Goal: Contribute content: Contribute content

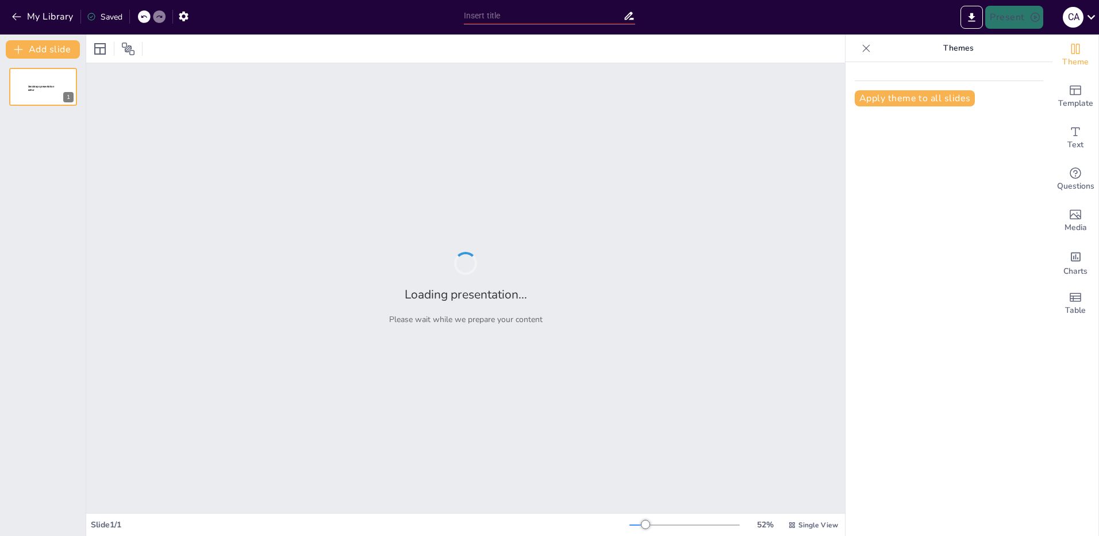
type input "New Sendsteps"
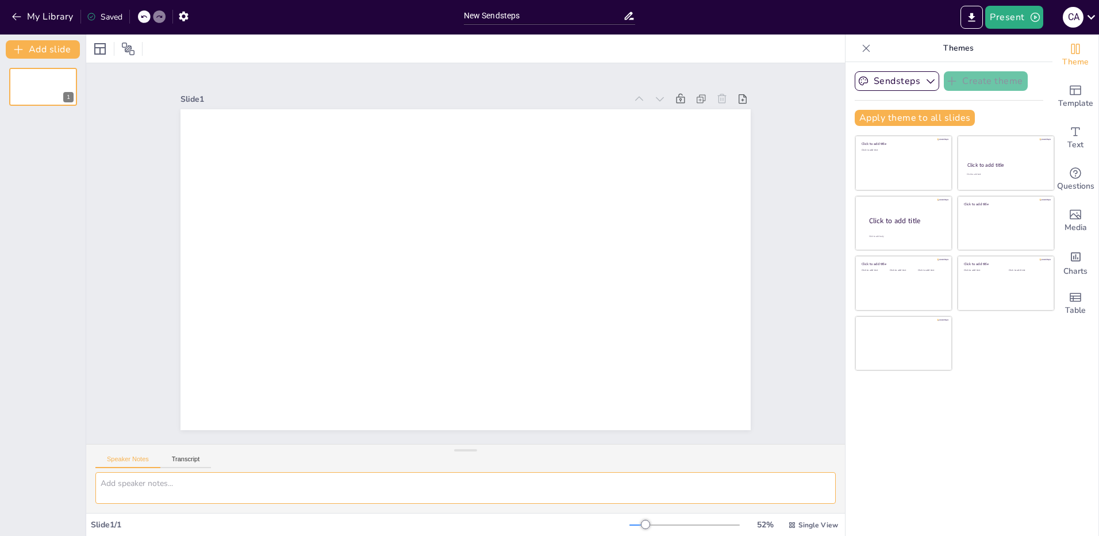
click at [233, 488] on textarea at bounding box center [465, 488] width 741 height 32
click at [1071, 141] on span "Text" at bounding box center [1076, 145] width 16 height 13
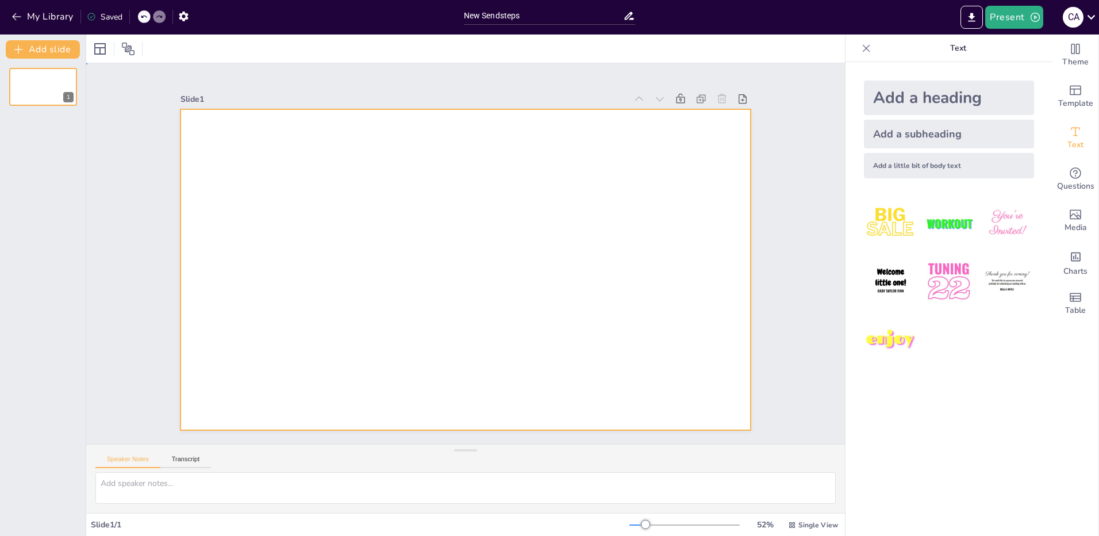
click at [204, 140] on div at bounding box center [466, 269] width 570 height 321
click at [213, 133] on div at bounding box center [451, 261] width 563 height 654
drag, startPoint x: 212, startPoint y: 143, endPoint x: 317, endPoint y: 179, distance: 110.7
click at [317, 179] on div at bounding box center [464, 269] width 601 height 378
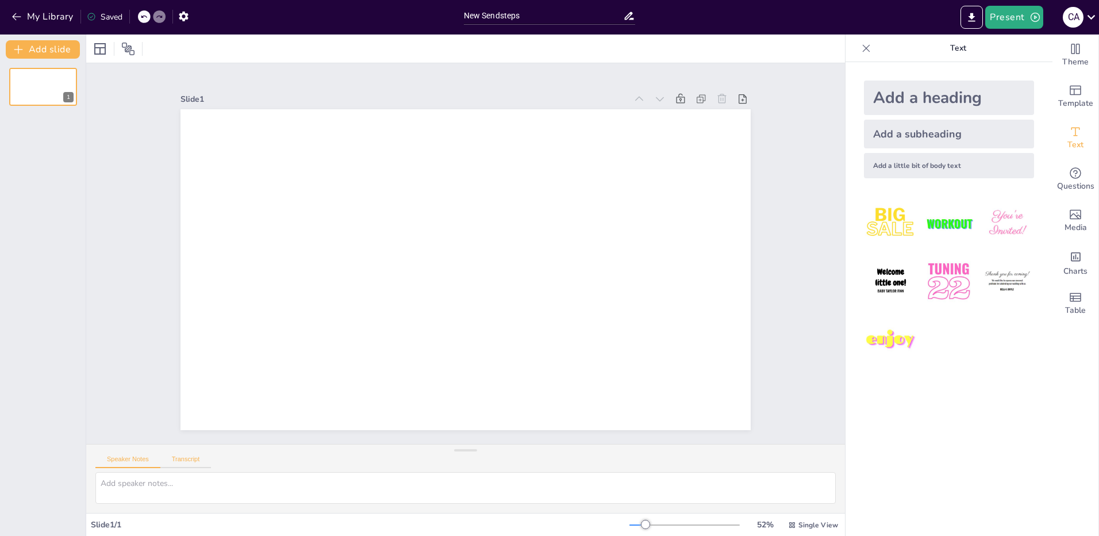
click at [187, 462] on button "Transcript" at bounding box center [185, 461] width 51 height 13
click at [126, 460] on button "Speaker Notes" at bounding box center [127, 461] width 65 height 13
click at [134, 482] on textarea at bounding box center [465, 488] width 741 height 32
paste textarea "etapas del ciclo de un proyecto"
click at [101, 496] on textarea "etapas del ciclo de un proyecto" at bounding box center [465, 488] width 741 height 32
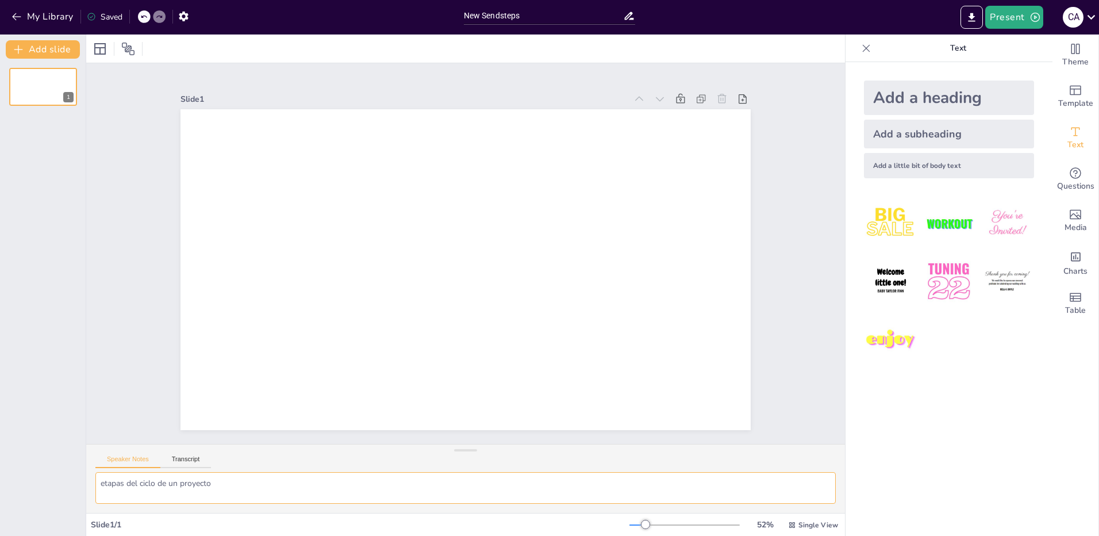
click at [236, 493] on textarea "etapas del ciclo de un proyecto" at bounding box center [465, 488] width 741 height 32
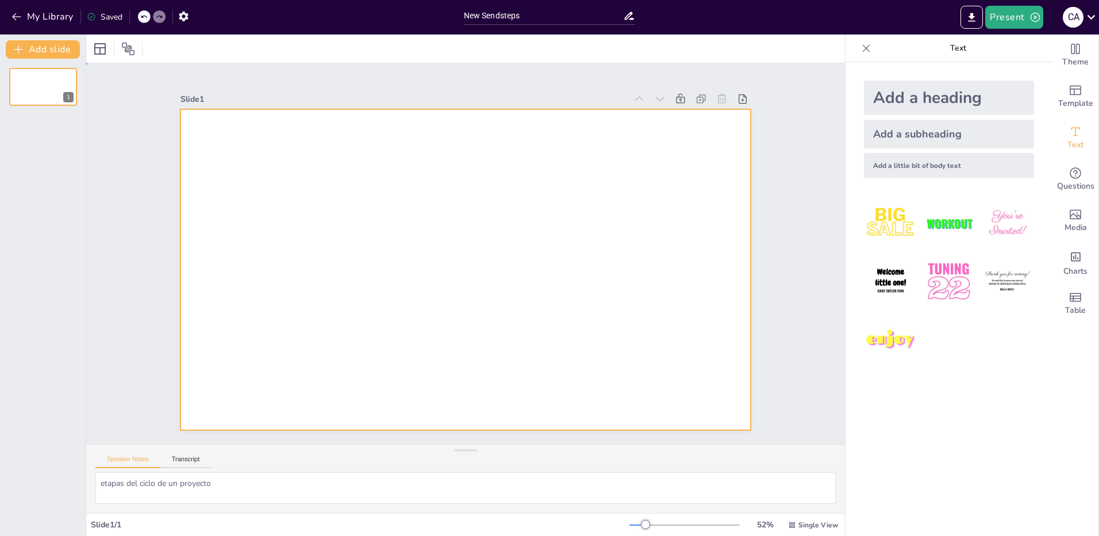
click at [246, 155] on div at bounding box center [464, 269] width 601 height 379
click at [276, 157] on div at bounding box center [466, 269] width 570 height 321
click at [233, 485] on textarea "etapas del ciclo de un proyecto" at bounding box center [465, 488] width 741 height 32
click at [143, 18] on icon at bounding box center [143, 16] width 7 height 7
click at [160, 18] on icon at bounding box center [159, 17] width 6 height 3
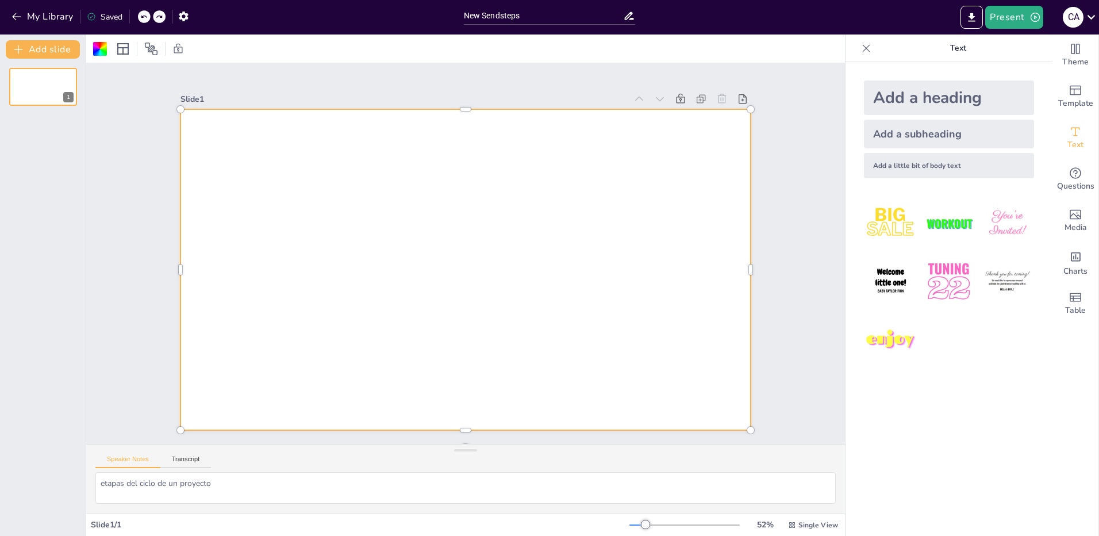
type textarea "etapas del ciclo de un proyecto"
click at [722, 144] on icon at bounding box center [729, 151] width 14 height 14
click at [46, 76] on button at bounding box center [51, 78] width 14 height 14
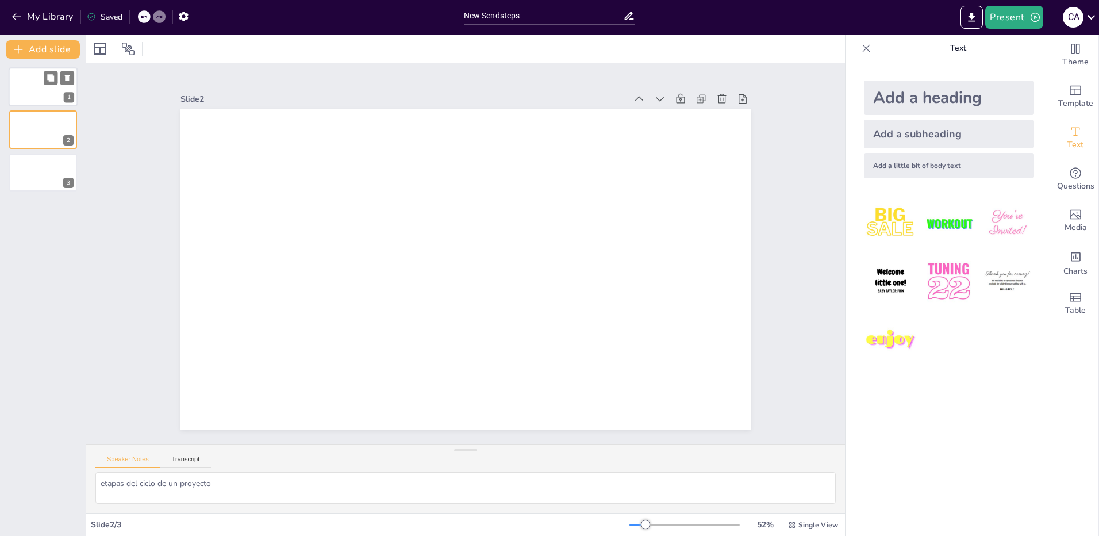
click at [31, 86] on div at bounding box center [43, 86] width 69 height 39
click at [524, 14] on input "New Sendsteps" at bounding box center [544, 15] width 160 height 17
click at [1069, 305] on span "Table" at bounding box center [1075, 310] width 21 height 13
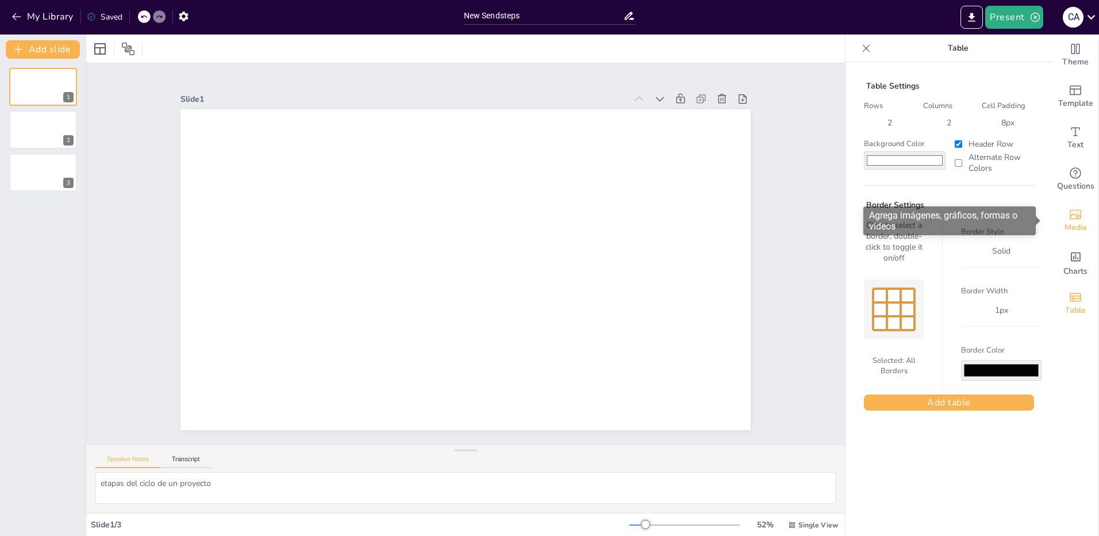
click at [1071, 212] on icon "Add images, graphics, shapes or video" at bounding box center [1076, 215] width 14 height 14
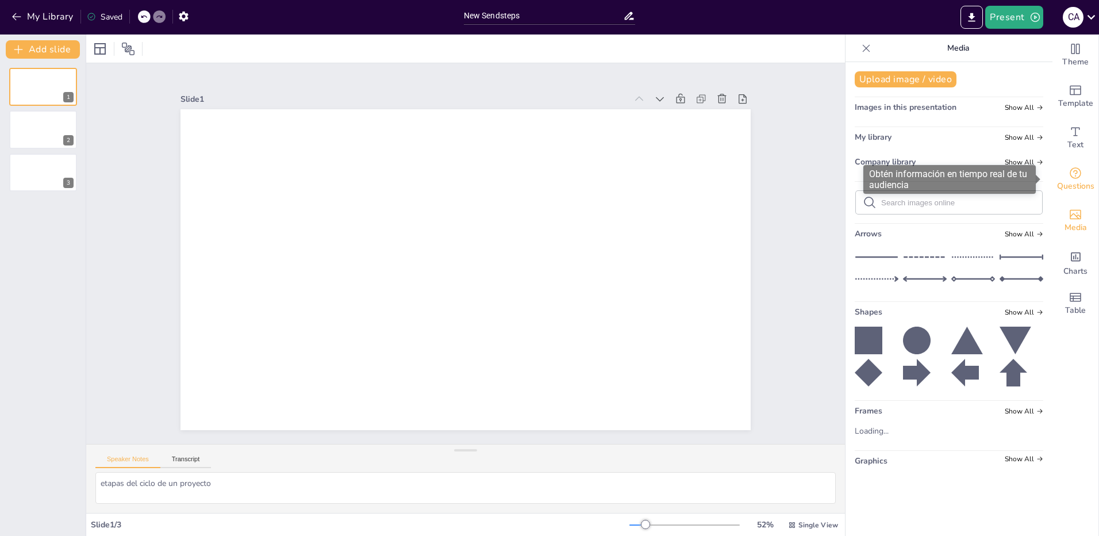
click at [1071, 177] on icon "Get real-time input from your audience" at bounding box center [1075, 172] width 11 height 11
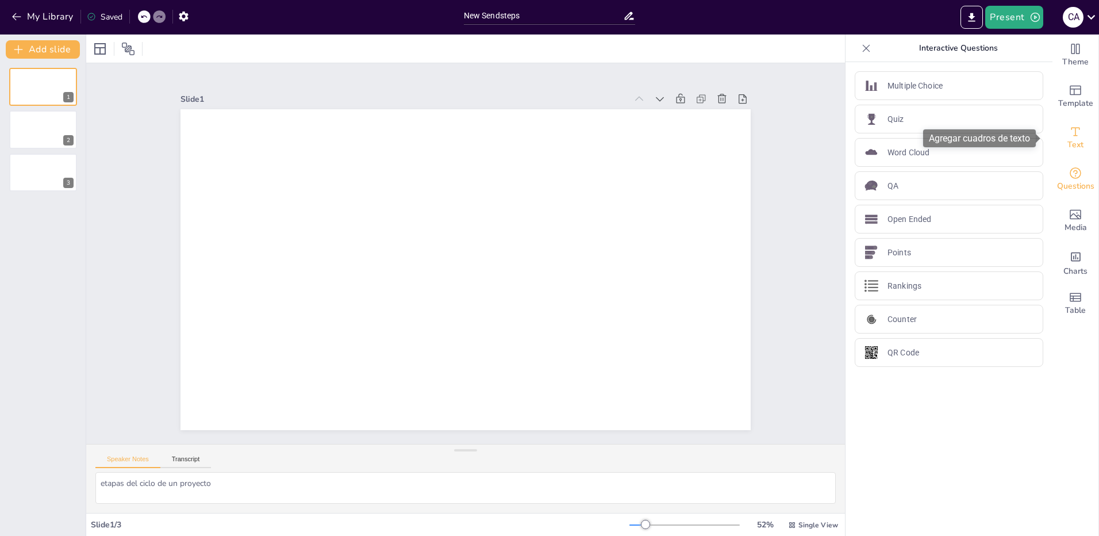
click at [1069, 133] on icon "Add text boxes" at bounding box center [1076, 132] width 14 height 14
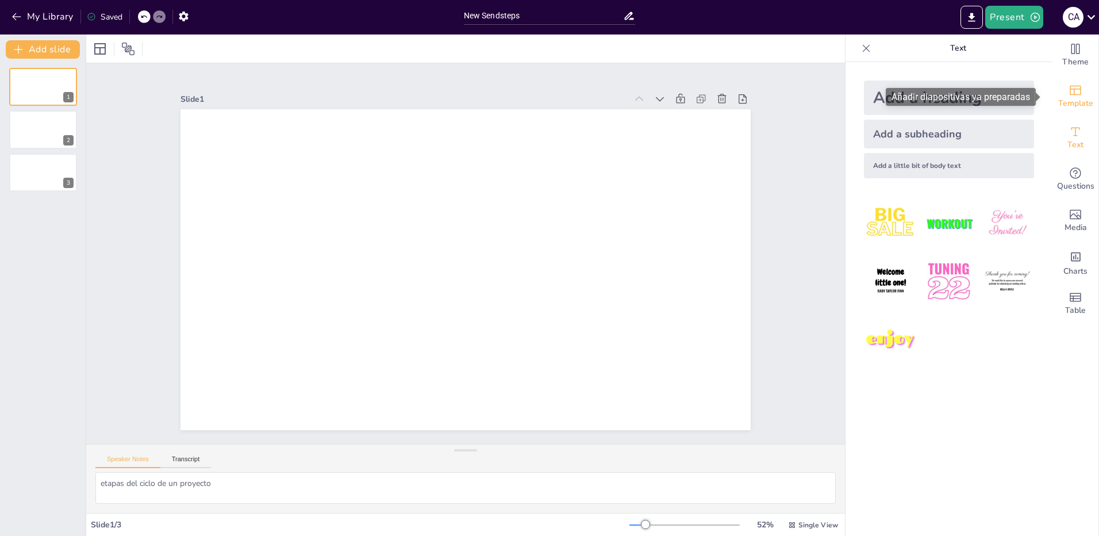
click at [1071, 99] on span "Template" at bounding box center [1075, 103] width 35 height 13
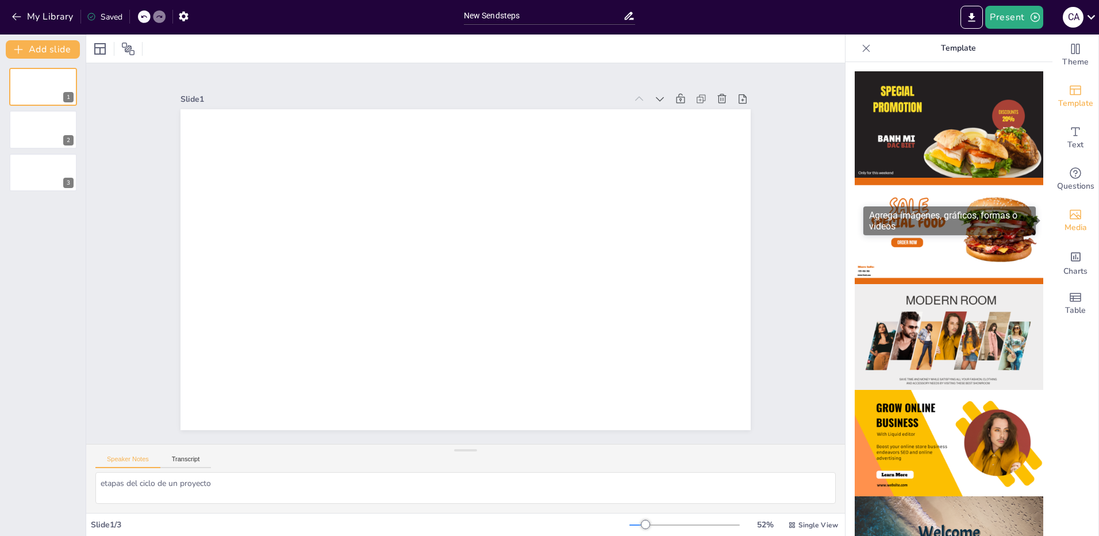
click at [1069, 234] on span "Media" at bounding box center [1076, 227] width 22 height 13
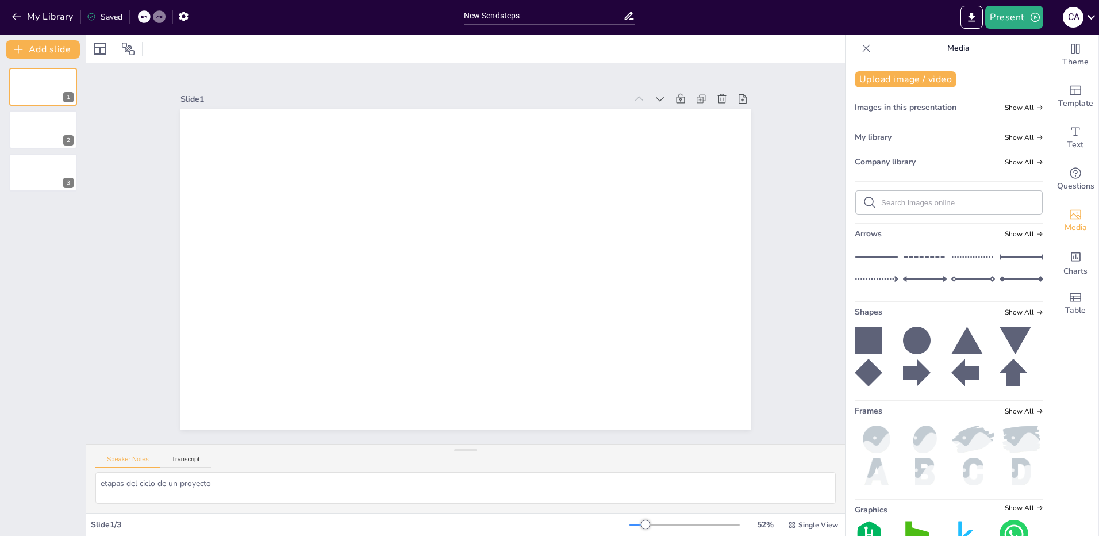
click at [1007, 328] on icon at bounding box center [1016, 341] width 32 height 28
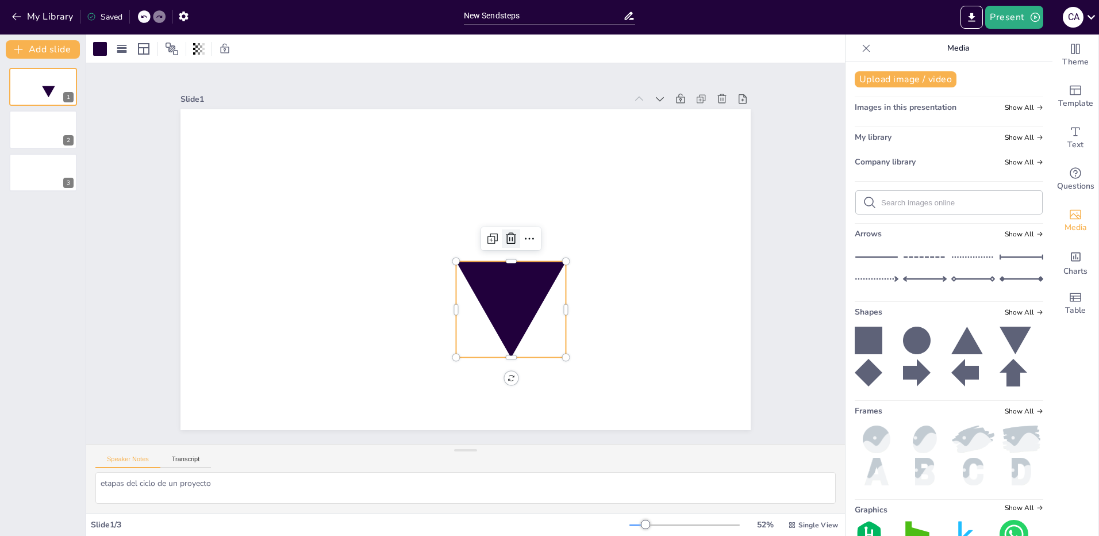
click at [503, 258] on icon at bounding box center [512, 268] width 20 height 20
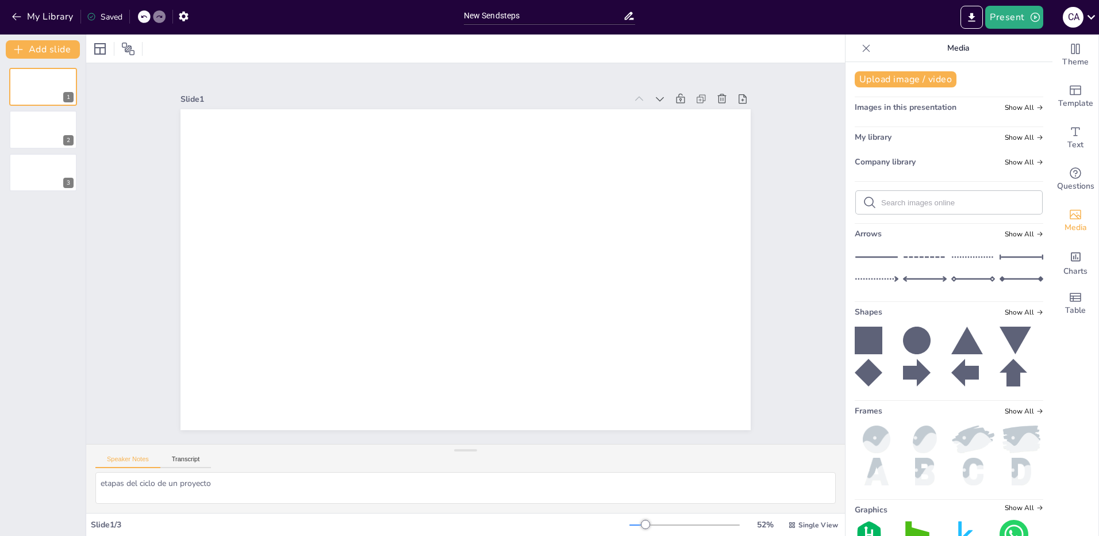
click at [861, 53] on icon at bounding box center [866, 48] width 11 height 11
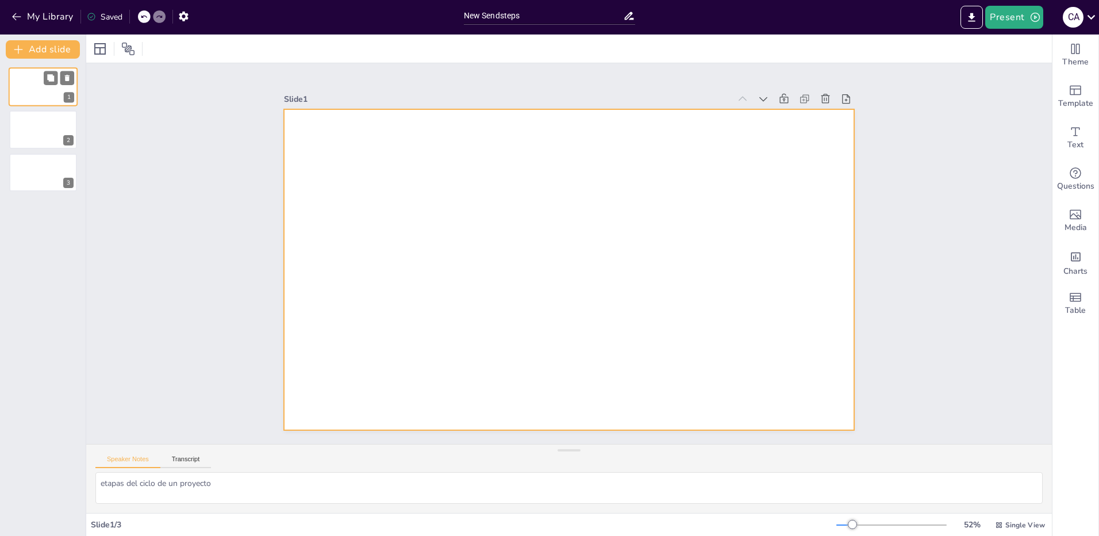
click at [28, 88] on div at bounding box center [43, 86] width 69 height 39
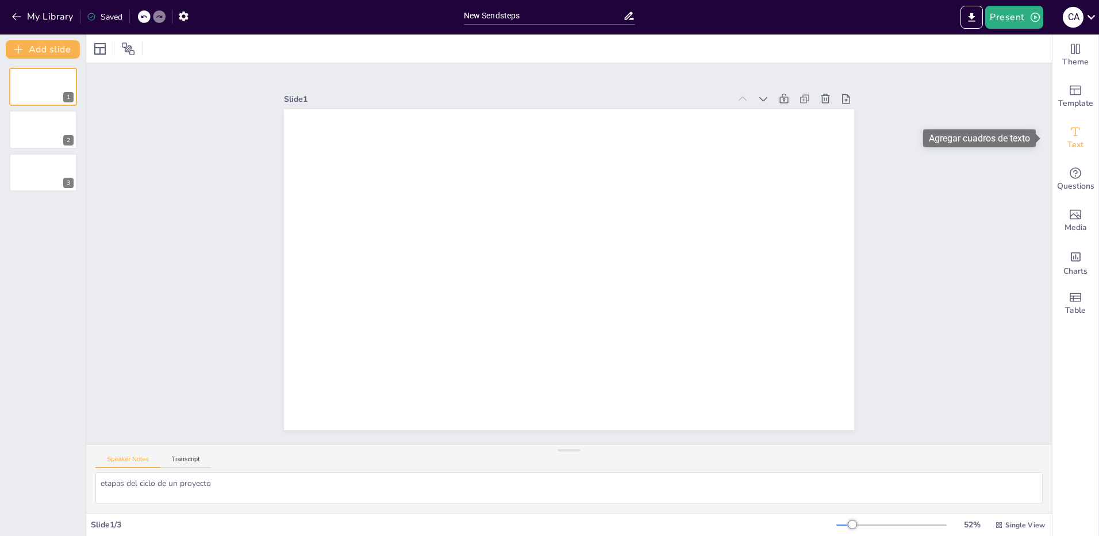
click at [1073, 146] on span "Text" at bounding box center [1076, 145] width 16 height 13
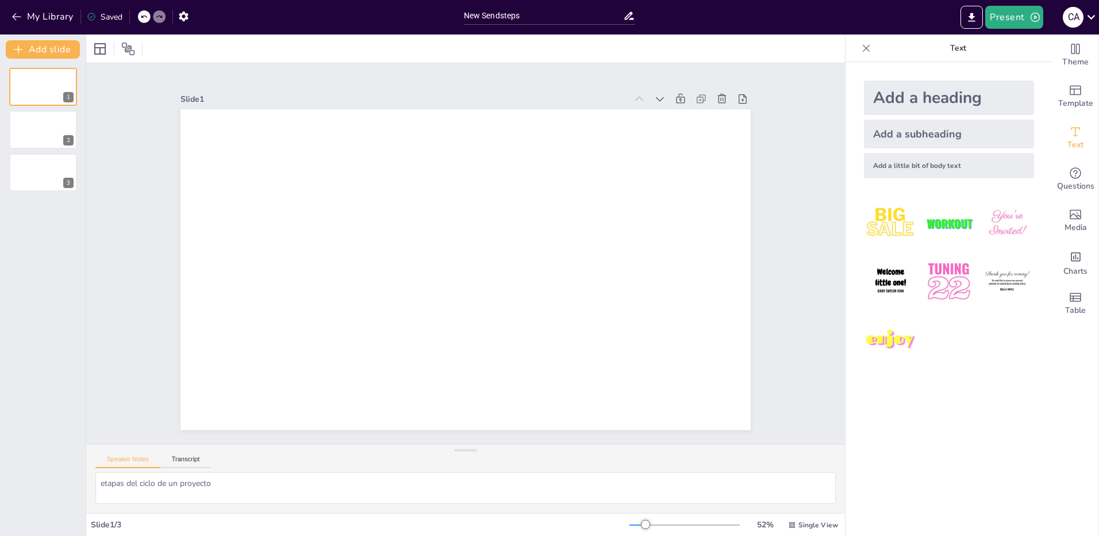
click at [891, 163] on div "Add a little bit of body text" at bounding box center [949, 165] width 170 height 25
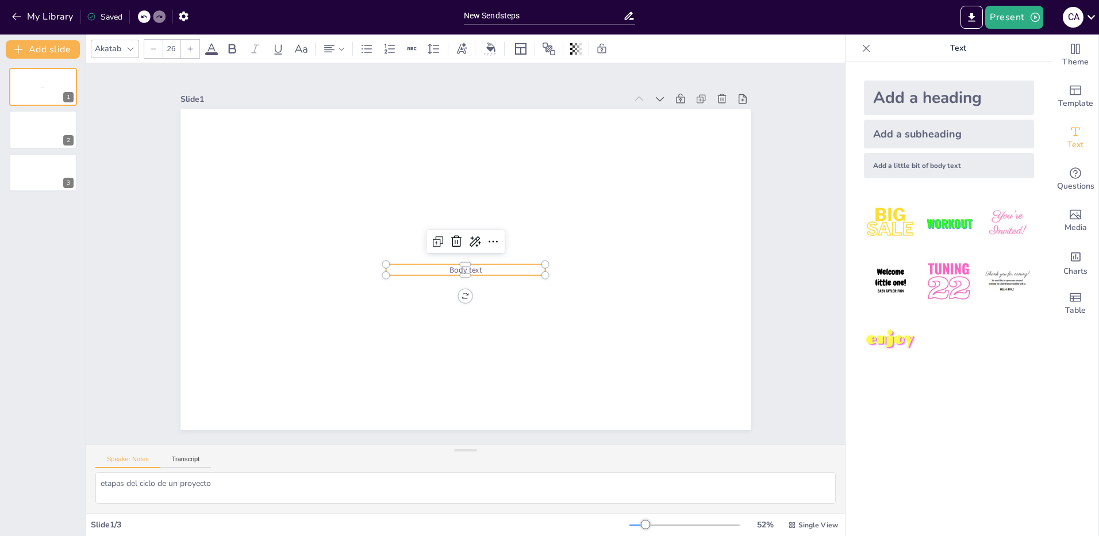
click at [477, 266] on p "Body text" at bounding box center [463, 270] width 159 height 28
click at [469, 264] on span "Body text" at bounding box center [463, 270] width 33 height 14
click at [424, 266] on p "Body text" at bounding box center [463, 270] width 159 height 28
click at [427, 266] on p "Body text" at bounding box center [463, 270] width 159 height 28
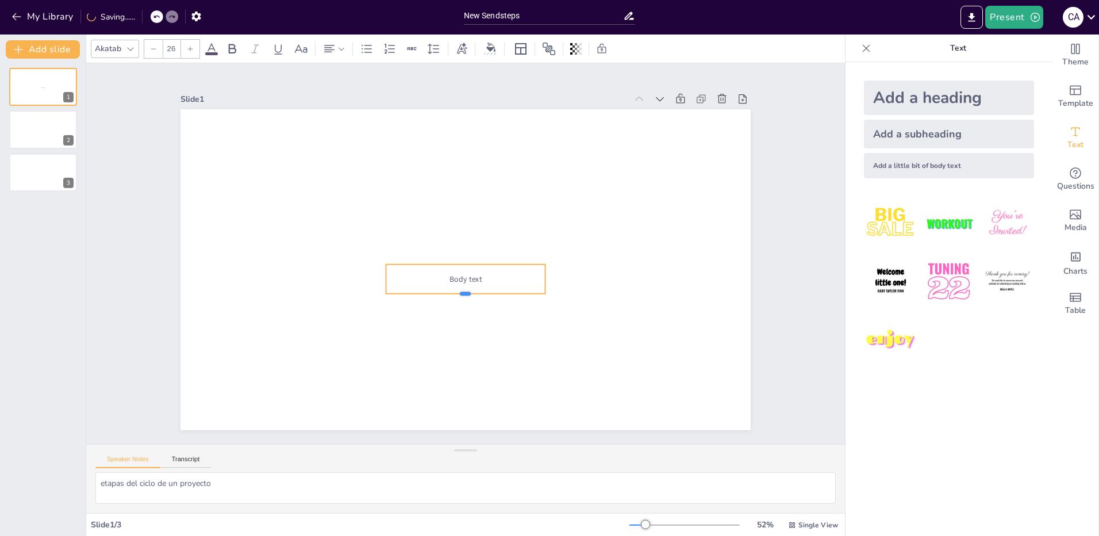
drag, startPoint x: 455, startPoint y: 271, endPoint x: 455, endPoint y: 289, distance: 18.4
click at [426, 289] on div at bounding box center [421, 253] width 9 height 159
click at [465, 274] on span "Body text" at bounding box center [462, 278] width 33 height 14
click at [468, 275] on span "Body text" at bounding box center [466, 279] width 32 height 11
click at [468, 275] on span "Body text" at bounding box center [462, 278] width 33 height 14
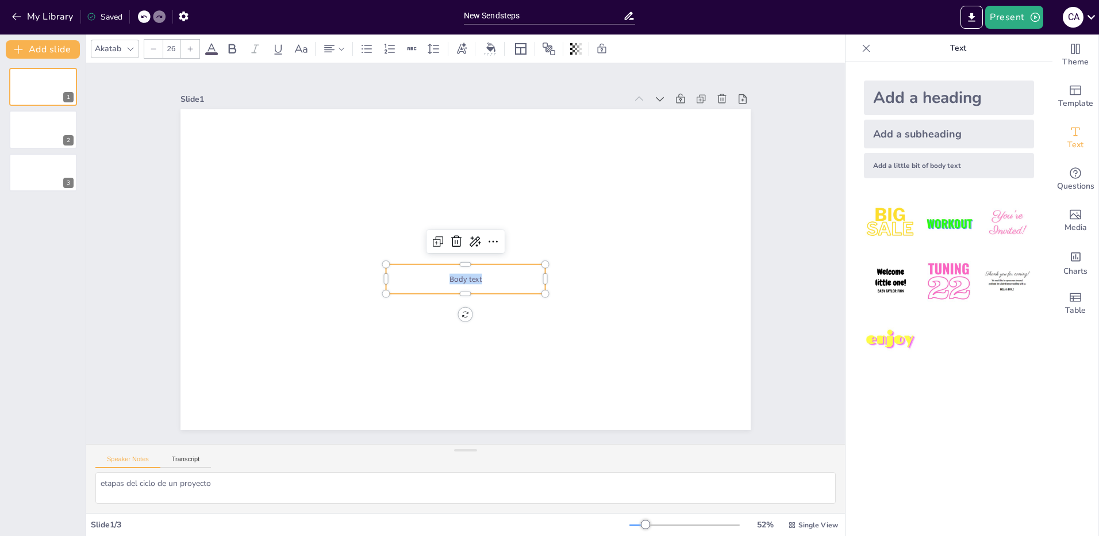
drag, startPoint x: 480, startPoint y: 276, endPoint x: 433, endPoint y: 278, distance: 46.6
click at [433, 278] on p "Body text" at bounding box center [460, 278] width 158 height 44
drag, startPoint x: 509, startPoint y: 267, endPoint x: 408, endPoint y: 269, distance: 100.6
click at [421, 269] on p "Fase 1 - Conceptualización" at bounding box center [450, 258] width 59 height 155
click at [506, 265] on p "Fase 1 - Conceptualización" at bounding box center [462, 269] width 158 height 44
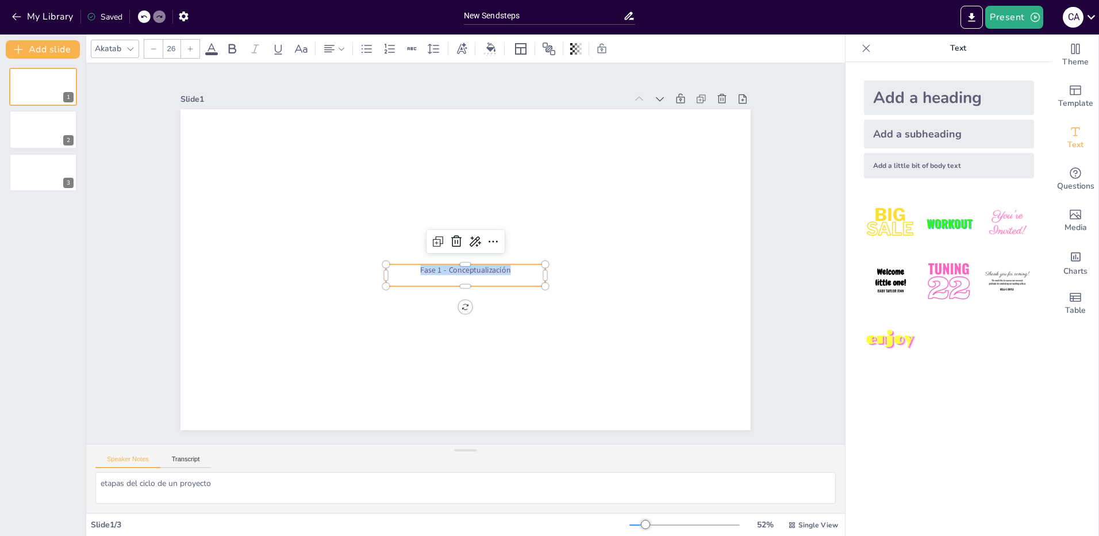
drag, startPoint x: 503, startPoint y: 266, endPoint x: 407, endPoint y: 267, distance: 95.4
click at [407, 267] on p "Fase 1 - Conceptualización" at bounding box center [463, 270] width 159 height 28
drag, startPoint x: 540, startPoint y: 277, endPoint x: 354, endPoint y: 302, distance: 188.6
click at [586, 277] on div at bounding box center [592, 293] width 13 height 33
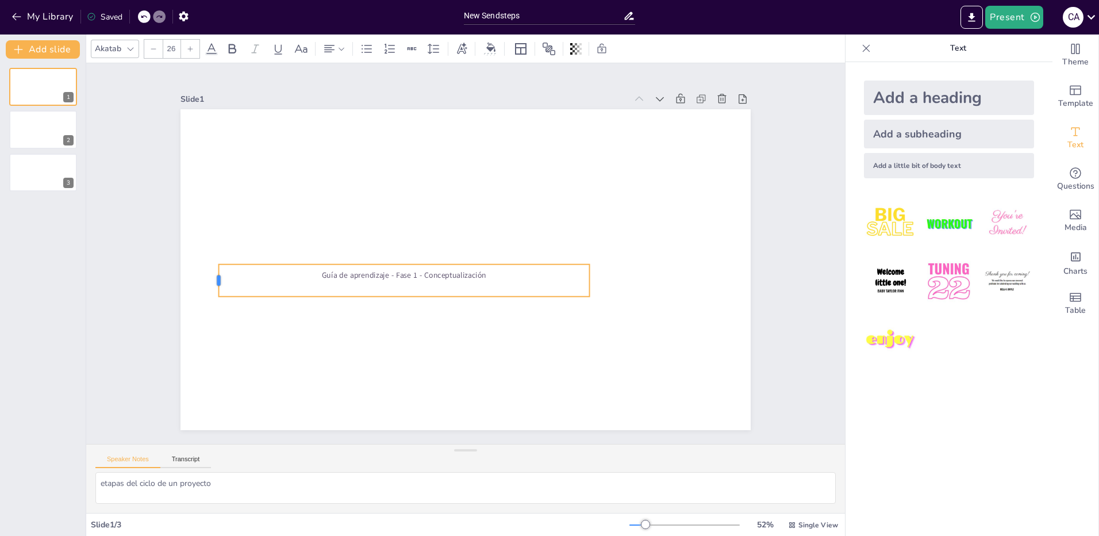
drag, startPoint x: 377, startPoint y: 274, endPoint x: 209, endPoint y: 266, distance: 167.5
click at [247, 121] on div at bounding box center [261, 105] width 29 height 30
drag, startPoint x: 582, startPoint y: 276, endPoint x: 705, endPoint y: 279, distance: 122.5
click at [706, 290] on div at bounding box center [712, 306] width 13 height 33
click at [476, 281] on p at bounding box center [462, 286] width 492 height 62
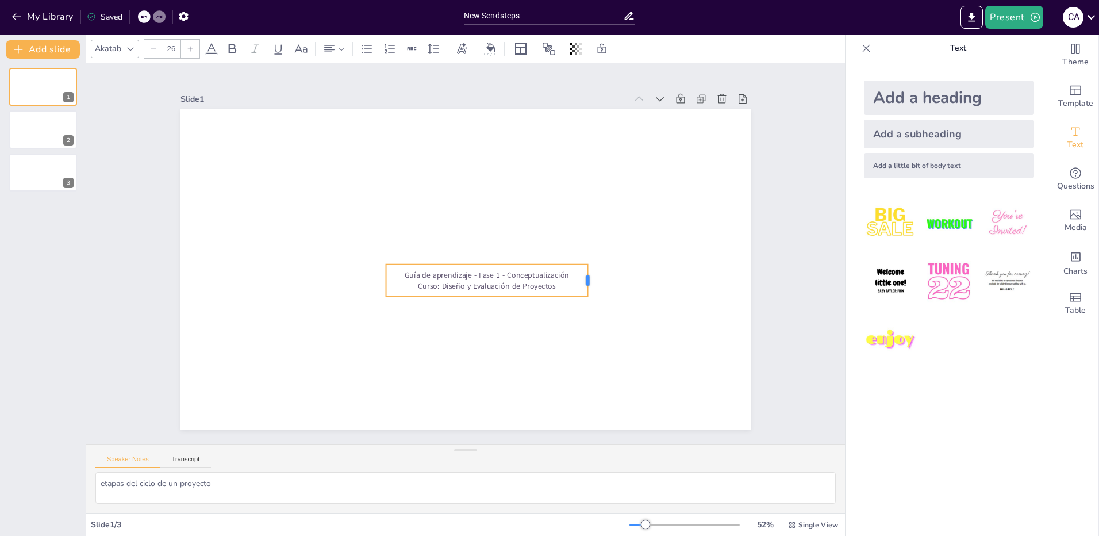
drag, startPoint x: 539, startPoint y: 277, endPoint x: 582, endPoint y: 277, distance: 42.5
click at [582, 277] on div at bounding box center [588, 293] width 13 height 33
click at [563, 285] on p "Curso: Diseño y Evaluación de Proyectos" at bounding box center [483, 288] width 202 height 32
click at [457, 298] on p at bounding box center [460, 302] width 159 height 28
click at [458, 307] on p at bounding box center [459, 313] width 159 height 28
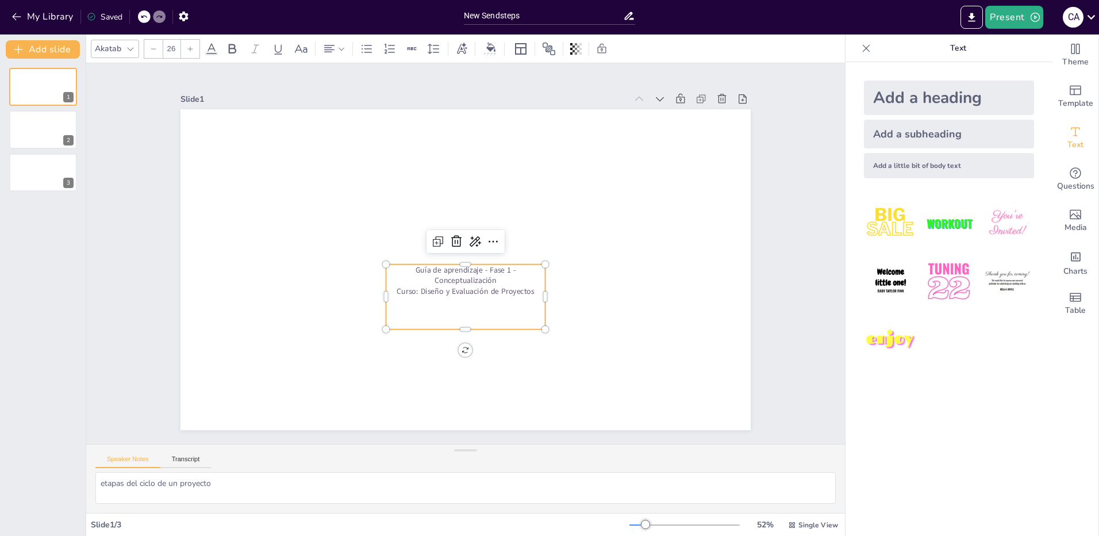
click at [458, 316] on p at bounding box center [458, 324] width 159 height 28
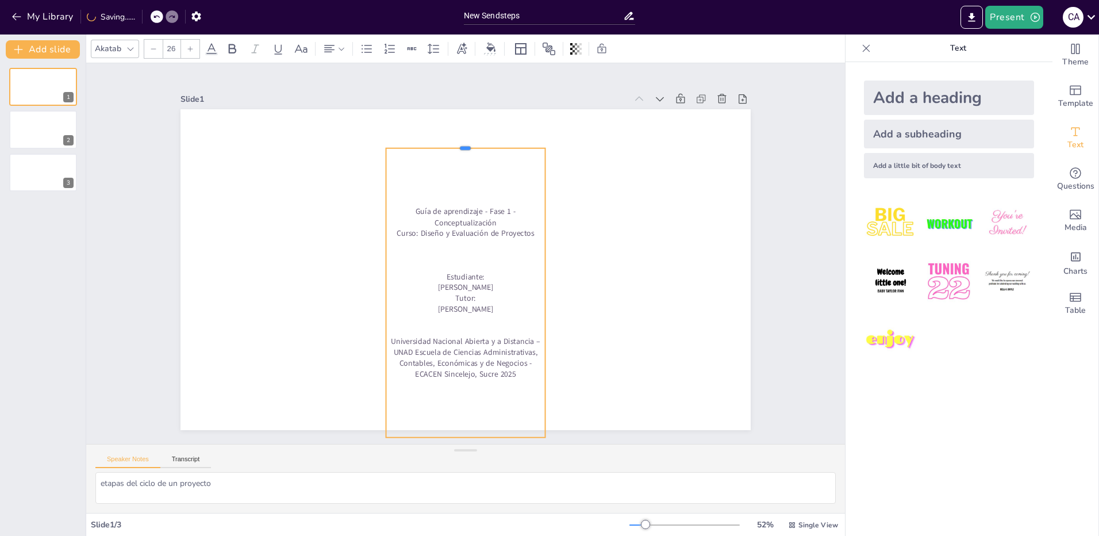
drag, startPoint x: 454, startPoint y: 259, endPoint x: 448, endPoint y: 143, distance: 116.3
click at [448, 143] on div at bounding box center [476, 144] width 159 height 26
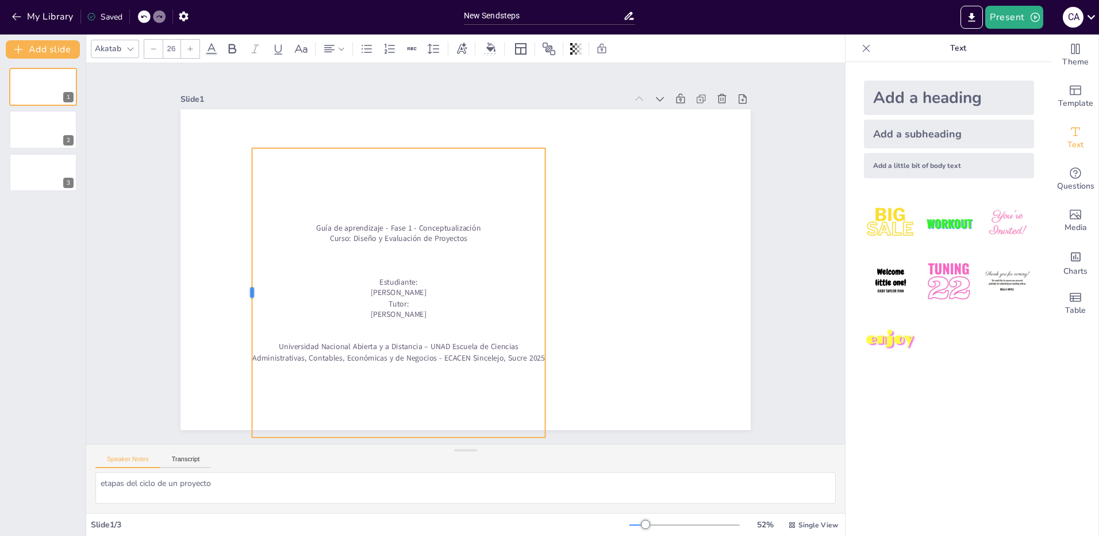
drag, startPoint x: 376, startPoint y: 293, endPoint x: 242, endPoint y: 279, distance: 134.6
click at [243, 279] on div at bounding box center [247, 292] width 9 height 289
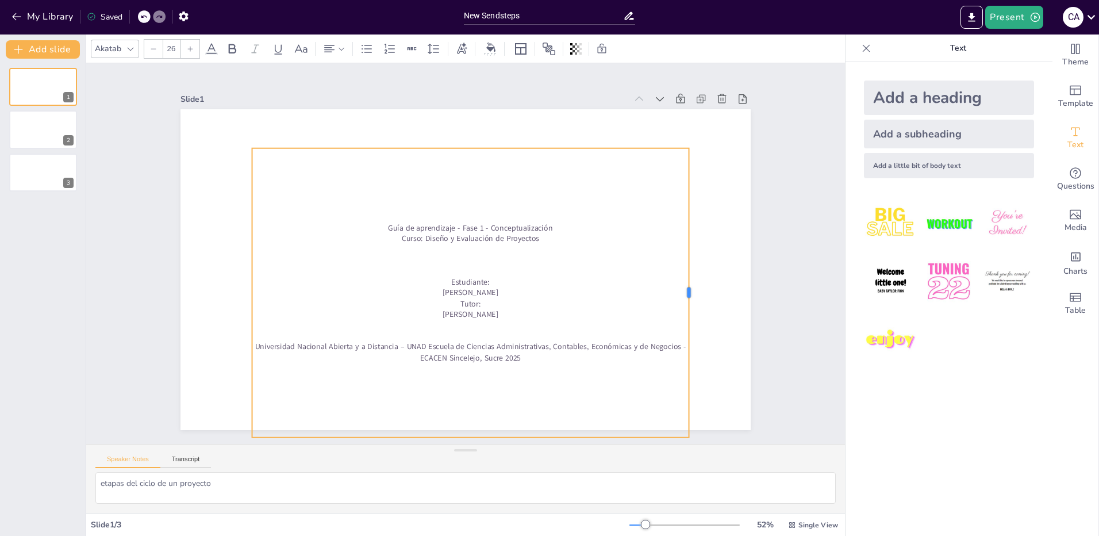
drag, startPoint x: 538, startPoint y: 291, endPoint x: 681, endPoint y: 286, distance: 143.8
click at [681, 286] on div at bounding box center [689, 316] width 40 height 289
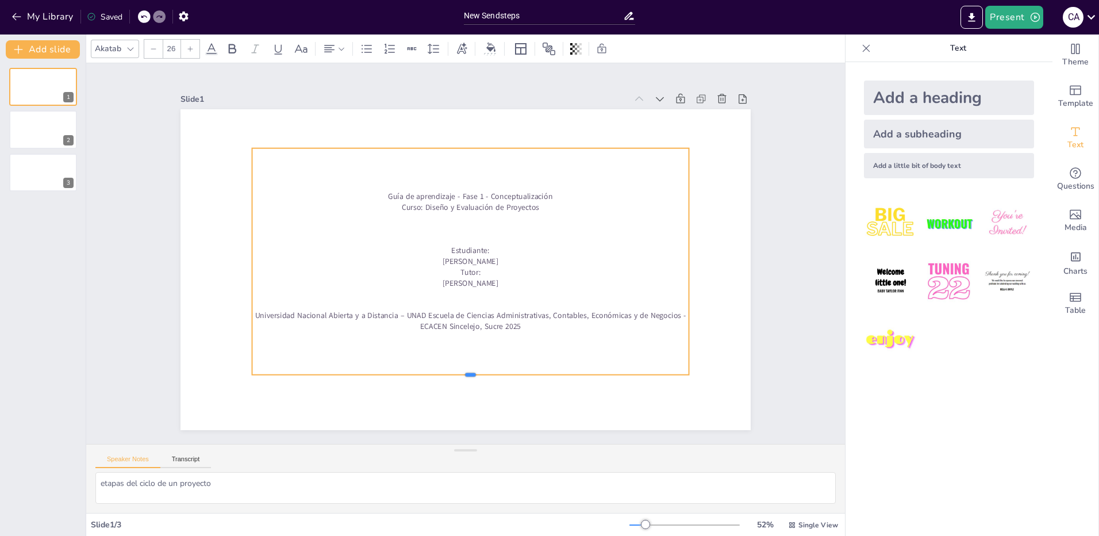
drag, startPoint x: 461, startPoint y: 434, endPoint x: 461, endPoint y: 371, distance: 62.7
click at [461, 371] on div at bounding box center [457, 378] width 435 height 55
click at [470, 172] on div "Guía de aprendizaje - Fase 1 - Conceptualización Curso: Diseño y Evaluación de …" at bounding box center [470, 261] width 458 height 271
click at [466, 179] on div "Guía de aprendizaje - Fase 1 - Conceptualización Curso: Diseño y Evaluación de …" at bounding box center [470, 261] width 458 height 271
click at [489, 312] on p "Universidad Nacional Abierta y a Distancia – UNAD Escuela de Ciencias Administr…" at bounding box center [463, 320] width 437 height 67
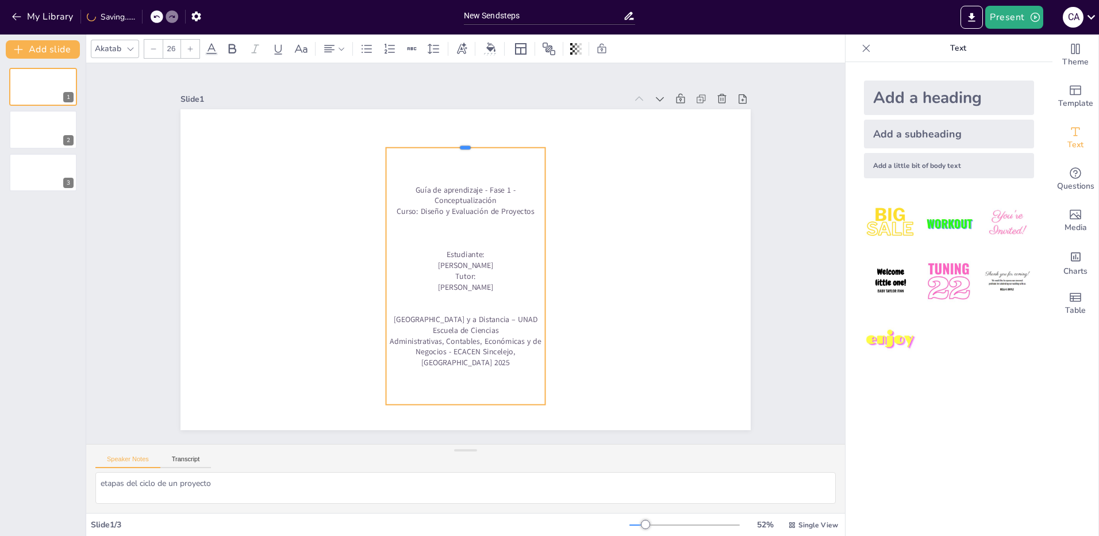
drag, startPoint x: 456, startPoint y: 259, endPoint x: 458, endPoint y: 143, distance: 116.7
click at [458, 143] on div at bounding box center [477, 144] width 159 height 26
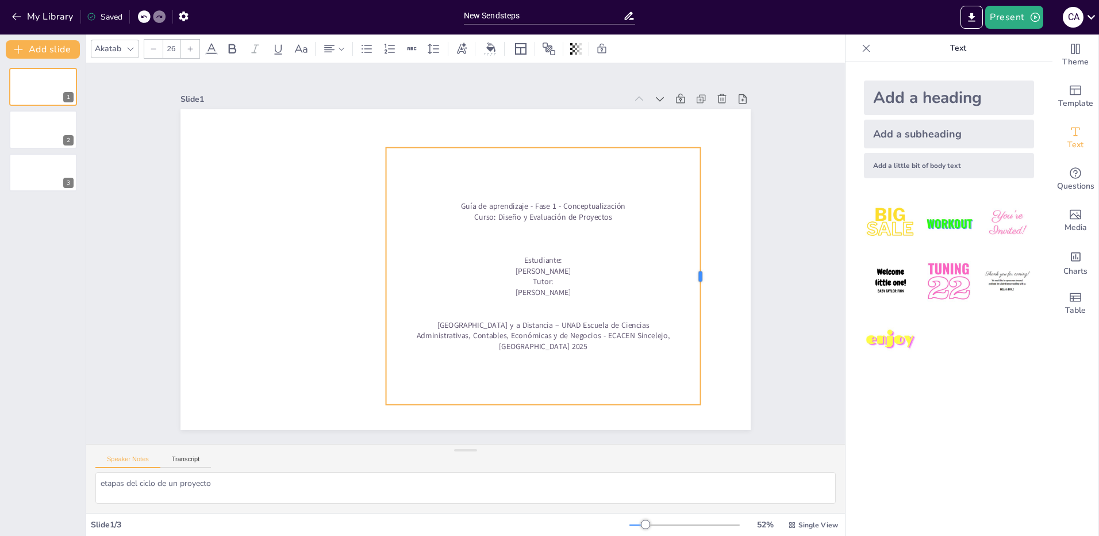
drag, startPoint x: 538, startPoint y: 273, endPoint x: 693, endPoint y: 286, distance: 155.8
click at [693, 286] on div at bounding box center [695, 326] width 63 height 254
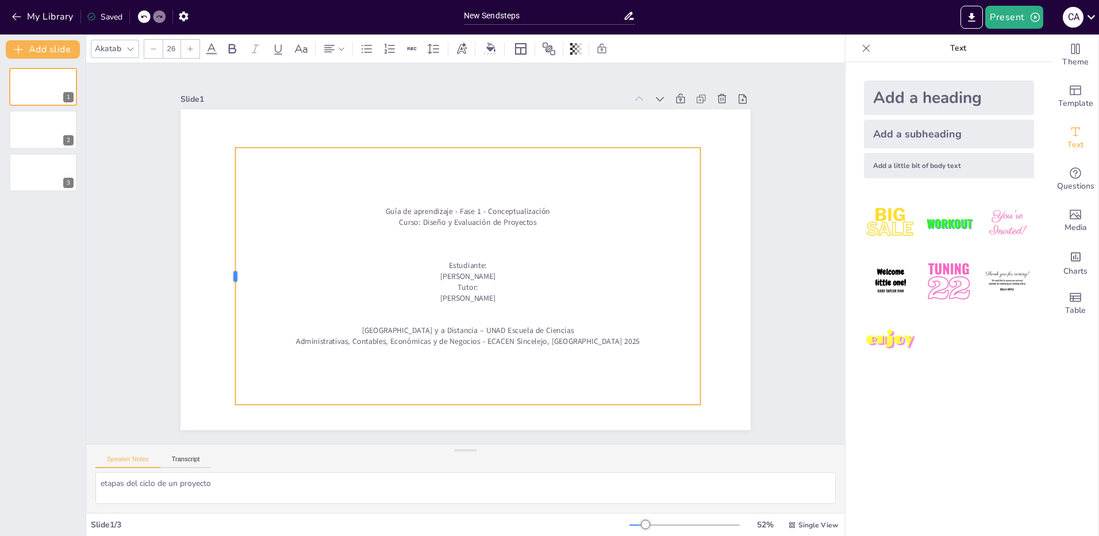
drag, startPoint x: 375, startPoint y: 271, endPoint x: 225, endPoint y: 264, distance: 150.8
click at [225, 264] on div at bounding box center [235, 202] width 89 height 247
click at [455, 313] on p at bounding box center [460, 319] width 463 height 59
click at [460, 302] on p at bounding box center [419, 283] width 242 height 408
click at [459, 317] on p at bounding box center [468, 319] width 465 height 11
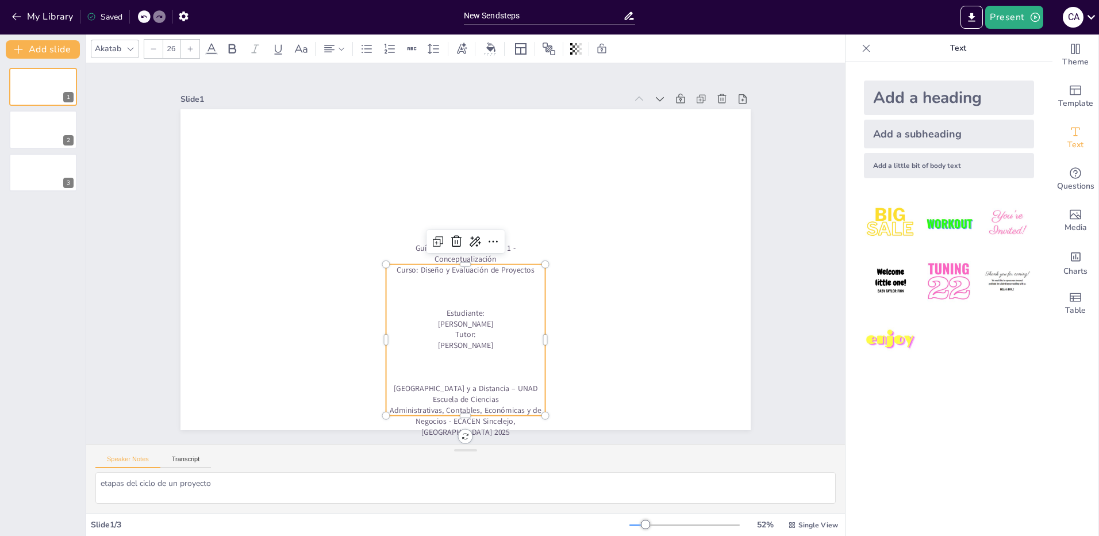
click at [457, 357] on p at bounding box center [454, 356] width 159 height 28
click at [459, 371] on p at bounding box center [453, 366] width 159 height 28
click at [460, 382] on p at bounding box center [452, 377] width 159 height 28
click at [456, 281] on p at bounding box center [462, 281] width 159 height 28
click at [458, 294] on p at bounding box center [461, 291] width 159 height 28
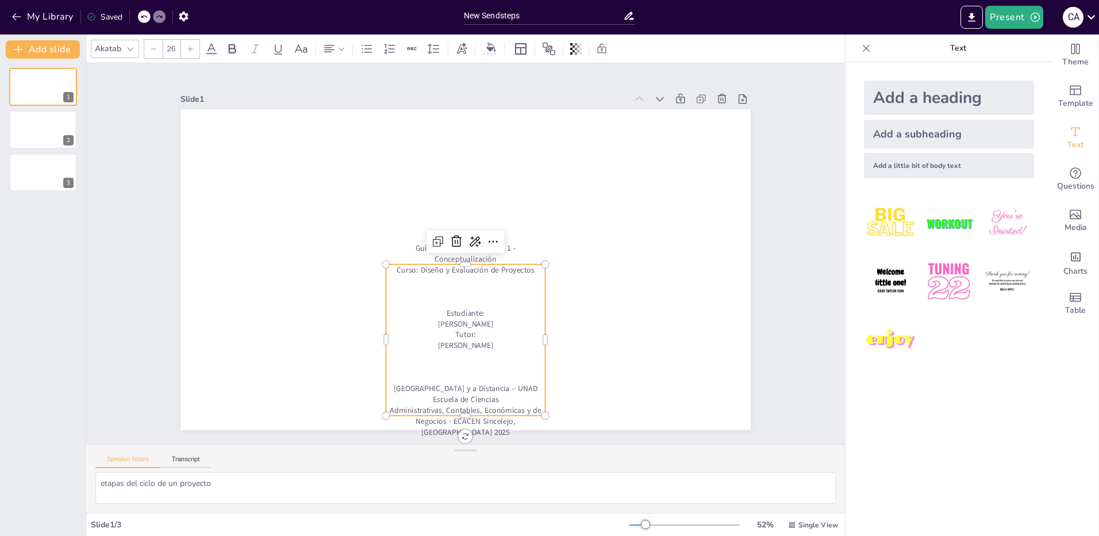
click at [458, 304] on p at bounding box center [460, 302] width 159 height 28
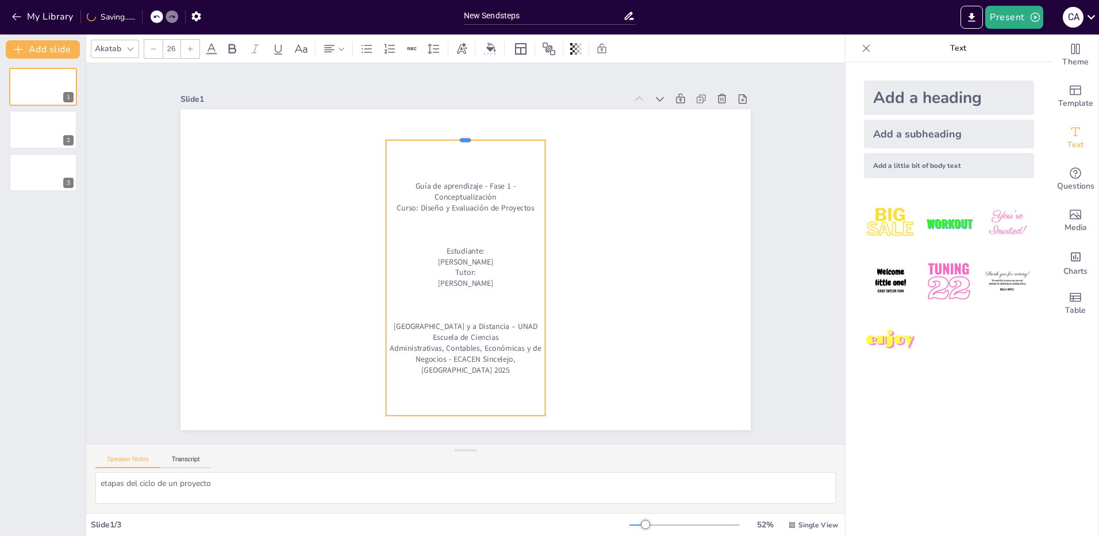
drag, startPoint x: 457, startPoint y: 258, endPoint x: 454, endPoint y: 134, distance: 124.2
click at [454, 134] on div at bounding box center [477, 136] width 159 height 26
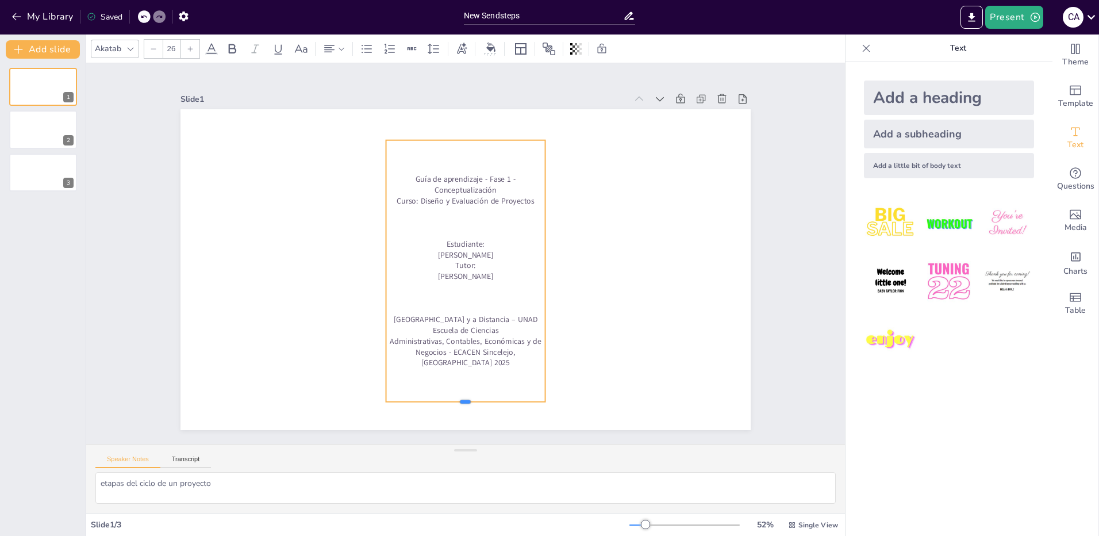
drag, startPoint x: 457, startPoint y: 412, endPoint x: 458, endPoint y: 398, distance: 13.8
click at [458, 398] on div at bounding box center [434, 403] width 158 height 42
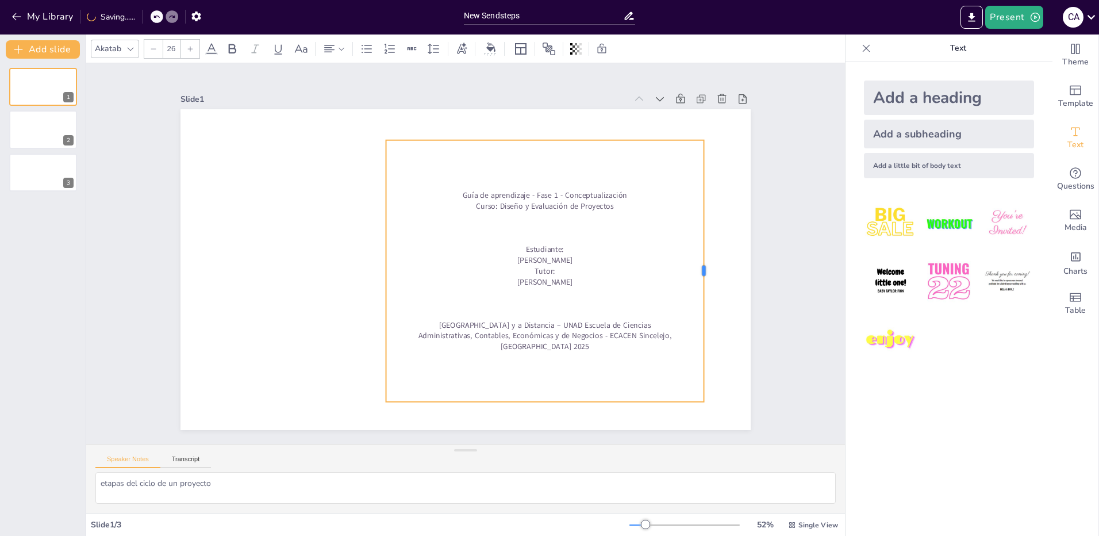
drag, startPoint x: 536, startPoint y: 263, endPoint x: 659, endPoint y: 277, distance: 123.7
click at [695, 262] on div at bounding box center [705, 296] width 36 height 261
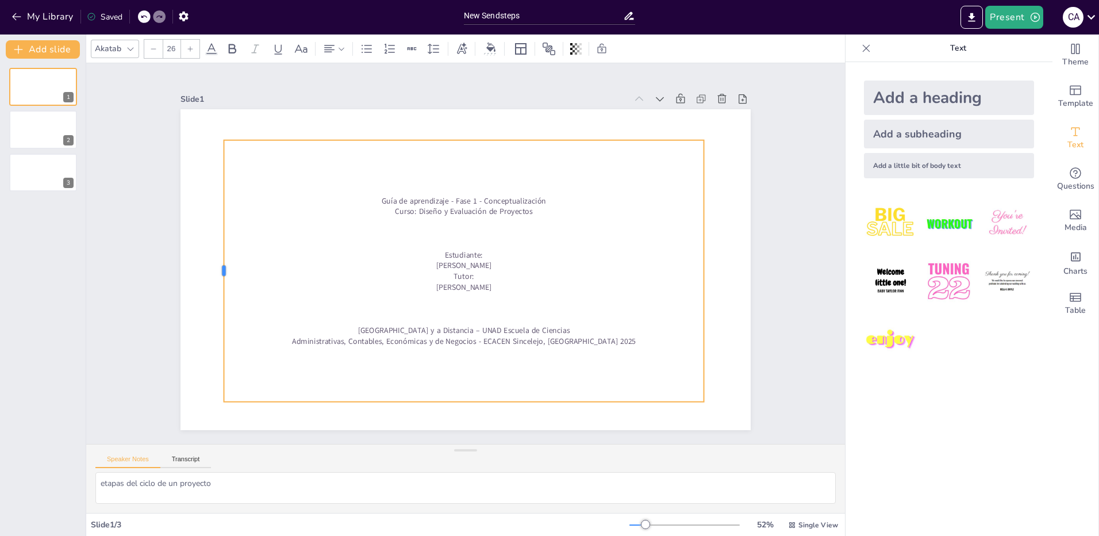
drag, startPoint x: 375, startPoint y: 266, endPoint x: 213, endPoint y: 248, distance: 163.2
click at [213, 248] on div at bounding box center [219, 244] width 36 height 261
click at [24, 83] on div at bounding box center [43, 87] width 58 height 32
click at [386, 198] on p "Guía de aprendizaje - Fase 1 - Conceptualización" at bounding box center [469, 200] width 478 height 61
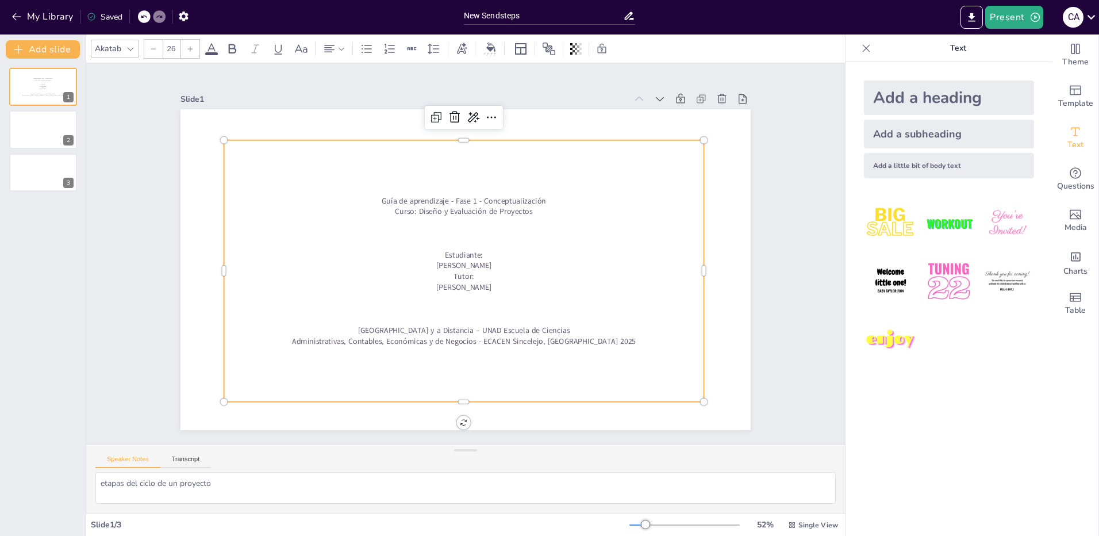
click at [373, 198] on p "Guía de aprendizaje - Fase 1 - Conceptualización" at bounding box center [481, 203] width 460 height 159
click at [389, 208] on p "Curso: Diseño y Evaluación de Proyectos" at bounding box center [466, 210] width 480 height 11
click at [429, 229] on p at bounding box center [466, 232] width 480 height 11
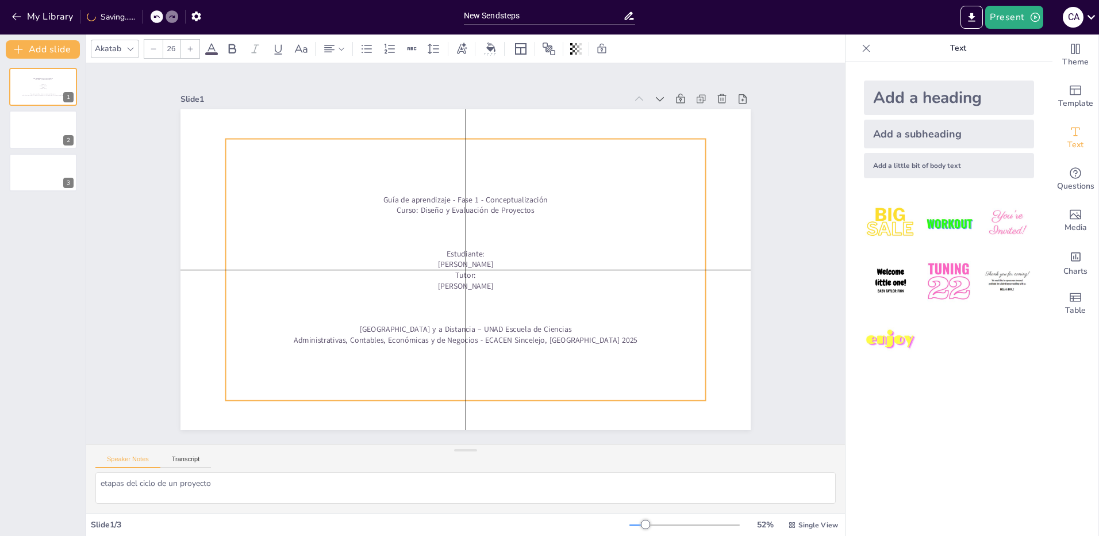
click at [444, 228] on p at bounding box center [468, 231] width 478 height 61
click at [373, 193] on p "Guía de aprendizaje - Fase 1 - Conceptualización" at bounding box center [471, 199] width 478 height 61
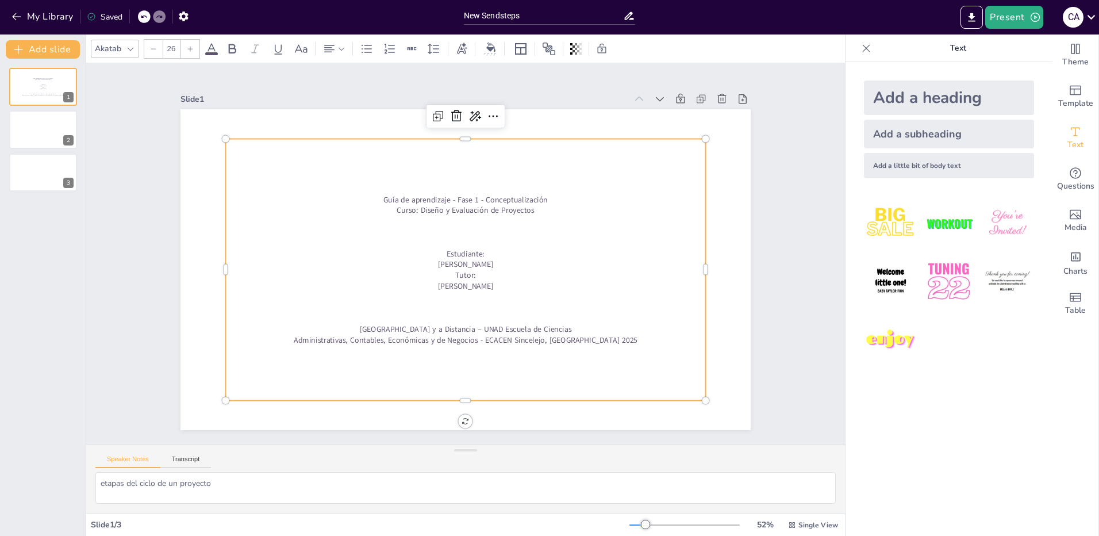
click at [387, 196] on p "Guía de aprendizaje - Fase 1 - Conceptualización" at bounding box center [477, 200] width 472 height 110
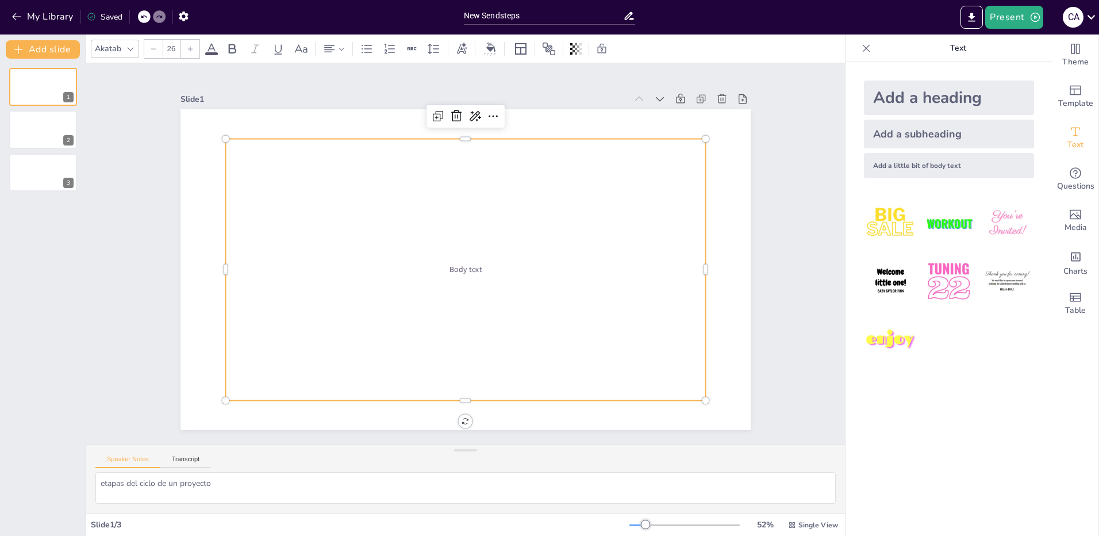
click at [466, 225] on div "Body text" at bounding box center [463, 269] width 524 height 356
click at [508, 242] on div "Body text" at bounding box center [463, 269] width 524 height 356
drag, startPoint x: 489, startPoint y: 262, endPoint x: 432, endPoint y: 265, distance: 56.5
click at [432, 265] on p "Body text" at bounding box center [463, 269] width 472 height 110
click at [456, 264] on span "Body text" at bounding box center [466, 269] width 32 height 11
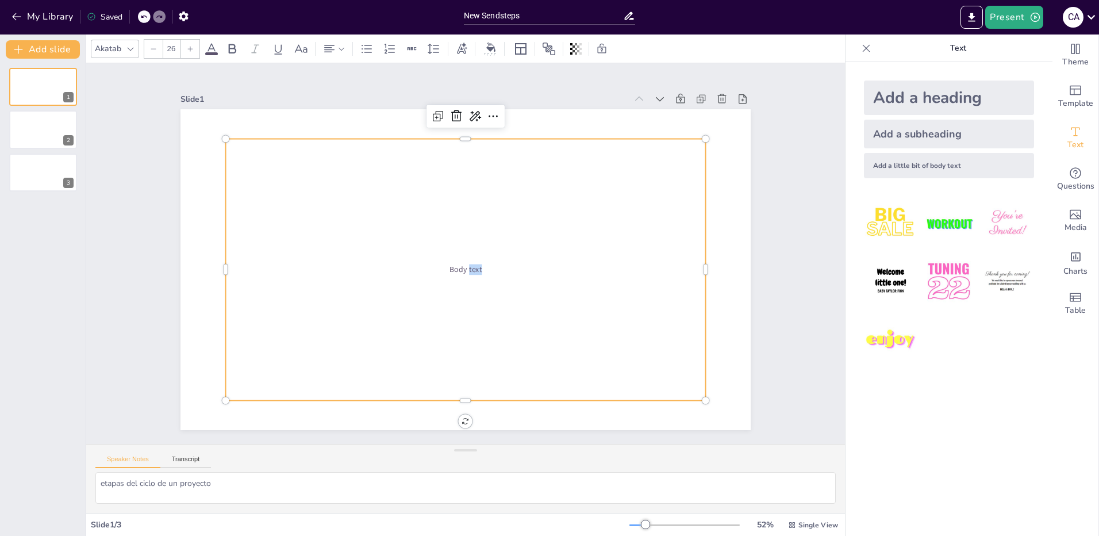
click at [462, 264] on span "Body text" at bounding box center [463, 270] width 33 height 14
click at [545, 279] on div "Body text" at bounding box center [464, 269] width 505 height 310
click at [545, 279] on div "Body text" at bounding box center [466, 270] width 480 height 262
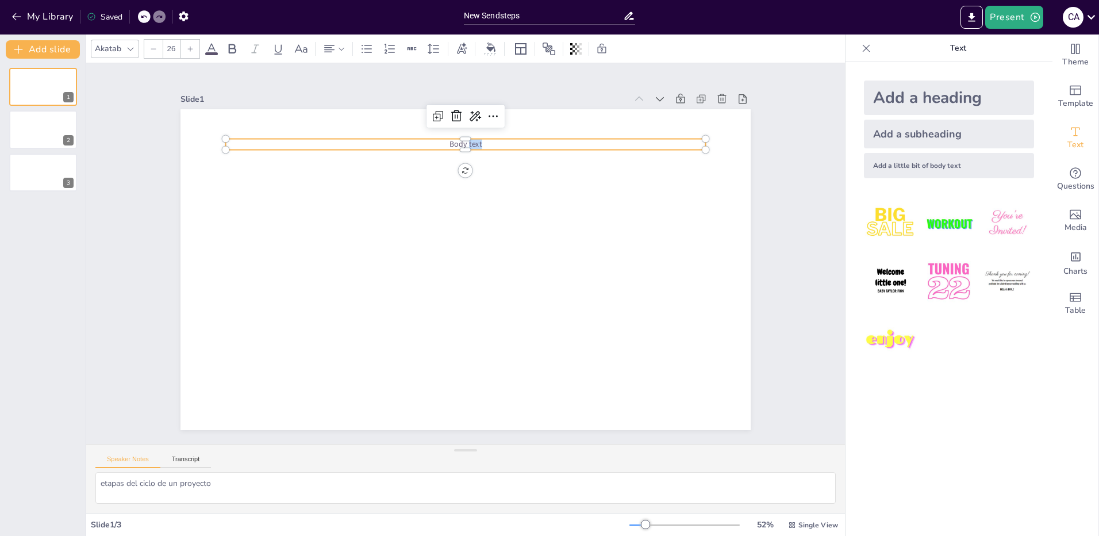
click at [457, 167] on div "Body text" at bounding box center [464, 269] width 601 height 379
click at [457, 167] on div "0 ° Body text" at bounding box center [464, 269] width 601 height 379
click at [457, 167] on div "Body text" at bounding box center [464, 269] width 601 height 379
click at [457, 167] on div "Body text" at bounding box center [462, 269] width 624 height 432
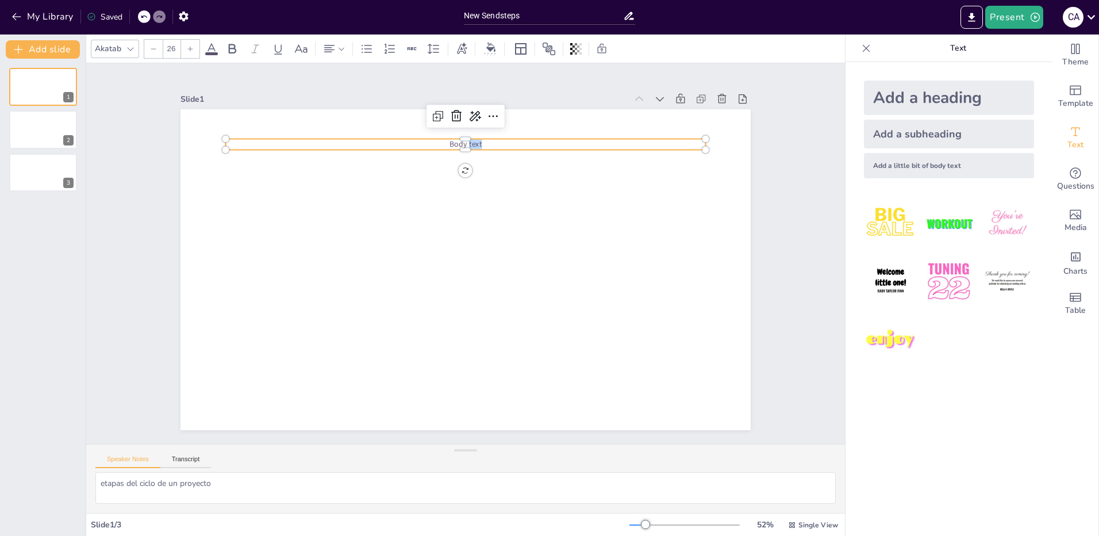
click at [457, 167] on div "Body text" at bounding box center [464, 269] width 601 height 379
click at [457, 167] on div "0 ° Body text" at bounding box center [464, 269] width 601 height 378
click at [457, 167] on div "0 ° Body text" at bounding box center [455, 266] width 639 height 620
click at [457, 167] on div "0 ° Body text" at bounding box center [466, 269] width 570 height 321
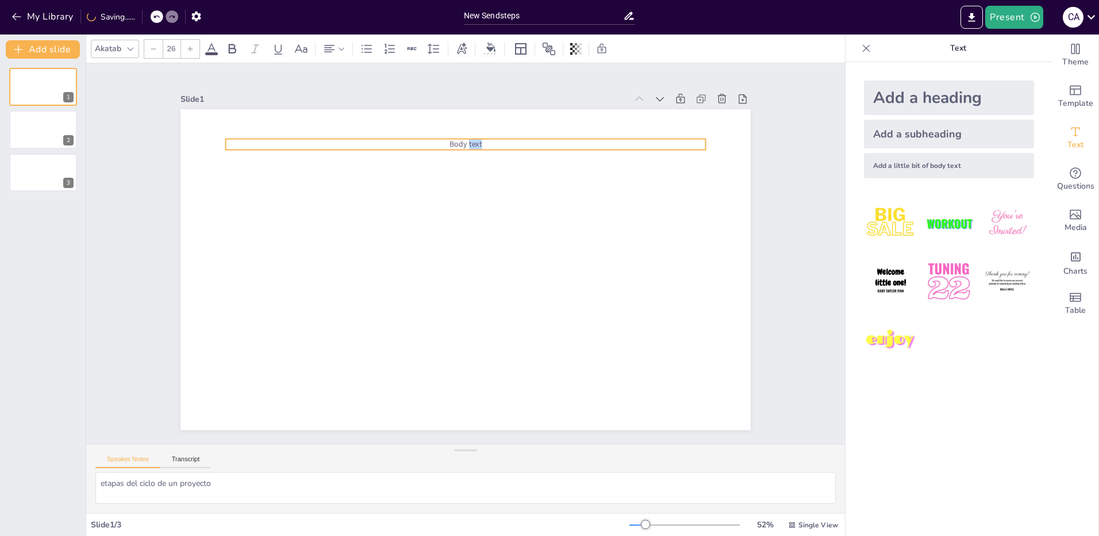
click at [457, 167] on div "0 ° Body text" at bounding box center [466, 269] width 570 height 321
click at [457, 167] on div "0 ° Body text" at bounding box center [464, 269] width 601 height 379
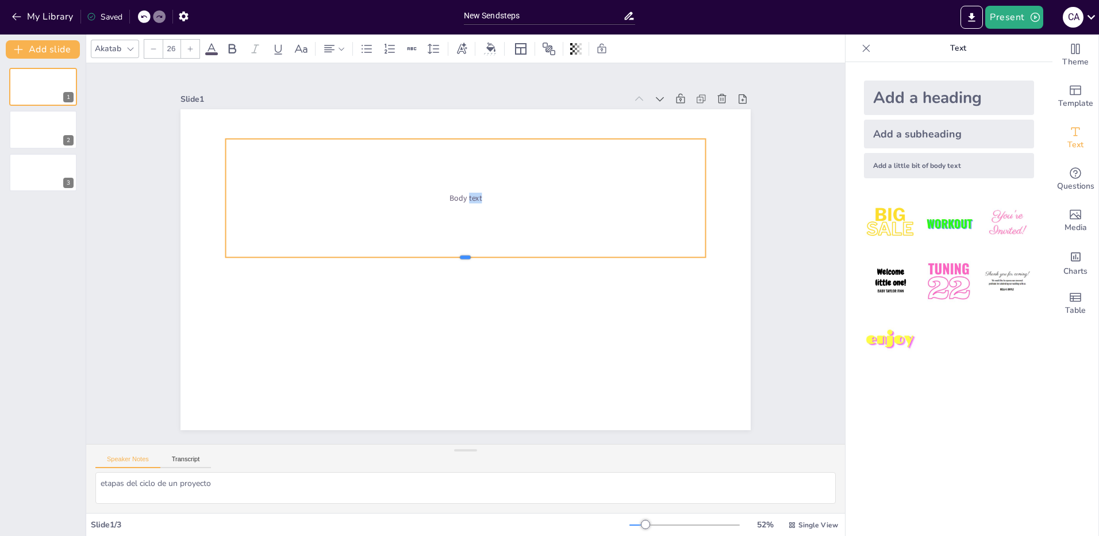
drag, startPoint x: 455, startPoint y: 147, endPoint x: 441, endPoint y: 268, distance: 122.1
click at [441, 266] on div at bounding box center [466, 261] width 480 height 9
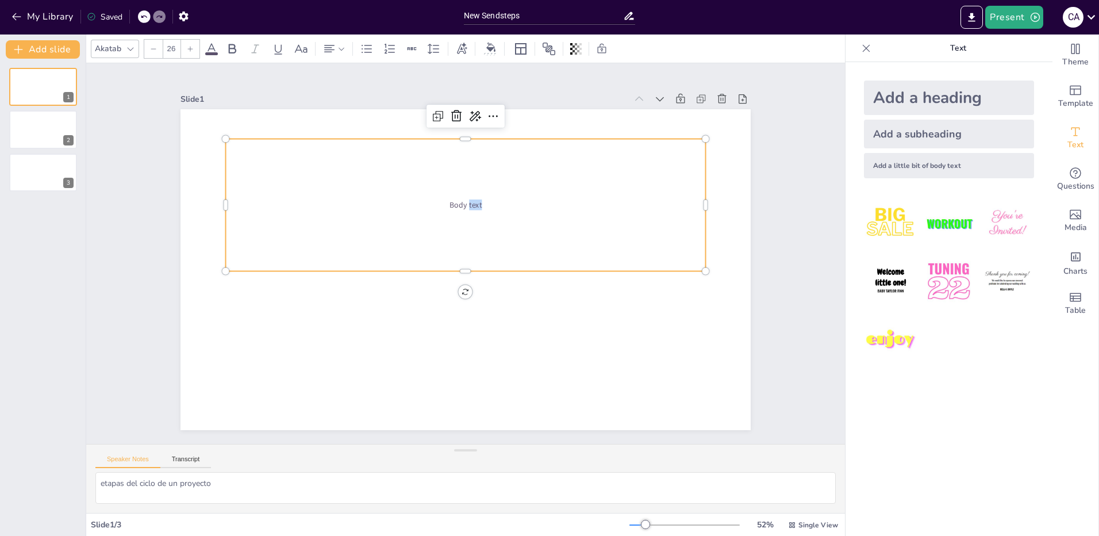
click at [425, 181] on div "Body text" at bounding box center [470, 205] width 491 height 182
click at [450, 159] on div "Body text" at bounding box center [470, 205] width 491 height 182
drag, startPoint x: 471, startPoint y: 200, endPoint x: 439, endPoint y: 200, distance: 32.2
click at [439, 200] on p "Body text" at bounding box center [471, 205] width 478 height 61
drag, startPoint x: 479, startPoint y: 198, endPoint x: 436, endPoint y: 199, distance: 42.6
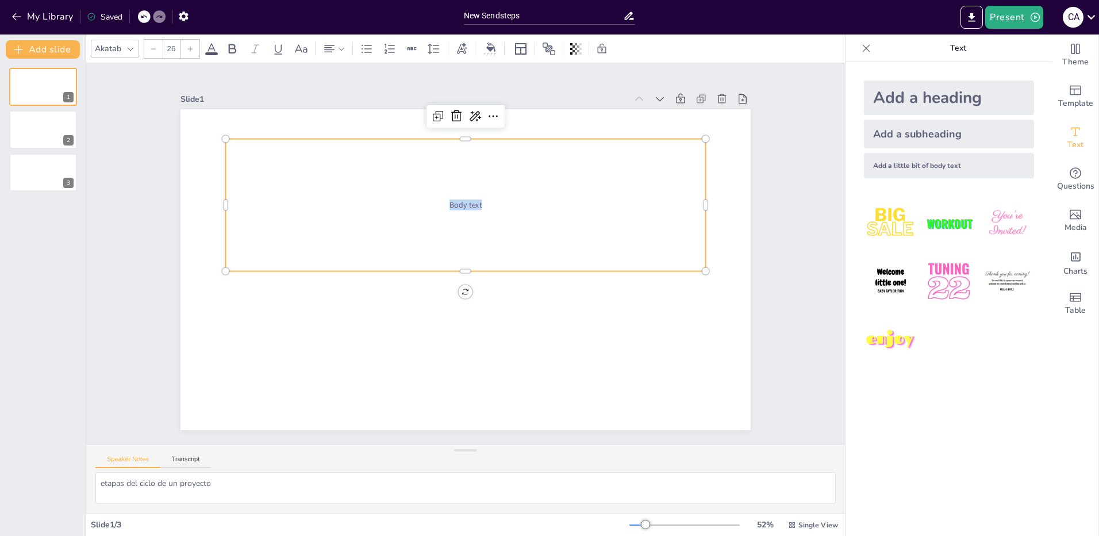
click at [436, 199] on p "Body text" at bounding box center [471, 205] width 478 height 61
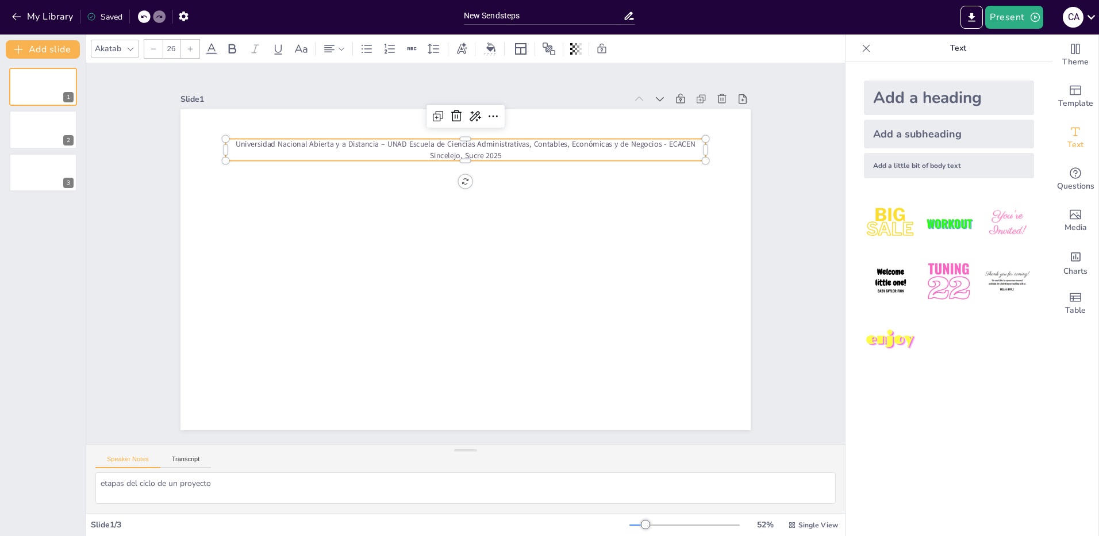
click at [237, 141] on p "Universidad Nacional Abierta y a Distancia – UNAD Escuela de Ciencias Administr…" at bounding box center [477, 150] width 480 height 72
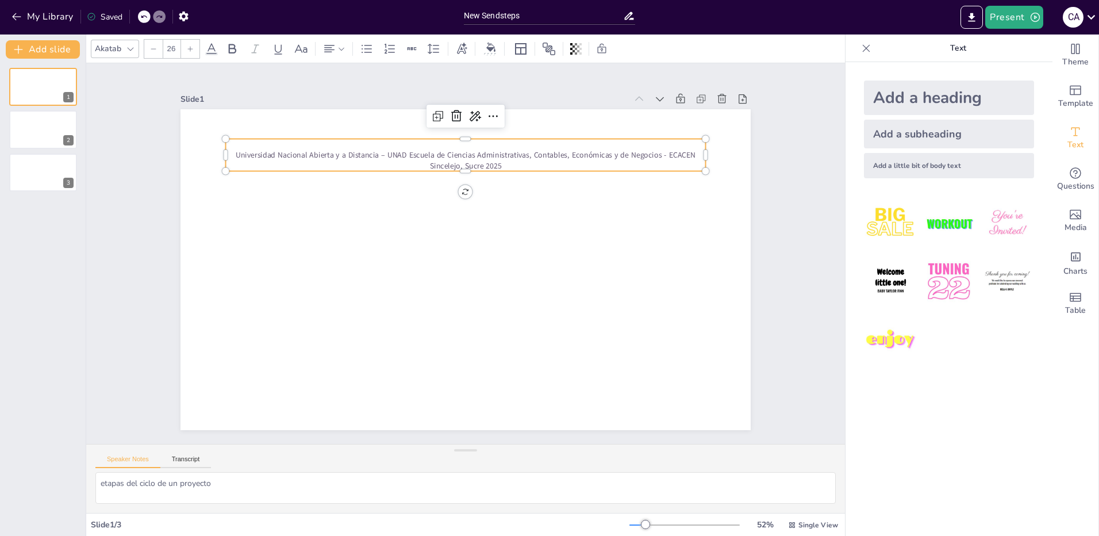
click at [470, 153] on p "Universidad Nacional Abierta y a Distancia – UNAD Escuela de Ciencias Administr…" at bounding box center [476, 161] width 480 height 72
click at [568, 161] on p "Administrativas, Contables, Económicas y de Negocios - ECACEN Sincelejo, [GEOGR…" at bounding box center [466, 165] width 480 height 11
drag, startPoint x: 532, startPoint y: 161, endPoint x: 524, endPoint y: 231, distance: 70.1
click at [532, 161] on p "Administrativas, Contables, Económicas y de Negocios - ECACEN Sincelejo, [GEOGR…" at bounding box center [475, 166] width 478 height 61
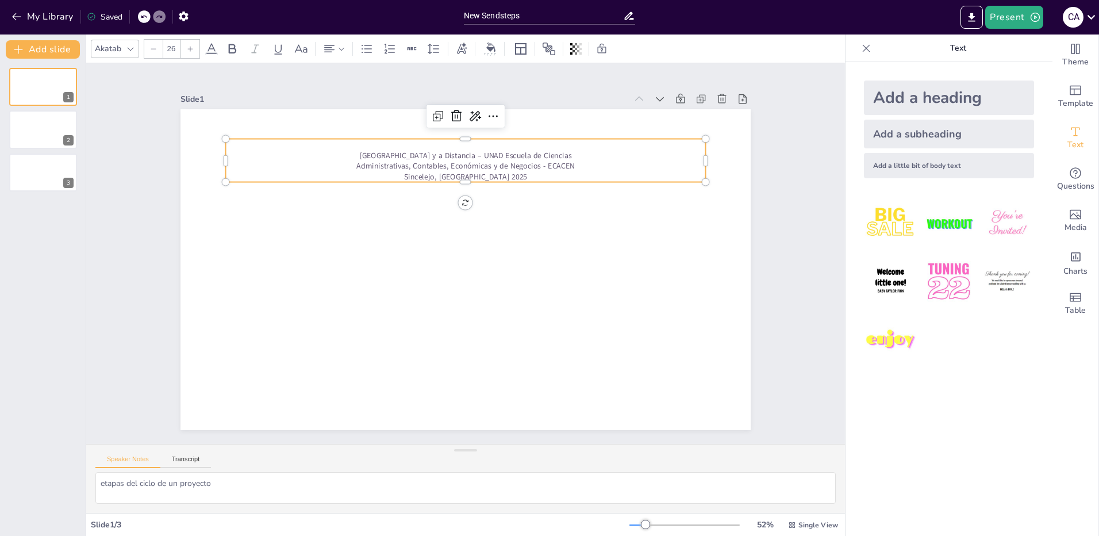
click at [350, 145] on p at bounding box center [477, 144] width 478 height 61
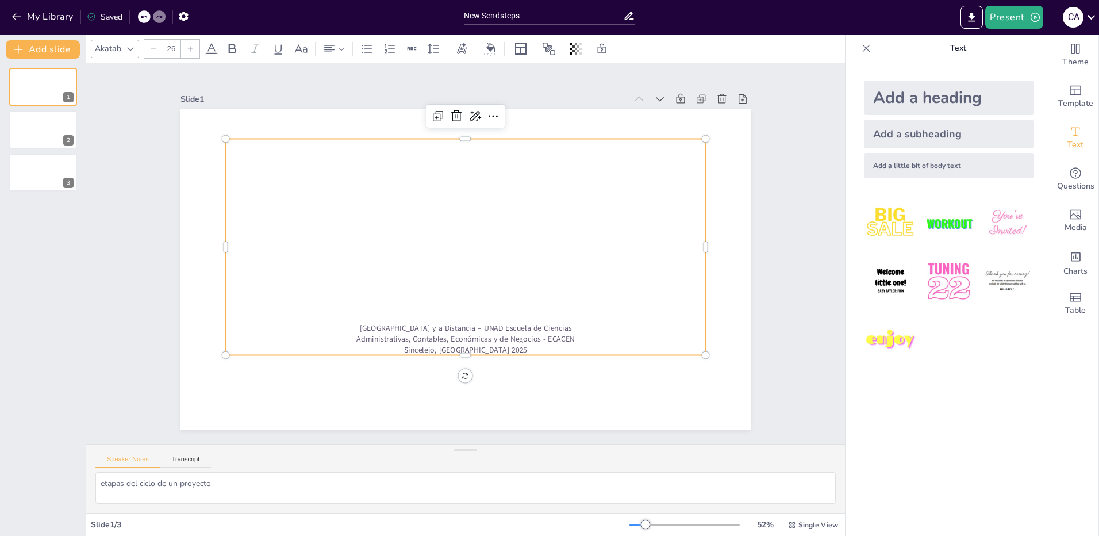
click at [460, 159] on p at bounding box center [493, 170] width 460 height 159
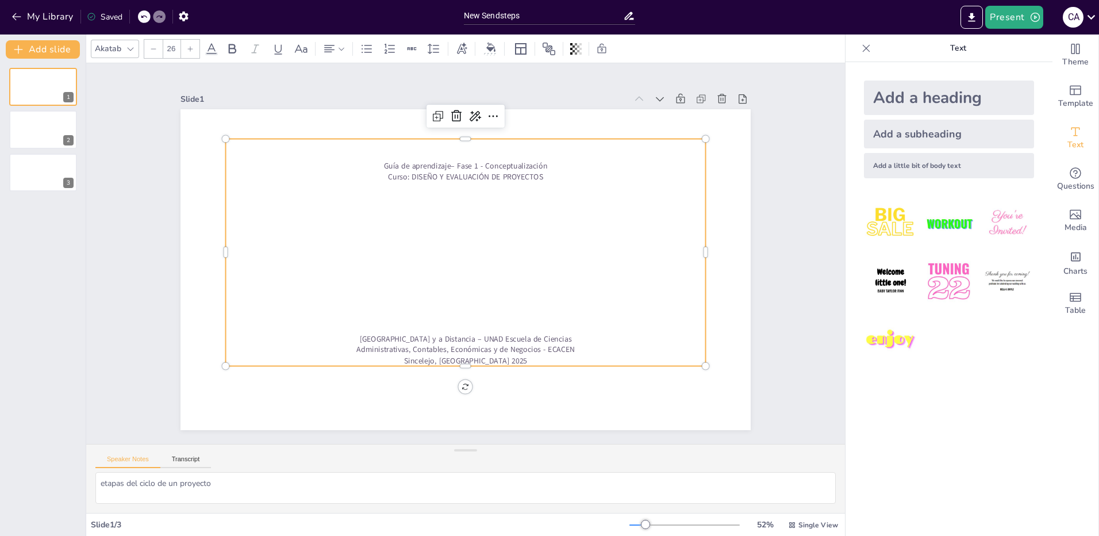
click at [512, 174] on p "Curso: DISEÑO Y EVALUACIÓN DE PROYECTOS" at bounding box center [542, 245] width 61 height 478
click at [433, 171] on p "Curso: Diseño Y EVALUACIÓN DE PROYECTOS" at bounding box center [474, 177] width 478 height 61
click at [477, 172] on p "Curso: Diseño y EVALUACIÓN DE PROYECTOS" at bounding box center [474, 177] width 478 height 61
click at [485, 177] on p "Curso: Diseño y Evaluación DE PROYECTOS" at bounding box center [517, 196] width 364 height 329
click at [459, 189] on p at bounding box center [471, 198] width 478 height 61
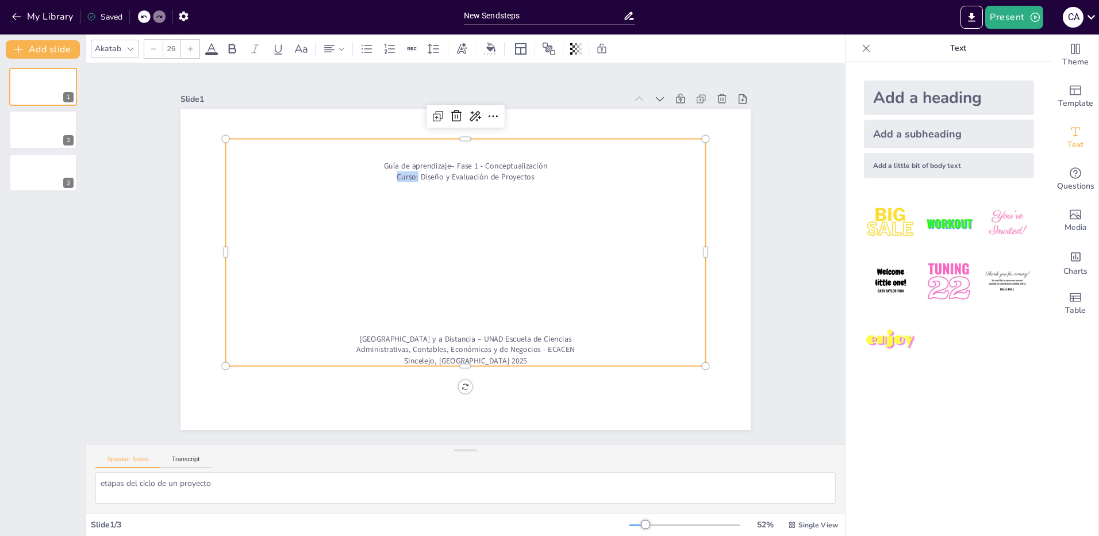
drag, startPoint x: 389, startPoint y: 174, endPoint x: 409, endPoint y: 175, distance: 20.2
click at [409, 175] on p "Curso: Diseño y Evaluación de Proyectos" at bounding box center [474, 177] width 478 height 61
click at [234, 51] on icon at bounding box center [232, 49] width 14 height 14
click at [419, 200] on p at bounding box center [470, 209] width 478 height 61
click at [479, 197] on p at bounding box center [466, 198] width 480 height 11
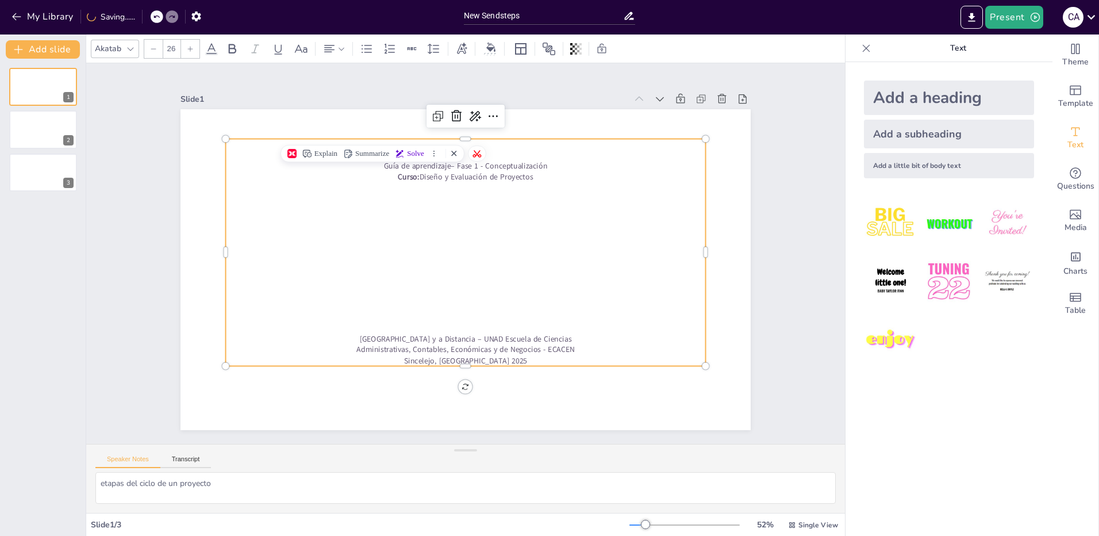
click at [532, 160] on p "Guía de aprendizaje– Fase 1 - Conceptualización" at bounding box center [466, 165] width 480 height 11
click at [457, 154] on icon "button" at bounding box center [454, 153] width 5 height 5
drag, startPoint x: 377, startPoint y: 163, endPoint x: 444, endPoint y: 164, distance: 66.7
click at [444, 164] on p "Guía de aprendizaje– Fase 1 - Conceptualización" at bounding box center [475, 166] width 478 height 61
click at [231, 50] on icon at bounding box center [232, 49] width 14 height 14
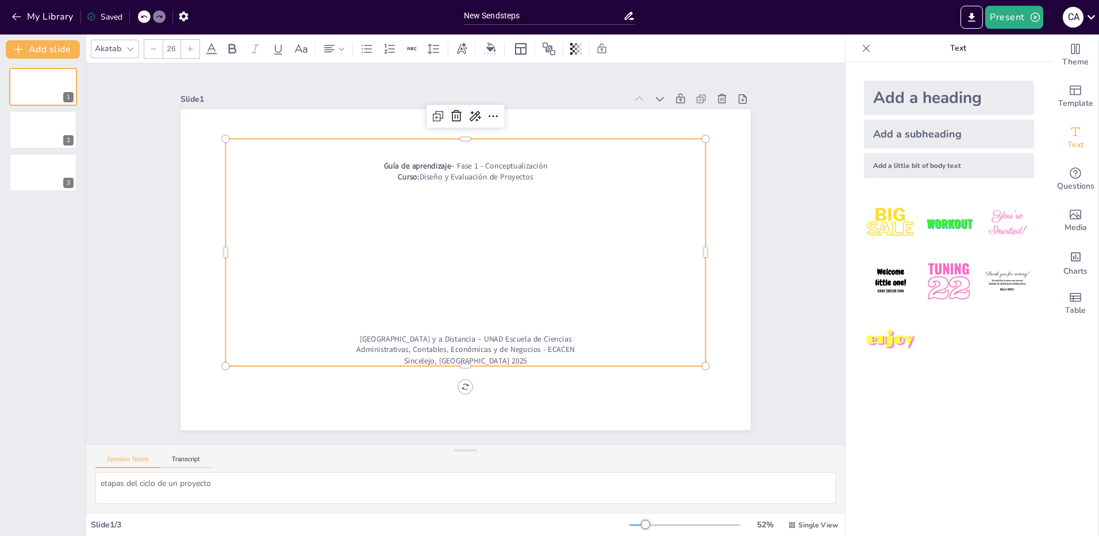
click at [446, 164] on p "Guía de aprendizaje – Fase 1 - Conceptualización" at bounding box center [475, 166] width 478 height 61
click at [464, 212] on p at bounding box center [469, 220] width 478 height 61
click at [458, 233] on p at bounding box center [467, 241] width 478 height 61
click at [457, 229] on p at bounding box center [466, 230] width 480 height 11
drag, startPoint x: 479, startPoint y: 217, endPoint x: 438, endPoint y: 218, distance: 40.8
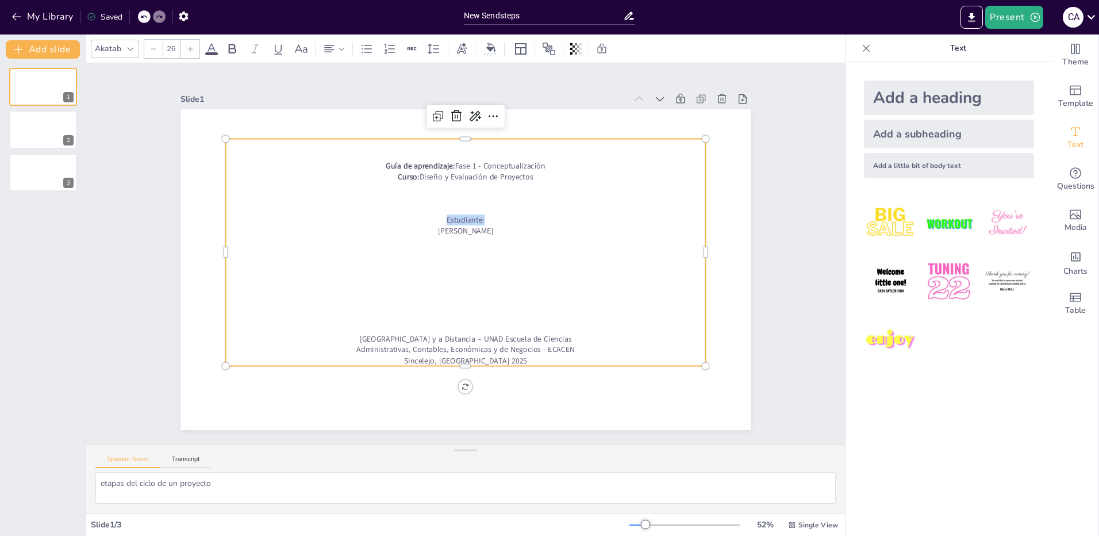
click at [438, 218] on p "Estudiante:" at bounding box center [476, 221] width 460 height 159
click at [230, 51] on icon at bounding box center [232, 49] width 7 height 10
click at [474, 241] on p at bounding box center [467, 241] width 478 height 61
click at [455, 250] on p at bounding box center [466, 252] width 478 height 61
drag, startPoint x: 469, startPoint y: 240, endPoint x: 448, endPoint y: 236, distance: 20.5
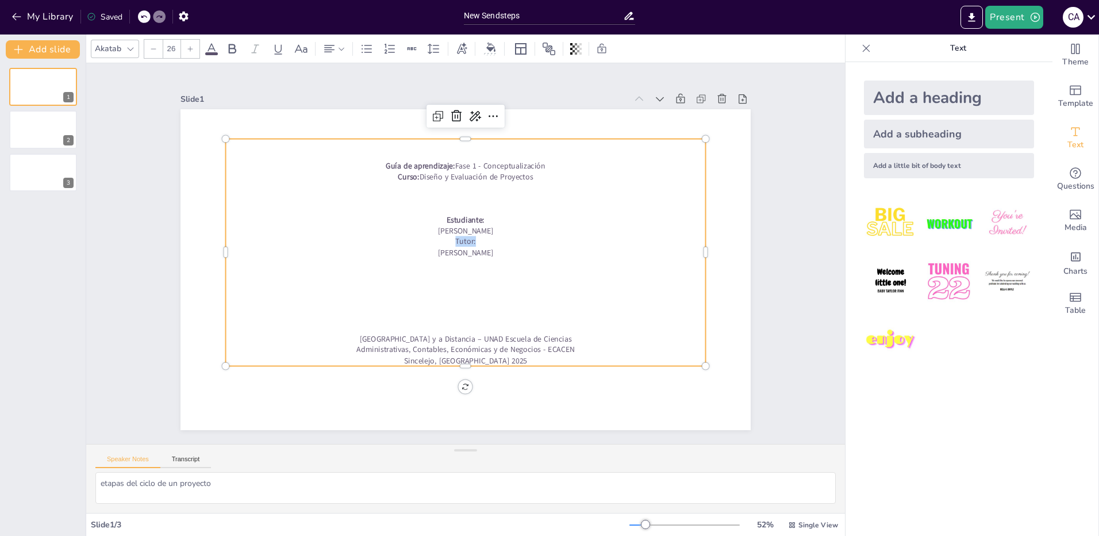
click at [448, 236] on p "Tutor:" at bounding box center [467, 241] width 478 height 61
click at [229, 48] on icon at bounding box center [232, 49] width 7 height 10
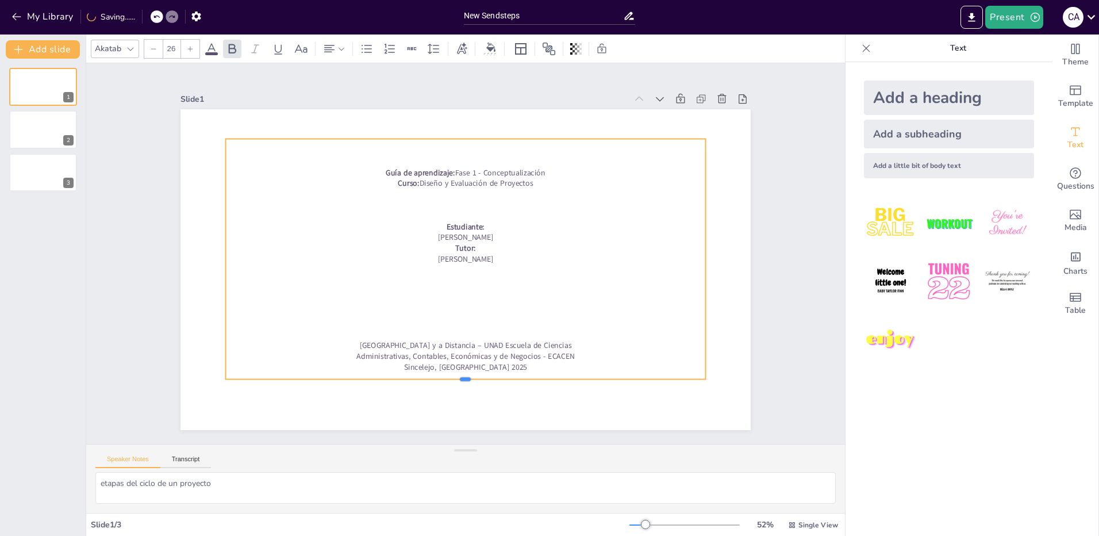
drag, startPoint x: 457, startPoint y: 362, endPoint x: 456, endPoint y: 375, distance: 13.2
click at [456, 379] on div at bounding box center [466, 383] width 480 height 9
click at [455, 265] on p at bounding box center [464, 269] width 478 height 61
click at [455, 214] on p at bounding box center [473, 217] width 472 height 110
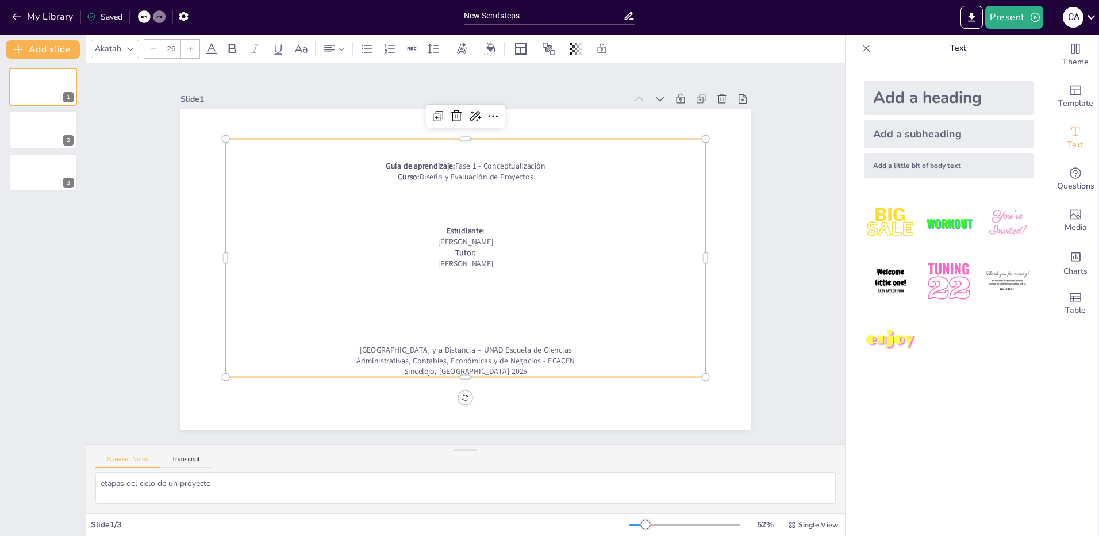
click at [455, 336] on p at bounding box center [430, 331] width 443 height 205
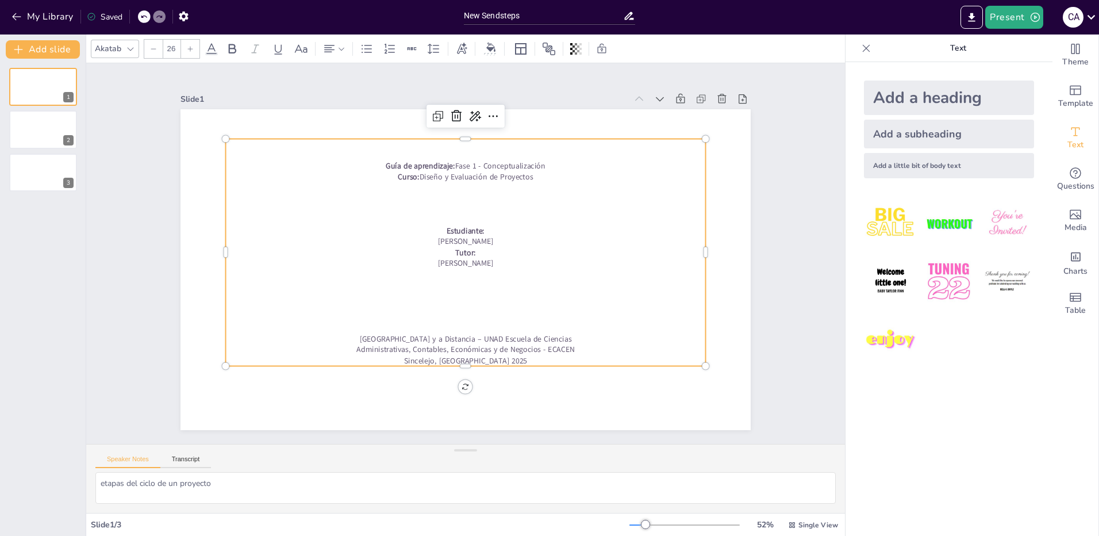
click at [454, 185] on p at bounding box center [492, 193] width 443 height 205
click at [457, 272] on p at bounding box center [452, 268] width 364 height 329
click at [459, 326] on p at bounding box center [457, 327] width 478 height 61
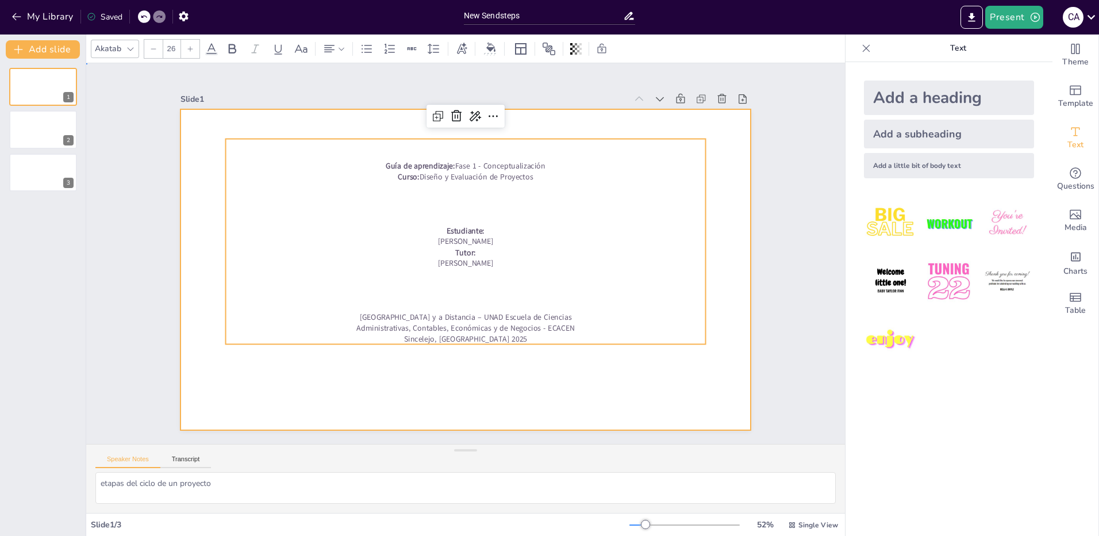
click at [497, 377] on div at bounding box center [462, 269] width 624 height 432
click at [457, 296] on p at bounding box center [426, 267] width 159 height 460
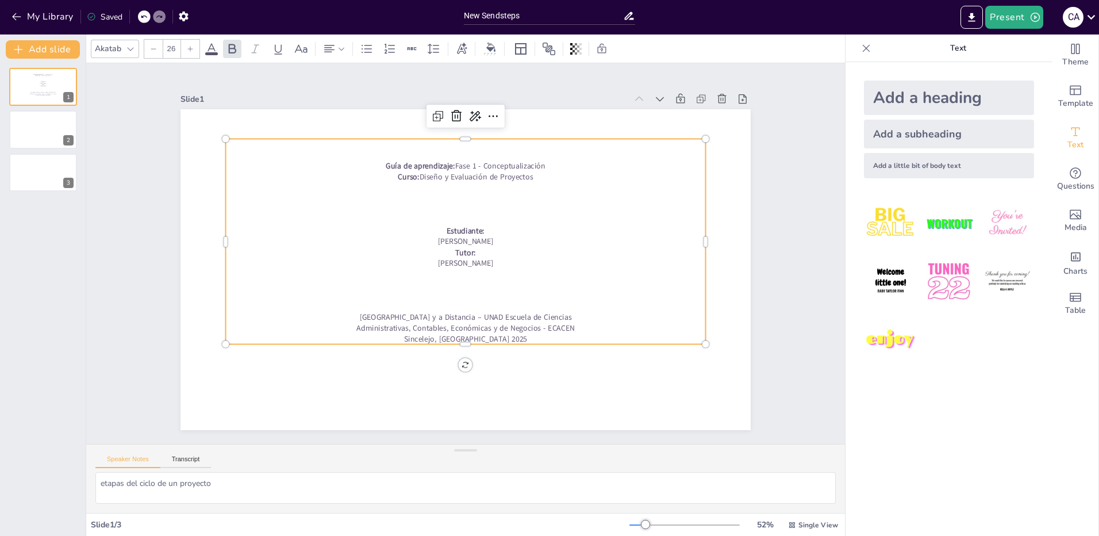
click at [457, 206] on p at bounding box center [470, 209] width 478 height 61
click at [479, 229] on strong "Estudiante:" at bounding box center [488, 249] width 18 height 40
click at [457, 215] on p at bounding box center [485, 226] width 395 height 291
click at [463, 209] on p at bounding box center [483, 212] width 443 height 205
click at [428, 201] on p at bounding box center [491, 217] width 395 height 291
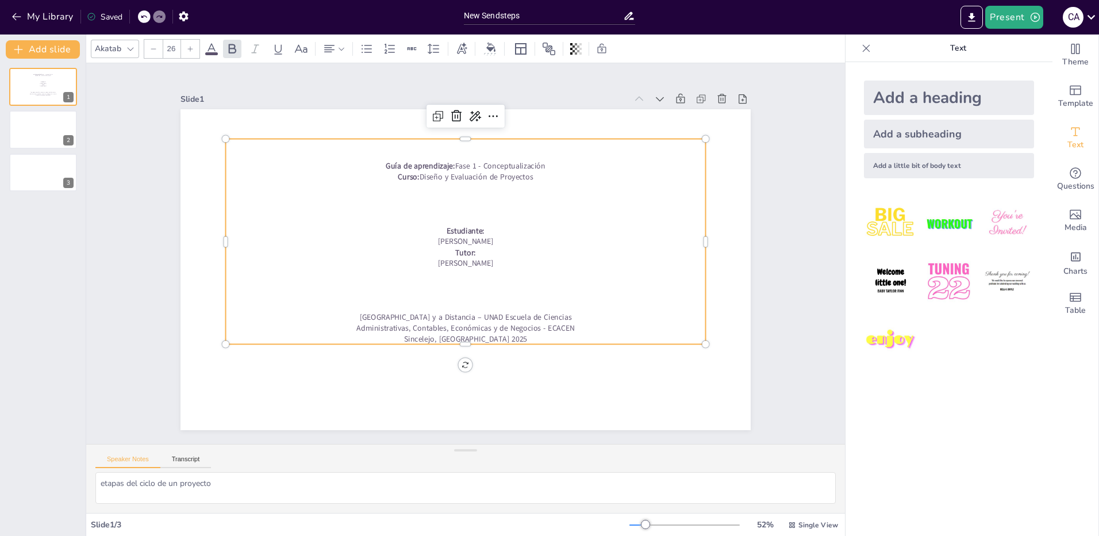
click at [460, 211] on p at bounding box center [490, 231] width 329 height 364
click at [460, 211] on p at bounding box center [469, 220] width 478 height 61
click at [461, 211] on p at bounding box center [473, 221] width 472 height 110
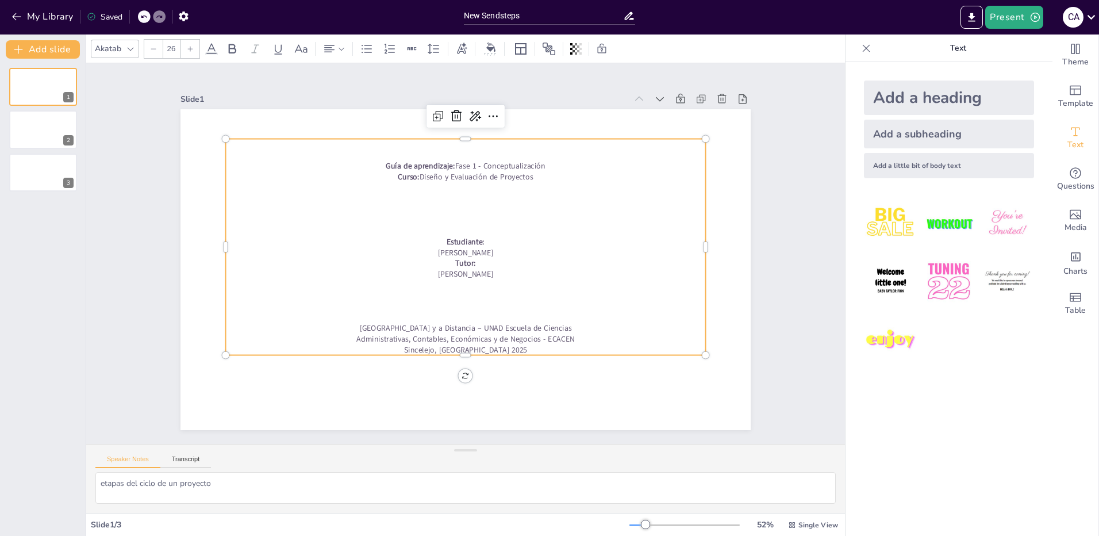
click at [473, 300] on p at bounding box center [460, 306] width 478 height 61
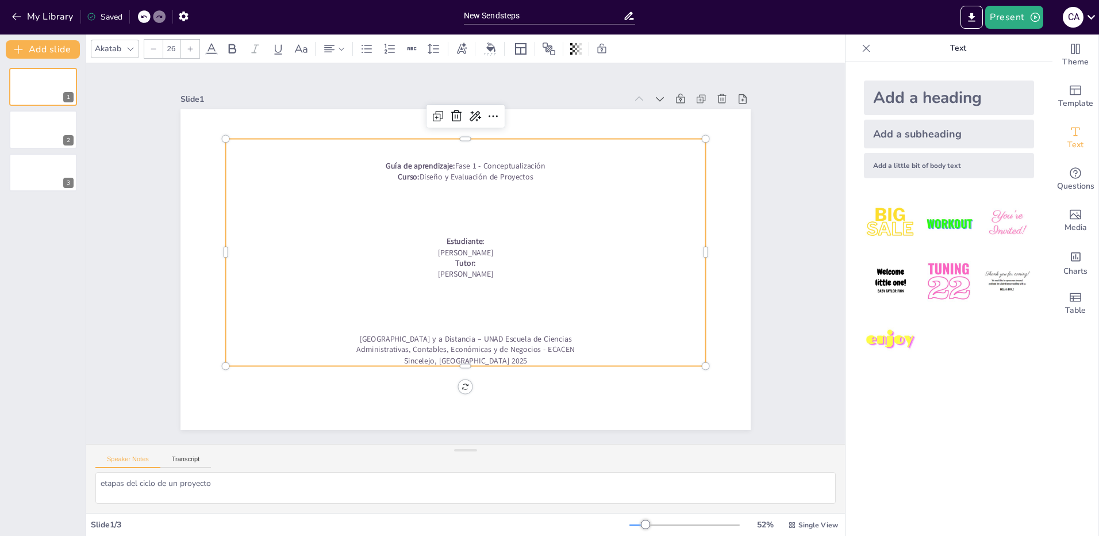
click at [453, 217] on p at bounding box center [473, 221] width 472 height 110
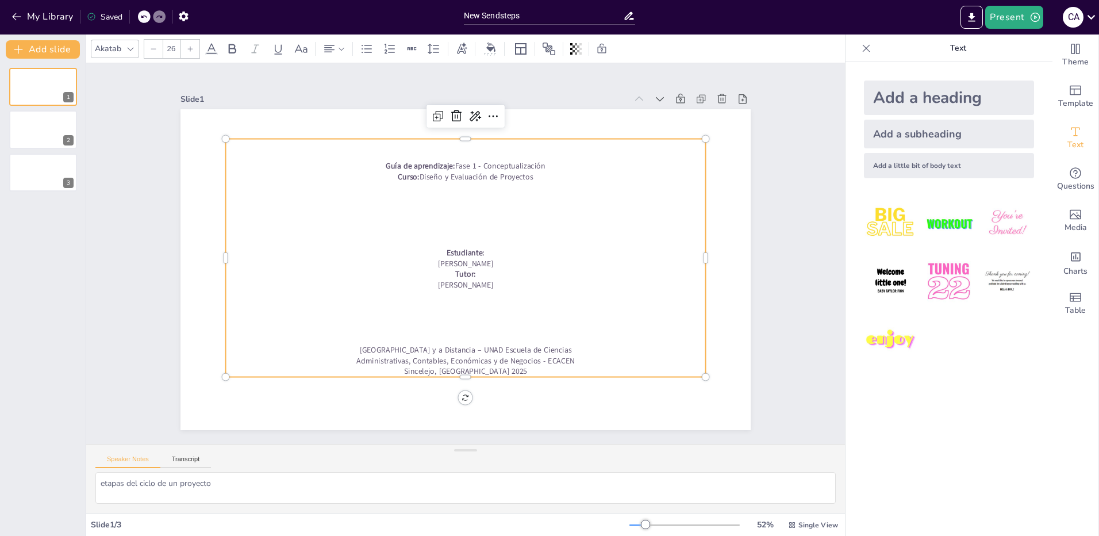
click at [452, 317] on p at bounding box center [418, 296] width 329 height 364
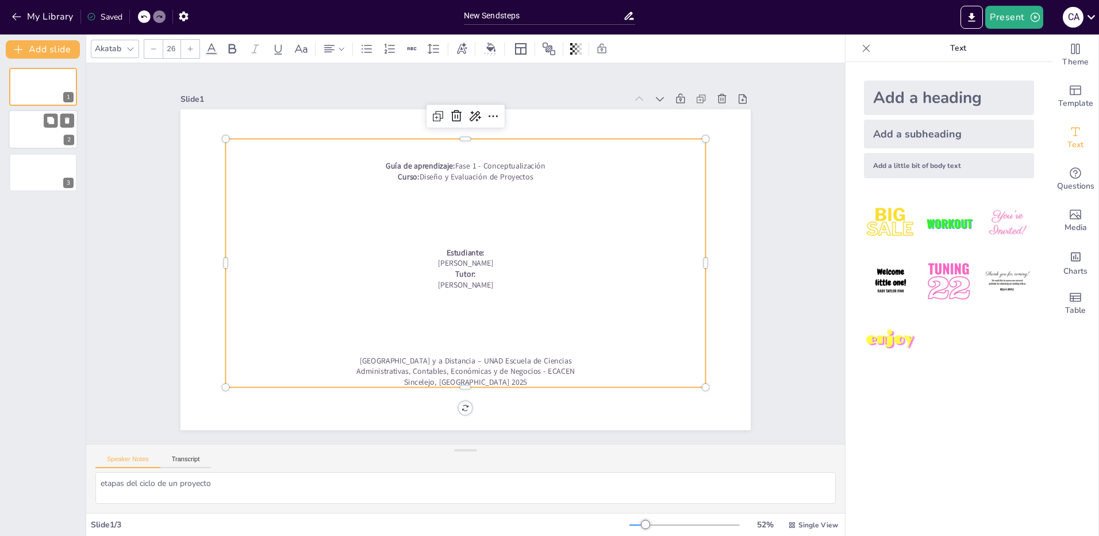
click at [25, 129] on div at bounding box center [43, 129] width 69 height 39
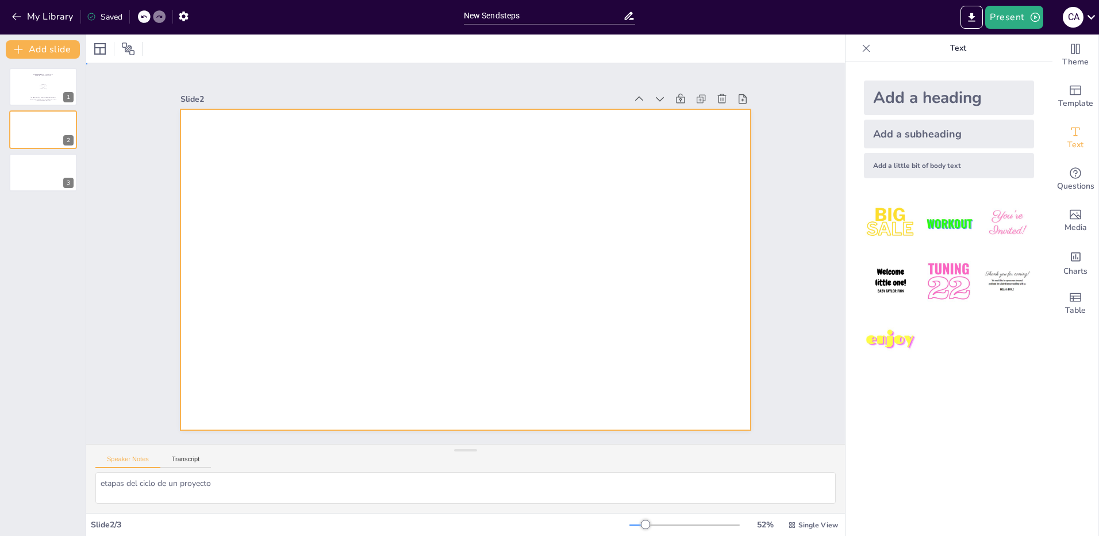
click at [370, 148] on div at bounding box center [458, 268] width 651 height 525
click at [1076, 138] on div "Text" at bounding box center [1076, 137] width 46 height 41
click at [1069, 135] on icon "Add text boxes" at bounding box center [1076, 132] width 14 height 14
click at [975, 174] on div "Add a little bit of body text" at bounding box center [949, 165] width 170 height 25
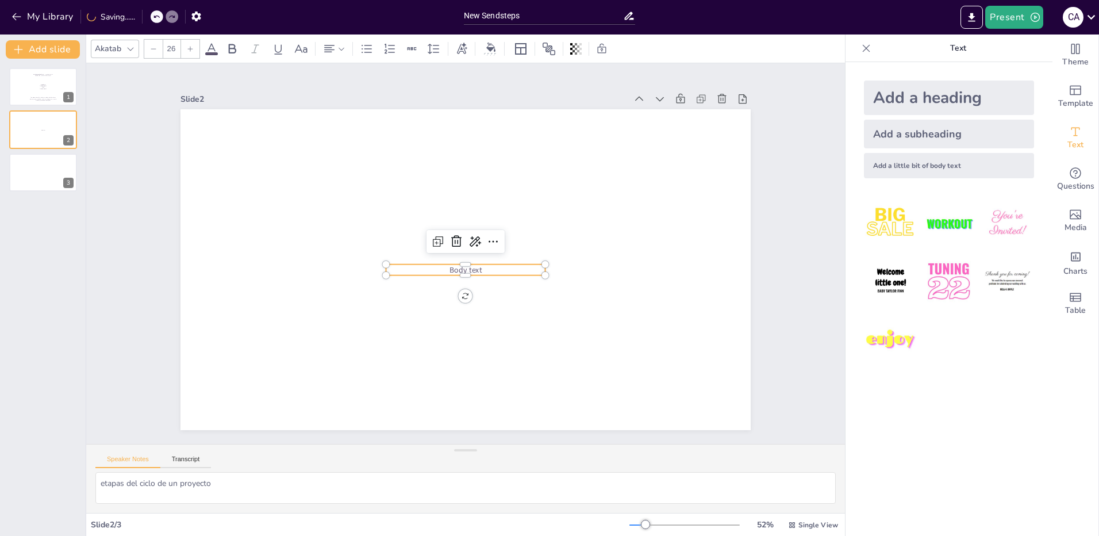
click at [458, 261] on span "Body text" at bounding box center [463, 268] width 34 height 17
click at [458, 263] on span "Body text" at bounding box center [463, 270] width 33 height 14
click at [487, 240] on icon at bounding box center [494, 244] width 15 height 15
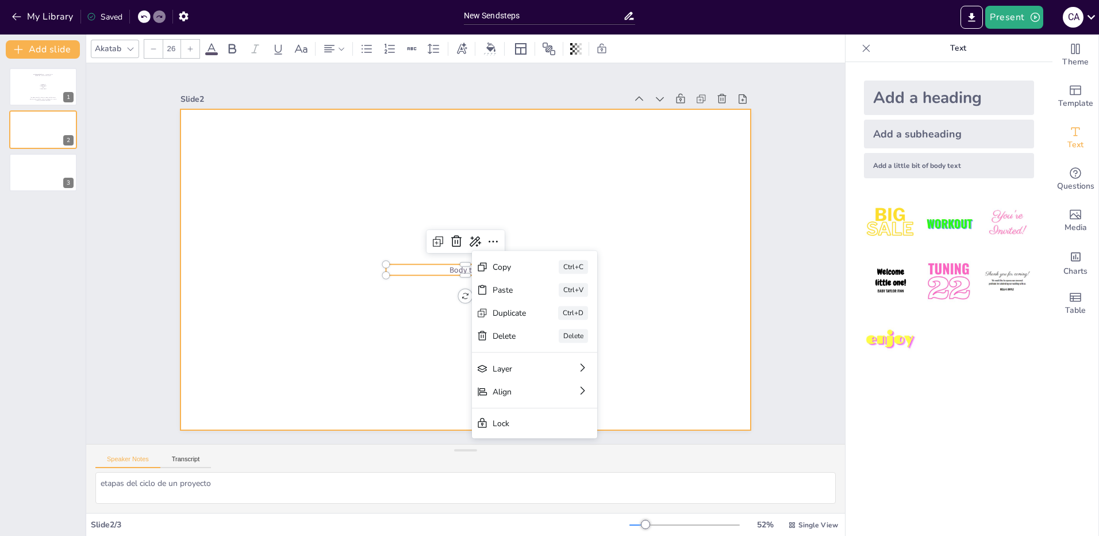
click at [552, 219] on div at bounding box center [458, 268] width 651 height 525
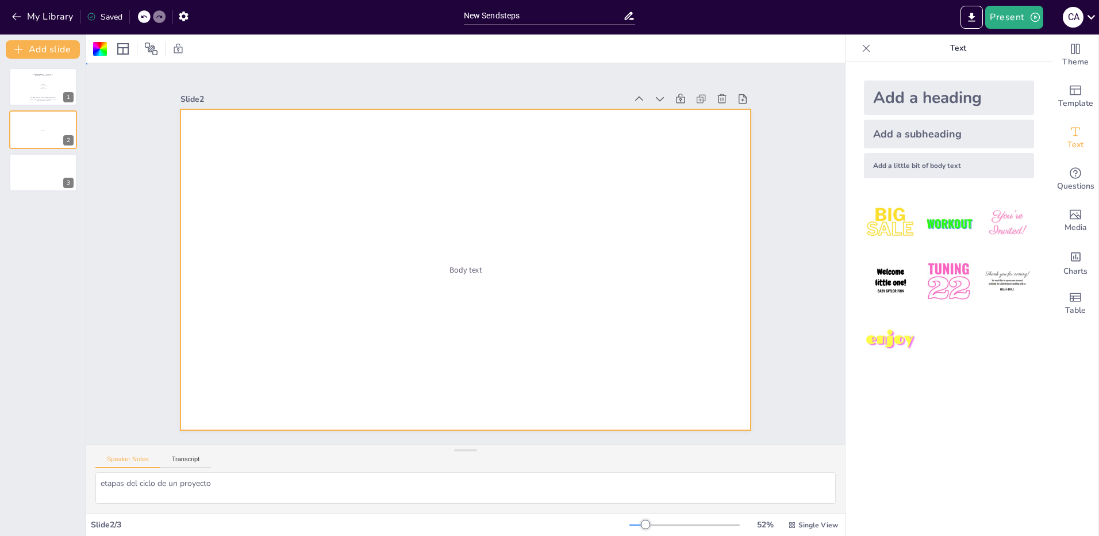
click at [419, 195] on div at bounding box center [464, 269] width 601 height 379
click at [448, 265] on span "Body text" at bounding box center [454, 266] width 31 height 30
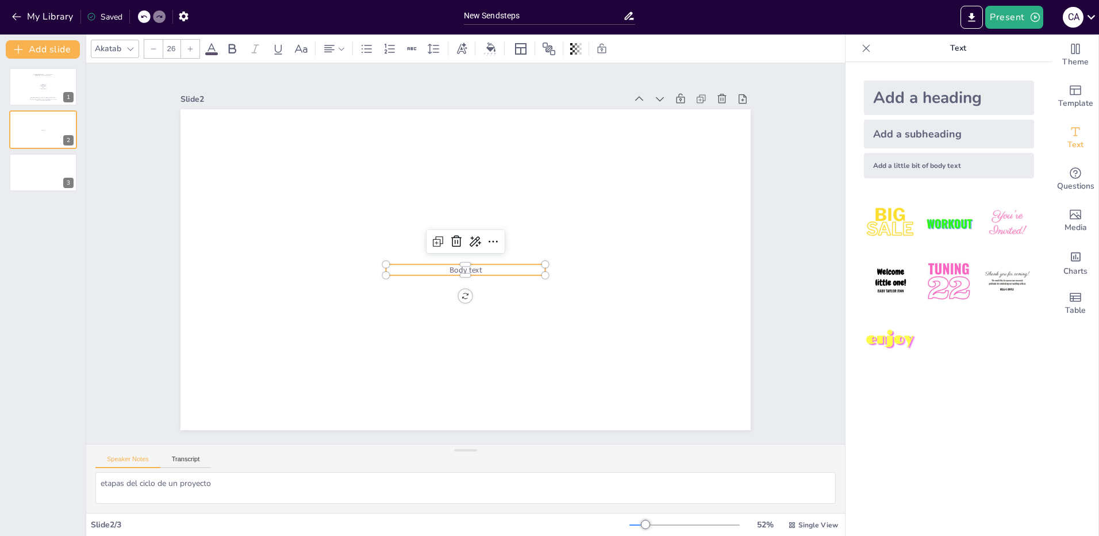
click at [448, 265] on span "Body text" at bounding box center [463, 268] width 34 height 17
click at [395, 266] on p "Body text" at bounding box center [462, 269] width 158 height 44
click at [469, 237] on icon at bounding box center [476, 242] width 15 height 15
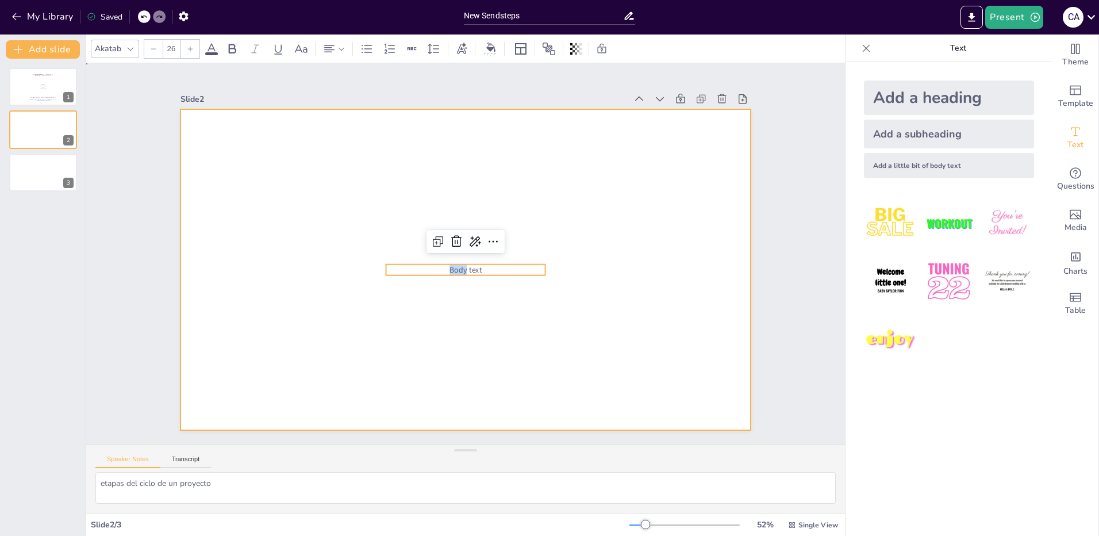
click at [522, 209] on div at bounding box center [464, 269] width 601 height 379
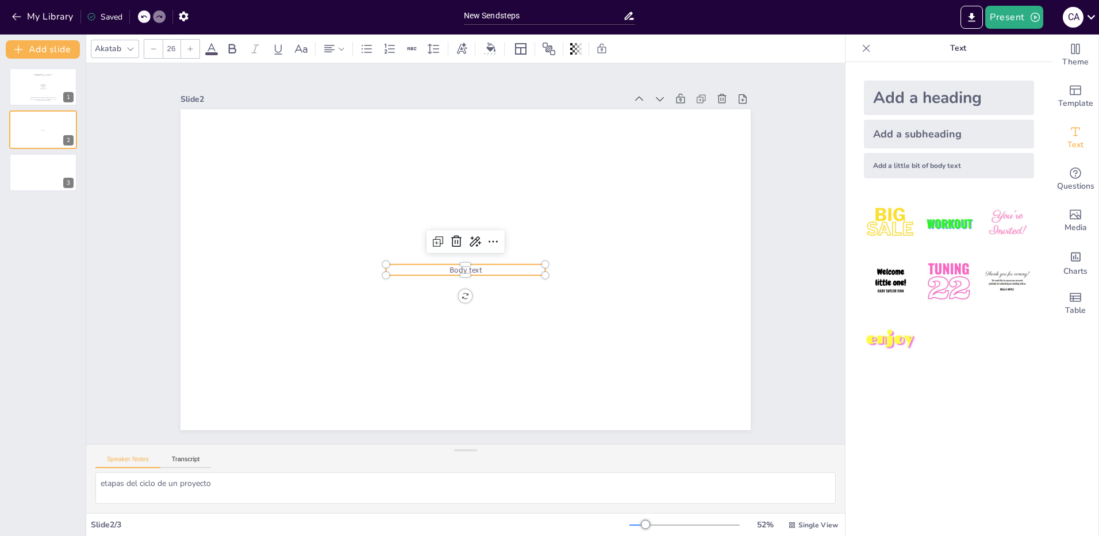
click at [459, 267] on span "Body text" at bounding box center [463, 270] width 33 height 14
click at [487, 237] on icon at bounding box center [494, 244] width 15 height 15
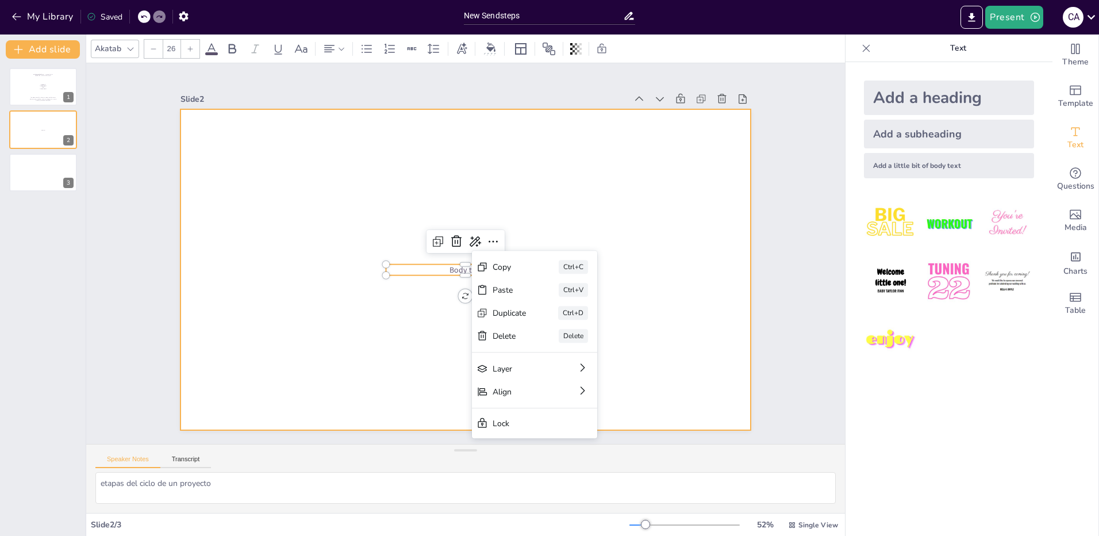
click at [421, 281] on div at bounding box center [464, 269] width 601 height 379
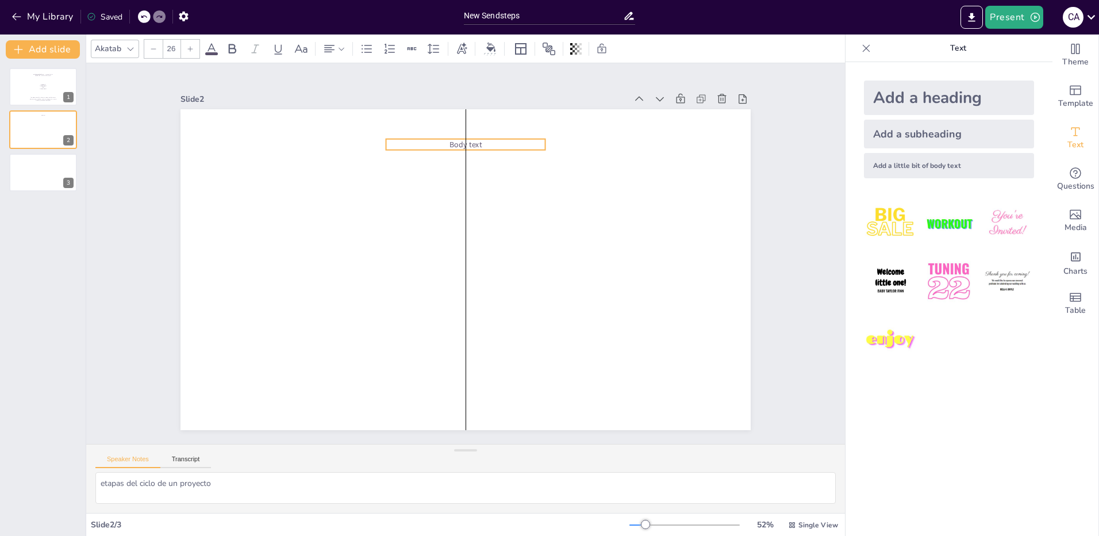
drag, startPoint x: 458, startPoint y: 262, endPoint x: 456, endPoint y: 137, distance: 125.4
click at [547, 182] on span "Body text" at bounding box center [559, 198] width 25 height 33
click at [45, 91] on p at bounding box center [43, 91] width 58 height 1
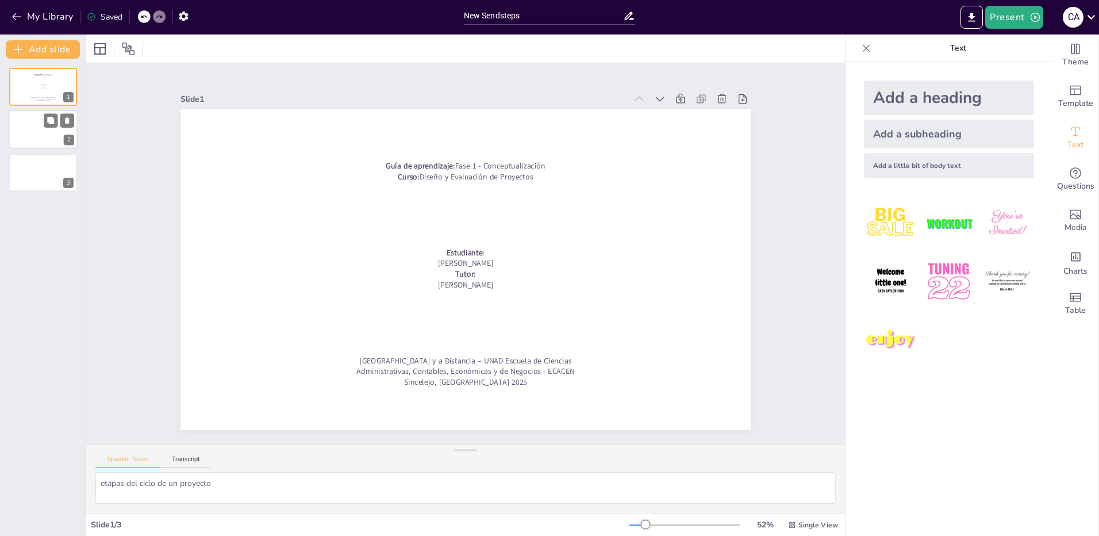
click at [32, 126] on div at bounding box center [43, 129] width 69 height 39
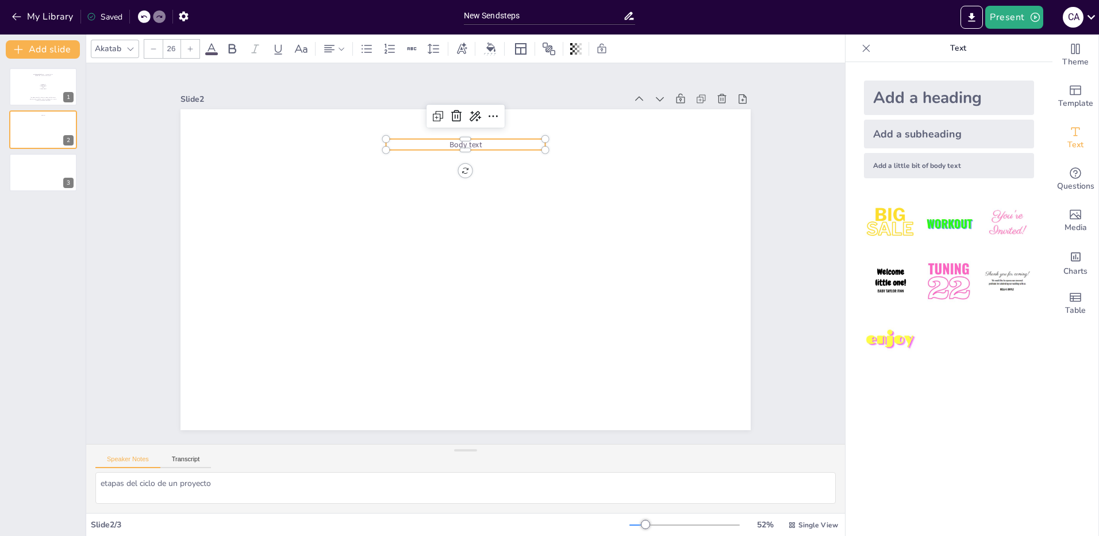
click at [461, 140] on span "Body text" at bounding box center [477, 145] width 33 height 14
click at [486, 140] on p "Body text" at bounding box center [538, 172] width 125 height 114
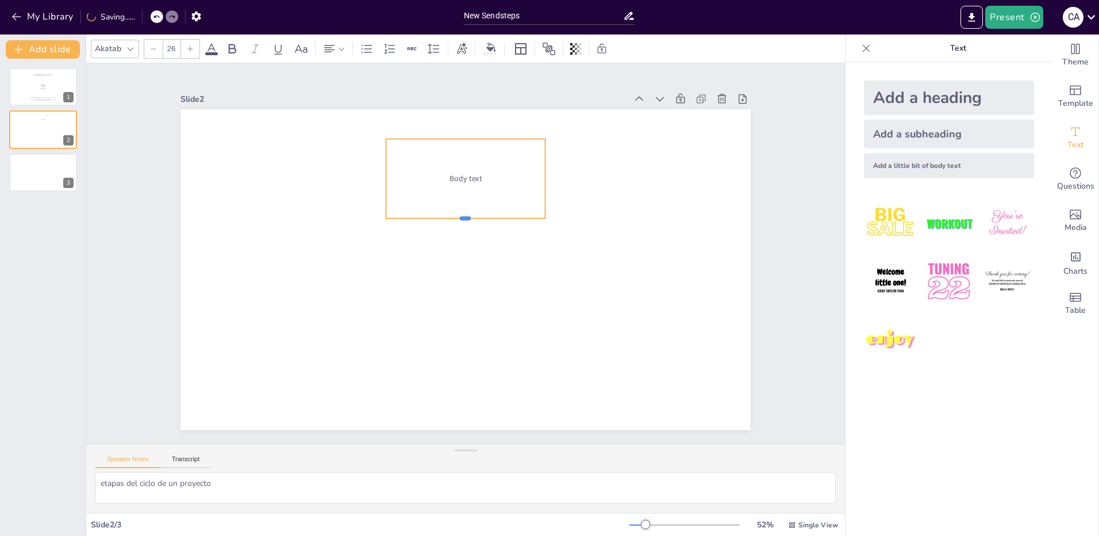
drag, startPoint x: 458, startPoint y: 148, endPoint x: 457, endPoint y: 216, distance: 68.4
click at [457, 216] on div at bounding box center [472, 223] width 158 height 42
click at [474, 182] on div "Body text" at bounding box center [473, 178] width 167 height 95
click at [466, 176] on span "Body text" at bounding box center [482, 179] width 34 height 17
click at [466, 176] on span "Body text" at bounding box center [473, 179] width 33 height 14
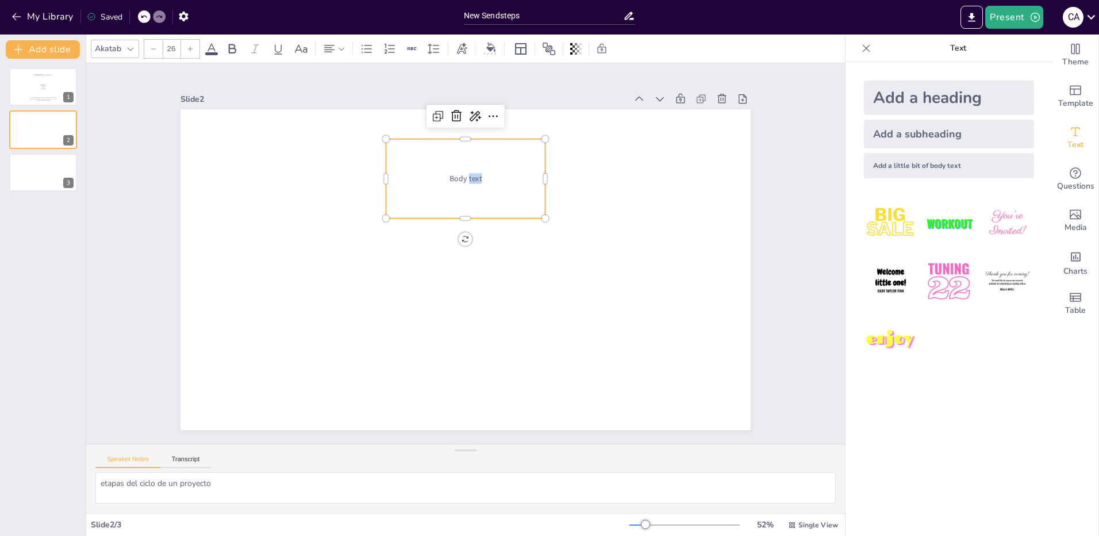
click at [481, 176] on p "Body text" at bounding box center [481, 180] width 158 height 44
click at [505, 163] on div "Body text" at bounding box center [473, 178] width 167 height 95
click at [505, 163] on div "Body text" at bounding box center [515, 198] width 171 height 166
click at [461, 160] on div "Body text" at bounding box center [473, 178] width 167 height 95
click at [461, 160] on div "Body text" at bounding box center [489, 182] width 176 height 124
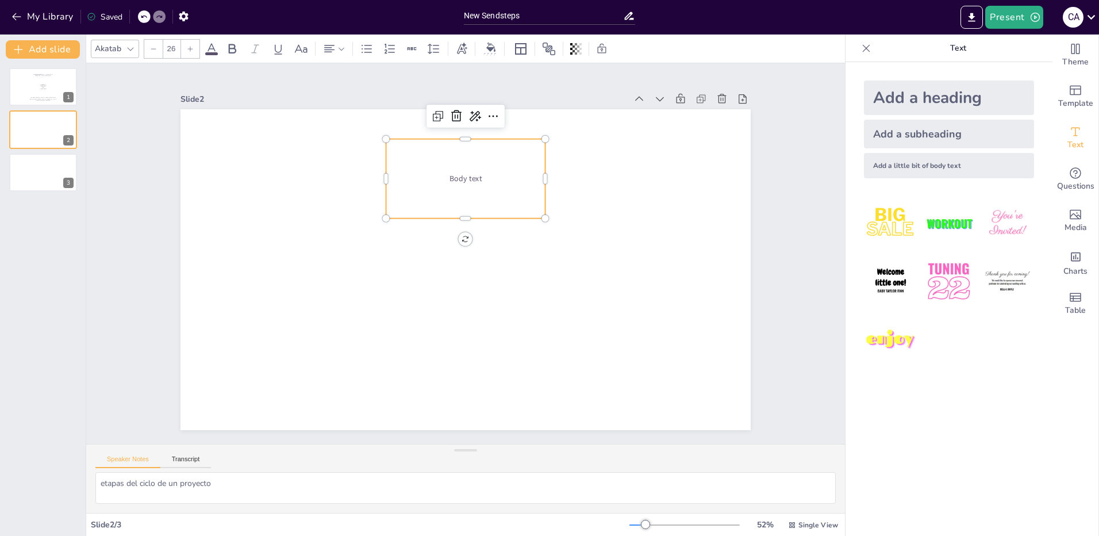
click at [461, 160] on div "Body text" at bounding box center [504, 188] width 178 height 148
click at [461, 160] on div "Body text" at bounding box center [473, 178] width 167 height 95
click at [457, 137] on div "Body text" at bounding box center [489, 182] width 176 height 124
click at [457, 136] on div "Body text" at bounding box center [481, 180] width 172 height 110
click at [457, 136] on div "Body text" at bounding box center [473, 178] width 167 height 95
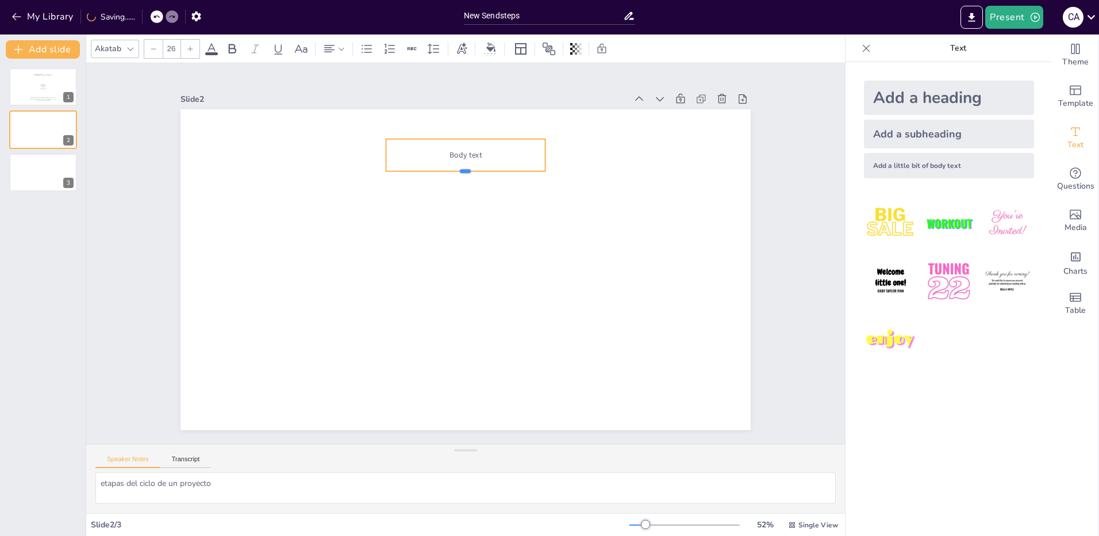
drag, startPoint x: 458, startPoint y: 213, endPoint x: 458, endPoint y: 166, distance: 47.1
click at [458, 166] on div at bounding box center [505, 185] width 143 height 87
drag, startPoint x: 376, startPoint y: 151, endPoint x: 526, endPoint y: 181, distance: 152.9
click at [549, 26] on div at bounding box center [565, 21] width 32 height 9
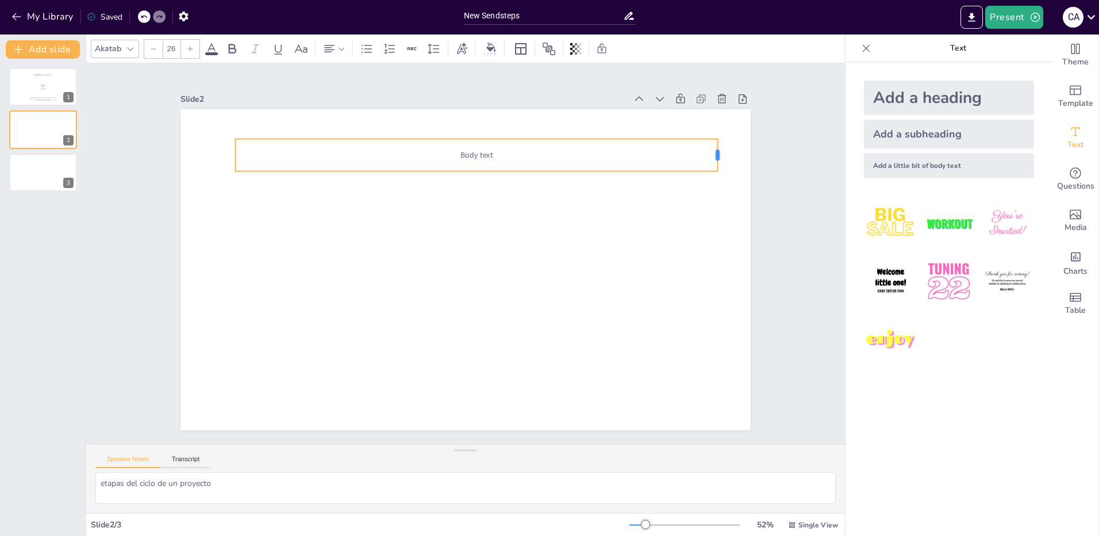
drag, startPoint x: 537, startPoint y: 151, endPoint x: 718, endPoint y: 150, distance: 180.5
click at [731, 223] on div at bounding box center [740, 239] width 18 height 33
drag, startPoint x: 504, startPoint y: 149, endPoint x: 436, endPoint y: 147, distance: 67.9
click at [436, 147] on p "Body text" at bounding box center [510, 164] width 470 height 162
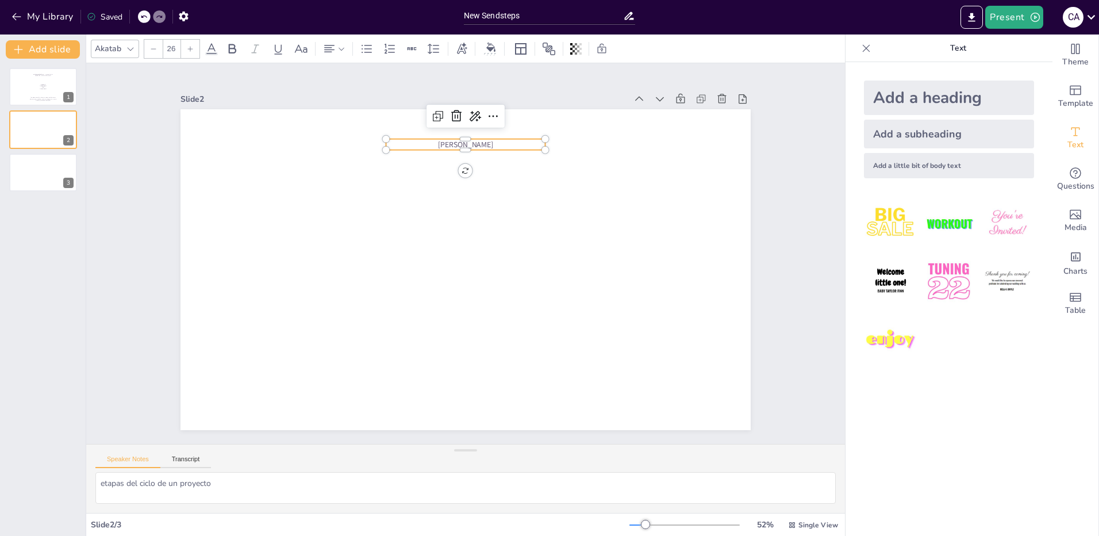
click at [500, 140] on p "[PERSON_NAME]" at bounding box center [519, 158] width 143 height 89
click at [500, 140] on p "[PERSON_NAME]" at bounding box center [488, 147] width 158 height 44
click at [507, 140] on p "[PERSON_NAME]" at bounding box center [510, 154] width 150 height 75
click at [459, 165] on div "[PERSON_NAME]" at bounding box center [461, 268] width 642 height 481
click at [457, 167] on div "[PERSON_NAME]" at bounding box center [451, 261] width 563 height 654
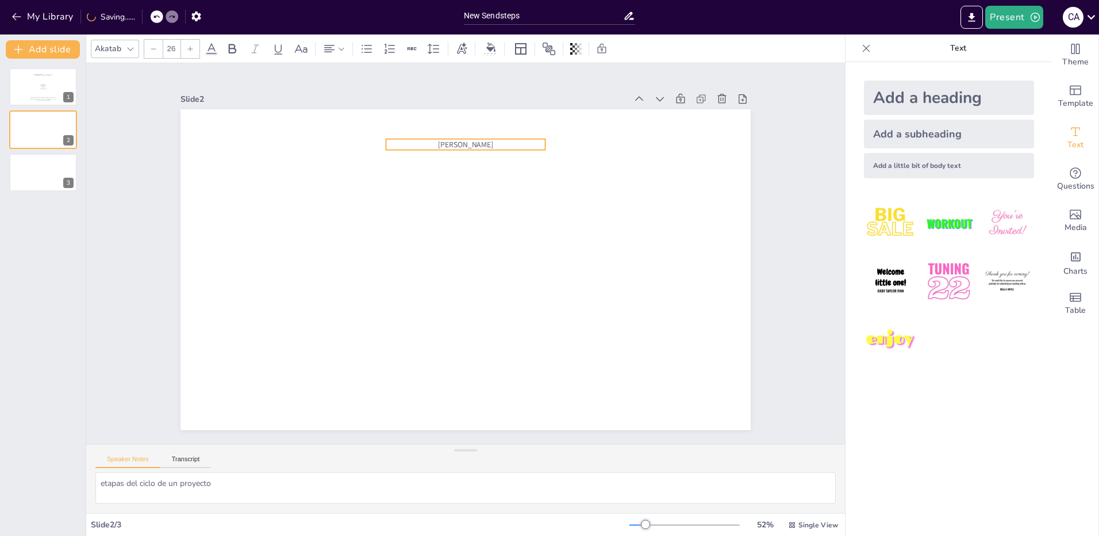
click at [457, 167] on div "0 ° [PERSON_NAME]" at bounding box center [456, 266] width 650 height 595
click at [457, 167] on div "[PERSON_NAME]" at bounding box center [464, 269] width 601 height 379
click at [599, 244] on div at bounding box center [605, 250] width 13 height 13
click at [431, 381] on div at bounding box center [425, 386] width 11 height 11
click at [508, 144] on p "[PERSON_NAME]" at bounding box center [510, 154] width 150 height 75
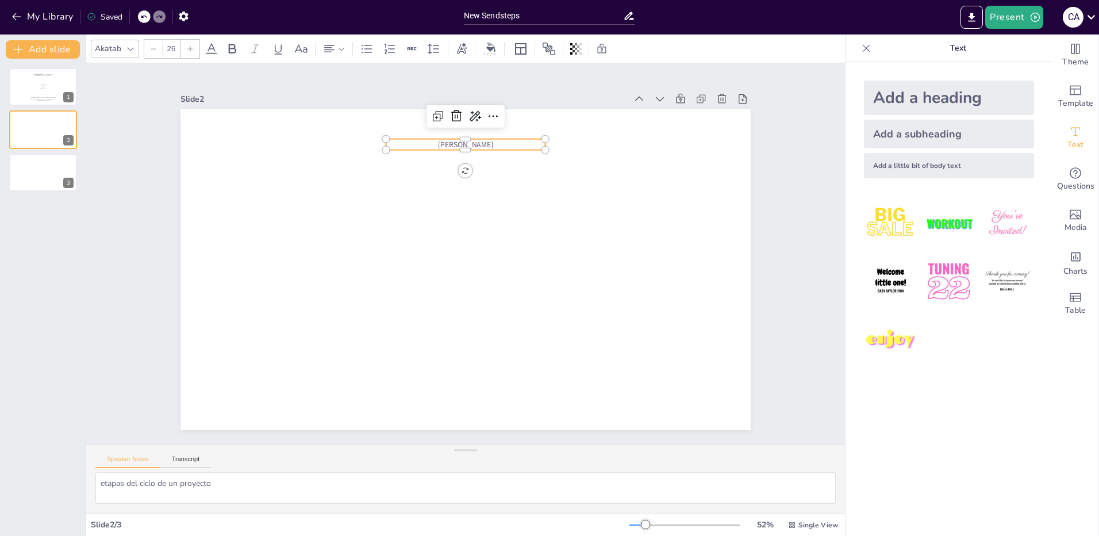
click at [511, 144] on p "[PERSON_NAME]" at bounding box center [529, 165] width 135 height 102
click at [511, 144] on p "[PERSON_NAME]" at bounding box center [499, 149] width 155 height 59
click at [435, 140] on p "[PERSON_NAME]" at bounding box center [499, 149] width 155 height 59
click at [435, 140] on p "[PERSON_NAME]" at bounding box center [488, 147] width 158 height 44
drag, startPoint x: 520, startPoint y: 141, endPoint x: 397, endPoint y: 143, distance: 122.5
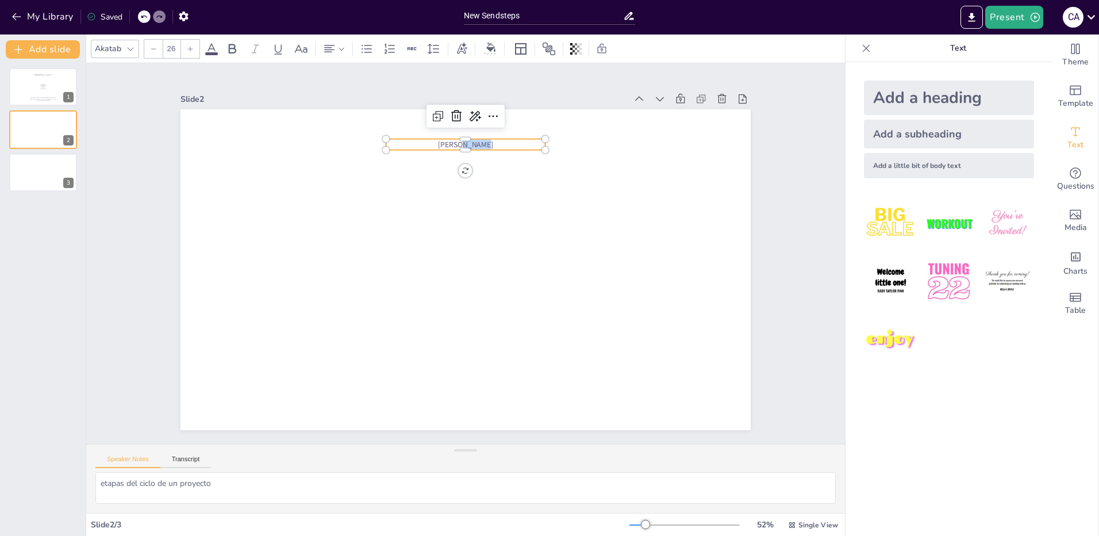
click at [476, 143] on p "[PERSON_NAME]" at bounding box center [538, 172] width 125 height 114
click at [467, 140] on p at bounding box center [529, 165] width 135 height 102
drag, startPoint x: 457, startPoint y: 148, endPoint x: 458, endPoint y: 161, distance: 13.3
click at [461, 261] on div at bounding box center [523, 317] width 124 height 113
click at [534, 147] on p "Ciclo de vida de los Proyectos" at bounding box center [564, 221] width 60 height 155
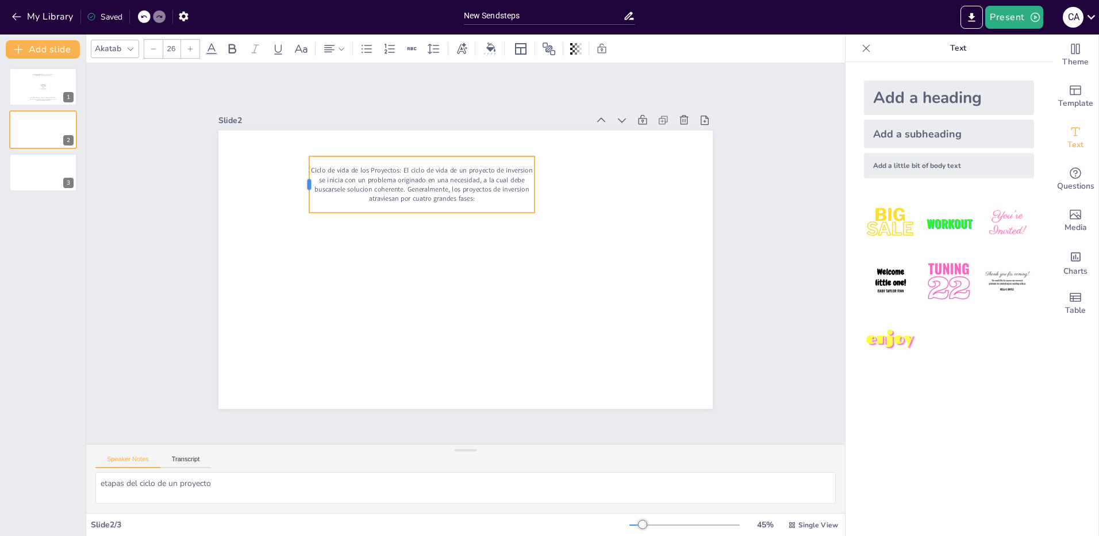
drag, startPoint x: 385, startPoint y: 178, endPoint x: 300, endPoint y: 168, distance: 86.2
click at [356, 128] on div at bounding box center [376, 103] width 40 height 51
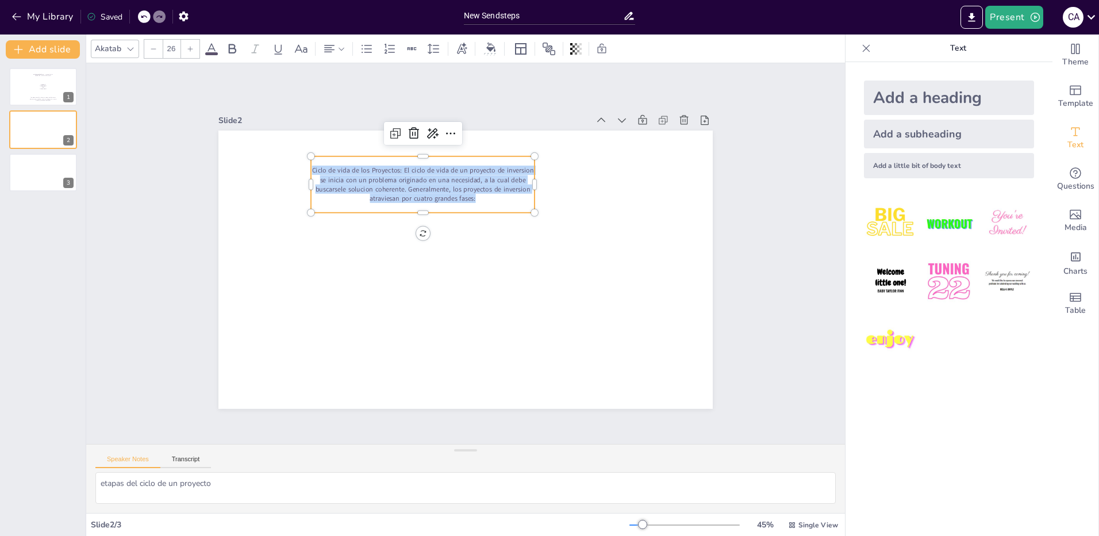
drag, startPoint x: 475, startPoint y: 195, endPoint x: 304, endPoint y: 168, distance: 173.4
click at [317, 168] on p "Ciclo de vida de los Proyectos: El ciclo de vida de un proyecto de inversion se…" at bounding box center [430, 180] width 227 height 61
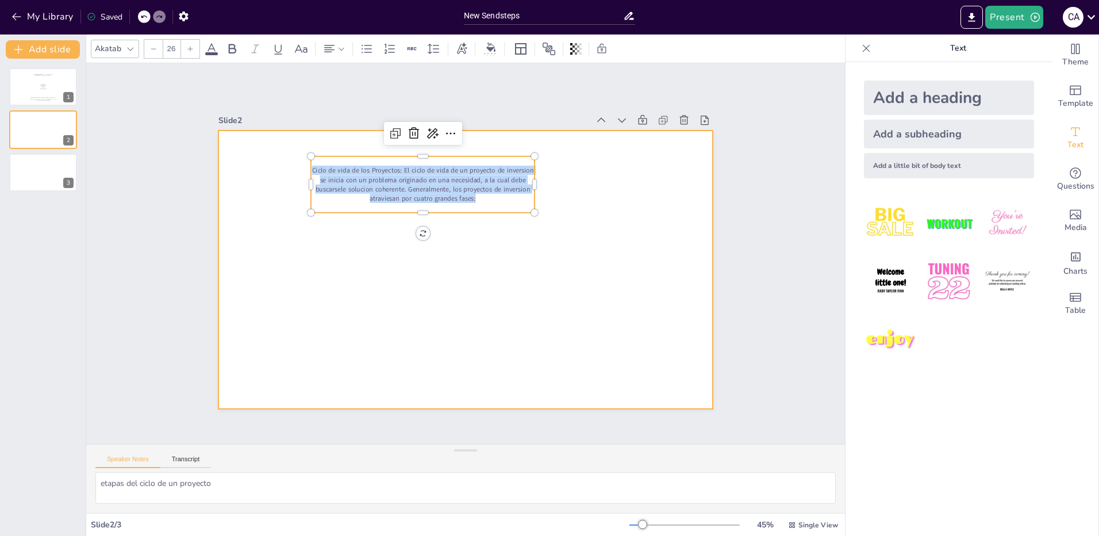
copy p "Ciclo de vida de los Proyectos: El ciclo de vida de un proyecto de inversion se…"
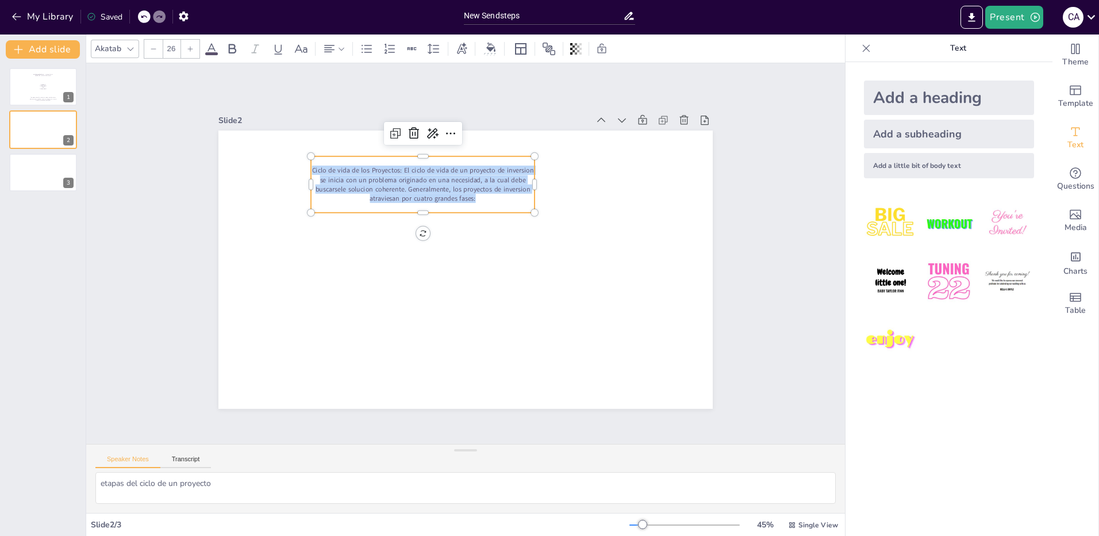
click at [444, 191] on p "Ciclo de vida de los Proyectos: El ciclo de vida de un proyecto de inversion se…" at bounding box center [446, 174] width 224 height 105
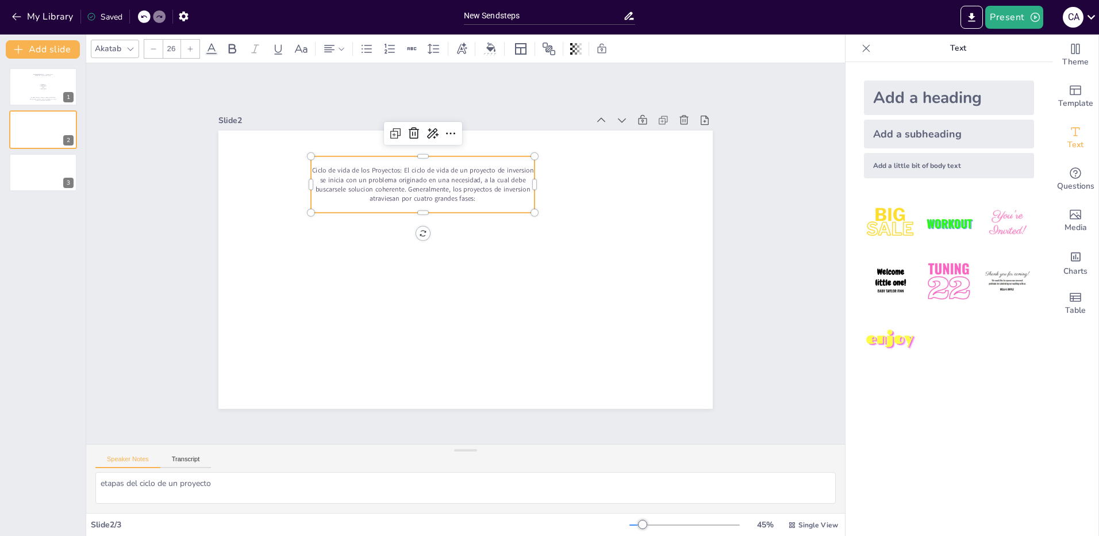
click at [444, 191] on p "Ciclo de vida de los Proyectos: El ciclo de vida de un proyecto de inversion se…" at bounding box center [438, 177] width 227 height 83
click at [482, 193] on p "Ciclo de vida de los Proyectos: El ciclo de vida de un proyecto de inversion se…" at bounding box center [430, 180] width 227 height 60
click at [485, 193] on p "Ciclo de vida de los Proyectos: El ciclo de vida de un proyecto de inversion se…" at bounding box center [446, 174] width 224 height 105
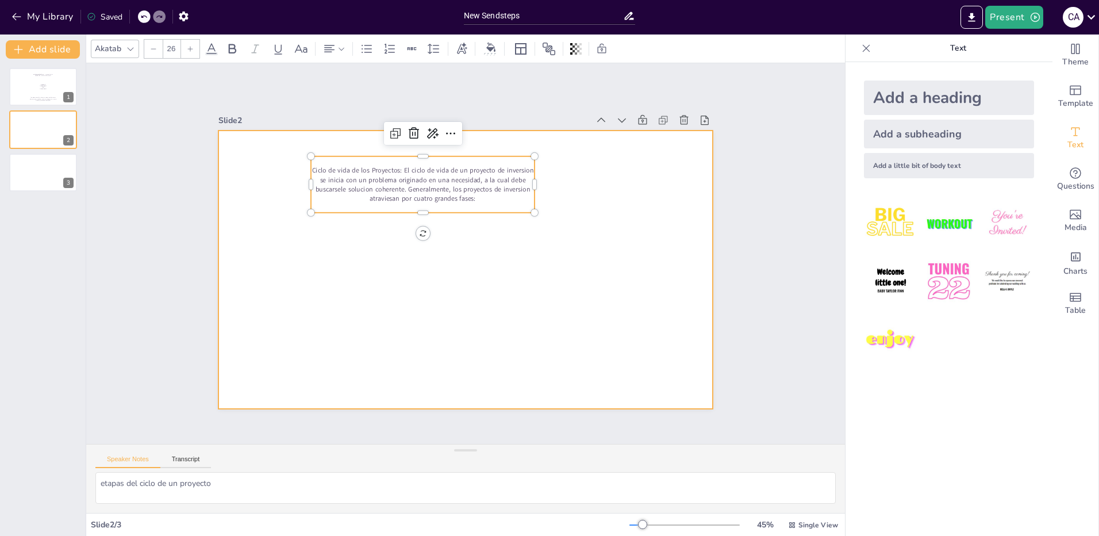
click at [481, 255] on div at bounding box center [457, 268] width 567 height 488
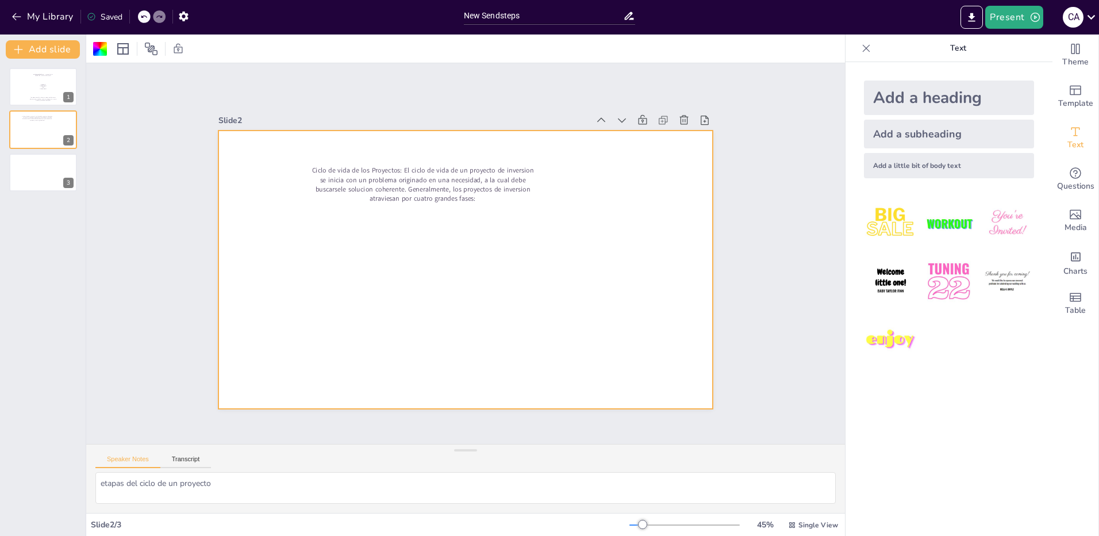
click at [481, 255] on div at bounding box center [464, 269] width 521 height 328
click at [481, 255] on div at bounding box center [459, 268] width 565 height 455
click at [481, 255] on div at bounding box center [461, 268] width 556 height 417
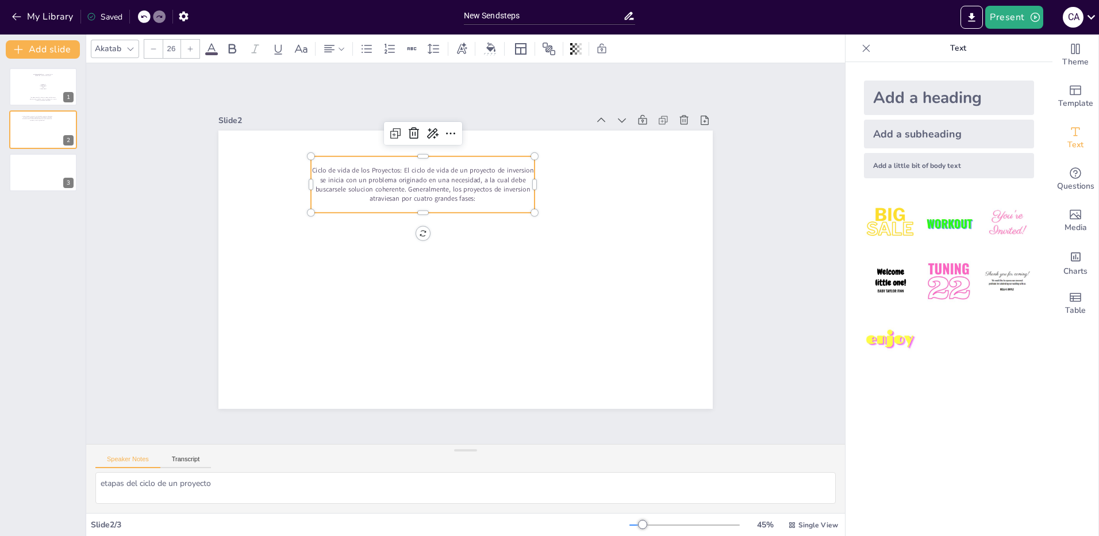
click at [465, 171] on p "Ciclo de vida de los Proyectos: El ciclo de vida de un proyecto de inversion se…" at bounding box center [446, 174] width 224 height 105
click at [477, 173] on p "Ciclo de vida de los Proyectos: El ciclo de vida de un proyecto de inversion se…" at bounding box center [446, 174] width 224 height 105
click at [477, 173] on p "Ciclo de vida de los Proyectos: El ciclo de vida de un proyecto de inversion se…" at bounding box center [455, 172] width 220 height 125
click at [455, 181] on p "Ciclo de vida de los Proyectos: El ciclo de vida de un proyecto de inversion se…" at bounding box center [446, 174] width 224 height 105
click at [500, 152] on div "Ciclo de vida de los Proyectos: El ciclo de vida de un proyecto de inversion se…" at bounding box center [539, 218] width 79 height 228
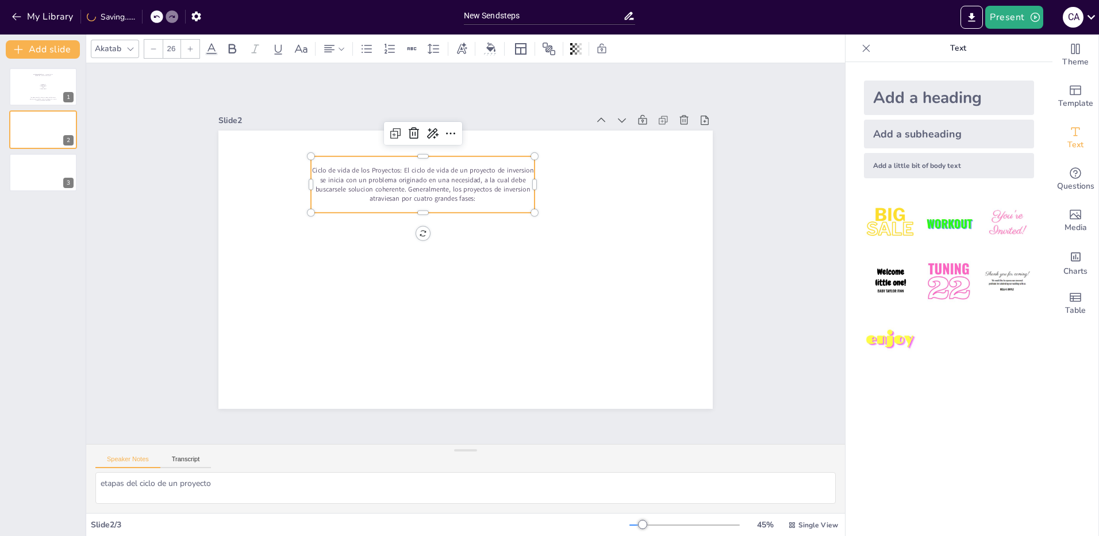
click at [415, 152] on div "Ciclo de vida de los Proyectos: El ciclo de vida de un proyecto de inversion se…" at bounding box center [446, 174] width 230 height 122
click at [415, 152] on div "Ciclo de vida de los Proyectos: El ciclo de vida de un proyecto de inversion se…" at bounding box center [430, 180] width 228 height 79
click at [415, 152] on div "Ciclo de vida de los Proyectos: El ciclo de vida de un proyecto de inversion se…" at bounding box center [438, 176] width 231 height 101
click at [26, 86] on p "[PERSON_NAME]" at bounding box center [43, 86] width 58 height 1
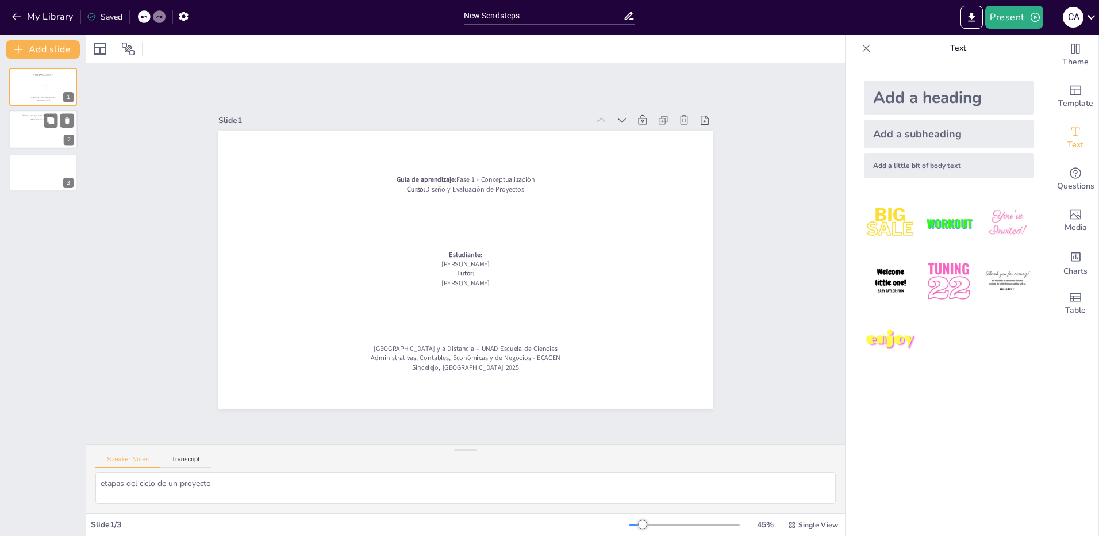
click at [24, 125] on div at bounding box center [43, 129] width 69 height 39
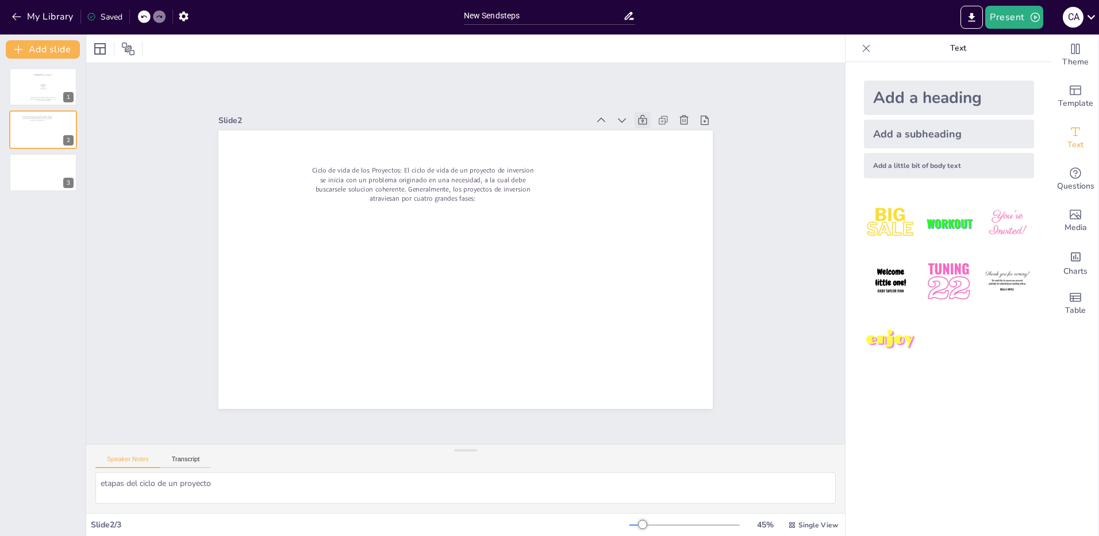
click at [680, 220] on icon at bounding box center [686, 226] width 12 height 13
click at [539, 475] on icon at bounding box center [531, 482] width 14 height 14
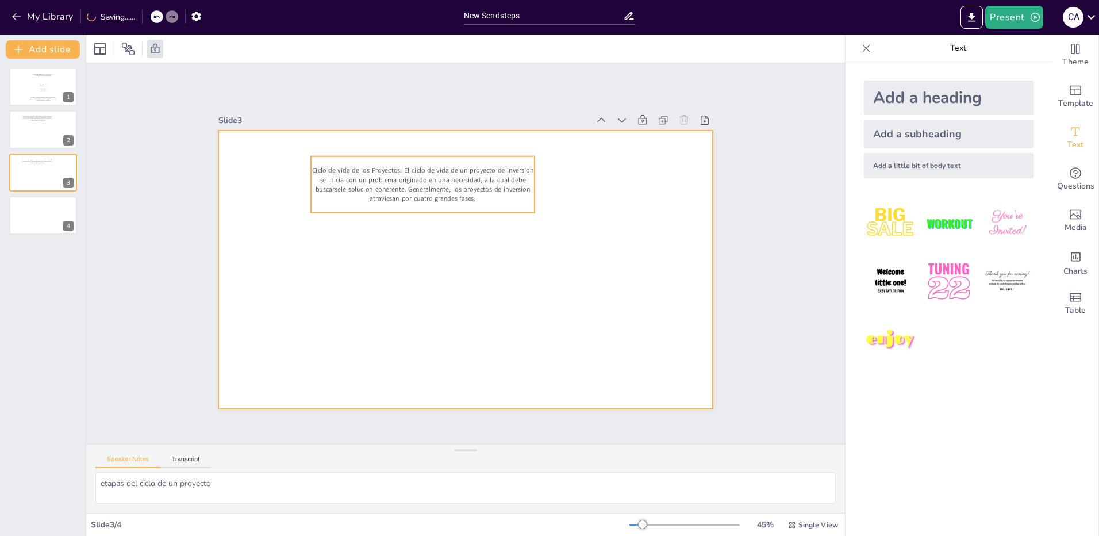
click at [401, 194] on p "Ciclo de vida de los Proyectos: El ciclo de vida de un proyecto de inversion se…" at bounding box center [438, 177] width 227 height 83
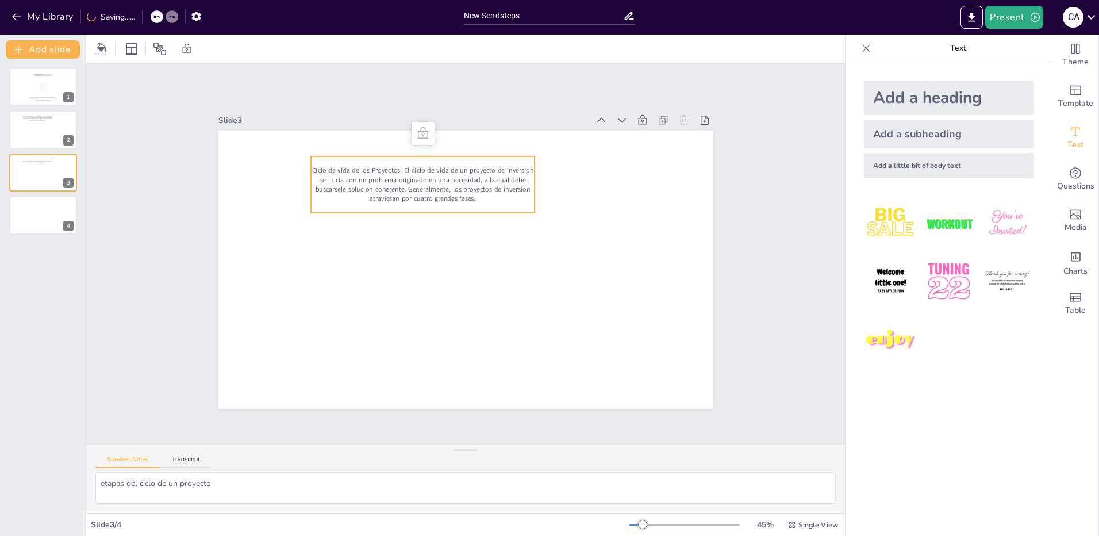
click at [440, 128] on icon at bounding box center [448, 127] width 16 height 16
click at [409, 203] on div "Ciclo de vida de los Proyectos: El ciclo de vida de un proyecto de inversion se…" at bounding box center [438, 176] width 231 height 101
click at [416, 191] on p "Ciclo de vida de los Proyectos: El ciclo de vida de un proyecto de inversion se…" at bounding box center [438, 176] width 227 height 83
click at [416, 191] on p "Ciclo de vida de los Proyectos: El ciclo de vida de un proyecto de inversion se…" at bounding box center [489, 175] width 178 height 191
click at [549, 156] on icon at bounding box center [558, 165] width 18 height 18
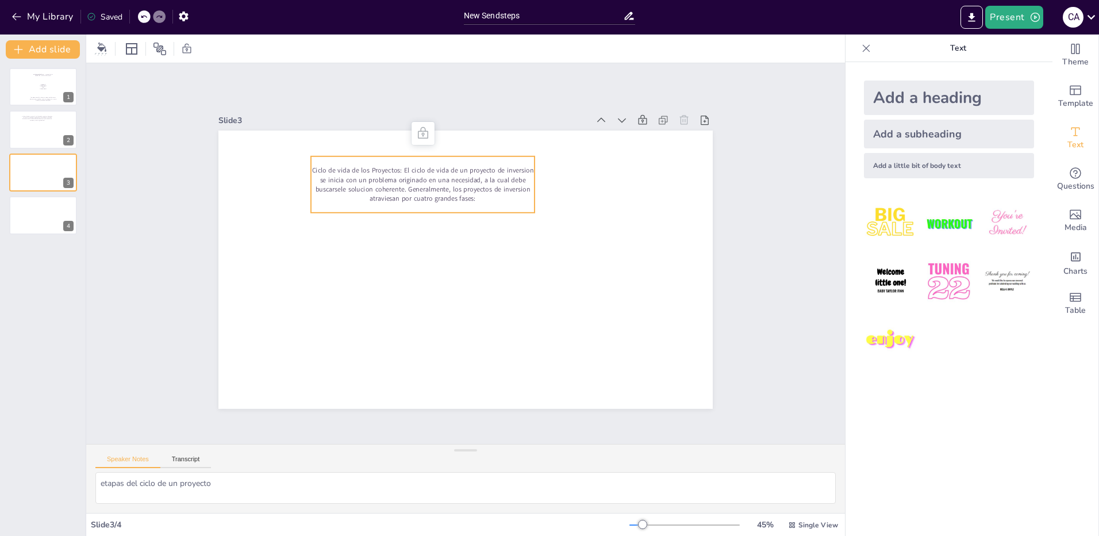
click at [443, 124] on icon at bounding box center [449, 127] width 13 height 14
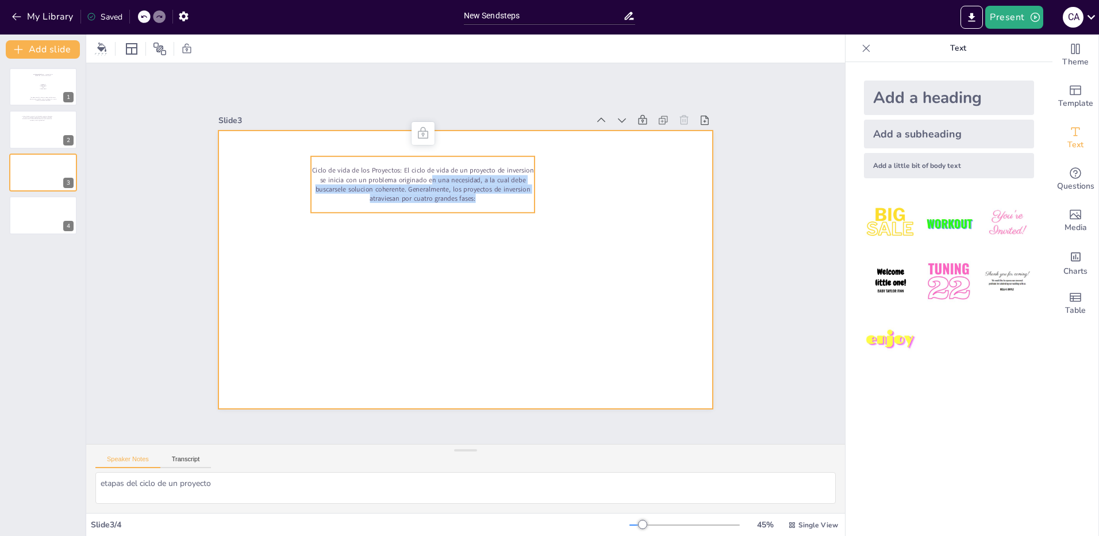
drag, startPoint x: 424, startPoint y: 174, endPoint x: 452, endPoint y: 216, distance: 50.9
click at [452, 216] on div "Ciclo de vida de los Proyectos: El ciclo de vida de un proyecto de inversion se…" at bounding box center [464, 269] width 521 height 328
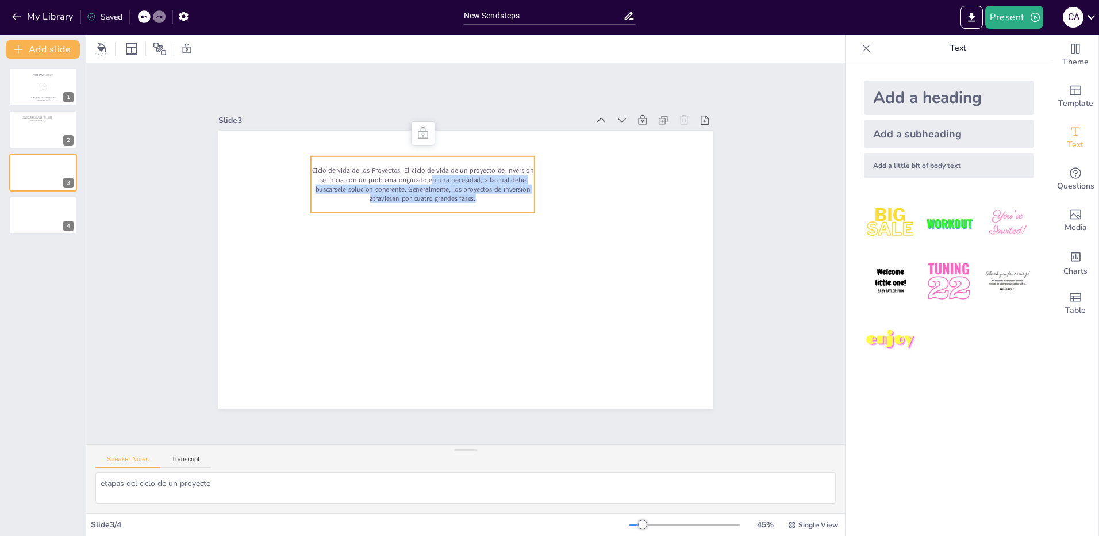
drag, startPoint x: 467, startPoint y: 205, endPoint x: 519, endPoint y: 202, distance: 52.4
click at [469, 205] on div "Ciclo de vida de los Proyectos: El ciclo de vida de un proyecto de inversion se…" at bounding box center [438, 176] width 231 height 101
click at [518, 179] on p "Ciclo de vida de los Proyectos: El ciclo de vida de un proyecto de inversion se…" at bounding box center [446, 174] width 224 height 105
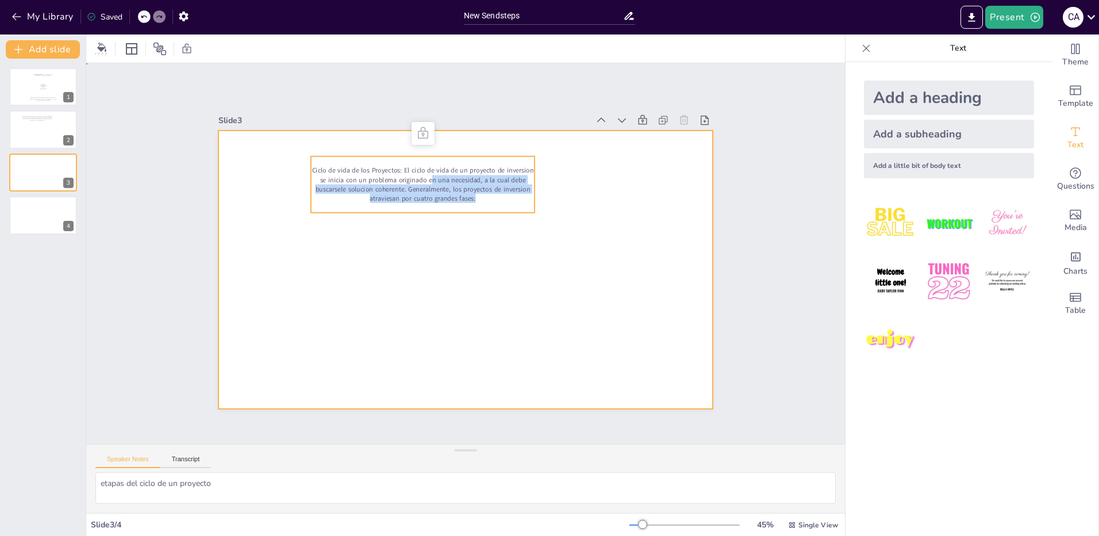
click at [412, 229] on div at bounding box center [457, 268] width 567 height 488
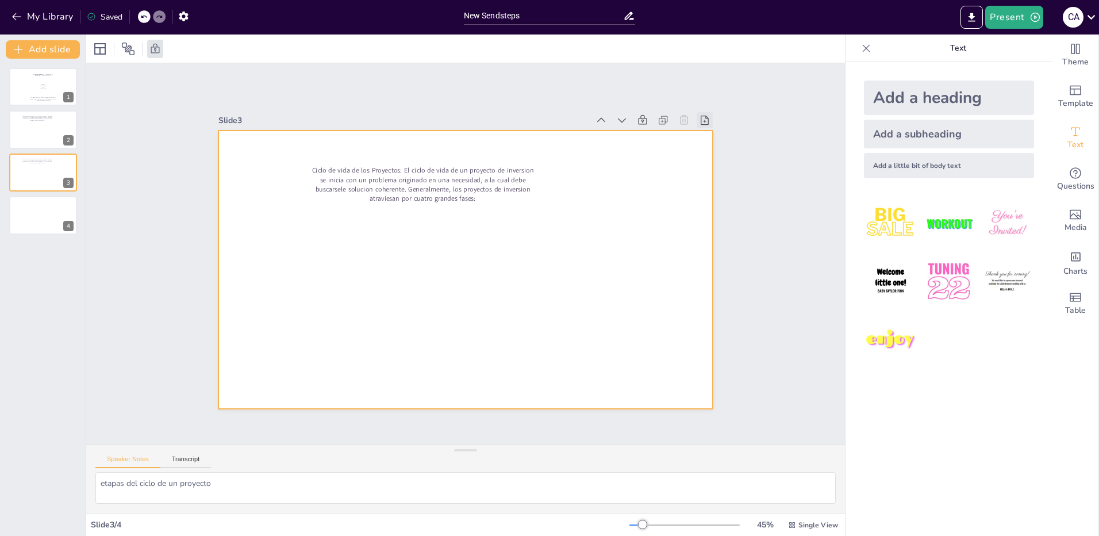
click at [441, 517] on icon at bounding box center [433, 525] width 16 height 16
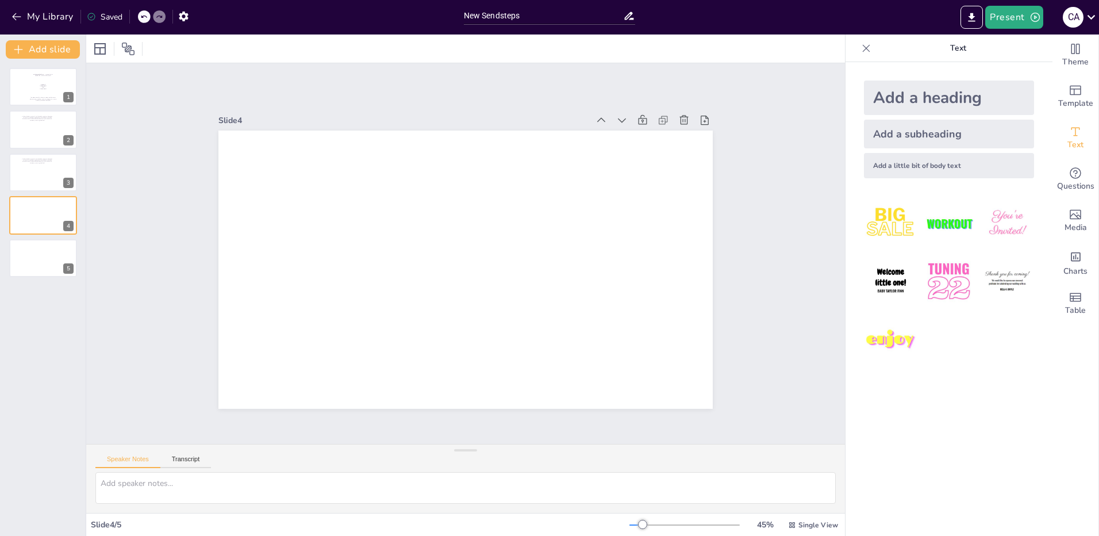
scroll to position [0, 0]
click at [723, 167] on icon at bounding box center [728, 172] width 10 height 11
click at [27, 123] on div at bounding box center [43, 129] width 69 height 39
type textarea "etapas del ciclo de un proyecto"
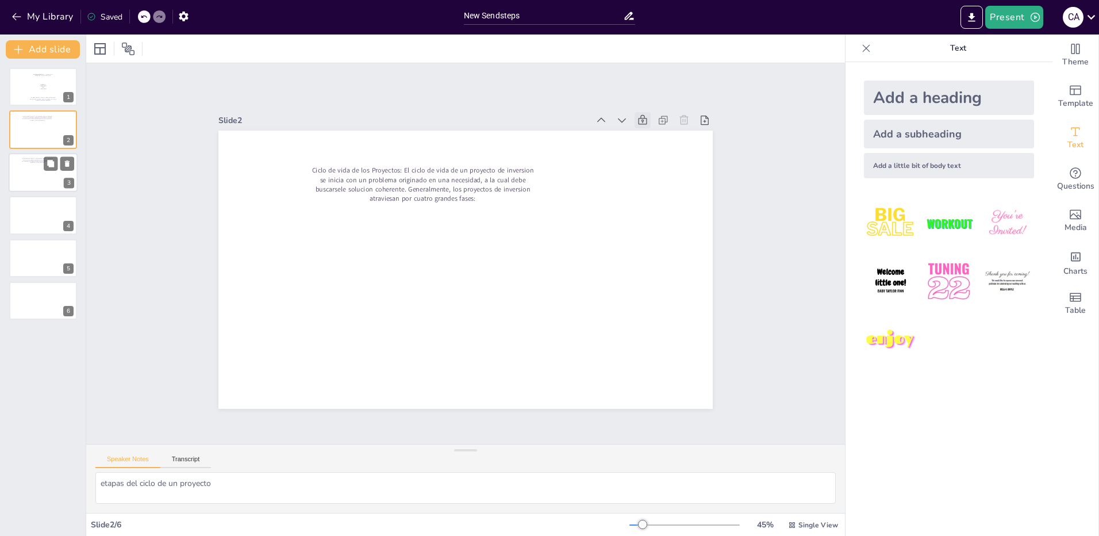
click at [23, 162] on p "Ciclo de vida de los Proyectos: El ciclo de vida de un proyecto de inversion se…" at bounding box center [36, 160] width 31 height 5
click at [30, 126] on div at bounding box center [43, 129] width 69 height 39
click at [27, 86] on p "[PERSON_NAME]" at bounding box center [43, 86] width 58 height 1
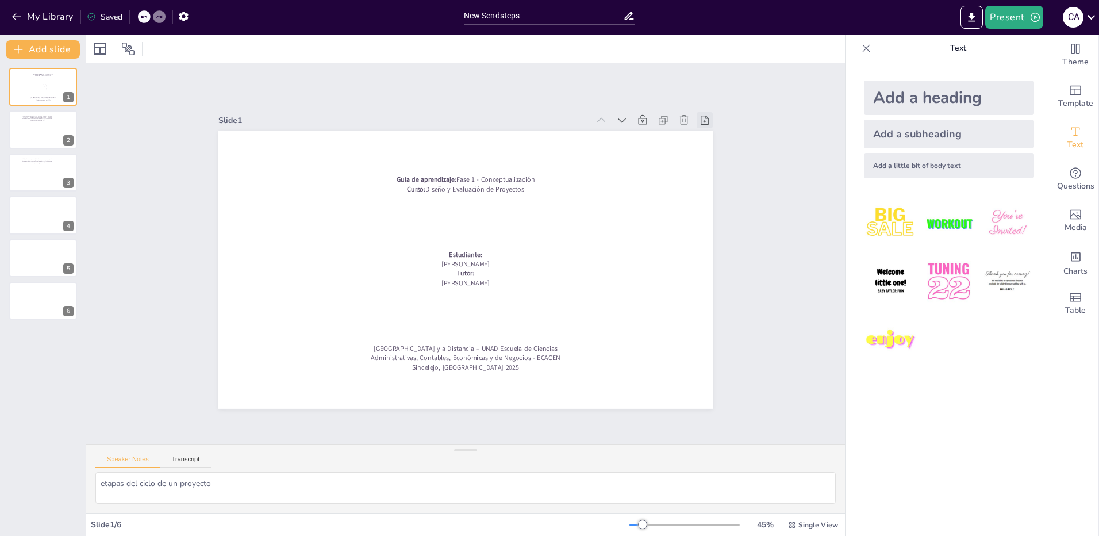
click at [724, 306] on icon at bounding box center [732, 314] width 16 height 16
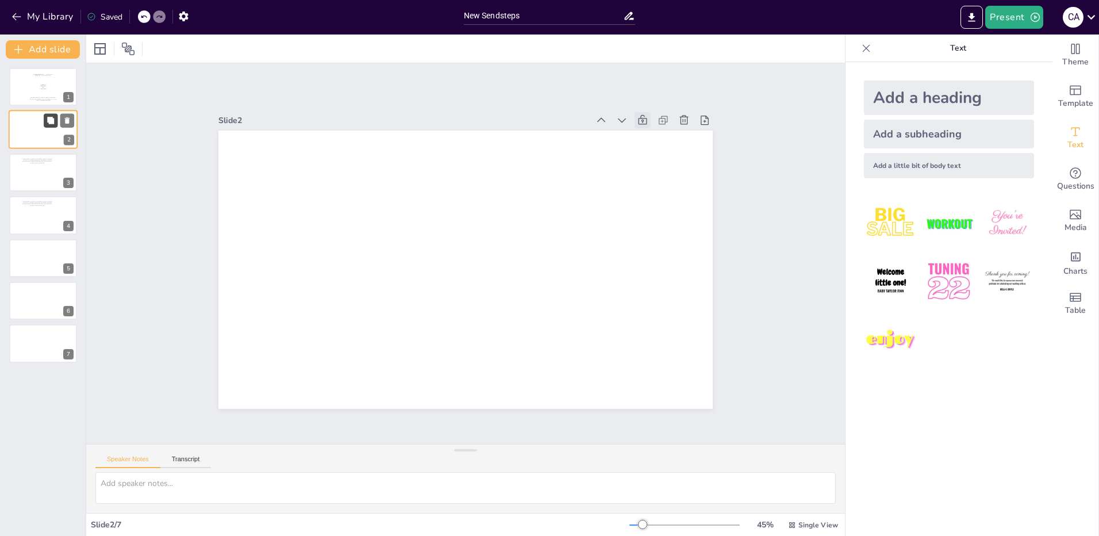
click at [44, 125] on button at bounding box center [51, 121] width 14 height 14
click at [18, 123] on div at bounding box center [43, 129] width 69 height 39
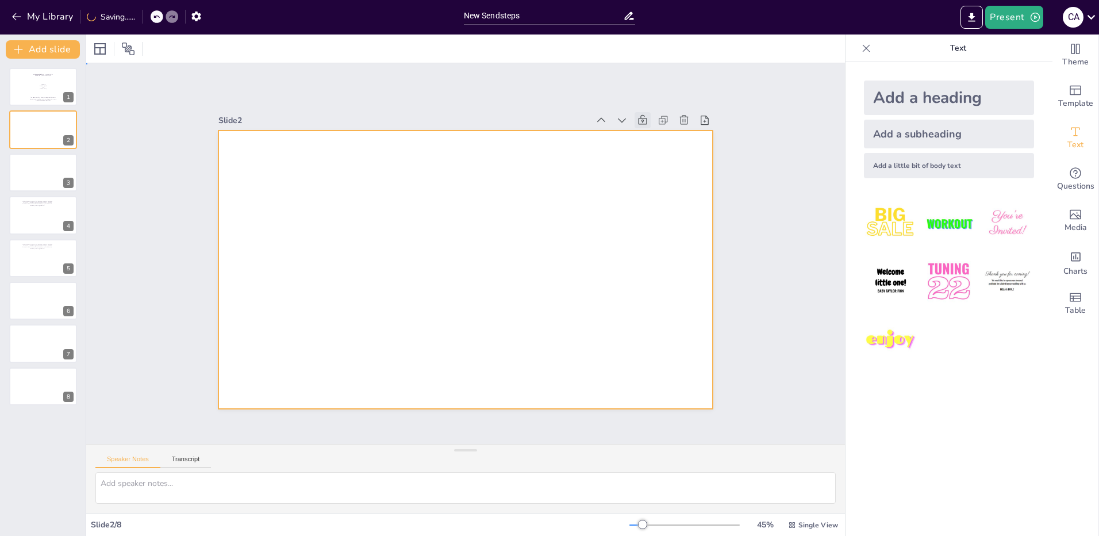
click at [376, 210] on div at bounding box center [461, 268] width 556 height 417
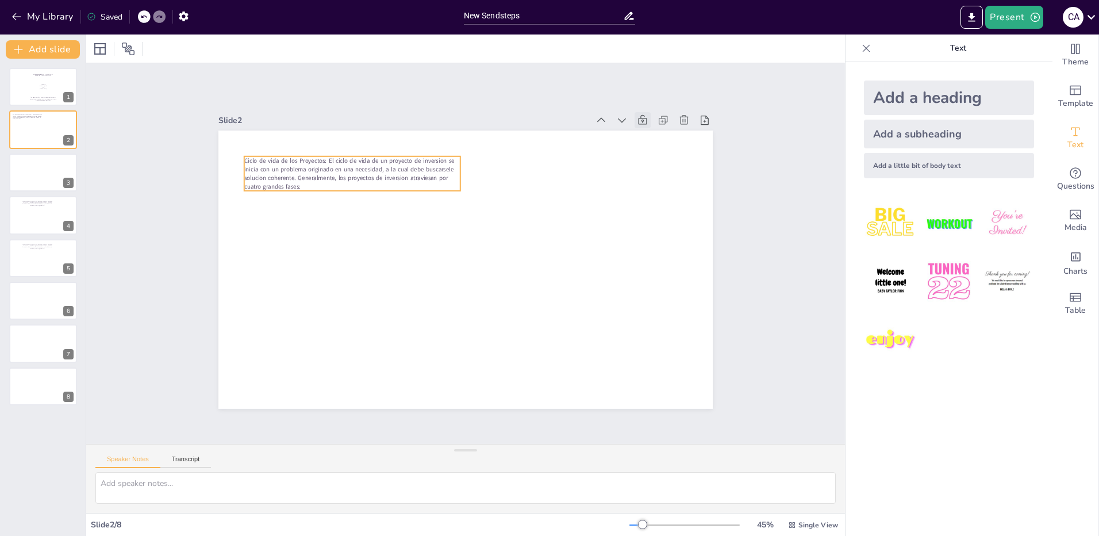
click at [338, 168] on span "Ciclo de vida de los Proyectos: El ciclo de vida de un proyecto de inversion se…" at bounding box center [379, 136] width 211 height 87
click at [340, 205] on div "Ciclo de vida de los Proyectos: El ciclo de vida de un proyecto de inversion se…" at bounding box center [459, 268] width 565 height 455
click at [385, 129] on icon at bounding box center [392, 124] width 15 height 15
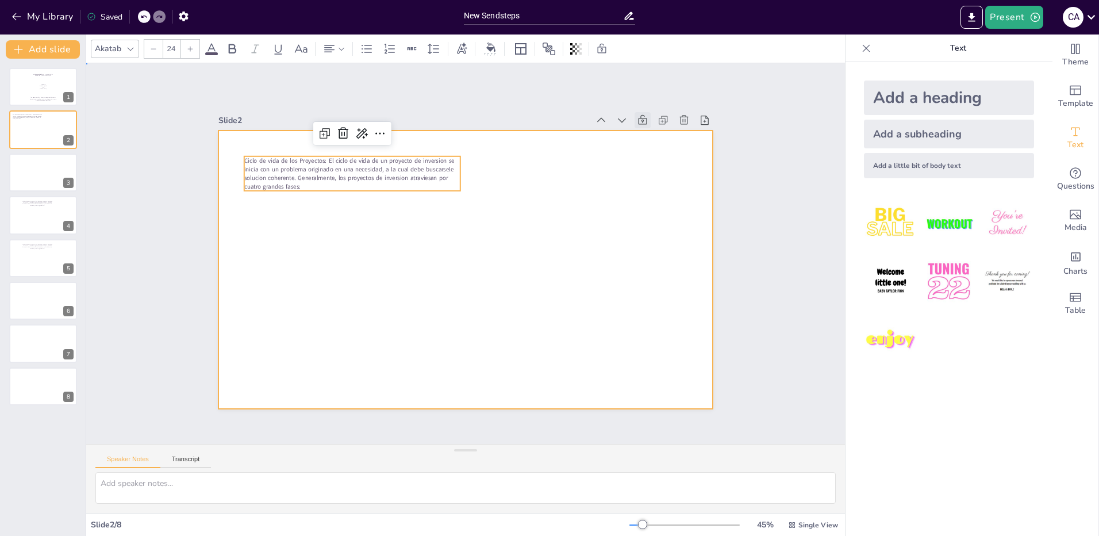
drag, startPoint x: 262, startPoint y: 256, endPoint x: 388, endPoint y: 179, distance: 147.6
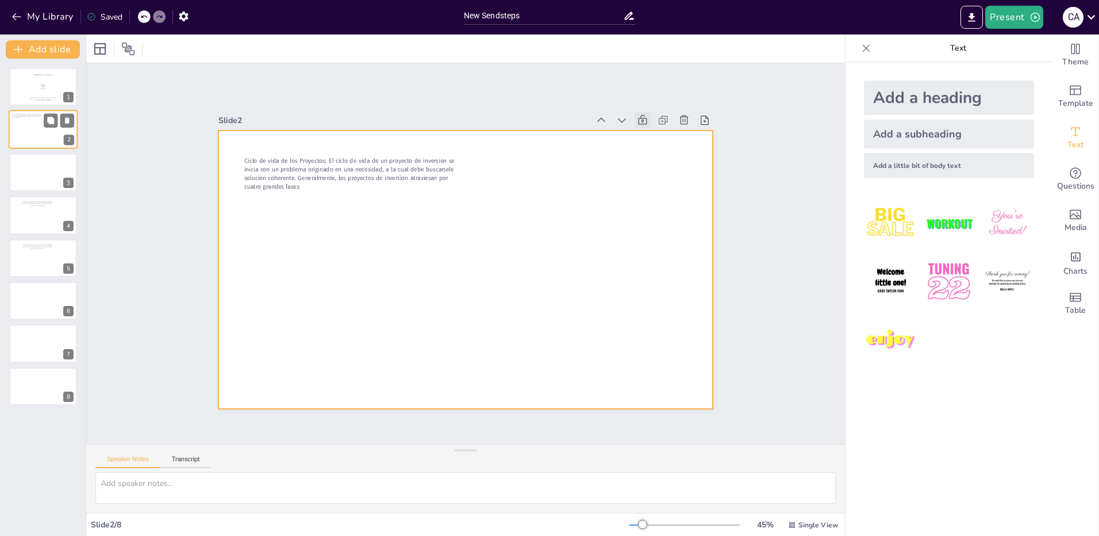
click at [24, 129] on div at bounding box center [43, 129] width 69 height 39
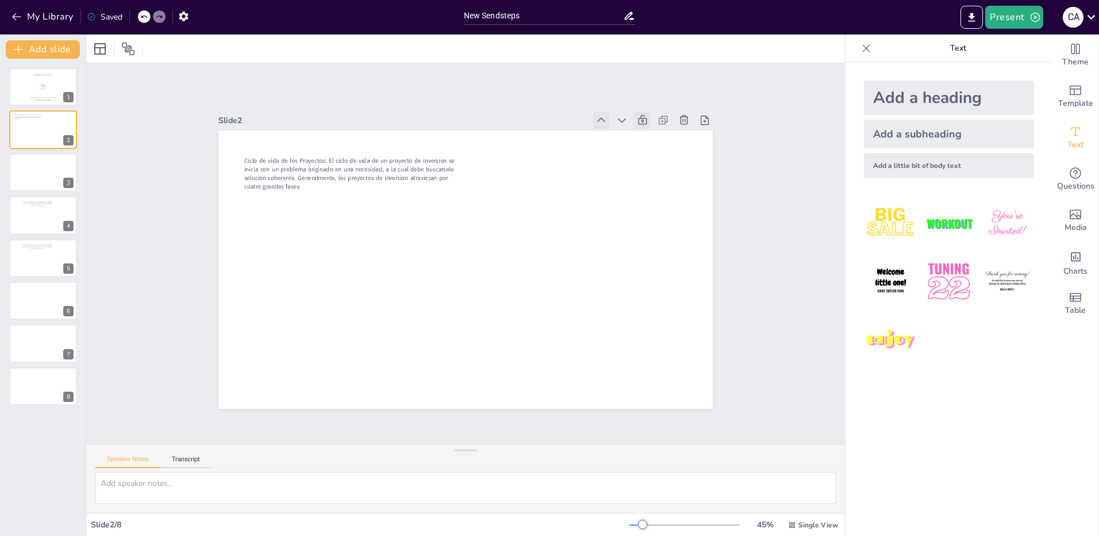
click at [608, 129] on icon at bounding box center [614, 135] width 13 height 13
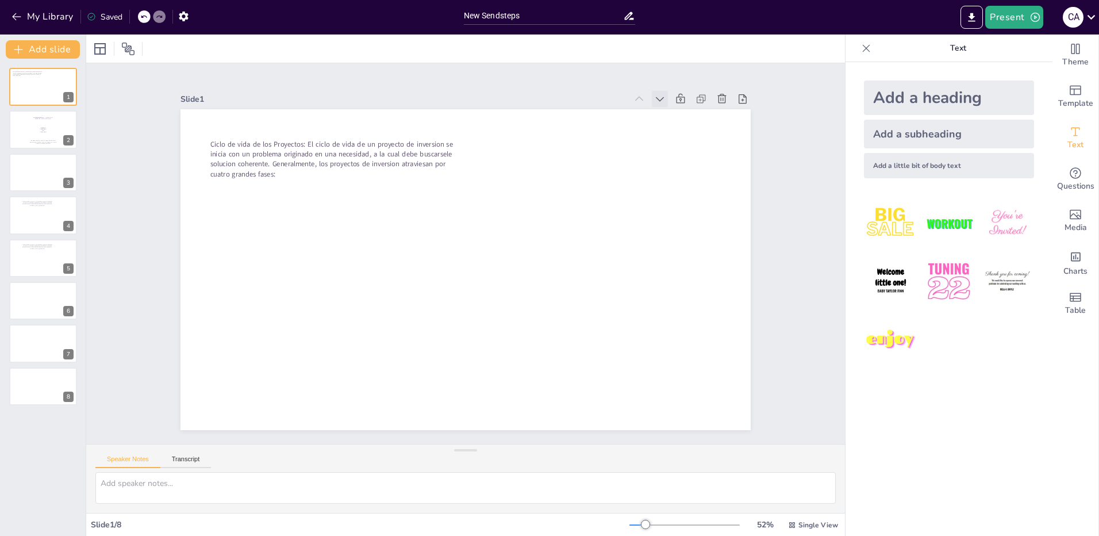
click at [688, 156] on div at bounding box center [698, 166] width 20 height 20
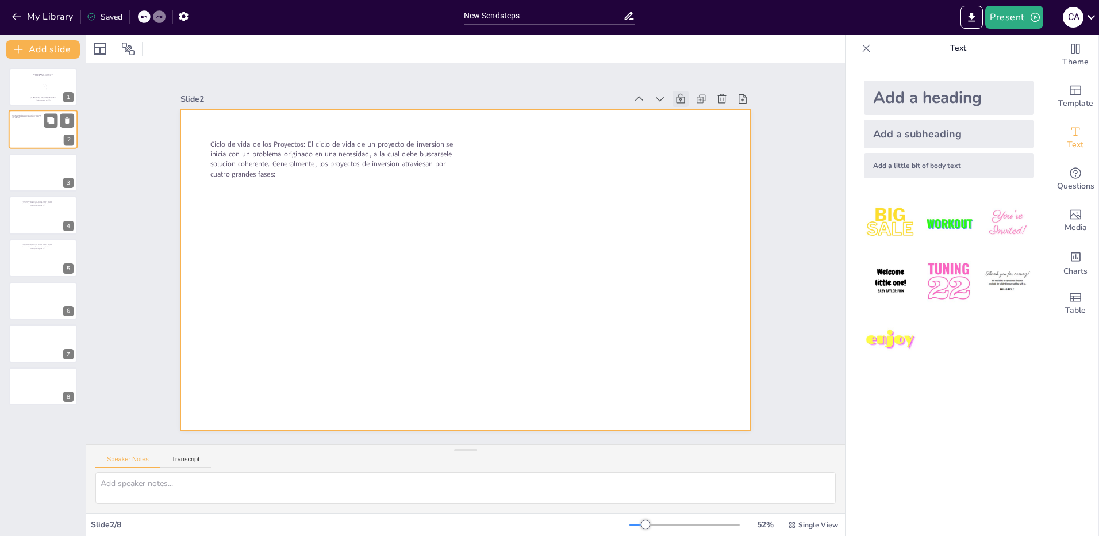
click at [30, 126] on div at bounding box center [43, 129] width 69 height 39
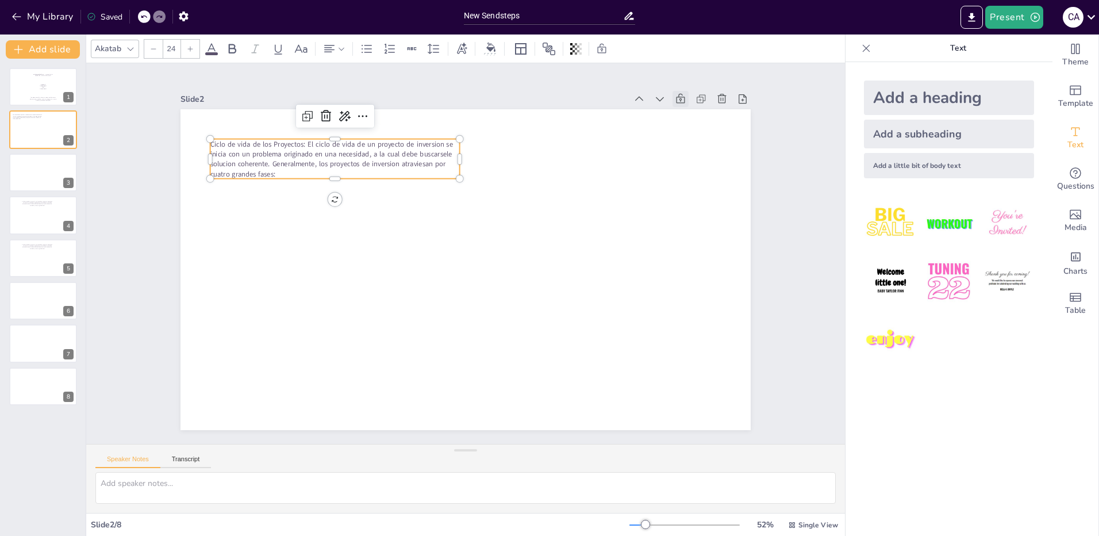
click at [313, 163] on span "Ciclo de vida de los Proyectos: El ciclo de vida de un proyecto de inversion se…" at bounding box center [343, 140] width 246 height 54
click at [695, 398] on icon at bounding box center [702, 405] width 15 height 15
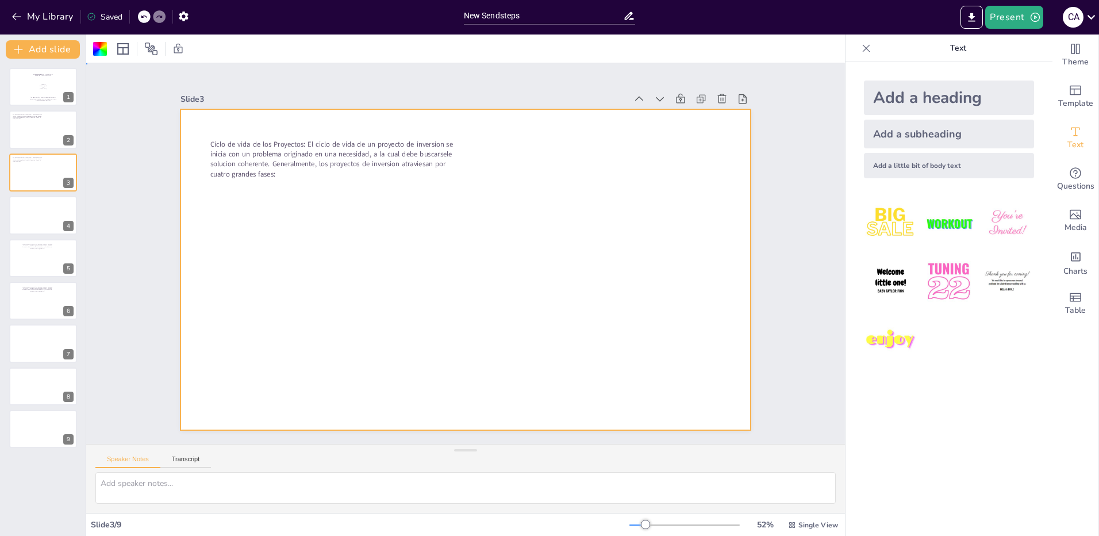
click at [550, 201] on div at bounding box center [456, 266] width 650 height 594
click at [187, 455] on button "Transcript" at bounding box center [185, 461] width 51 height 13
click at [121, 465] on button "Speaker Notes" at bounding box center [127, 461] width 65 height 13
click at [367, 178] on div at bounding box center [455, 266] width 639 height 620
click at [34, 88] on p "[PERSON_NAME]" at bounding box center [43, 88] width 58 height 1
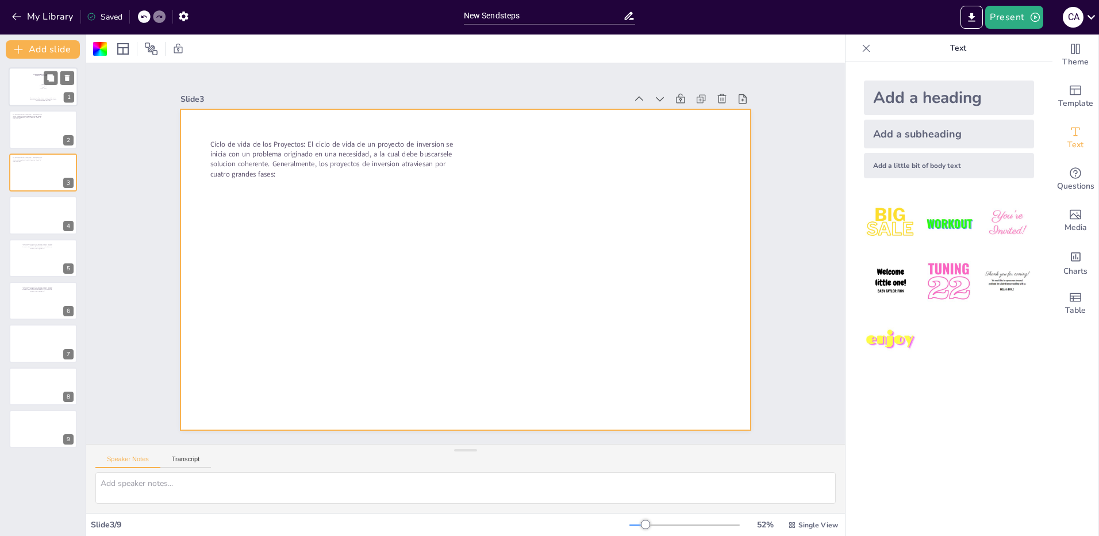
type textarea "etapas del ciclo de un proyecto"
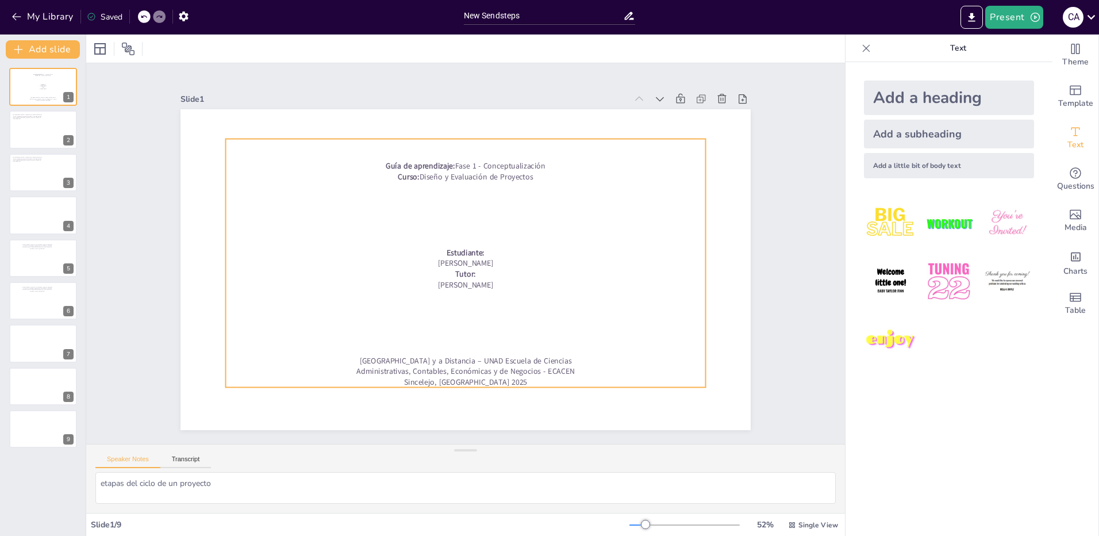
click at [440, 145] on p at bounding box center [539, 171] width 364 height 329
click at [448, 151] on p at bounding box center [486, 157] width 472 height 110
click at [36, 84] on p "Estudiante:" at bounding box center [43, 84] width 58 height 1
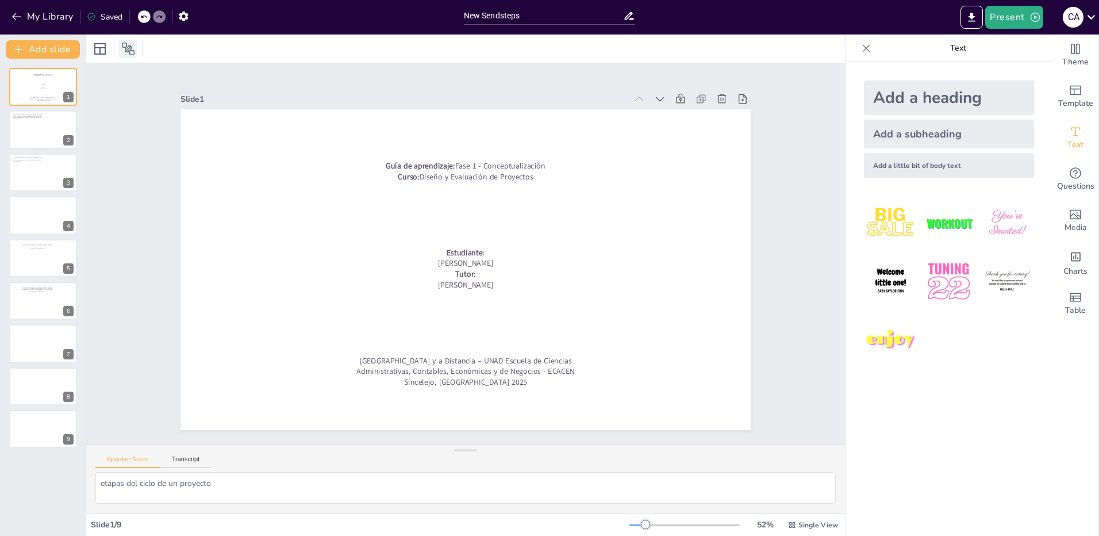
click at [132, 48] on icon at bounding box center [128, 49] width 14 height 14
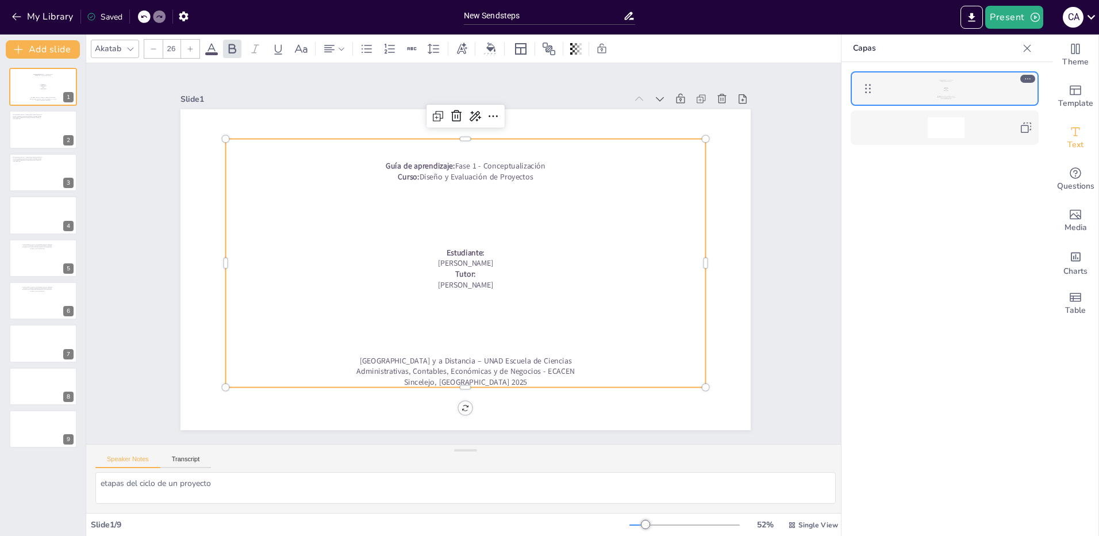
click at [310, 235] on p at bounding box center [474, 246] width 329 height 364
click at [21, 117] on p "Ciclo de vida de los Proyectos: El ciclo de vida de un proyecto de inversion se…" at bounding box center [27, 116] width 30 height 5
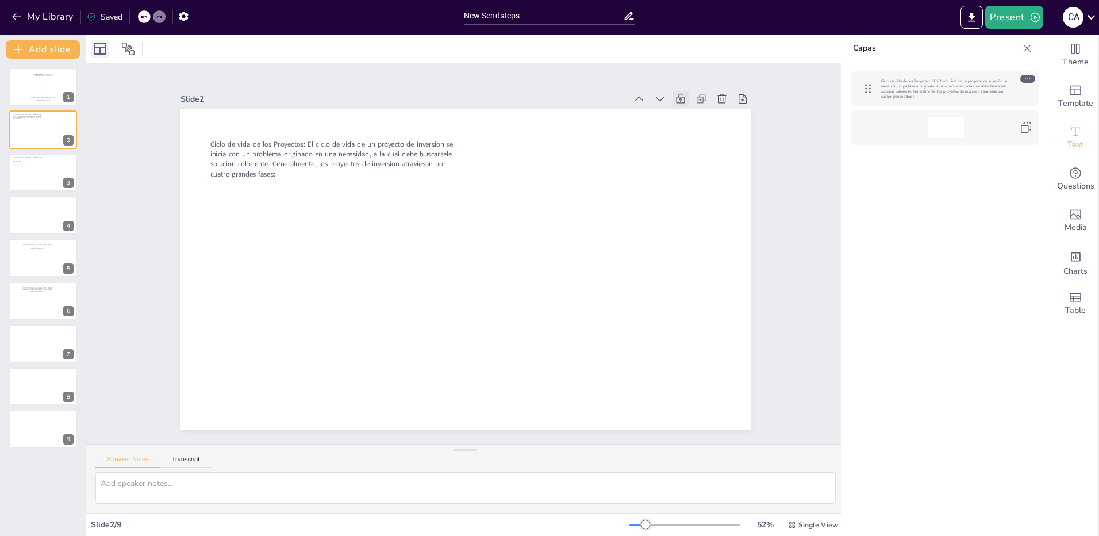
click at [100, 50] on icon at bounding box center [99, 48] width 11 height 11
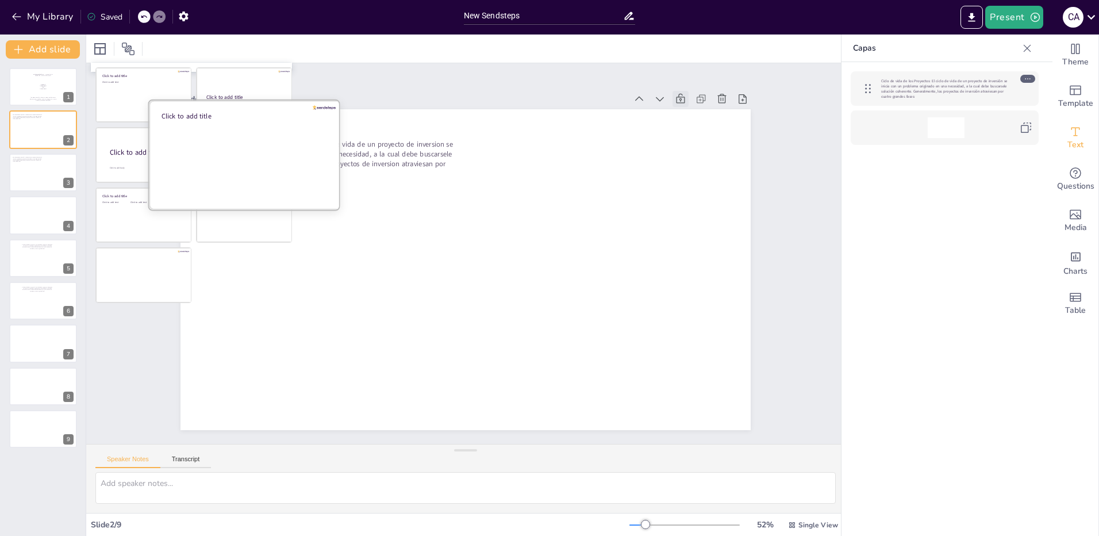
click at [252, 158] on div at bounding box center [245, 155] width 193 height 109
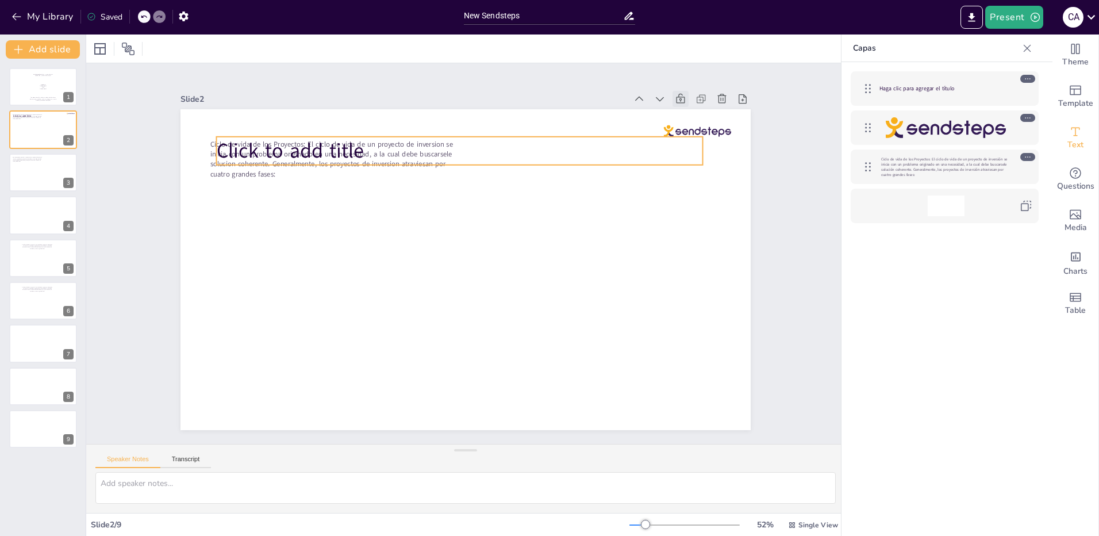
click at [324, 143] on span "Click to add title" at bounding box center [315, 116] width 150 height 57
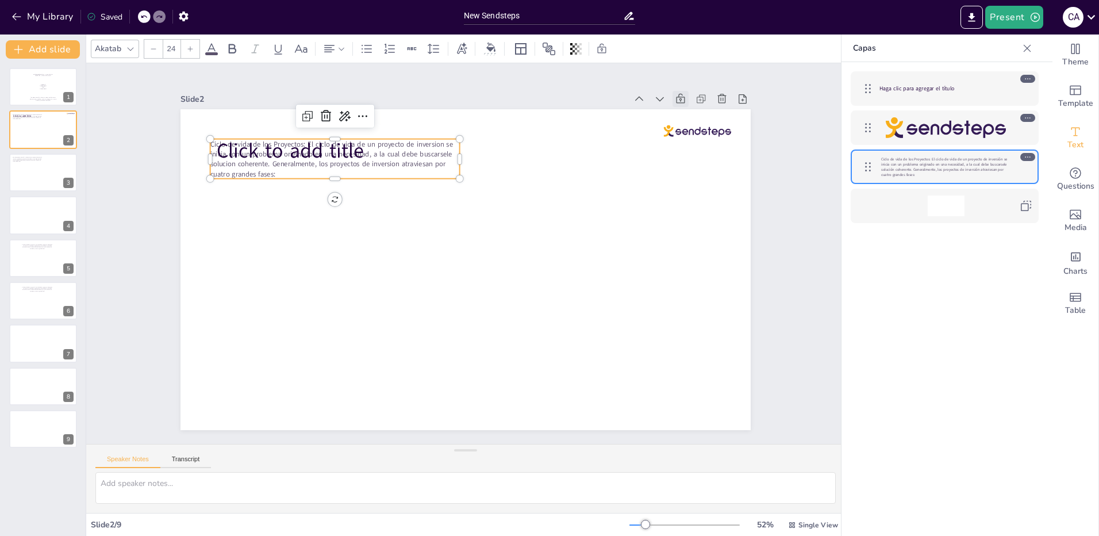
click at [294, 172] on p "Ciclo de vida de los Proyectos: El ciclo de vida de un proyecto de inversion se…" at bounding box center [357, 133] width 252 height 91
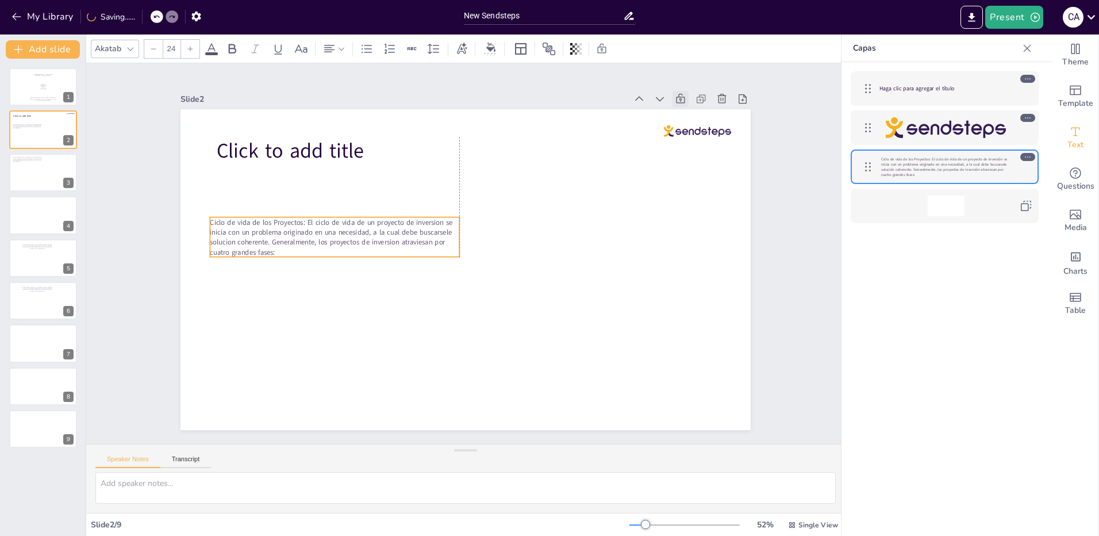
drag, startPoint x: 298, startPoint y: 170, endPoint x: 298, endPoint y: 249, distance: 78.8
click at [298, 249] on p "Ciclo de vida de los Proyectos: El ciclo de vida de un proyecto de inversion se…" at bounding box center [335, 237] width 250 height 40
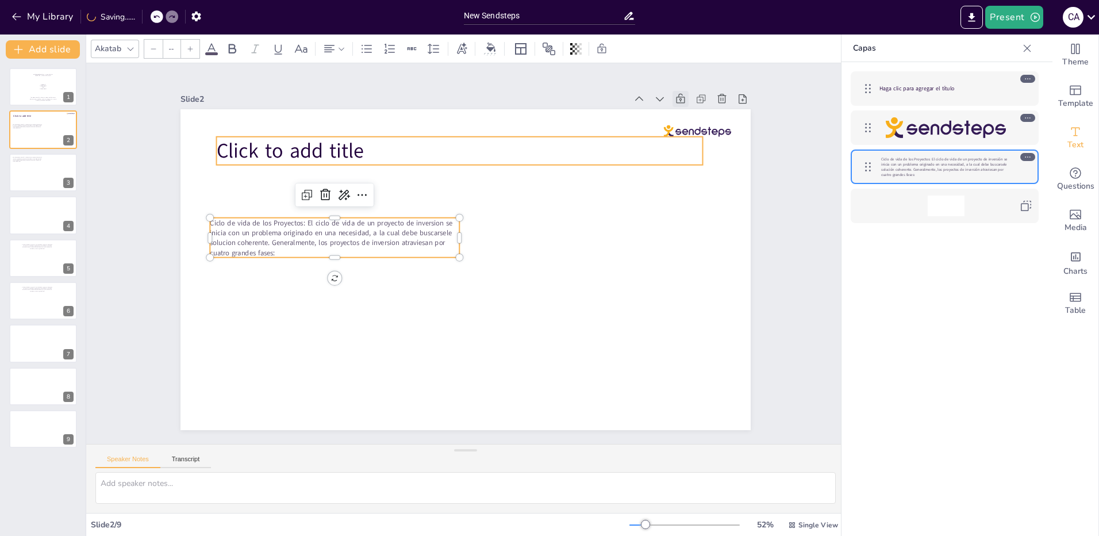
type input "68"
click at [322, 145] on span "Click to add title" at bounding box center [315, 116] width 150 height 57
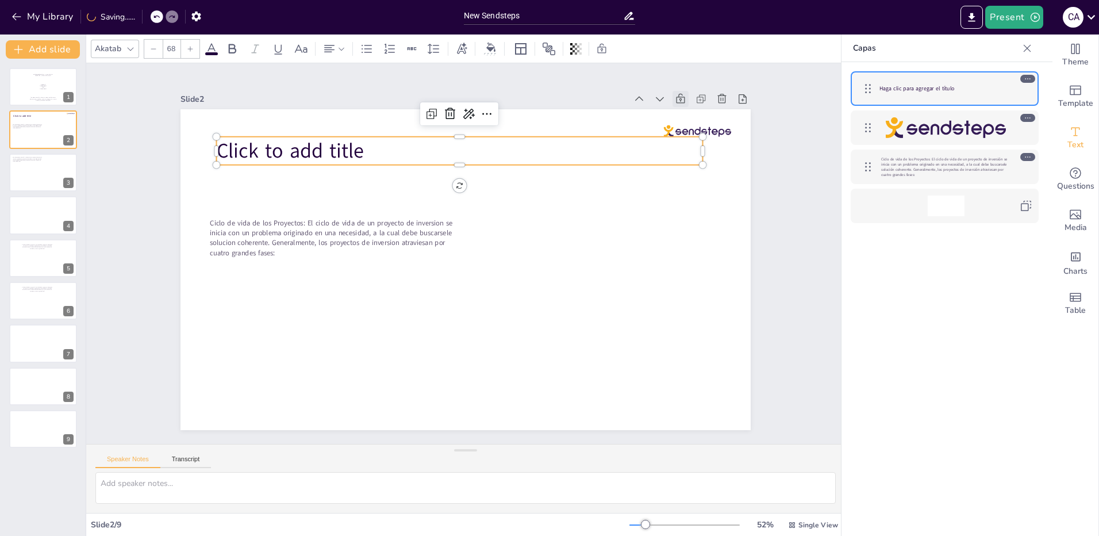
click at [359, 141] on p "Click to add title" at bounding box center [502, 157] width 456 height 224
drag, startPoint x: 362, startPoint y: 146, endPoint x: 358, endPoint y: 153, distance: 8.0
click at [362, 148] on p "Click to add title" at bounding box center [470, 150] width 486 height 79
click at [358, 153] on p "Click to add title" at bounding box center [521, 167] width 410 height 309
click at [358, 153] on p "Click to add title" at bounding box center [460, 151] width 486 height 28
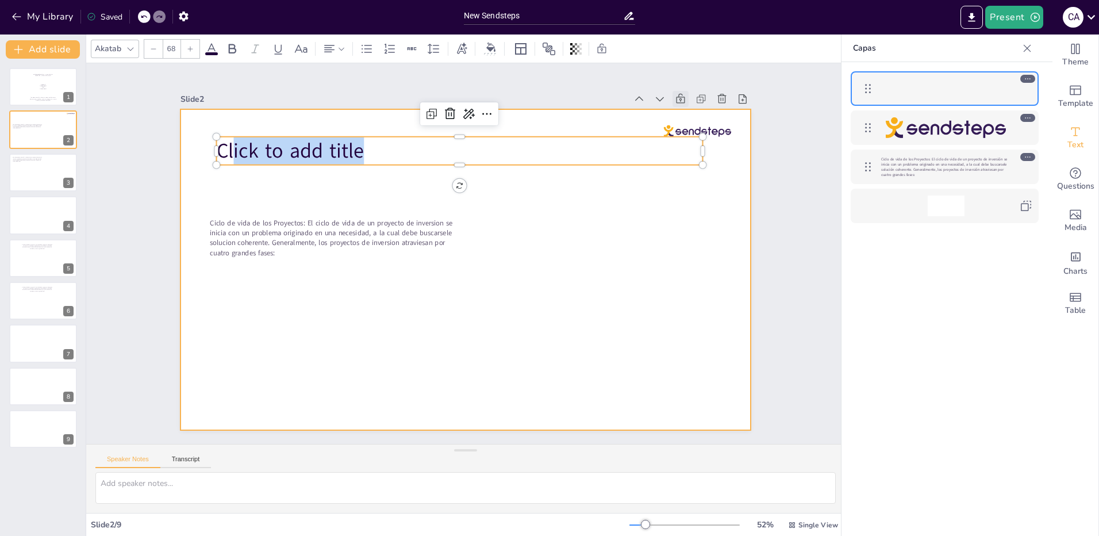
drag, startPoint x: 363, startPoint y: 146, endPoint x: 189, endPoint y: 153, distance: 174.9
click at [189, 153] on div "Ciclo de vida de los Proyectos: El ciclo de vida de un proyecto de inversion se…" at bounding box center [462, 269] width 624 height 432
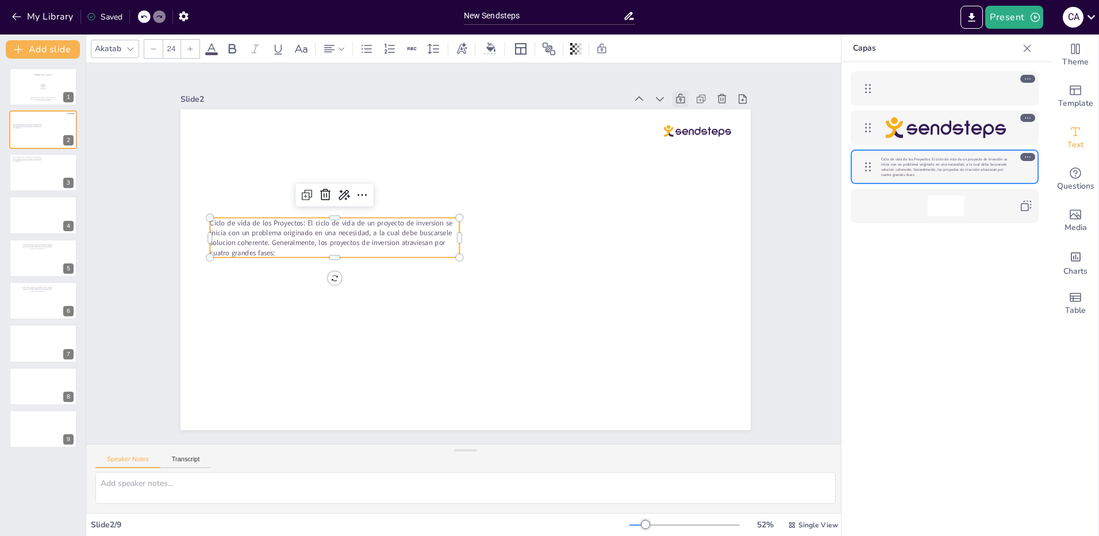
click at [251, 227] on span "Ciclo de vida de los Proyectos: El ciclo de vida de un proyecto de inversion se…" at bounding box center [338, 205] width 246 height 78
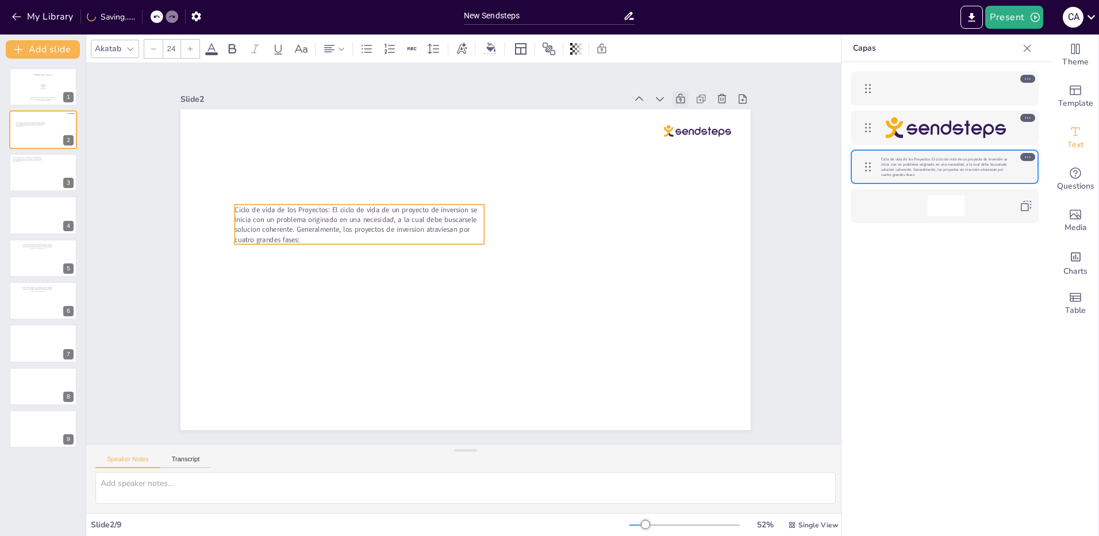
drag, startPoint x: 272, startPoint y: 248, endPoint x: 297, endPoint y: 235, distance: 28.0
click at [297, 235] on p "Ciclo de vida de los Proyectos: El ciclo de vida de un proyecto de inversion se…" at bounding box center [363, 214] width 252 height 66
click at [298, 228] on span "Ciclo de vida de los Proyectos: El ciclo de vida de un proyecto de inversion se…" at bounding box center [364, 197] width 246 height 78
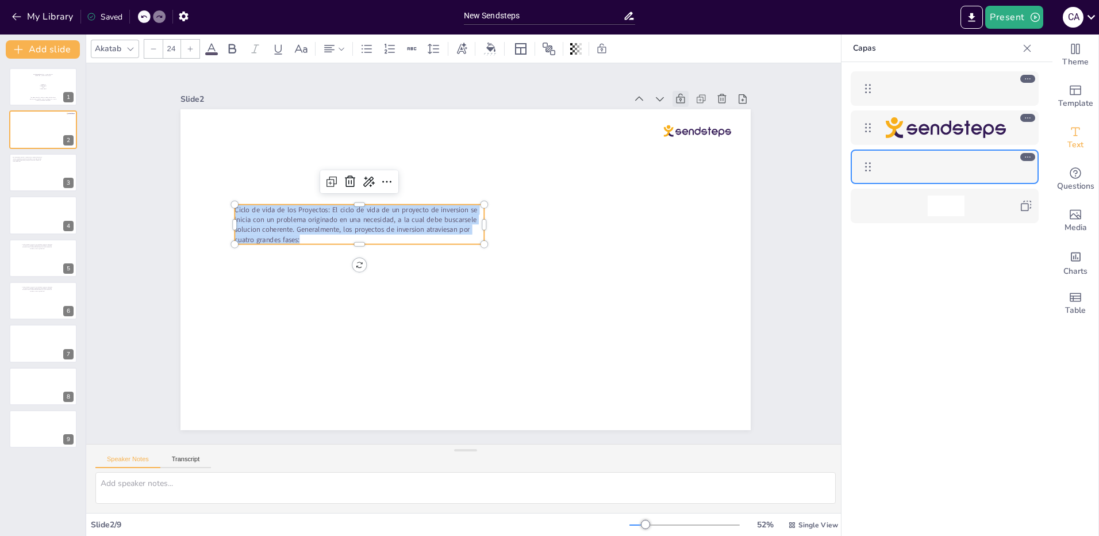
drag, startPoint x: 298, startPoint y: 234, endPoint x: 223, endPoint y: 208, distance: 79.8
click at [223, 208] on div "Ciclo de vida de los Proyectos: El ciclo de vida de un proyecto de inversion se…" at bounding box center [456, 266] width 650 height 594
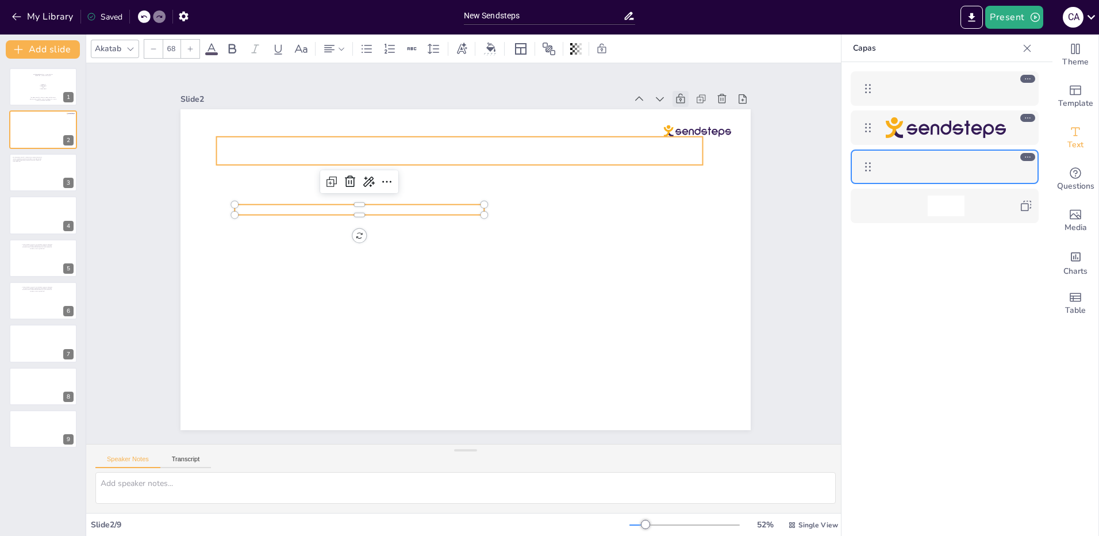
click at [424, 141] on p at bounding box center [557, 299] width 267 height 435
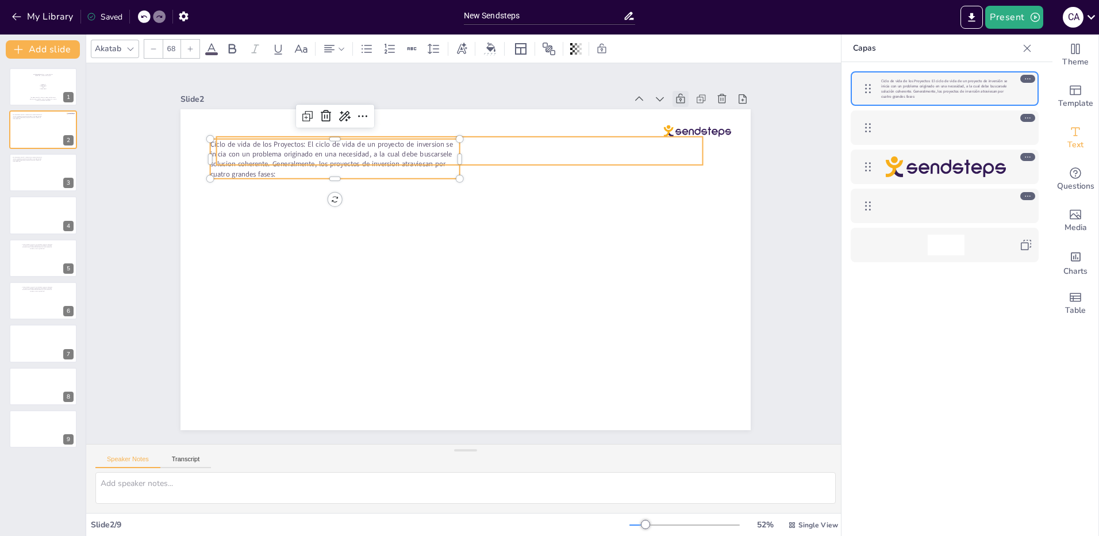
click at [481, 145] on p at bounding box center [470, 150] width 486 height 79
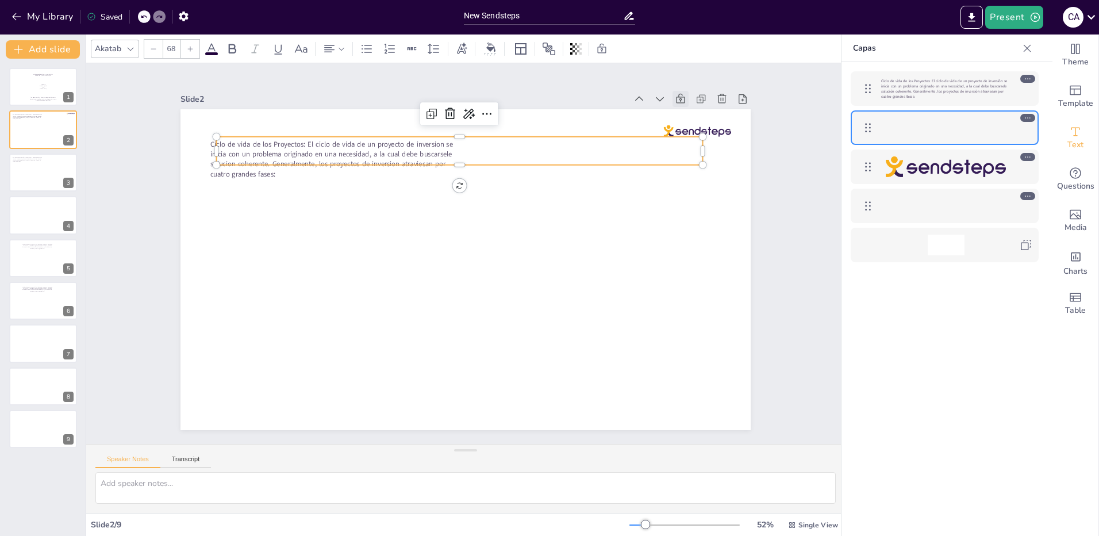
click at [477, 145] on p at bounding box center [530, 173] width 380 height 346
click at [477, 145] on p at bounding box center [511, 162] width 435 height 268
click at [477, 145] on p at bounding box center [530, 173] width 380 height 347
click at [477, 145] on p at bounding box center [480, 151] width 481 height 129
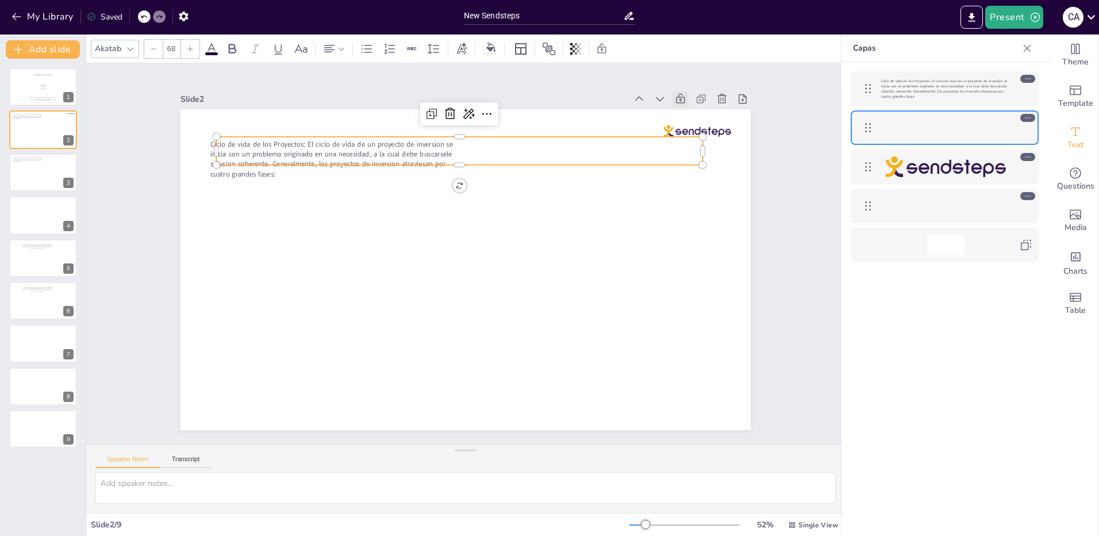
click at [469, 152] on p at bounding box center [470, 150] width 486 height 79
click at [472, 147] on p at bounding box center [502, 157] width 456 height 224
click at [472, 147] on p at bounding box center [480, 151] width 481 height 128
click at [472, 147] on p at bounding box center [470, 150] width 486 height 79
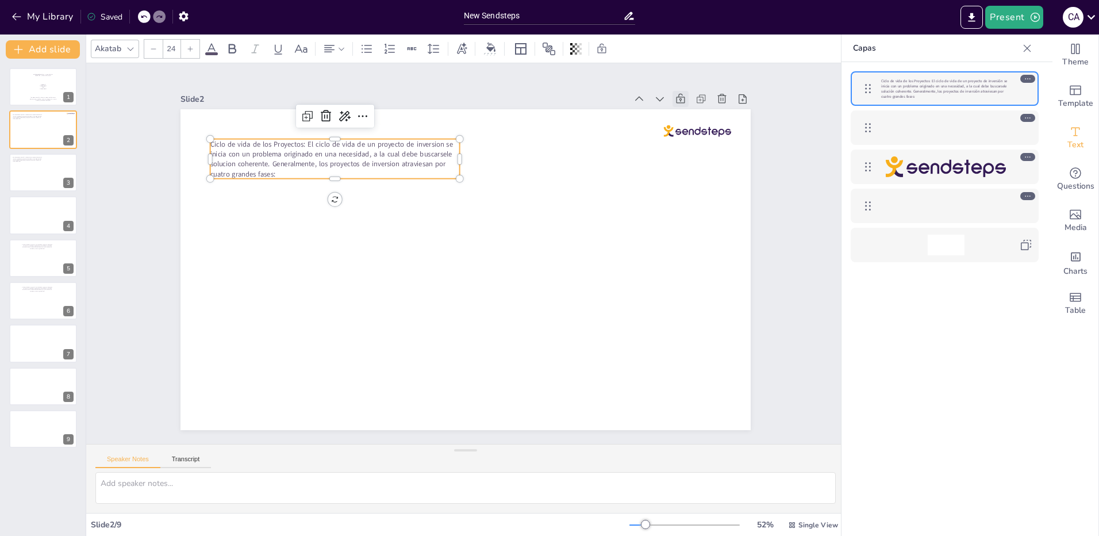
click at [308, 170] on p "Ciclo de vida de los Proyectos: El ciclo de vida de un proyecto de inversion se…" at bounding box center [400, 105] width 236 height 159
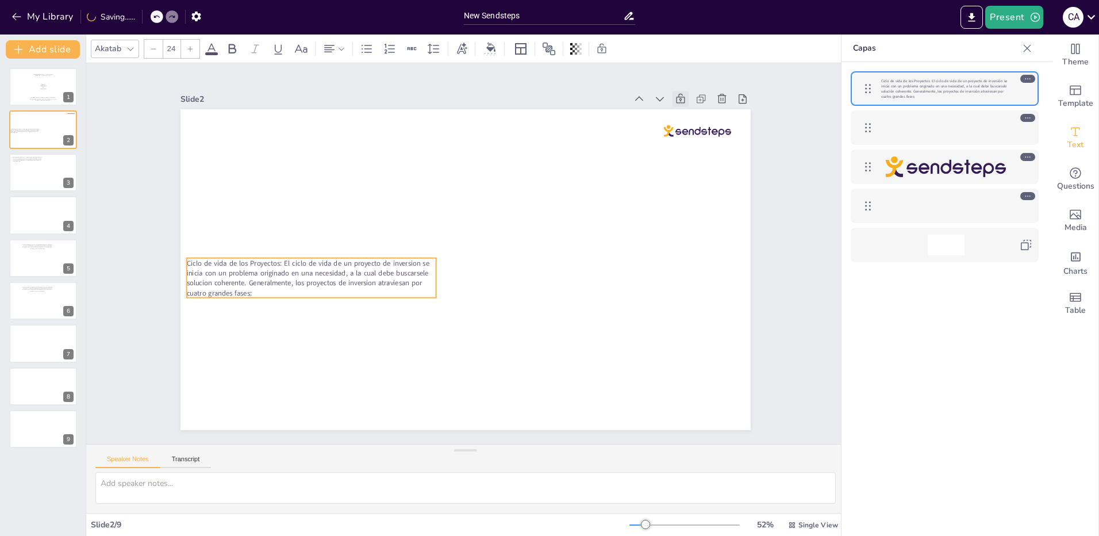
drag, startPoint x: 318, startPoint y: 168, endPoint x: 370, endPoint y: 174, distance: 52.0
click at [296, 285] on p "Ciclo de vida de los Proyectos: El ciclo de vida de un proyecto de inversion se…" at bounding box center [312, 278] width 250 height 40
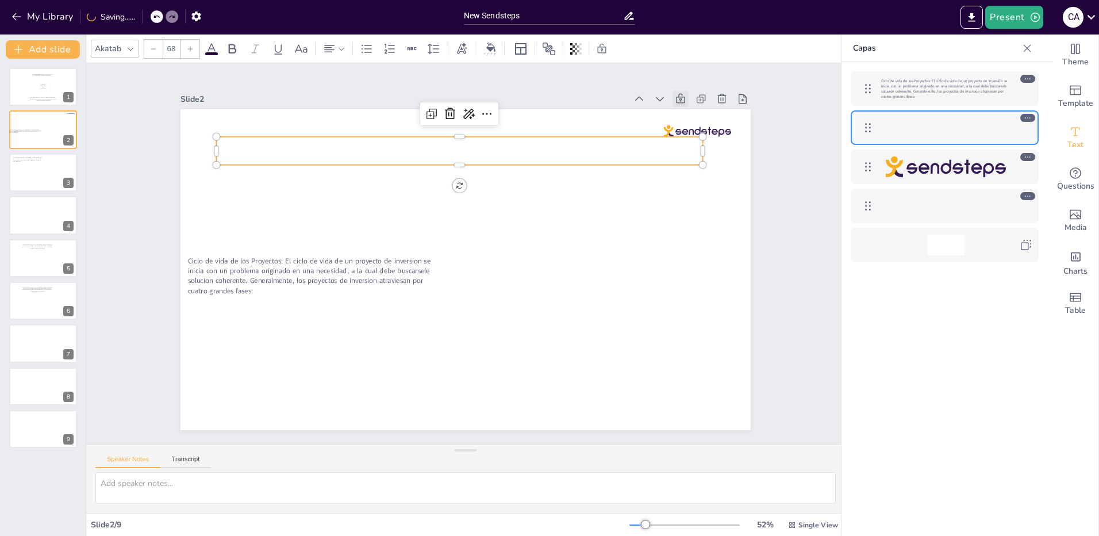
click at [383, 150] on p at bounding box center [470, 150] width 486 height 79
click at [390, 145] on p at bounding box center [530, 173] width 380 height 346
click at [390, 145] on p at bounding box center [502, 157] width 456 height 224
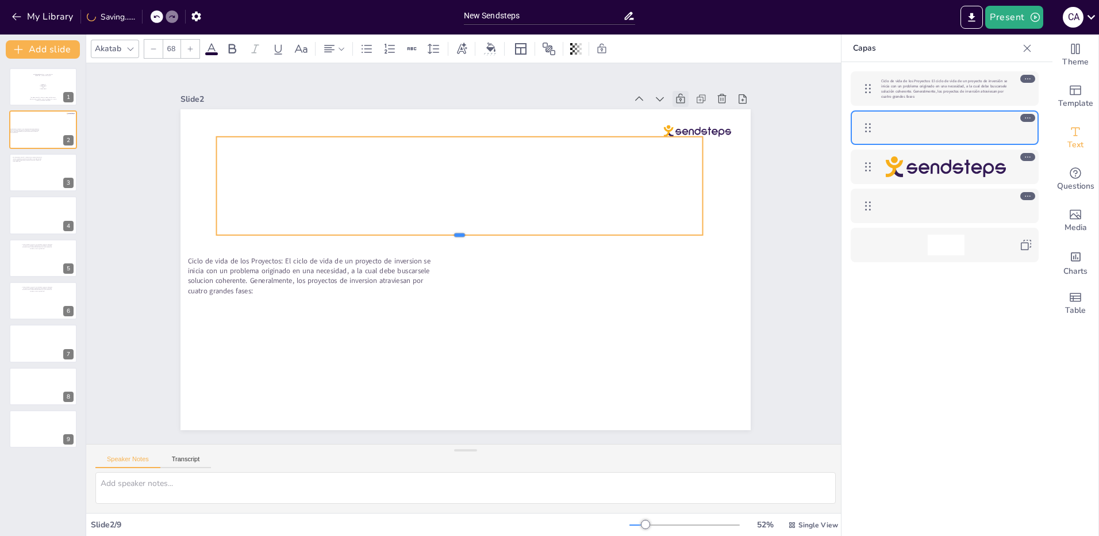
drag, startPoint x: 450, startPoint y: 162, endPoint x: 440, endPoint y: 232, distance: 70.8
click at [440, 232] on div at bounding box center [462, 239] width 477 height 110
click at [402, 169] on div at bounding box center [467, 185] width 494 height 149
click at [403, 166] on div at bounding box center [474, 185] width 496 height 197
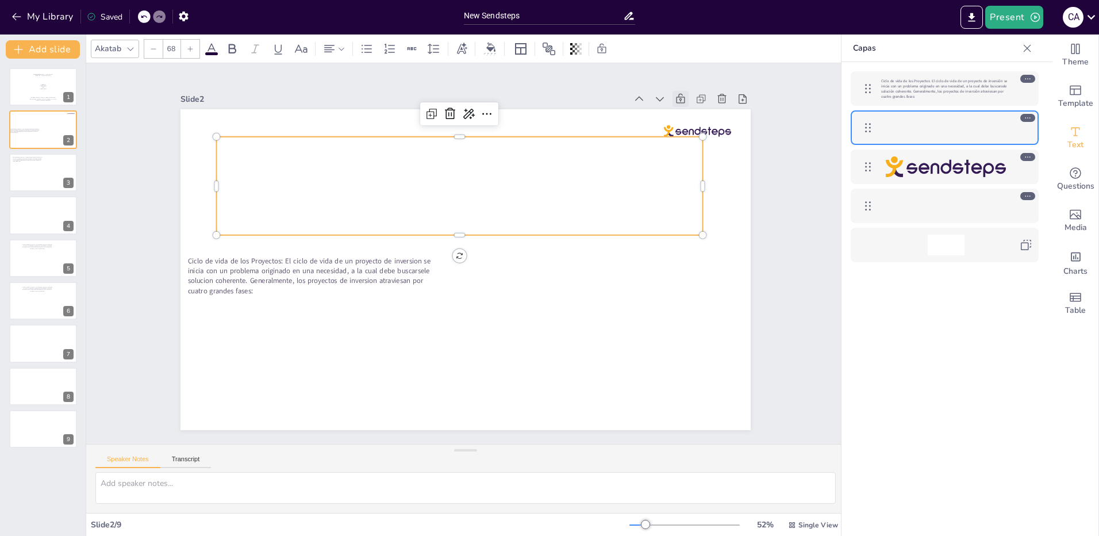
click at [403, 166] on div at bounding box center [467, 186] width 494 height 149
click at [403, 166] on div at bounding box center [500, 196] width 451 height 366
click at [403, 166] on div at bounding box center [460, 186] width 486 height 98
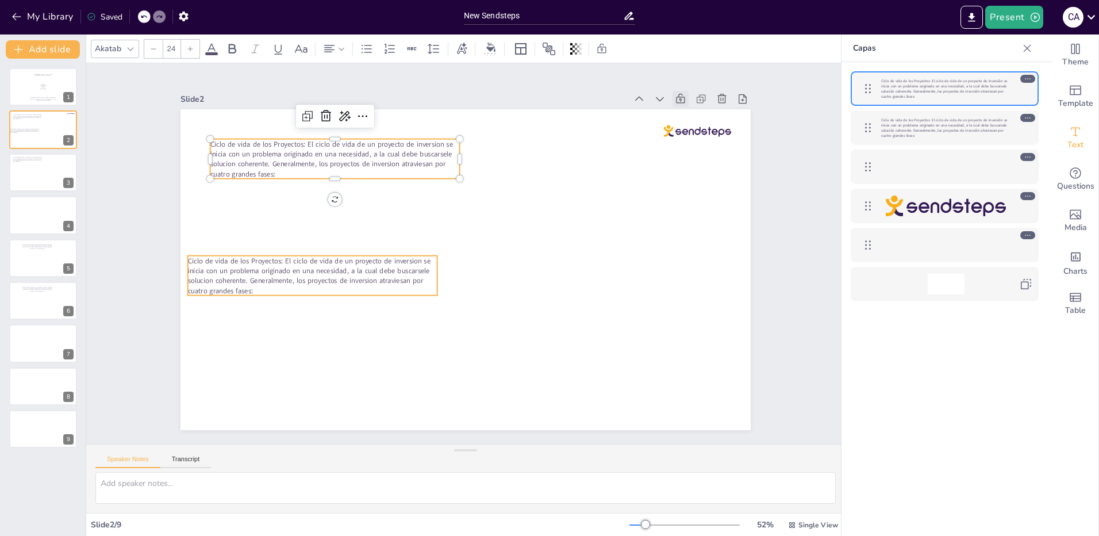
click at [906, 119] on span "Ciclo de vida de los Proyectos: El ciclo de vida de un proyecto de inversión se…" at bounding box center [944, 127] width 126 height 21
click at [900, 83] on span "Ciclo de vida de los Proyectos: El ciclo de vida de un proyecto de inversión se…" at bounding box center [944, 88] width 126 height 21
type input "24"
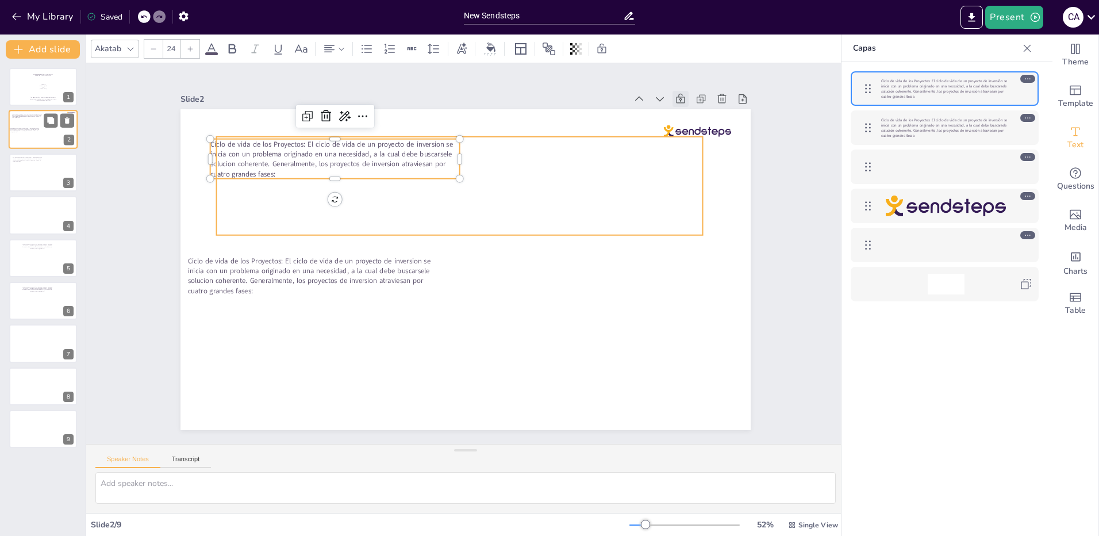
click at [29, 121] on div at bounding box center [42, 120] width 59 height 12
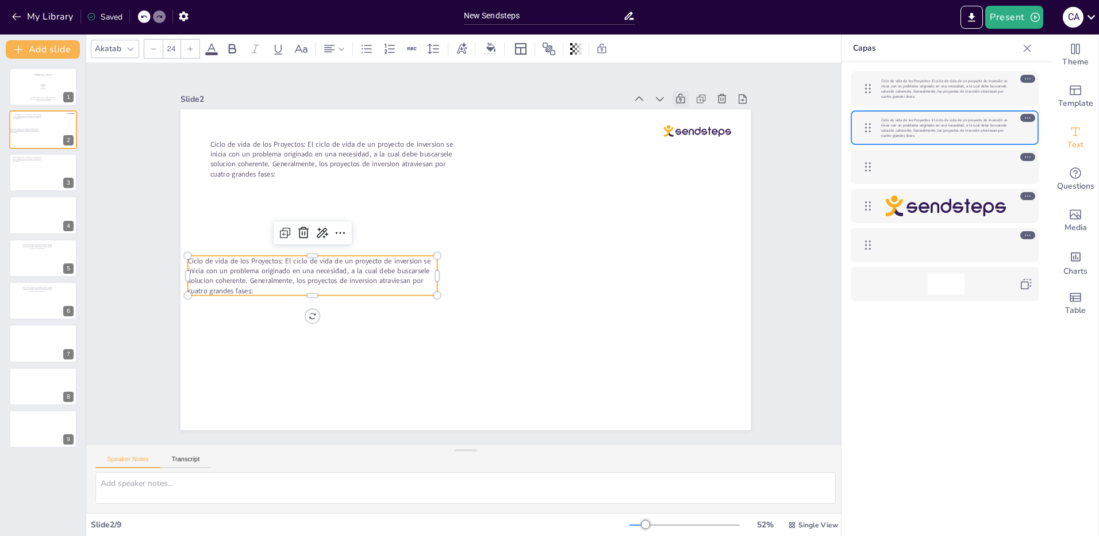
click at [274, 279] on span "Ciclo de vida de los Proyectos: El ciclo de vida de un proyecto de inversion se…" at bounding box center [309, 276] width 243 height 40
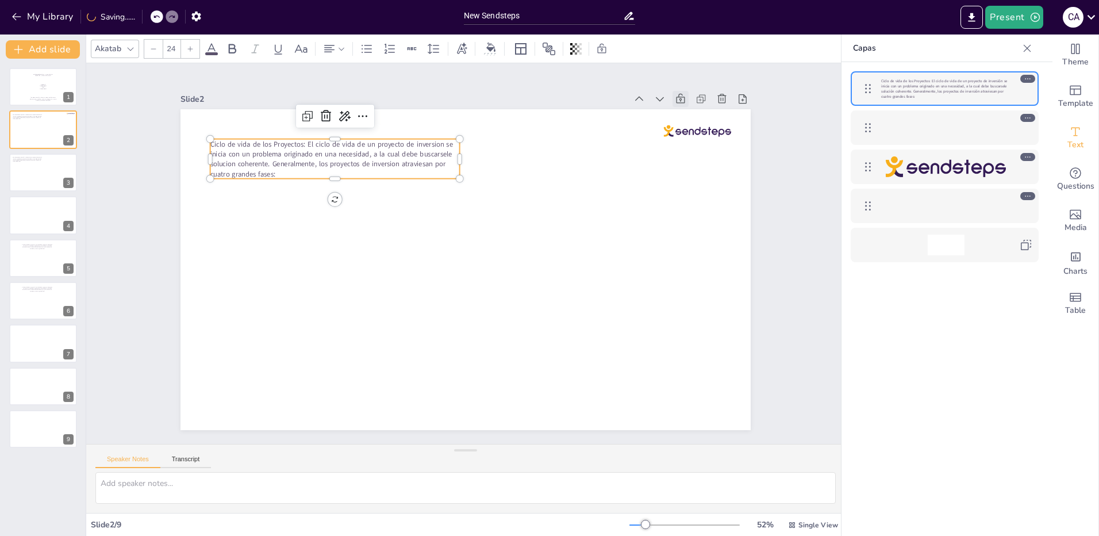
click at [313, 158] on span "Ciclo de vida de los Proyectos: El ciclo de vida de un proyecto de inversion se…" at bounding box center [331, 159] width 243 height 40
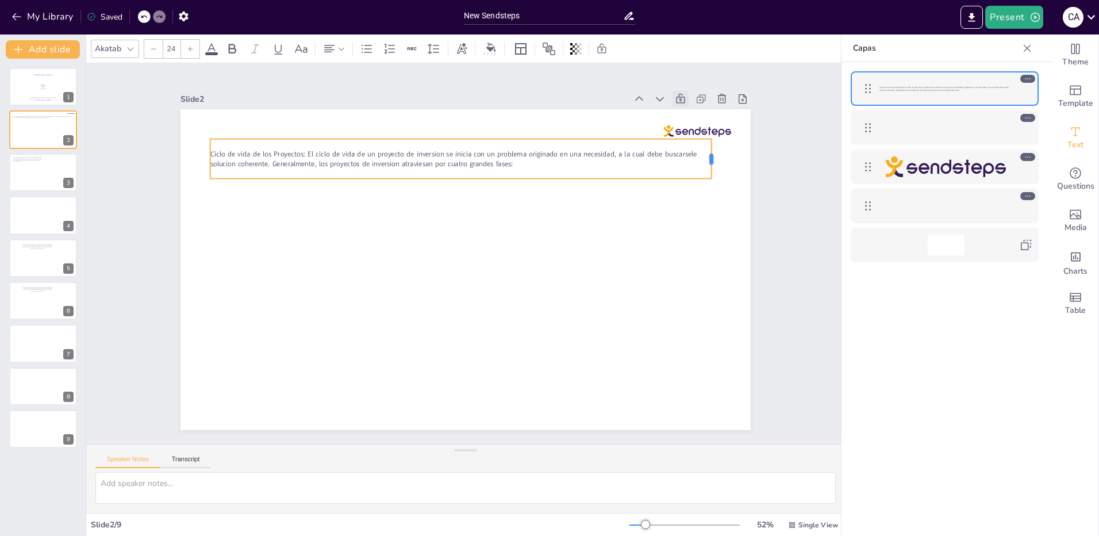
drag, startPoint x: 451, startPoint y: 155, endPoint x: 703, endPoint y: 160, distance: 251.9
click at [722, 193] on div at bounding box center [730, 213] width 17 height 41
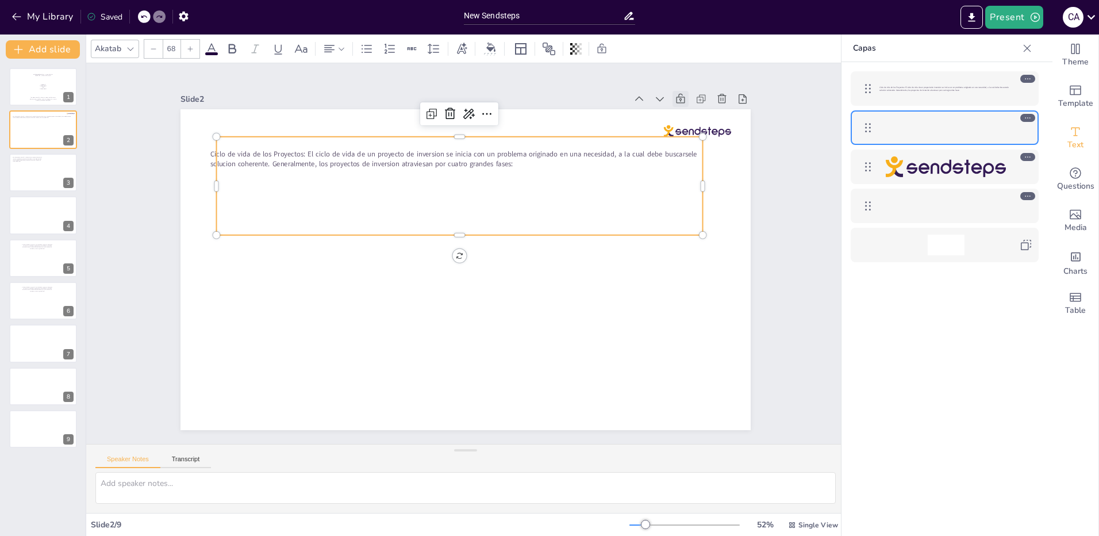
click at [498, 200] on div at bounding box center [488, 188] width 484 height 287
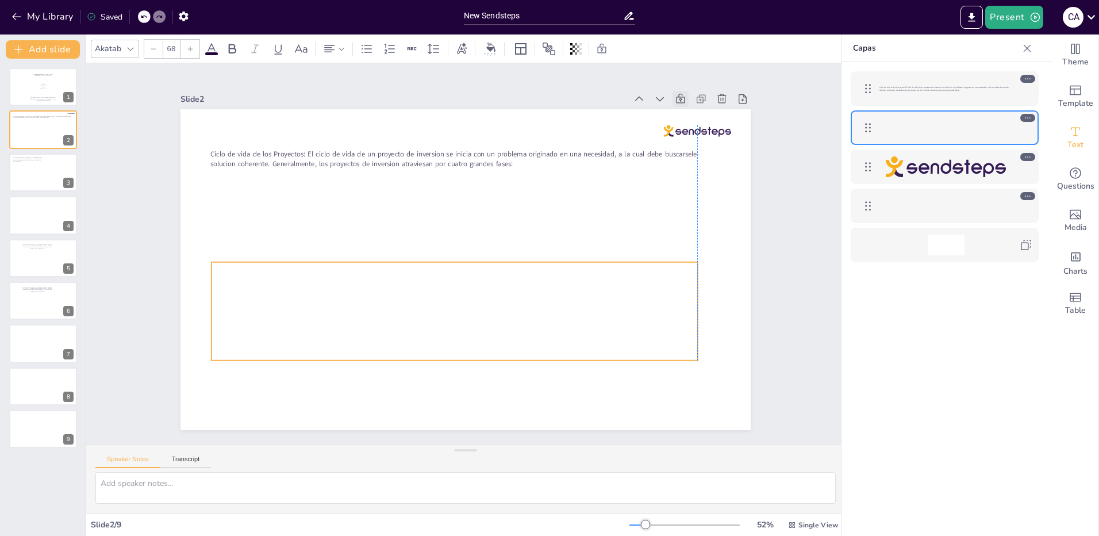
drag, startPoint x: 500, startPoint y: 201, endPoint x: 493, endPoint y: 326, distance: 125.5
click at [493, 326] on div at bounding box center [437, 305] width 493 height 244
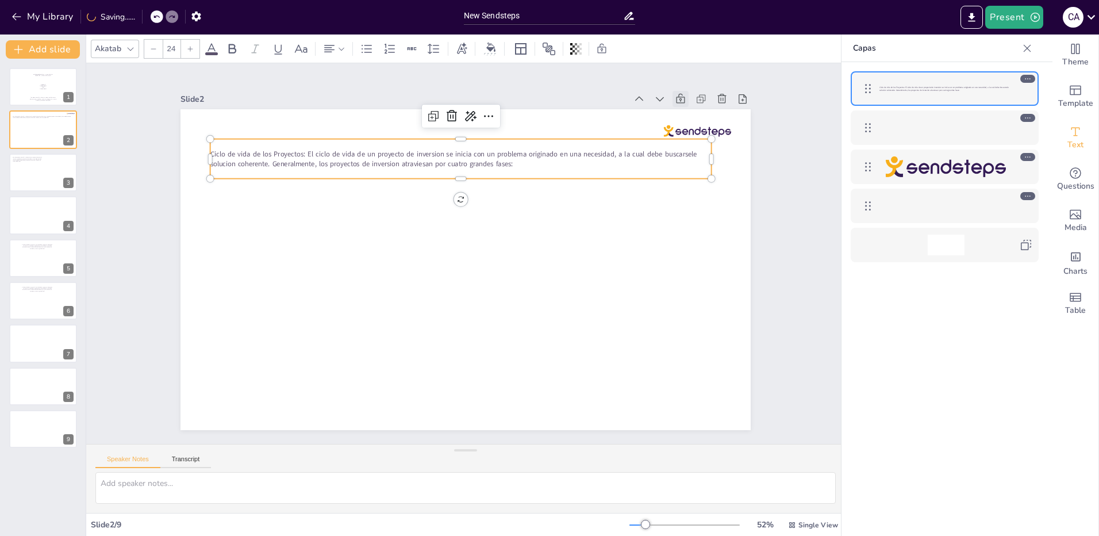
click at [466, 151] on span "Ciclo de vida de los Proyectos: El ciclo de vida de un proyecto de inversion se…" at bounding box center [453, 159] width 487 height 20
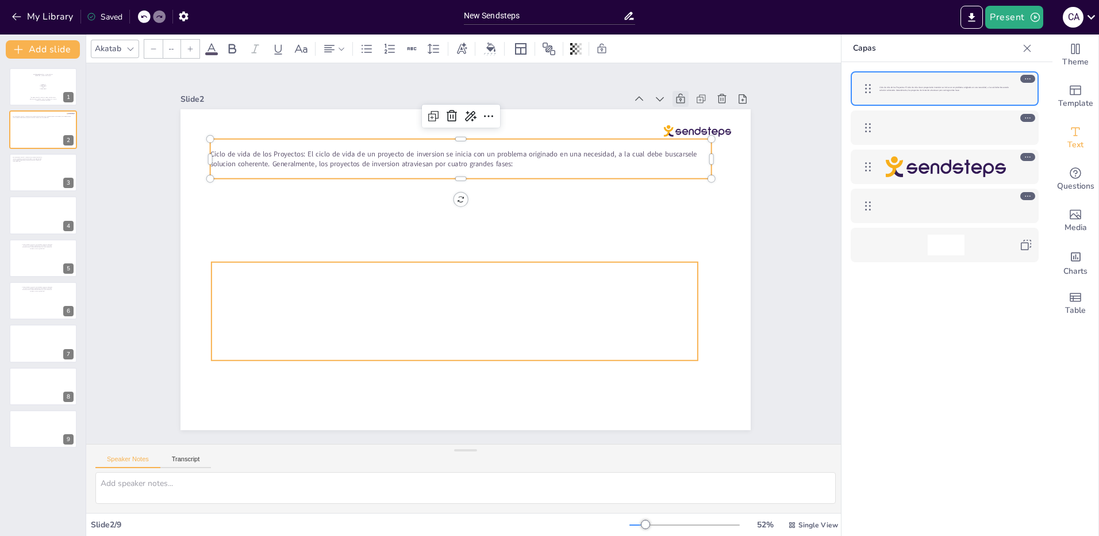
type input "68"
click at [457, 303] on div at bounding box center [449, 309] width 494 height 149
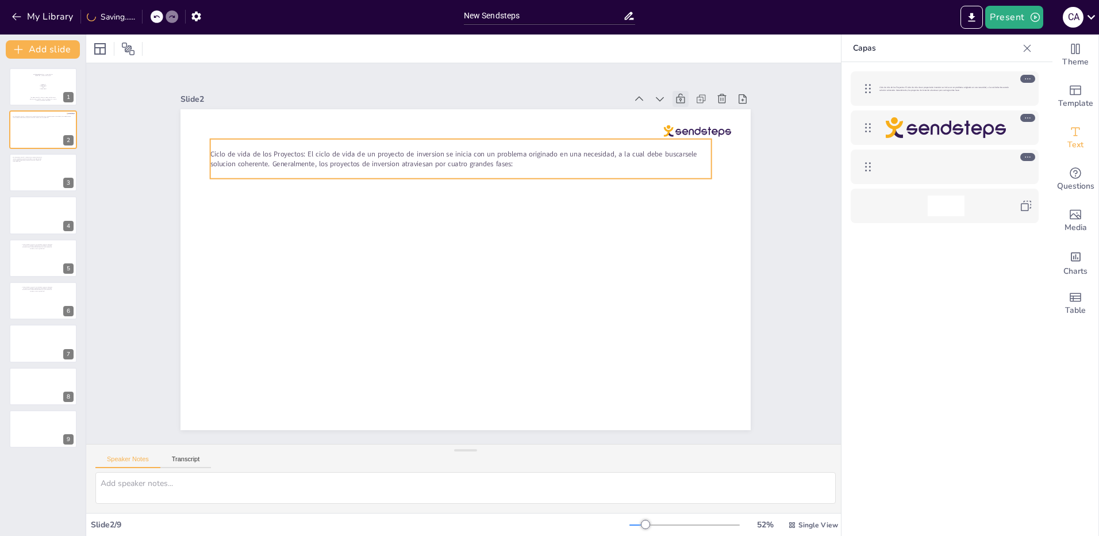
click at [436, 156] on span "Ciclo de vida de los Proyectos: El ciclo de vida de un proyecto de inversion se…" at bounding box center [473, 153] width 480 height 111
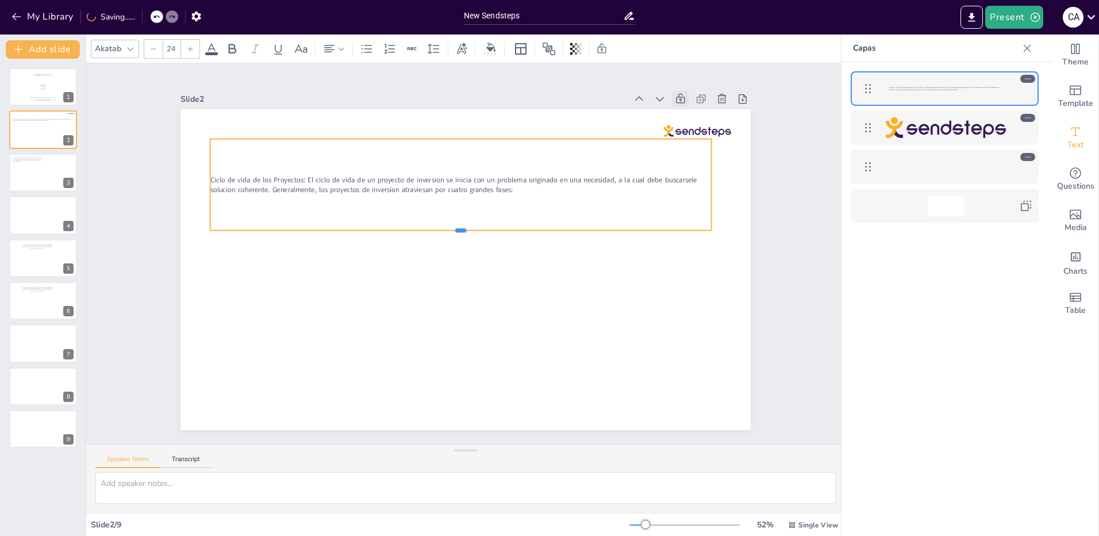
drag, startPoint x: 453, startPoint y: 176, endPoint x: 453, endPoint y: 228, distance: 51.7
click at [453, 228] on div at bounding box center [463, 235] width 500 height 62
click at [519, 193] on div "Ciclo de vida de los Proyectos: El ciclo de vida de un proyecto de inversion se…" at bounding box center [482, 187] width 505 height 242
drag, startPoint x: 515, startPoint y: 190, endPoint x: 525, endPoint y: 188, distance: 9.9
click at [525, 262] on p "Ciclo de vida de los Proyectos: El ciclo de vida de un proyecto de inversion se…" at bounding box center [475, 324] width 494 height 124
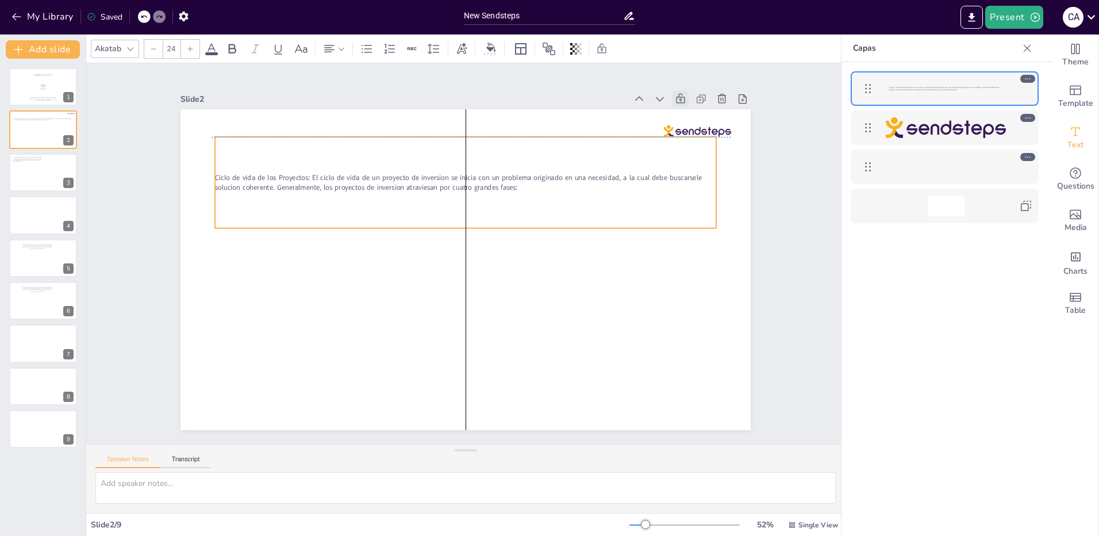
drag, startPoint x: 530, startPoint y: 185, endPoint x: 521, endPoint y: 185, distance: 8.6
click at [521, 185] on p "Ciclo de vida de los Proyectos: El ciclo de vida de un proyecto de inversion se…" at bounding box center [507, 196] width 417 height 310
click at [520, 190] on div "Ciclo de vida de los Proyectos: El ciclo de vida de un proyecto de inversion se…" at bounding box center [480, 184] width 509 height 194
click at [518, 189] on div "Ciclo de vida de los Proyectos: El ciclo de vida de un proyecto de inversion se…" at bounding box center [473, 183] width 508 height 144
click at [469, 152] on div "Ciclo de vida de los Proyectos: El ciclo de vida de un proyecto de inversion se…" at bounding box center [513, 201] width 434 height 404
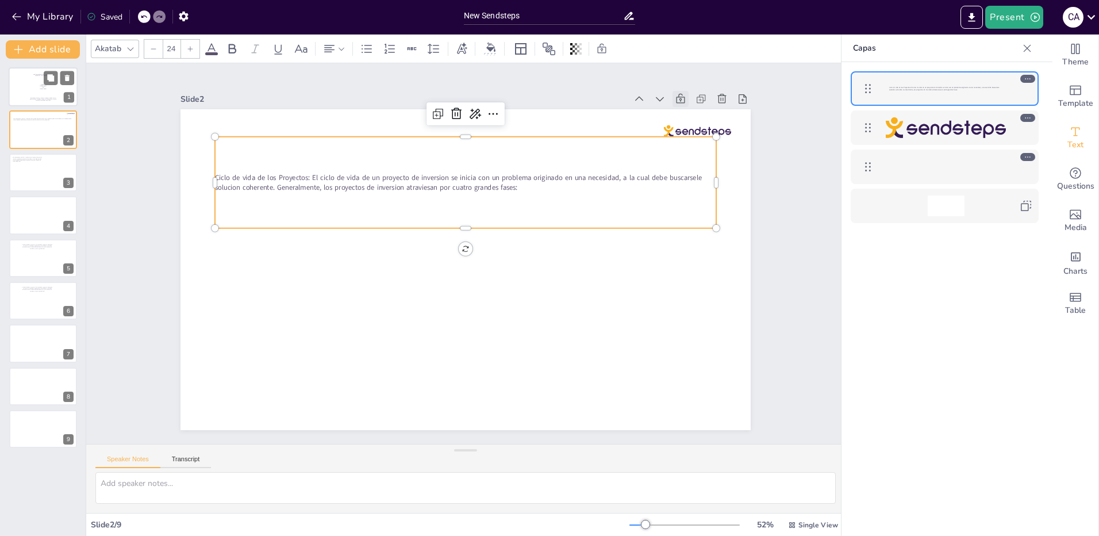
click at [33, 86] on p "[PERSON_NAME]" at bounding box center [43, 86] width 58 height 1
type textarea "etapas del ciclo de un proyecto"
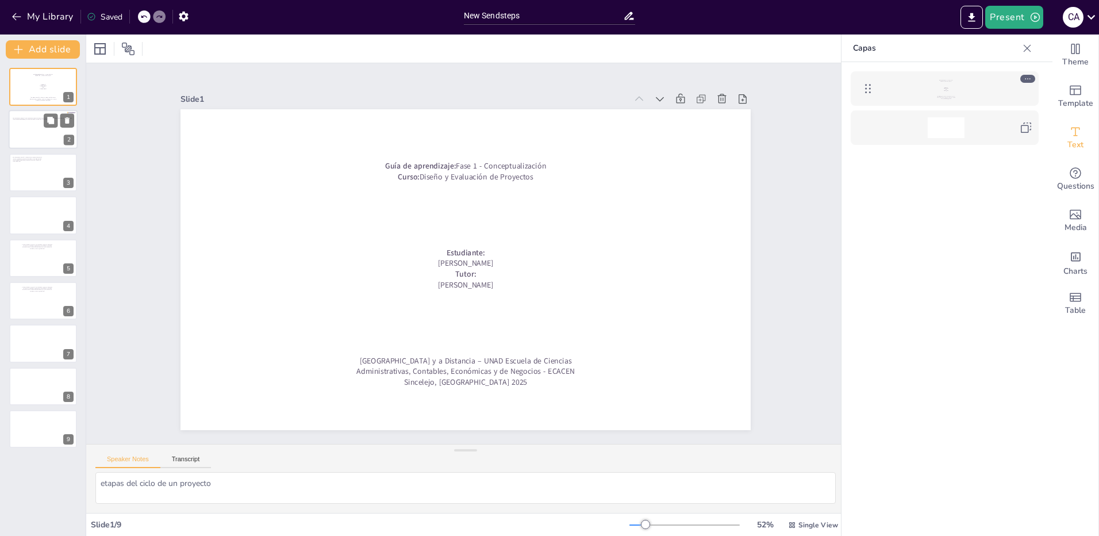
click at [27, 131] on div at bounding box center [43, 129] width 69 height 39
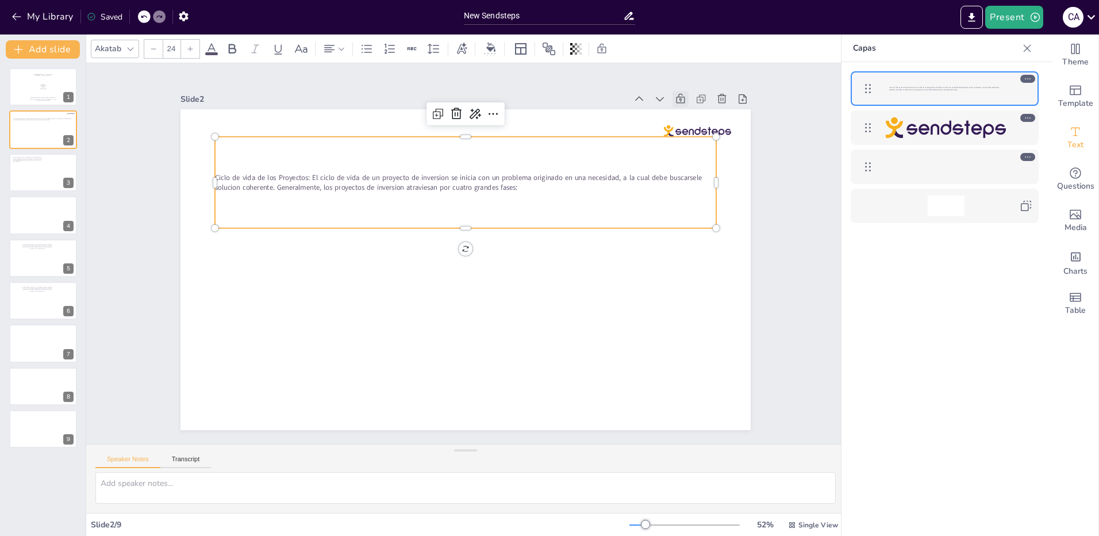
click at [491, 165] on div "Ciclo de vida de los Proyectos: El ciclo de vida de un proyecto de inversion se…" at bounding box center [536, 253] width 91 height 501
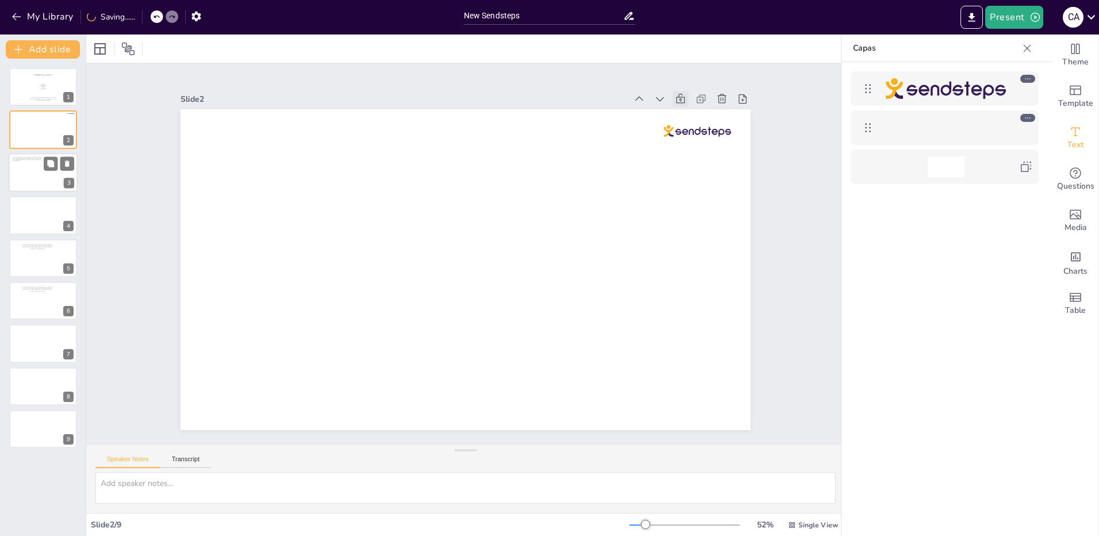
click at [30, 165] on div at bounding box center [43, 172] width 69 height 39
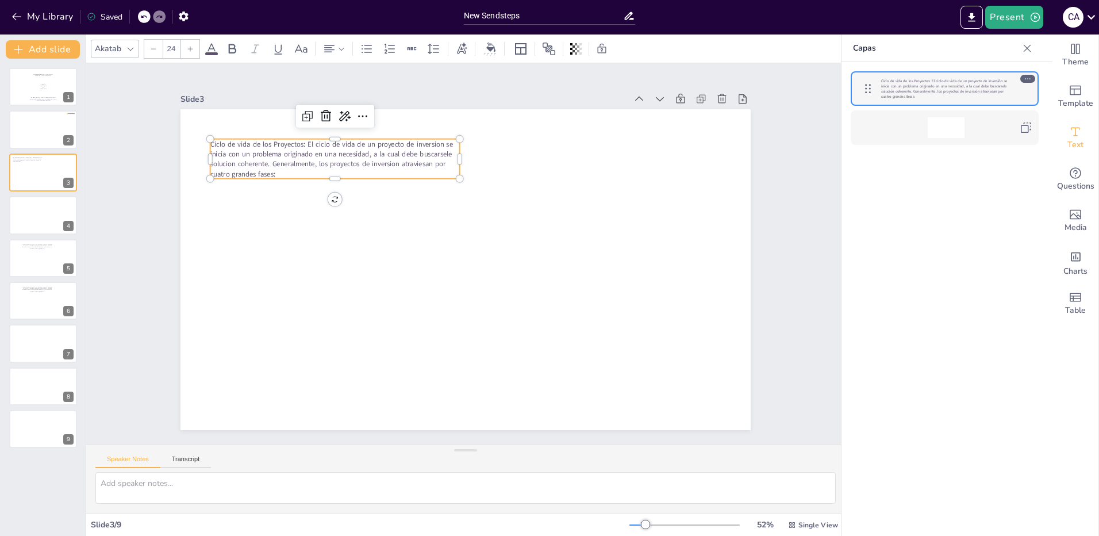
click at [326, 154] on span "Ciclo de vida de los Proyectos: El ciclo de vida de un proyecto de inversion se…" at bounding box center [429, 87] width 207 height 179
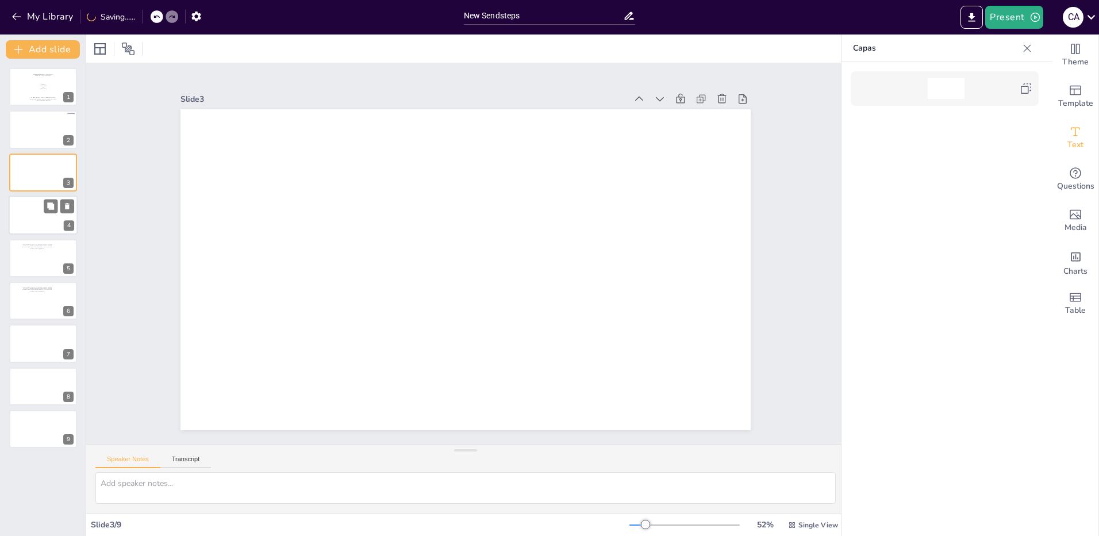
click at [21, 200] on div at bounding box center [43, 214] width 69 height 39
click at [33, 258] on div at bounding box center [43, 258] width 69 height 39
type textarea "etapas del ciclo de un proyecto"
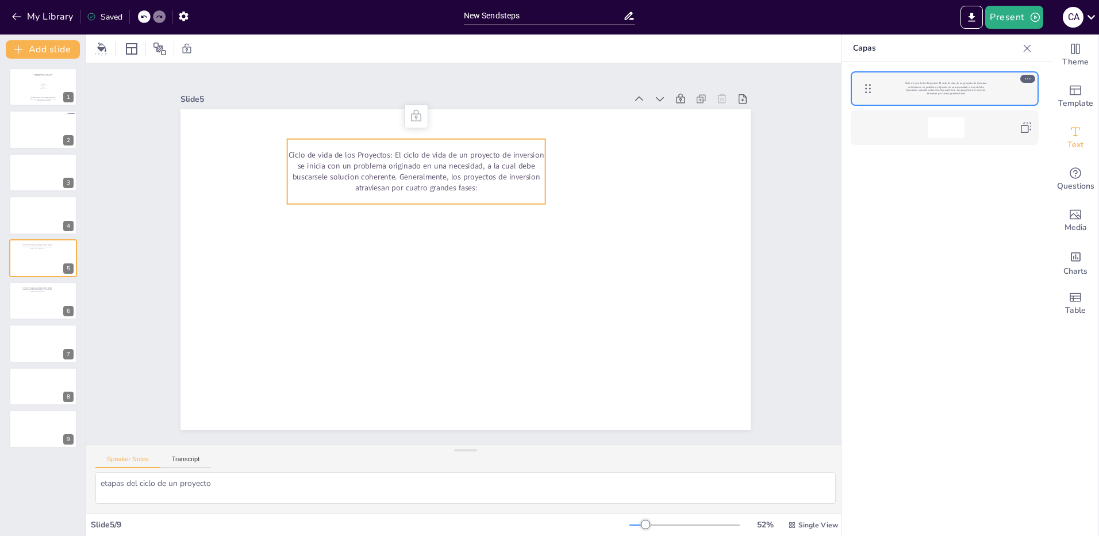
click at [359, 170] on p "Ciclo de vida de los Proyectos: El ciclo de vida de un proyecto de inversion se…" at bounding box center [416, 170] width 258 height 43
click at [28, 291] on div "Ciclo de vida de los Proyectos: El ciclo de vida de un proyecto de inversion se…" at bounding box center [36, 289] width 31 height 8
click at [439, 160] on p "Ciclo de vida de los Proyectos: El ciclo de vida de un proyecto de inversion se…" at bounding box center [464, 158] width 245 height 166
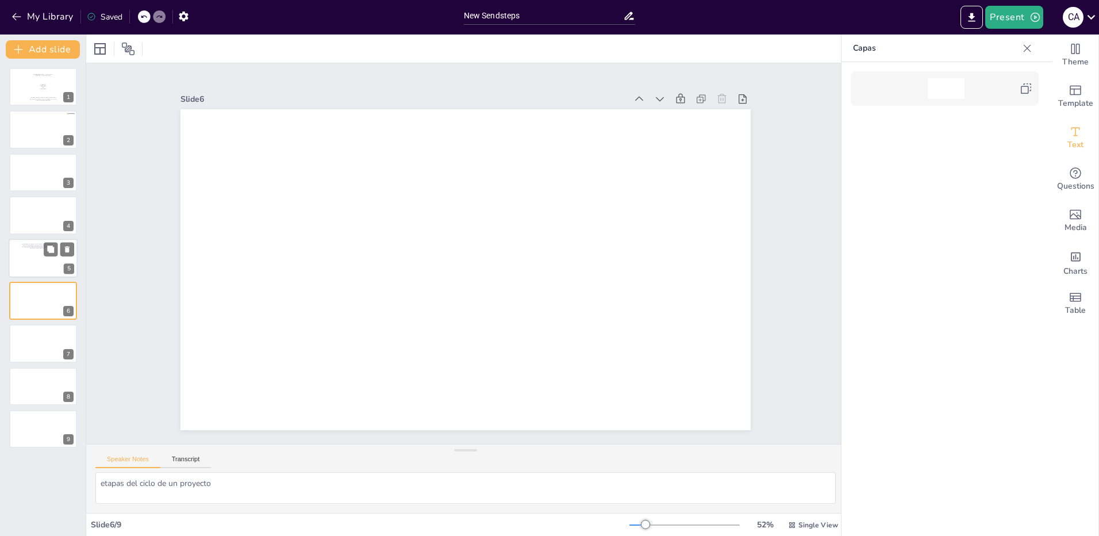
click at [21, 254] on div at bounding box center [43, 258] width 69 height 39
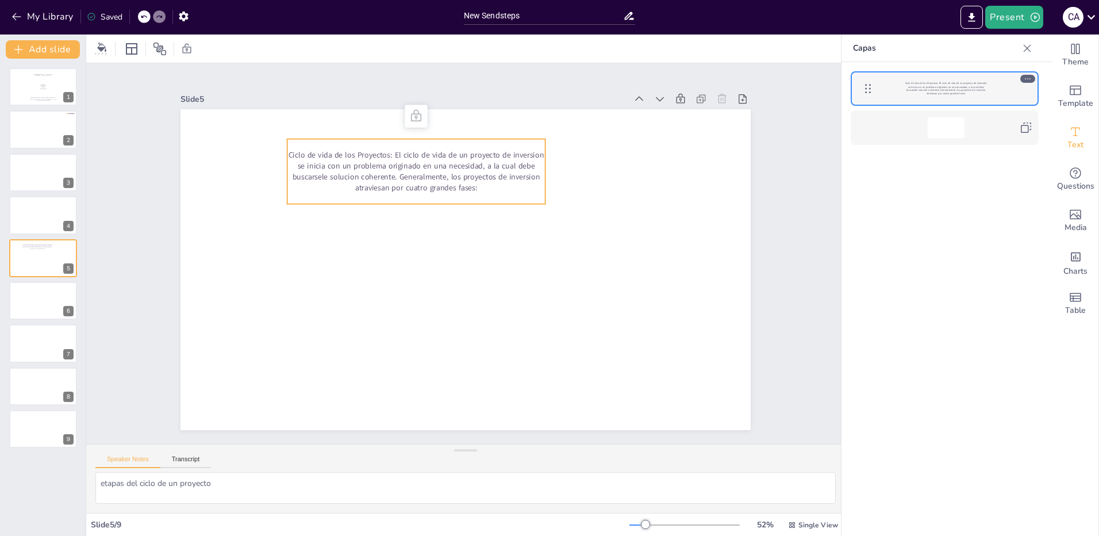
drag, startPoint x: 477, startPoint y: 189, endPoint x: 401, endPoint y: 179, distance: 76.4
click at [401, 179] on p "Ciclo de vida de los Proyectos: El ciclo de vida de un proyecto de inversion se…" at bounding box center [424, 167] width 261 height 70
drag, startPoint x: 472, startPoint y: 183, endPoint x: 310, endPoint y: 147, distance: 165.6
click at [312, 146] on p "Ciclo de vida de los Proyectos: El ciclo de vida de un proyecto de inversion se…" at bounding box center [435, 163] width 262 height 96
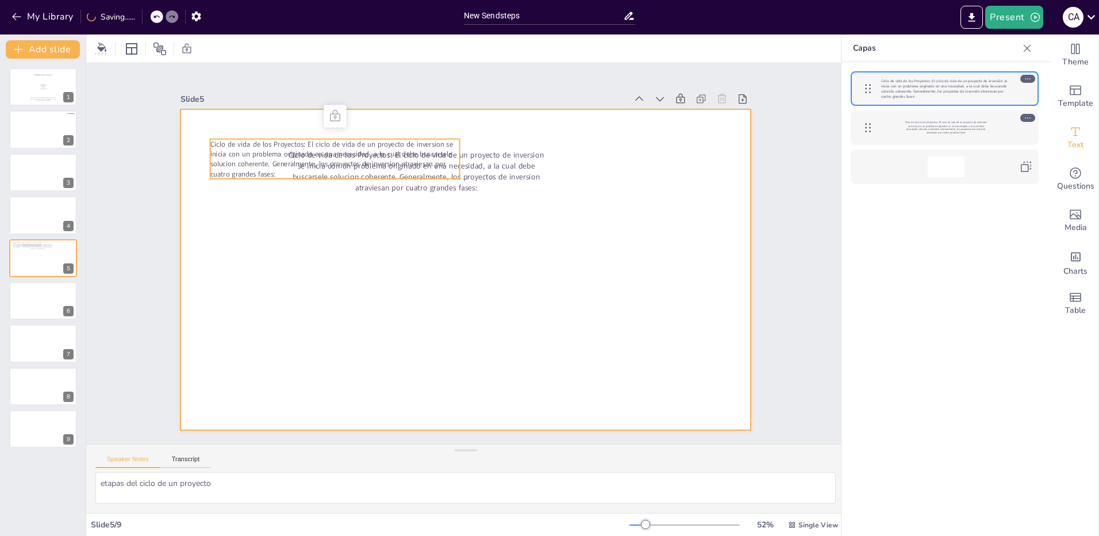
drag, startPoint x: 250, startPoint y: 149, endPoint x: 251, endPoint y: 289, distance: 139.7
click at [251, 140] on div "Ciclo de vida de los Proyectos: El ciclo de vida de un proyecto de inversion se…" at bounding box center [480, 109] width 567 height 59
drag, startPoint x: 265, startPoint y: 148, endPoint x: 260, endPoint y: 211, distance: 63.5
click at [291, 211] on div "Ciclo de vida de los Proyectos: El ciclo de vida de un proyecto de inversion se…" at bounding box center [538, 128] width 494 height 285
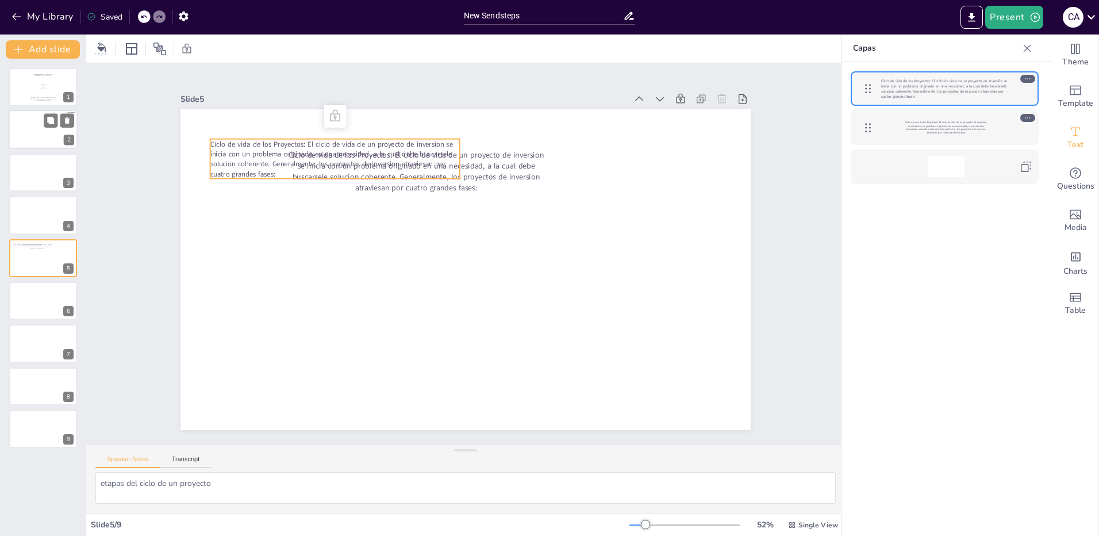
click at [26, 115] on div at bounding box center [43, 129] width 69 height 39
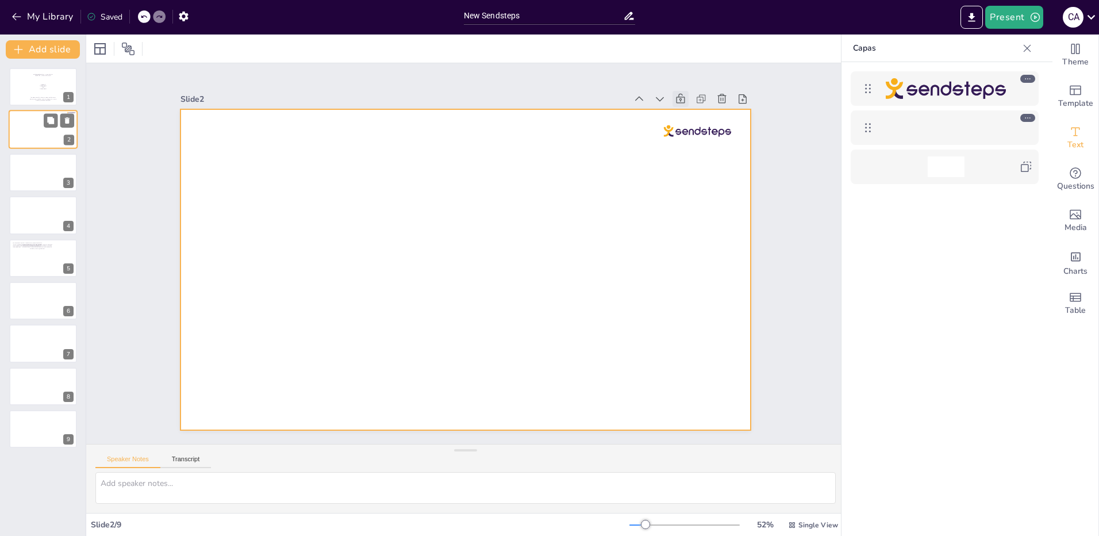
click at [26, 130] on div at bounding box center [43, 129] width 69 height 39
click at [462, 215] on div at bounding box center [461, 268] width 642 height 481
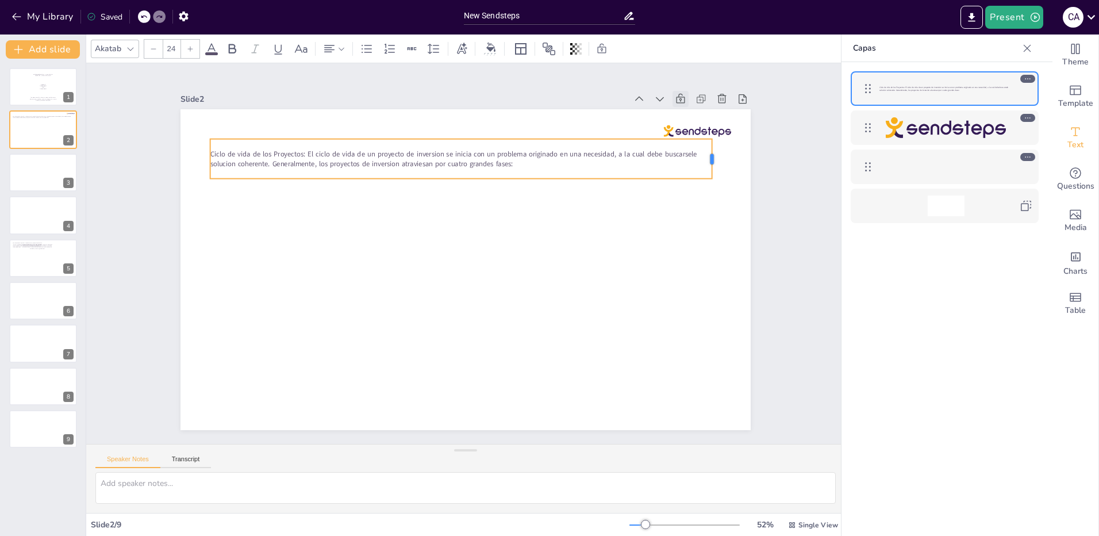
drag, startPoint x: 455, startPoint y: 155, endPoint x: 708, endPoint y: 160, distance: 252.4
click at [723, 221] on div at bounding box center [733, 241] width 21 height 41
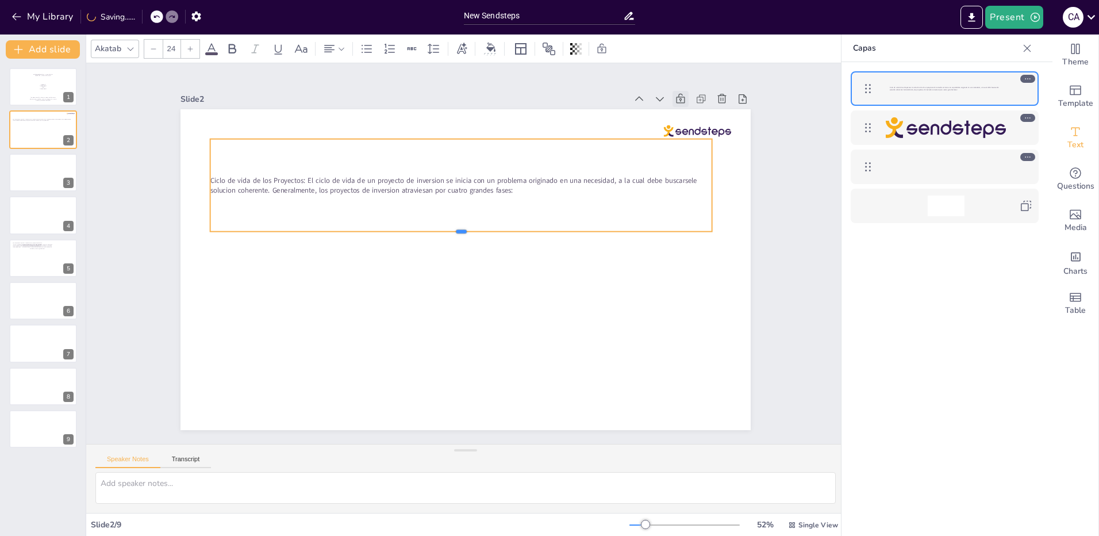
drag, startPoint x: 452, startPoint y: 176, endPoint x: 132, endPoint y: 148, distance: 322.0
click at [440, 229] on div at bounding box center [475, 238] width 343 height 379
click at [30, 87] on p "Tutor:" at bounding box center [43, 87] width 58 height 1
type textarea "etapas del ciclo de un proyecto"
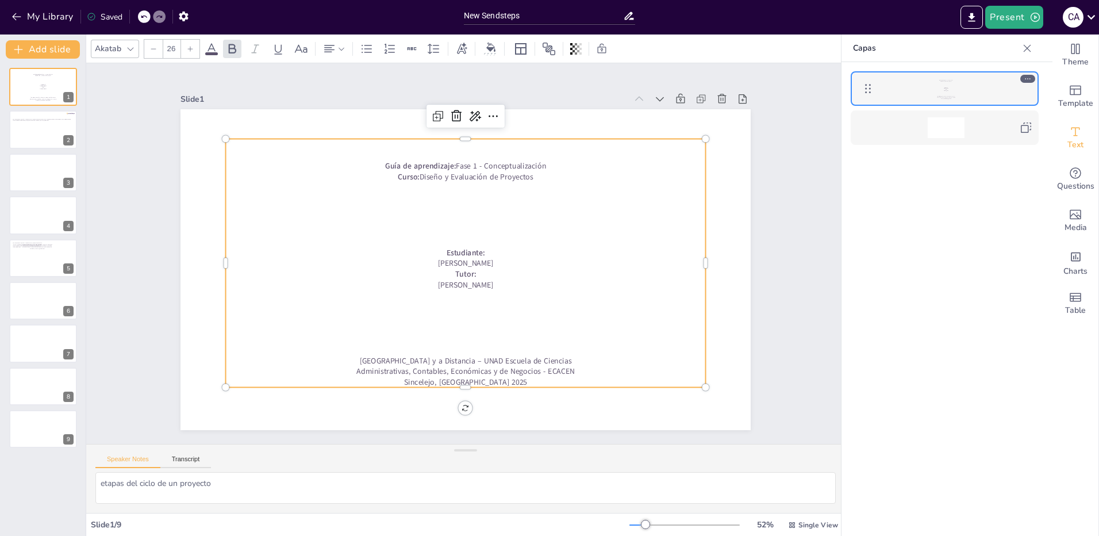
click at [443, 339] on p at bounding box center [392, 211] width 250 height 421
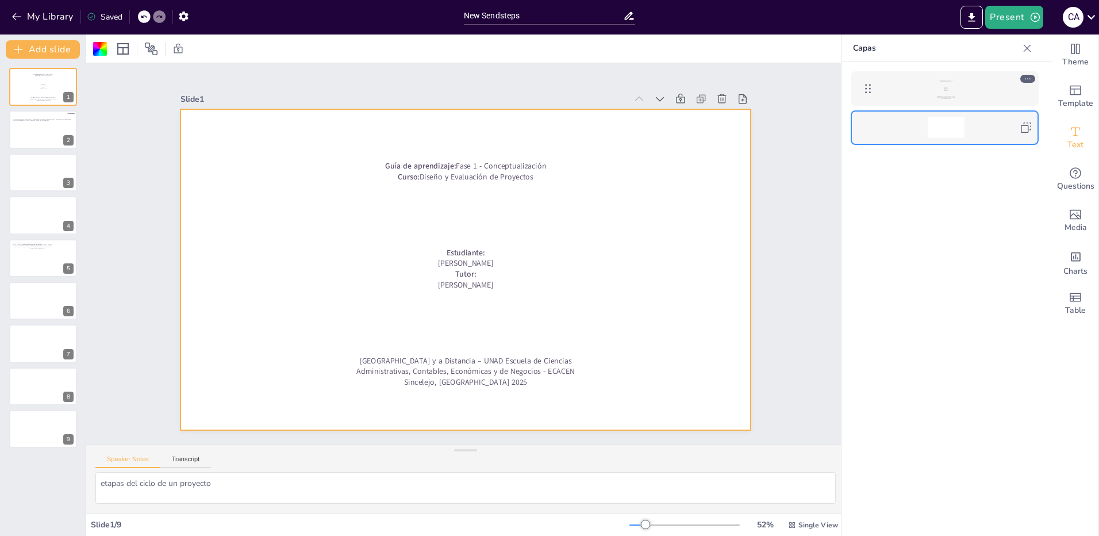
click at [950, 122] on div at bounding box center [946, 127] width 37 height 21
click at [1023, 128] on icon at bounding box center [1026, 128] width 14 height 14
click at [21, 133] on div at bounding box center [43, 129] width 69 height 39
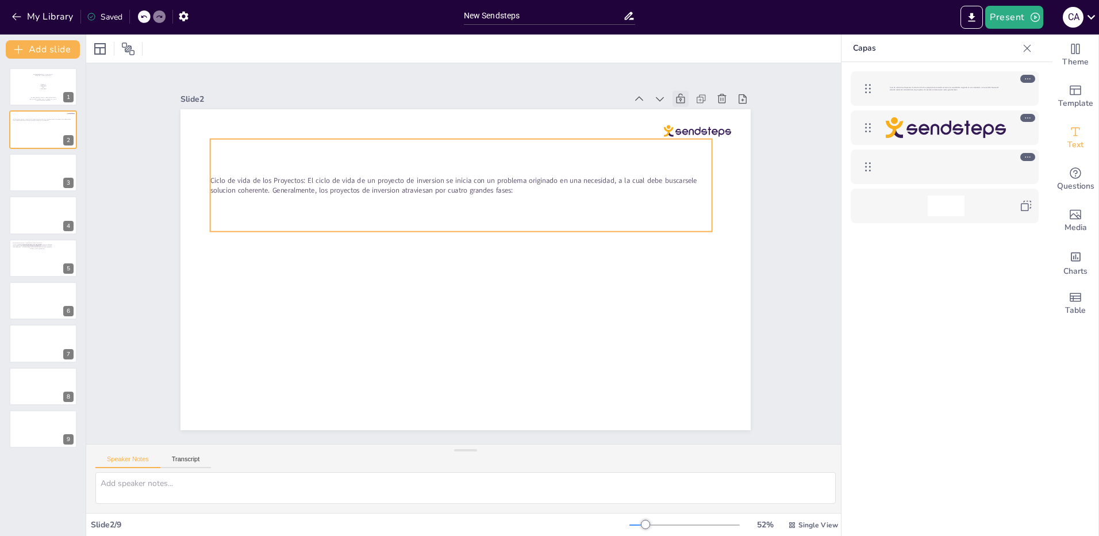
click at [522, 190] on p "Ciclo de vida de los Proyectos: El ciclo de vida de un proyecto de inversion se…" at bounding box center [483, 187] width 484 height 174
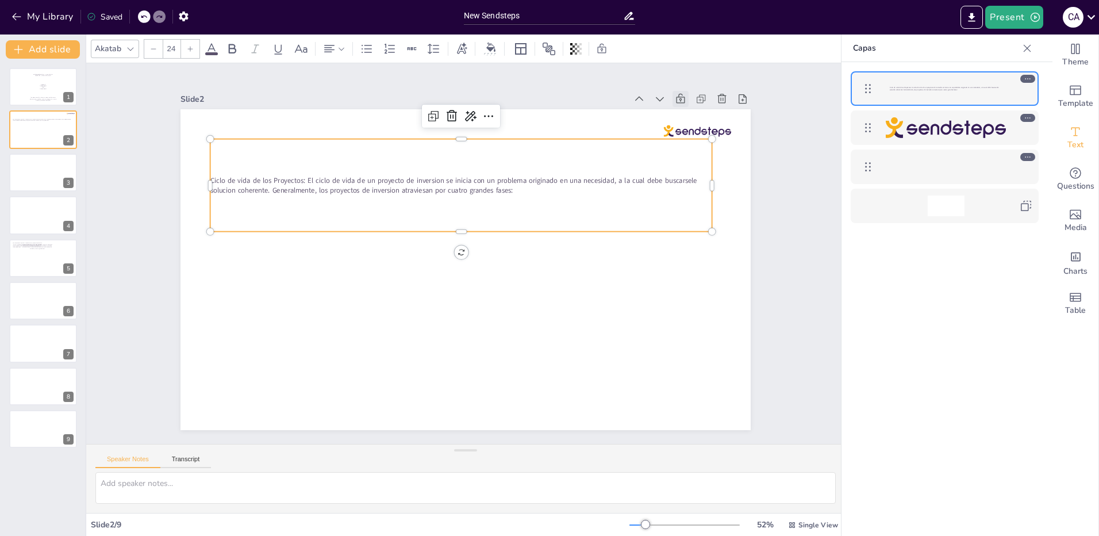
click at [507, 190] on span "Ciclo de vida de los Proyectos: El ciclo de vida de un proyecto de inversion se…" at bounding box center [537, 270] width 207 height 453
click at [520, 51] on icon at bounding box center [521, 49] width 14 height 14
click at [297, 180] on span "Ciclo de vida de los Proyectos: El ciclo de vida de un proyecto de inversion se…" at bounding box center [461, 179] width 486 height 61
click at [527, 195] on div "Ciclo de vida de los Proyectos: El ciclo de vida de un proyecto de inversion se…" at bounding box center [518, 206] width 405 height 435
click at [452, 187] on span "Ciclo de vida de los Proyectos: El ciclo de vida de un proyecto de inversion se…" at bounding box center [487, 181] width 452 height 207
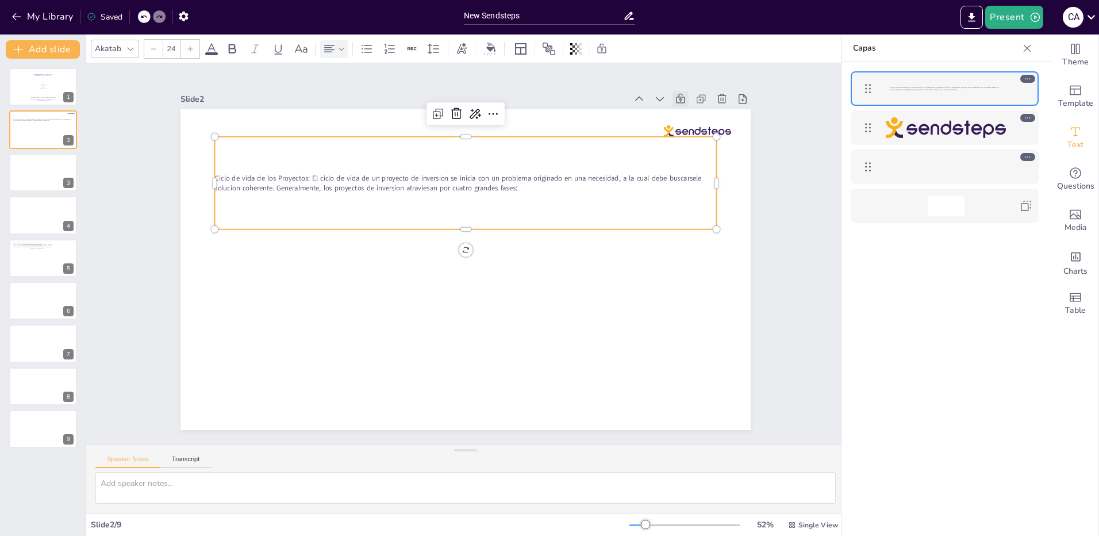
click at [329, 49] on icon at bounding box center [330, 49] width 14 height 14
click at [329, 83] on icon at bounding box center [335, 87] width 14 height 14
click at [36, 86] on p "[PERSON_NAME]" at bounding box center [43, 86] width 58 height 1
type textarea "etapas del ciclo de un proyecto"
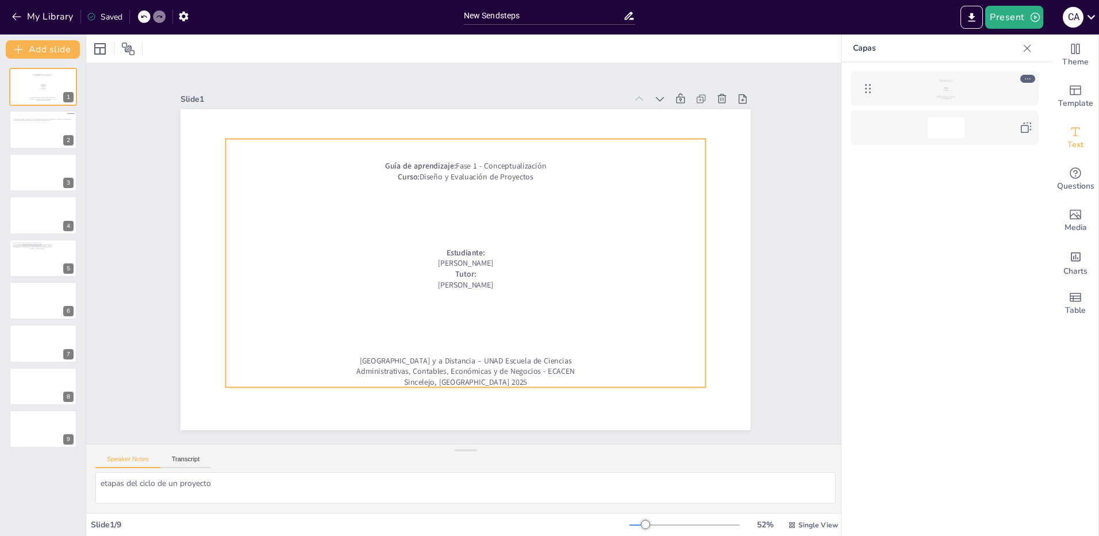
click at [451, 172] on p "Curso: Diseño y Evaluación de Proyectos" at bounding box center [517, 196] width 364 height 329
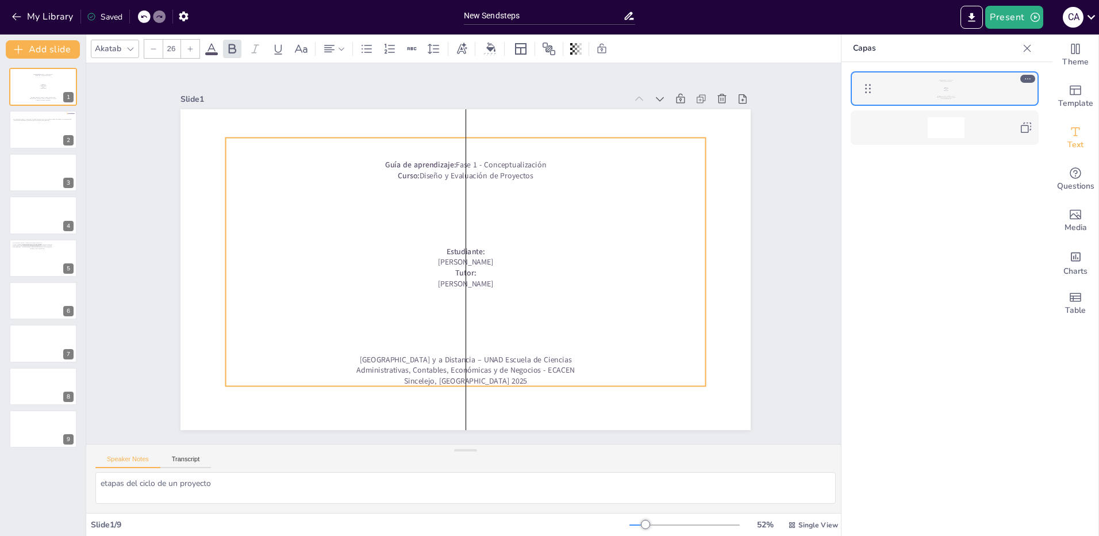
click at [524, 174] on p "Curso: Diseño y Evaluación de Proyectos" at bounding box center [474, 175] width 478 height 61
click at [505, 174] on p "Curso: Diseño y Evaluación de Proyectos" at bounding box center [482, 177] width 472 height 110
click at [505, 174] on p "Curso: Diseño y Evaluación de Proyectos" at bounding box center [490, 179] width 460 height 159
drag, startPoint x: 528, startPoint y: 172, endPoint x: 375, endPoint y: 162, distance: 153.3
click at [375, 162] on div "Guía de aprendizaje: Fase 1 - Conceptualización Curso: Diseño y Evaluación de P…" at bounding box center [465, 261] width 504 height 297
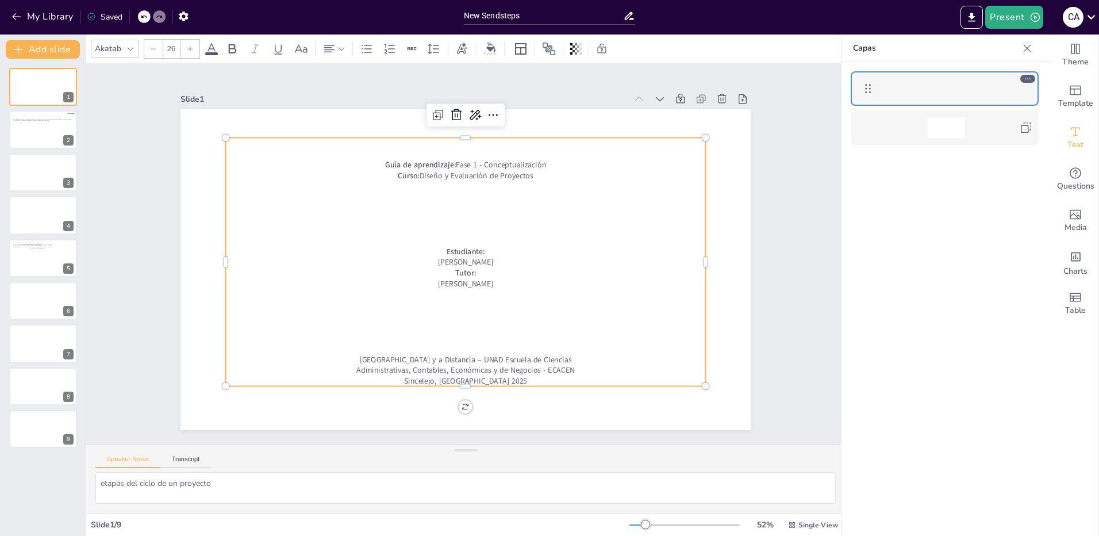
click at [106, 43] on div "Akatab" at bounding box center [108, 49] width 31 height 16
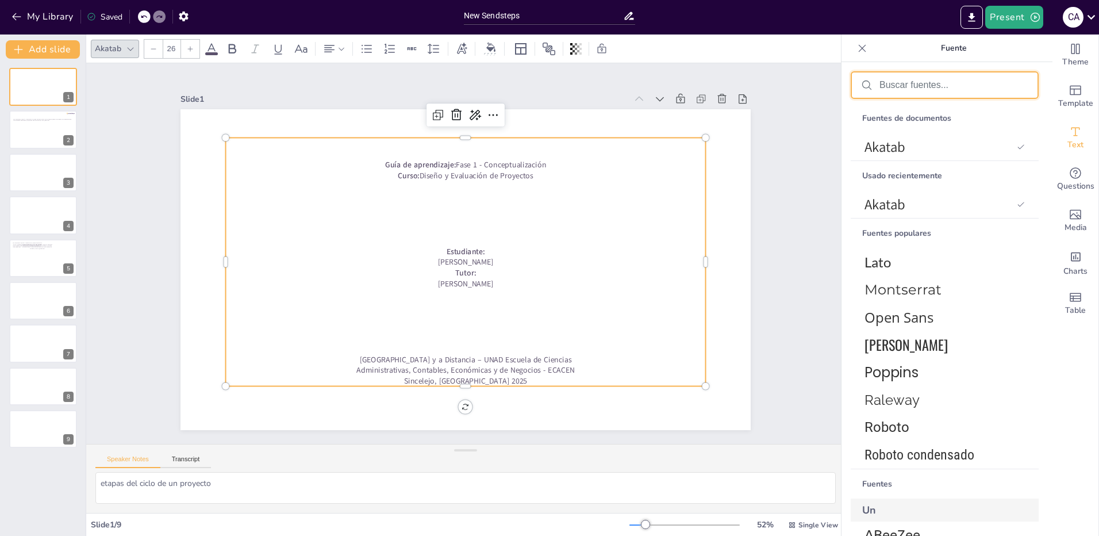
click at [895, 86] on input "text" at bounding box center [954, 85] width 149 height 10
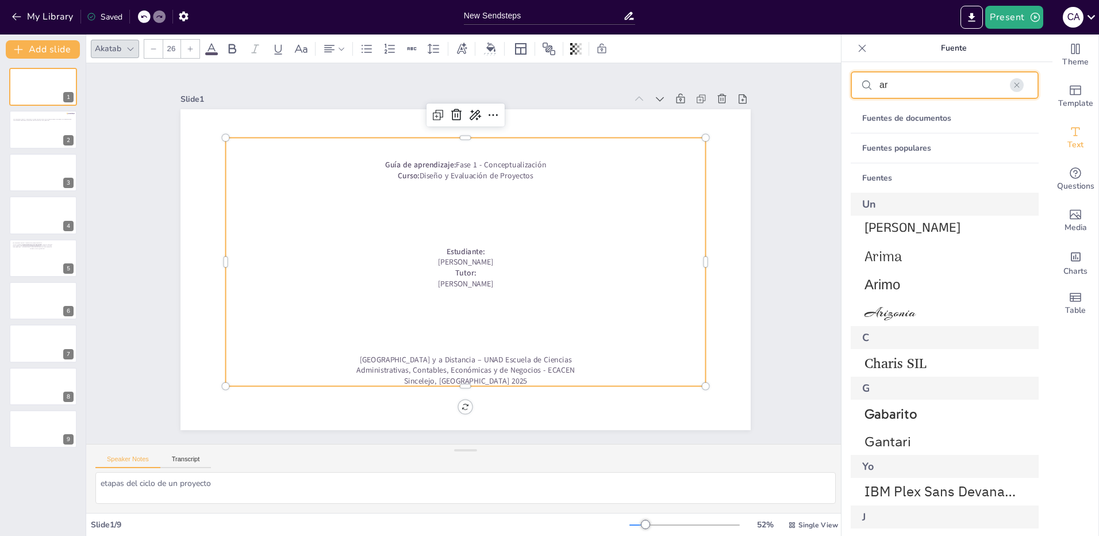
type input "a"
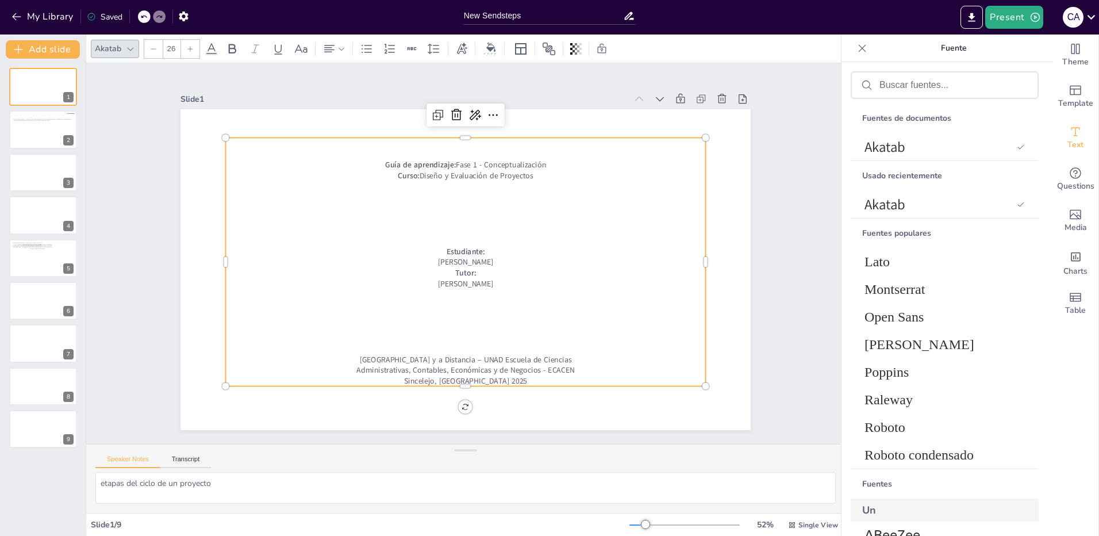
drag, startPoint x: 480, startPoint y: 205, endPoint x: 506, endPoint y: 187, distance: 31.1
click at [481, 205] on p at bounding box center [470, 208] width 478 height 61
drag, startPoint x: 528, startPoint y: 173, endPoint x: 373, endPoint y: 158, distance: 156.0
click at [373, 158] on div "Guía de aprendizaje: Fase 1 - Conceptualización Curso: Diseño y Evaluación de P…" at bounding box center [464, 261] width 503 height 297
click at [889, 255] on span "Lato" at bounding box center [943, 262] width 156 height 16
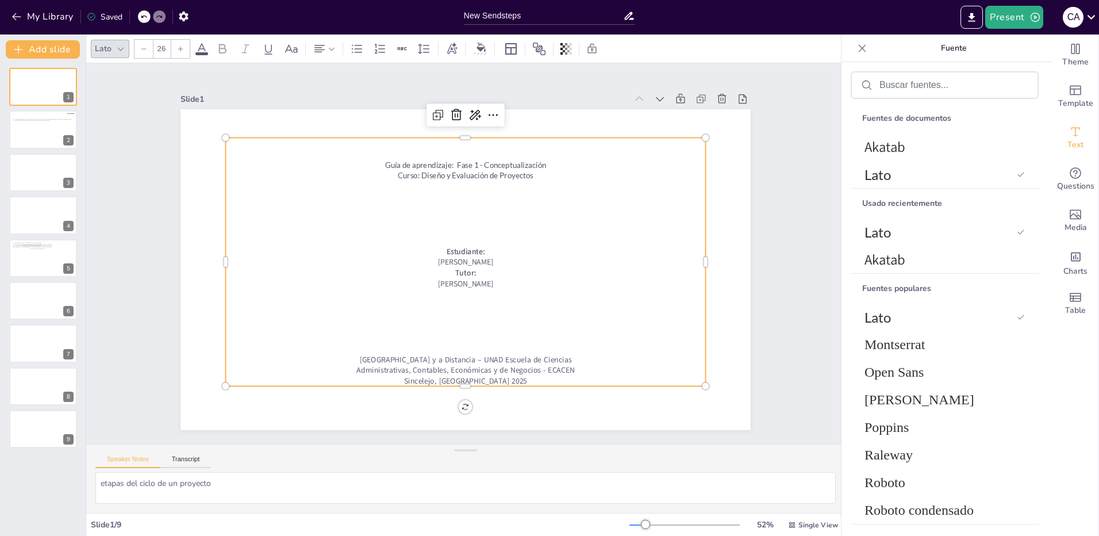
click at [467, 247] on strong "Estudiante:" at bounding box center [466, 251] width 40 height 18
drag, startPoint x: 504, startPoint y: 283, endPoint x: 435, endPoint y: 249, distance: 76.6
click at [435, 249] on div "Guía de aprendizaje: Fase 1 - Conceptualización Curso: Diseño y Evaluación de P…" at bounding box center [464, 261] width 521 height 343
click at [876, 171] on span "Lato" at bounding box center [943, 174] width 156 height 17
click at [497, 215] on p at bounding box center [477, 220] width 460 height 159
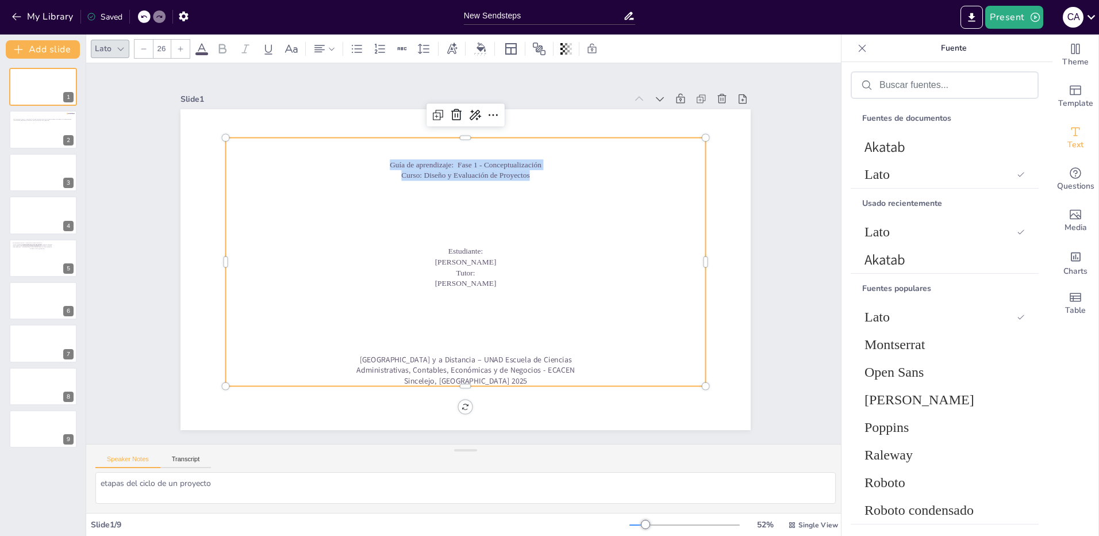
drag, startPoint x: 527, startPoint y: 175, endPoint x: 381, endPoint y: 165, distance: 146.4
click at [381, 165] on div "Guía de aprendizaje: Fase 1 - Conceptualización Curso: Diseño y Evaluación de P…" at bounding box center [464, 261] width 503 height 297
click at [180, 44] on div at bounding box center [180, 49] width 18 height 18
click at [180, 45] on icon at bounding box center [180, 48] width 7 height 7
click at [496, 287] on p at bounding box center [426, 270] width 205 height 443
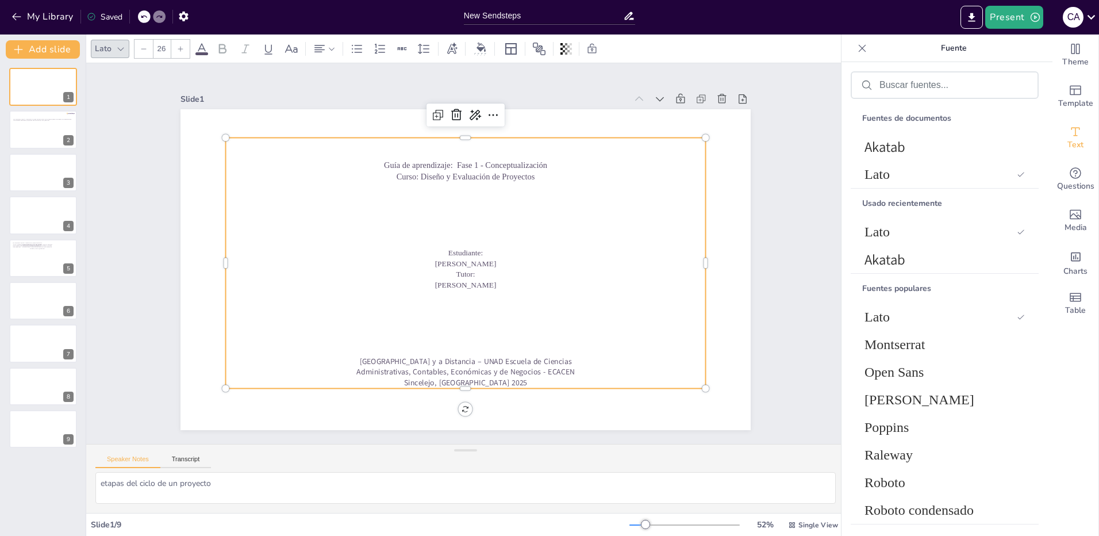
drag, startPoint x: 500, startPoint y: 285, endPoint x: 439, endPoint y: 248, distance: 70.9
click at [439, 248] on div "Guía de aprendizaje: Fase 1 - Conceptualización Curso: Diseño y Evaluación de P…" at bounding box center [465, 262] width 504 height 299
click at [177, 47] on icon at bounding box center [180, 48] width 7 height 7
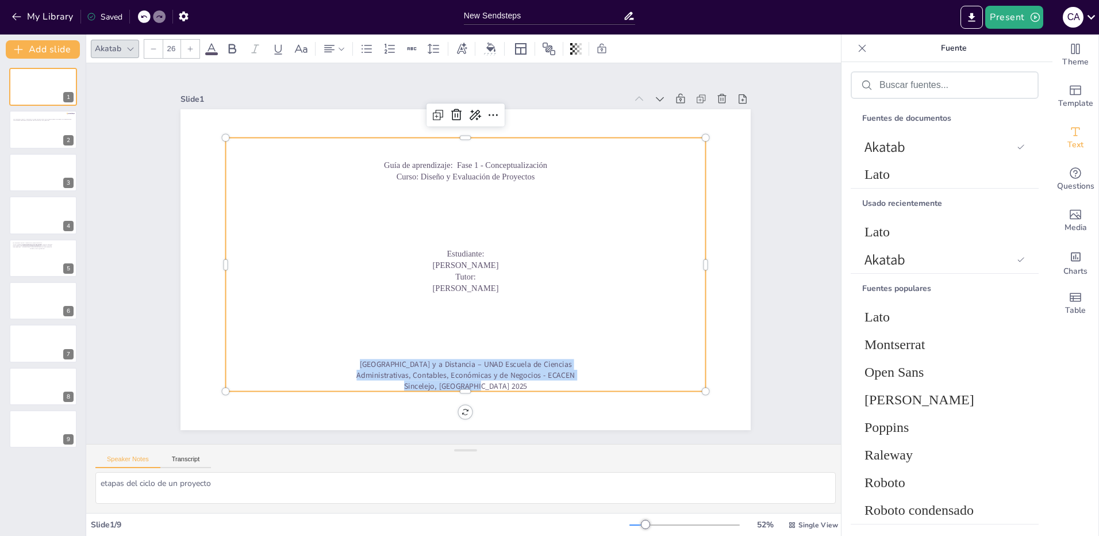
drag, startPoint x: 497, startPoint y: 382, endPoint x: 330, endPoint y: 364, distance: 168.3
click at [330, 364] on div "Guía de aprendizaje: Fase 1 - Conceptualización Curso: Diseño y Evaluación de P…" at bounding box center [466, 265] width 480 height 254
click at [192, 49] on icon at bounding box center [190, 48] width 7 height 7
click at [458, 322] on p at bounding box center [433, 325] width 443 height 205
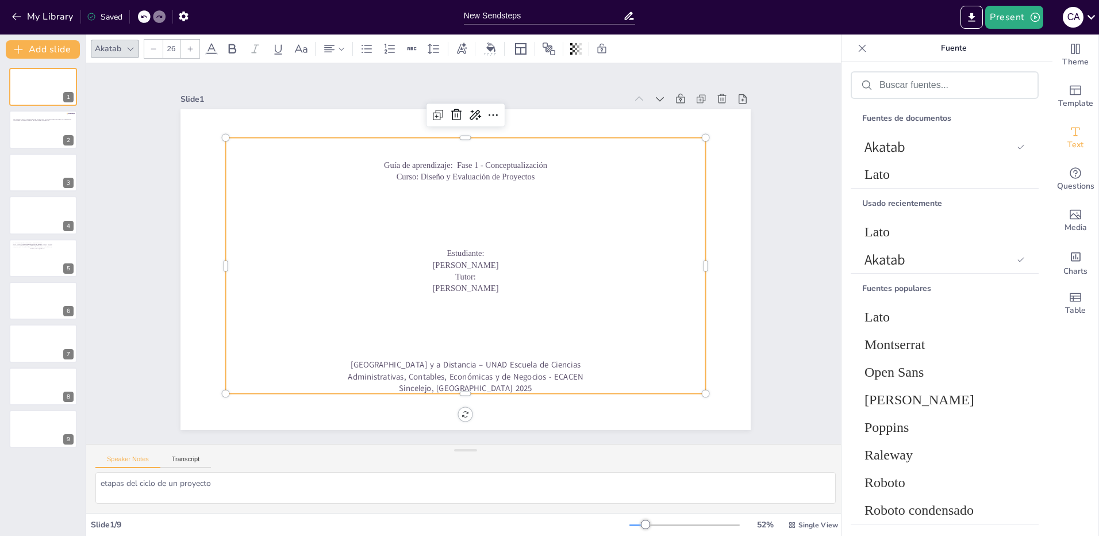
click at [439, 146] on p at bounding box center [476, 154] width 478 height 61
click at [376, 164] on p "Guía de aprendizaje: Fase 1 - Conceptualización" at bounding box center [484, 167] width 472 height 111
type input "26"
click at [469, 148] on p at bounding box center [497, 158] width 460 height 159
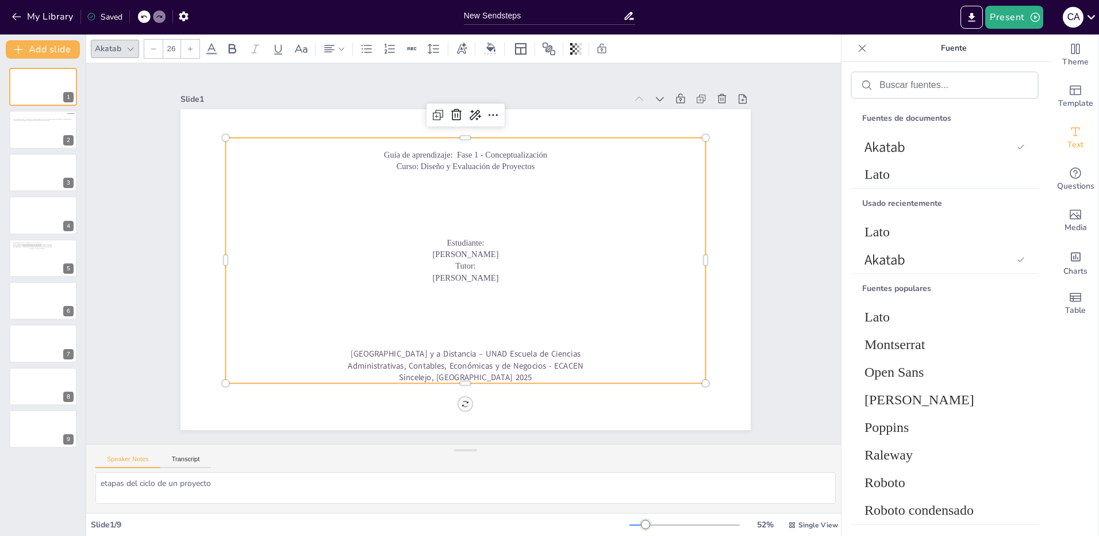
click at [476, 211] on p at bounding box center [473, 221] width 472 height 110
click at [29, 133] on div at bounding box center [43, 129] width 69 height 39
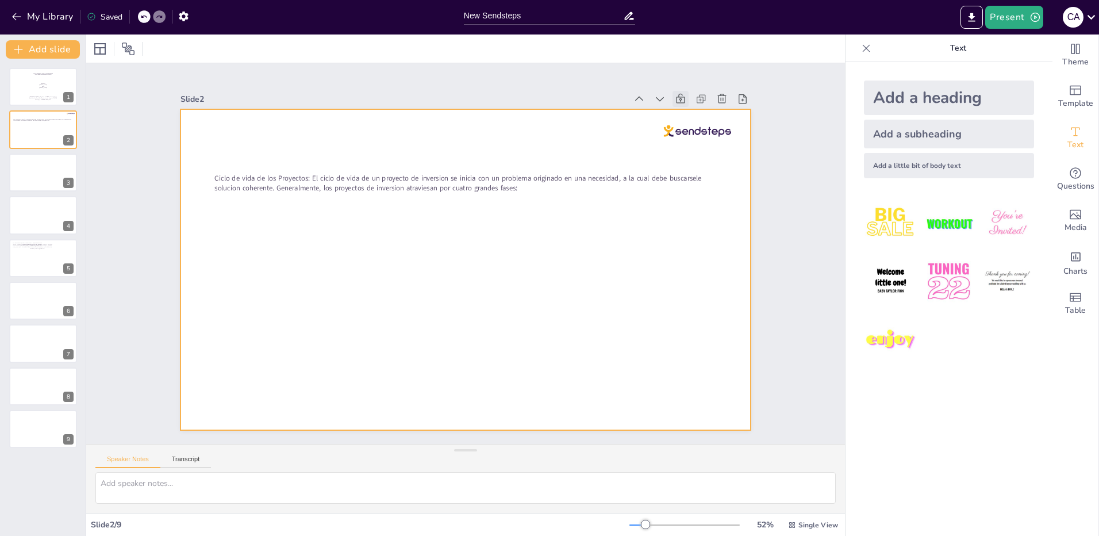
click at [401, 298] on div at bounding box center [464, 269] width 601 height 378
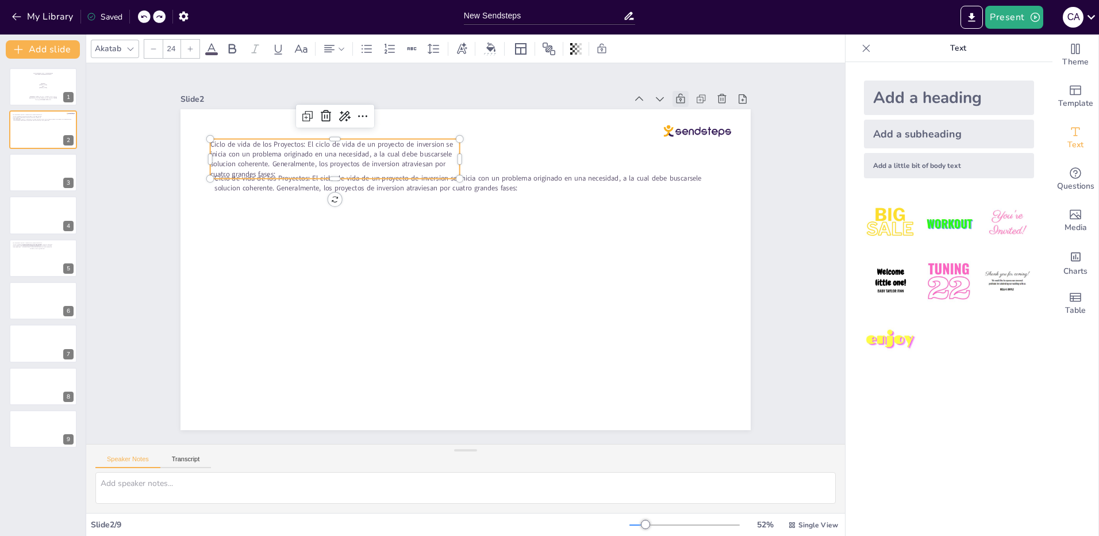
type textarea "etapas del ciclo de un proyecto"
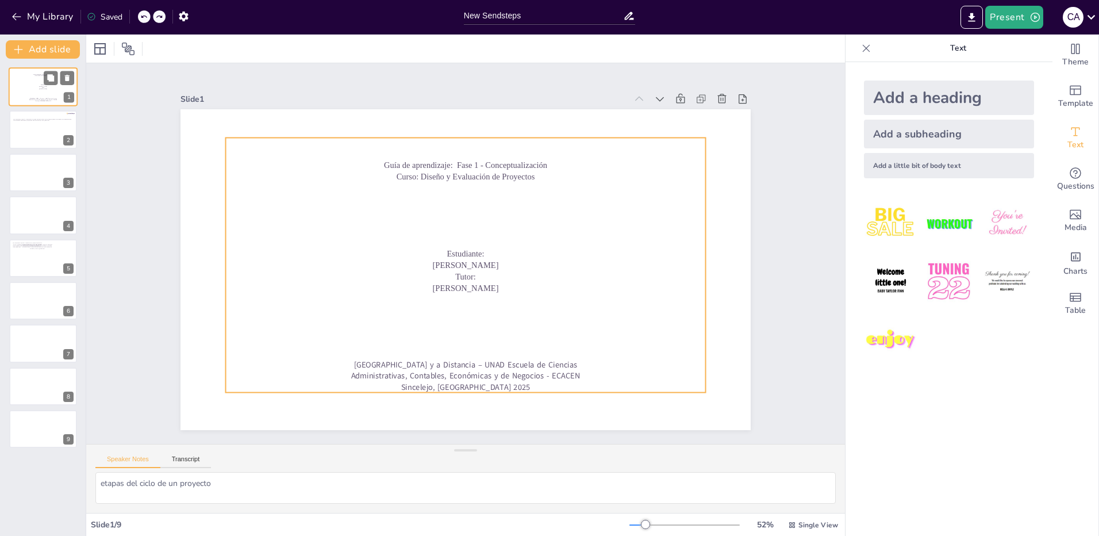
click at [30, 89] on p "[PERSON_NAME]" at bounding box center [43, 89] width 58 height 1
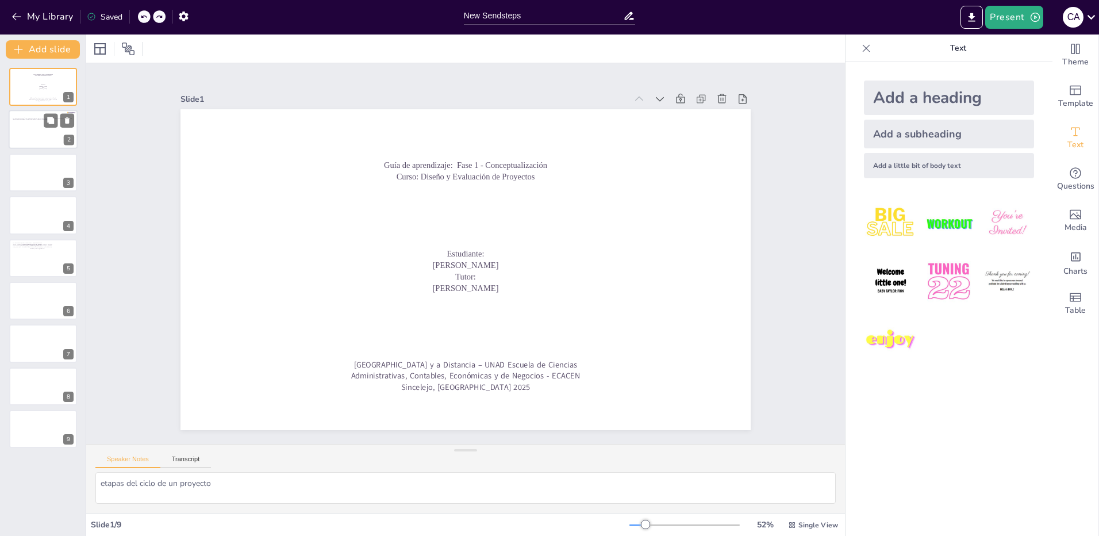
click at [24, 134] on div at bounding box center [43, 129] width 69 height 39
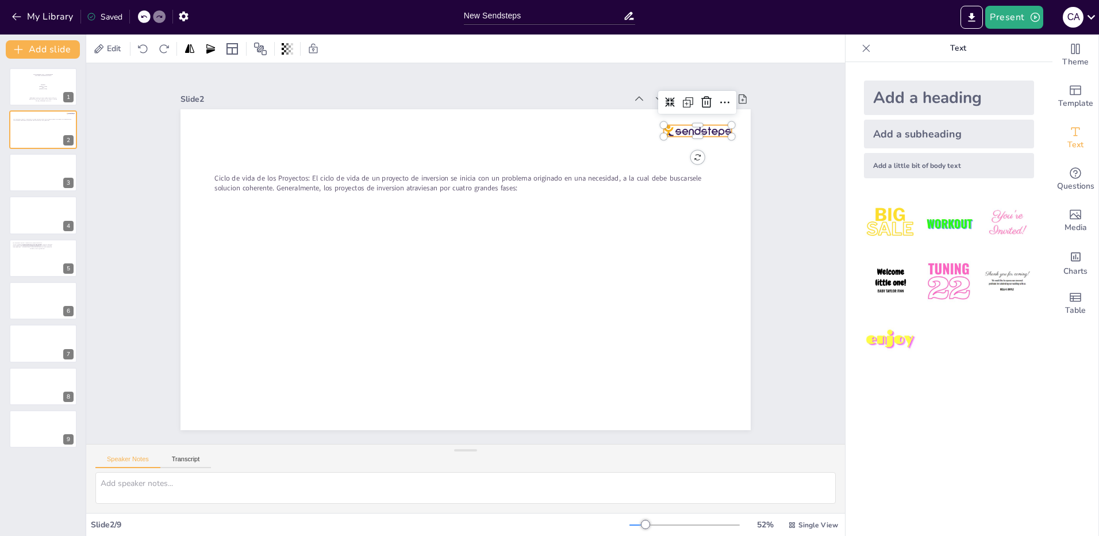
click at [685, 315] on div at bounding box center [712, 344] width 54 height 58
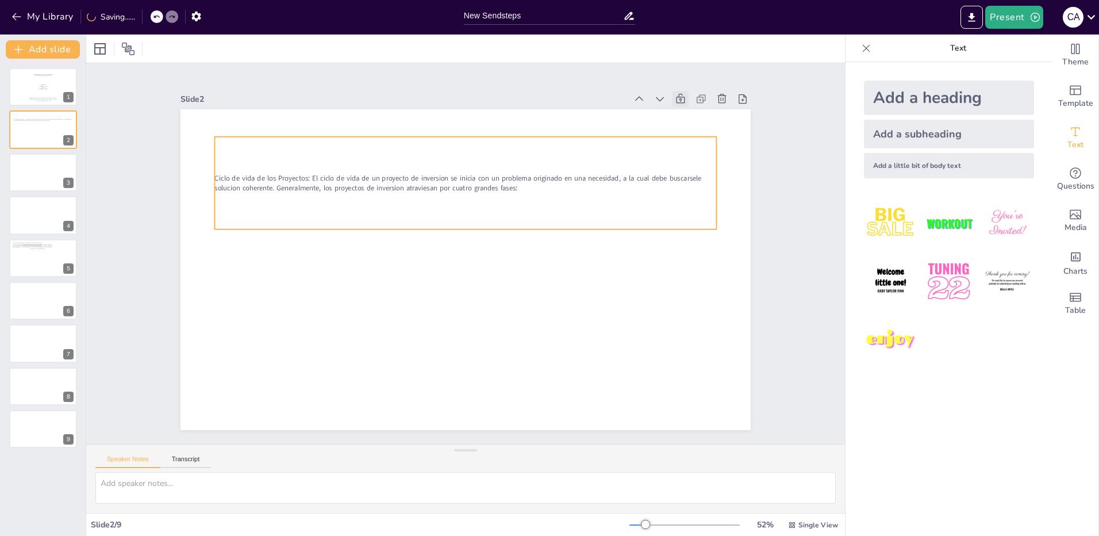
click at [585, 177] on span "Ciclo de vida de los Proyectos: El ciclo de vida de un proyecto de inversion se…" at bounding box center [473, 177] width 480 height 111
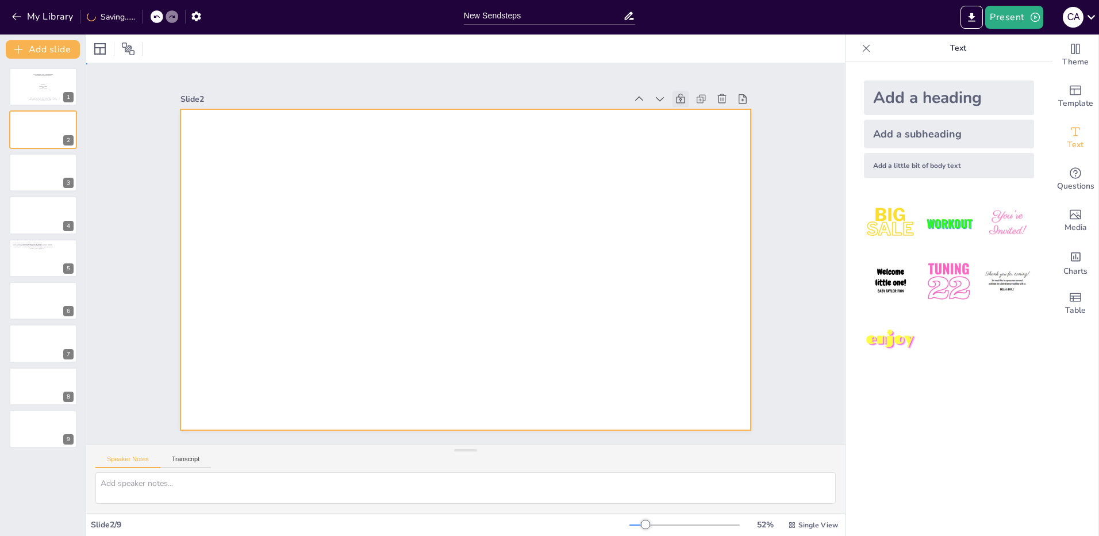
click at [591, 177] on div at bounding box center [462, 269] width 624 height 432
click at [440, 245] on div at bounding box center [456, 266] width 650 height 594
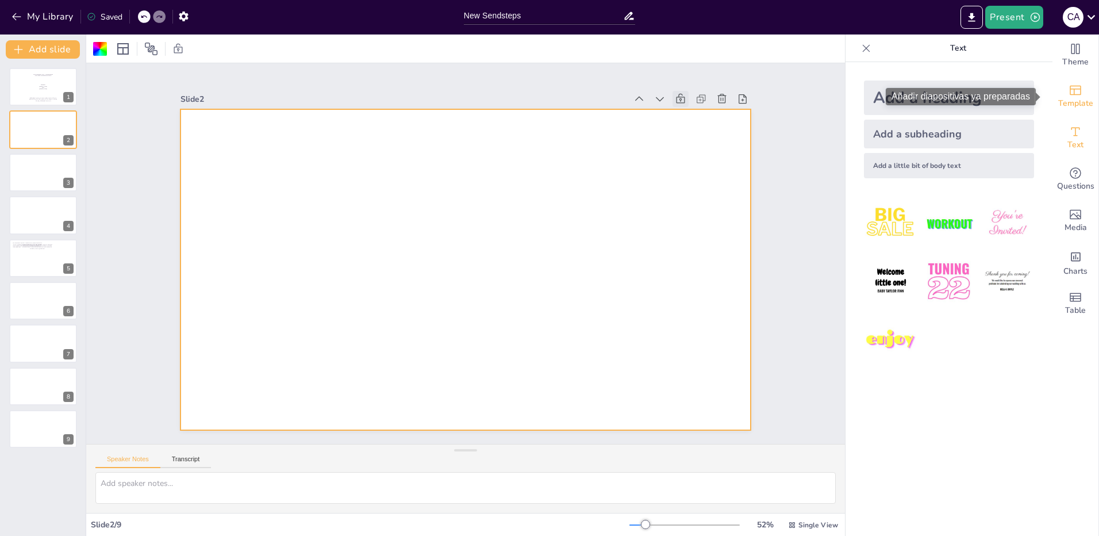
click at [1076, 99] on span "Template" at bounding box center [1075, 103] width 35 height 13
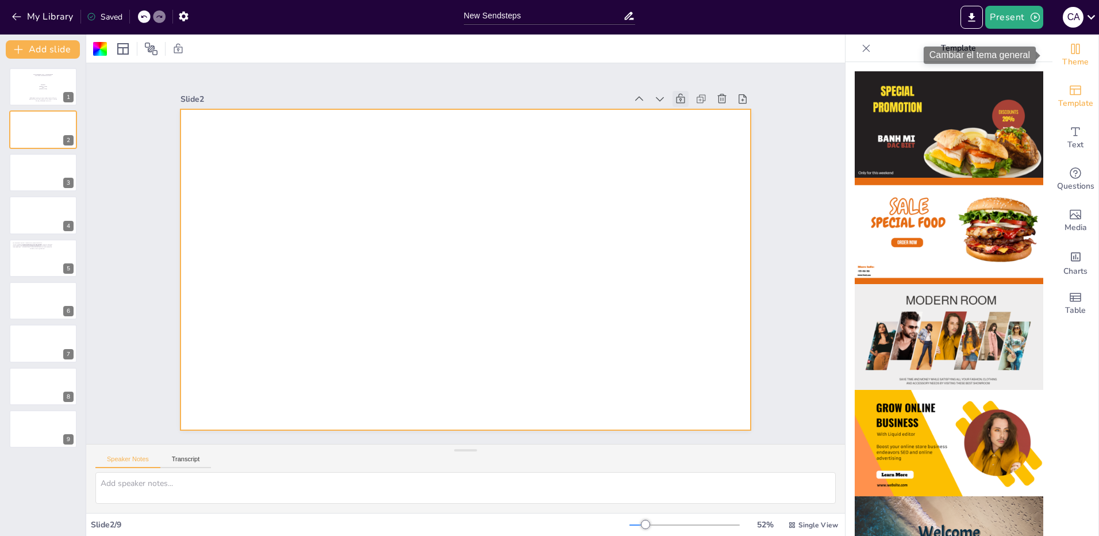
click at [1075, 66] on span "Theme" at bounding box center [1076, 62] width 26 height 13
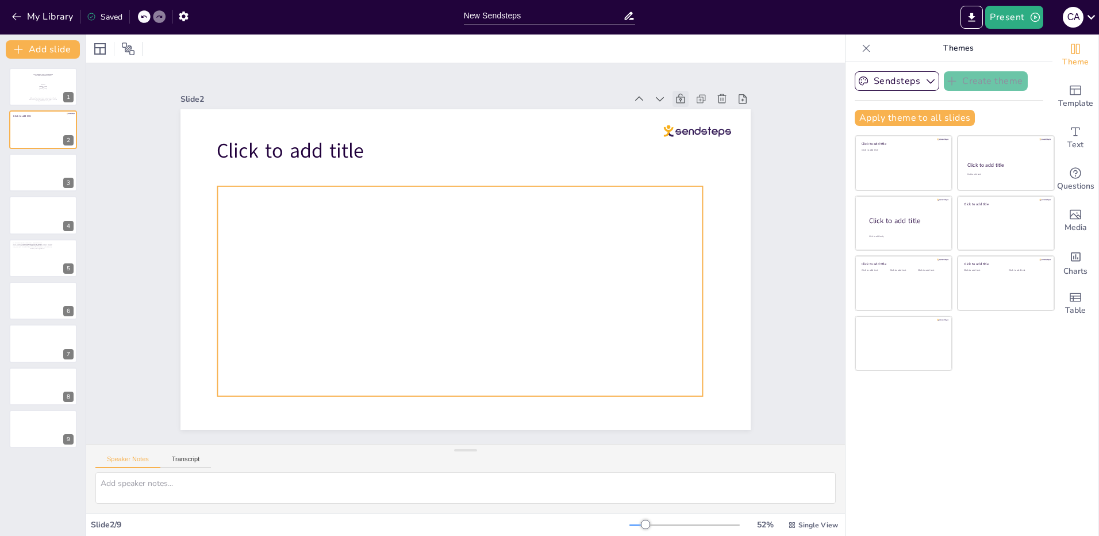
click at [397, 269] on div at bounding box center [429, 263] width 389 height 528
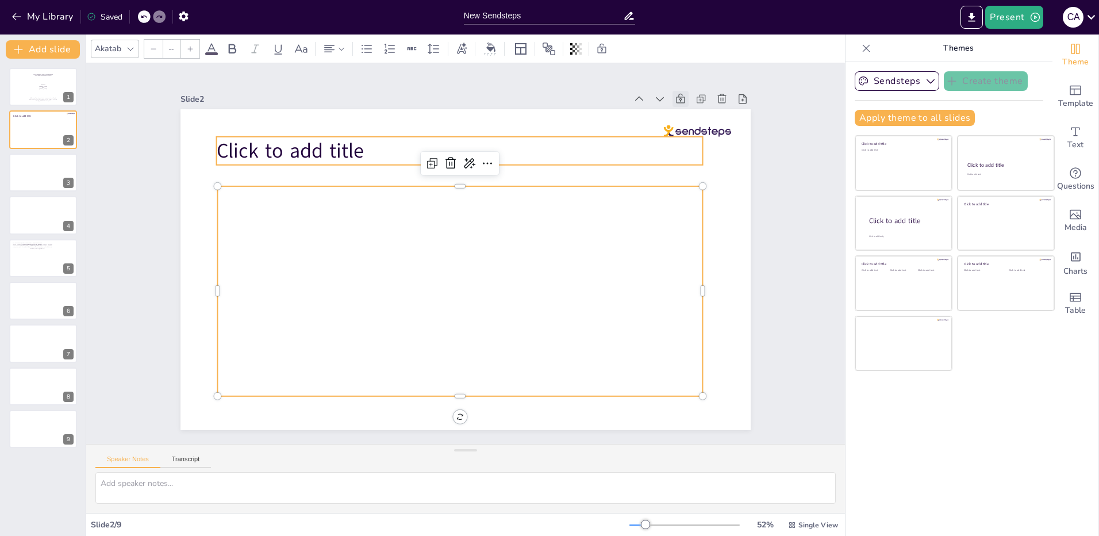
type input "68"
click at [307, 142] on span "Click to add title" at bounding box center [291, 151] width 148 height 28
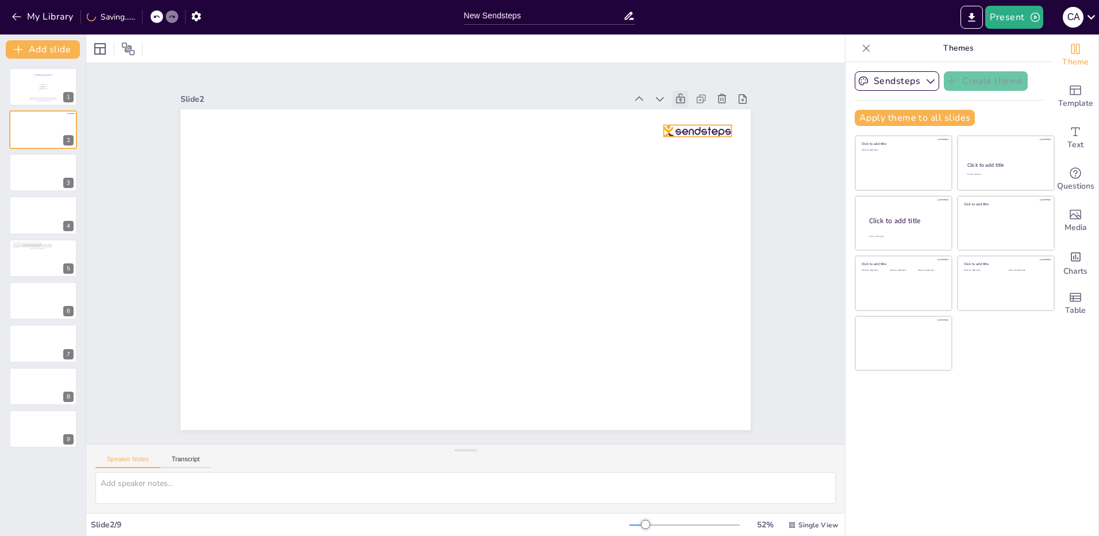
click at [702, 193] on div at bounding box center [725, 209] width 68 height 32
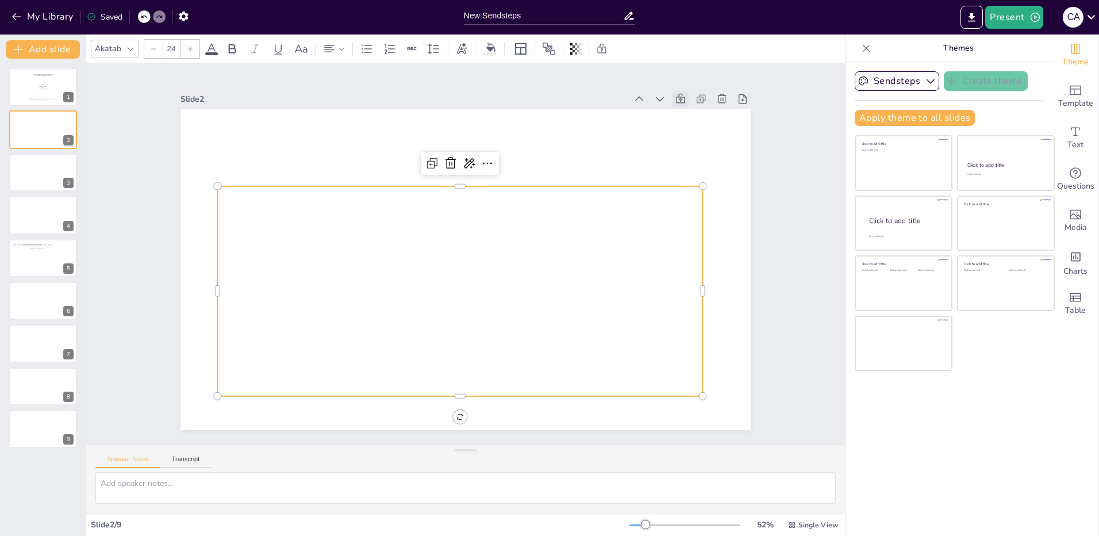
click at [415, 286] on p at bounding box center [428, 256] width 111 height 477
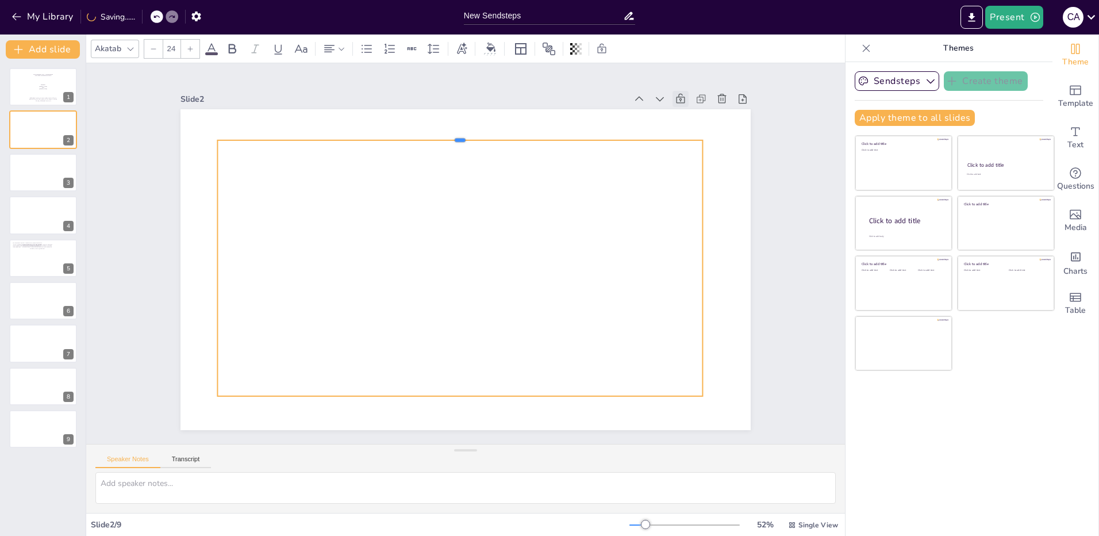
drag, startPoint x: 455, startPoint y: 181, endPoint x: 462, endPoint y: 135, distance: 46.5
click at [462, 135] on div at bounding box center [497, 139] width 464 height 159
click at [429, 183] on div at bounding box center [457, 266] width 528 height 351
click at [452, 220] on div at bounding box center [458, 267] width 509 height 305
click at [37, 250] on div "Ciclo de vida de los Proyectos: El ciclo de vida de un proyecto de inversion se…" at bounding box center [36, 246] width 31 height 8
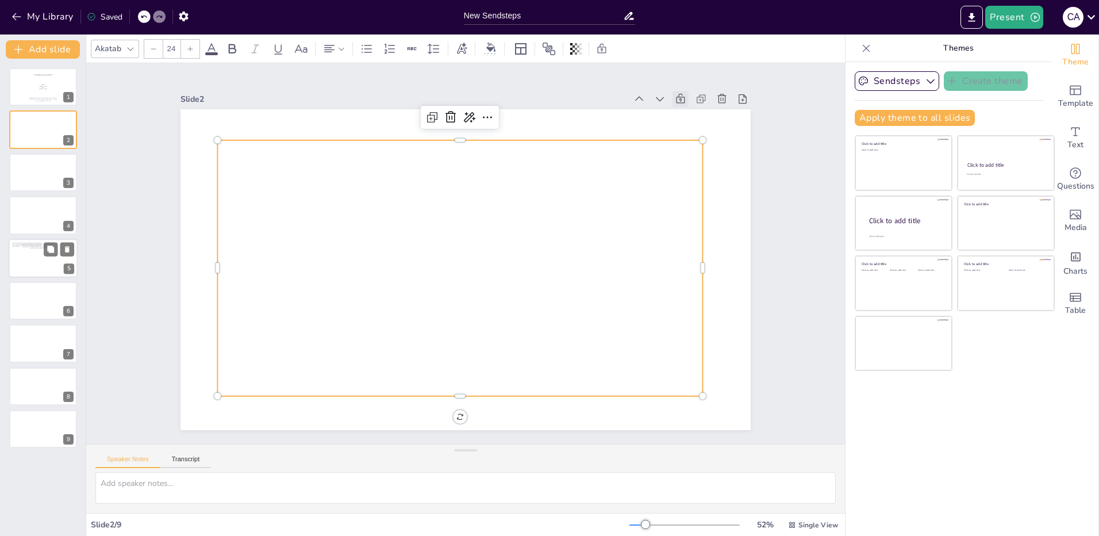
type textarea "etapas del ciclo de un proyecto"
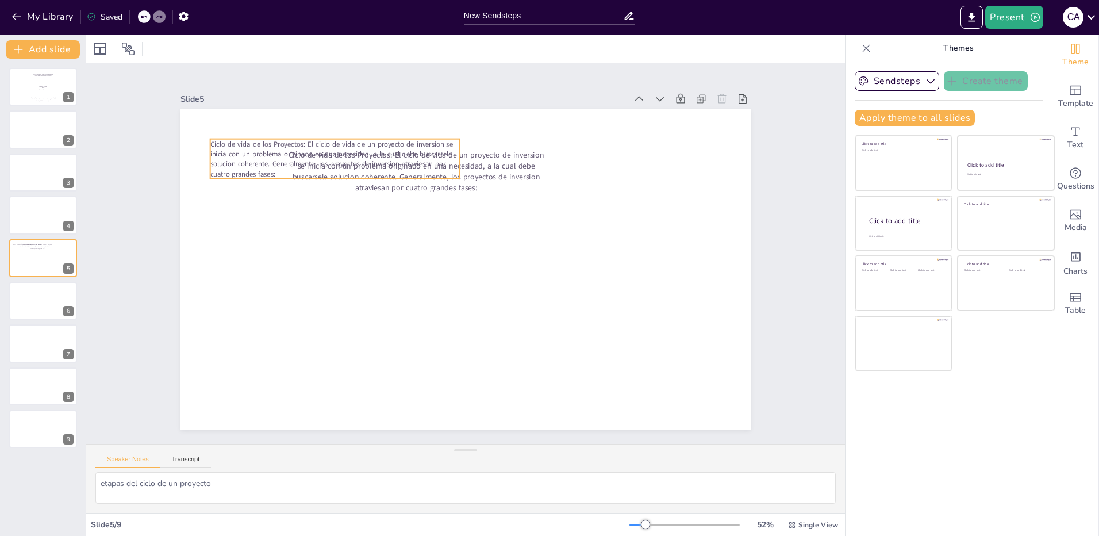
click at [235, 155] on span "Ciclo de vida de los Proyectos: El ciclo de vida de un proyecto de inversion se…" at bounding box center [331, 159] width 243 height 40
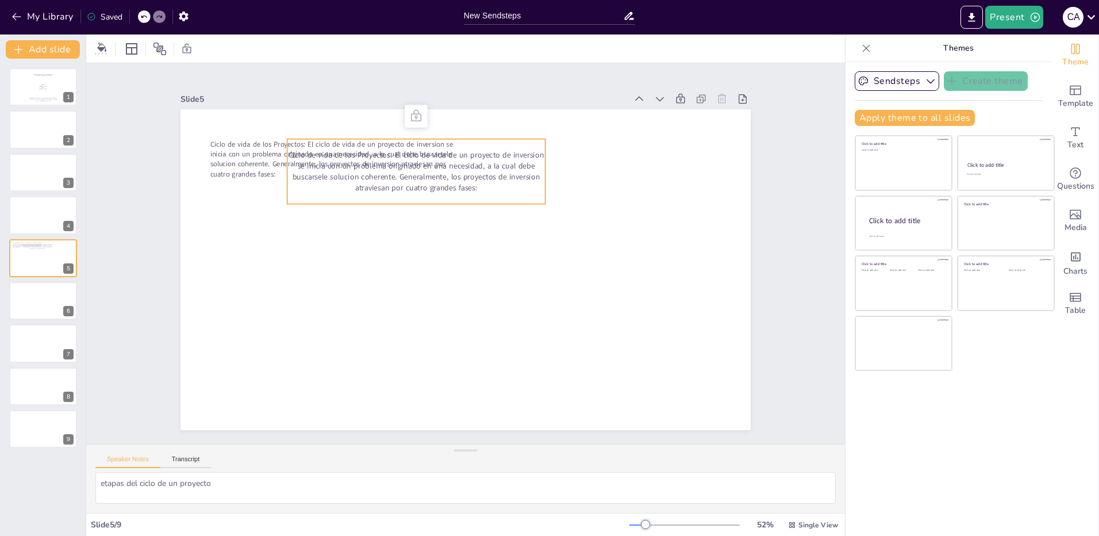
click at [481, 183] on p "Ciclo de vida de los Proyectos: El ciclo de vida de un proyecto de inversion se…" at bounding box center [454, 158] width 254 height 144
click at [22, 300] on div at bounding box center [43, 300] width 69 height 39
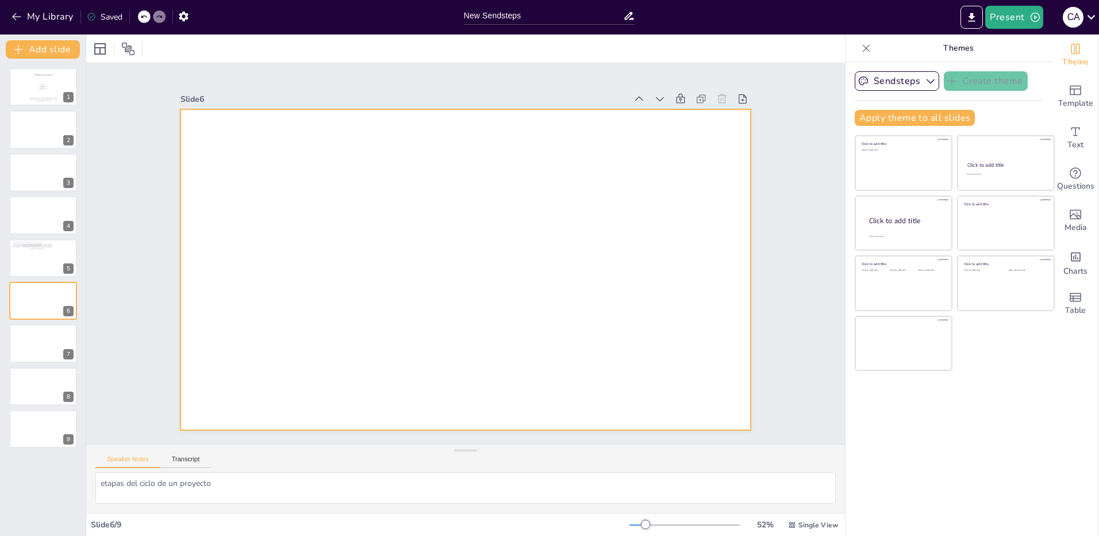
click at [347, 269] on div at bounding box center [458, 268] width 651 height 525
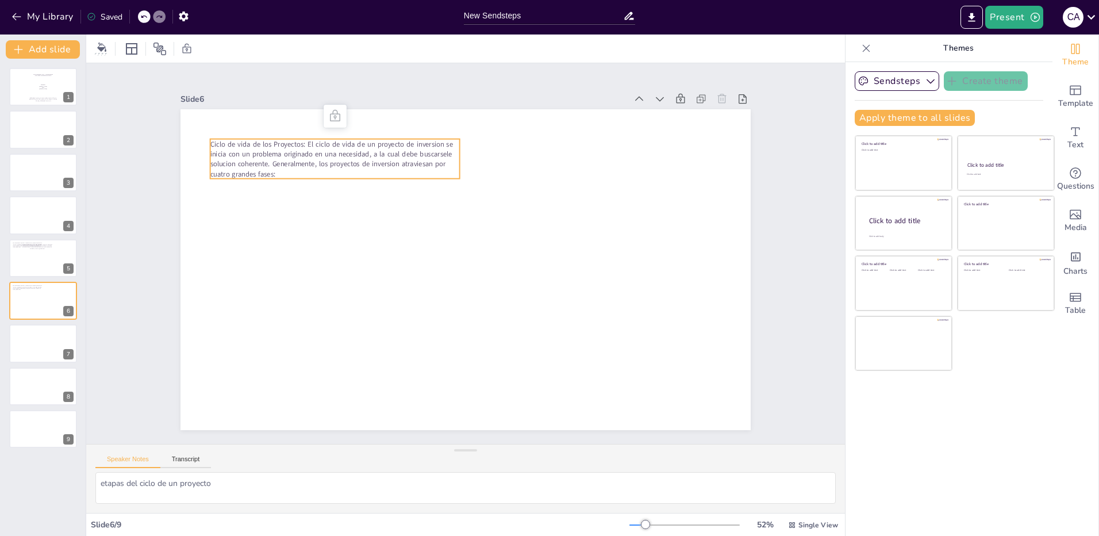
click at [276, 164] on span "Ciclo de vida de los Proyectos: El ciclo de vida de un proyecto de inversion se…" at bounding box center [343, 140] width 246 height 54
click at [276, 164] on span "Ciclo de vida de los Proyectos: El ciclo de vida de un proyecto de inversion se…" at bounding box center [355, 127] width 246 height 78
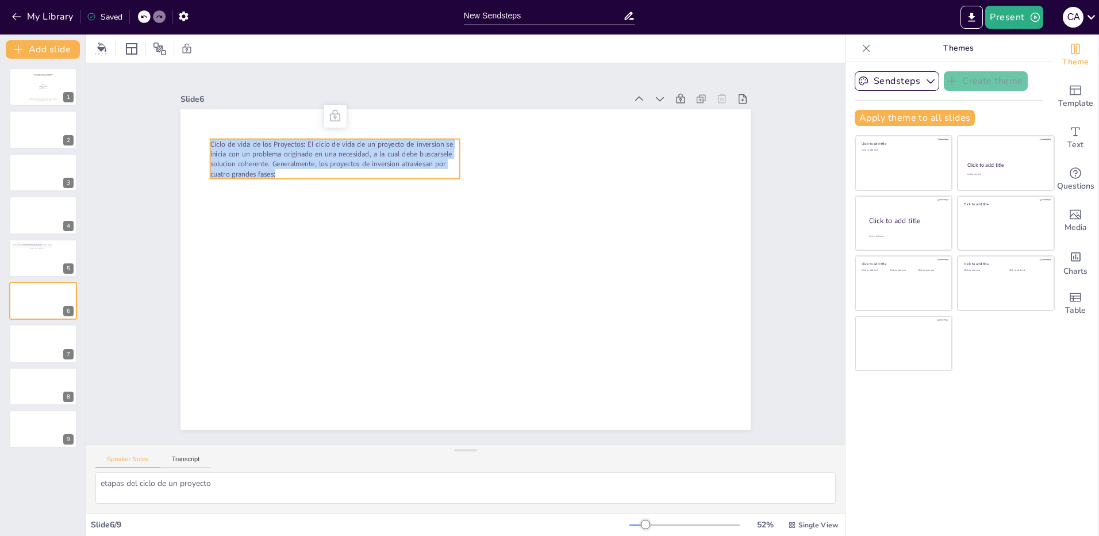
drag, startPoint x: 276, startPoint y: 171, endPoint x: 201, endPoint y: 140, distance: 80.9
click at [263, 140] on p "Ciclo de vida de los Proyectos: El ciclo de vida de un proyecto de inversion se…" at bounding box center [385, 114] width 244 height 138
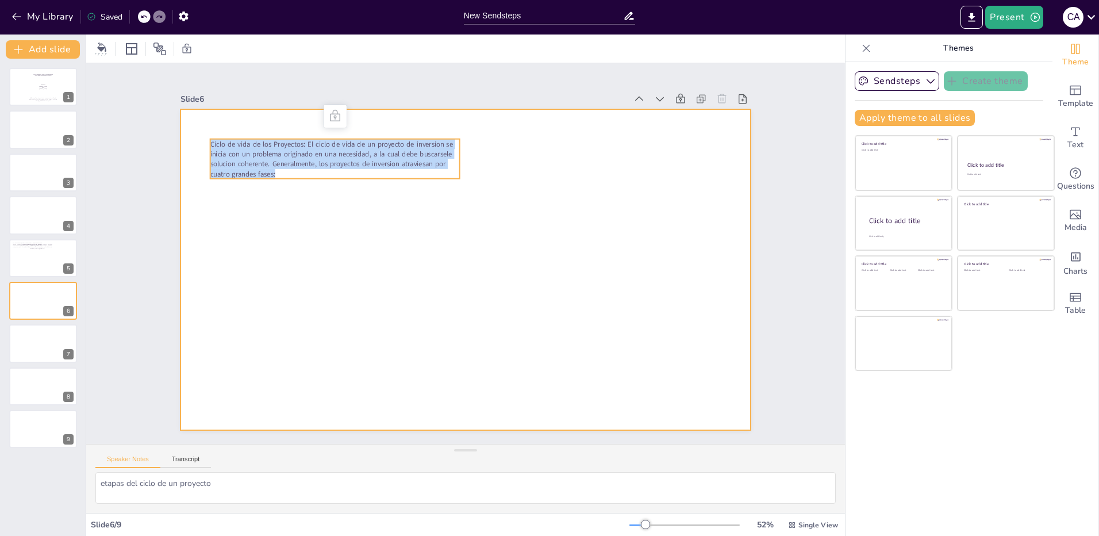
copy span "Ciclo de vida de los Proyectos: El ciclo de vida de un proyecto de inversion se…"
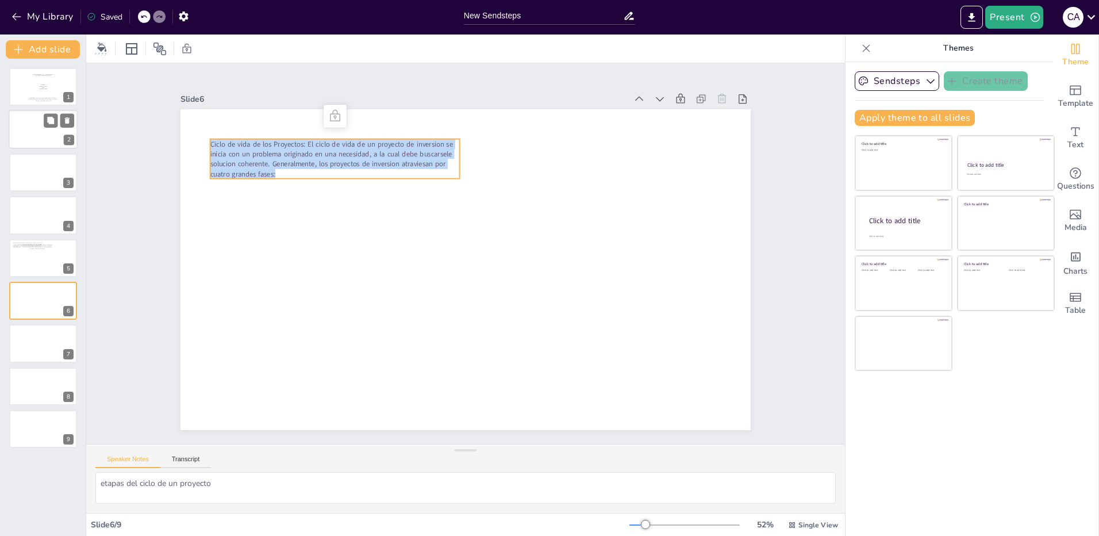
click at [31, 127] on div at bounding box center [42, 129] width 59 height 31
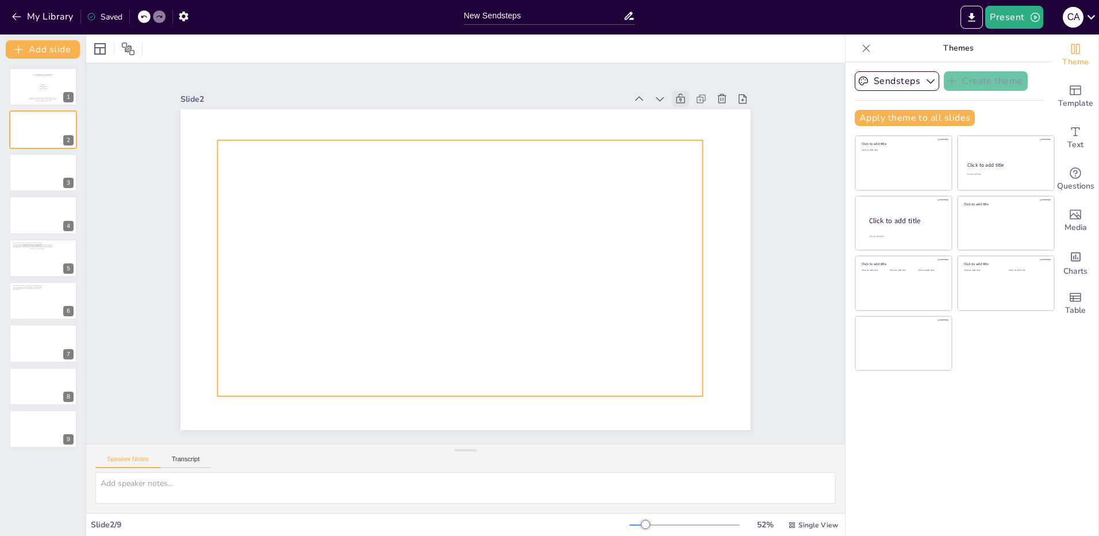
click at [379, 312] on div at bounding box center [454, 242] width 431 height 547
click at [400, 266] on p at bounding box center [459, 267] width 484 height 60
click at [400, 266] on p at bounding box center [456, 265] width 465 height 159
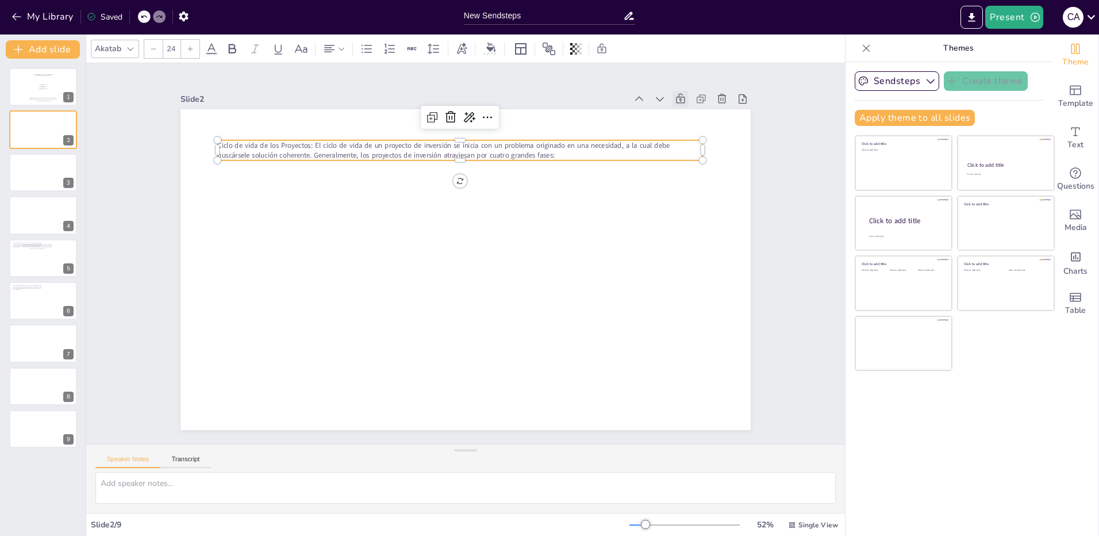
click at [564, 153] on p "Ciclo de vida de los Proyectos: El ciclo de vida de un proyecto de inversión se…" at bounding box center [482, 151] width 478 height 120
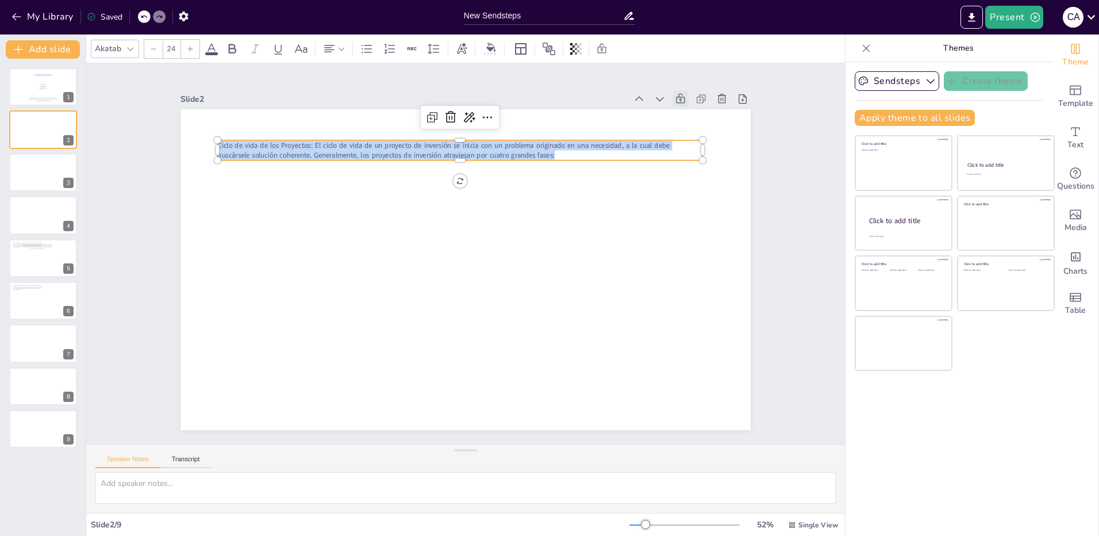
drag, startPoint x: 560, startPoint y: 152, endPoint x: 209, endPoint y: 144, distance: 350.8
click at [229, 144] on p "Ciclo de vida de los Proyectos: El ciclo de vida de un proyecto de inversión se…" at bounding box center [471, 150] width 485 height 71
click at [190, 50] on icon at bounding box center [190, 48] width 7 height 7
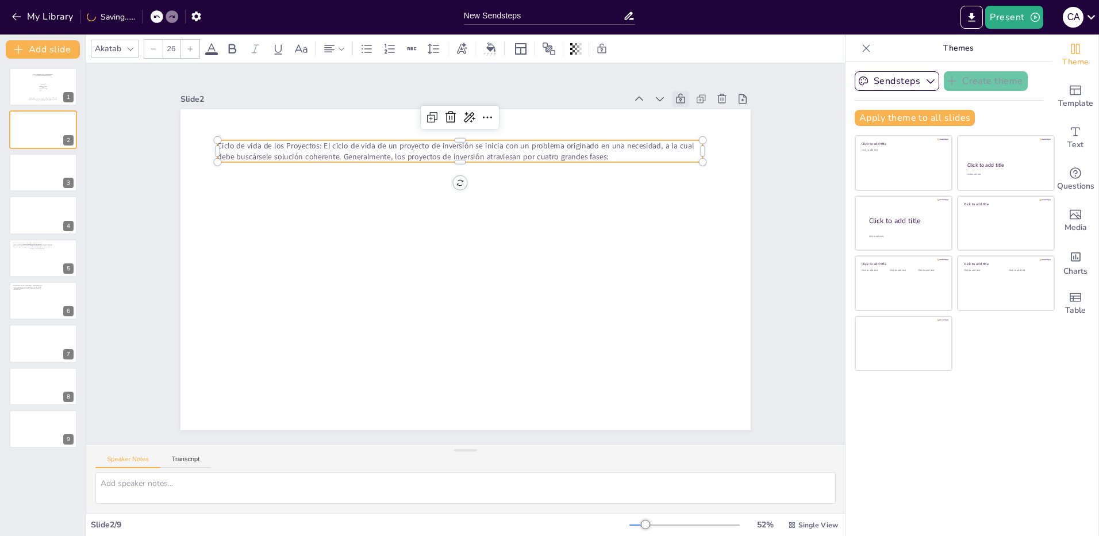
click at [190, 50] on icon at bounding box center [190, 48] width 7 height 7
type input "28"
click at [126, 51] on icon at bounding box center [130, 48] width 9 height 9
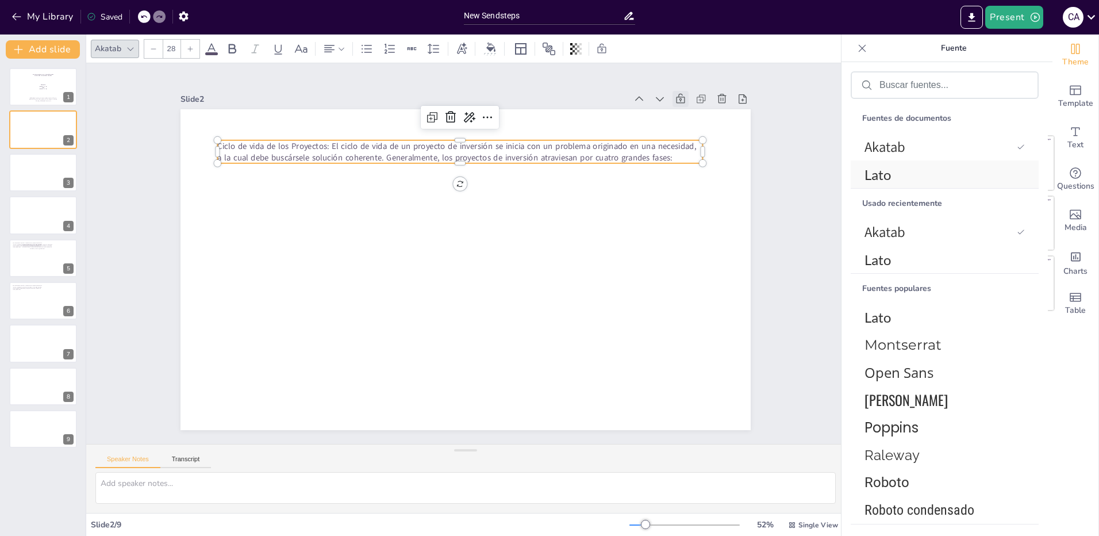
click at [897, 175] on span "Lato" at bounding box center [943, 174] width 156 height 17
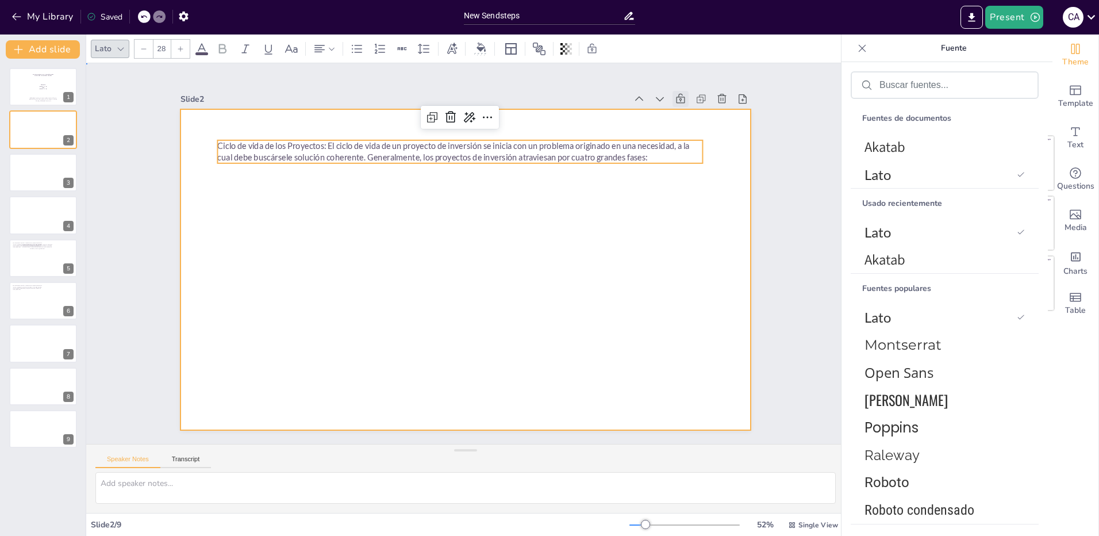
click at [254, 182] on div at bounding box center [462, 269] width 624 height 432
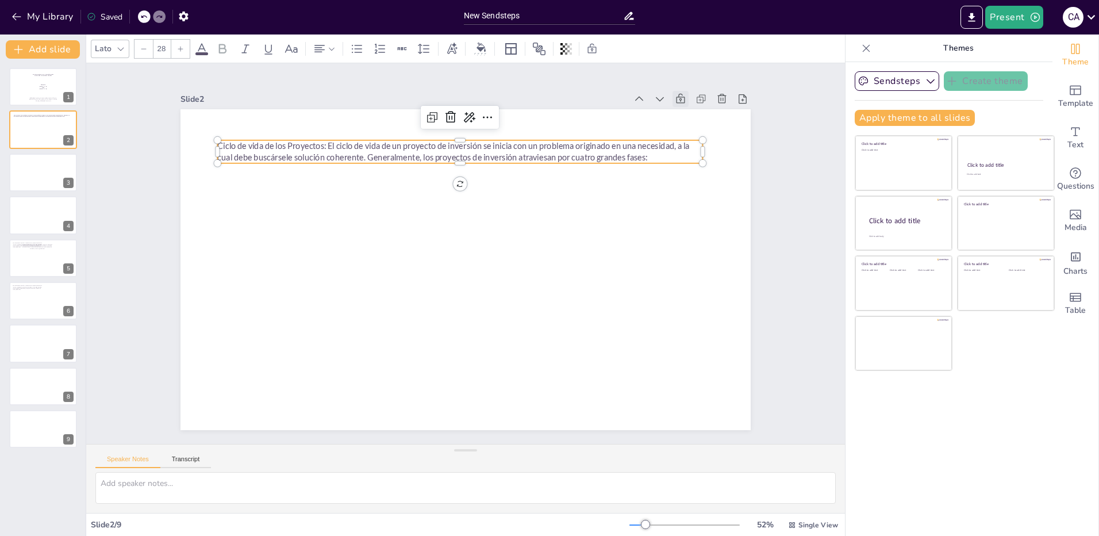
click at [257, 149] on p "Ciclo de vida de los Proyectos: El ciclo de vida de un proyecto de inversión se…" at bounding box center [481, 153] width 480 height 124
click at [276, 149] on p "Ciclo de vida de los Proyectos: El ciclo de vida de un proyecto de inversión se…" at bounding box center [502, 158] width 452 height 218
click at [642, 154] on p "Ciclo de vida de los Proyectos: El ciclo de vida de un proyecto de inversión se…" at bounding box center [481, 153] width 480 height 124
click at [642, 152] on p "Ciclo de vida de los Proyectos: El ciclo de vida de un proyecto de inversión se…" at bounding box center [521, 168] width 406 height 304
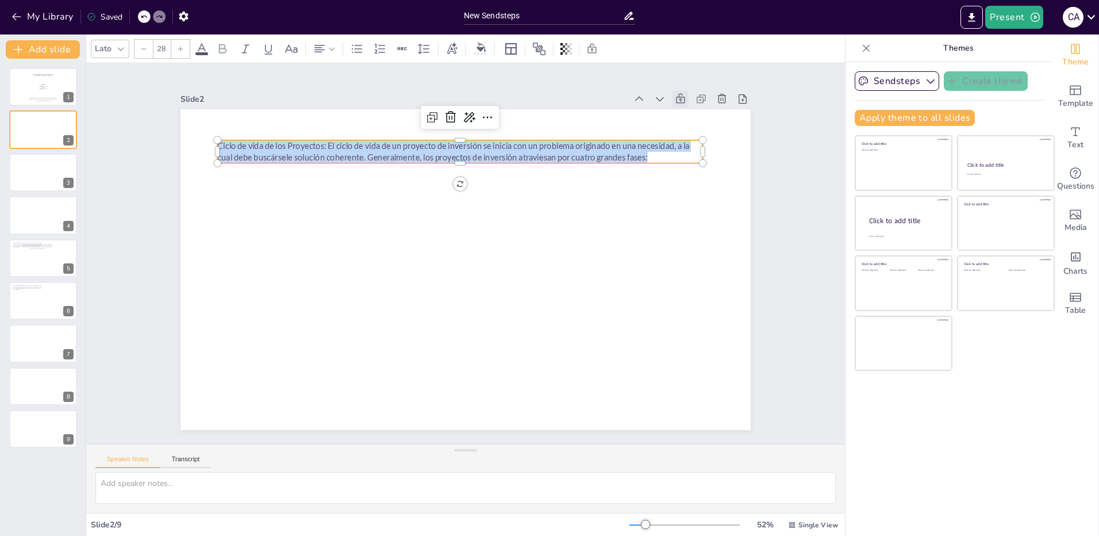
drag, startPoint x: 642, startPoint y: 152, endPoint x: 210, endPoint y: 139, distance: 432.6
click at [210, 139] on div "Ciclo de vida de los Proyectos: El ciclo de vida de un proyecto de inversión se…" at bounding box center [474, 239] width 654 height 563
click at [202, 48] on icon at bounding box center [202, 48] width 10 height 11
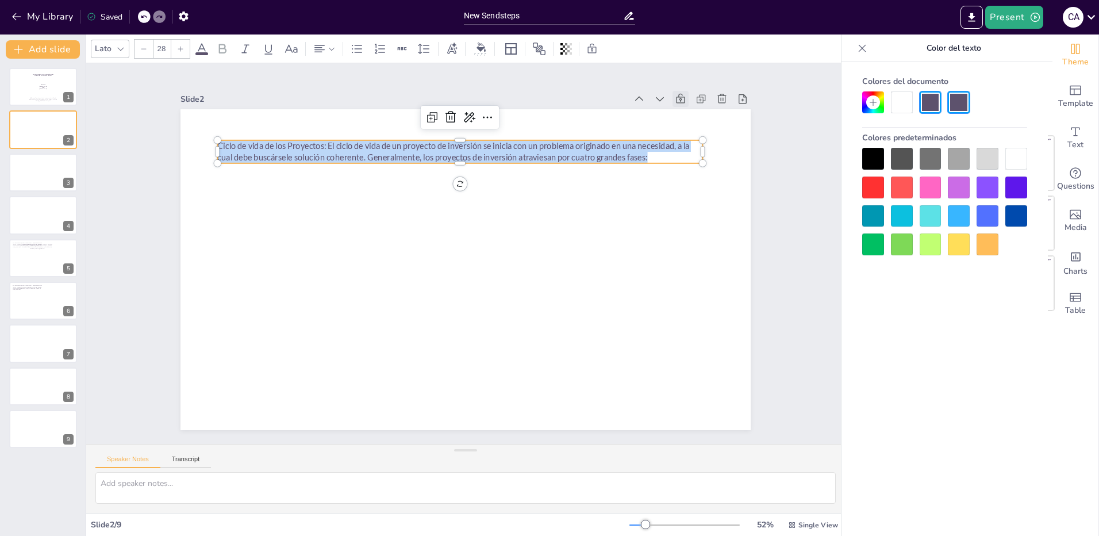
click at [873, 155] on div at bounding box center [873, 159] width 22 height 22
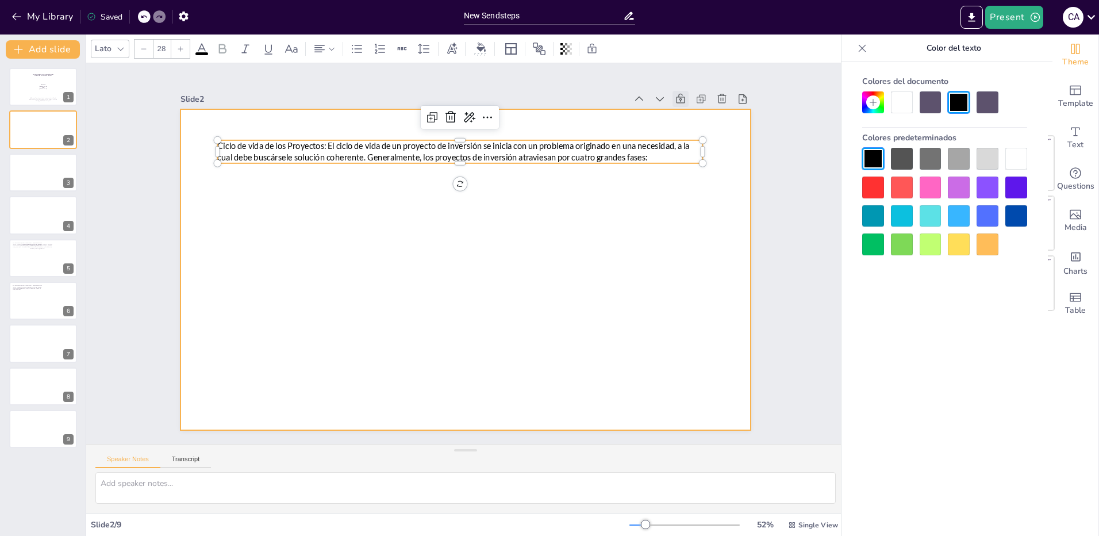
click at [400, 211] on div at bounding box center [461, 269] width 642 height 482
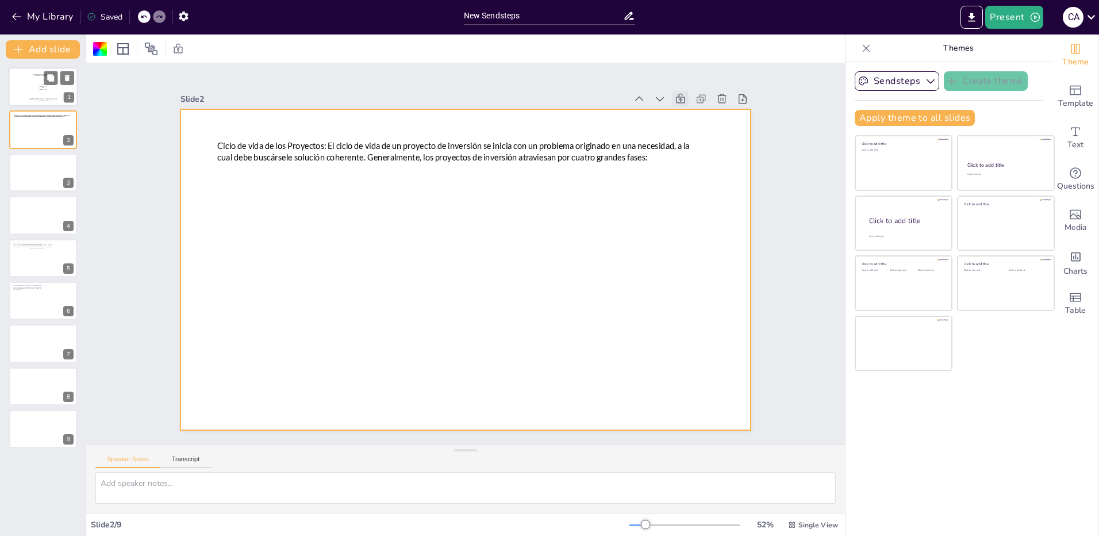
click at [32, 86] on p "[PERSON_NAME]" at bounding box center [43, 86] width 58 height 1
type textarea "etapas del ciclo de un proyecto"
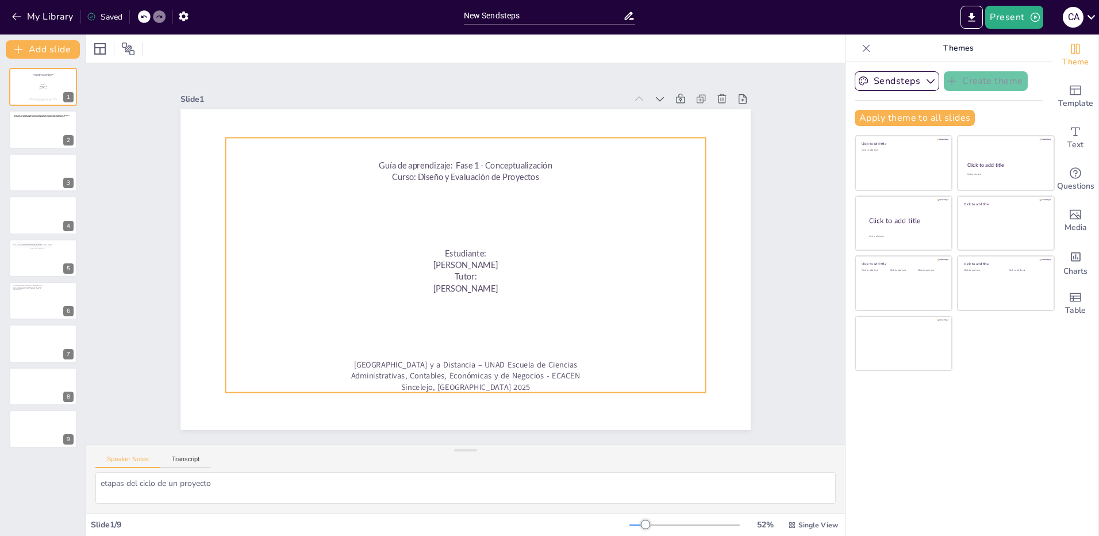
click at [373, 170] on p "Curso: Diseño y Evaluación de Proyectos" at bounding box center [482, 179] width 472 height 112
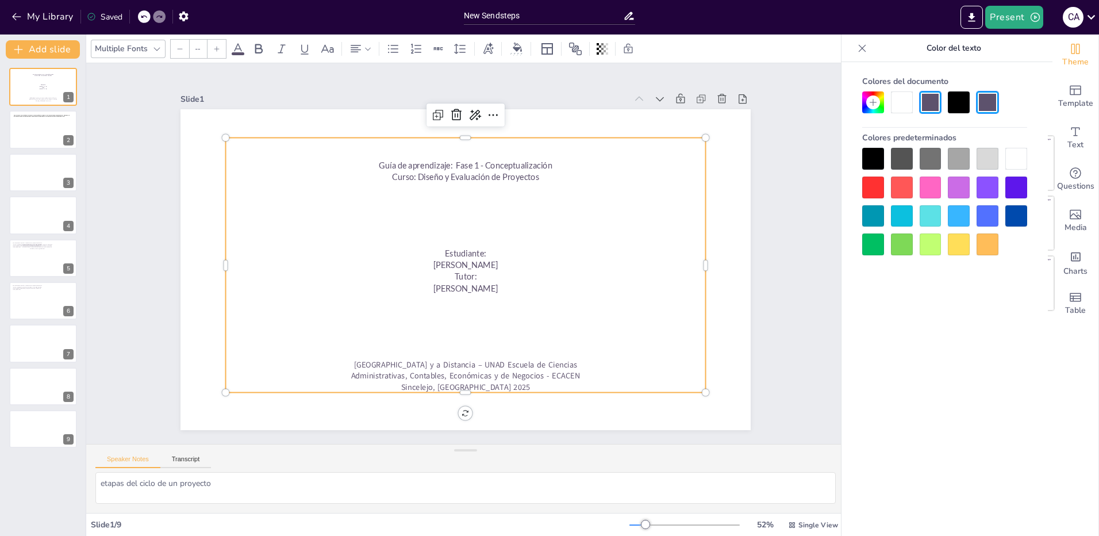
click at [372, 164] on p "Guía de aprendizaje: Fase 1 - Conceptualización" at bounding box center [484, 167] width 472 height 111
click at [372, 164] on p "Guía de aprendizaje: Fase 1 - Conceptualización" at bounding box center [501, 173] width 443 height 206
click at [432, 164] on span "Guía de aprendizaje: Fase 1 - Conceptualización" at bounding box center [509, 176] width 155 height 95
click at [420, 160] on span "Guía de aprendizaje: Fase 1 - Conceptualización" at bounding box center [501, 173] width 163 height 80
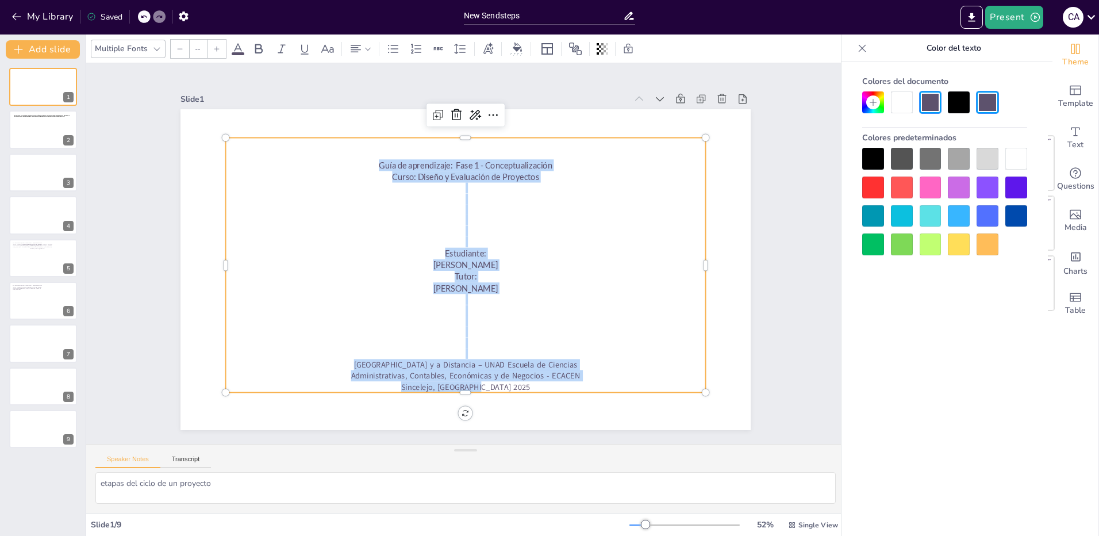
drag, startPoint x: 369, startPoint y: 160, endPoint x: 496, endPoint y: 382, distance: 255.2
click at [496, 382] on div "Guía de aprendizaje: Fase 1 - Conceptualización Curso: Diseño y Evaluación de P…" at bounding box center [461, 264] width 535 height 391
click at [955, 99] on div at bounding box center [959, 102] width 22 height 22
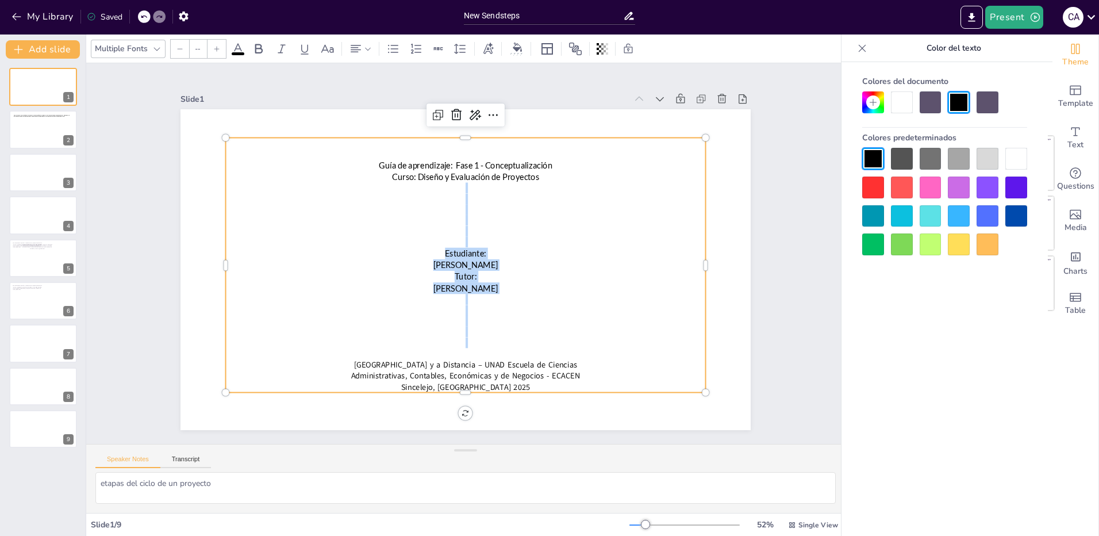
click at [342, 217] on p at bounding box center [488, 228] width 364 height 329
type input "26"
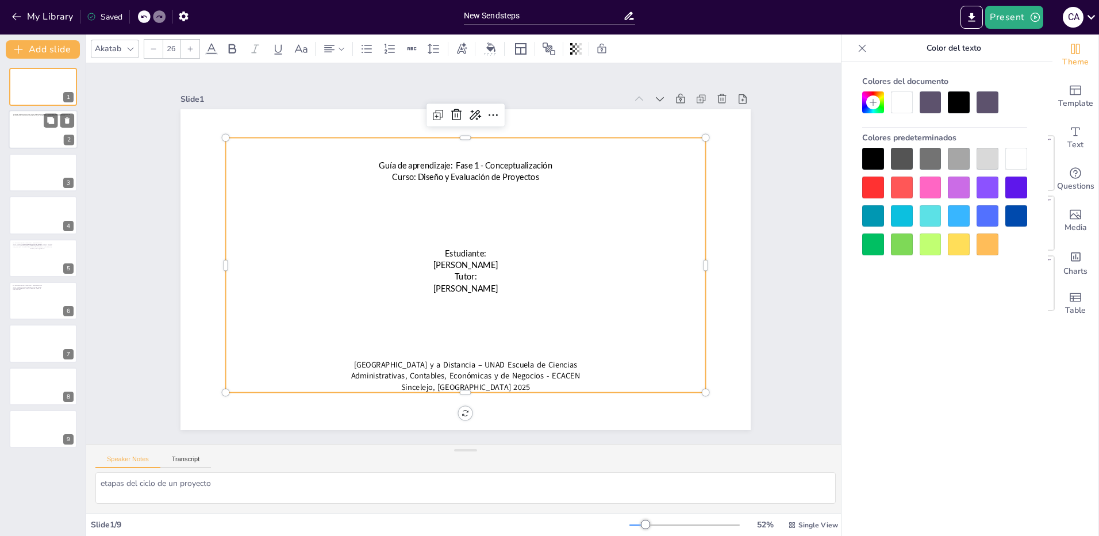
click at [30, 133] on div at bounding box center [43, 129] width 69 height 39
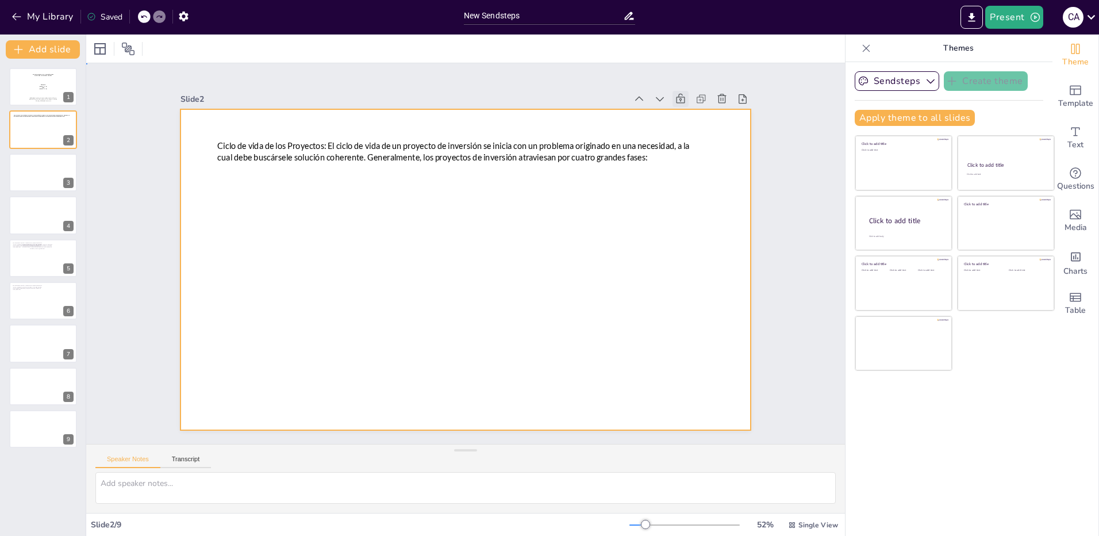
click at [344, 185] on div at bounding box center [458, 267] width 654 height 563
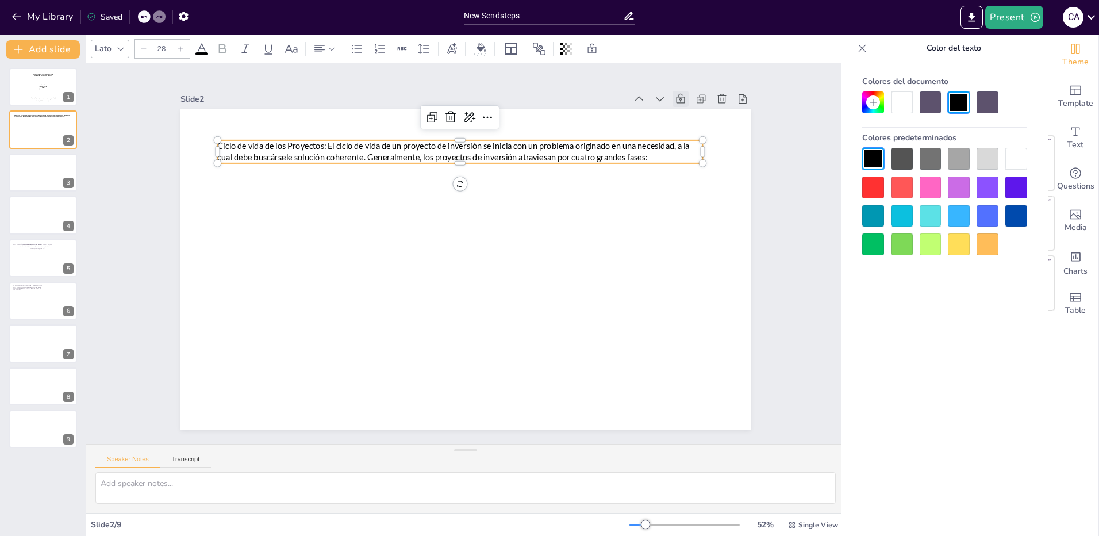
click at [417, 145] on span "Ciclo de vida de los Proyectos: El ciclo de vida de un proyecto de inversión se…" at bounding box center [560, 303] width 286 height 394
click at [381, 49] on icon at bounding box center [380, 48] width 10 height 10
click at [454, 144] on span "Ciclo de vida de los Proyectos: El ciclo de vida de un proyecto de inversión se…" at bounding box center [558, 208] width 209 height 428
click at [309, 144] on span "Ciclo de vida de los Proyectos: El ciclo de vida de un proyecto de inversión se…" at bounding box center [515, 159] width 413 height 241
click at [535, 144] on span "Ciclo de vida de los Proyectos: El ciclo de vida de un proyecto de inversión se…" at bounding box center [568, 262] width 67 height 464
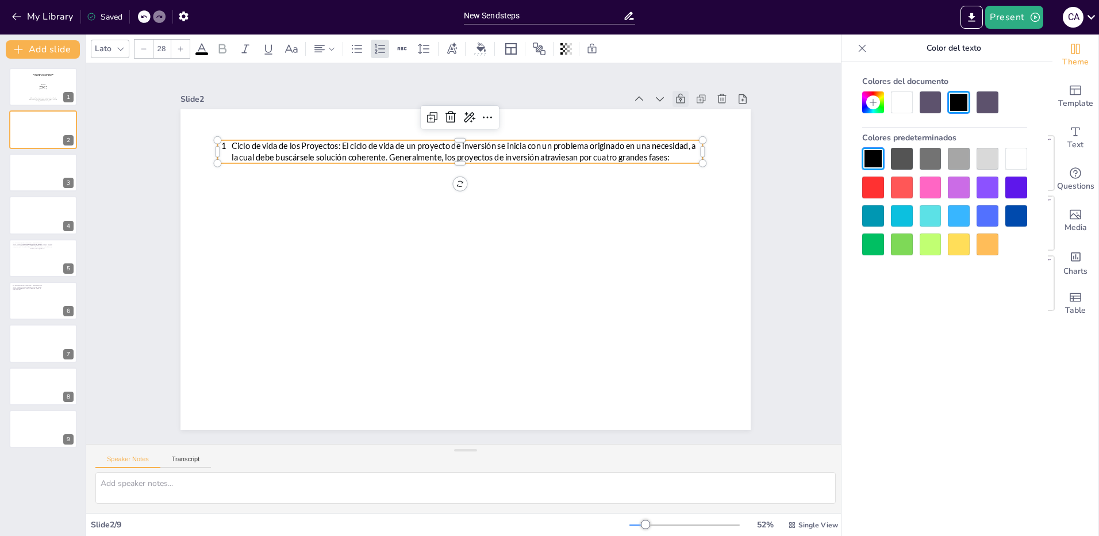
click at [271, 144] on span "Ciclo de vida de los Proyectos: El ciclo de vida de un proyecto de inversión se…" at bounding box center [495, 152] width 448 height 156
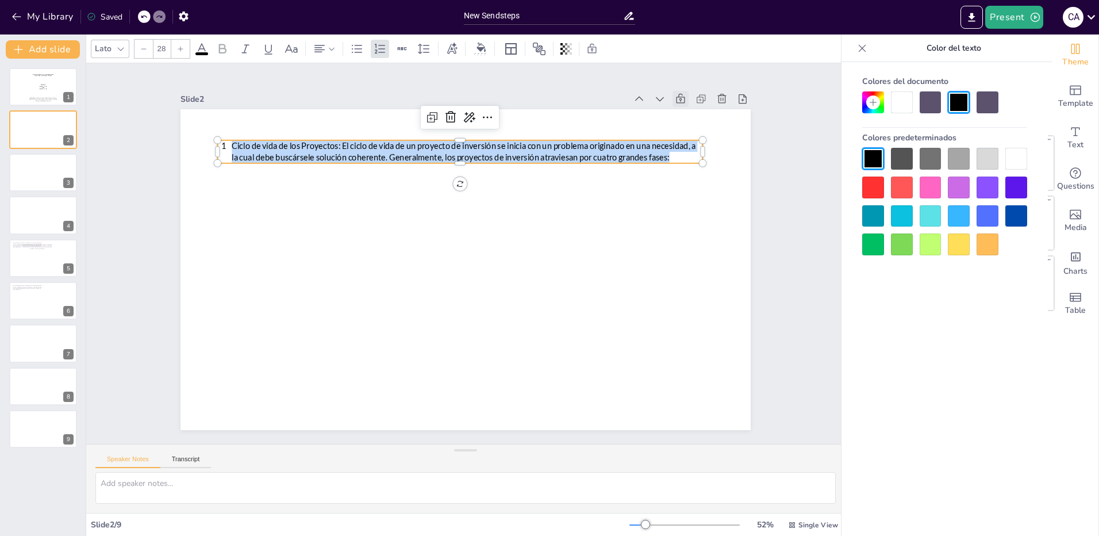
drag, startPoint x: 663, startPoint y: 155, endPoint x: 213, endPoint y: 147, distance: 449.7
click at [243, 147] on p "Ciclo de vida de los Proyectos: El ciclo de vida de un proyecto de inversión se…" at bounding box center [478, 152] width 471 height 72
drag, startPoint x: 217, startPoint y: 145, endPoint x: 214, endPoint y: 169, distance: 23.7
click at [271, 146] on p "Ciclo de vida de los Proyectos: El ciclo de vida de un proyecto de inversión se…" at bounding box center [498, 158] width 455 height 168
click at [241, 145] on div "Ciclo de vida de los Proyectos: El ciclo de vida de un proyecto de inversión se…" at bounding box center [481, 153] width 480 height 124
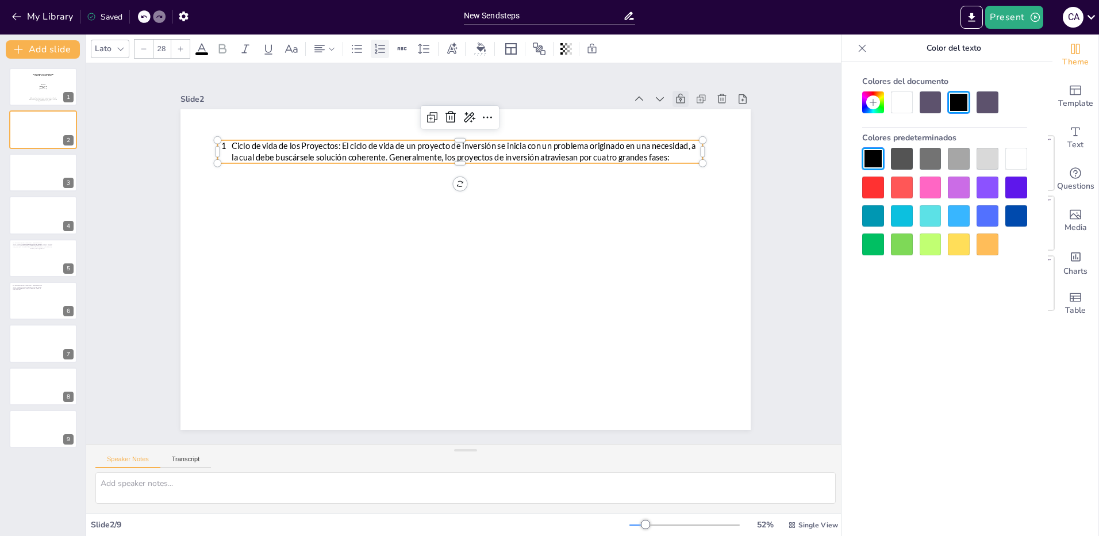
click at [382, 50] on icon at bounding box center [380, 49] width 14 height 14
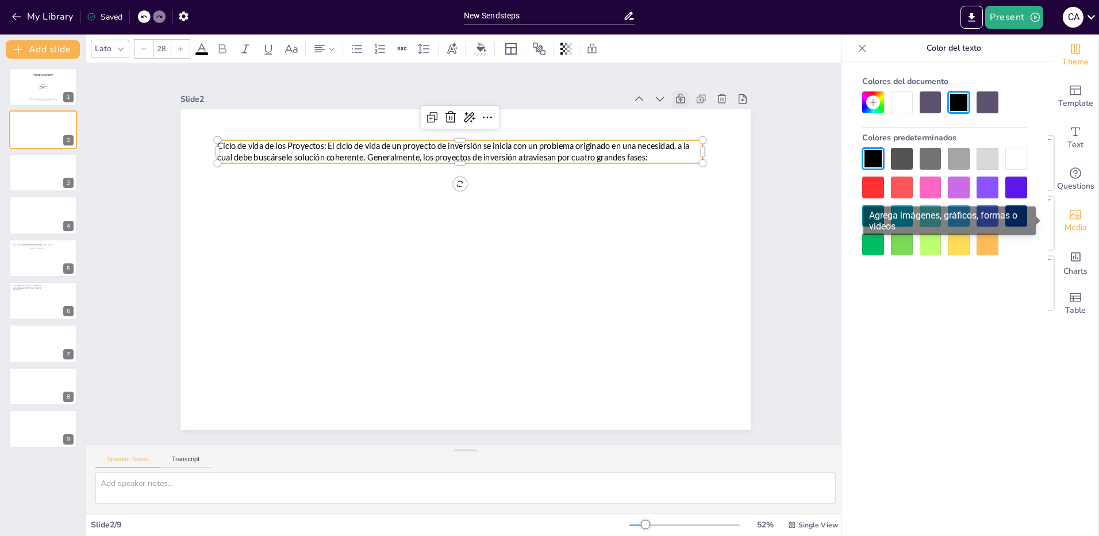
click at [1072, 218] on icon "Add images, graphics, shapes or video" at bounding box center [1075, 215] width 11 height 10
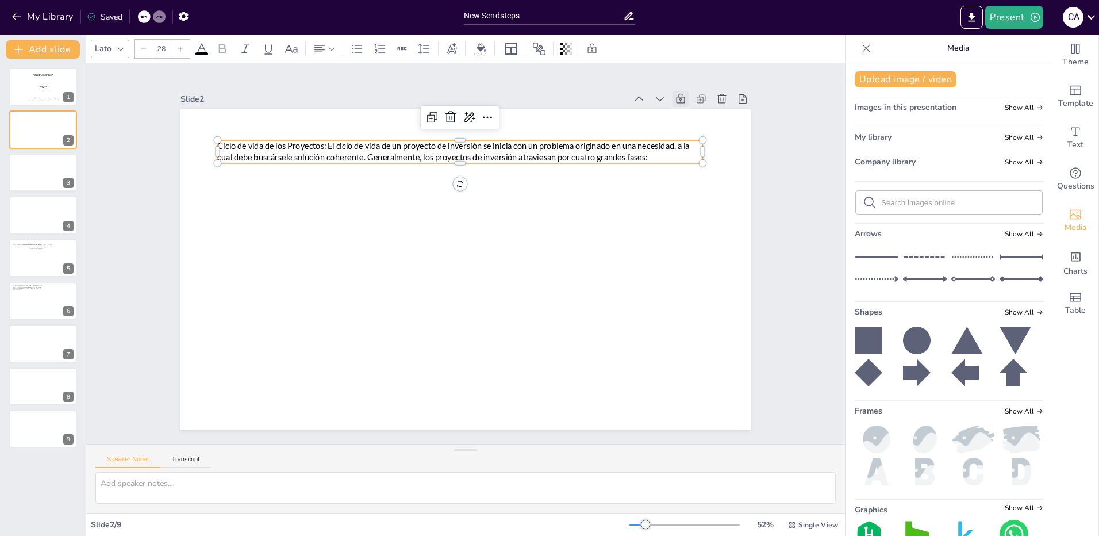
click at [906, 367] on icon at bounding box center [917, 373] width 28 height 28
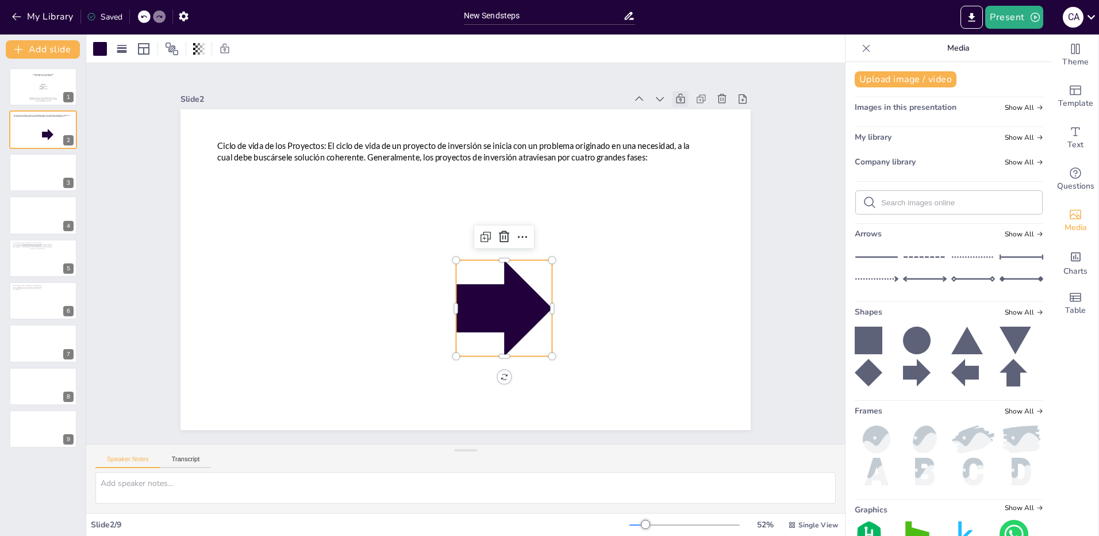
click at [486, 311] on div at bounding box center [485, 317] width 121 height 121
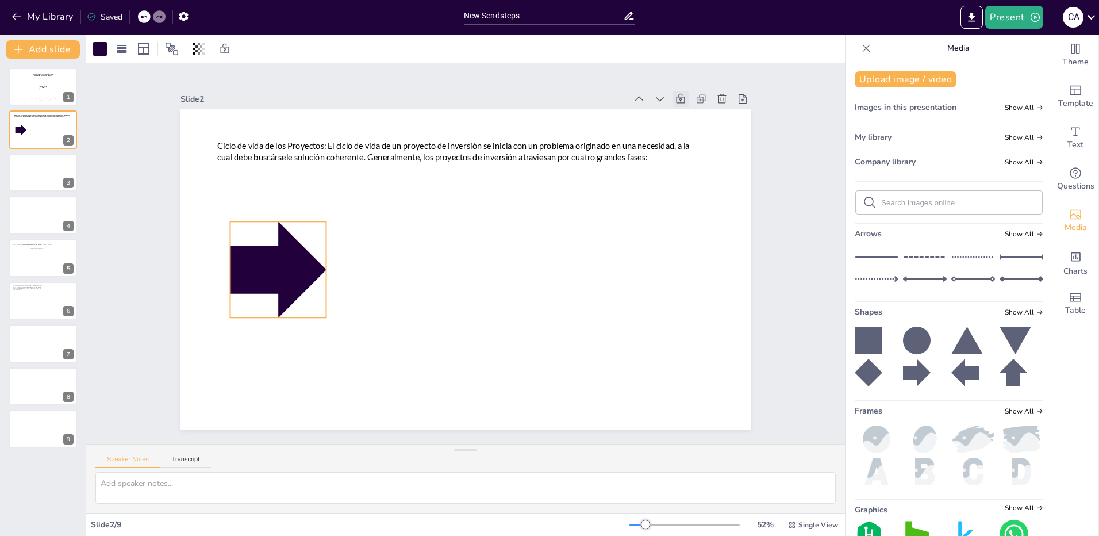
drag, startPoint x: 480, startPoint y: 308, endPoint x: 260, endPoint y: 270, distance: 222.3
click at [260, 240] on div at bounding box center [295, 174] width 132 height 132
click at [904, 363] on icon at bounding box center [917, 373] width 28 height 28
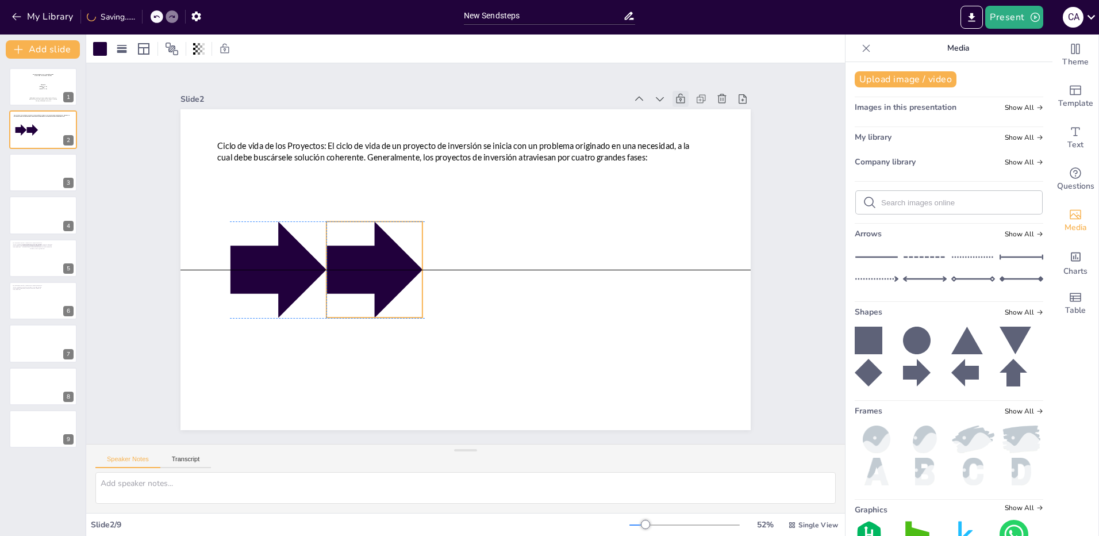
drag, startPoint x: 511, startPoint y: 309, endPoint x: 383, endPoint y: 270, distance: 133.3
click at [383, 270] on div at bounding box center [375, 231] width 127 height 127
click at [912, 369] on icon at bounding box center [917, 373] width 28 height 28
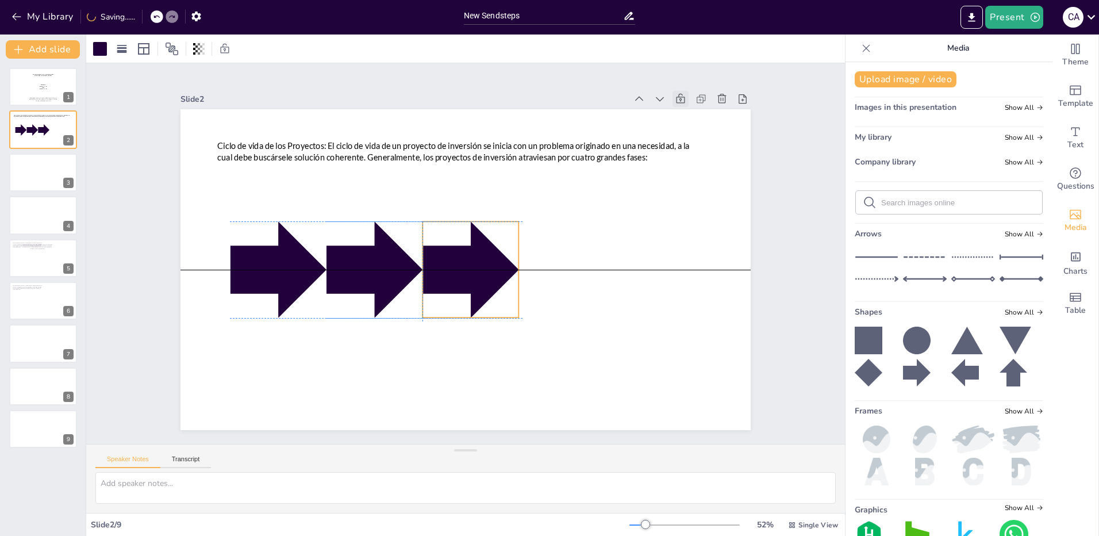
drag, startPoint x: 509, startPoint y: 312, endPoint x: 479, endPoint y: 277, distance: 46.1
click at [479, 277] on div at bounding box center [465, 270] width 121 height 121
click at [907, 364] on icon at bounding box center [917, 373] width 28 height 28
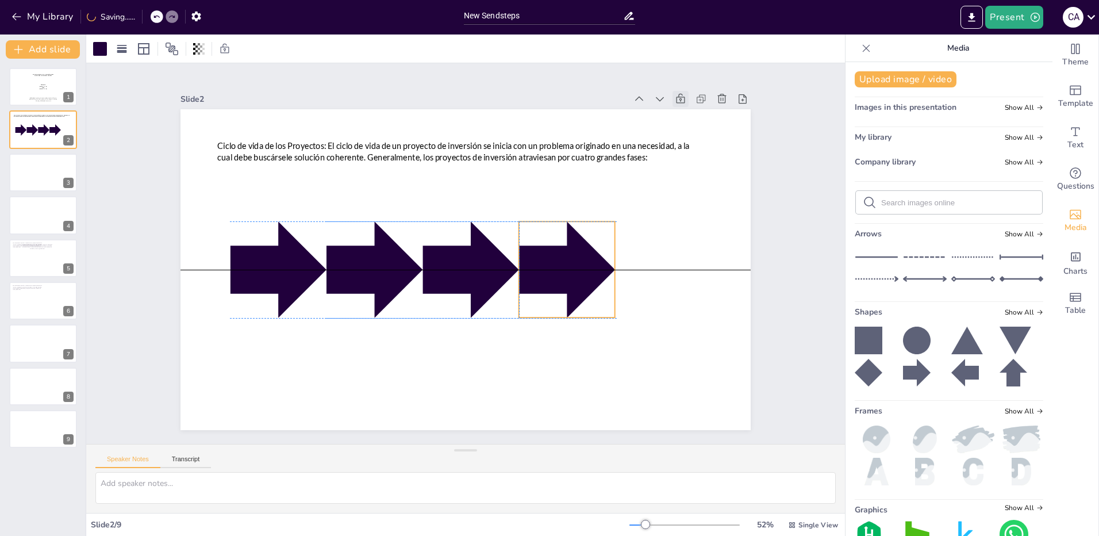
drag, startPoint x: 489, startPoint y: 302, endPoint x: 554, endPoint y: 263, distance: 75.0
click at [554, 263] on div at bounding box center [565, 280] width 106 height 106
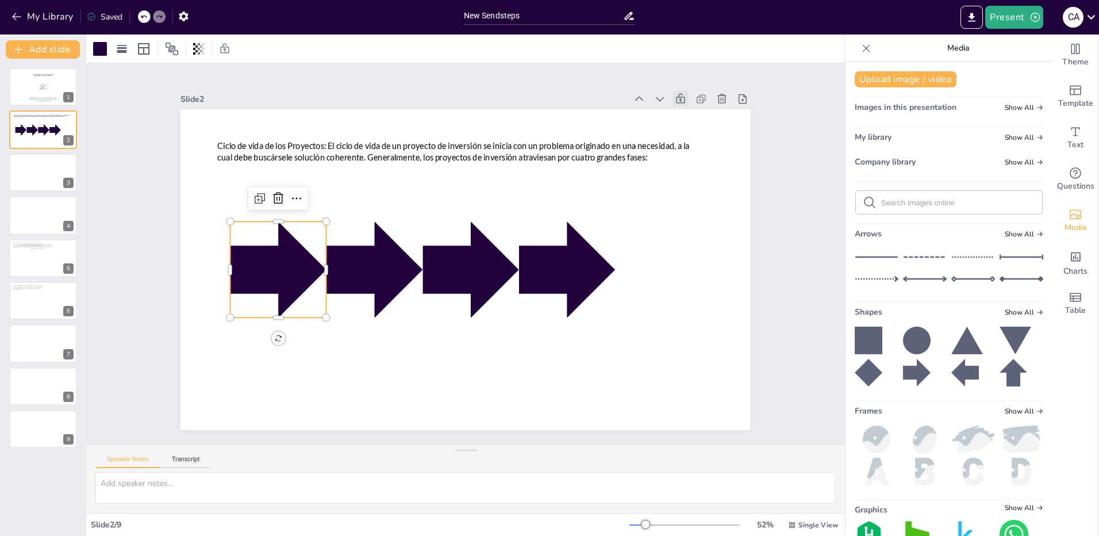
click at [277, 268] on div at bounding box center [278, 250] width 106 height 106
click at [542, 270] on div at bounding box center [546, 318] width 132 height 132
click at [588, 262] on div at bounding box center [648, 296] width 121 height 121
click at [102, 47] on div at bounding box center [100, 49] width 14 height 14
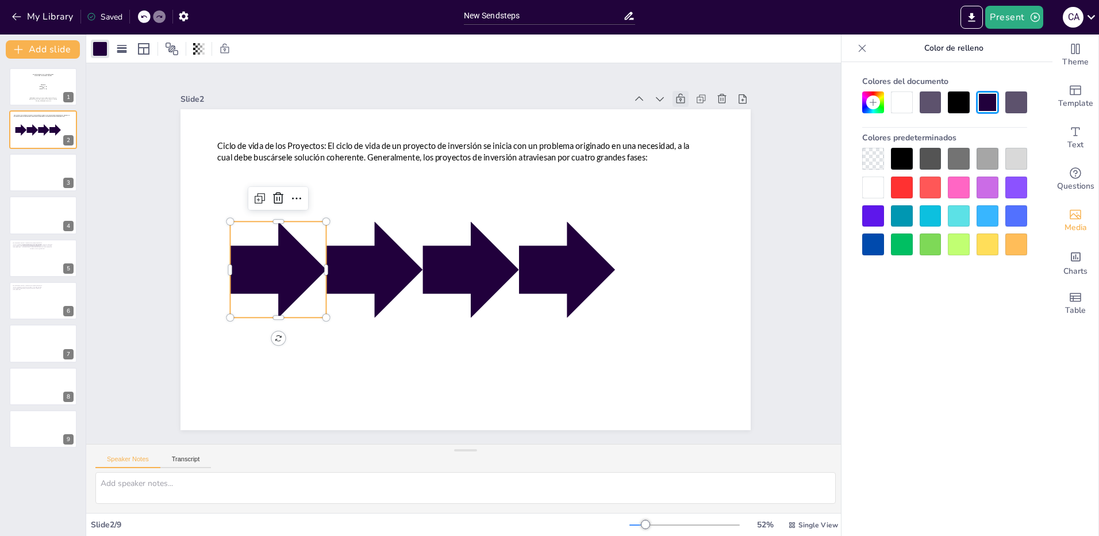
click at [876, 183] on div at bounding box center [873, 188] width 22 height 22
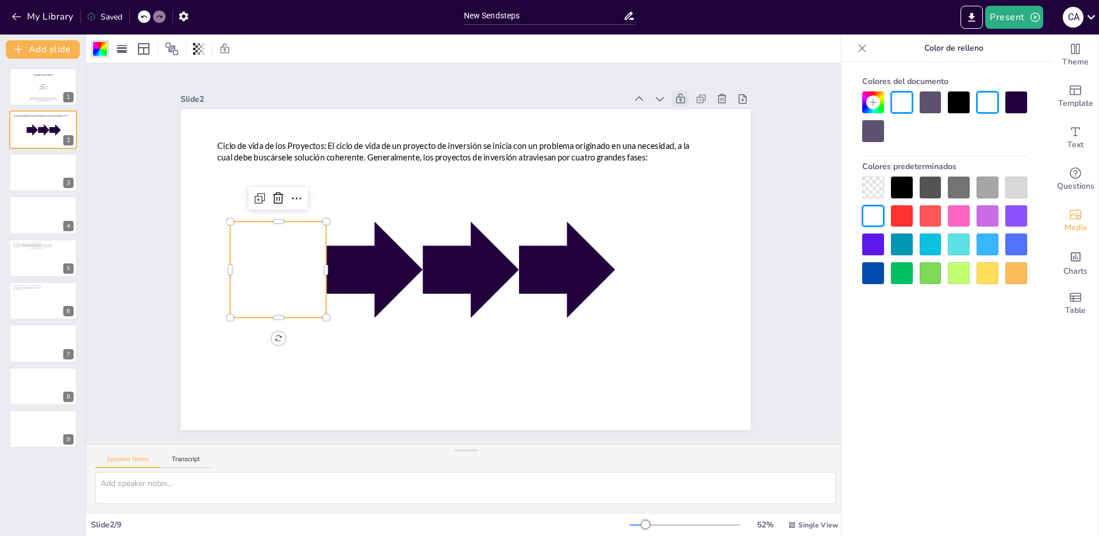
click at [898, 211] on div at bounding box center [902, 216] width 22 height 22
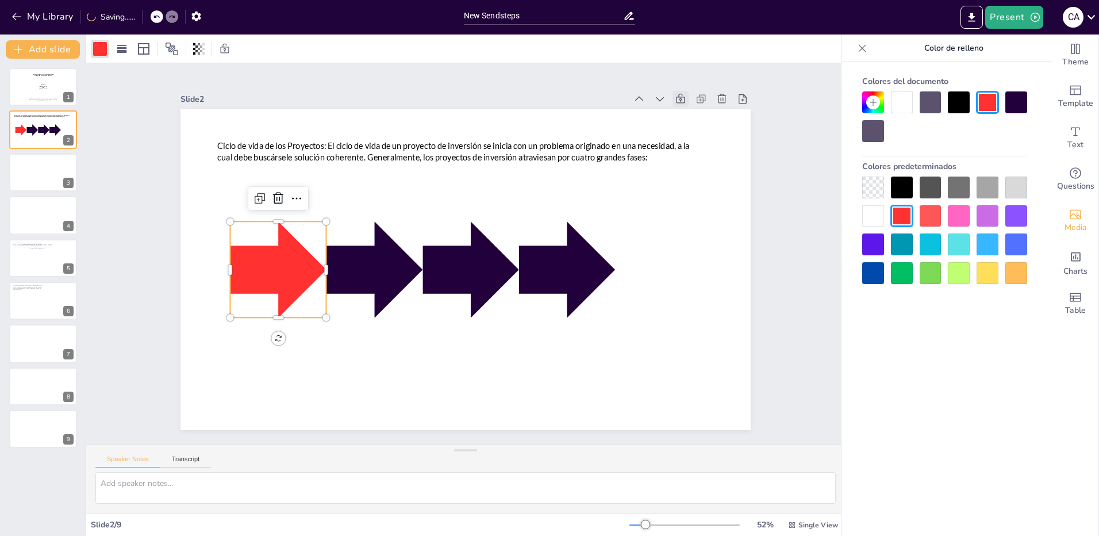
click at [879, 184] on div at bounding box center [873, 188] width 22 height 22
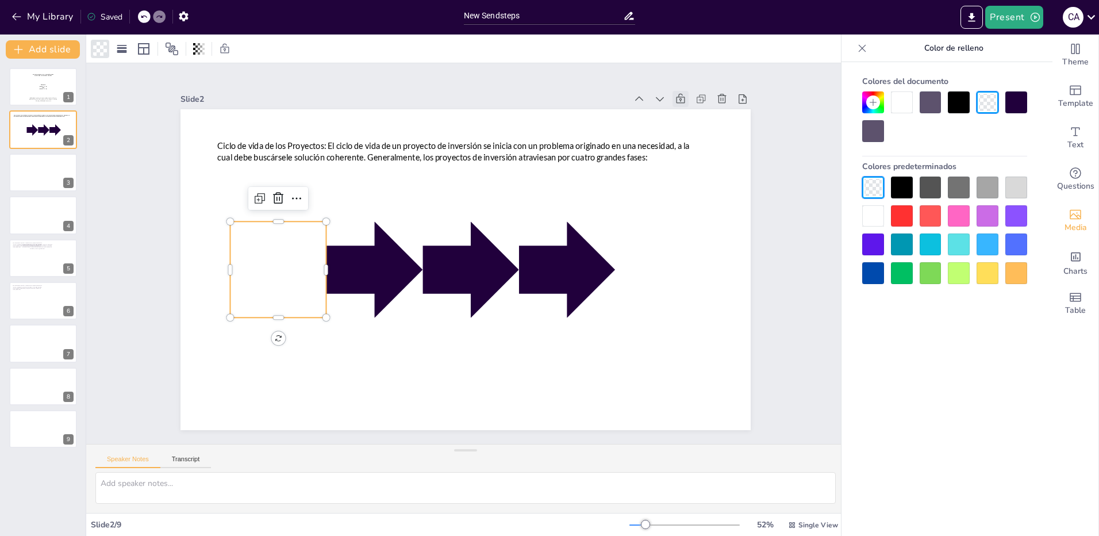
click at [928, 269] on div at bounding box center [931, 273] width 22 height 22
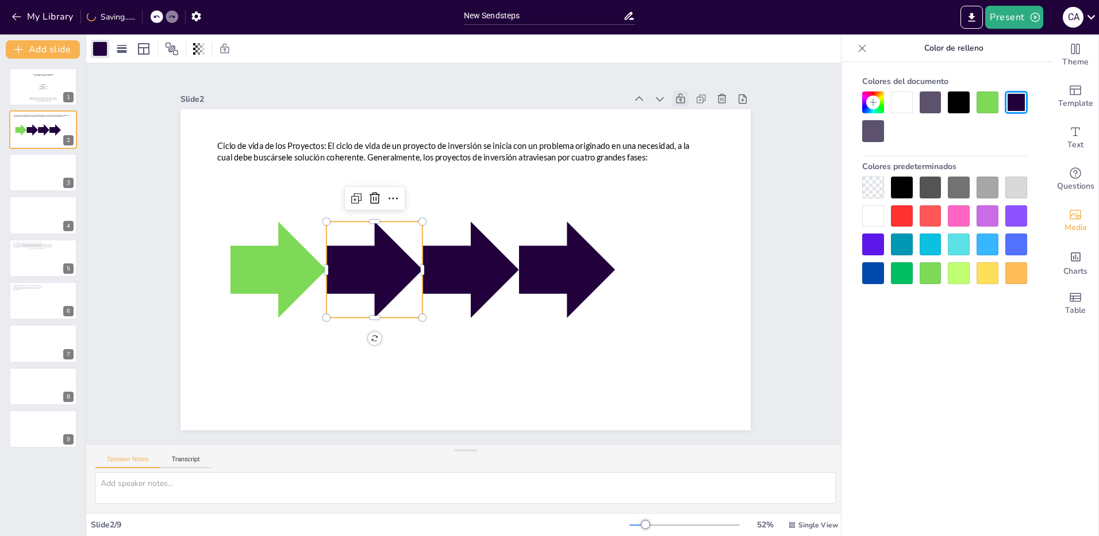
click at [368, 264] on div at bounding box center [393, 197] width 136 height 136
click at [928, 268] on div at bounding box center [931, 273] width 22 height 22
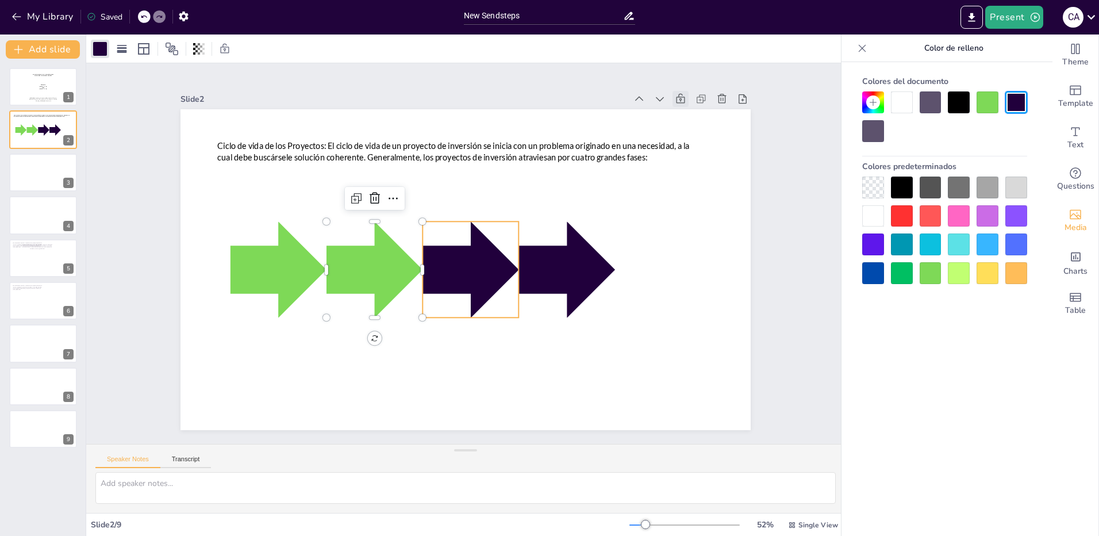
click at [467, 277] on div at bounding box center [454, 241] width 127 height 127
click at [964, 267] on div at bounding box center [959, 273] width 22 height 22
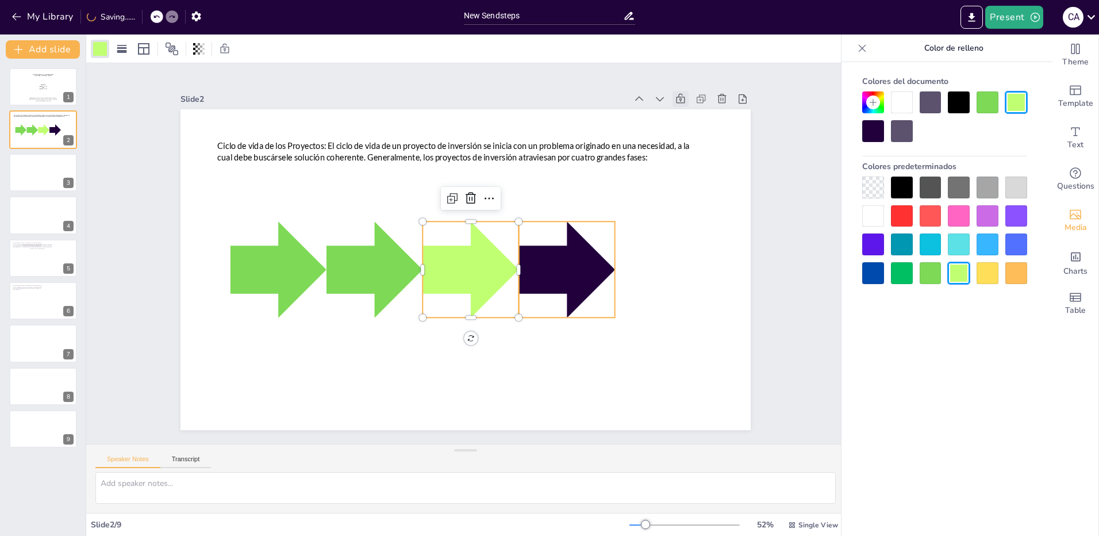
click at [554, 268] on div at bounding box center [567, 269] width 96 height 96
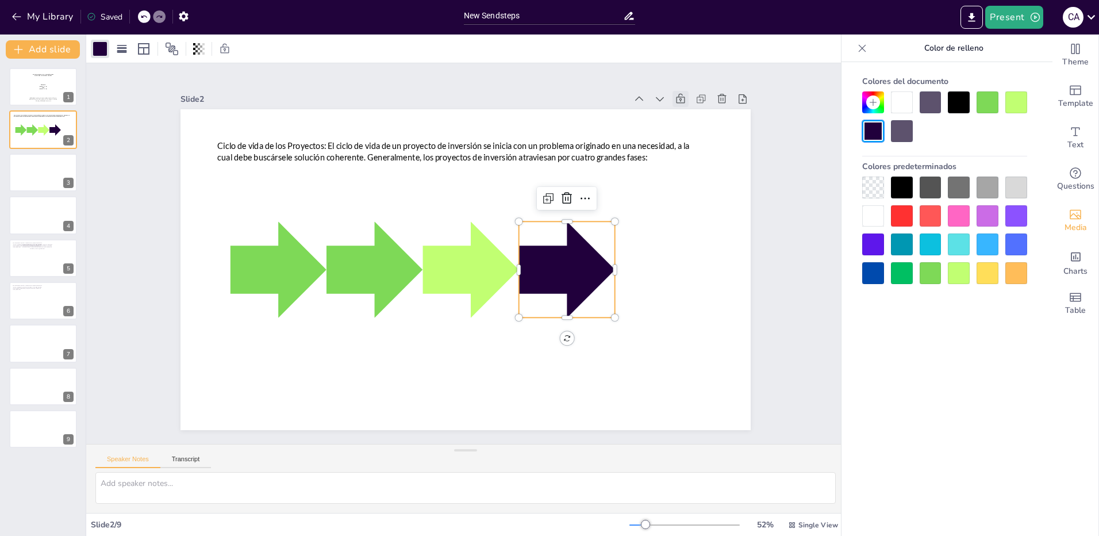
click at [965, 270] on div at bounding box center [959, 273] width 22 height 22
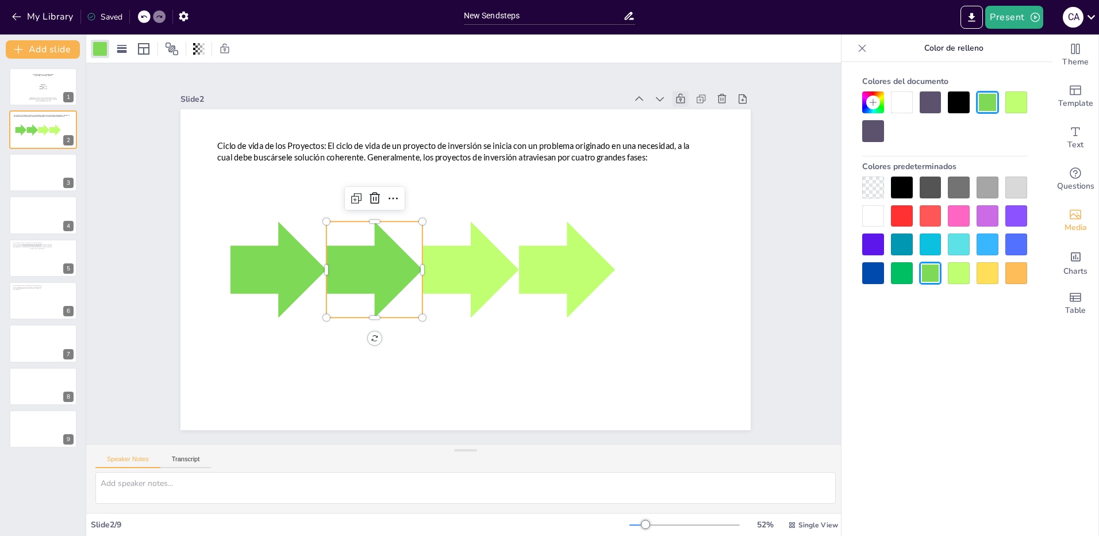
click at [366, 267] on div at bounding box center [387, 205] width 136 height 136
click at [960, 270] on div at bounding box center [959, 273] width 22 height 22
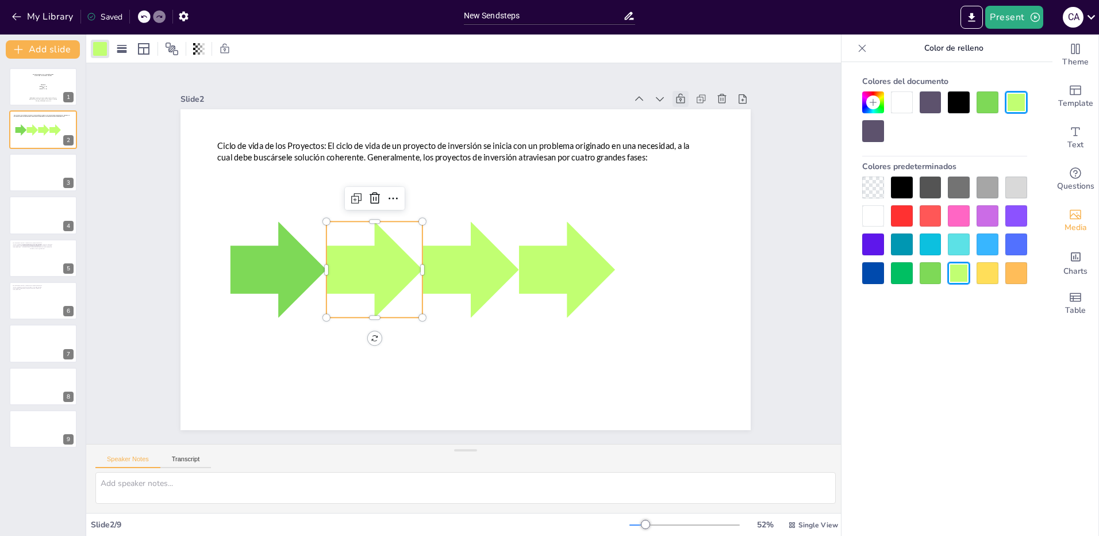
click at [983, 264] on div at bounding box center [988, 273] width 22 height 22
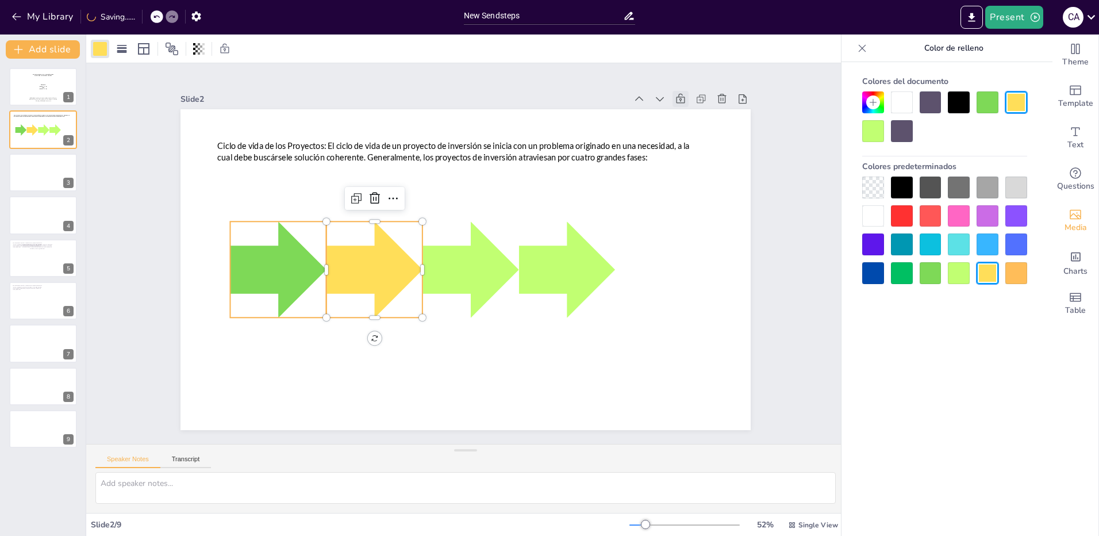
click at [311, 152] on div at bounding box center [374, 88] width 127 height 127
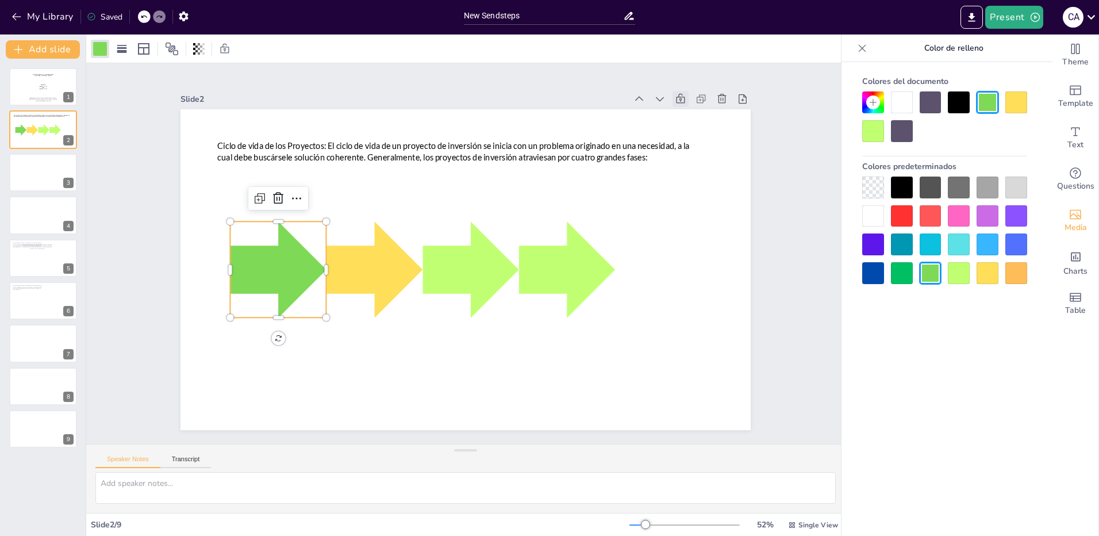
click at [991, 269] on div at bounding box center [988, 273] width 22 height 22
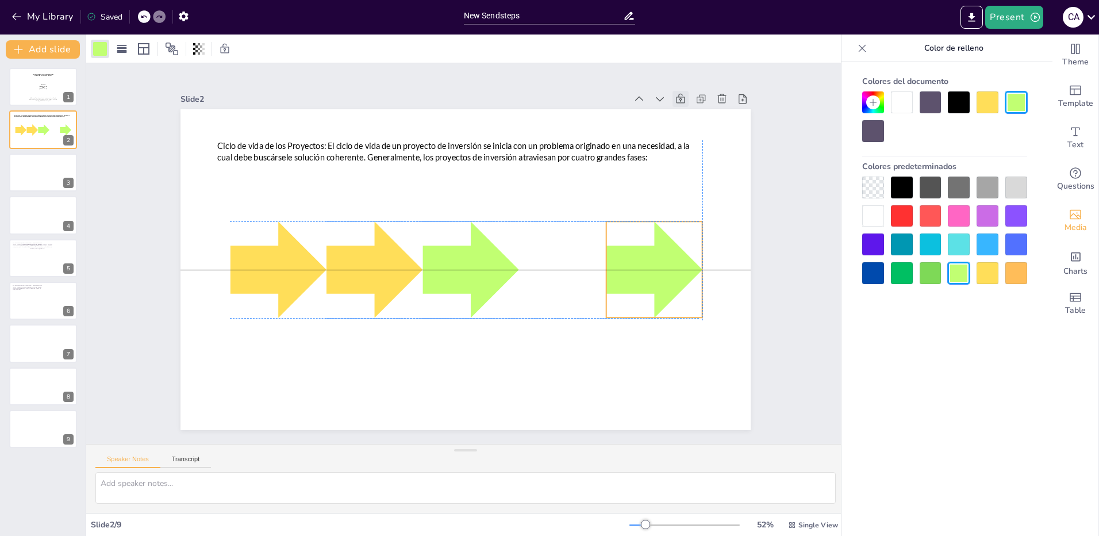
drag, startPoint x: 562, startPoint y: 259, endPoint x: 646, endPoint y: 261, distance: 84.0
click at [646, 261] on div at bounding box center [647, 308] width 114 height 114
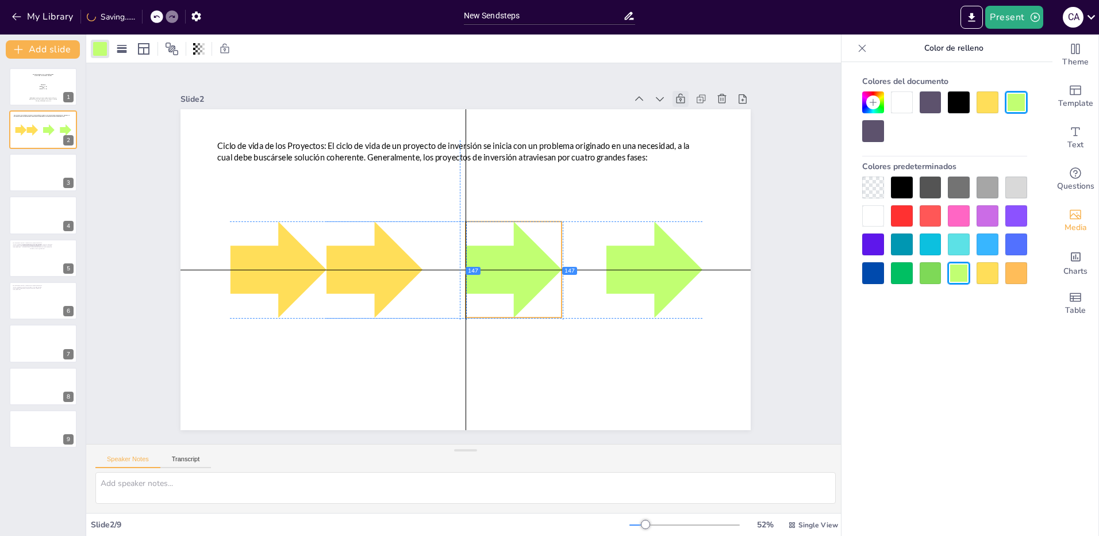
drag, startPoint x: 458, startPoint y: 264, endPoint x: 497, endPoint y: 266, distance: 39.7
click at [497, 266] on div at bounding box center [503, 287] width 127 height 127
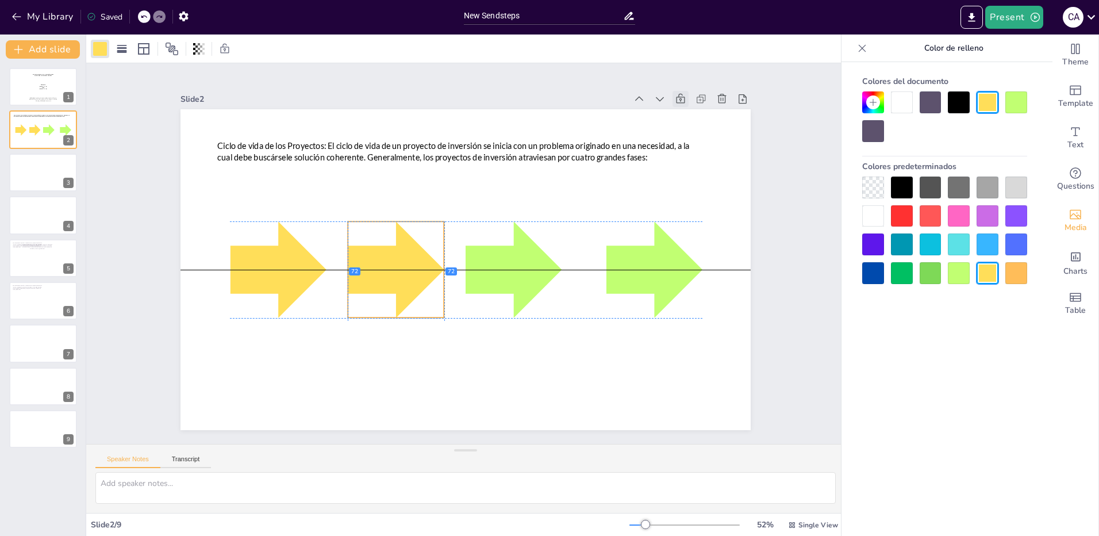
drag, startPoint x: 372, startPoint y: 262, endPoint x: 390, endPoint y: 265, distance: 18.1
click at [466, 265] on div at bounding box center [526, 216] width 121 height 121
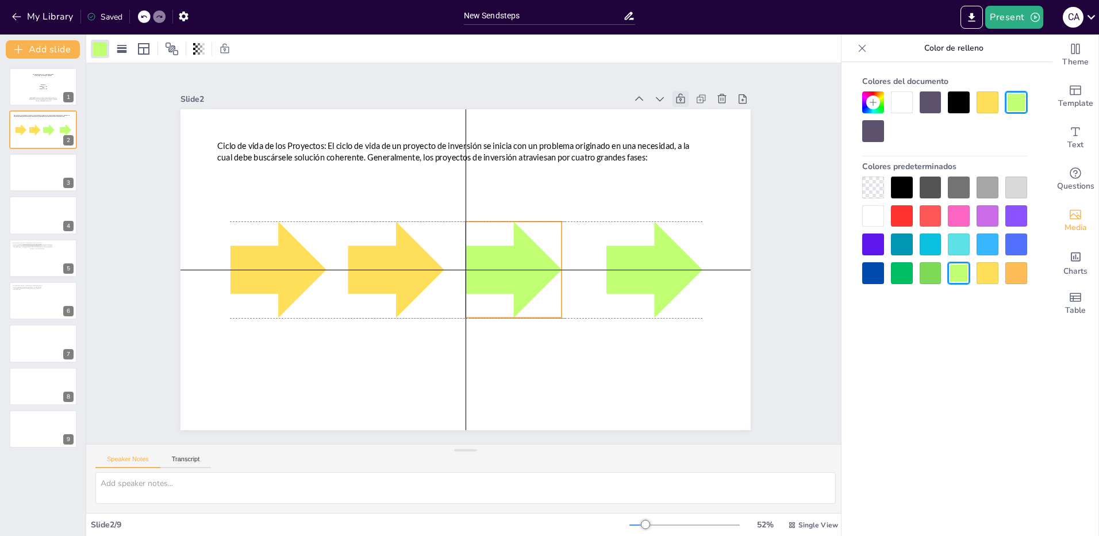
click at [503, 264] on div at bounding box center [503, 287] width 127 height 127
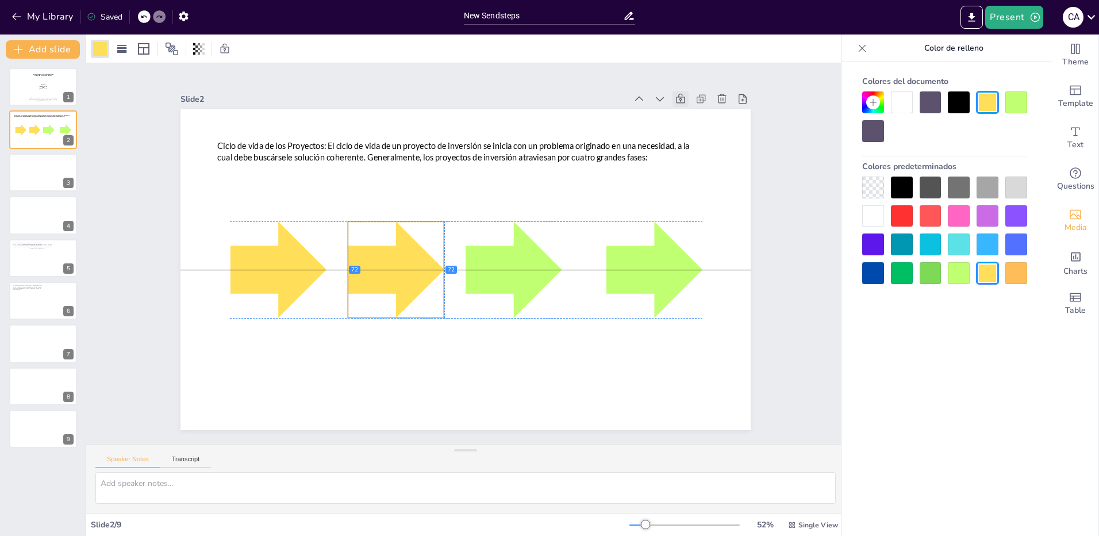
click at [392, 264] on div at bounding box center [395, 240] width 127 height 127
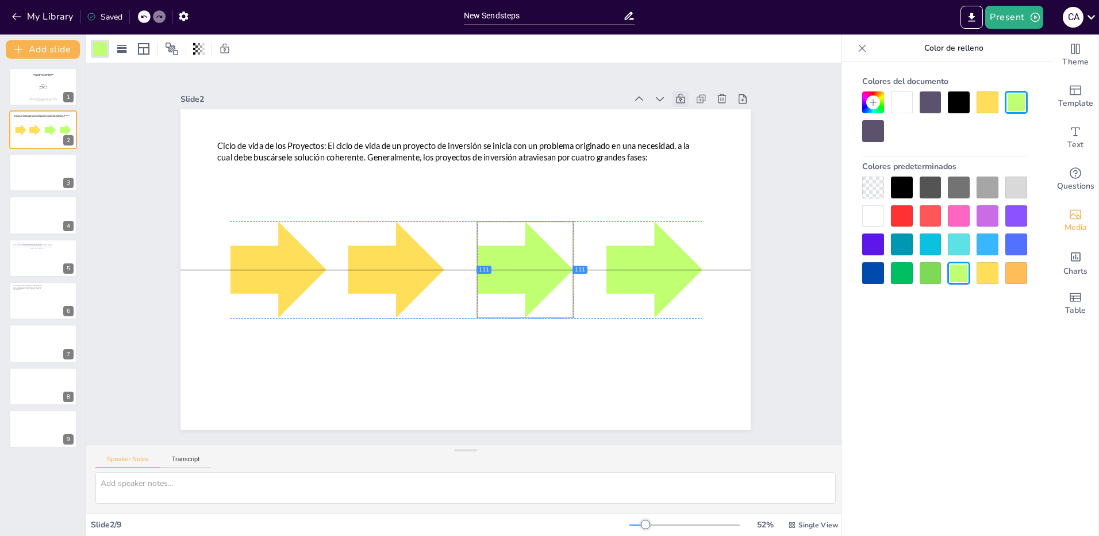
drag, startPoint x: 497, startPoint y: 263, endPoint x: 505, endPoint y: 263, distance: 8.0
click at [505, 263] on div at bounding box center [462, 315] width 114 height 114
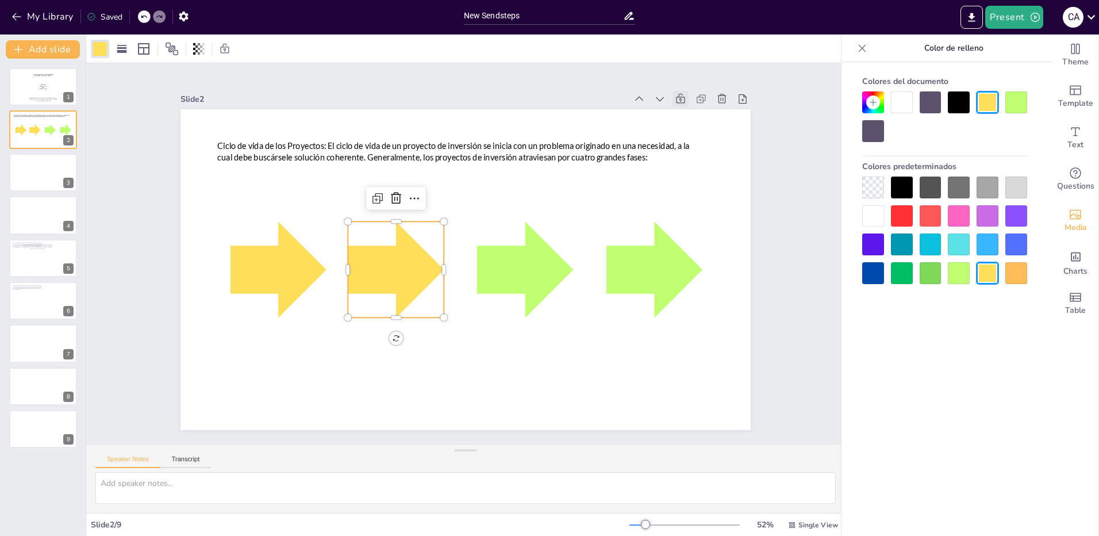
click at [373, 267] on div at bounding box center [396, 269] width 96 height 96
click at [1069, 134] on icon "Add text boxes" at bounding box center [1076, 132] width 14 height 14
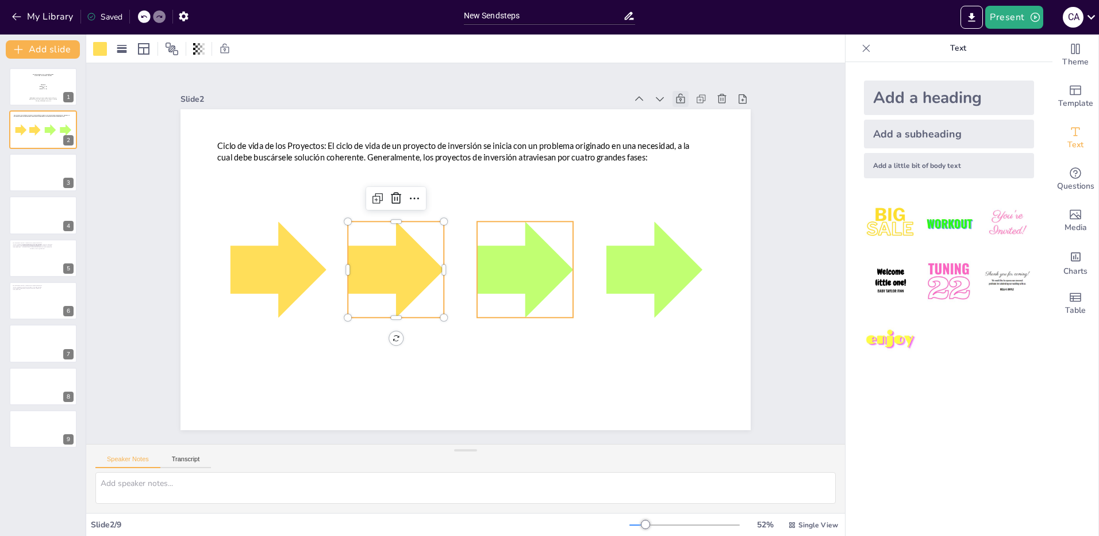
click at [542, 271] on div at bounding box center [513, 292] width 127 height 127
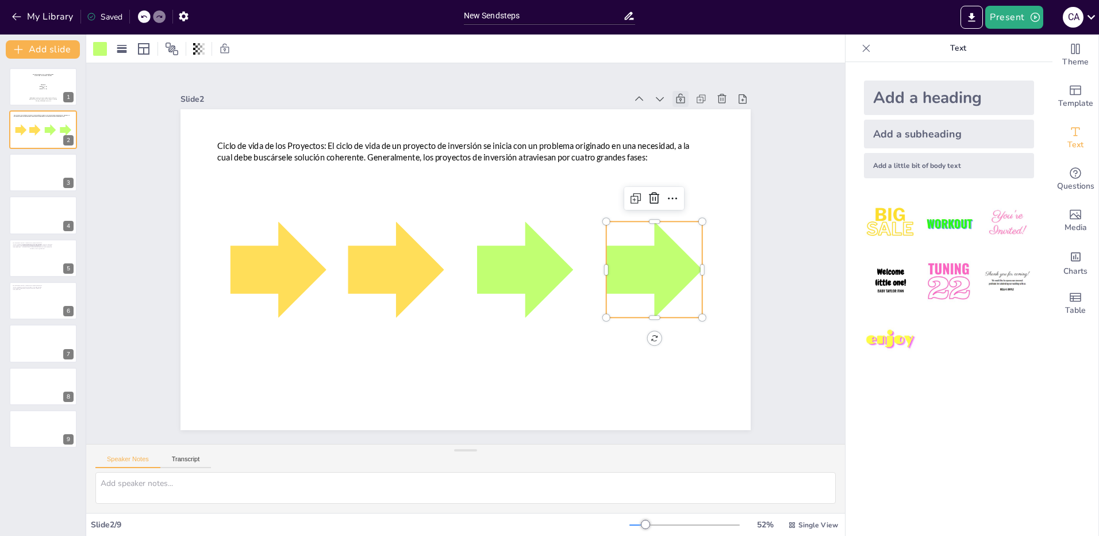
click at [423, 343] on div at bounding box center [357, 409] width 132 height 132
click at [513, 264] on div at bounding box center [526, 244] width 127 height 127
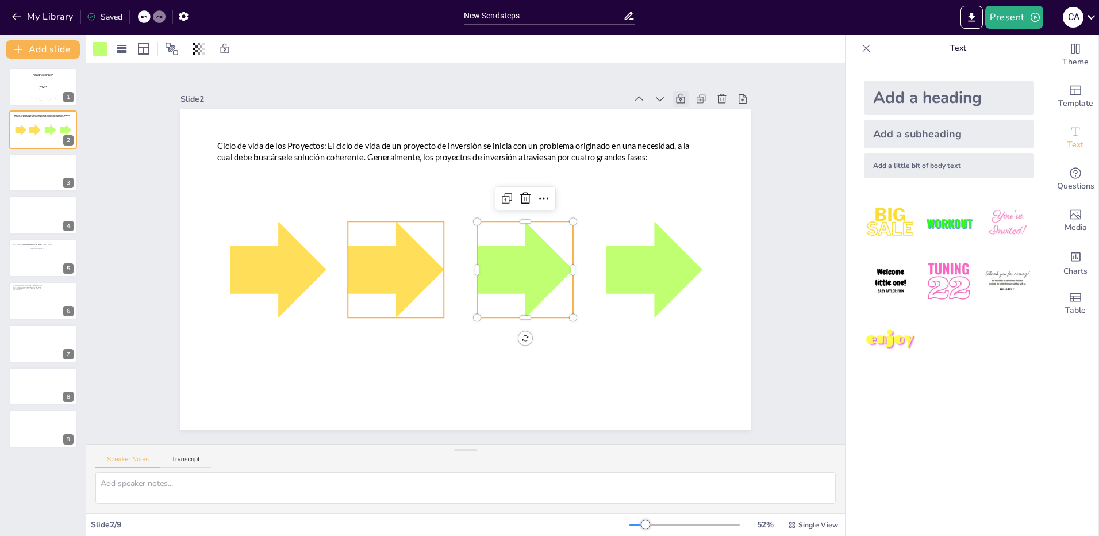
click at [369, 266] on div at bounding box center [400, 226] width 135 height 135
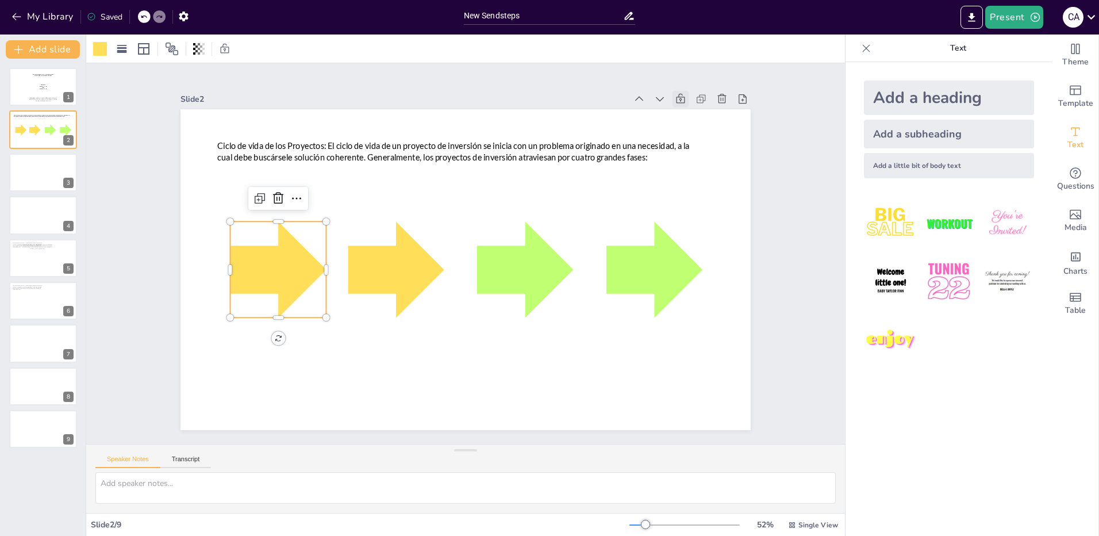
click at [320, 358] on div at bounding box center [386, 424] width 132 height 132
click at [396, 275] on div at bounding box center [394, 247] width 121 height 121
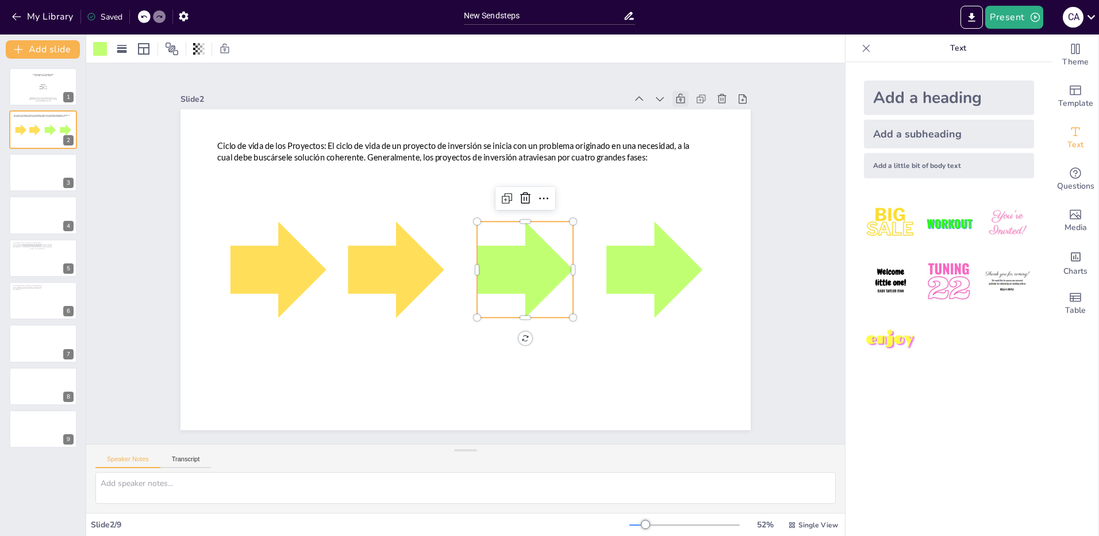
click at [504, 270] on div at bounding box center [493, 309] width 136 height 136
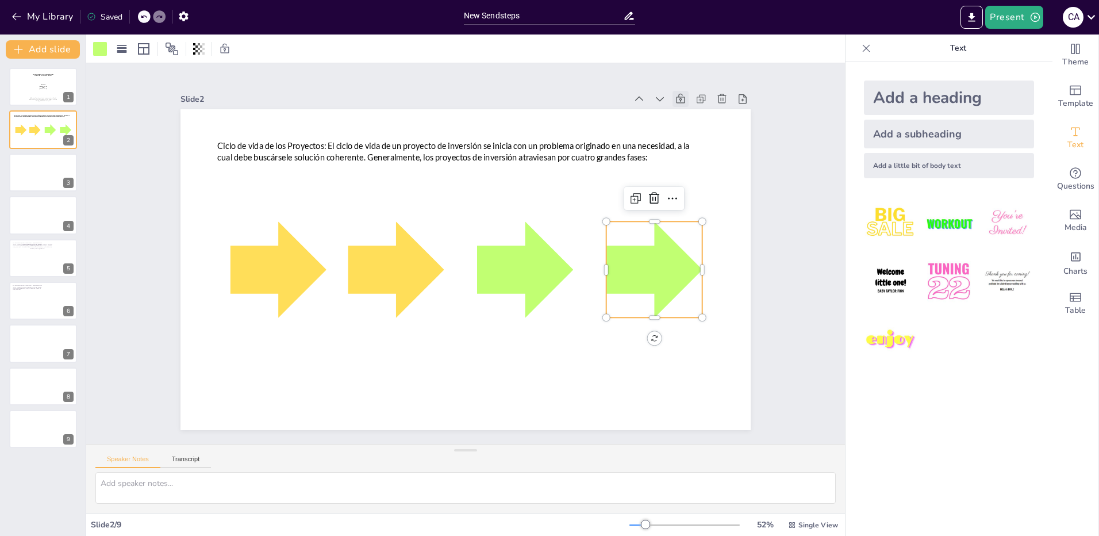
click at [371, 284] on div at bounding box center [303, 351] width 135 height 135
click at [482, 268] on div at bounding box center [414, 287] width 136 height 136
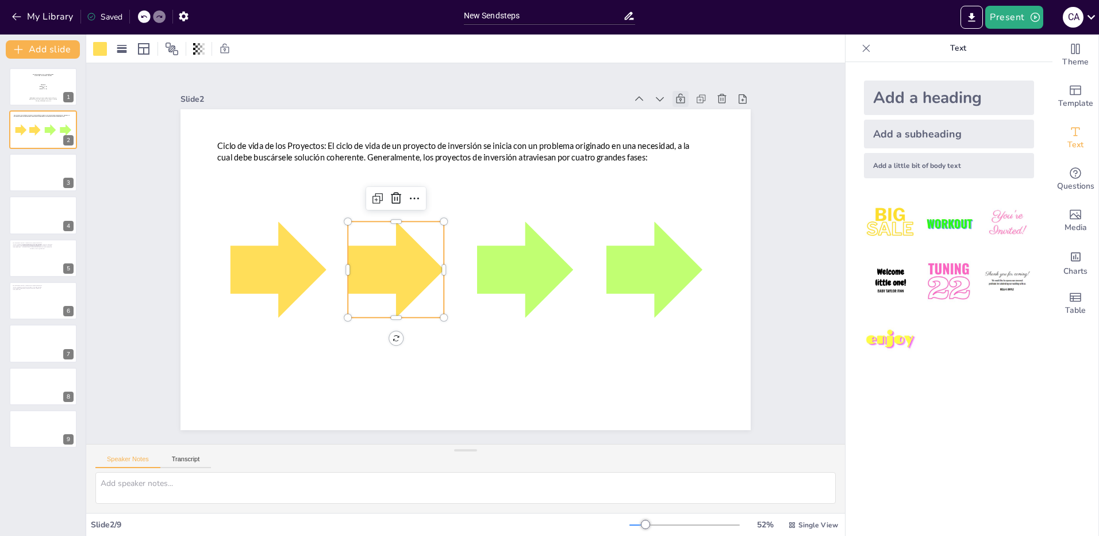
click at [378, 264] on div at bounding box center [417, 202] width 132 height 132
click at [354, 131] on div at bounding box center [411, 74] width 114 height 114
click at [405, 232] on div at bounding box center [449, 184] width 96 height 96
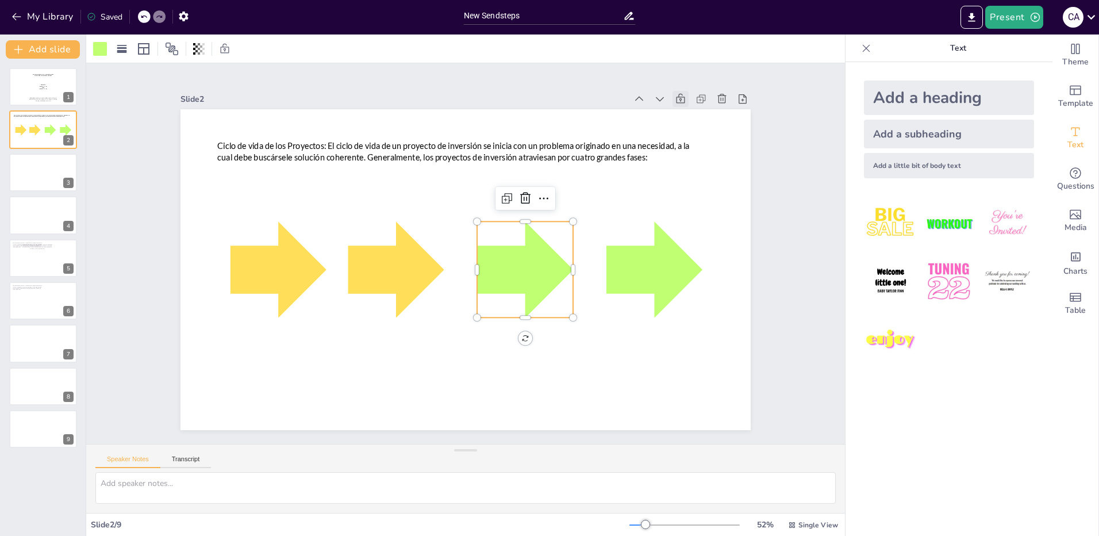
click at [512, 264] on div at bounding box center [525, 269] width 96 height 96
click at [438, 356] on div at bounding box center [373, 419] width 127 height 127
click at [526, 263] on div at bounding box center [499, 201] width 121 height 121
click at [407, 263] on div at bounding box center [400, 226] width 135 height 135
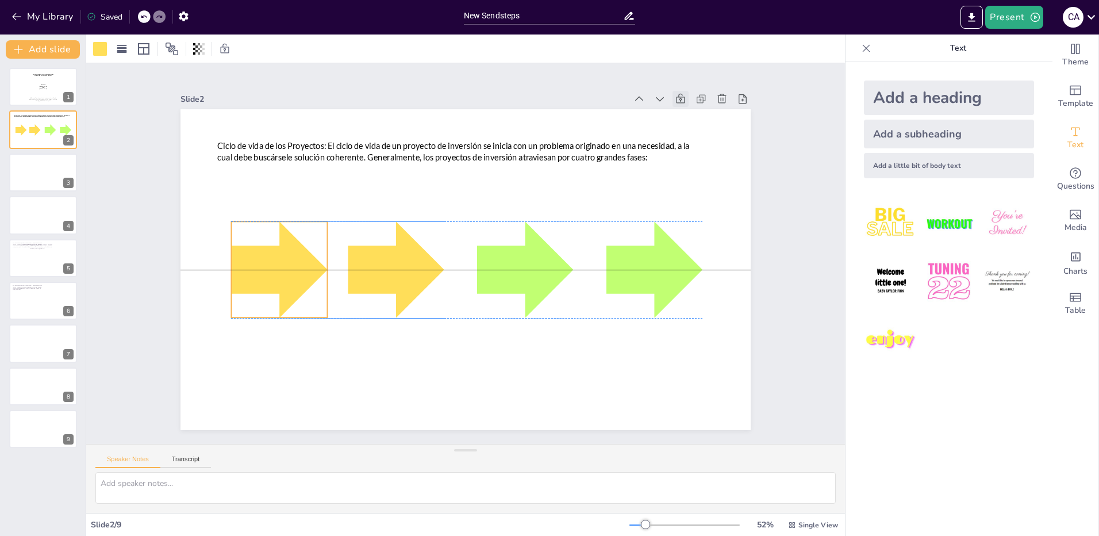
click at [261, 194] on div at bounding box center [329, 126] width 136 height 136
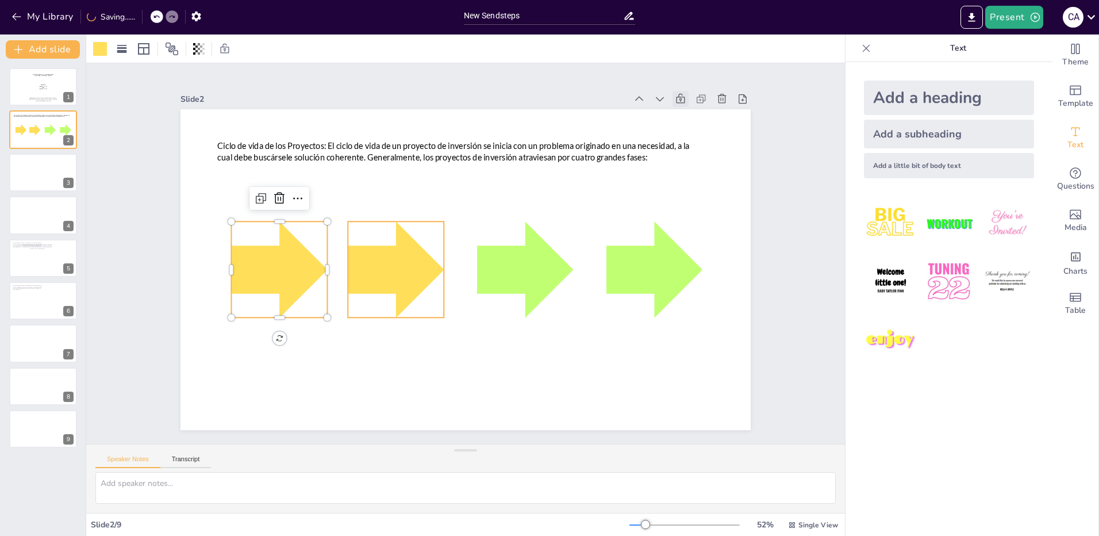
click at [411, 243] on div at bounding box center [471, 182] width 121 height 121
click at [268, 258] on div at bounding box center [279, 250] width 106 height 106
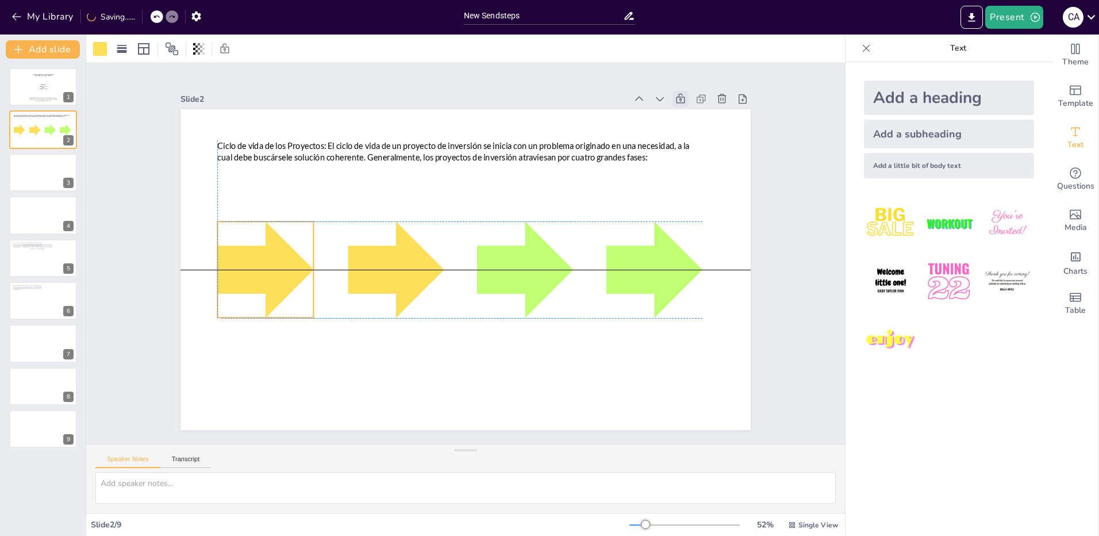
drag, startPoint x: 270, startPoint y: 267, endPoint x: 260, endPoint y: 267, distance: 9.8
click at [536, 175] on div at bounding box center [604, 108] width 136 height 136
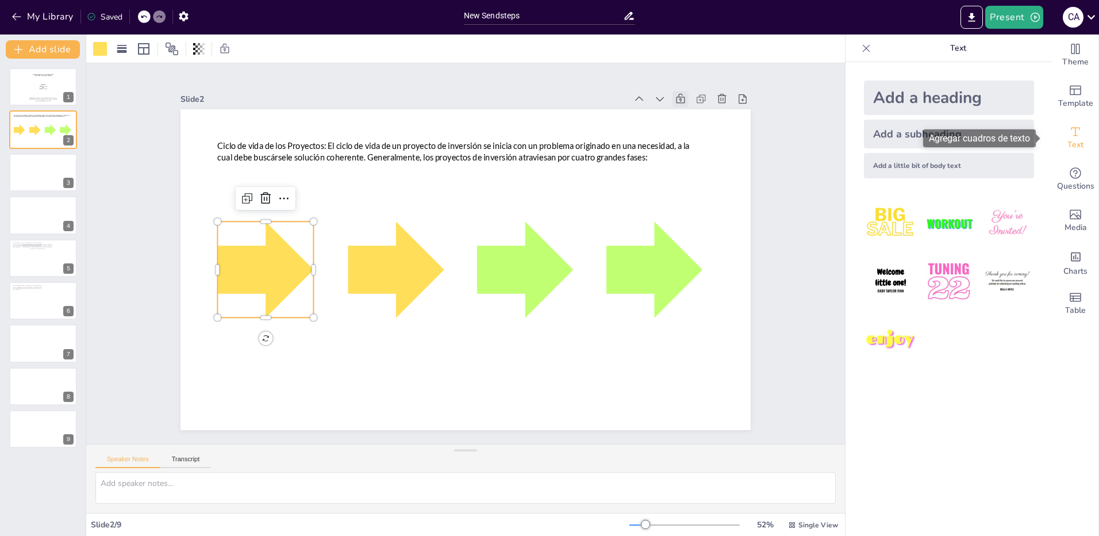
click at [1068, 139] on span "Text" at bounding box center [1076, 145] width 16 height 13
click at [952, 165] on div "Add a little bit of body text" at bounding box center [949, 165] width 170 height 25
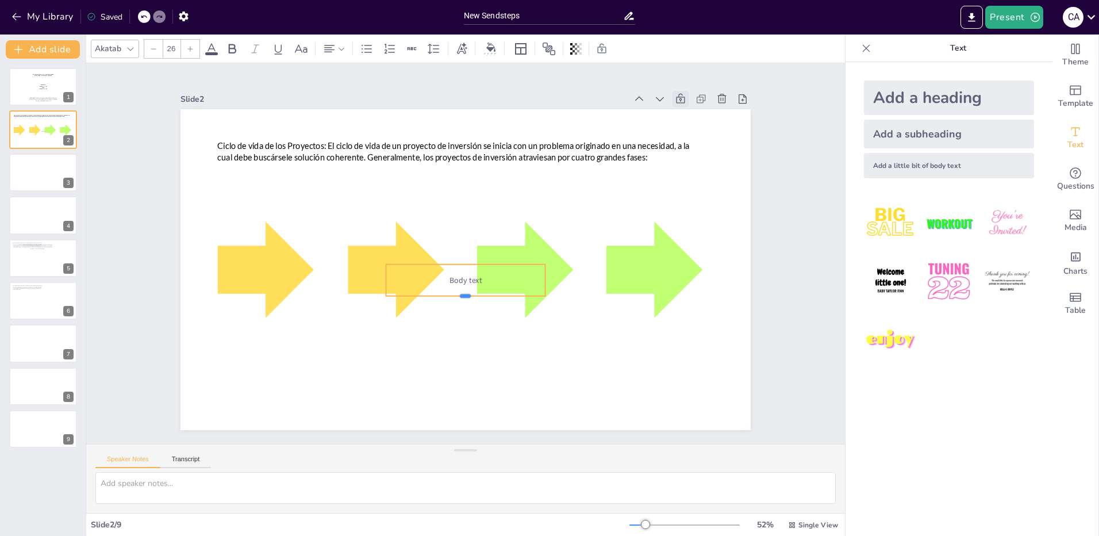
drag, startPoint x: 457, startPoint y: 271, endPoint x: 457, endPoint y: 294, distance: 23.0
click at [457, 294] on div at bounding box center [451, 298] width 154 height 58
click at [450, 262] on span "Body text" at bounding box center [439, 245] width 20 height 34
drag, startPoint x: 434, startPoint y: 260, endPoint x: 256, endPoint y: 254, distance: 177.8
click at [265, 206] on div "Body text" at bounding box center [331, 136] width 132 height 141
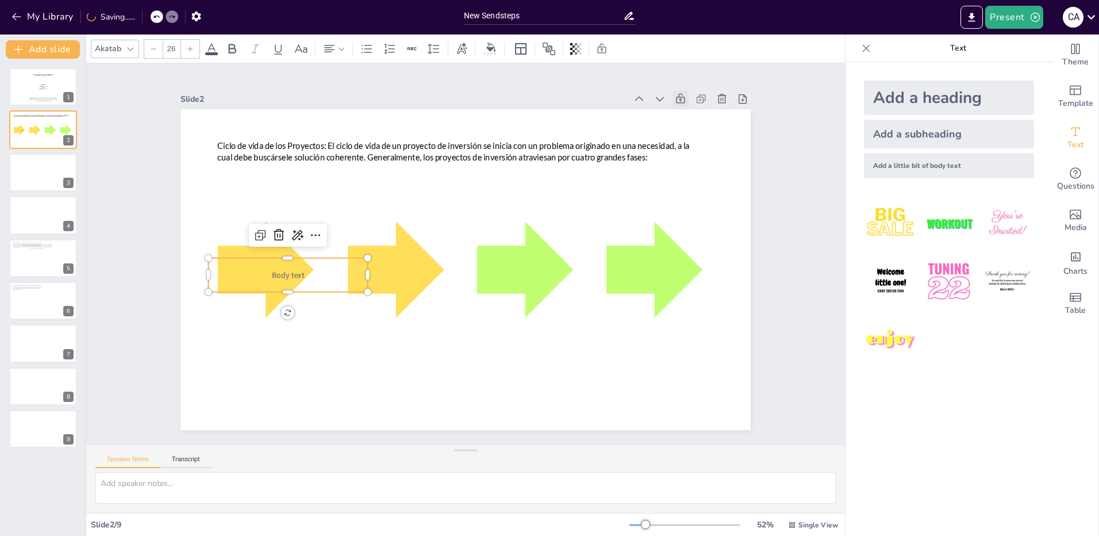
click at [507, 99] on span "Body text" at bounding box center [518, 83] width 23 height 34
click at [490, 95] on span "Body text" at bounding box center [500, 78] width 20 height 34
click at [275, 246] on span "Body text" at bounding box center [288, 237] width 34 height 17
drag, startPoint x: 298, startPoint y: 270, endPoint x: 262, endPoint y: 270, distance: 35.6
click at [262, 248] on p "Body text" at bounding box center [290, 218] width 155 height 59
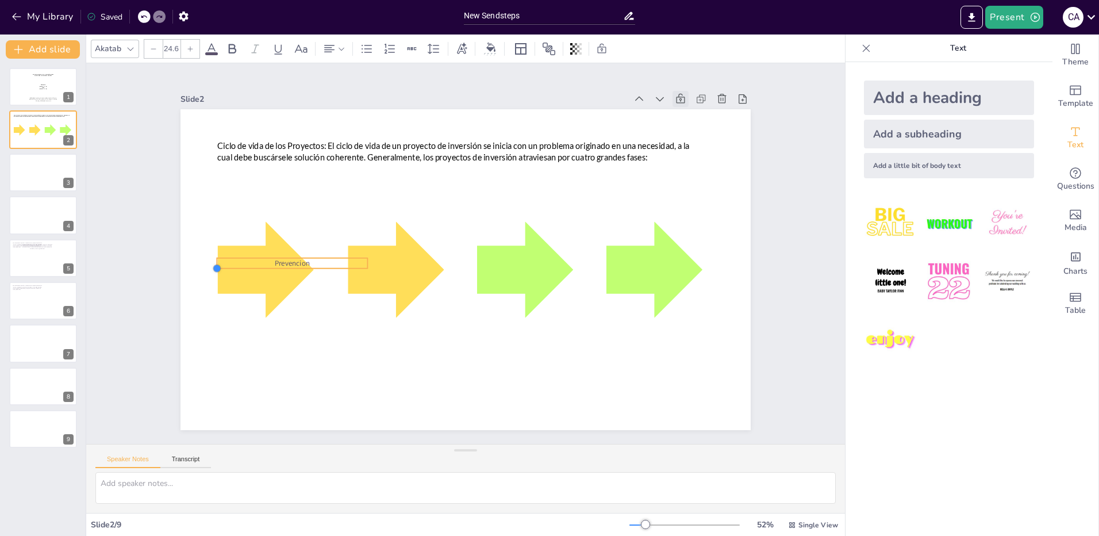
drag, startPoint x: 200, startPoint y: 266, endPoint x: 217, endPoint y: 265, distance: 17.8
click at [217, 265] on div "Ciclo de vida de los Proyectos: El ciclo de vida de un proyecto de inversión se…" at bounding box center [462, 269] width 624 height 432
drag, startPoint x: 211, startPoint y: 265, endPoint x: 224, endPoint y: 265, distance: 13.2
click at [224, 265] on div "Ciclo de vida de los Proyectos: El ciclo de vida de un proyecto de inversión se…" at bounding box center [455, 242] width 639 height 620
drag, startPoint x: 358, startPoint y: 265, endPoint x: 291, endPoint y: 265, distance: 66.1
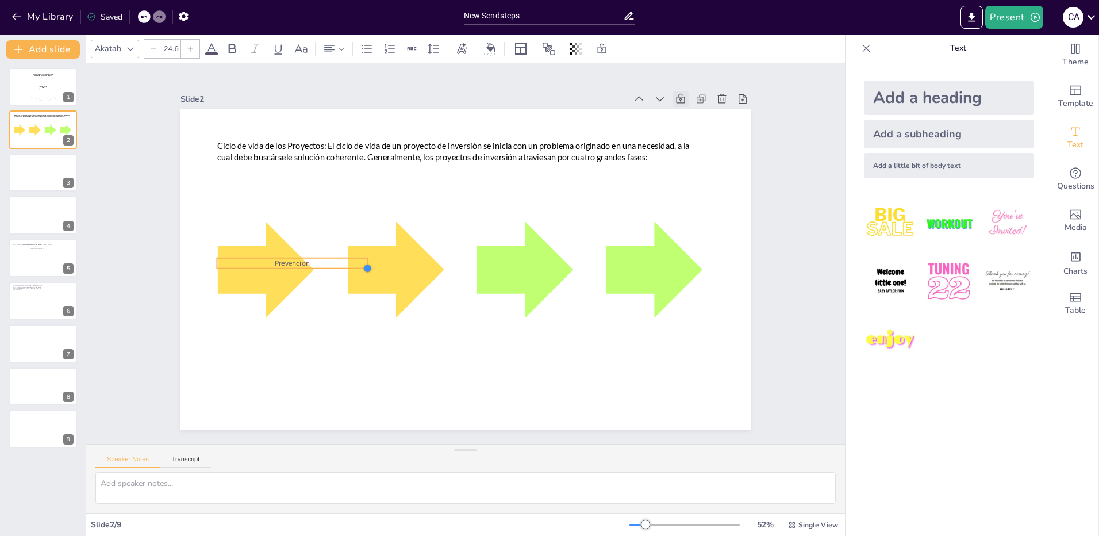
click at [291, 265] on div "Ciclo de vida de los Proyectos: El ciclo de vida de un proyecto de inversión se…" at bounding box center [466, 269] width 570 height 321
drag, startPoint x: 359, startPoint y: 254, endPoint x: 293, endPoint y: 271, distance: 68.3
click at [293, 271] on div "Ciclo de vida de los Proyectos: El ciclo de vida de un proyecto de inversión se…" at bounding box center [449, 250] width 432 height 624
drag, startPoint x: 254, startPoint y: 265, endPoint x: 256, endPoint y: 273, distance: 7.7
click at [256, 251] on div at bounding box center [260, 237] width 89 height 28
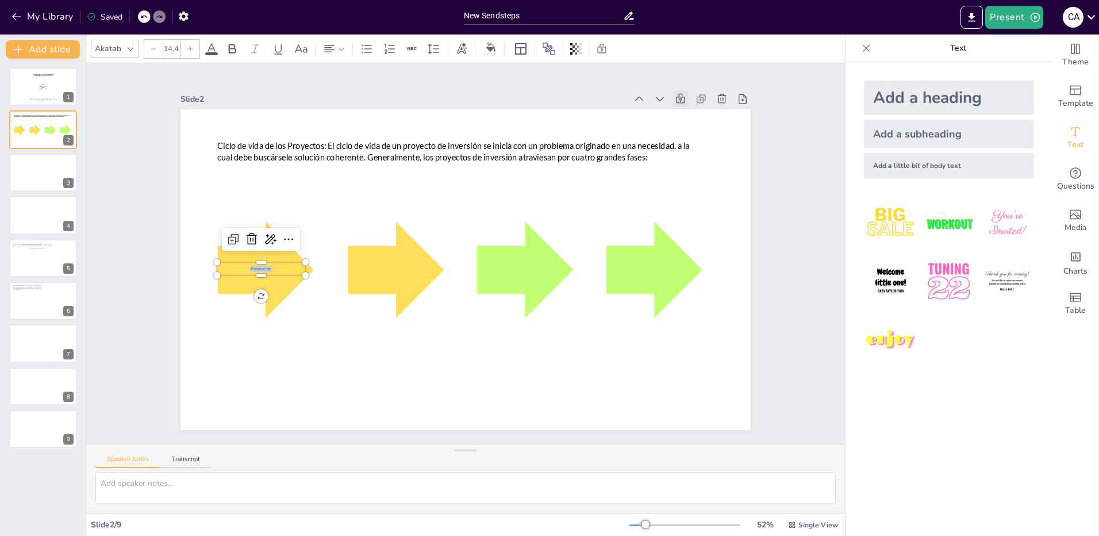
drag, startPoint x: 264, startPoint y: 266, endPoint x: 240, endPoint y: 267, distance: 24.2
click at [625, 269] on p "Prevencion" at bounding box center [669, 281] width 88 height 24
drag, startPoint x: 359, startPoint y: 254, endPoint x: 294, endPoint y: 268, distance: 66.5
click at [294, 268] on div "Ciclo de vida de los Proyectos: El ciclo de vida de un proyecto de inversión se…" at bounding box center [451, 261] width 563 height 654
drag, startPoint x: 198, startPoint y: 266, endPoint x: 212, endPoint y: 267, distance: 13.2
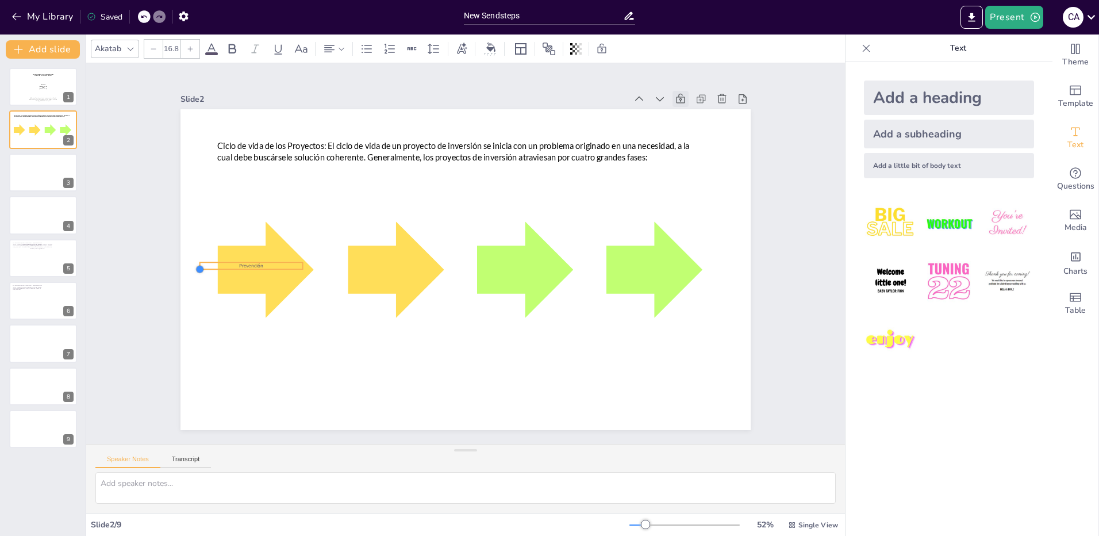
click at [212, 267] on div "Ciclo de vida de los Proyectos: El ciclo de vida de un proyecto de inversión se…" at bounding box center [454, 243] width 620 height 639
drag, startPoint x: 194, startPoint y: 267, endPoint x: 208, endPoint y: 269, distance: 13.9
click at [208, 269] on div "Ciclo de vida de los Proyectos: El ciclo de vida de un proyecto de inversión se…" at bounding box center [462, 238] width 624 height 432
drag, startPoint x: 167, startPoint y: 267, endPoint x: 254, endPoint y: 267, distance: 86.8
click at [254, 267] on div "Ciclo de vida de los Proyectos: El ciclo de vida de un proyecto de inversión se…" at bounding box center [479, 261] width 563 height 654
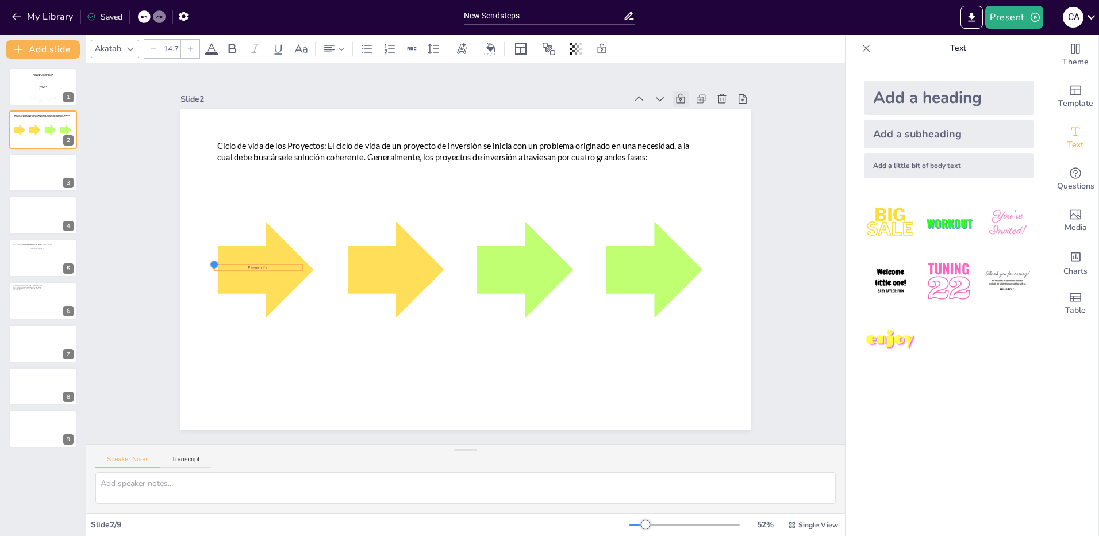
type input "14.4"
drag, startPoint x: 175, startPoint y: 256, endPoint x: 224, endPoint y: 262, distance: 49.2
click at [224, 262] on div "Ciclo de vida de los Proyectos: El ciclo de vida de un proyecto de inversión se…" at bounding box center [455, 266] width 639 height 620
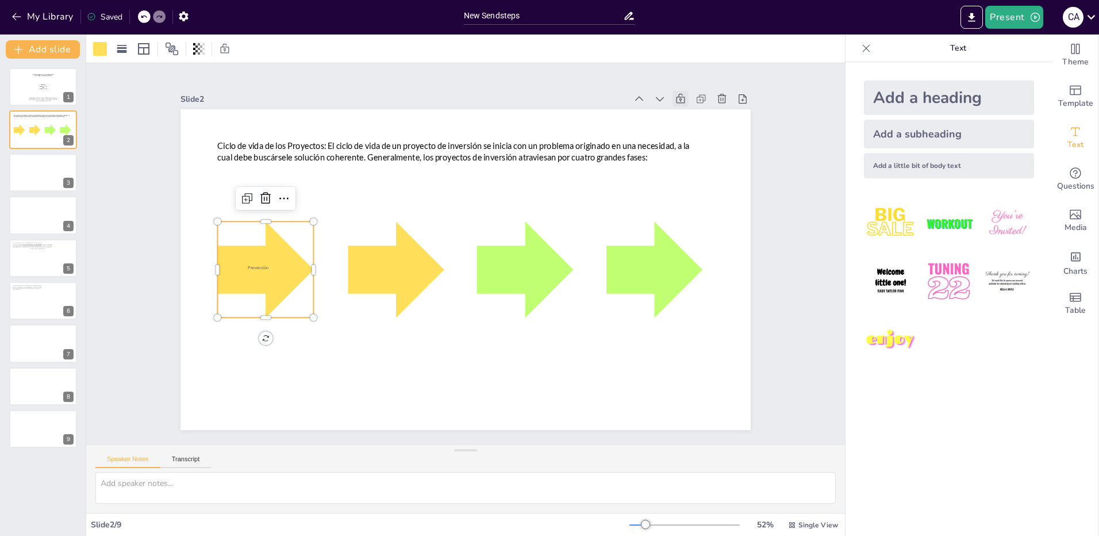
click at [268, 168] on div at bounding box center [335, 101] width 135 height 135
click at [269, 170] on span "Prevención" at bounding box center [279, 162] width 21 height 16
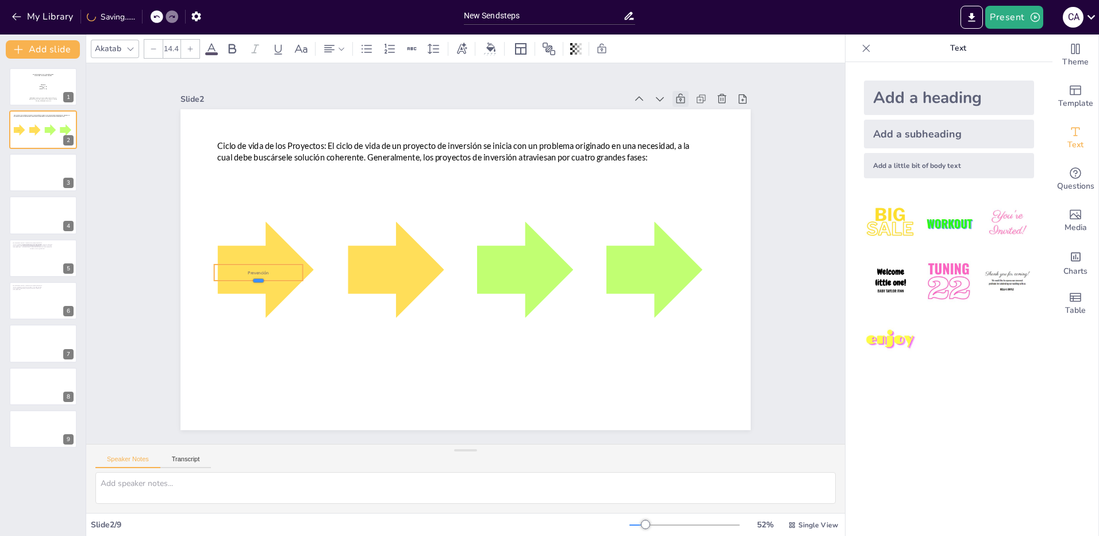
drag, startPoint x: 249, startPoint y: 269, endPoint x: 249, endPoint y: 279, distance: 10.3
click at [340, 401] on div at bounding box center [369, 439] width 59 height 77
click at [527, 106] on div at bounding box center [549, 63] width 44 height 85
click at [213, 202] on div at bounding box center [221, 190] width 16 height 23
click at [487, 60] on span "Prevención" at bounding box center [492, 50] width 10 height 22
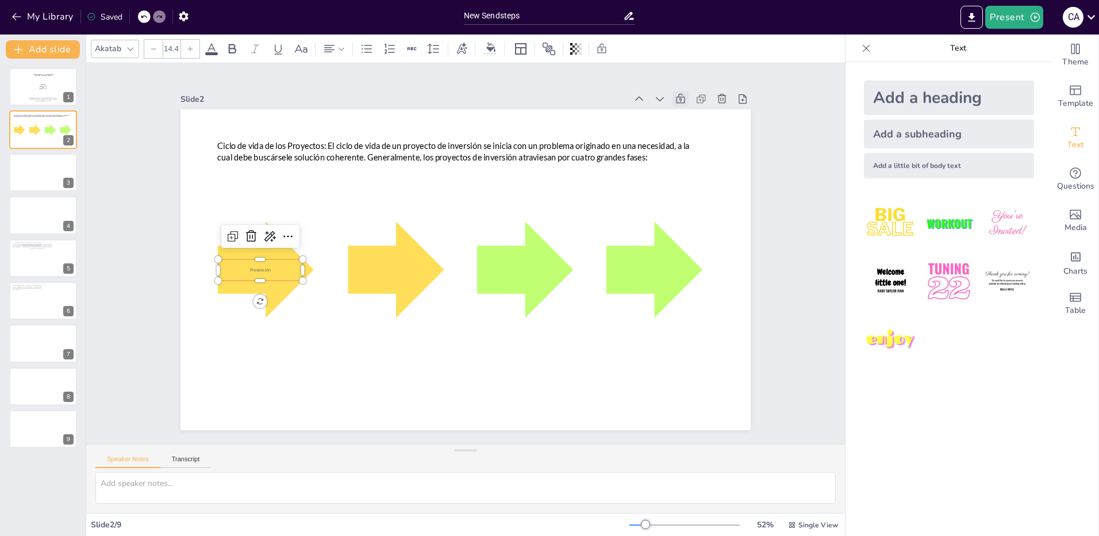
click at [360, 83] on span "Prevención" at bounding box center [367, 72] width 14 height 21
click at [332, 408] on span "Prevención" at bounding box center [341, 418] width 18 height 20
drag, startPoint x: 263, startPoint y: 267, endPoint x: 241, endPoint y: 266, distance: 22.4
click at [371, 105] on p "Prevención" at bounding box center [387, 63] width 32 height 82
click at [191, 52] on icon at bounding box center [190, 48] width 7 height 7
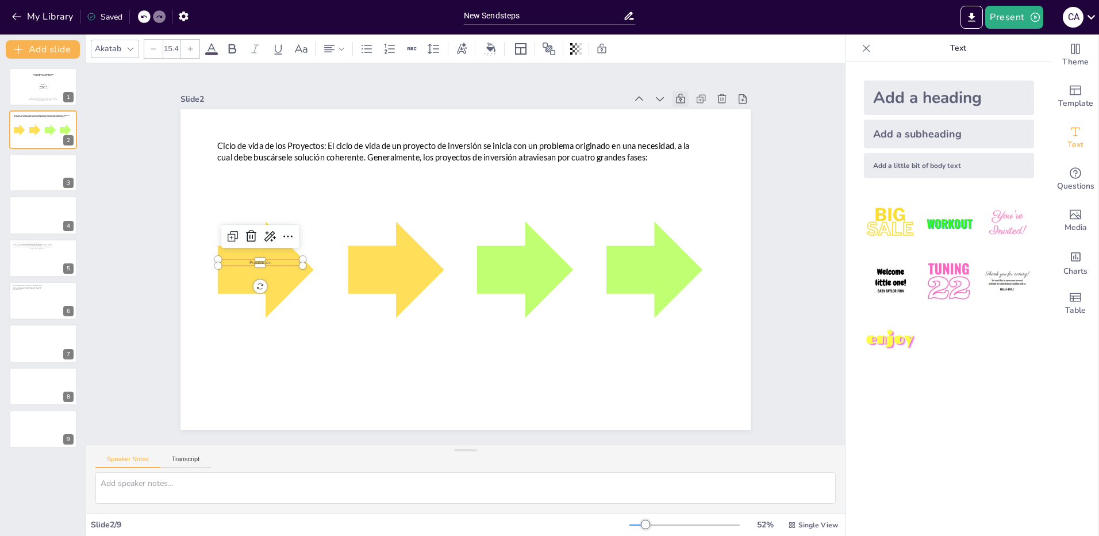
click at [191, 52] on icon at bounding box center [190, 48] width 7 height 7
click at [190, 48] on icon at bounding box center [190, 48] width 7 height 7
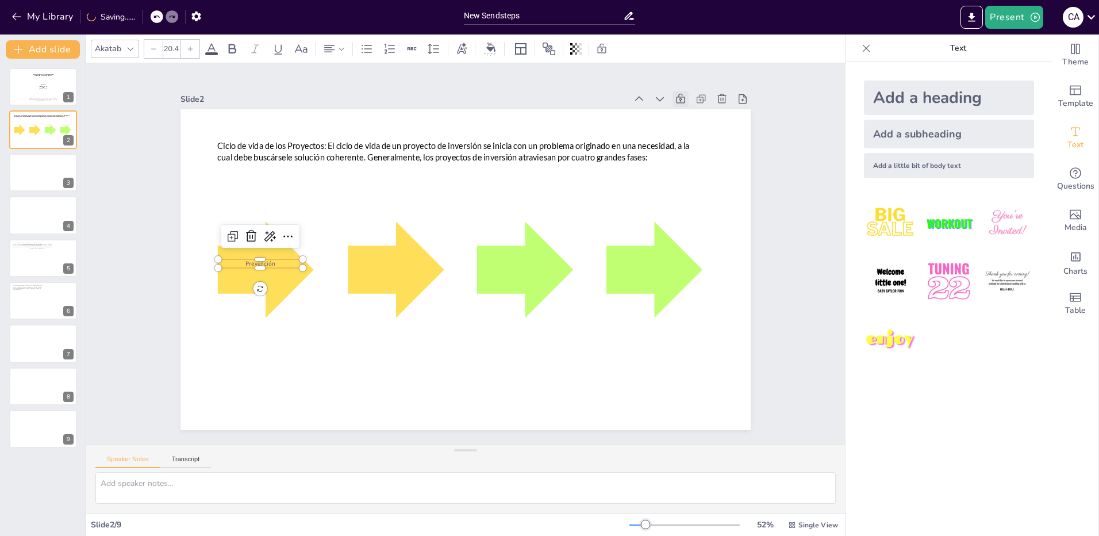
click at [190, 48] on icon at bounding box center [190, 48] width 7 height 7
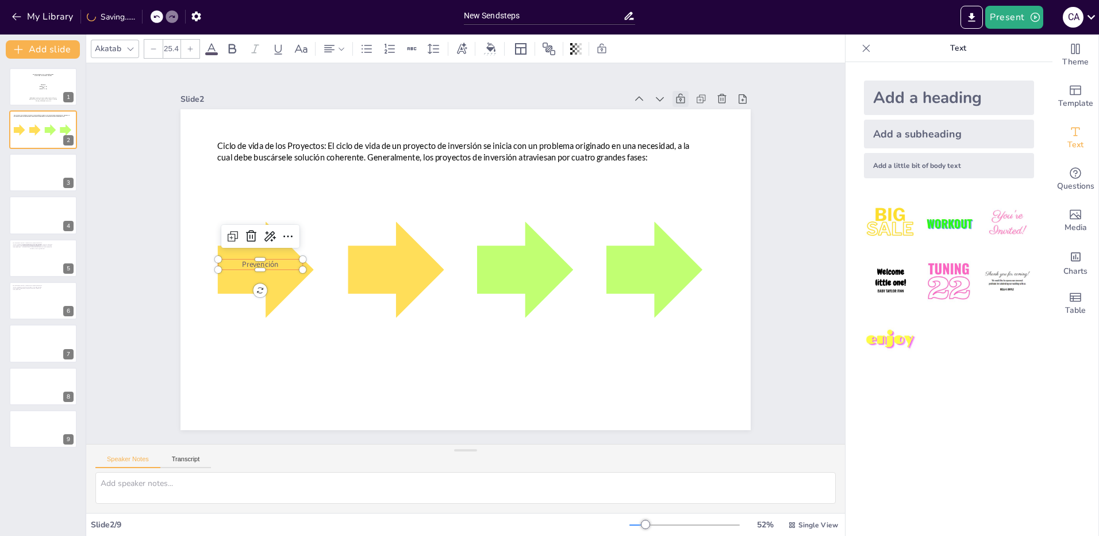
click at [190, 48] on icon at bounding box center [190, 48] width 7 height 7
click at [189, 48] on icon at bounding box center [190, 48] width 7 height 7
click at [187, 48] on icon at bounding box center [190, 48] width 7 height 7
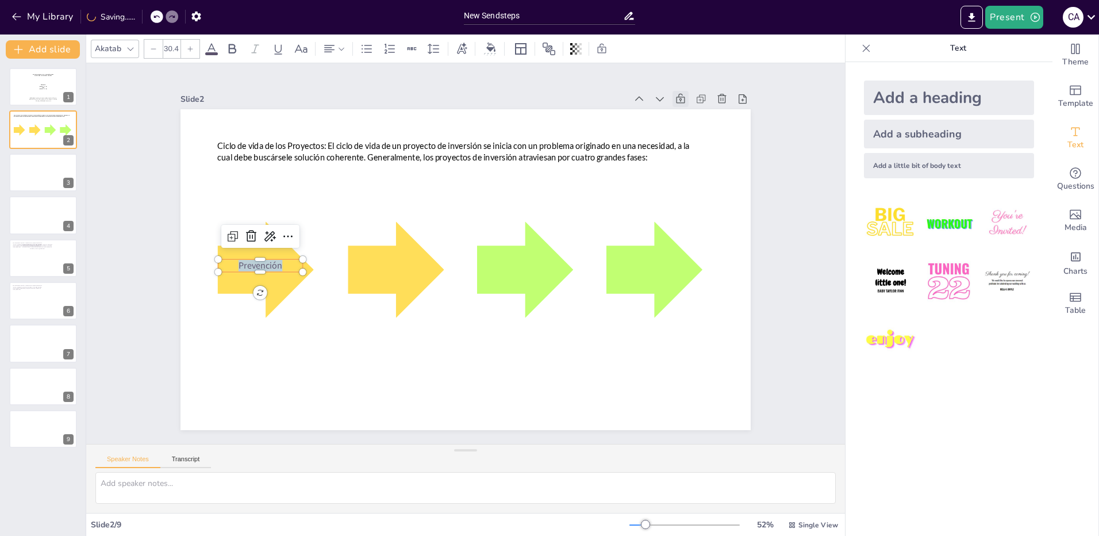
click at [187, 48] on icon at bounding box center [190, 48] width 7 height 7
type input "33.4"
click at [569, 378] on div at bounding box center [594, 417] width 50 height 78
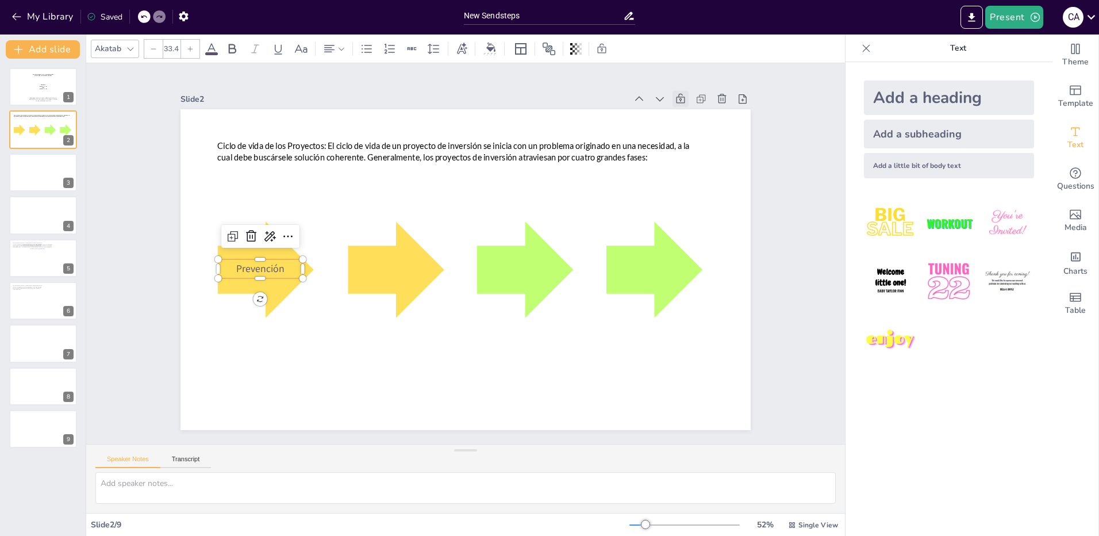
copy span "Prevención"
click at [585, 151] on p "Prevención" at bounding box center [623, 120] width 76 height 61
click at [439, 263] on div at bounding box center [507, 195] width 136 height 136
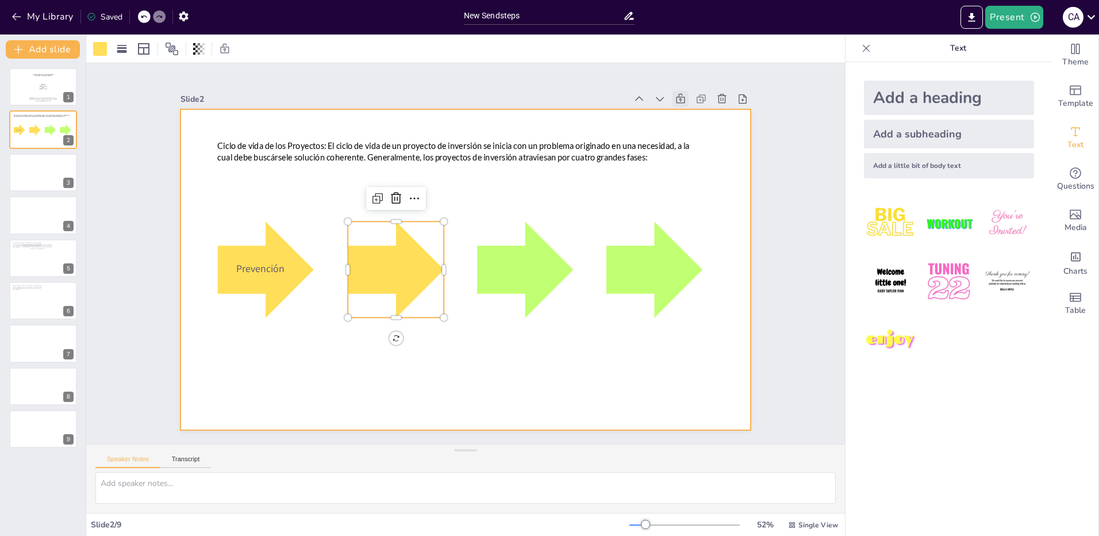
click at [316, 368] on div at bounding box center [461, 268] width 642 height 481
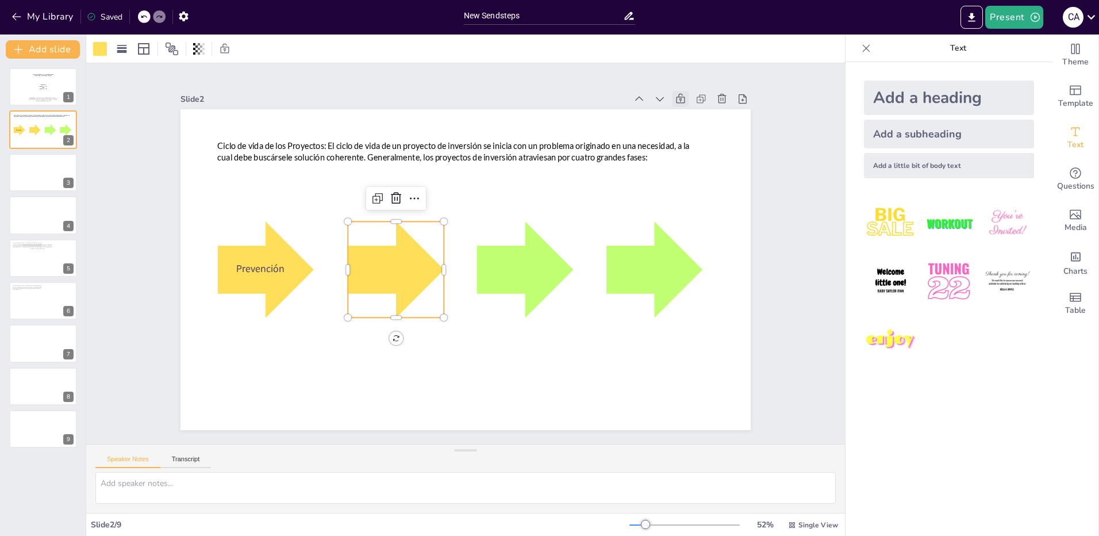
click at [385, 259] on div at bounding box center [407, 213] width 136 height 136
click at [1072, 136] on icon "Add text boxes" at bounding box center [1076, 132] width 14 height 14
click at [934, 167] on div "Add a little bit of body text" at bounding box center [949, 165] width 170 height 25
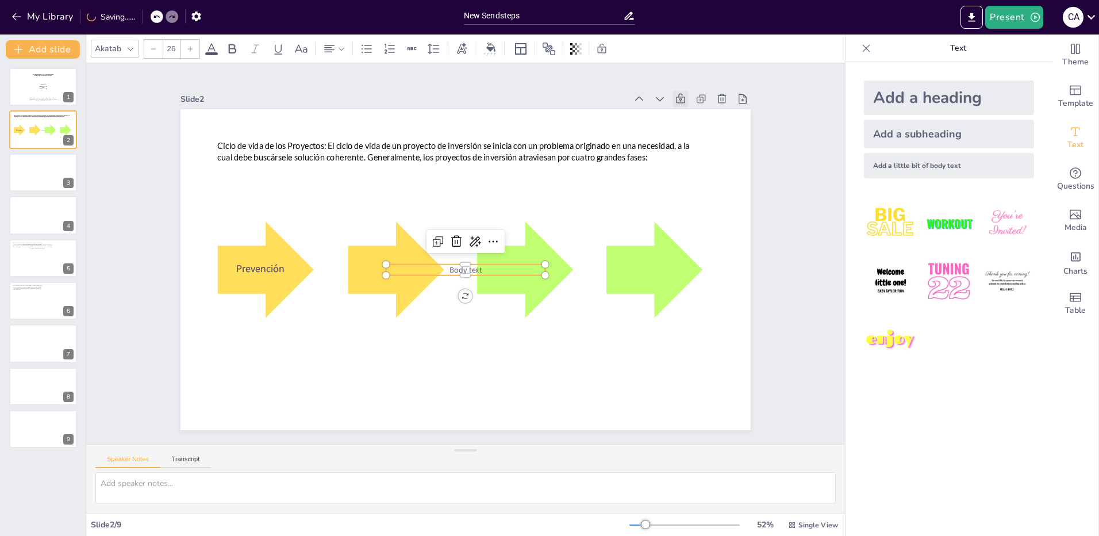
click at [474, 266] on p "Body text" at bounding box center [479, 261] width 89 height 143
click at [472, 266] on p "Body text" at bounding box center [450, 257] width 44 height 158
drag, startPoint x: 475, startPoint y: 266, endPoint x: 434, endPoint y: 266, distance: 41.4
click at [434, 266] on p "Body text" at bounding box center [479, 262] width 102 height 135
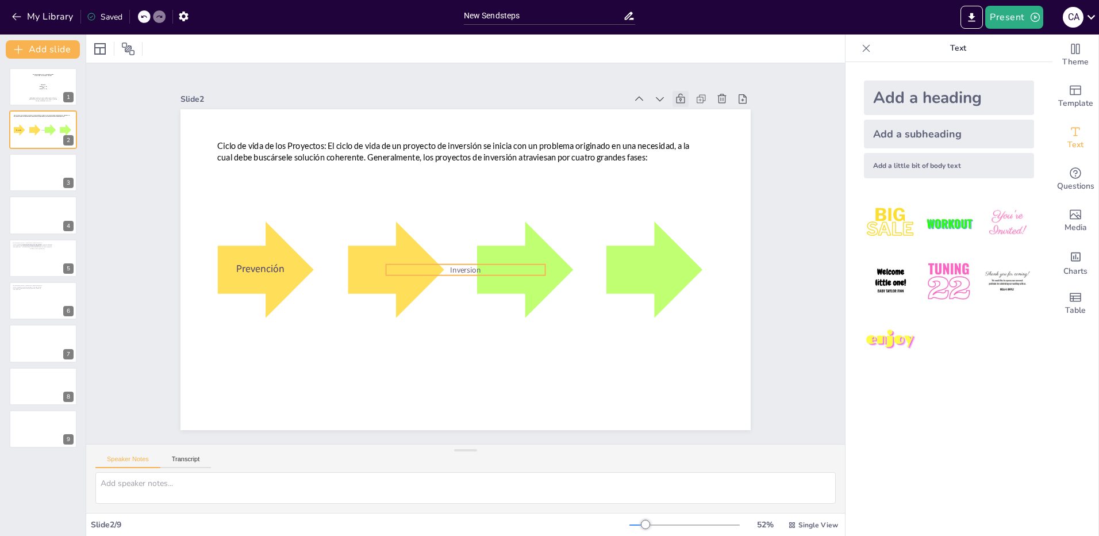
click at [460, 264] on span "Inversion" at bounding box center [450, 248] width 20 height 33
click at [475, 266] on p "Inversion" at bounding box center [480, 260] width 75 height 150
click at [470, 252] on span "Inversion" at bounding box center [458, 239] width 32 height 25
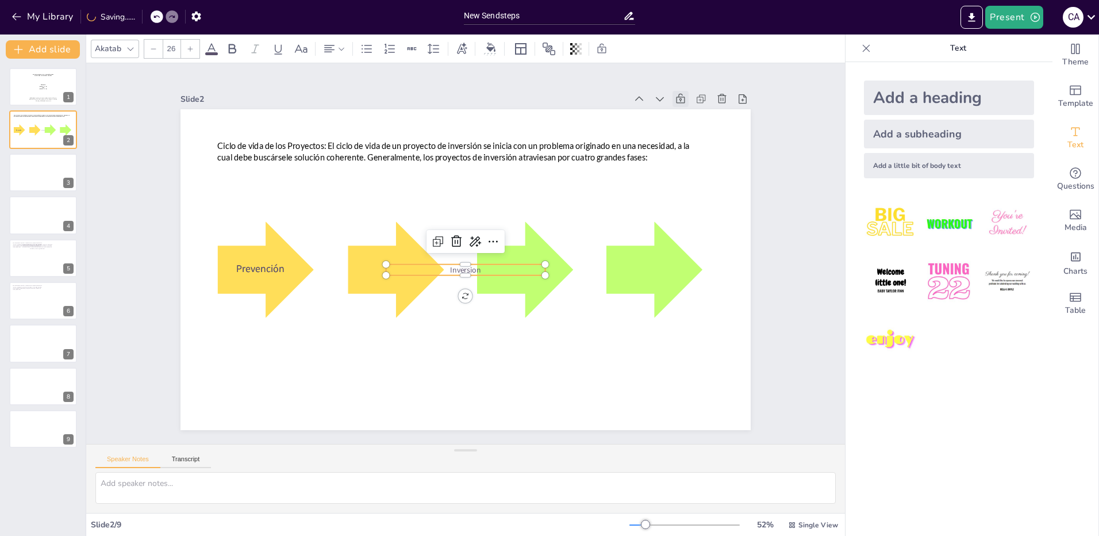
click at [466, 267] on span "Inversion" at bounding box center [452, 262] width 27 height 31
drag, startPoint x: 537, startPoint y: 271, endPoint x: 502, endPoint y: 273, distance: 35.1
click at [502, 273] on div "Ciclo de vida de los Proyectos: El ciclo de vida de un proyecto de inversión se…" at bounding box center [449, 250] width 432 height 624
drag, startPoint x: 554, startPoint y: 261, endPoint x: 486, endPoint y: 268, distance: 67.6
click at [439, 250] on div at bounding box center [433, 244] width 11 height 11
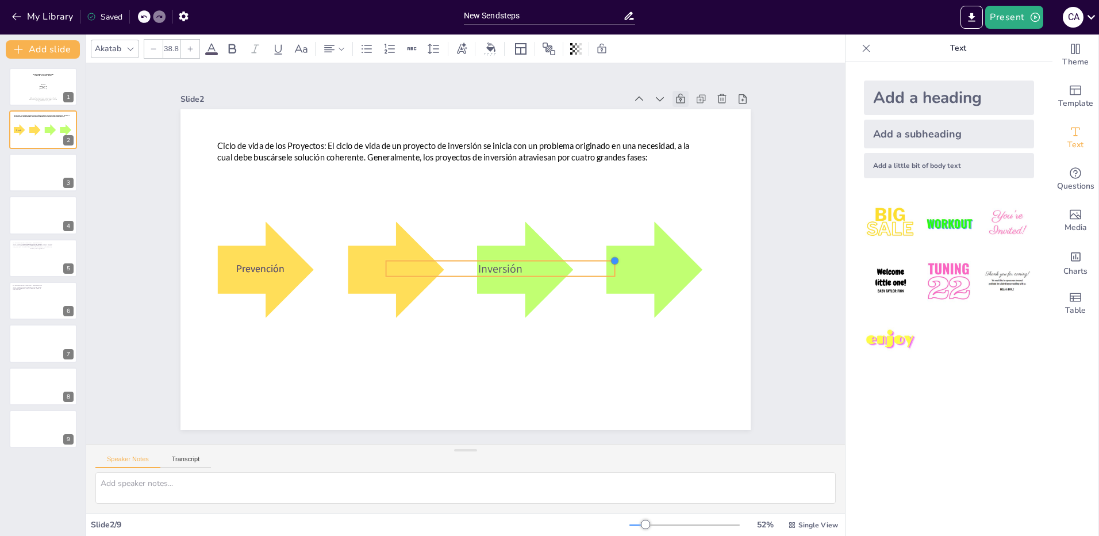
type input "41.6"
drag, startPoint x: 486, startPoint y: 263, endPoint x: 486, endPoint y: 253, distance: 9.8
click at [486, 253] on div "Ciclo de vida de los Proyectos: El ciclo de vida de un proyecto de inversión se…" at bounding box center [455, 266] width 639 height 620
drag, startPoint x: 632, startPoint y: 264, endPoint x: 477, endPoint y: 270, distance: 155.3
click at [477, 270] on div "Ciclo de vida de los Proyectos: El ciclo de vida de un proyecto de inversión se…" at bounding box center [461, 239] width 642 height 482
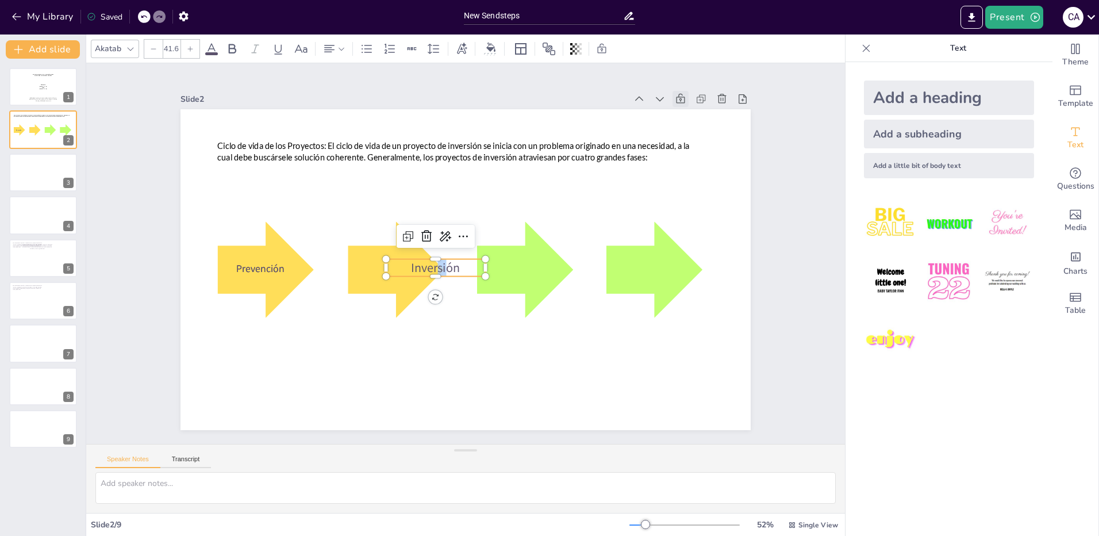
drag, startPoint x: 439, startPoint y: 264, endPoint x: 429, endPoint y: 263, distance: 9.8
click at [429, 263] on span "Inversión" at bounding box center [434, 244] width 48 height 46
click at [453, 263] on p "Inversión" at bounding box center [433, 247] width 90 height 72
click at [456, 254] on div at bounding box center [436, 245] width 97 height 40
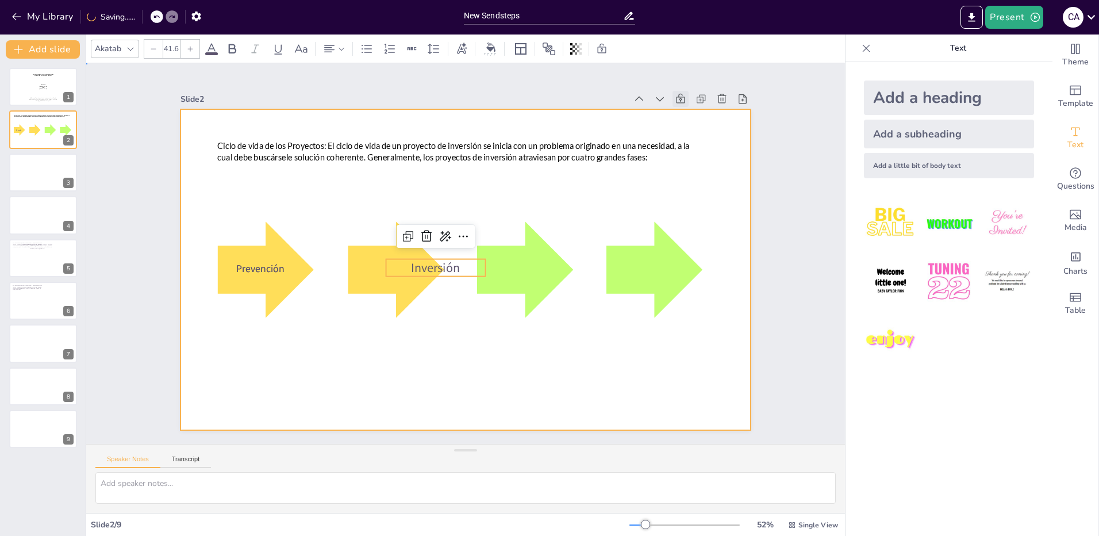
click at [425, 341] on div at bounding box center [456, 266] width 650 height 594
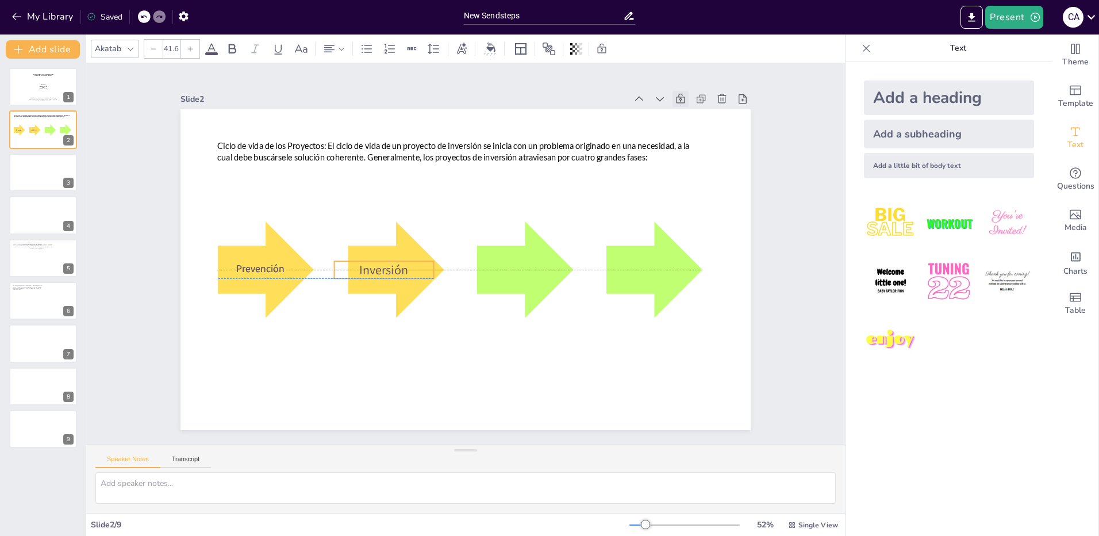
drag, startPoint x: 402, startPoint y: 264, endPoint x: 351, endPoint y: 263, distance: 51.8
click at [516, 235] on span "Inversión" at bounding box center [542, 221] width 52 height 27
drag, startPoint x: 324, startPoint y: 265, endPoint x: 339, endPoint y: 267, distance: 15.1
click at [503, 149] on div at bounding box center [513, 140] width 20 height 17
click at [401, 223] on span "Inversión" at bounding box center [415, 197] width 40 height 51
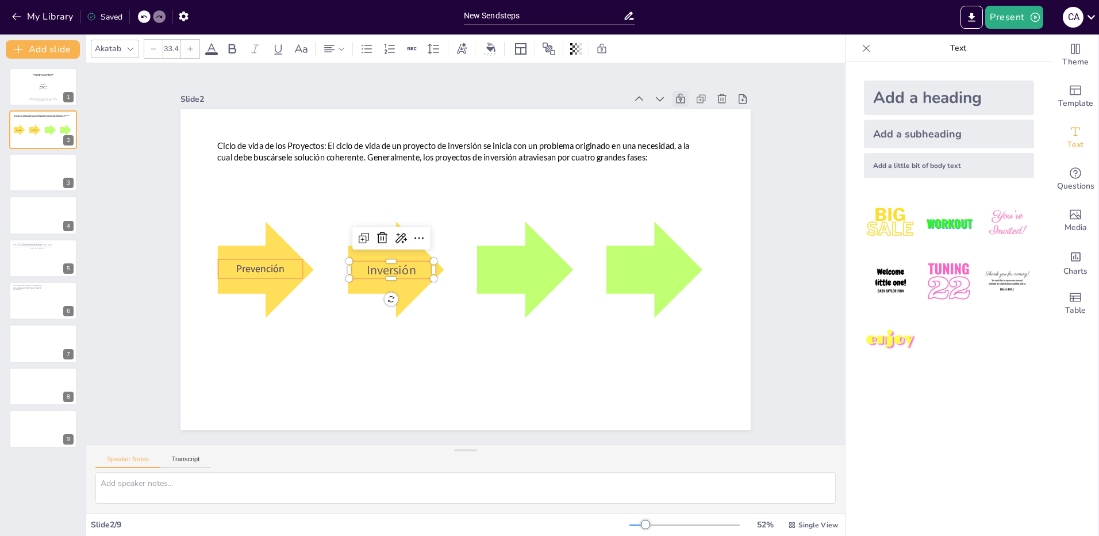
click at [501, 79] on span "Prevención" at bounding box center [515, 54] width 28 height 50
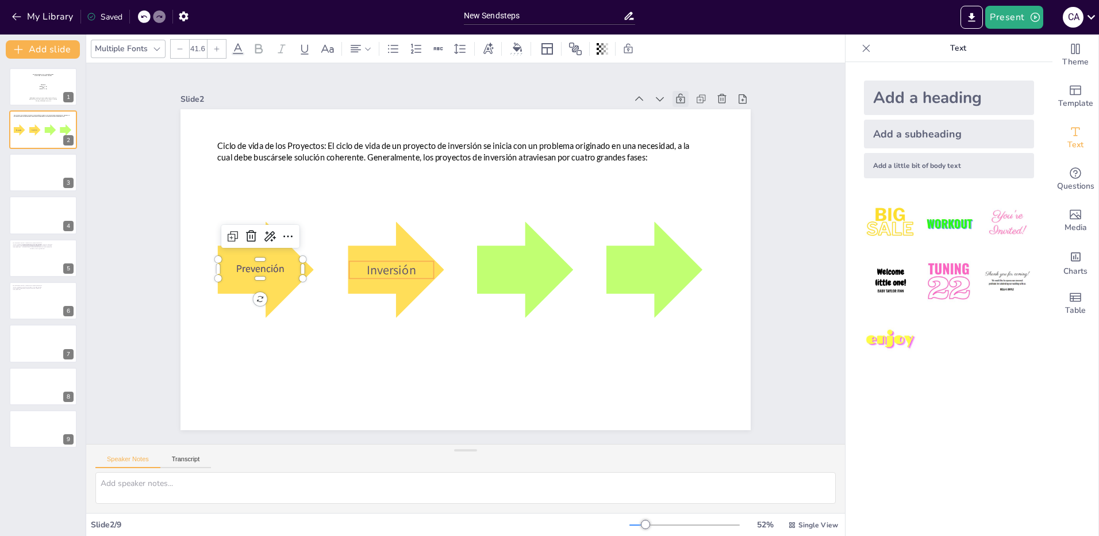
click at [390, 269] on span "Inversión" at bounding box center [390, 262] width 51 height 22
click at [245, 218] on span "Prevención" at bounding box center [266, 204] width 50 height 28
type input "41.6"
click at [515, 266] on span "Inversión" at bounding box center [541, 262] width 52 height 32
click at [397, 227] on span "Inversión" at bounding box center [417, 200] width 40 height 51
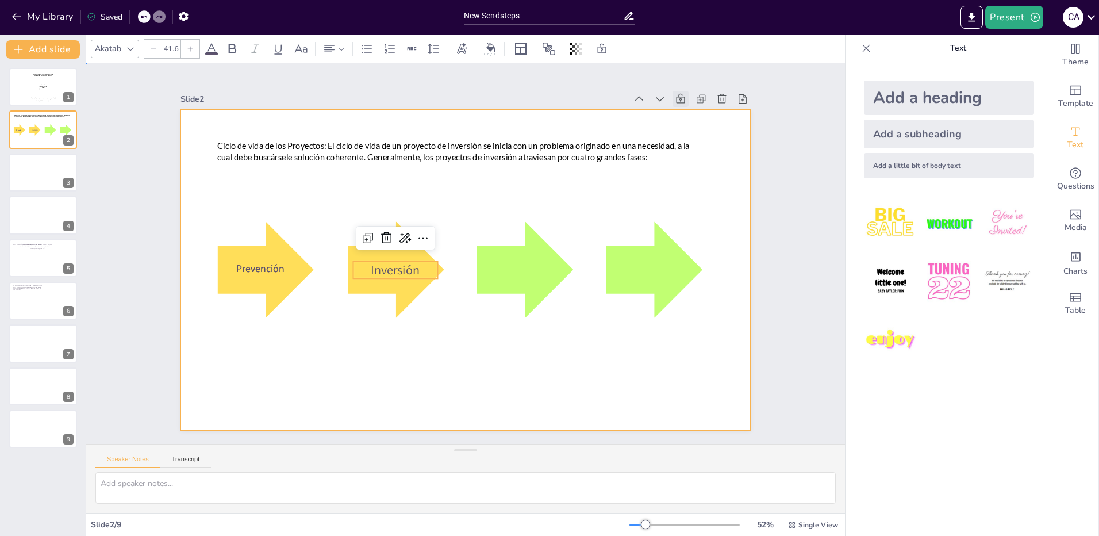
click at [417, 323] on div at bounding box center [464, 237] width 601 height 379
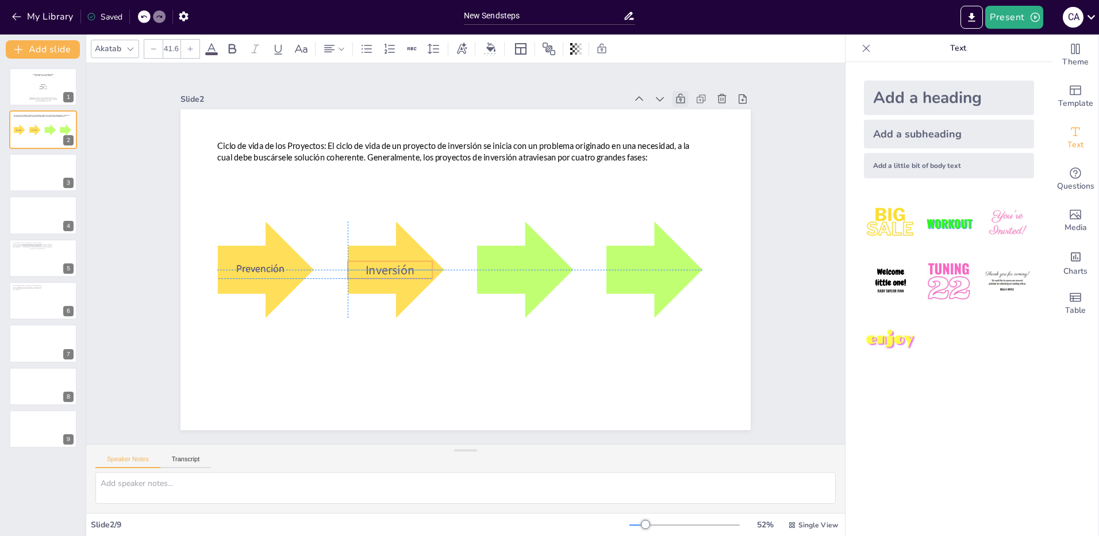
click at [394, 222] on span "Inversión" at bounding box center [414, 196] width 40 height 51
click at [433, 312] on div "Ciclo de vida de los Proyectos: El ciclo de vida de un proyecto de inversión se…" at bounding box center [451, 261] width 563 height 654
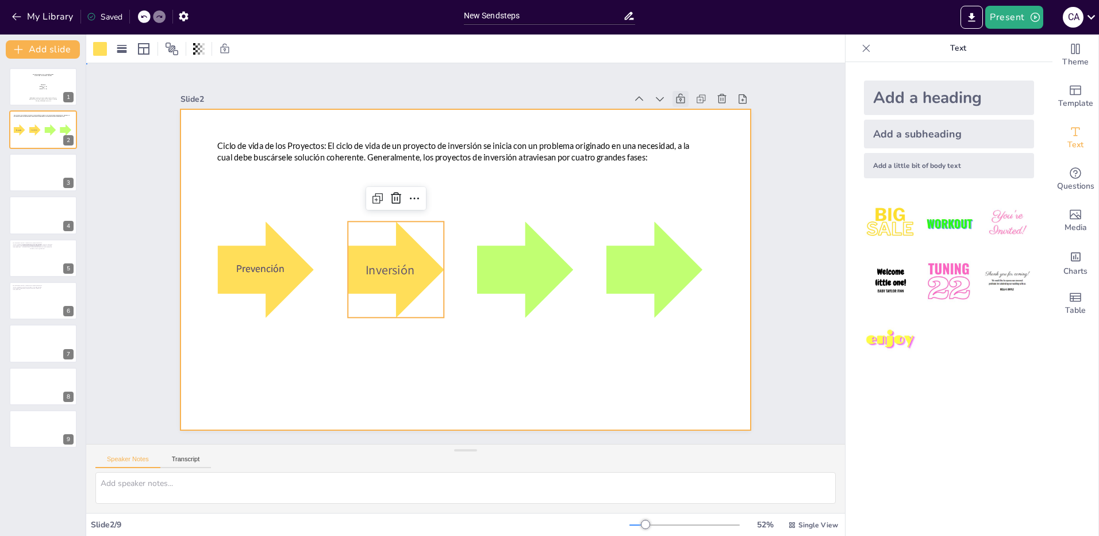
click at [415, 342] on div at bounding box center [456, 240] width 650 height 595
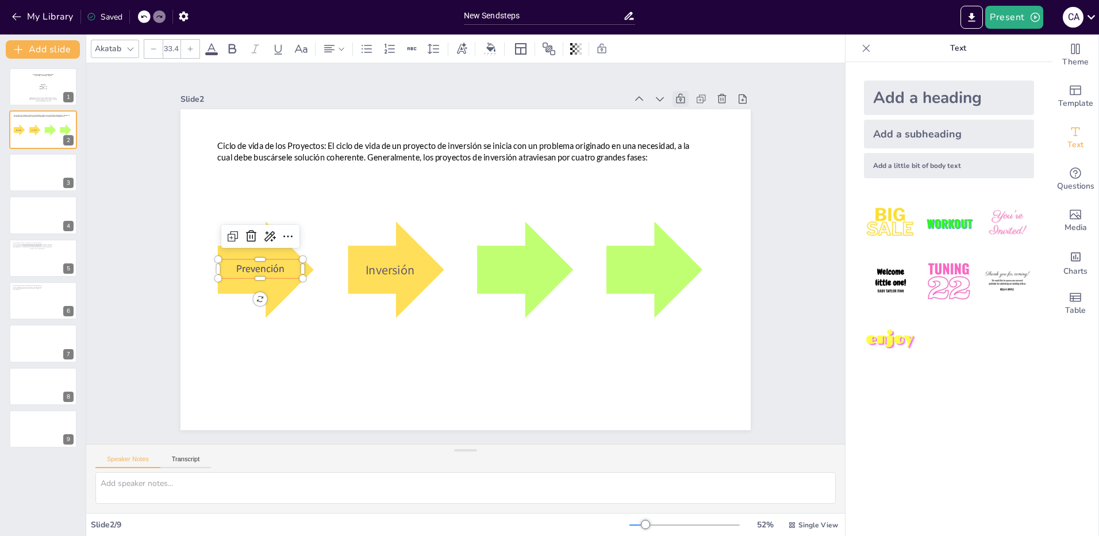
click at [420, 76] on span "Prevención" at bounding box center [429, 50] width 18 height 49
click at [383, 266] on span "Inversión" at bounding box center [390, 269] width 49 height 17
click at [152, 49] on icon at bounding box center [153, 48] width 7 height 7
click at [296, 133] on span "Prevención" at bounding box center [317, 111] width 43 height 45
click at [498, 266] on p "Inversión" at bounding box center [539, 277] width 82 height 57
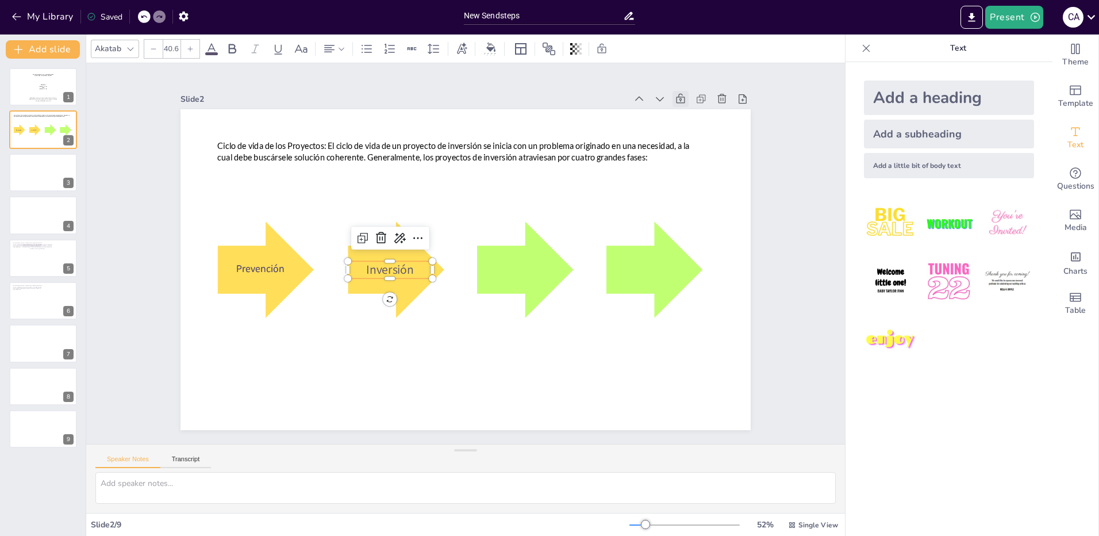
click at [178, 44] on input "40.6" at bounding box center [171, 49] width 16 height 18
click at [159, 47] on div at bounding box center [153, 49] width 18 height 18
click at [158, 47] on div at bounding box center [153, 49] width 18 height 18
click at [151, 50] on icon at bounding box center [153, 48] width 7 height 7
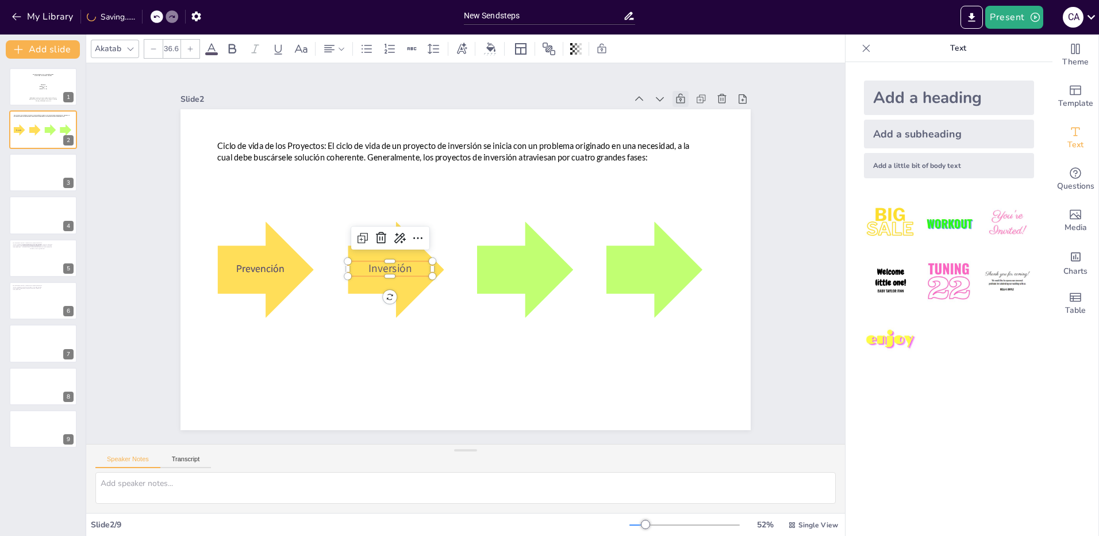
click at [151, 50] on icon at bounding box center [153, 48] width 7 height 7
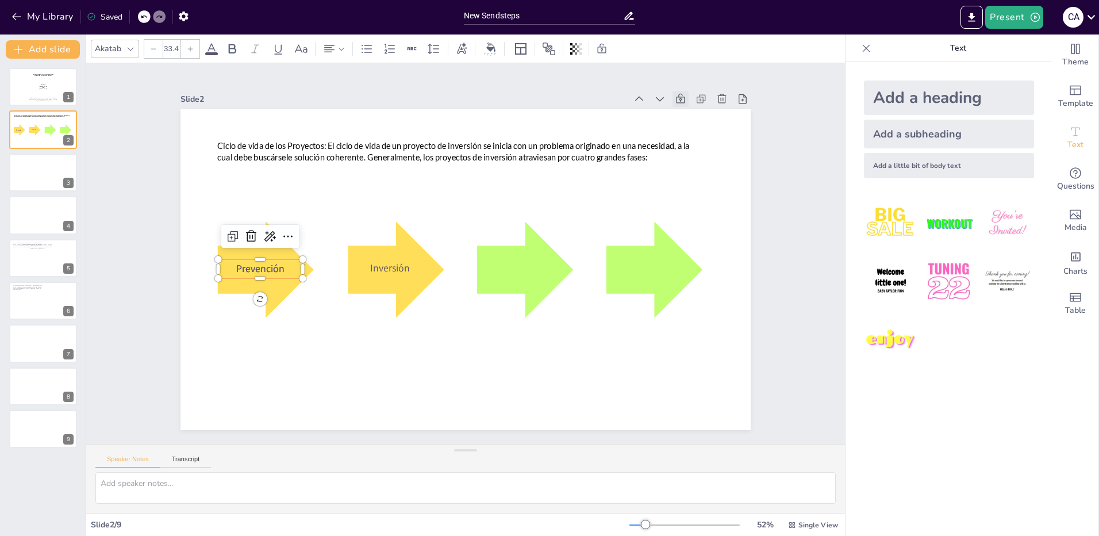
click at [570, 113] on span "Prevención" at bounding box center [591, 90] width 43 height 45
type input "33.6"
click at [377, 263] on span "Inversión" at bounding box center [388, 252] width 41 height 22
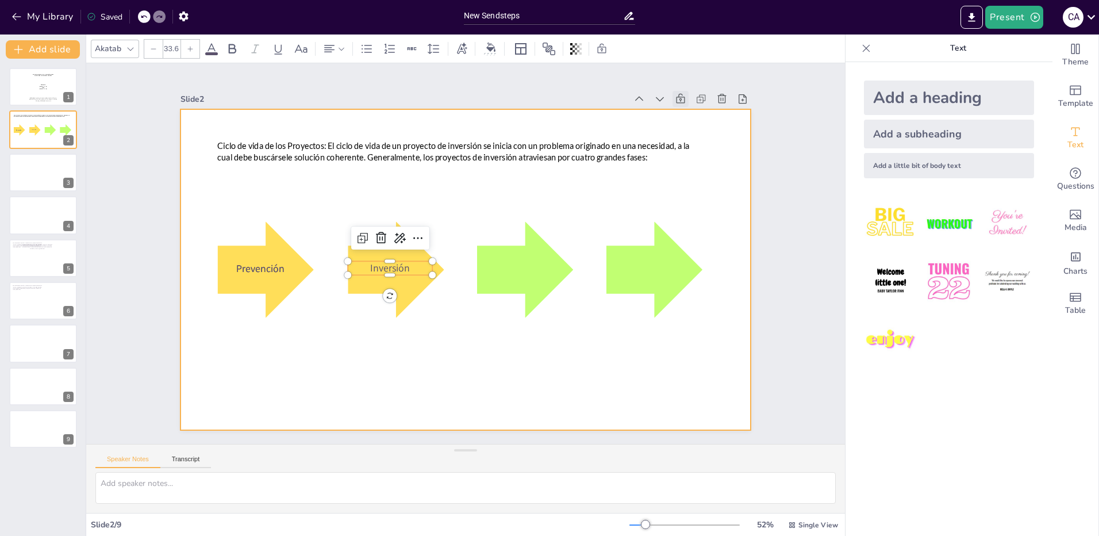
click at [430, 353] on div at bounding box center [451, 261] width 563 height 654
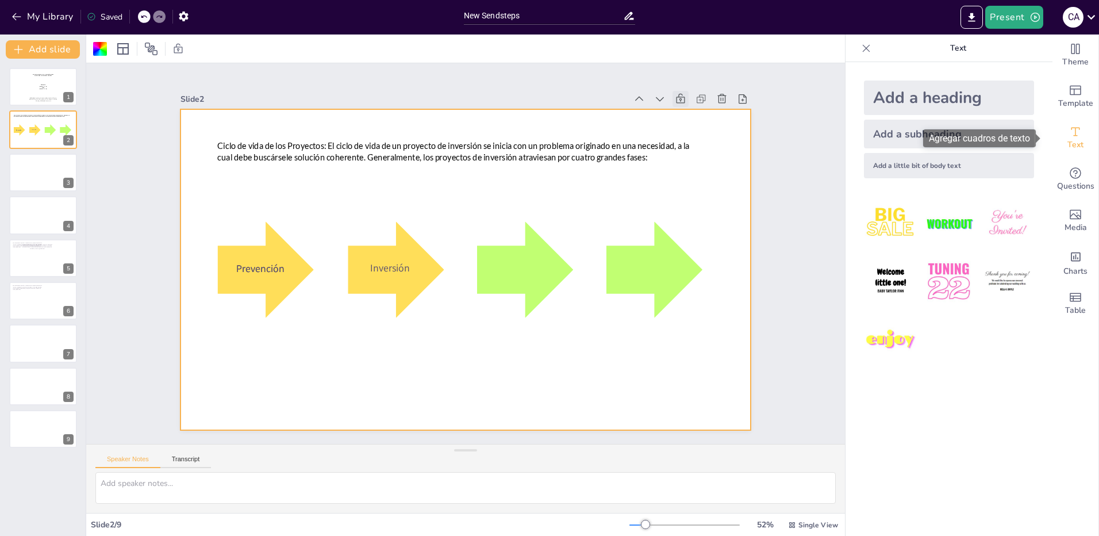
click at [1072, 135] on icon "Add text boxes" at bounding box center [1076, 131] width 9 height 9
click at [938, 162] on div "Add a little bit of body text" at bounding box center [949, 165] width 170 height 25
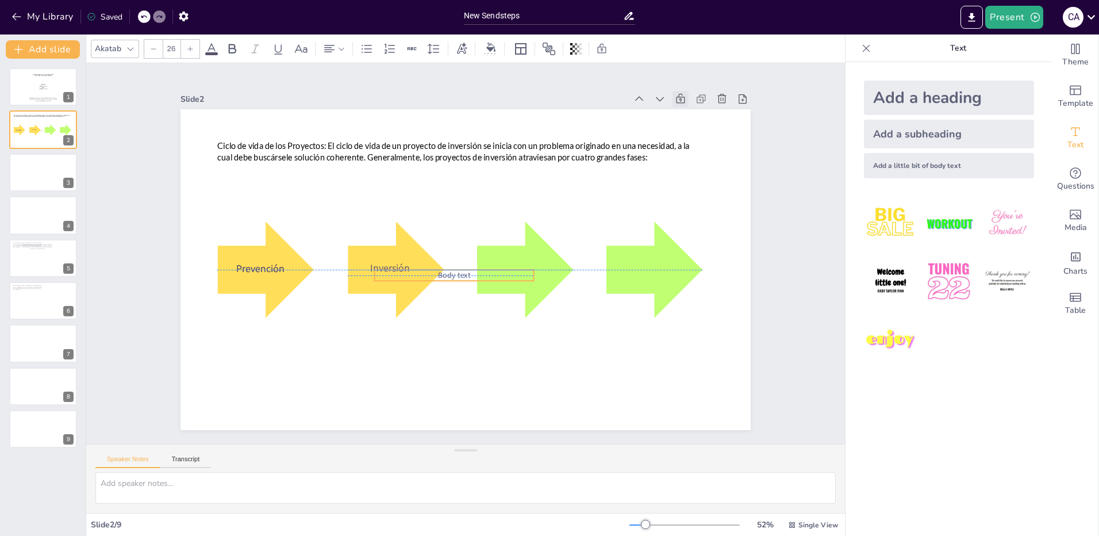
drag, startPoint x: 477, startPoint y: 267, endPoint x: 466, endPoint y: 269, distance: 11.6
click at [459, 269] on p "Body text" at bounding box center [446, 239] width 28 height 159
click at [463, 270] on p "Body text" at bounding box center [446, 268] width 150 height 75
click at [463, 256] on p "Body text" at bounding box center [481, 235] width 158 height 44
drag, startPoint x: 463, startPoint y: 271, endPoint x: 426, endPoint y: 273, distance: 37.4
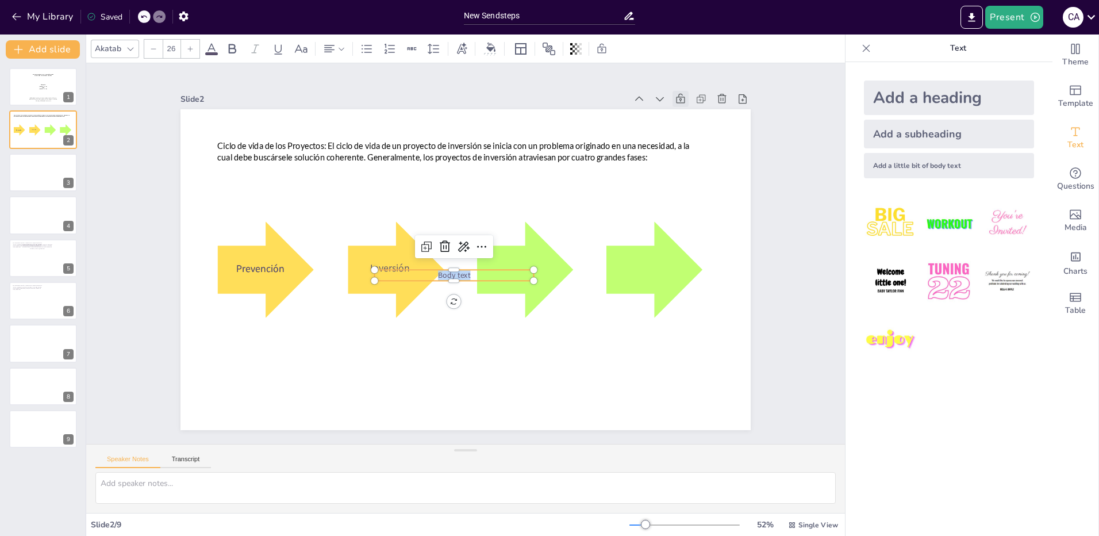
click at [426, 245] on p "Body text" at bounding box center [474, 231] width 159 height 28
drag, startPoint x: 464, startPoint y: 274, endPoint x: 428, endPoint y: 273, distance: 36.2
click at [428, 273] on p "Operación" at bounding box center [441, 254] width 89 height 143
click at [194, 49] on icon at bounding box center [190, 48] width 7 height 7
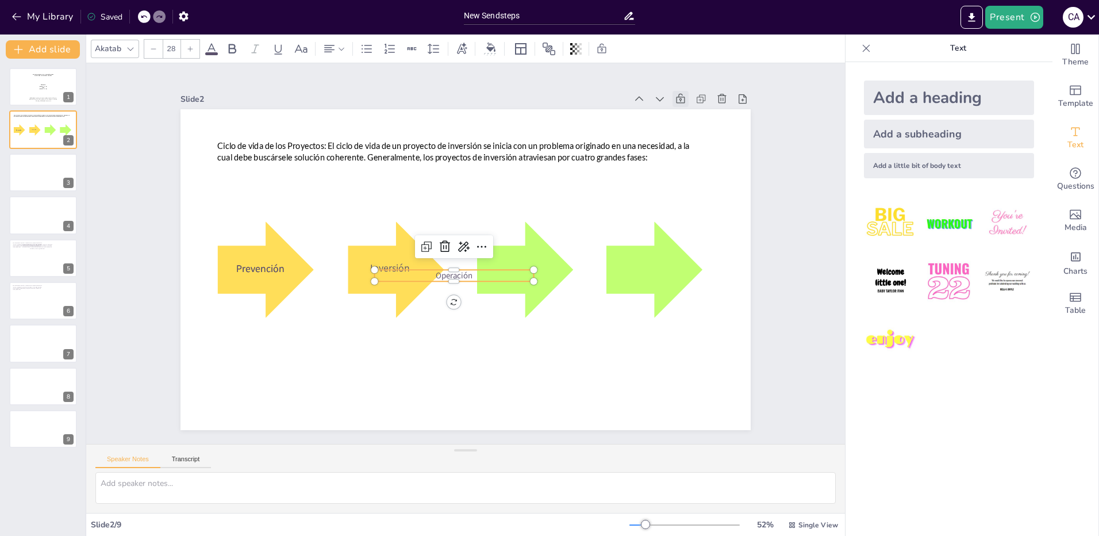
click at [194, 49] on icon at bounding box center [190, 48] width 7 height 7
click at [175, 45] on input "31" at bounding box center [171, 49] width 16 height 18
click at [191, 52] on icon at bounding box center [190, 48] width 7 height 7
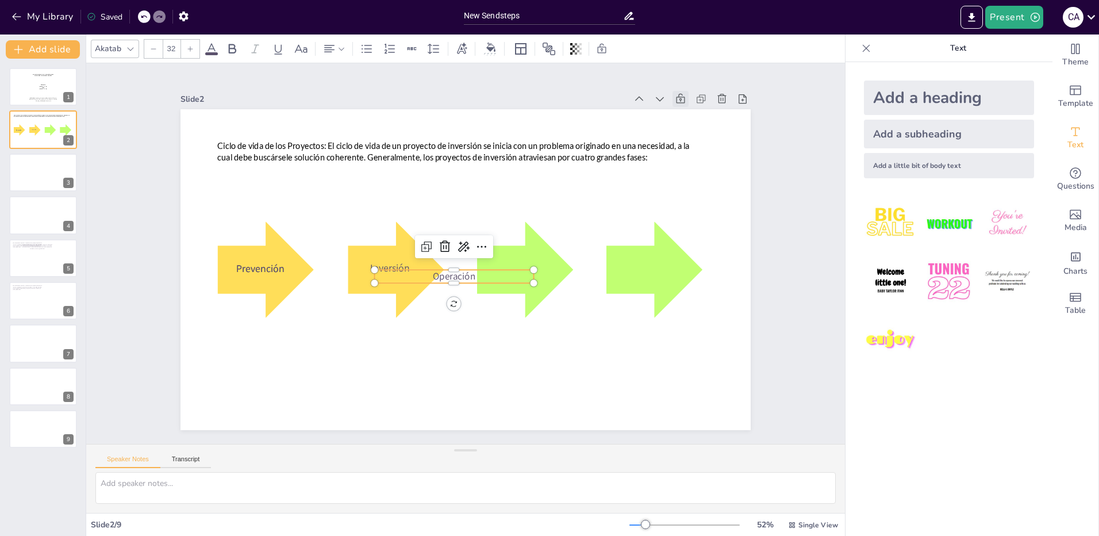
click at [191, 52] on icon at bounding box center [190, 48] width 7 height 7
type input "33"
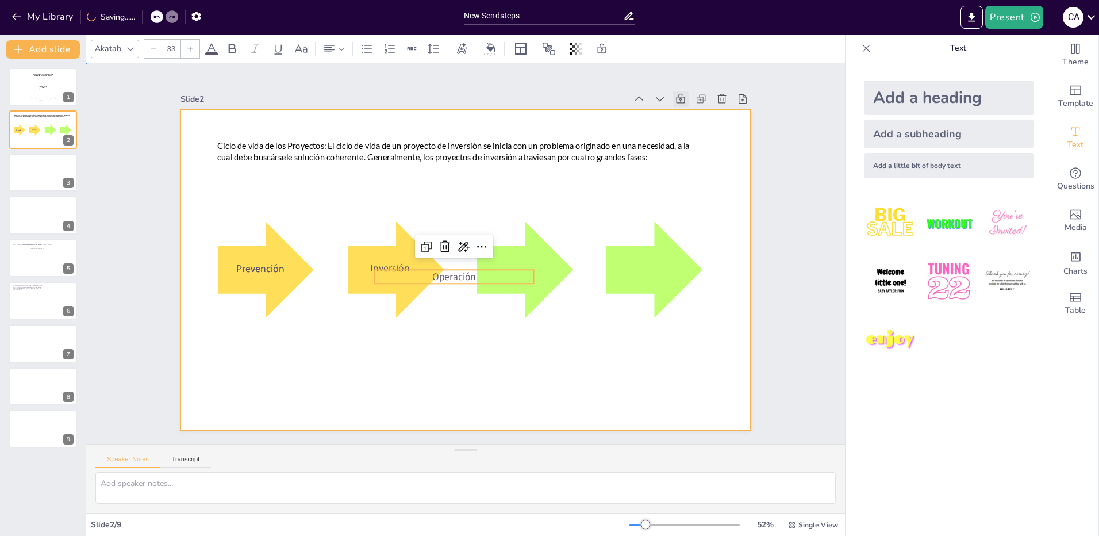
click at [469, 344] on div at bounding box center [450, 257] width 432 height 624
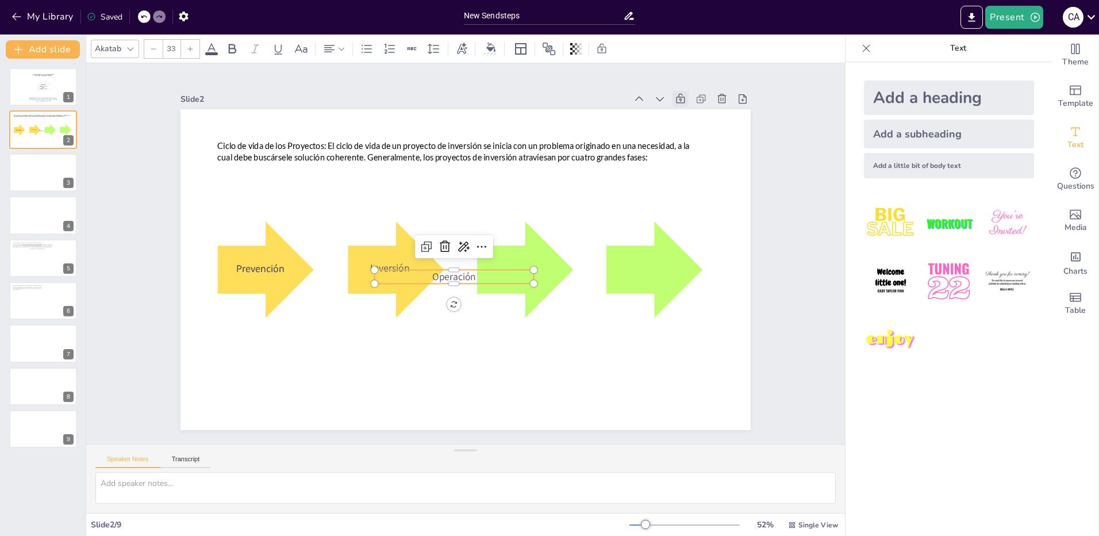
click at [440, 275] on span "Operación" at bounding box center [440, 258] width 37 height 44
type input "56.6"
drag, startPoint x: 527, startPoint y: 281, endPoint x: 527, endPoint y: 290, distance: 9.8
click at [527, 290] on div "Ciclo de vida de los Proyectos: El ciclo de vida de un proyecto de inversión se…" at bounding box center [450, 259] width 481 height 642
drag, startPoint x: 640, startPoint y: 279, endPoint x: 542, endPoint y: 282, distance: 98.4
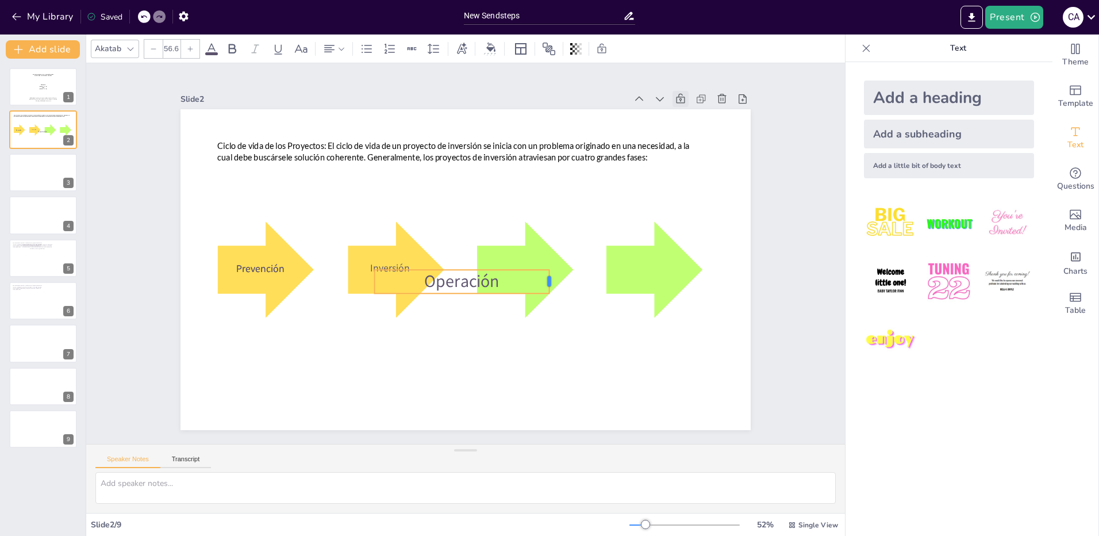
click at [507, 331] on div at bounding box center [495, 341] width 24 height 21
drag, startPoint x: 364, startPoint y: 278, endPoint x: 517, endPoint y: 329, distance: 161.6
click at [481, 273] on div at bounding box center [502, 269] width 43 height 35
drag, startPoint x: 507, startPoint y: 313, endPoint x: 509, endPoint y: 284, distance: 28.8
click at [509, 284] on div "Ciclo de vida de los Proyectos: El ciclo de vida de un proyecto de inversión se…" at bounding box center [482, 255] width 379 height 601
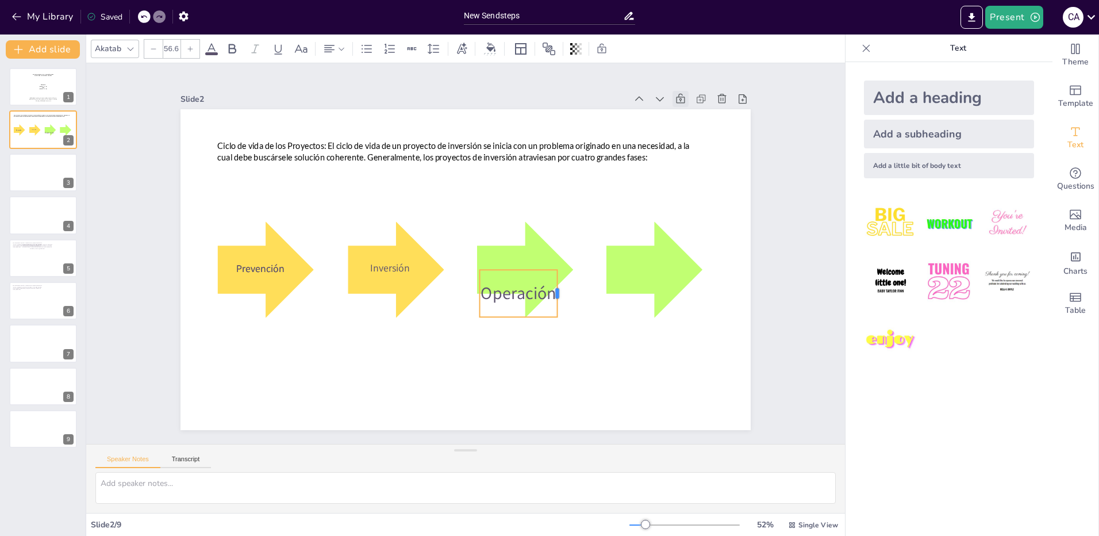
drag, startPoint x: 541, startPoint y: 287, endPoint x: 549, endPoint y: 287, distance: 8.0
click at [440, 338] on div at bounding box center [416, 345] width 48 height 14
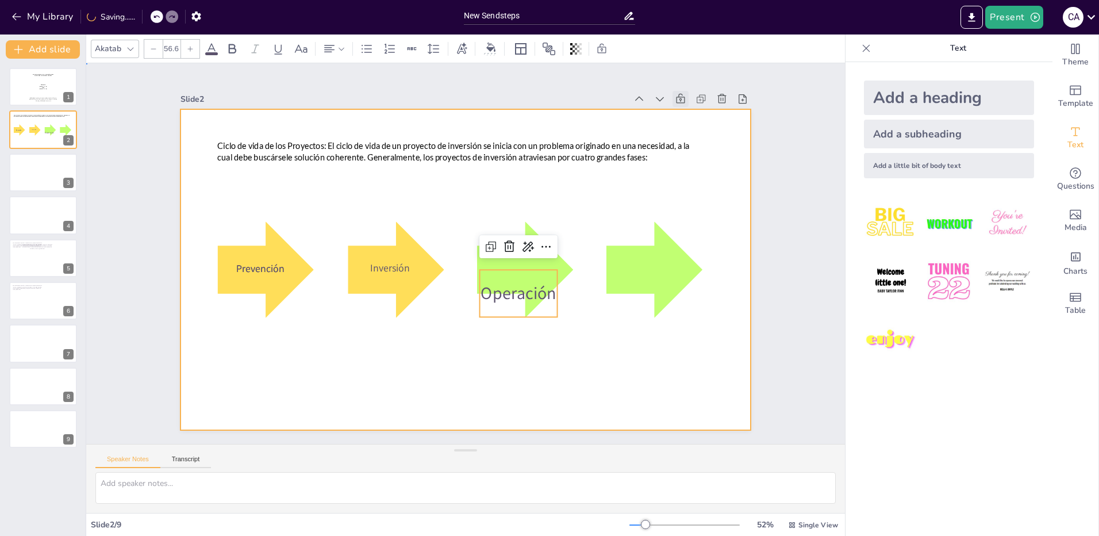
click at [547, 359] on div at bounding box center [451, 261] width 563 height 654
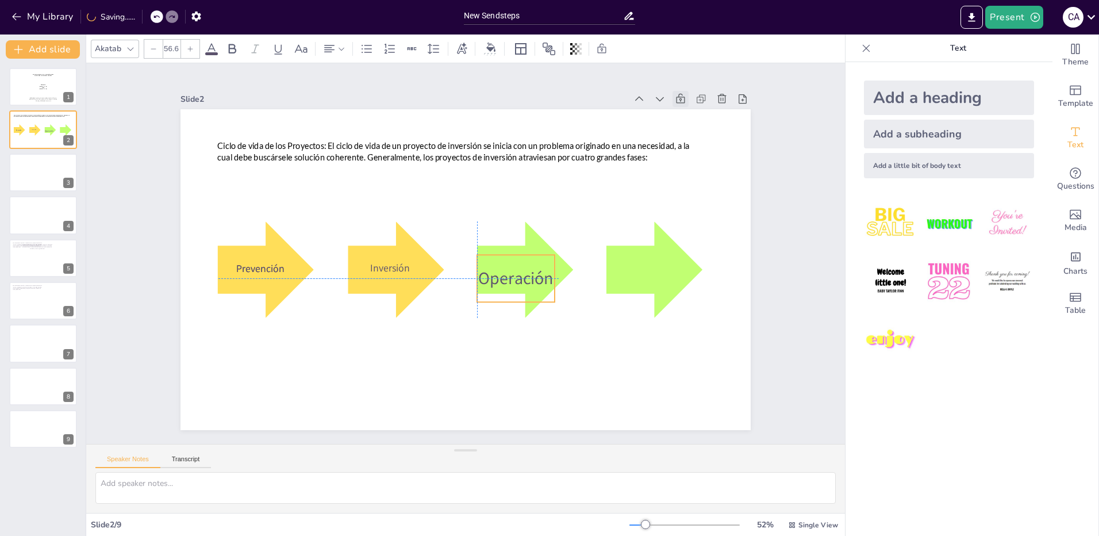
drag, startPoint x: 498, startPoint y: 288, endPoint x: 500, endPoint y: 269, distance: 19.0
click at [480, 270] on span "Operación" at bounding box center [457, 309] width 45 height 79
drag, startPoint x: 507, startPoint y: 298, endPoint x: 513, endPoint y: 280, distance: 18.9
click at [512, 284] on div at bounding box center [480, 313] width 64 height 59
click at [528, 267] on span "Operación" at bounding box center [492, 298] width 71 height 67
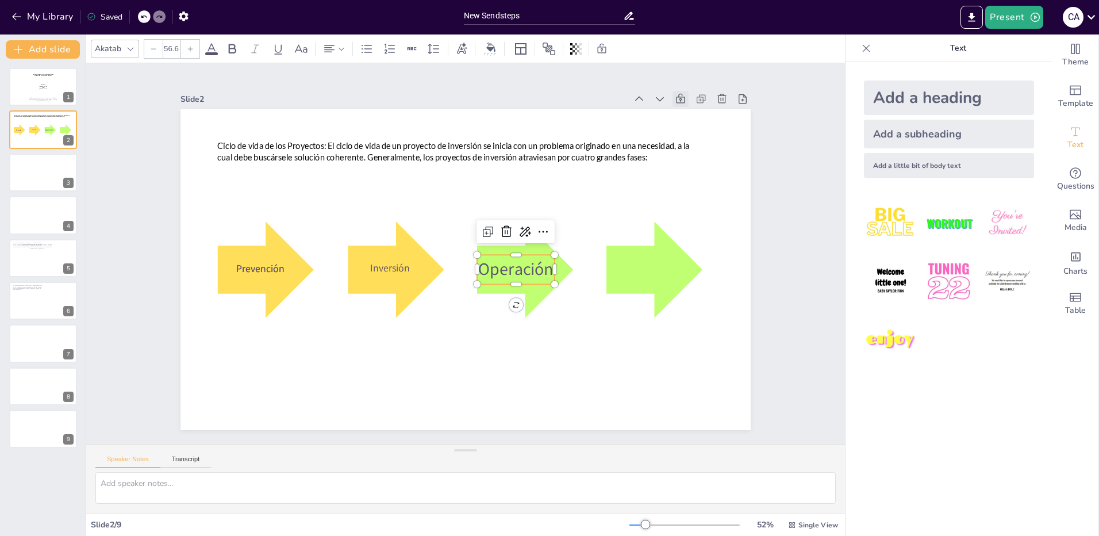
click at [454, 270] on span "Operación" at bounding box center [416, 270] width 75 height 63
click at [521, 270] on span "Operación" at bounding box center [487, 301] width 67 height 71
drag, startPoint x: 540, startPoint y: 264, endPoint x: 524, endPoint y: 264, distance: 16.1
click at [514, 266] on span "Operación" at bounding box center [482, 303] width 63 height 75
click at [498, 267] on span "Operación" at bounding box center [472, 306] width 52 height 78
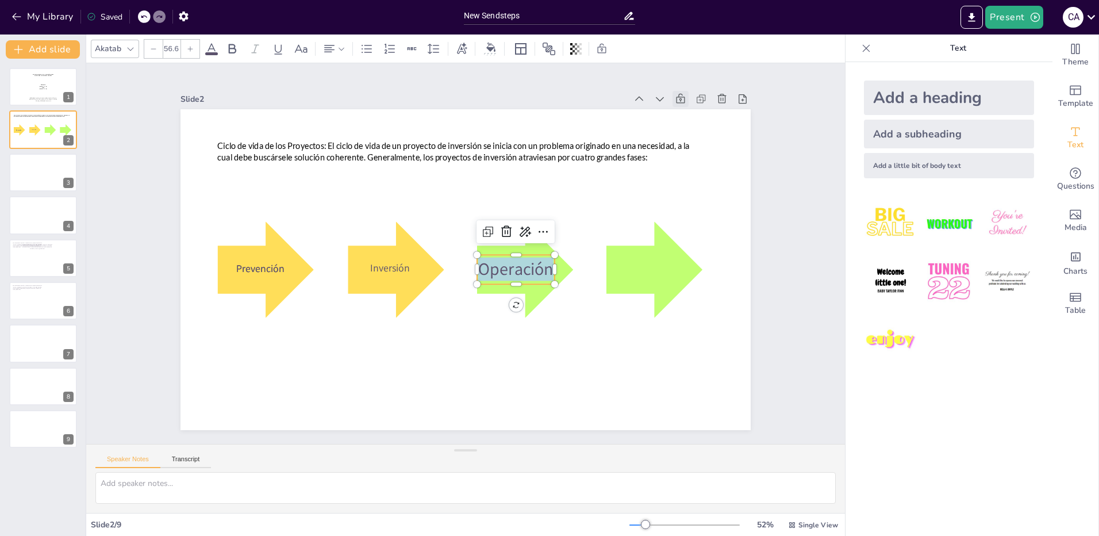
drag, startPoint x: 474, startPoint y: 265, endPoint x: 540, endPoint y: 269, distance: 66.2
click at [540, 269] on span "Operación" at bounding box center [501, 291] width 77 height 57
click at [156, 52] on div at bounding box center [153, 49] width 18 height 18
click at [156, 51] on icon at bounding box center [153, 48] width 7 height 7
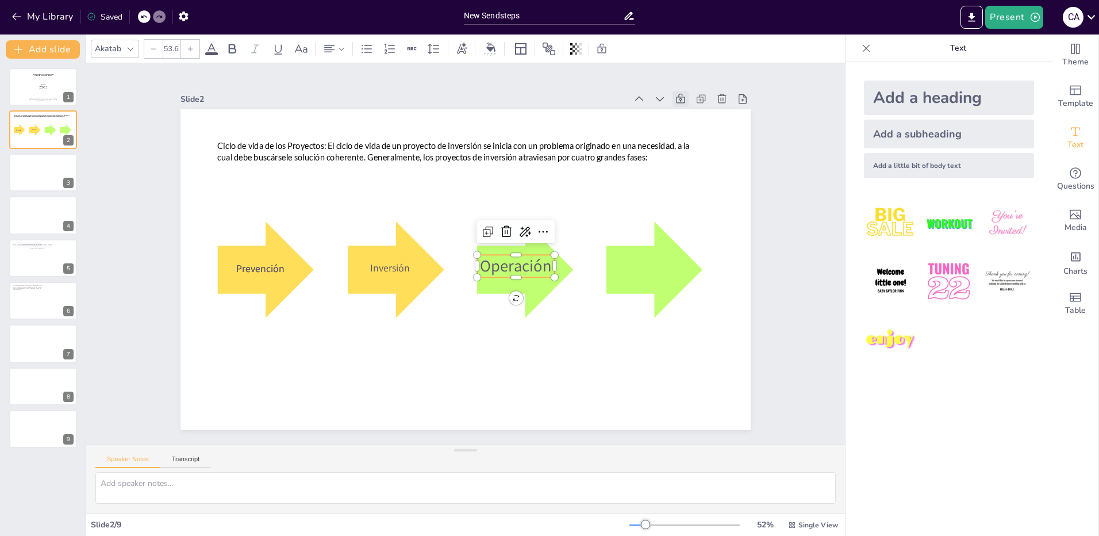
click at [156, 51] on icon at bounding box center [153, 48] width 7 height 7
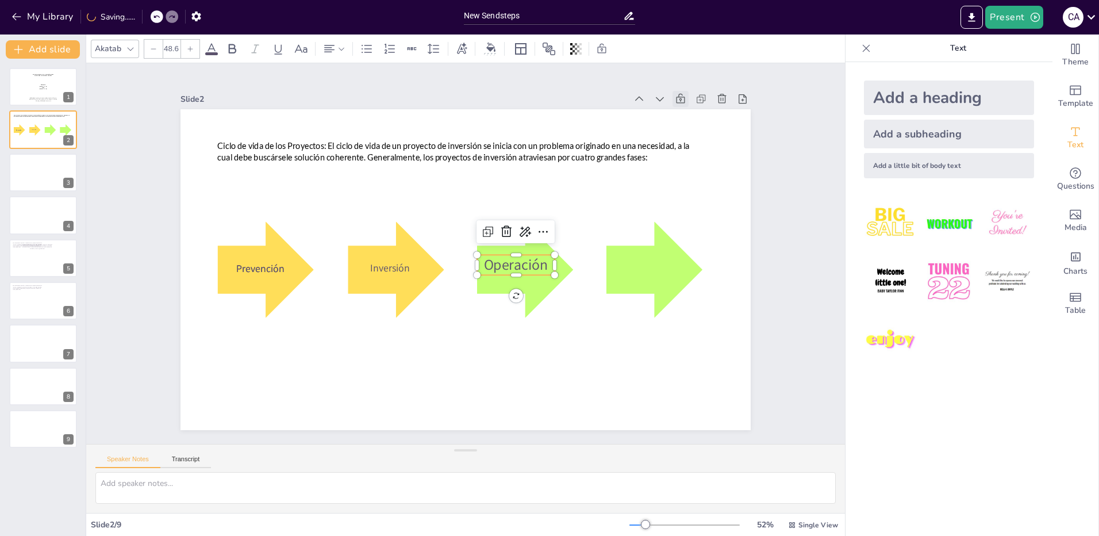
click at [156, 51] on icon at bounding box center [153, 48] width 7 height 7
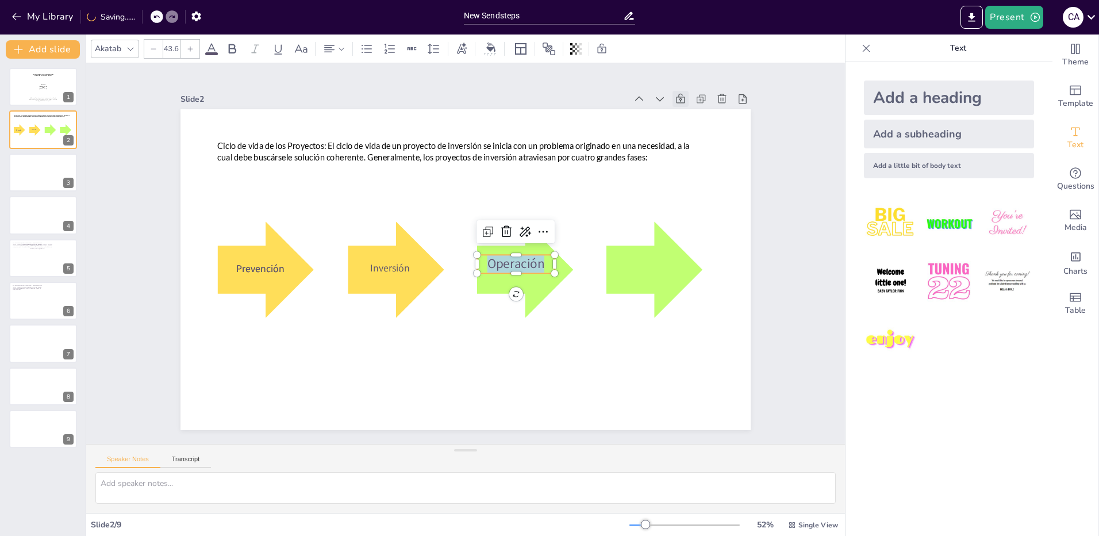
click at [156, 51] on icon at bounding box center [153, 48] width 7 height 7
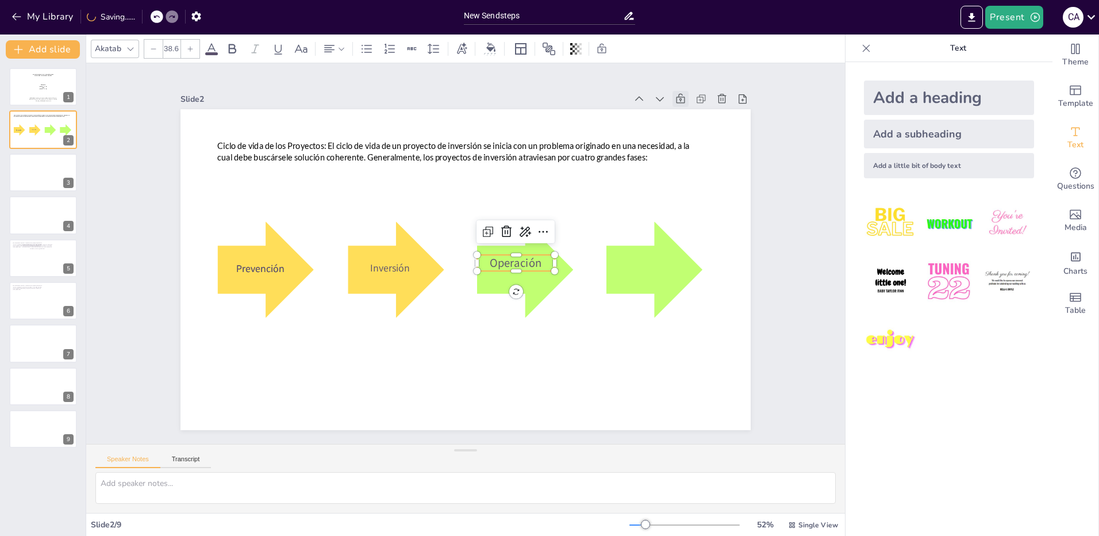
click at [156, 51] on icon at bounding box center [153, 48] width 7 height 7
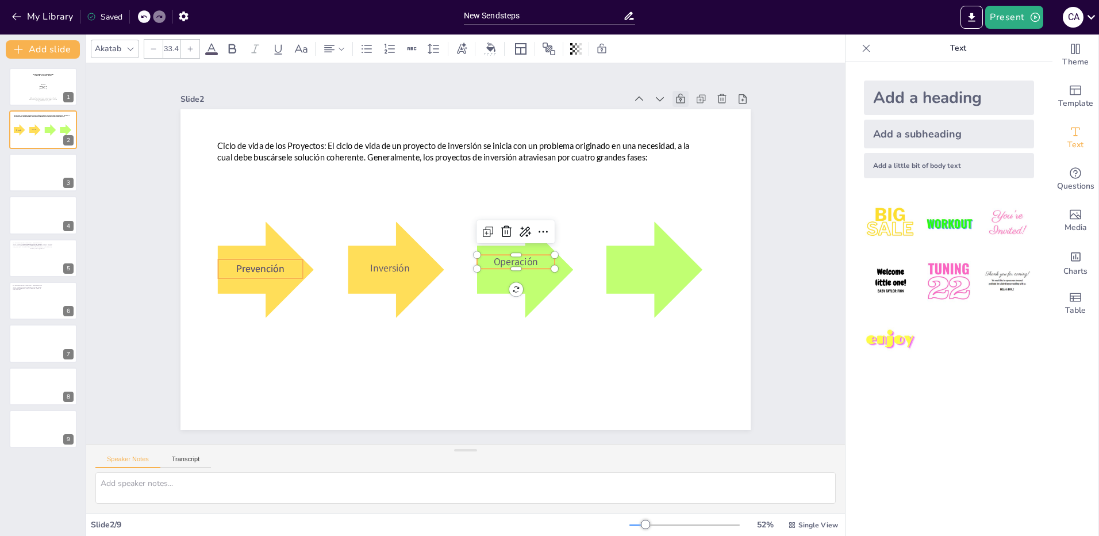
click at [244, 237] on span "Prevención" at bounding box center [262, 226] width 50 height 24
click at [379, 251] on span "Inversión" at bounding box center [390, 236] width 41 height 29
click at [514, 260] on span "Operación" at bounding box center [513, 271] width 46 height 22
drag, startPoint x: 517, startPoint y: 252, endPoint x: 523, endPoint y: 256, distance: 7.0
click at [523, 256] on div "Ciclo de vida de los Proyectos: El ciclo de vida de un proyecto de inversión se…" at bounding box center [538, 128] width 494 height 285
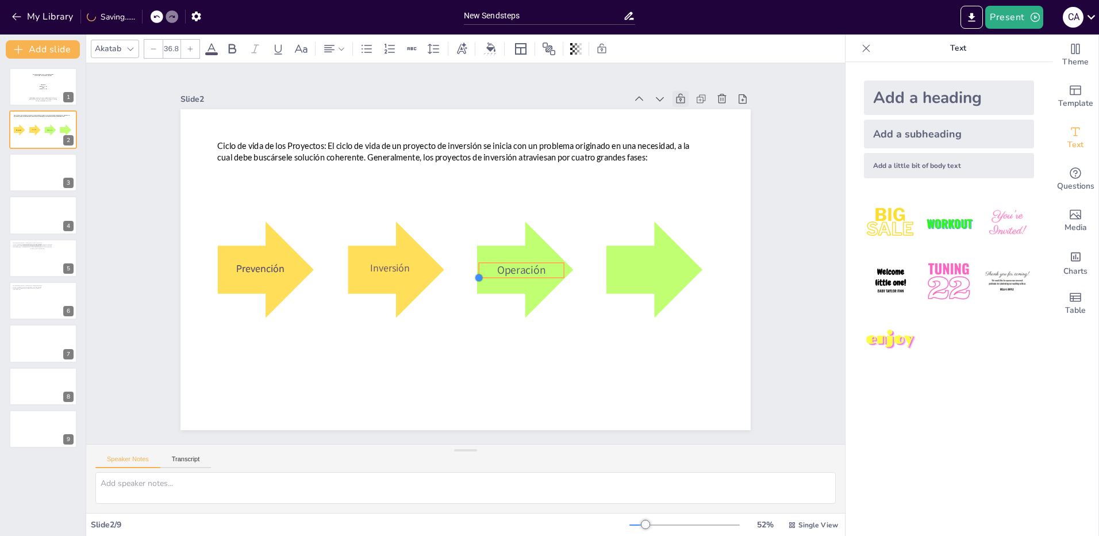
type input "37.1"
drag, startPoint x: 477, startPoint y: 273, endPoint x: 469, endPoint y: 271, distance: 8.2
click at [469, 275] on div at bounding box center [467, 281] width 12 height 12
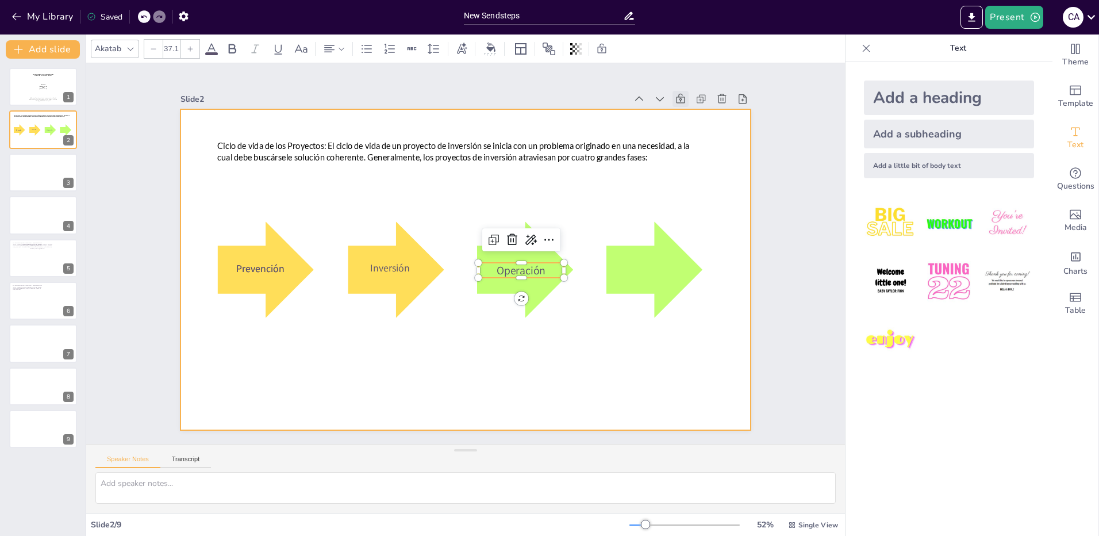
click at [573, 317] on div at bounding box center [462, 269] width 624 height 432
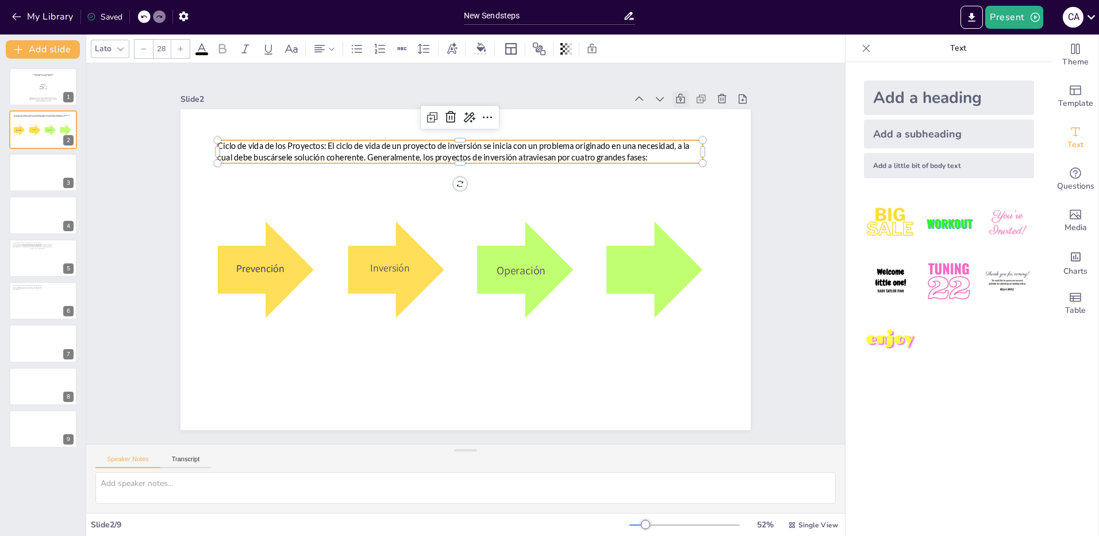
click at [635, 154] on span "Ciclo de vida de los Proyectos: El ciclo de vida de un proyecto de inversión se…" at bounding box center [533, 173] width 332 height 358
click at [1068, 141] on span "Text" at bounding box center [1076, 145] width 16 height 13
click at [949, 166] on div "Add a little bit of body text" at bounding box center [949, 165] width 170 height 25
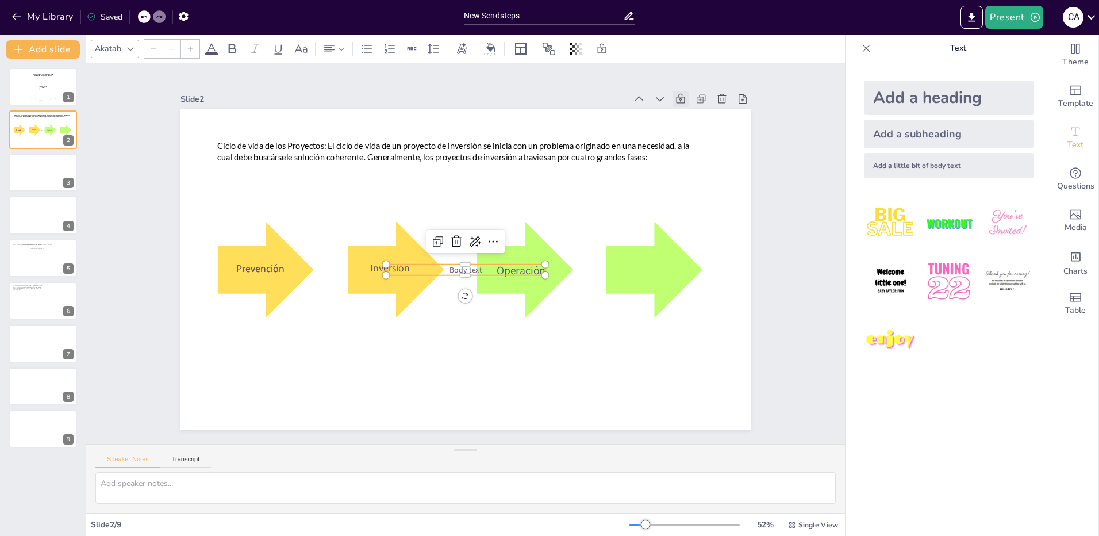
type input "26"
click at [471, 265] on span "Body text" at bounding box center [461, 269] width 34 height 20
click at [471, 265] on span "Body text" at bounding box center [457, 267] width 33 height 25
drag, startPoint x: 475, startPoint y: 265, endPoint x: 439, endPoint y: 264, distance: 35.7
click at [439, 264] on p "Body text" at bounding box center [456, 267] width 135 height 102
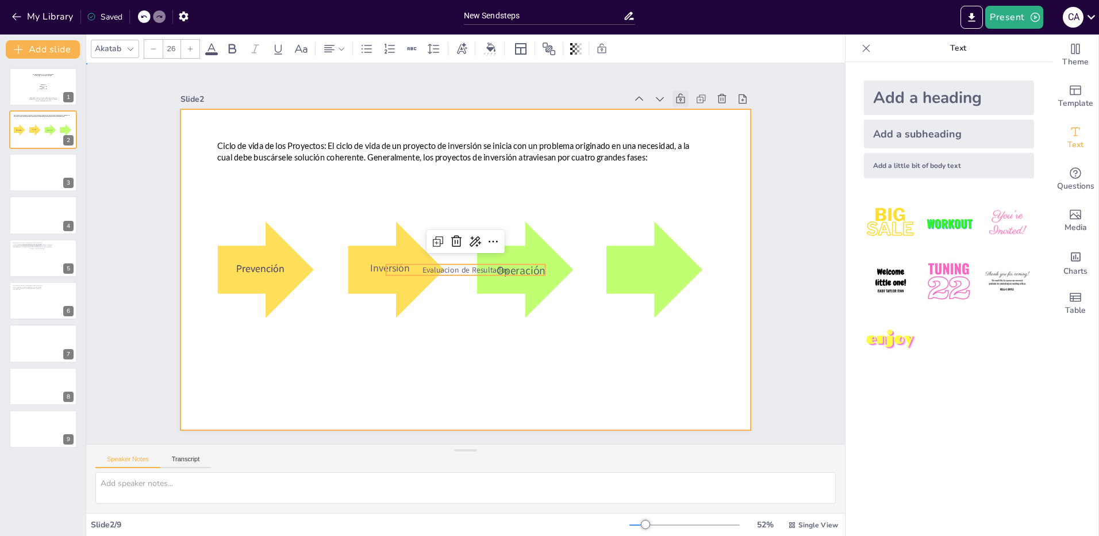
click at [343, 369] on div at bounding box center [451, 259] width 525 height 651
click at [451, 266] on span "Evaluacion de Resultados" at bounding box center [461, 268] width 86 height 37
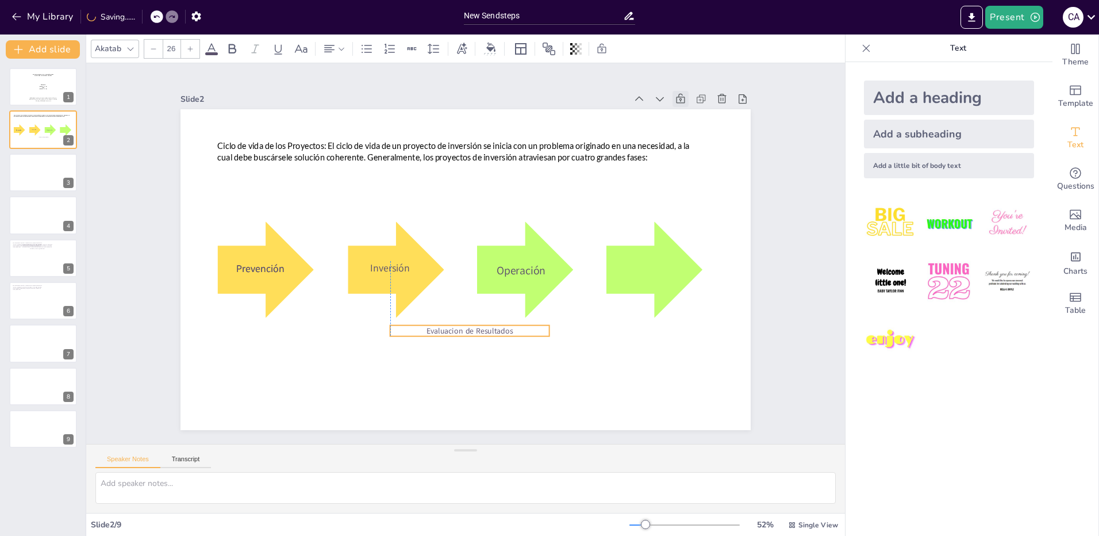
drag, startPoint x: 468, startPoint y: 265, endPoint x: 469, endPoint y: 326, distance: 60.9
click at [469, 326] on span "Evaluacion de Resultados" at bounding box center [446, 327] width 86 height 37
click at [508, 325] on p "Evaluacion de Resultados" at bounding box center [446, 327] width 155 height 59
click at [508, 325] on p "Evaluacion de Resultados" at bounding box center [461, 331] width 159 height 28
drag, startPoint x: 508, startPoint y: 325, endPoint x: 447, endPoint y: 326, distance: 60.9
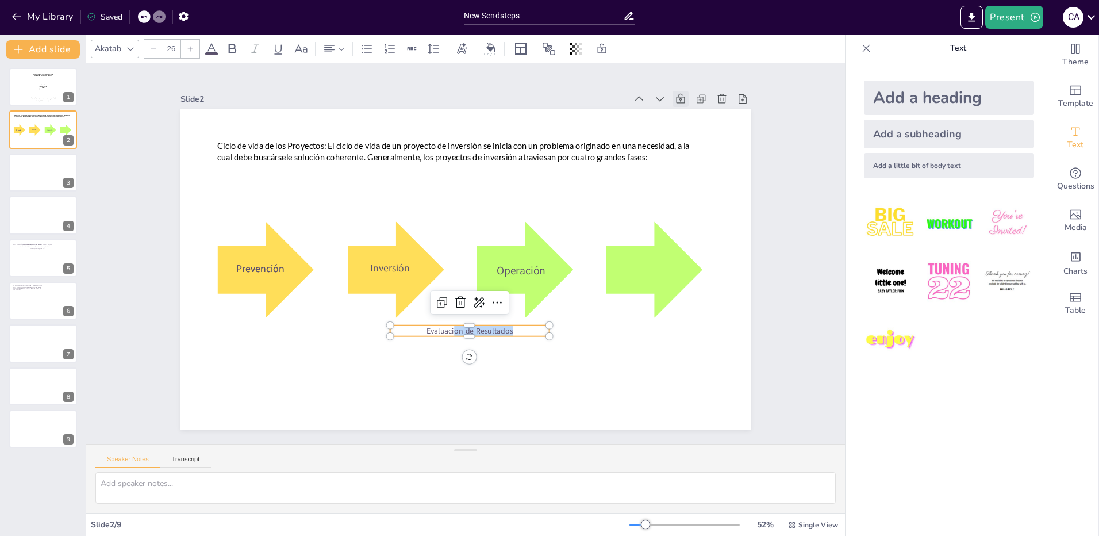
click at [447, 326] on p "Evaluacion de Resultados" at bounding box center [438, 325] width 150 height 75
drag, startPoint x: 505, startPoint y: 325, endPoint x: 420, endPoint y: 328, distance: 85.7
click at [420, 328] on p "Evaluación de Resultados" at bounding box center [430, 322] width 143 height 89
click at [191, 51] on icon at bounding box center [190, 48] width 7 height 7
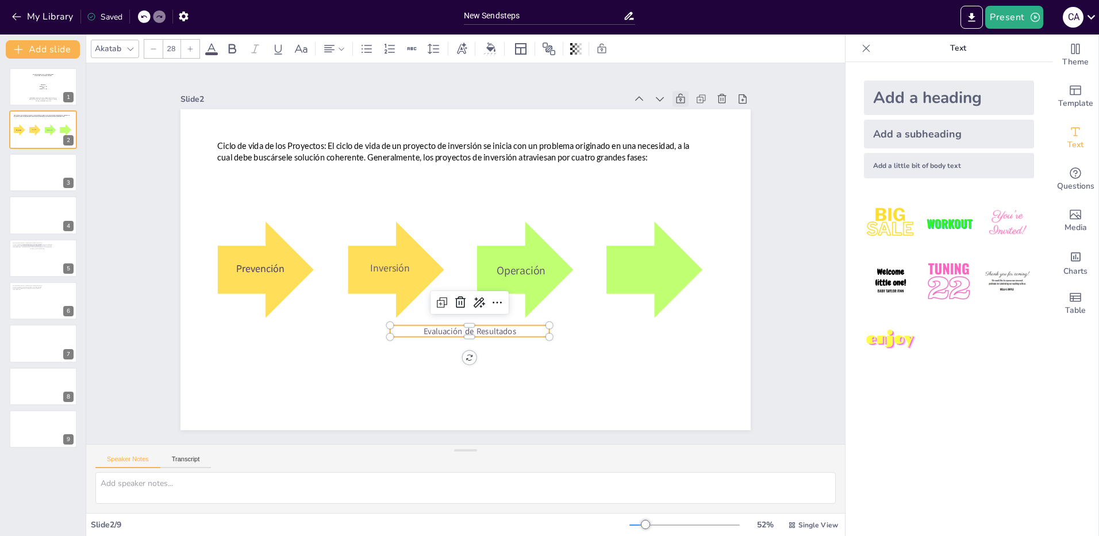
click at [191, 51] on icon at bounding box center [190, 48] width 7 height 7
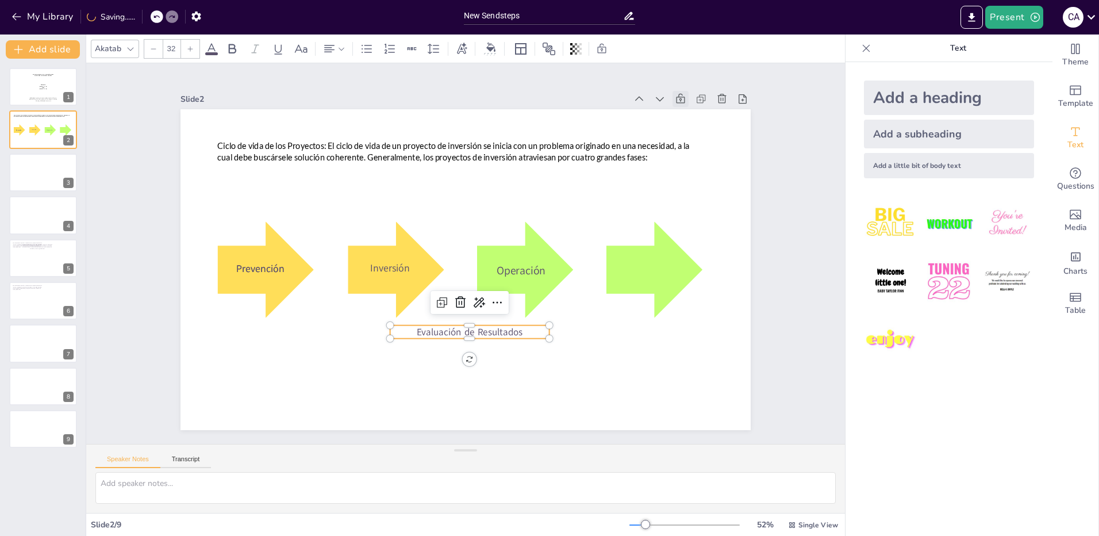
type input "33"
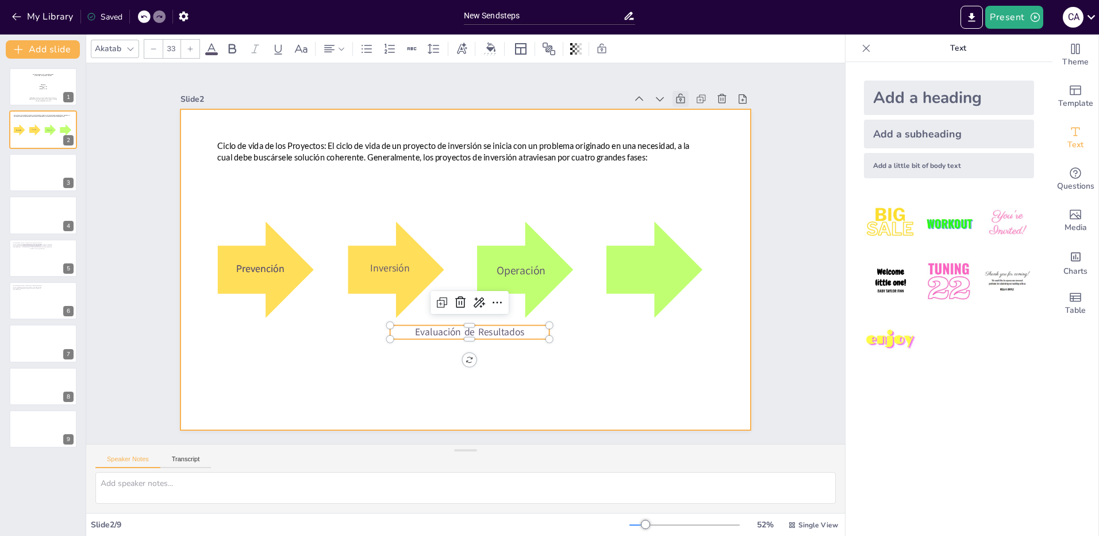
click at [500, 395] on div at bounding box center [462, 269] width 624 height 432
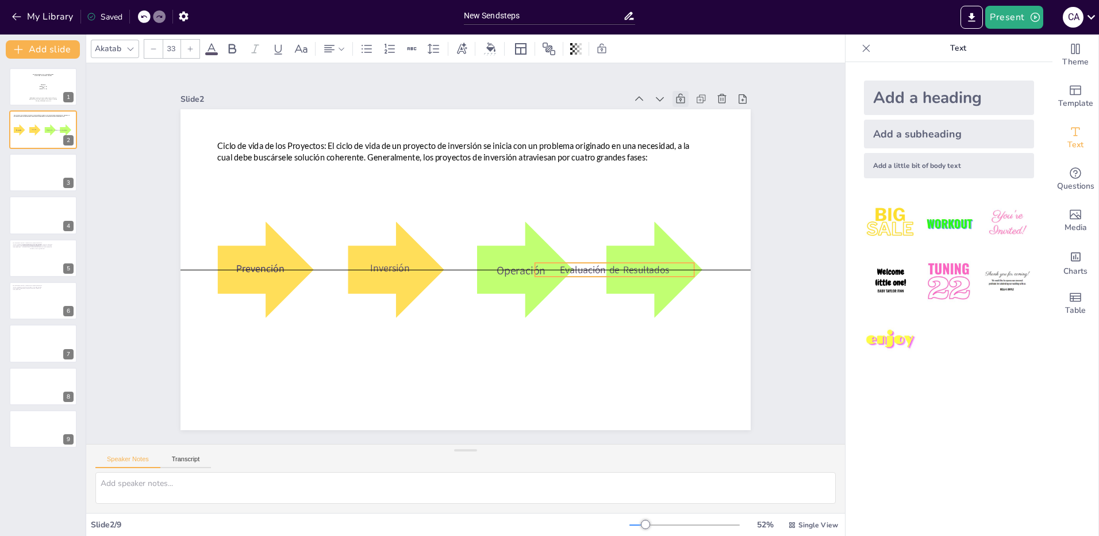
drag, startPoint x: 471, startPoint y: 324, endPoint x: 616, endPoint y: 258, distance: 159.5
click at [616, 237] on div "Ciclo de vida de los Proyectos: El ciclo de vida de un proyecto de inversión se…" at bounding box center [524, 122] width 521 height 232
type input "46.9"
drag, startPoint x: 529, startPoint y: 274, endPoint x: 580, endPoint y: 279, distance: 51.5
click at [580, 279] on div "Ciclo de vida de los Proyectos: El ciclo de vida de un proyecto de inversión se…" at bounding box center [452, 244] width 594 height 650
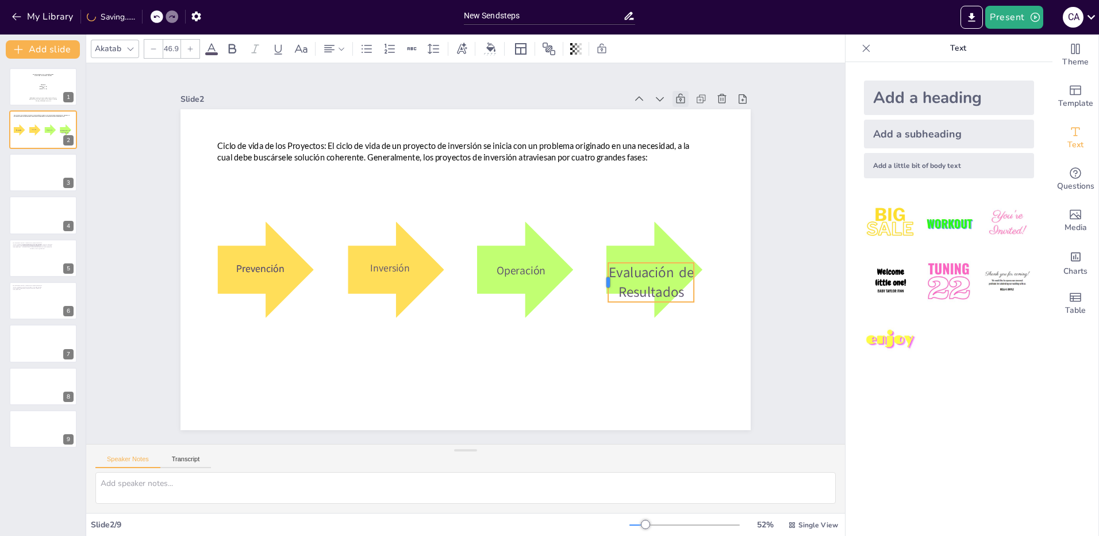
drag, startPoint x: 458, startPoint y: 269, endPoint x: 599, endPoint y: 262, distance: 141.6
click at [599, 262] on div "Ciclo de vida de los Proyectos: El ciclo de vida de un proyecto de inversión se…" at bounding box center [456, 266] width 650 height 595
drag, startPoint x: 685, startPoint y: 288, endPoint x: 692, endPoint y: 288, distance: 6.3
click at [605, 51] on div at bounding box center [576, 37] width 59 height 27
drag, startPoint x: 650, startPoint y: 319, endPoint x: 651, endPoint y: 301, distance: 17.3
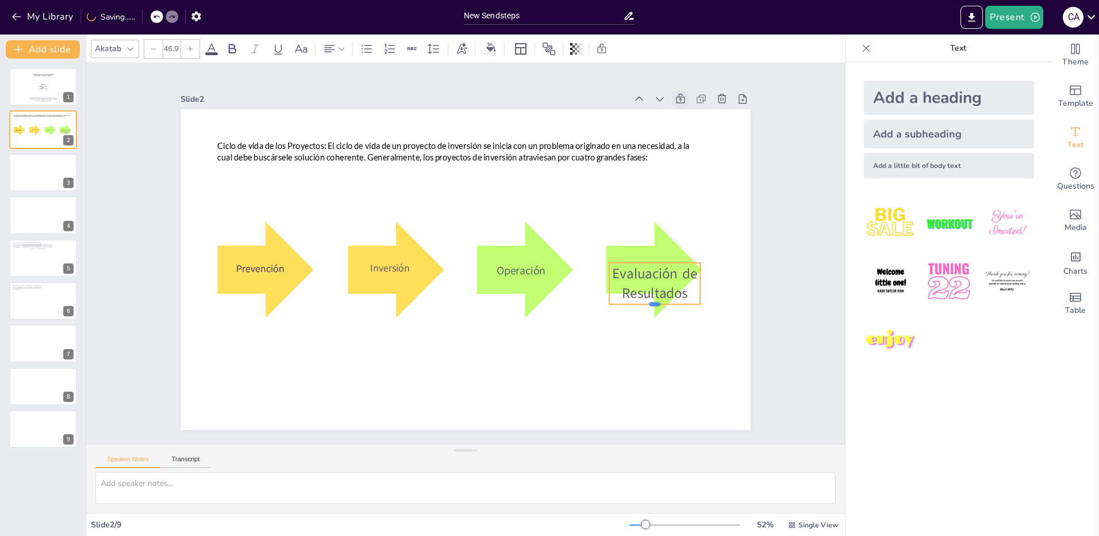
click at [325, 305] on div at bounding box center [288, 339] width 74 height 68
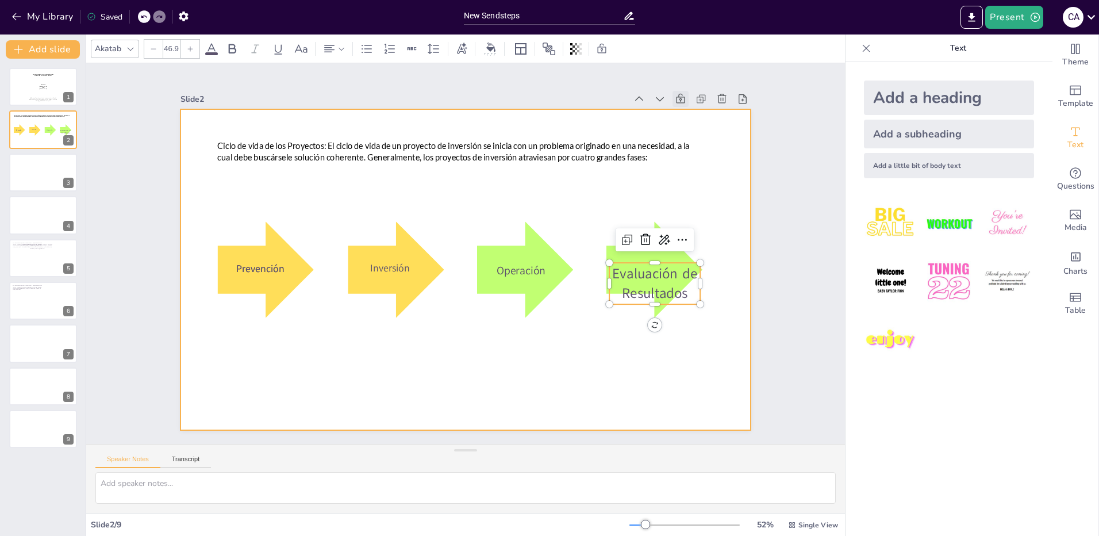
click at [563, 339] on div at bounding box center [464, 237] width 601 height 379
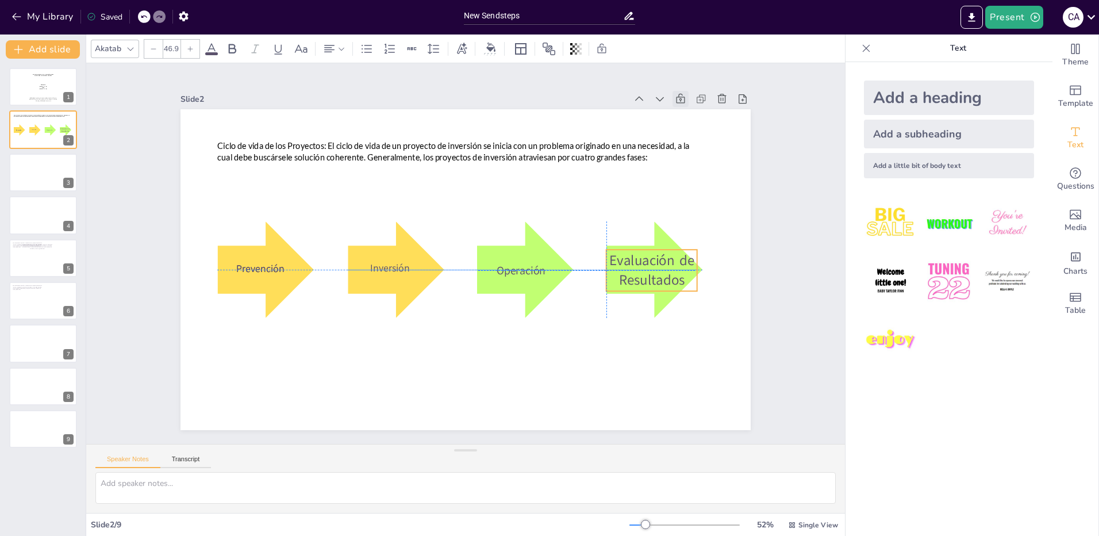
drag, startPoint x: 650, startPoint y: 283, endPoint x: 644, endPoint y: 267, distance: 17.1
click at [644, 267] on span "Evaluación de Resultados" at bounding box center [650, 289] width 87 height 46
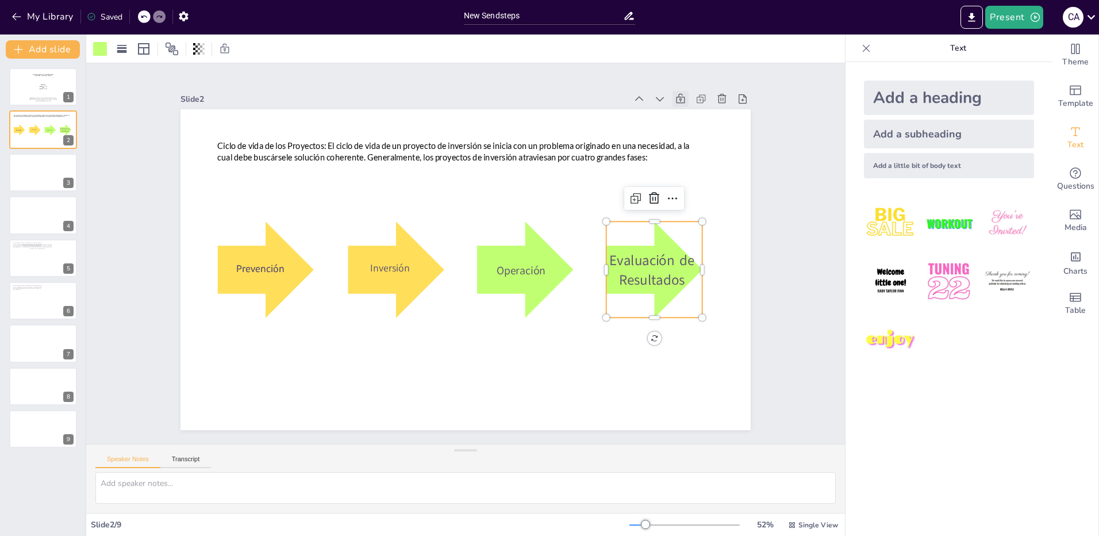
click at [653, 298] on div at bounding box center [652, 289] width 106 height 106
drag, startPoint x: 697, startPoint y: 267, endPoint x: 710, endPoint y: 266, distance: 13.2
click at [663, 418] on div at bounding box center [624, 453] width 78 height 71
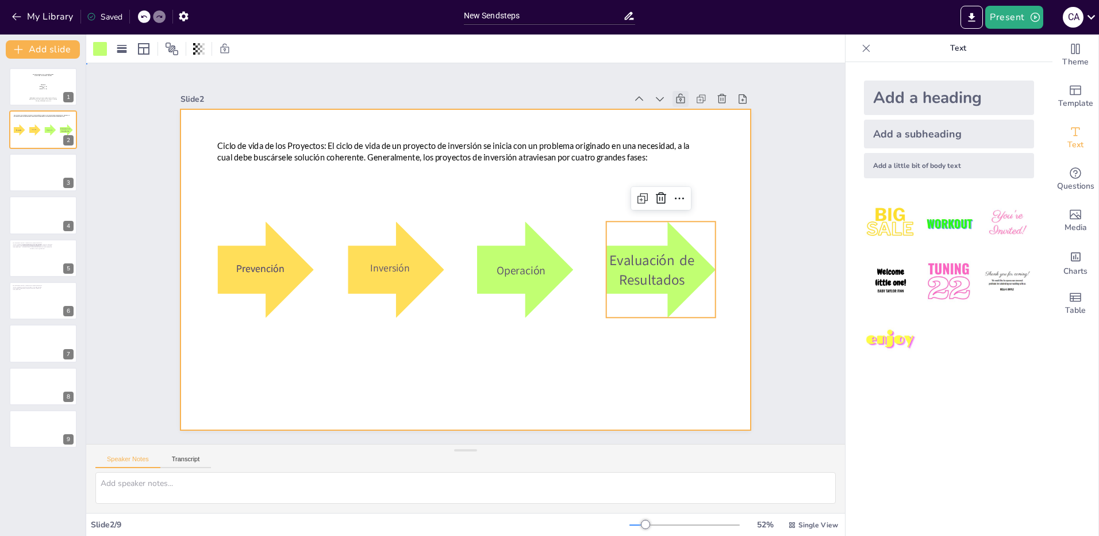
click at [604, 363] on div at bounding box center [452, 263] width 594 height 650
click at [639, 348] on div at bounding box center [568, 420] width 142 height 145
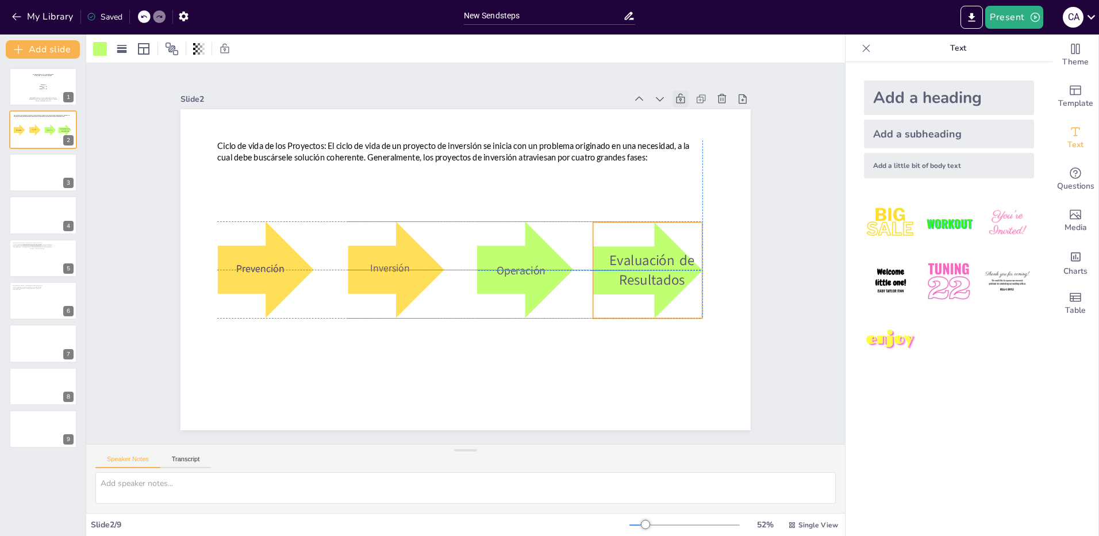
drag, startPoint x: 693, startPoint y: 230, endPoint x: 678, endPoint y: 229, distance: 15.0
click at [678, 277] on div at bounding box center [625, 343] width 139 height 132
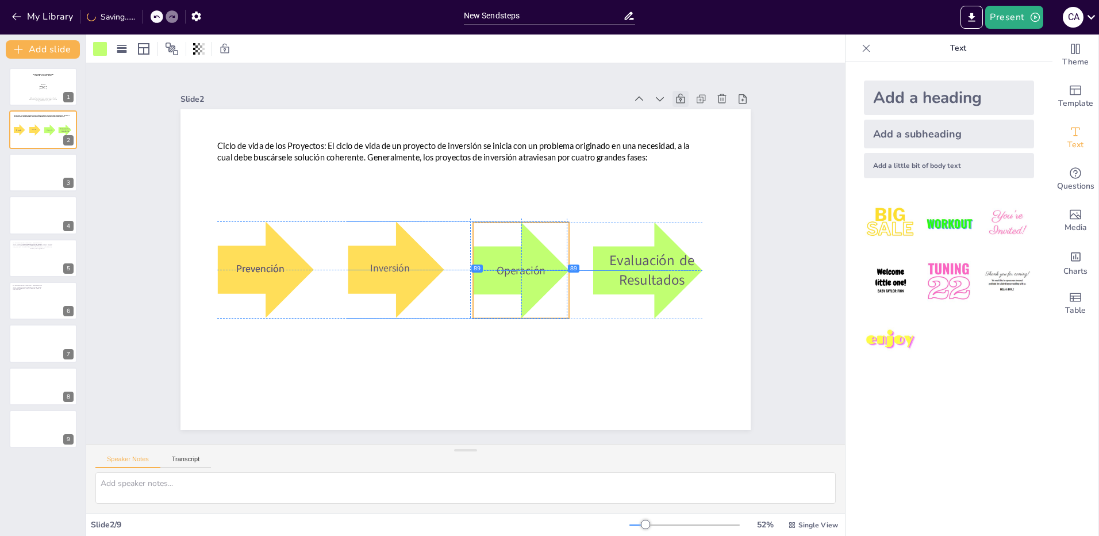
click at [540, 241] on div at bounding box center [484, 308] width 135 height 135
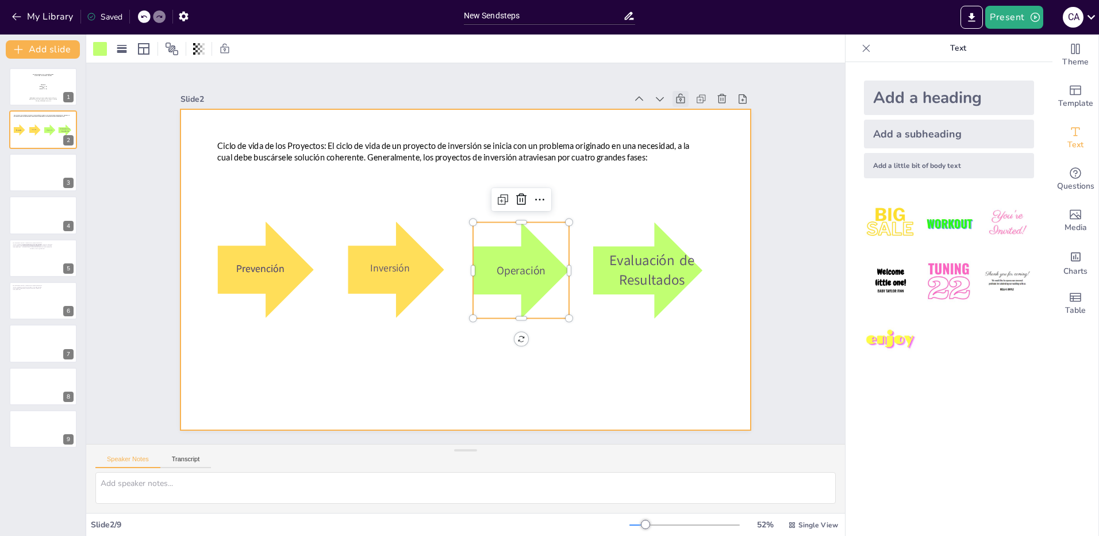
click at [404, 363] on div at bounding box center [469, 238] width 624 height 432
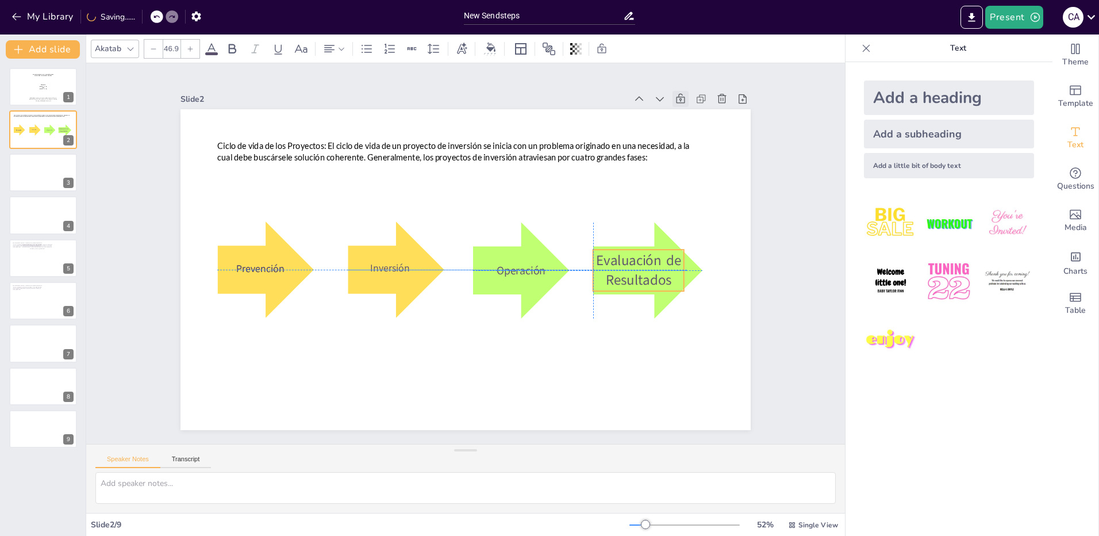
drag, startPoint x: 639, startPoint y: 259, endPoint x: 629, endPoint y: 259, distance: 10.3
click at [576, 365] on span "Evaluación de Resultados" at bounding box center [540, 407] width 71 height 85
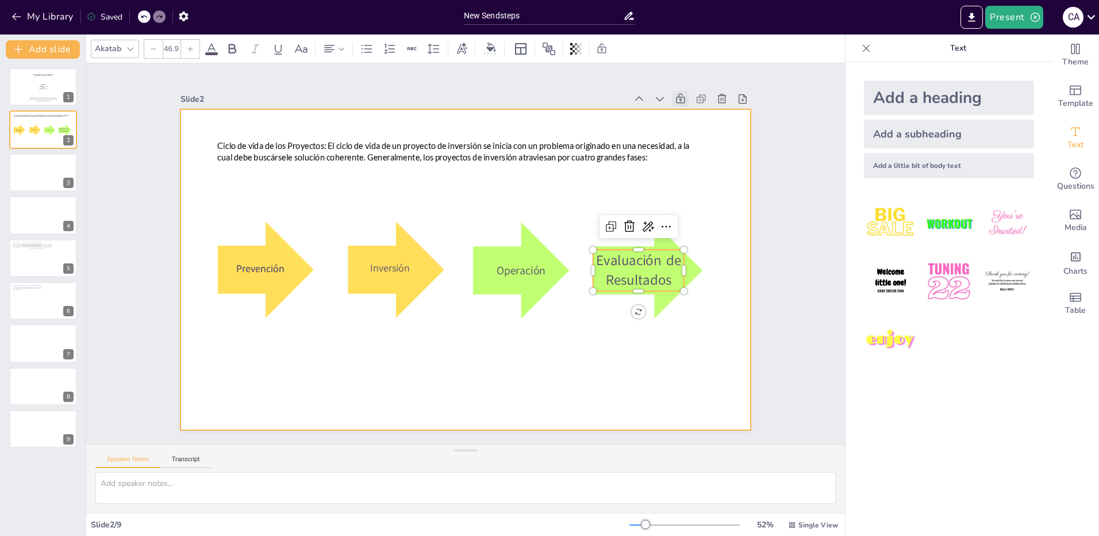
click at [537, 340] on div at bounding box center [462, 238] width 624 height 432
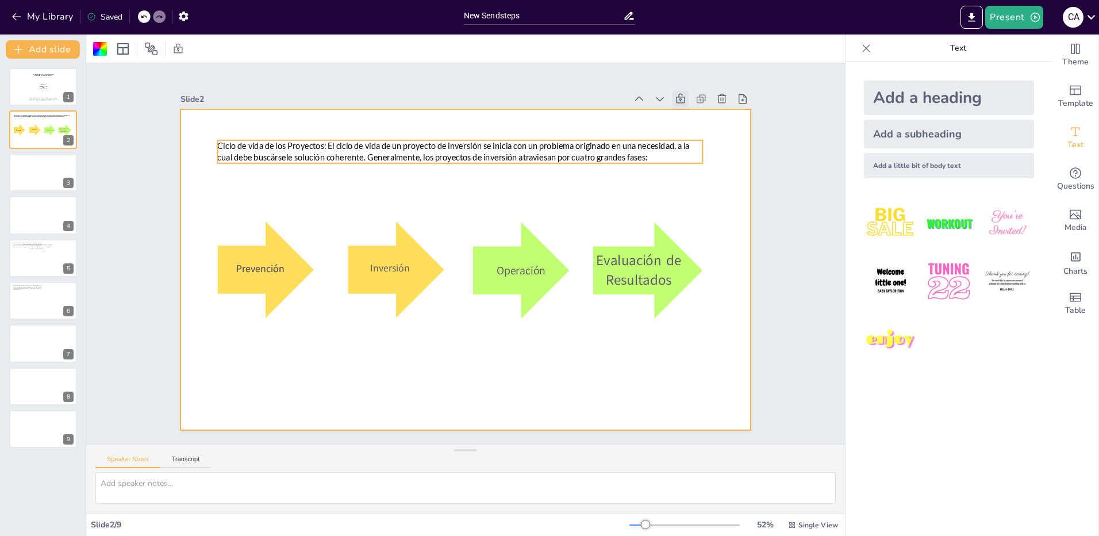
click at [386, 149] on span "Ciclo de vida de los Proyectos: El ciclo de vida de un proyecto de inversión se…" at bounding box center [383, 318] width 255 height 414
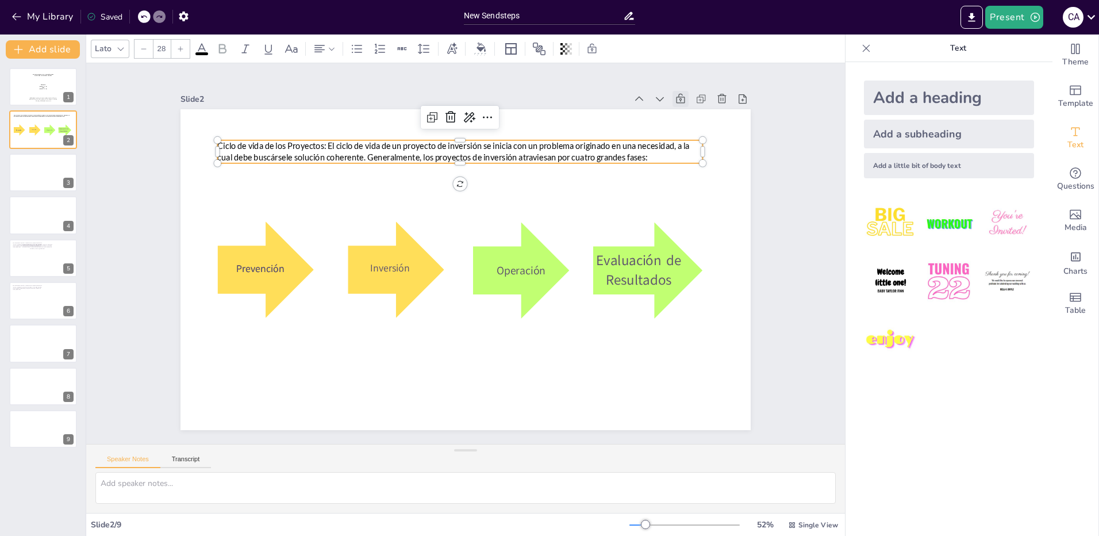
click at [613, 187] on p "Ciclo de vida de los Proyectos: El ciclo de vida de un proyecto de inversión se…" at bounding box center [411, 339] width 406 height 304
click at [642, 154] on p "Ciclo de vida de los Proyectos: El ciclo de vida de un proyecto de inversión se…" at bounding box center [561, 290] width 218 height 452
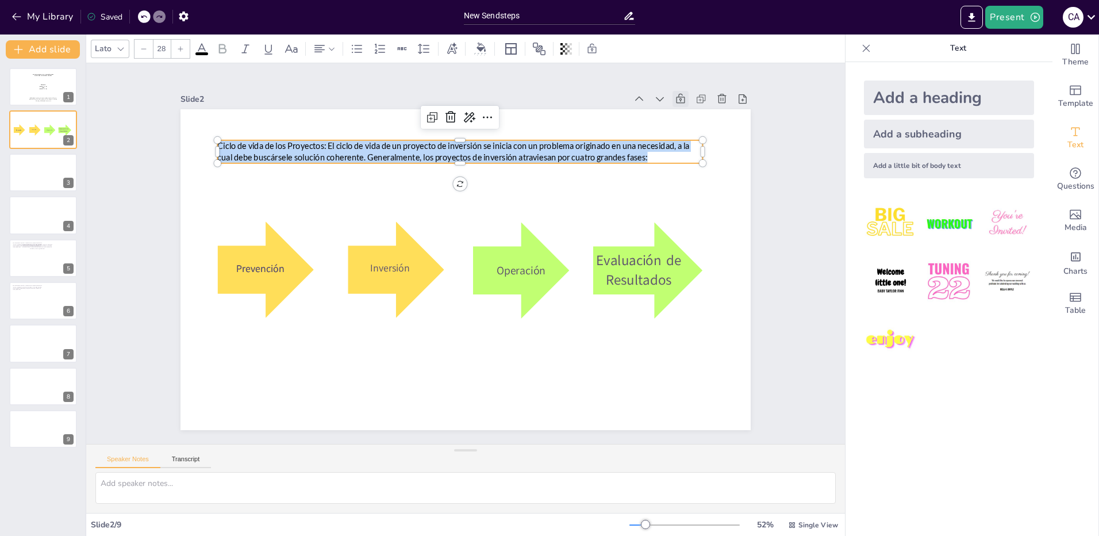
click at [642, 154] on p "Ciclo de vida de los Proyectos: El ciclo de vida de un proyecto de inversión se…" at bounding box center [545, 317] width 342 height 376
click at [180, 50] on icon at bounding box center [180, 48] width 7 height 7
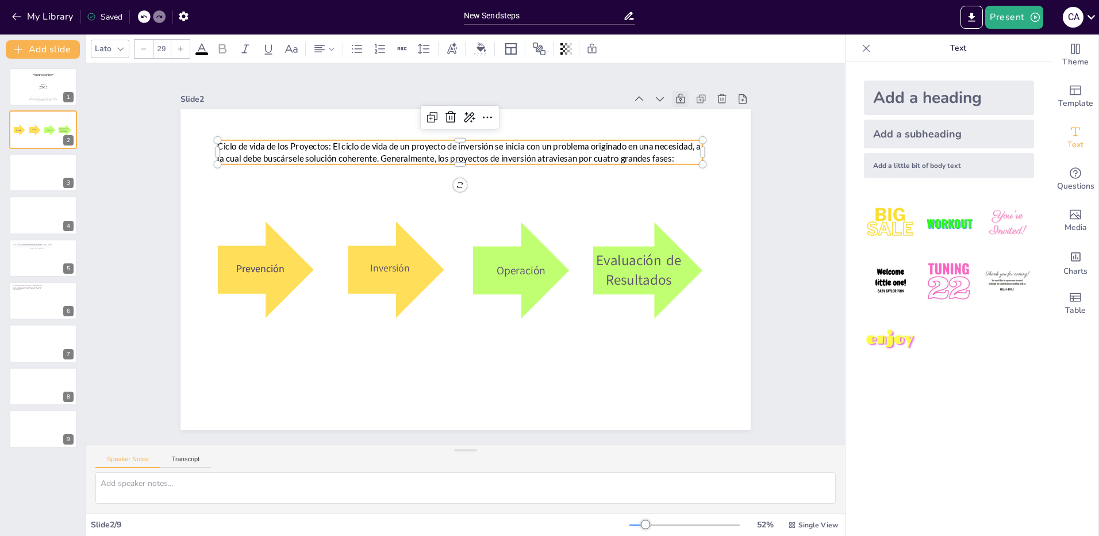
click at [180, 50] on icon at bounding box center [180, 48] width 7 height 7
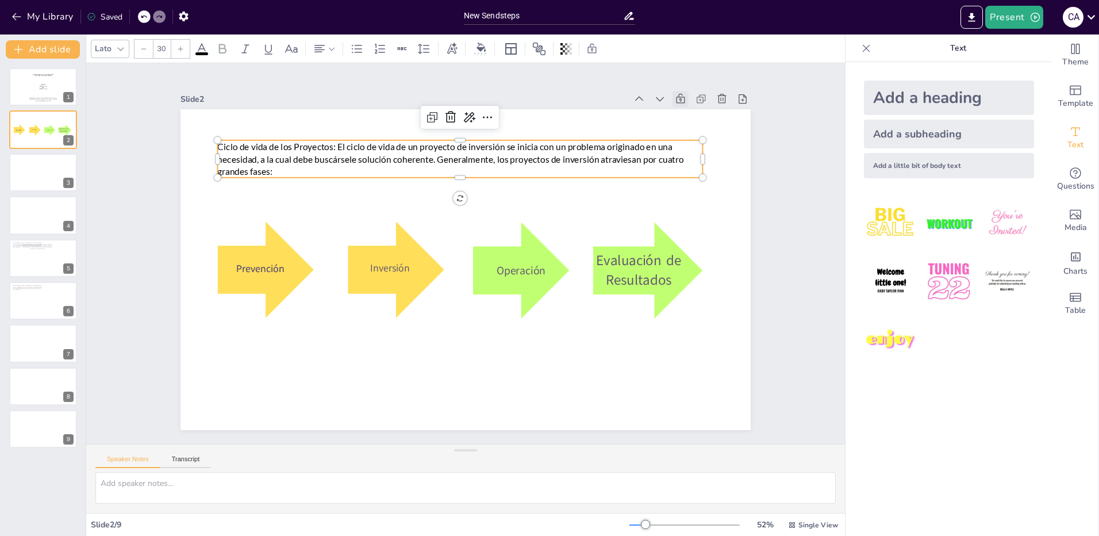
click at [180, 50] on icon at bounding box center [180, 48] width 7 height 7
type input "33"
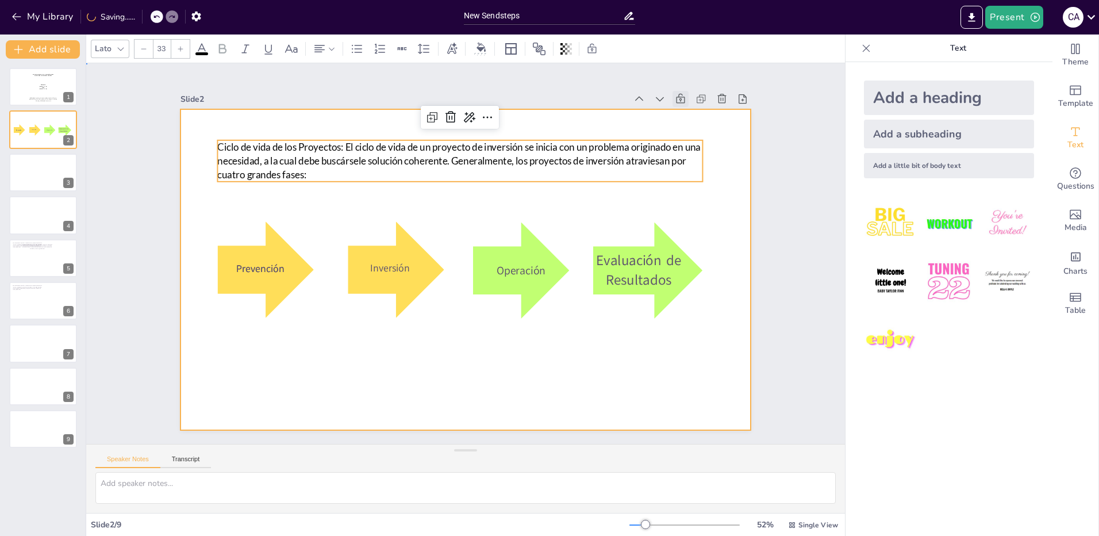
click at [336, 370] on div at bounding box center [458, 268] width 651 height 525
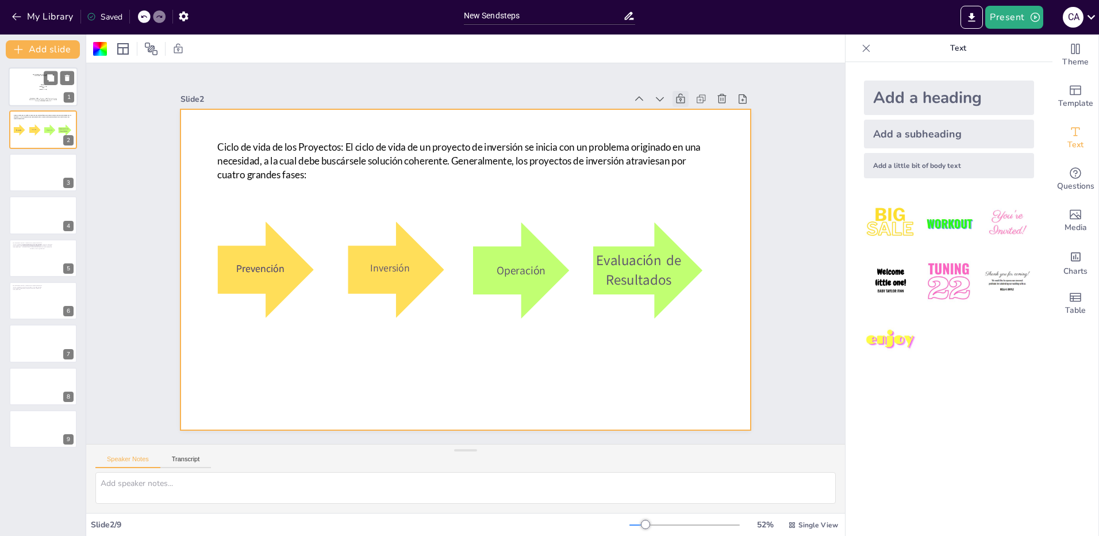
click at [24, 86] on p "[PERSON_NAME]" at bounding box center [43, 86] width 58 height 1
type textarea "etapas del ciclo de un proyecto"
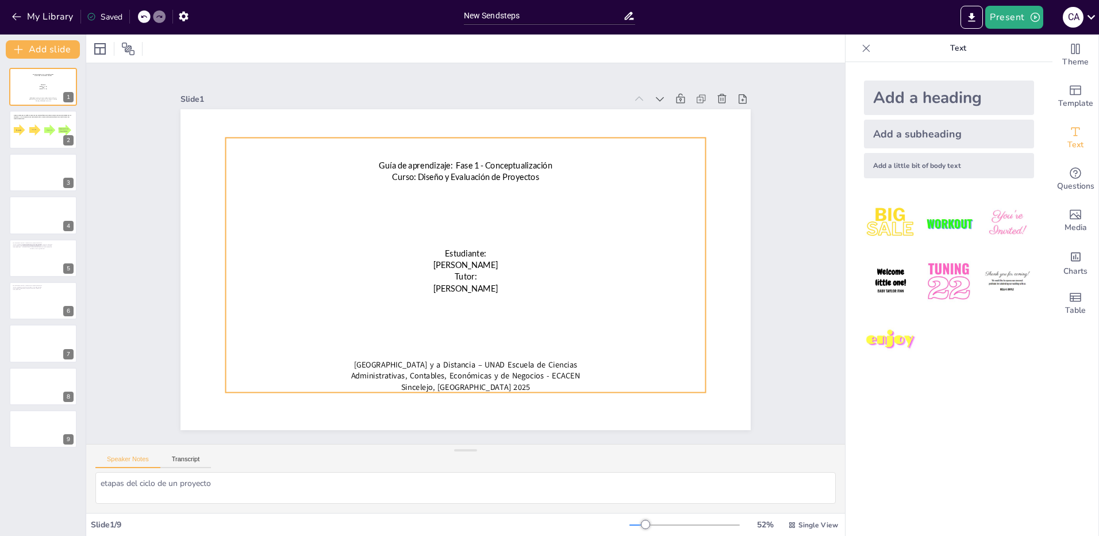
click at [439, 145] on p at bounding box center [515, 168] width 421 height 250
click at [460, 215] on p at bounding box center [515, 340] width 421 height 250
click at [455, 150] on p at bounding box center [487, 156] width 472 height 110
drag, startPoint x: 447, startPoint y: 184, endPoint x: 481, endPoint y: 185, distance: 33.9
click at [450, 184] on p at bounding box center [492, 193] width 443 height 205
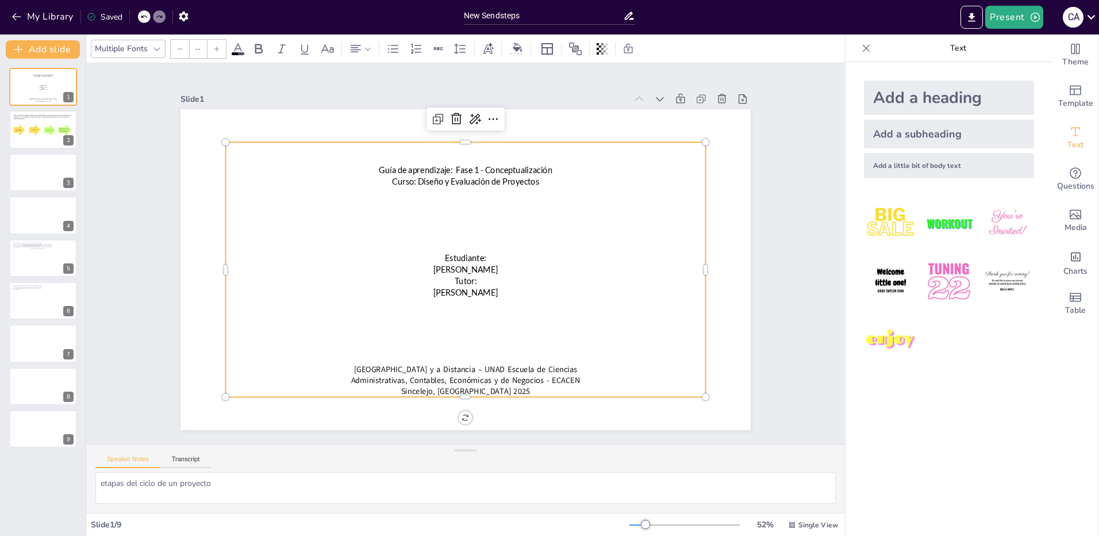
click at [515, 182] on span "Curso: Diseño y Evaluación de Proyectos" at bounding box center [481, 183] width 146 height 40
click at [518, 177] on span "Curso: Diseño y Evaluación de Proyectos" at bounding box center [488, 184] width 143 height 55
click at [518, 177] on span "Curso: Diseño y Evaluación de Proyectos" at bounding box center [520, 205] width 106 height 116
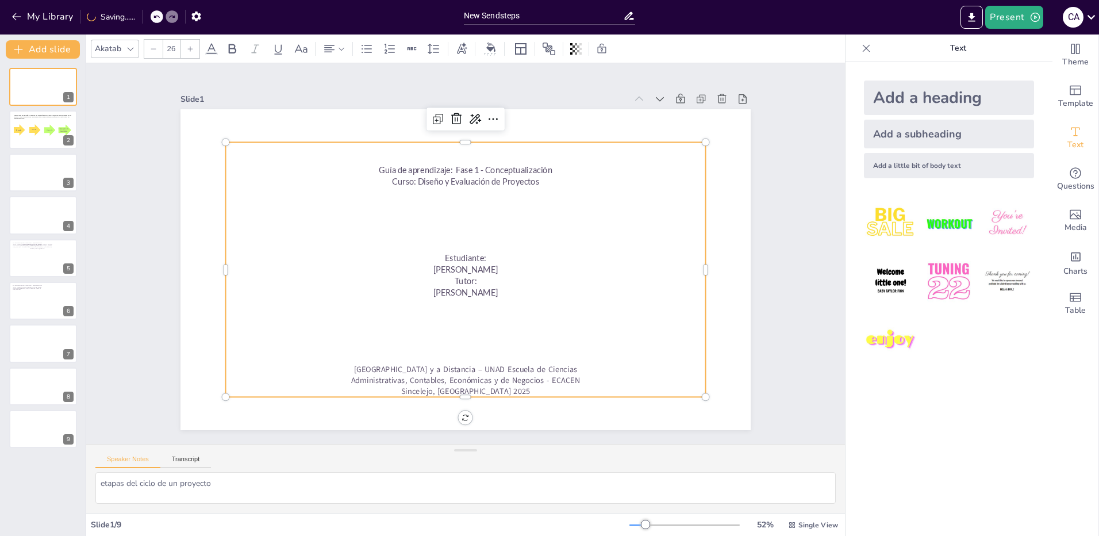
click at [463, 157] on p at bounding box center [495, 163] width 460 height 159
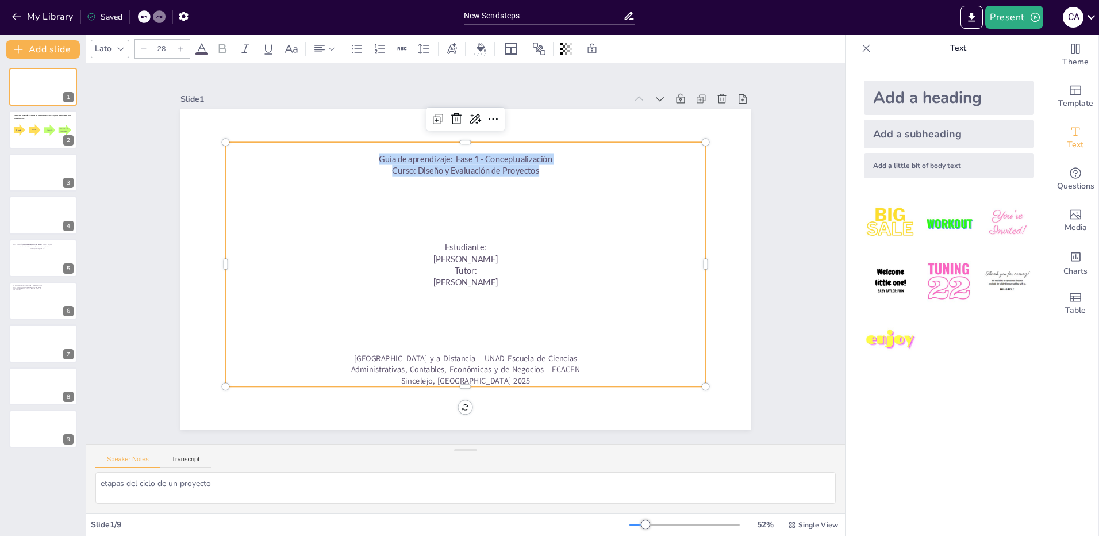
drag, startPoint x: 535, startPoint y: 167, endPoint x: 371, endPoint y: 152, distance: 164.5
click at [371, 152] on div "Guía de aprendizaje: Fase 1 - Conceptualización Curso: Diseño y Evaluación de P…" at bounding box center [455, 251] width 339 height 520
click at [179, 48] on icon at bounding box center [180, 48] width 7 height 7
drag, startPoint x: 497, startPoint y: 282, endPoint x: 435, endPoint y: 246, distance: 72.1
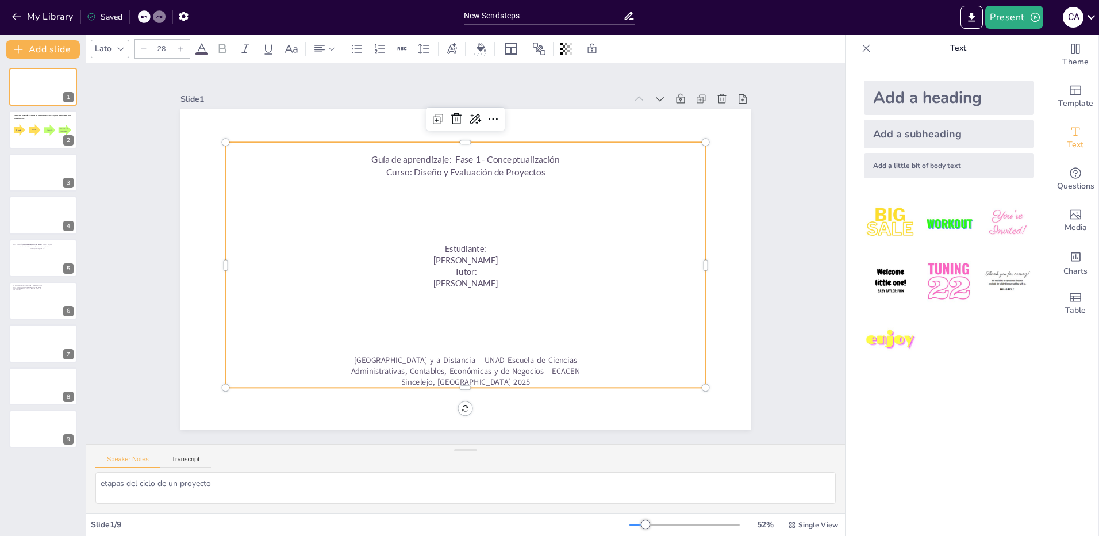
click at [435, 246] on div "Guía de aprendizaje: Fase 1 - Conceptualización Curso: Diseño y Evaluación de P…" at bounding box center [464, 265] width 503 height 294
click at [179, 51] on icon at bounding box center [180, 48] width 7 height 7
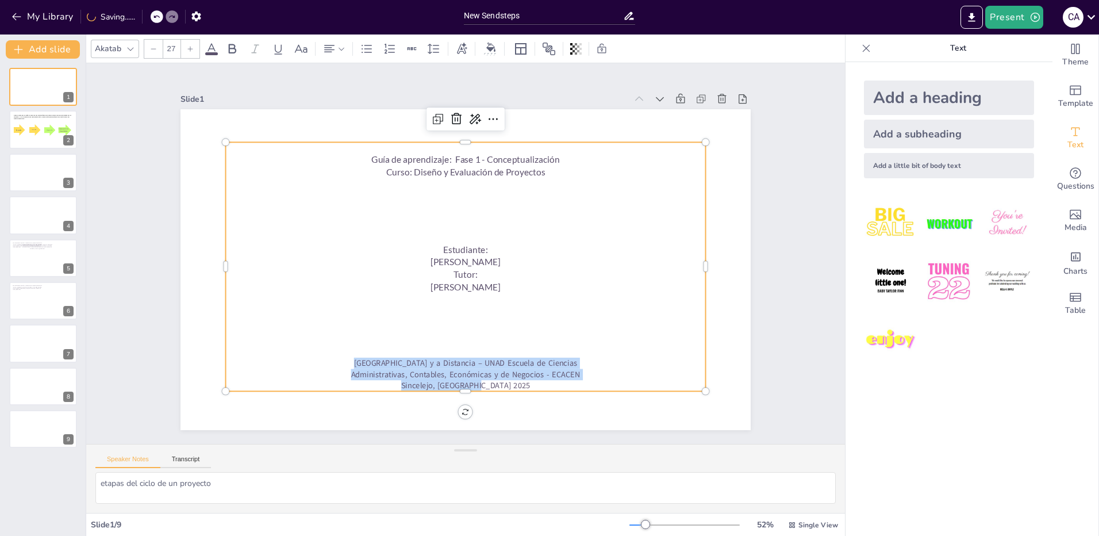
drag, startPoint x: 496, startPoint y: 380, endPoint x: 333, endPoint y: 358, distance: 164.2
click at [333, 358] on div "Guía de aprendizaje: Fase 1 - Conceptualización Curso: Diseño y Evaluación de P…" at bounding box center [462, 266] width 521 height 343
click at [187, 49] on icon at bounding box center [190, 48] width 7 height 7
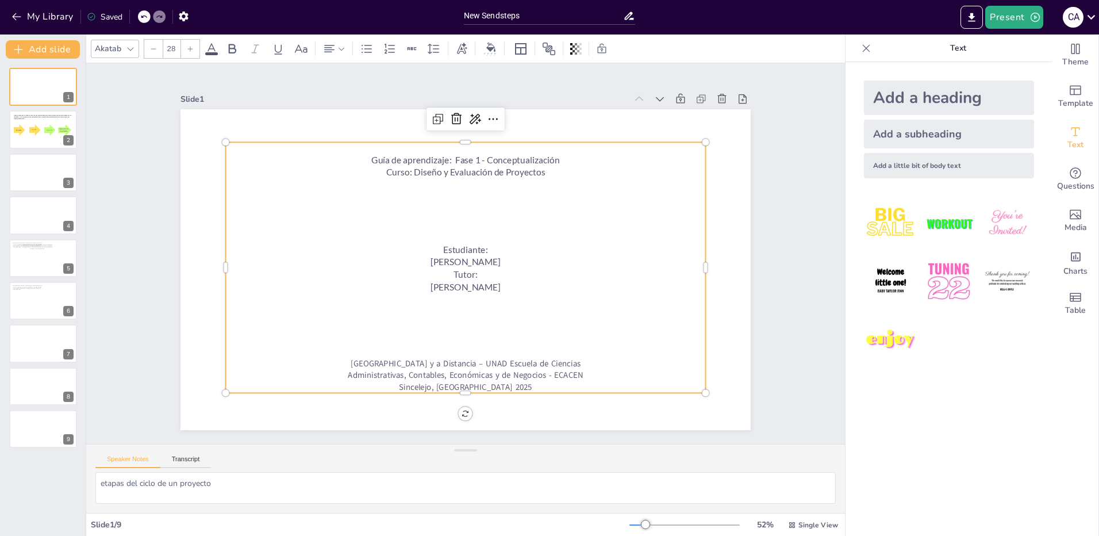
click at [189, 49] on icon at bounding box center [190, 48] width 7 height 7
type input "26"
click at [504, 327] on p at bounding box center [434, 323] width 443 height 205
click at [30, 135] on div at bounding box center [34, 129] width 11 height 11
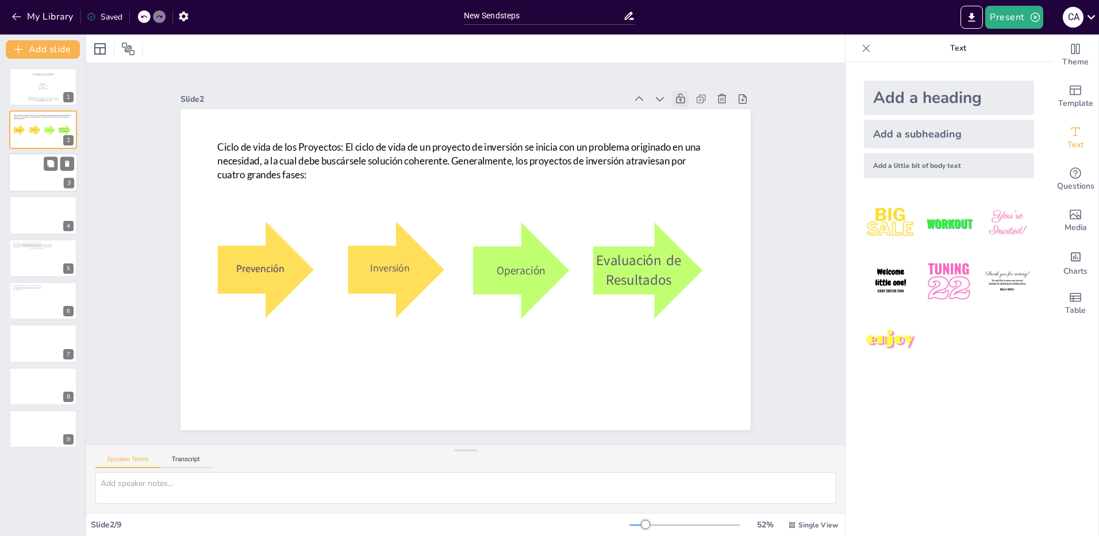
click at [30, 171] on div at bounding box center [43, 172] width 69 height 39
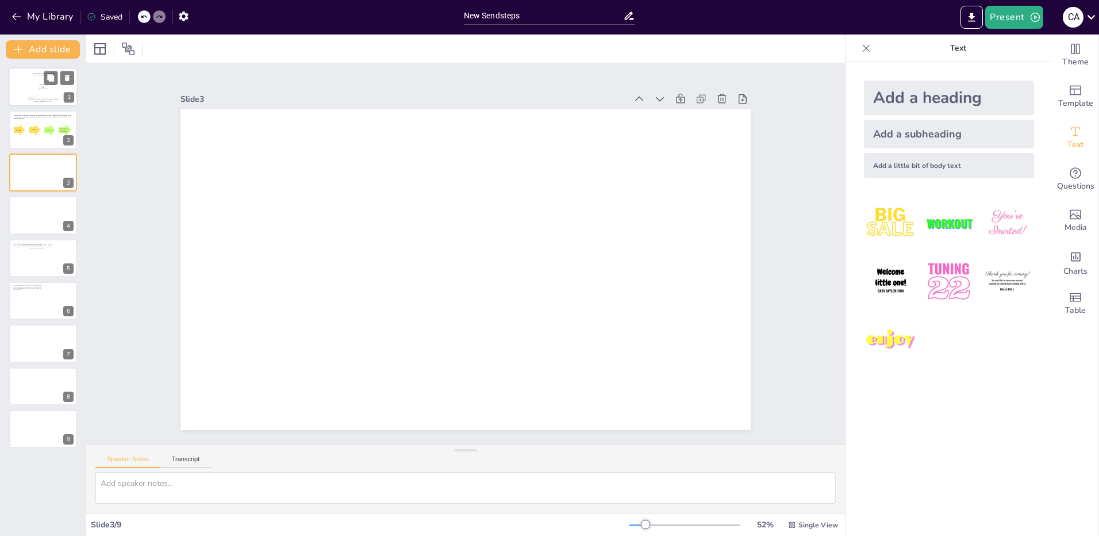
click at [28, 87] on p "Tutor:" at bounding box center [43, 88] width 58 height 2
type textarea "etapas del ciclo de un proyecto"
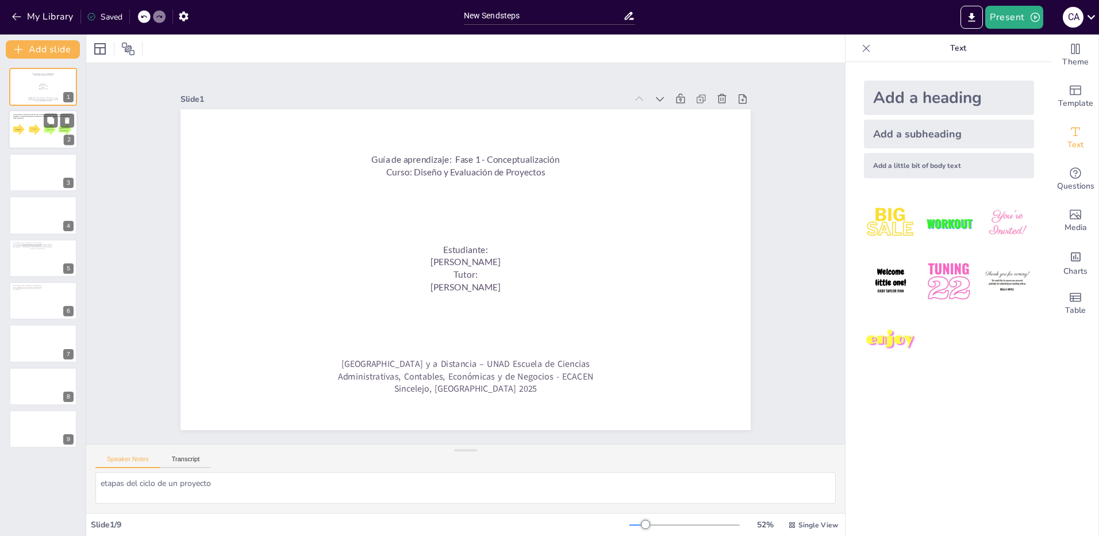
click at [28, 132] on div at bounding box center [43, 129] width 69 height 39
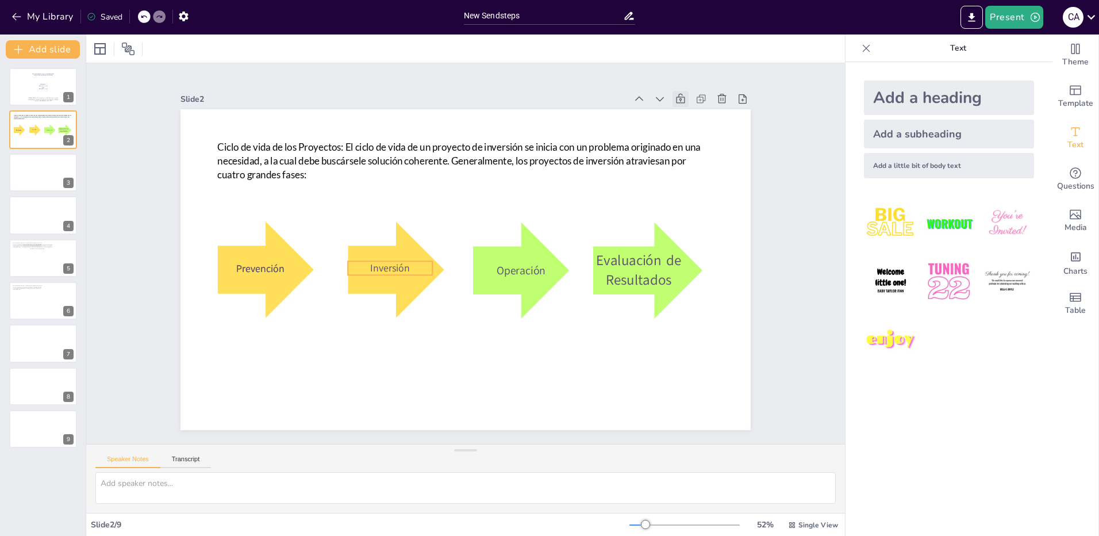
click at [481, 204] on span "Inversión" at bounding box center [498, 184] width 34 height 40
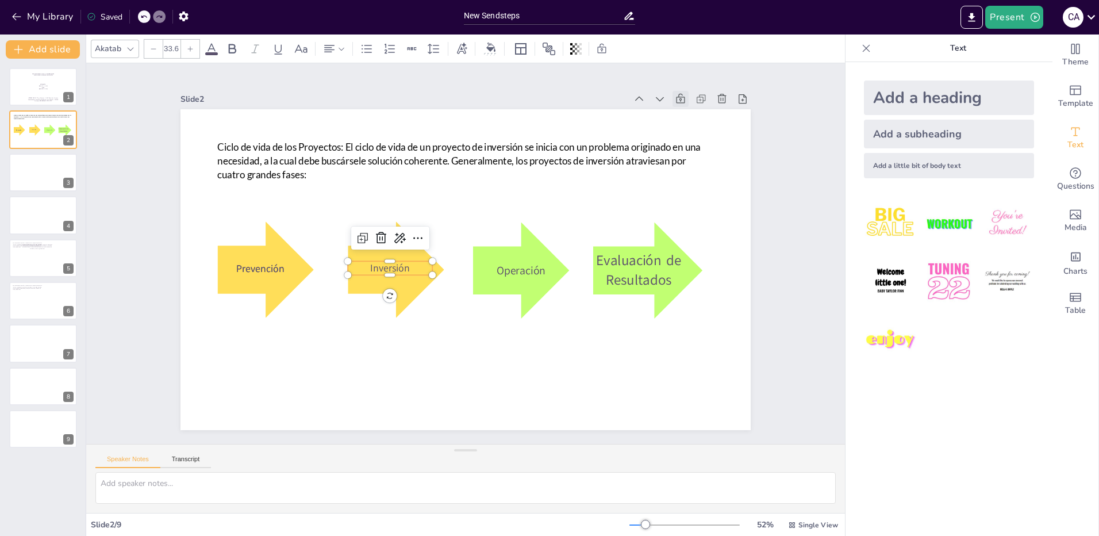
click at [408, 211] on span "Inversión" at bounding box center [422, 190] width 29 height 41
click at [450, 197] on span "Inversión" at bounding box center [459, 176] width 18 height 41
drag, startPoint x: 402, startPoint y: 264, endPoint x: 359, endPoint y: 262, distance: 43.2
click at [451, 220] on p "Inversión" at bounding box center [466, 177] width 31 height 86
click at [212, 49] on icon at bounding box center [212, 49] width 14 height 14
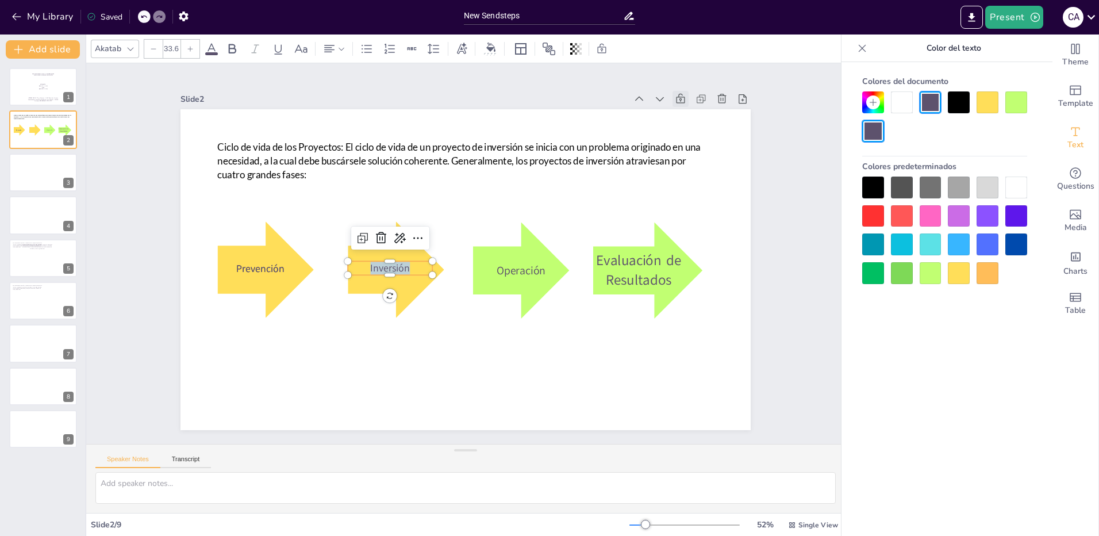
click at [964, 99] on div at bounding box center [959, 102] width 22 height 22
click at [508, 277] on span "Operación" at bounding box center [506, 295] width 50 height 37
click at [527, 272] on span "Operación" at bounding box center [513, 286] width 51 height 29
click at [527, 269] on span "Operación" at bounding box center [516, 281] width 51 height 25
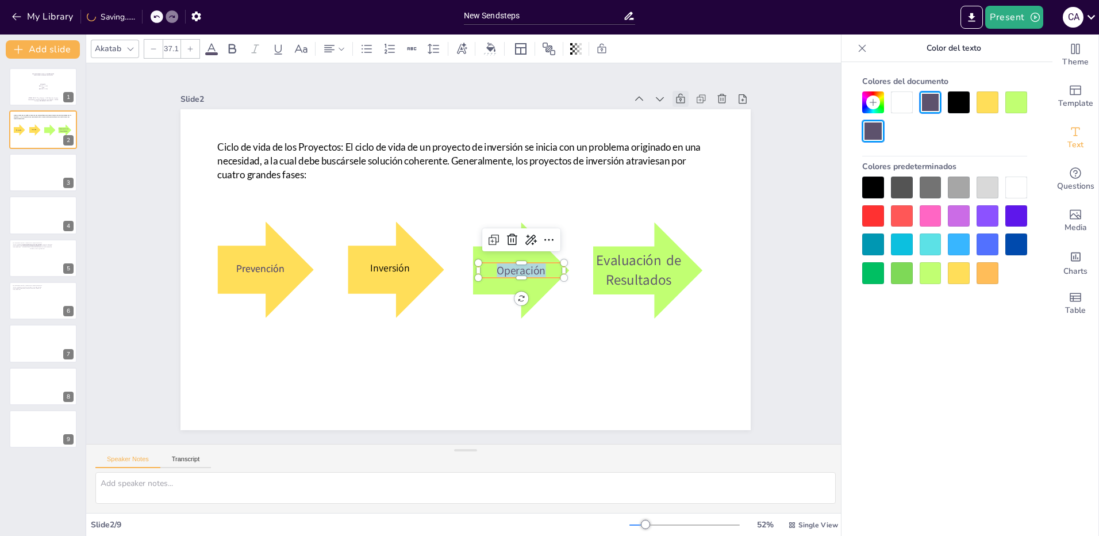
drag, startPoint x: 539, startPoint y: 267, endPoint x: 488, endPoint y: 269, distance: 51.8
click at [488, 269] on p "Operación" at bounding box center [506, 296] width 82 height 56
click at [966, 102] on div at bounding box center [959, 102] width 22 height 22
click at [599, 141] on span "Prevención" at bounding box center [622, 121] width 47 height 40
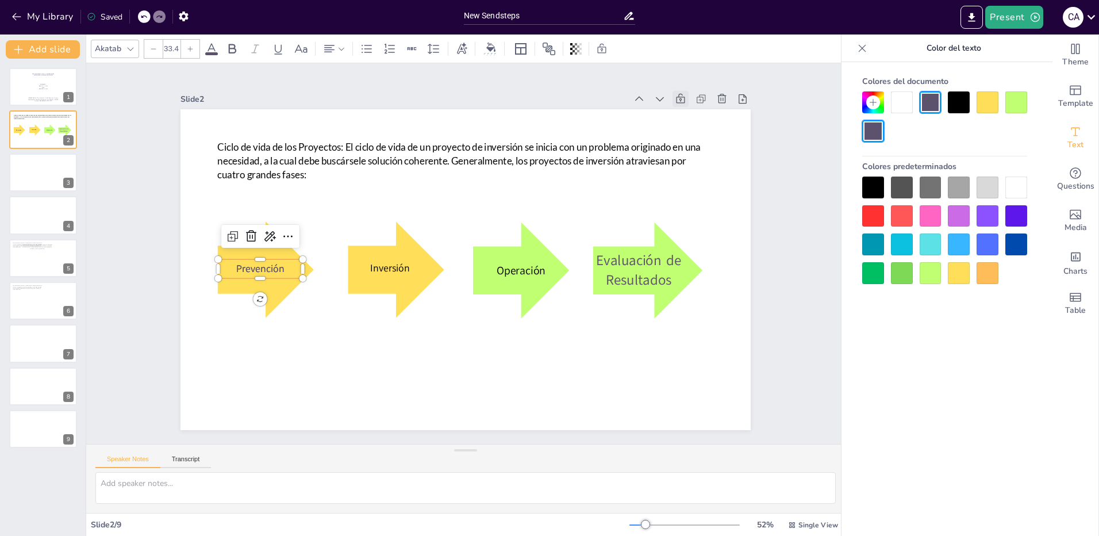
click at [267, 262] on span "Prevención" at bounding box center [260, 269] width 48 height 14
click at [267, 237] on span "Prevención" at bounding box center [262, 226] width 50 height 24
drag, startPoint x: 277, startPoint y: 267, endPoint x: 217, endPoint y: 265, distance: 59.8
click at [240, 191] on p "Prevención" at bounding box center [280, 164] width 80 height 54
click at [959, 102] on div at bounding box center [959, 102] width 22 height 22
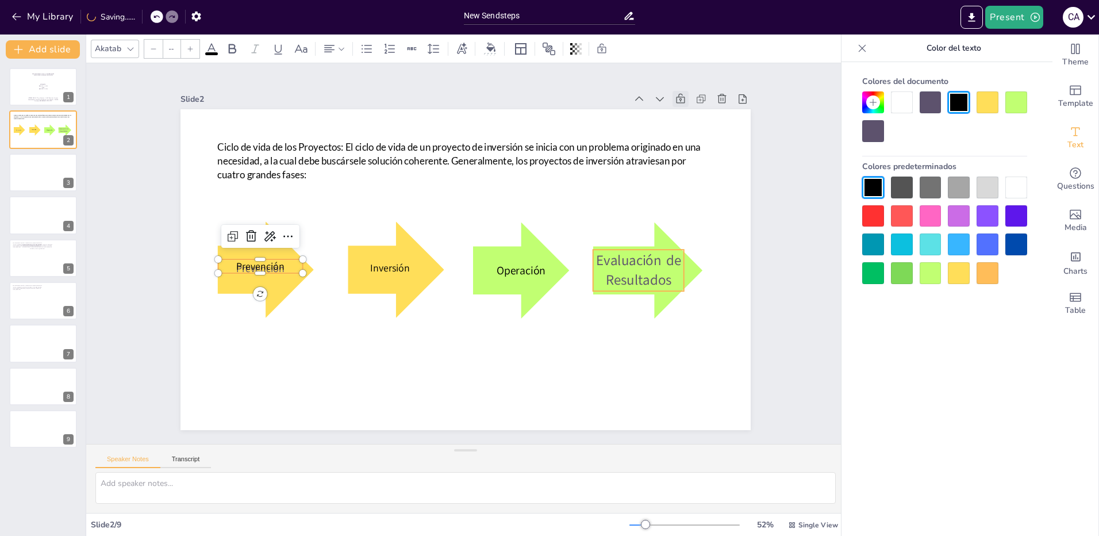
type input "46.9"
click at [643, 278] on span "Evaluación de Resultados" at bounding box center [633, 304] width 87 height 53
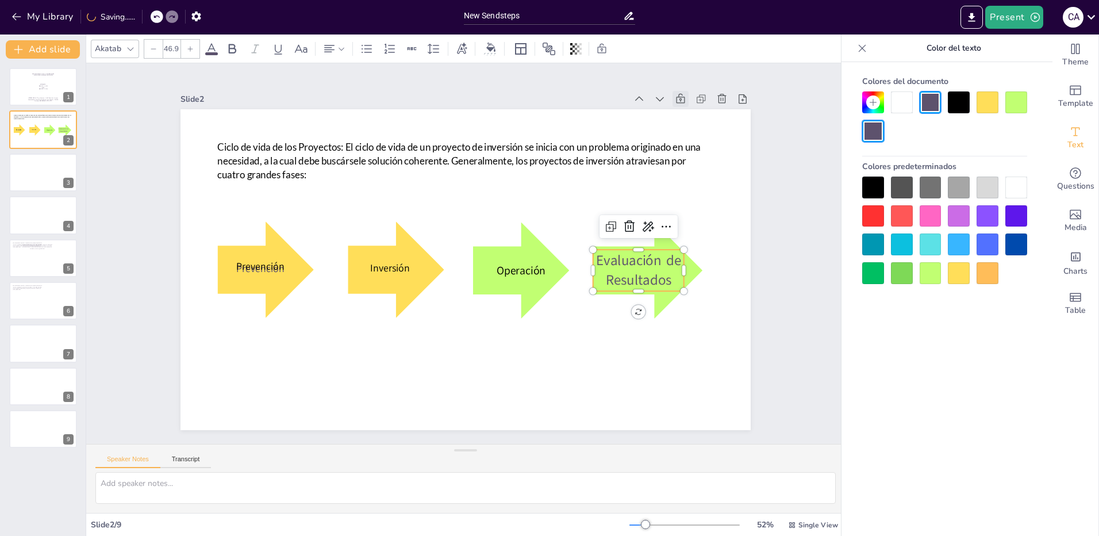
click at [643, 316] on span "Evaluación de Resultados" at bounding box center [611, 351] width 85 height 71
drag, startPoint x: 662, startPoint y: 277, endPoint x: 586, endPoint y: 264, distance: 77.4
click at [589, 264] on p "Evaluación de Resultados" at bounding box center [636, 288] width 95 height 48
click at [961, 102] on div at bounding box center [959, 102] width 22 height 22
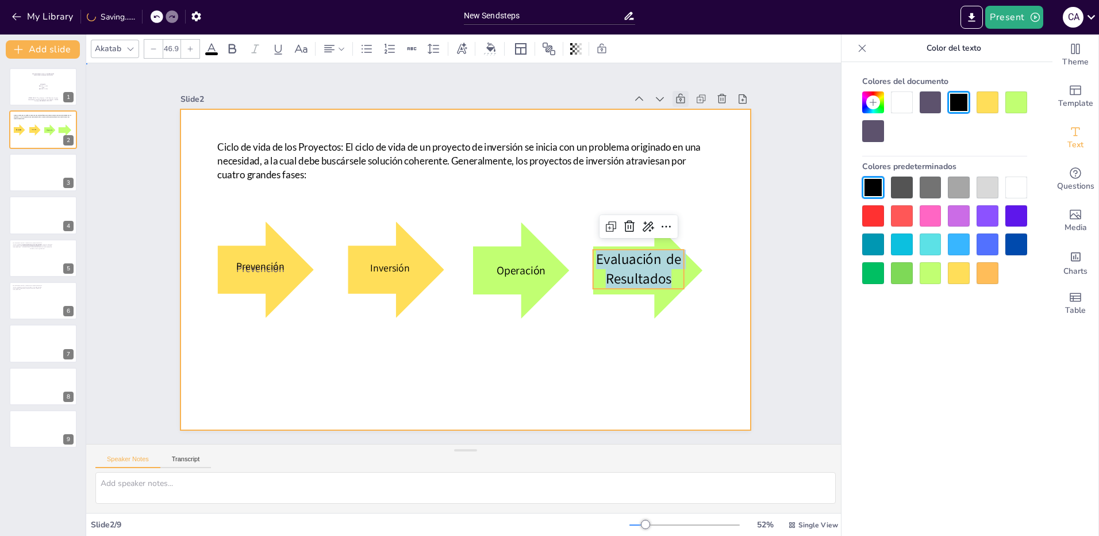
click at [526, 337] on div at bounding box center [466, 269] width 570 height 321
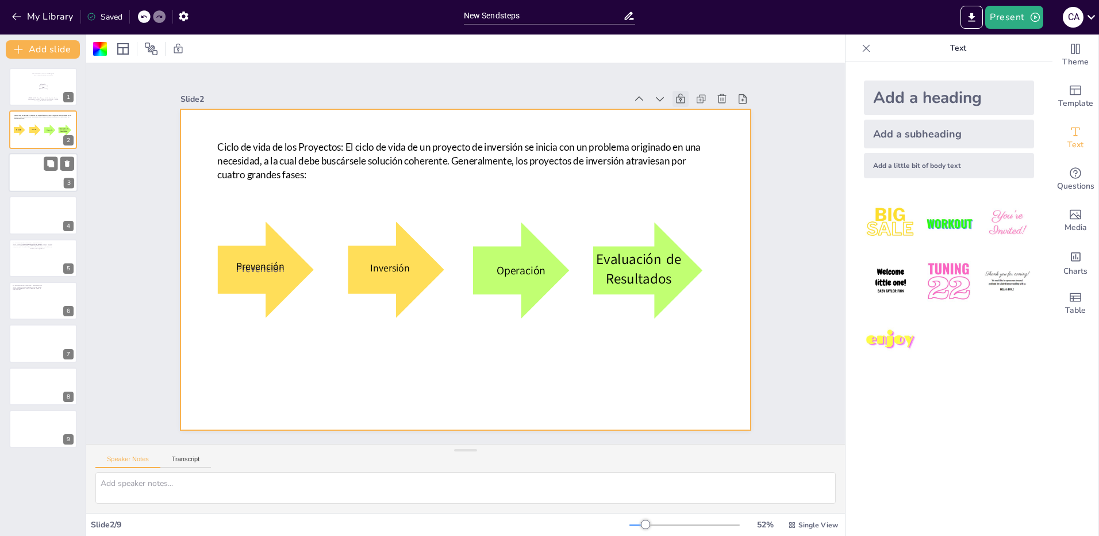
click at [26, 168] on div at bounding box center [43, 172] width 69 height 39
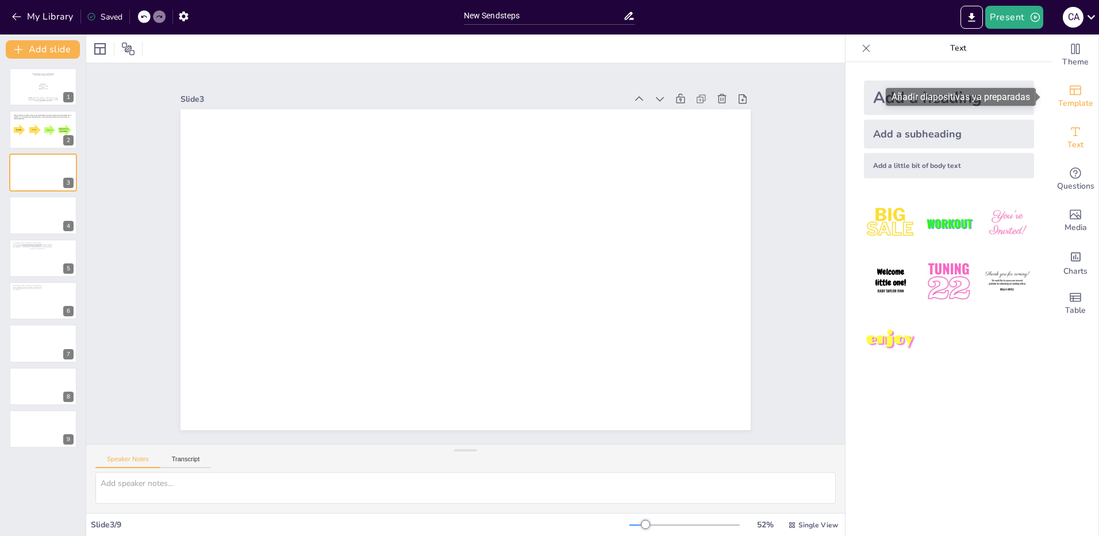
click at [1070, 95] on icon "Add ready made slides" at bounding box center [1075, 91] width 11 height 10
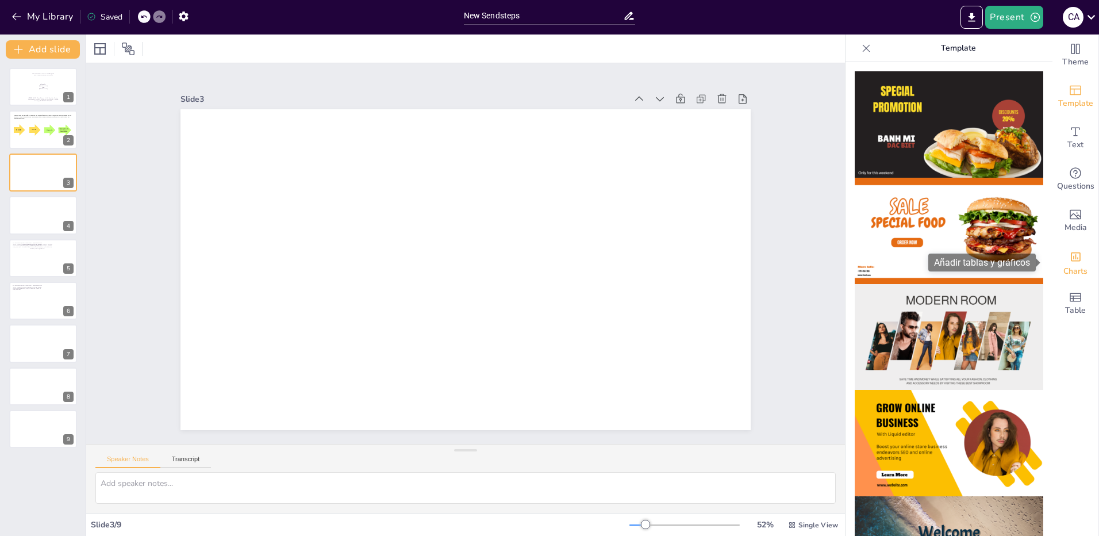
click at [1075, 265] on span "Charts" at bounding box center [1076, 271] width 24 height 13
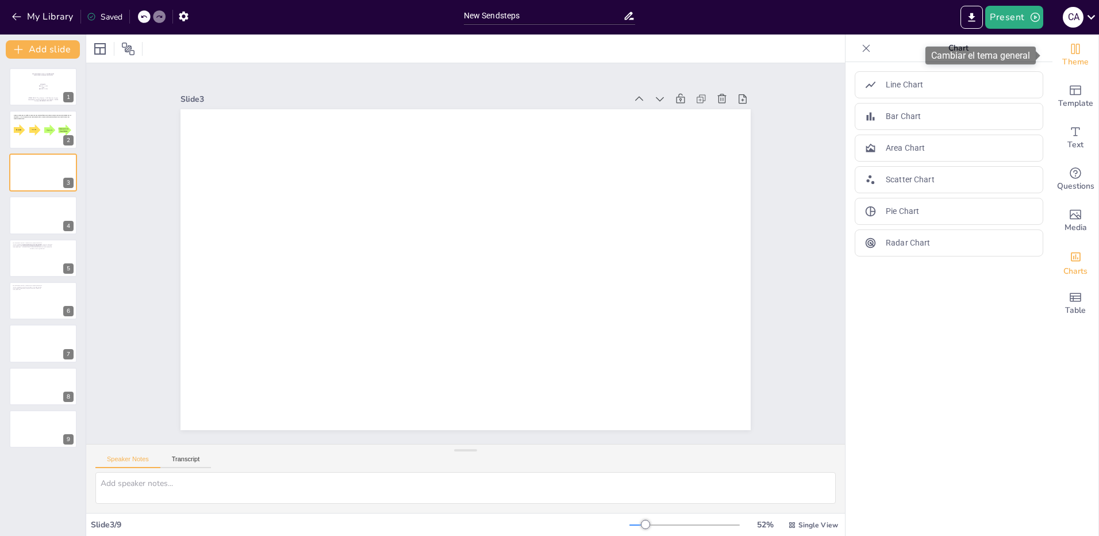
click at [1068, 56] on span "Theme" at bounding box center [1076, 62] width 26 height 13
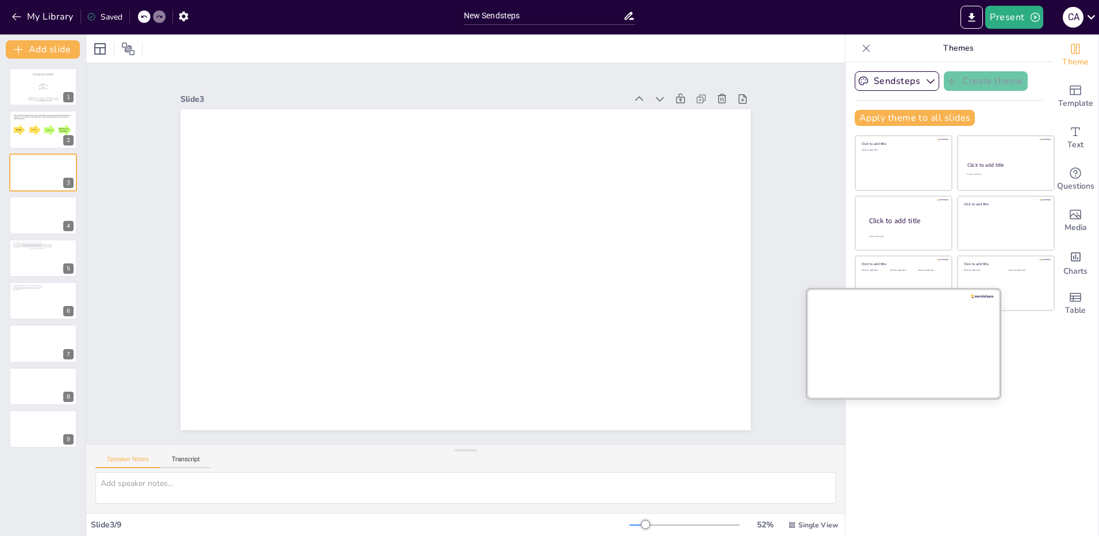
click at [898, 347] on div at bounding box center [903, 343] width 193 height 109
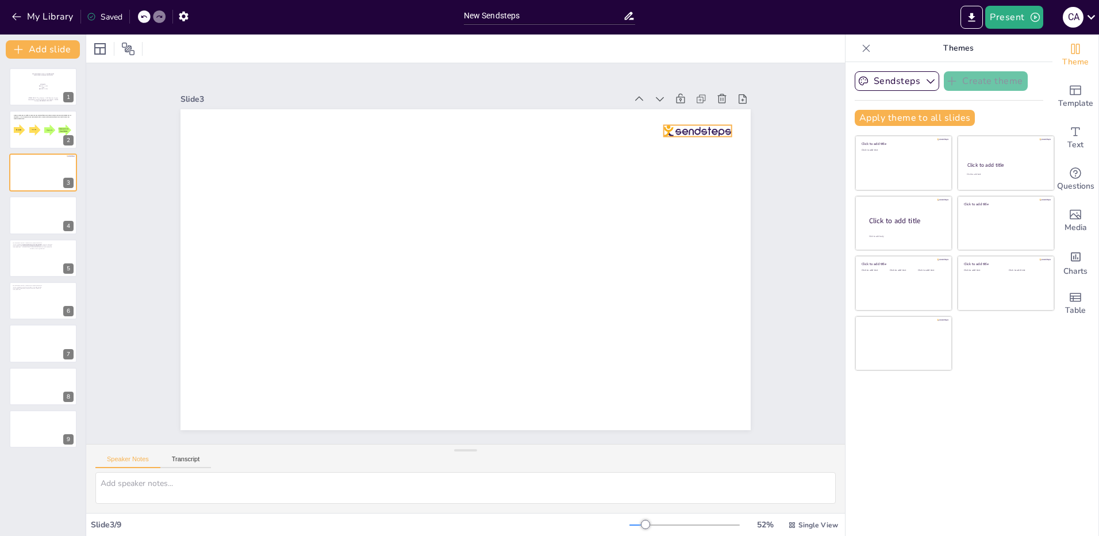
click at [298, 409] on div at bounding box center [264, 421] width 68 height 25
click at [1077, 129] on div "Text" at bounding box center [1076, 137] width 46 height 41
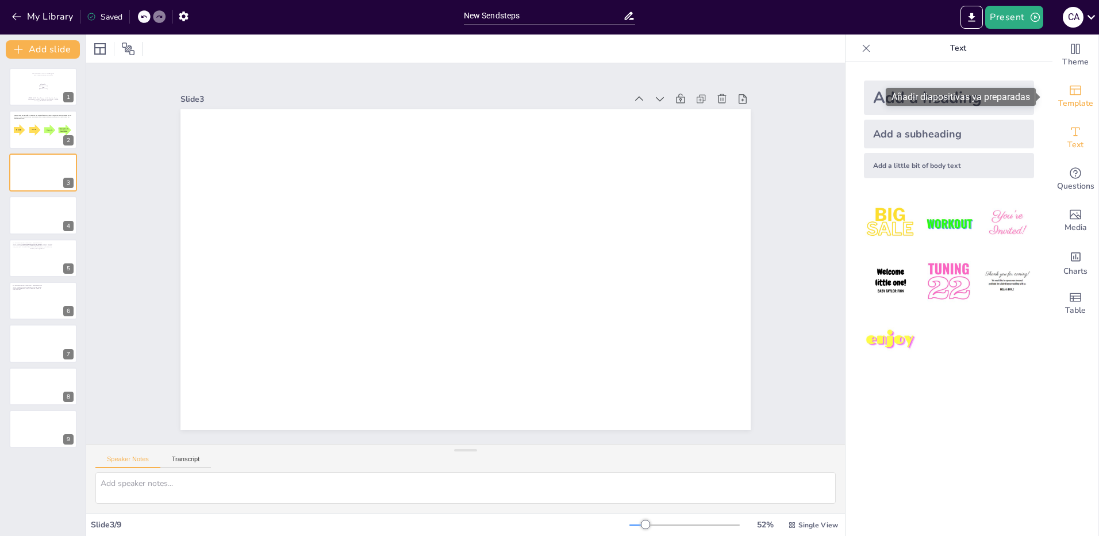
click at [1073, 100] on span "Template" at bounding box center [1075, 103] width 35 height 13
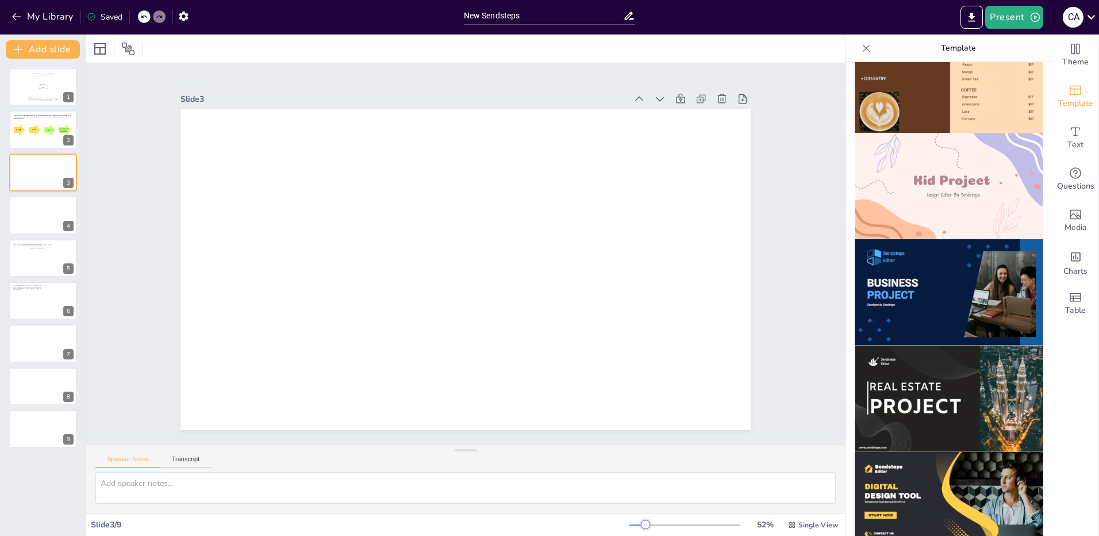
scroll to position [987, 0]
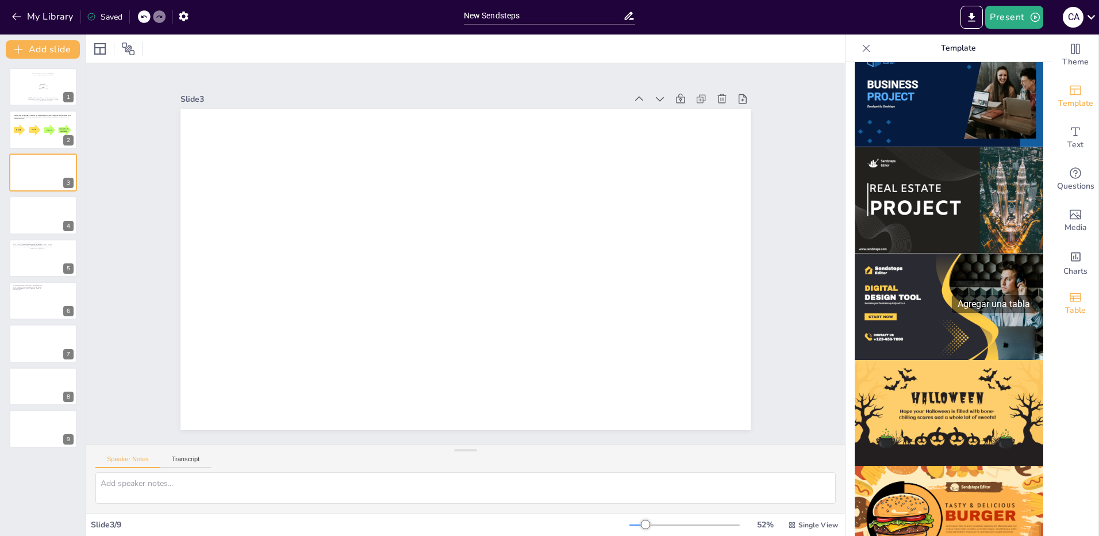
click at [1070, 296] on icon "Add a table" at bounding box center [1075, 297] width 11 height 9
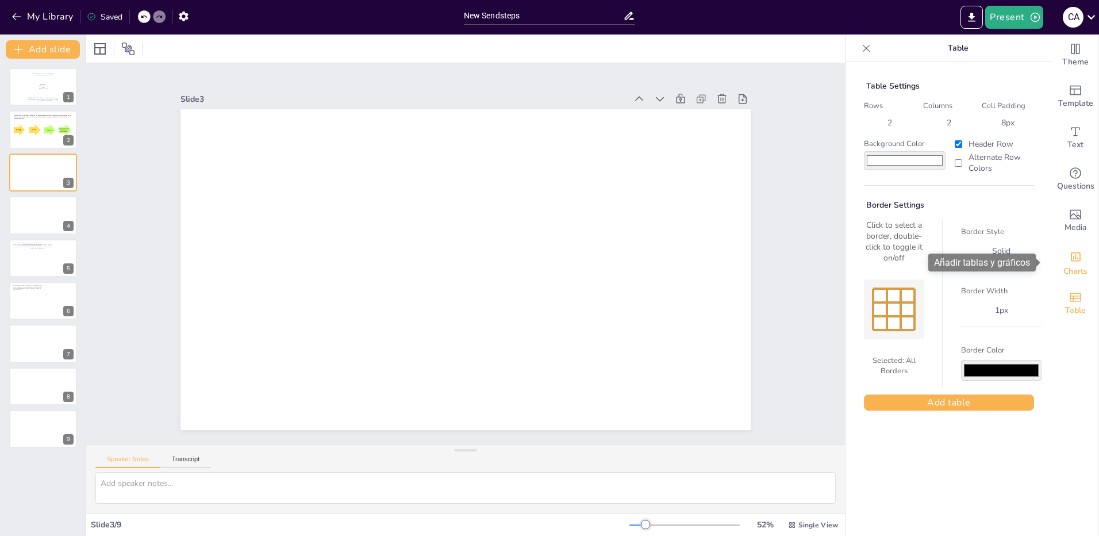
click at [1070, 256] on icon "Add charts and graphs" at bounding box center [1076, 257] width 12 height 12
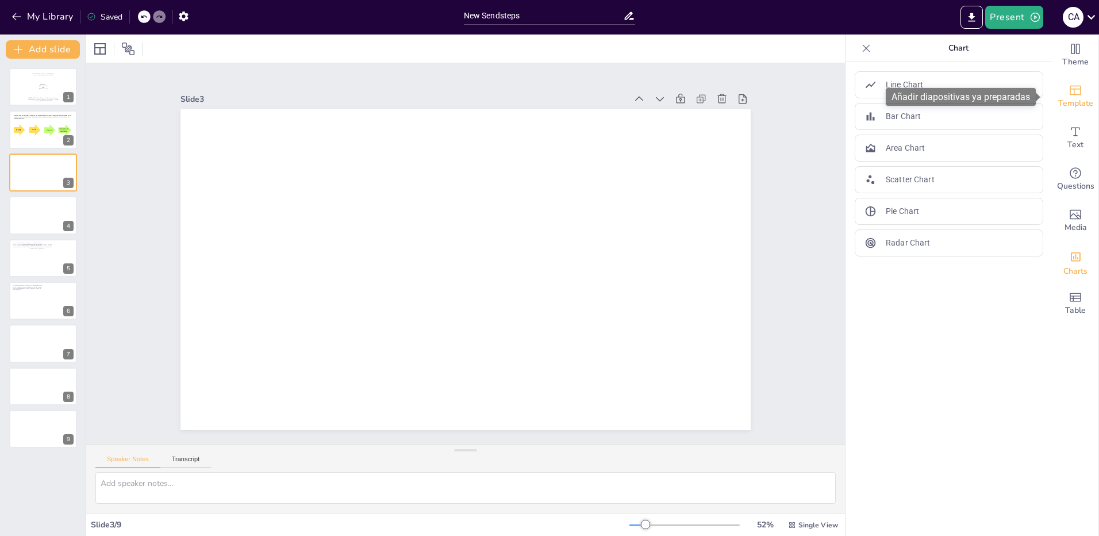
click at [1080, 93] on div "Template" at bounding box center [1076, 96] width 46 height 41
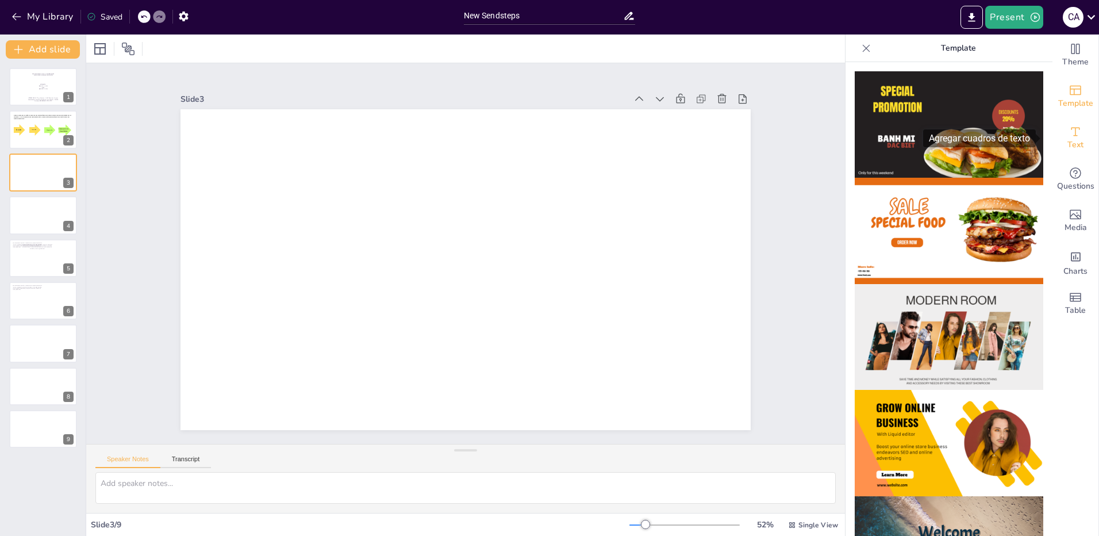
click at [1068, 141] on span "Text" at bounding box center [1076, 145] width 16 height 13
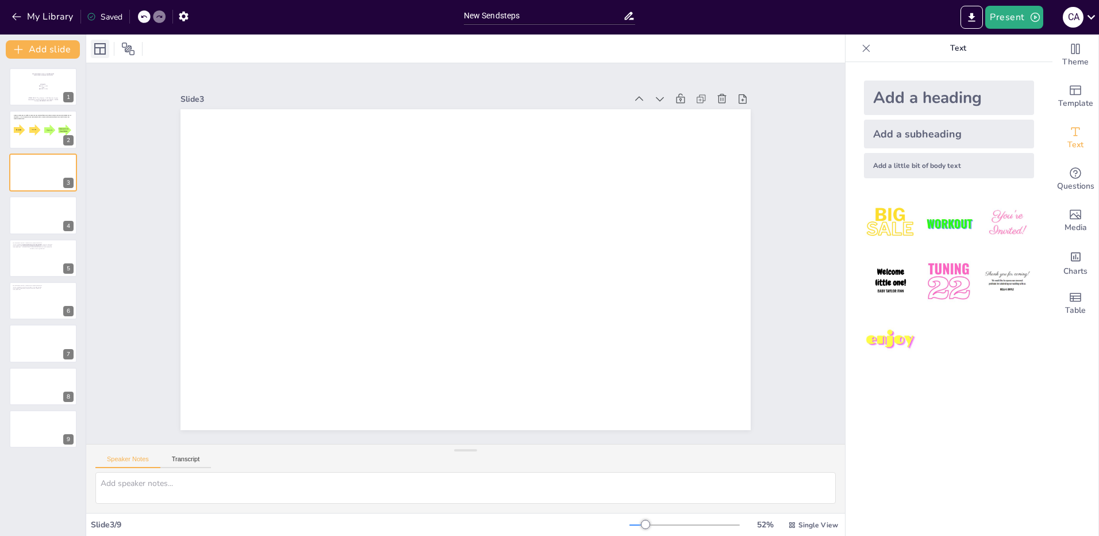
click at [103, 48] on icon at bounding box center [100, 49] width 14 height 14
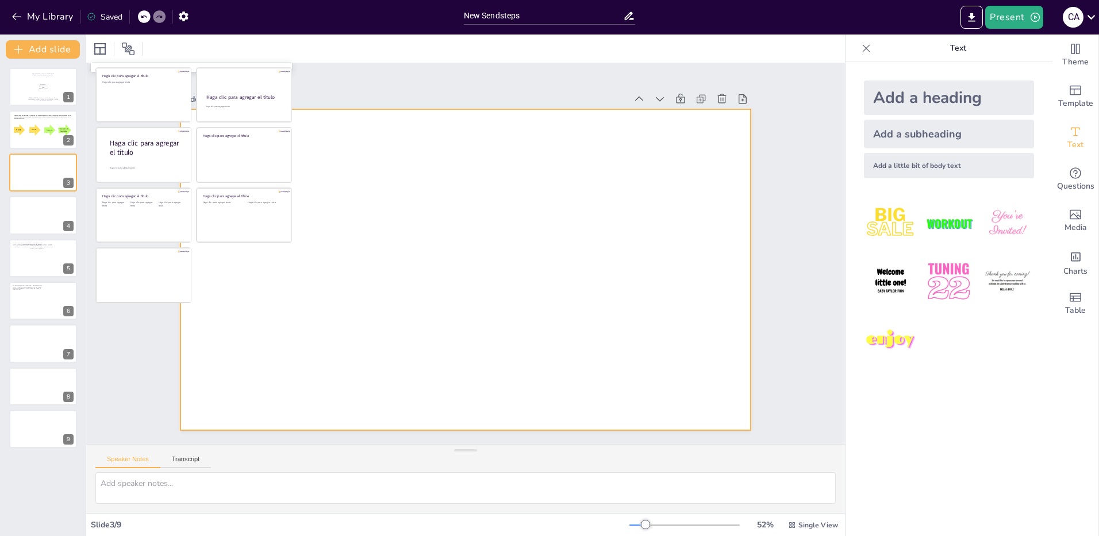
click at [619, 239] on div at bounding box center [477, 243] width 620 height 638
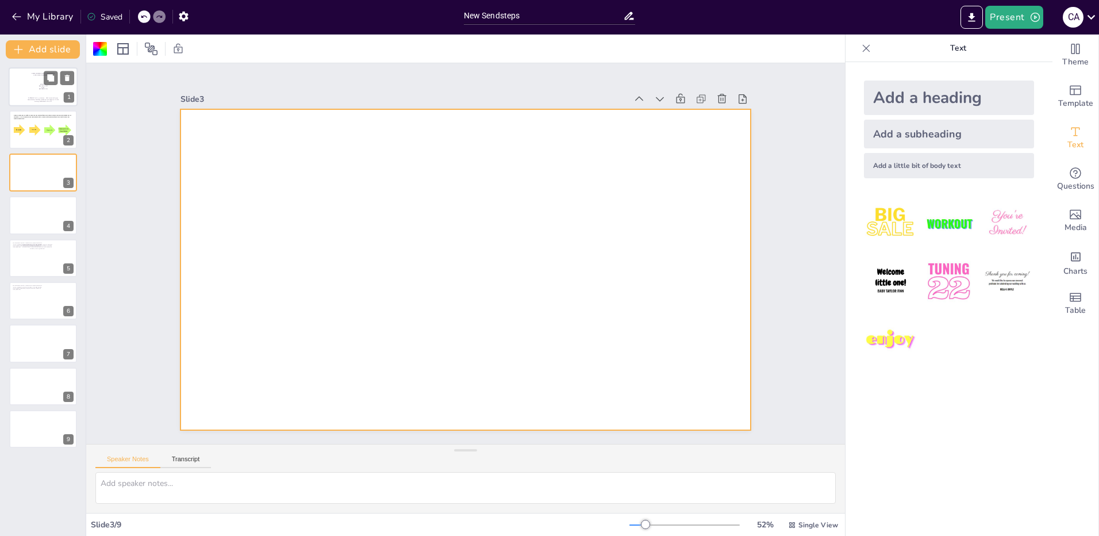
click at [36, 88] on p "[PERSON_NAME]" at bounding box center [43, 89] width 58 height 2
type textarea "etapas del ciclo de un proyecto"
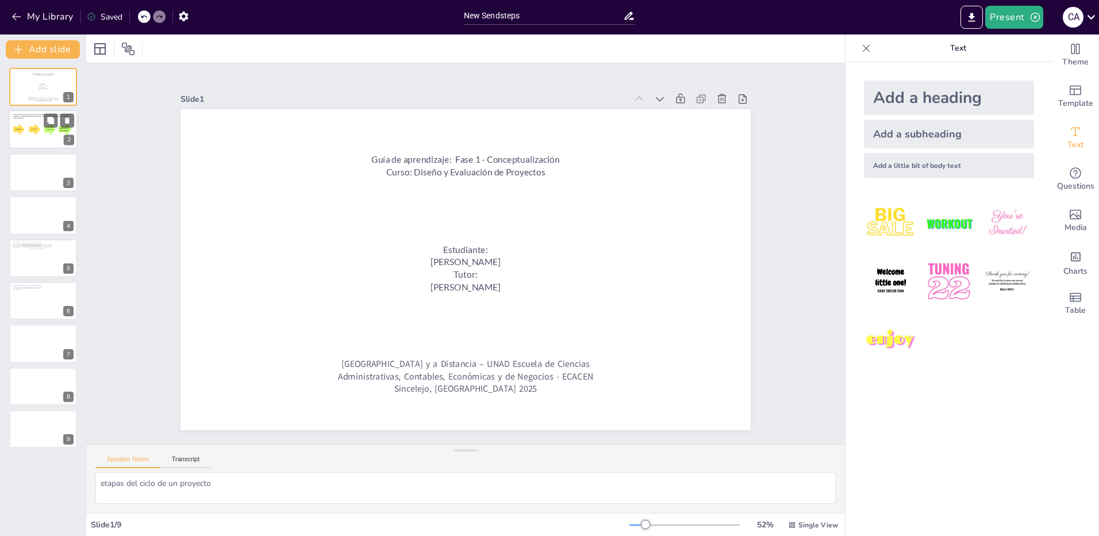
click at [26, 118] on span "Ciclo de vida de los Proyectos: El ciclo de vida de un proyecto de inversión se…" at bounding box center [42, 116] width 59 height 5
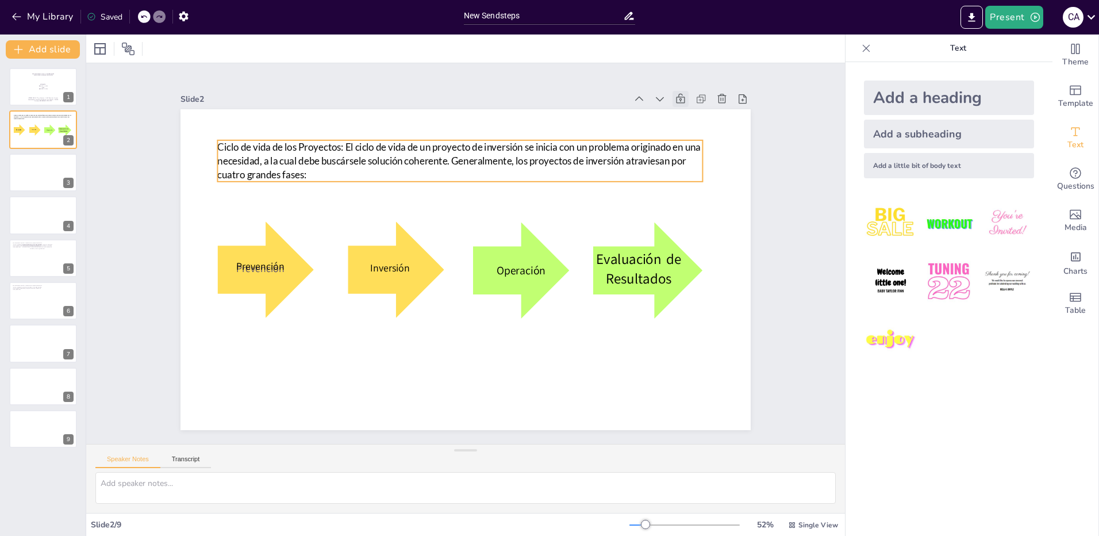
click at [334, 144] on span "Ciclo de vida de los Proyectos: El ciclo de vida de un proyecto de inversión se…" at bounding box center [498, 157] width 458 height 214
click at [333, 145] on span "Ciclo de vida de los Proyectos: El ciclo de vida de un proyecto de inversión se…" at bounding box center [478, 153] width 481 height 122
click at [405, 145] on span "Ciclo de vida de los Proyectos: El ciclo de vida de un proyecto de inversión se…" at bounding box center [542, 194] width 275 height 424
drag, startPoint x: 337, startPoint y: 144, endPoint x: 210, endPoint y: 148, distance: 127.7
click at [486, 148] on span "Ciclo de vida de los Proyectos: El ciclo de vida de un proyecto de inversión se…" at bounding box center [555, 224] width 139 height 475
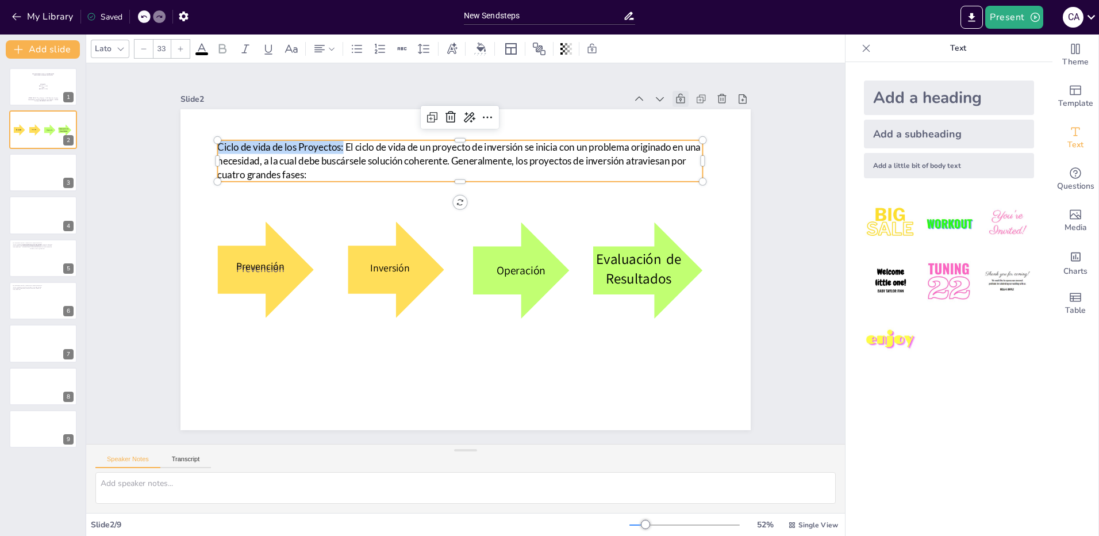
click at [182, 50] on icon at bounding box center [180, 48] width 7 height 7
click at [149, 51] on div at bounding box center [144, 49] width 18 height 18
click at [147, 51] on icon at bounding box center [143, 48] width 7 height 7
type input "33"
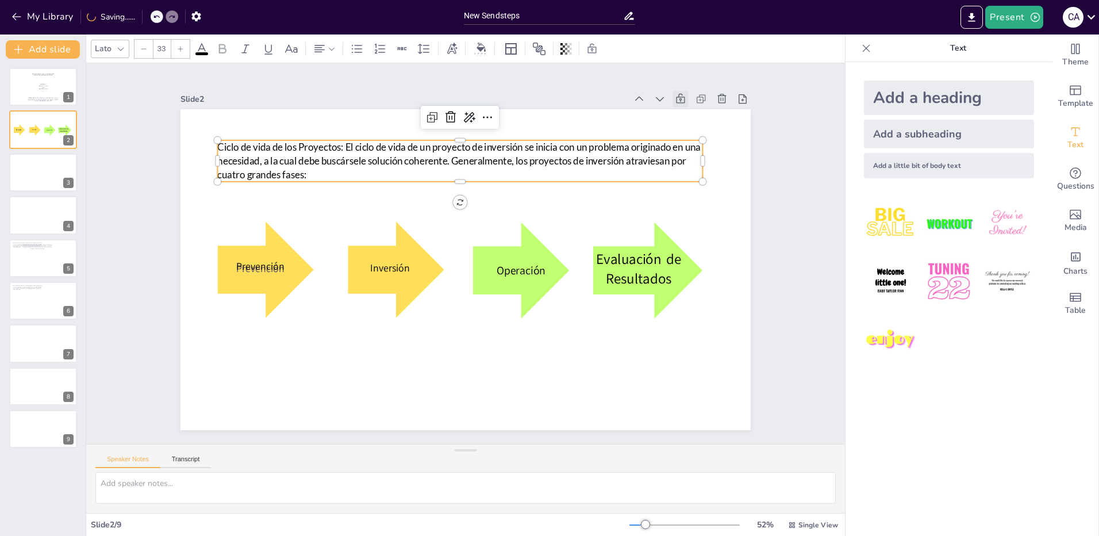
click at [335, 300] on p "Ciclo de vida de los Proyectos: El ciclo de vida de un proyecto de inversión se…" at bounding box center [480, 346] width 487 height 92
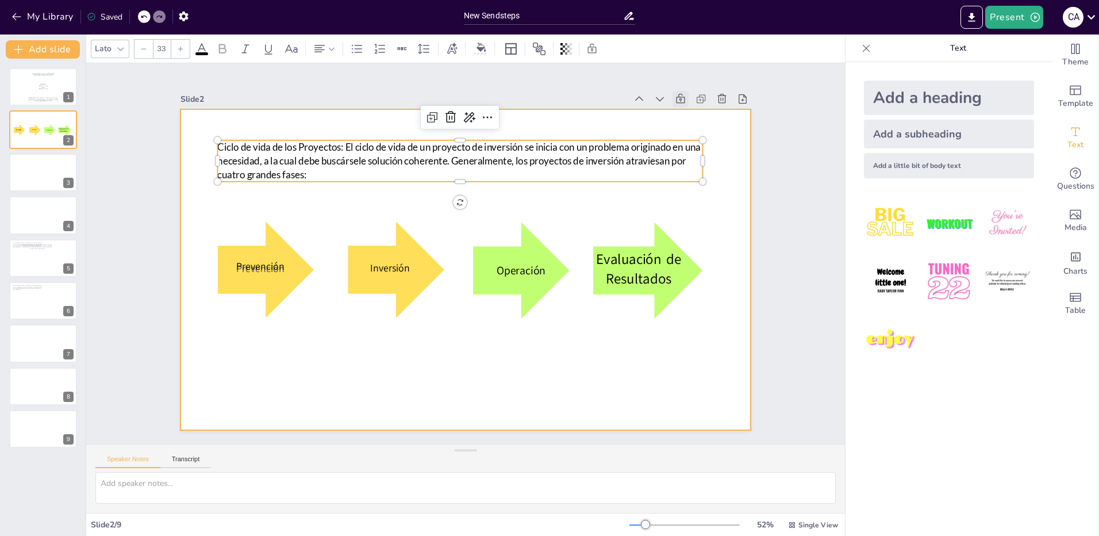
click at [394, 382] on div at bounding box center [458, 267] width 654 height 563
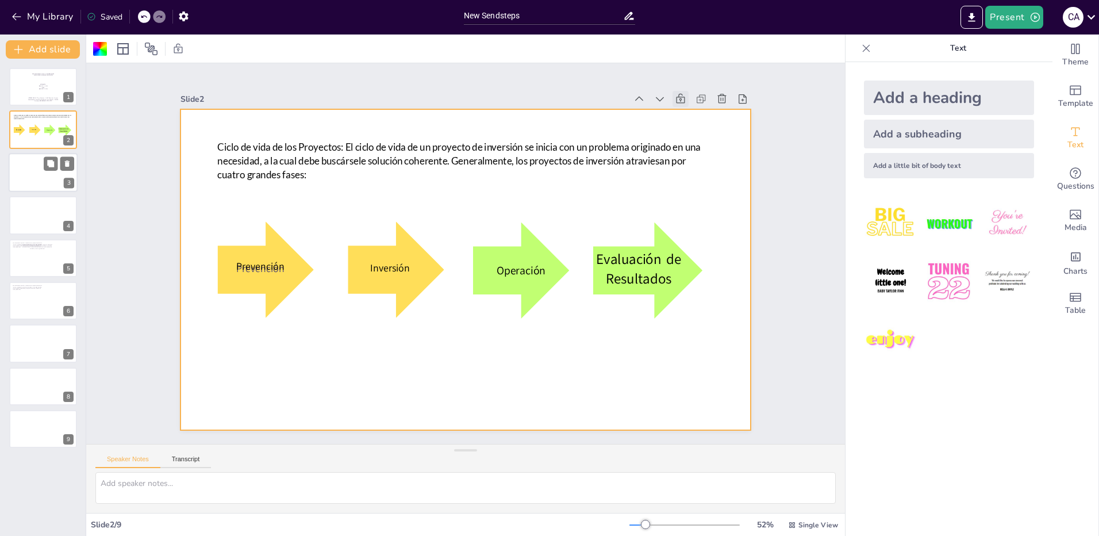
click at [30, 171] on div at bounding box center [43, 172] width 69 height 39
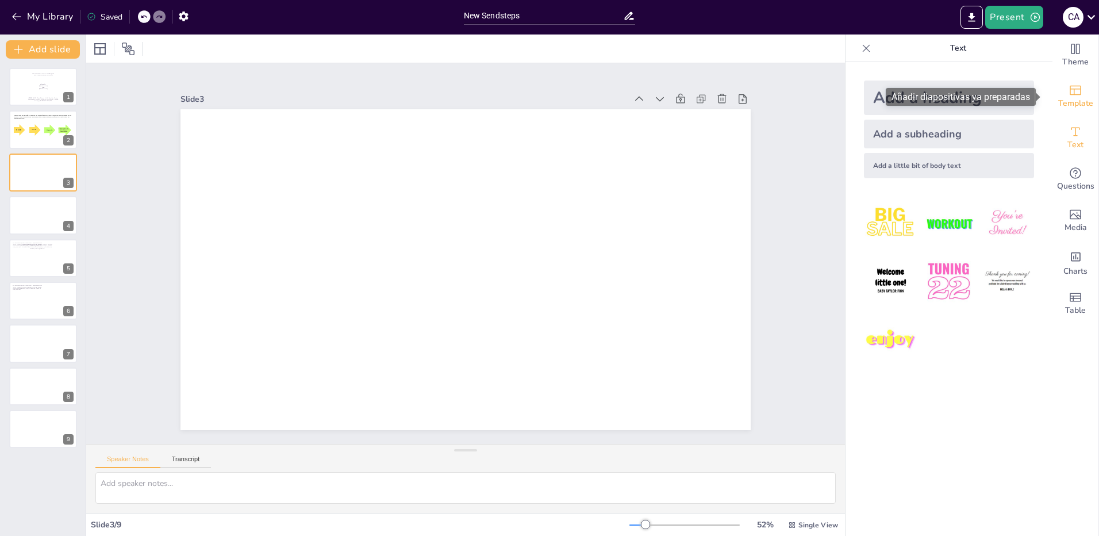
click at [1070, 86] on icon "Add ready made slides" at bounding box center [1075, 91] width 11 height 10
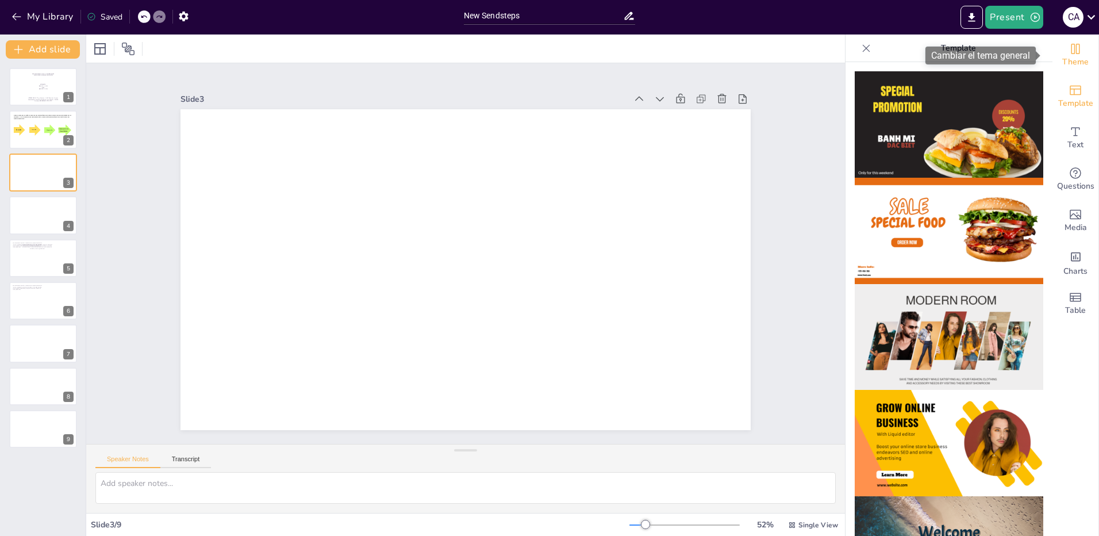
click at [1066, 59] on span "Theme" at bounding box center [1076, 62] width 26 height 13
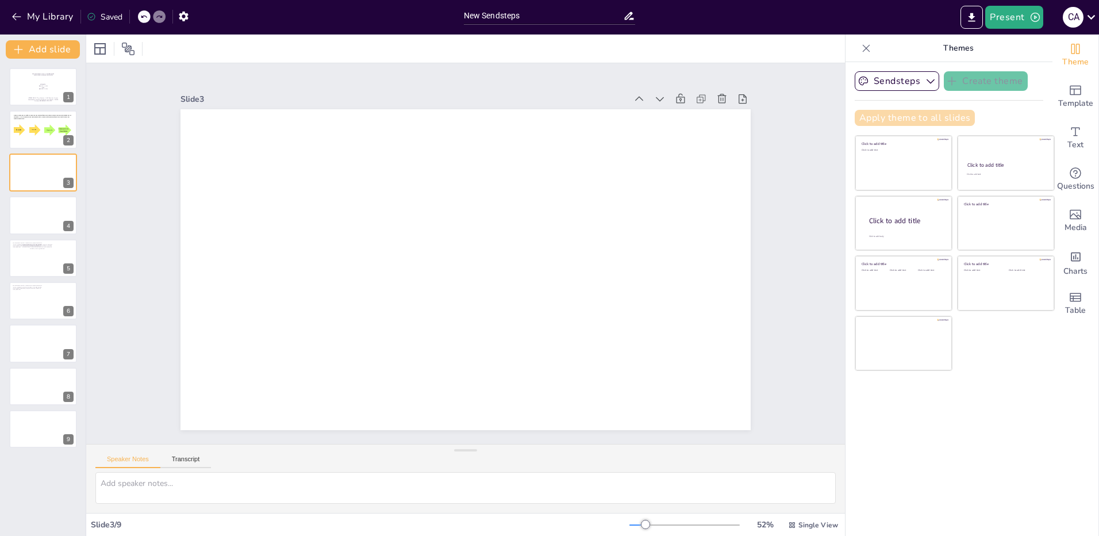
click at [908, 120] on button "Apply theme to all slides" at bounding box center [915, 118] width 120 height 16
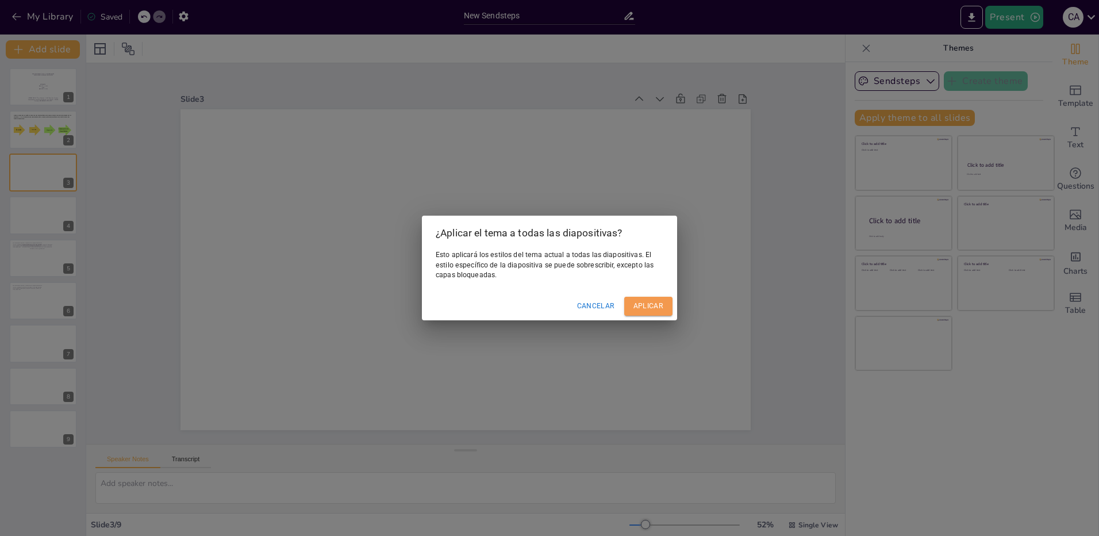
click at [640, 305] on button "Aplicar" at bounding box center [648, 306] width 48 height 19
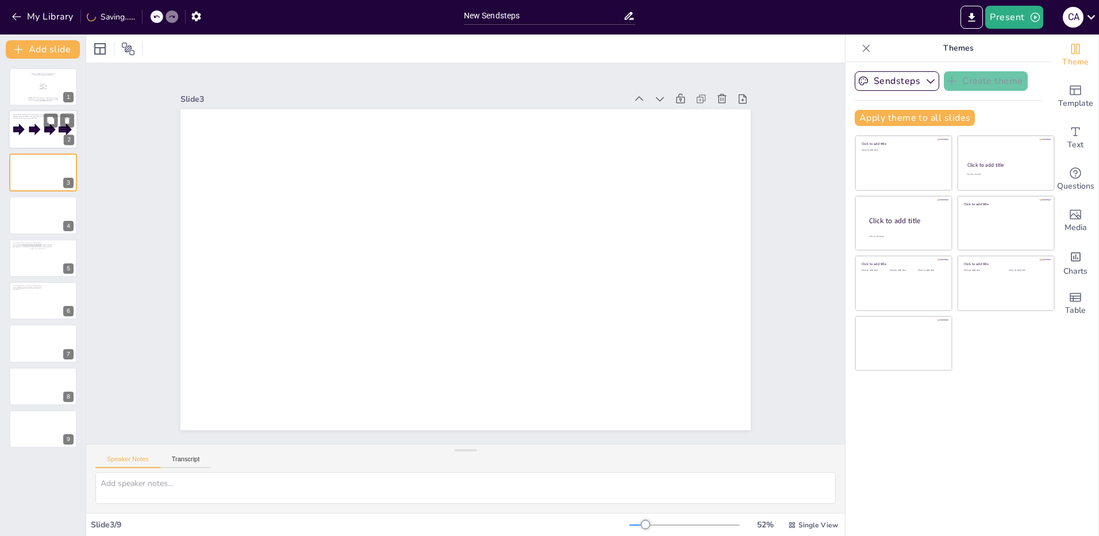
click at [32, 122] on div at bounding box center [43, 129] width 69 height 39
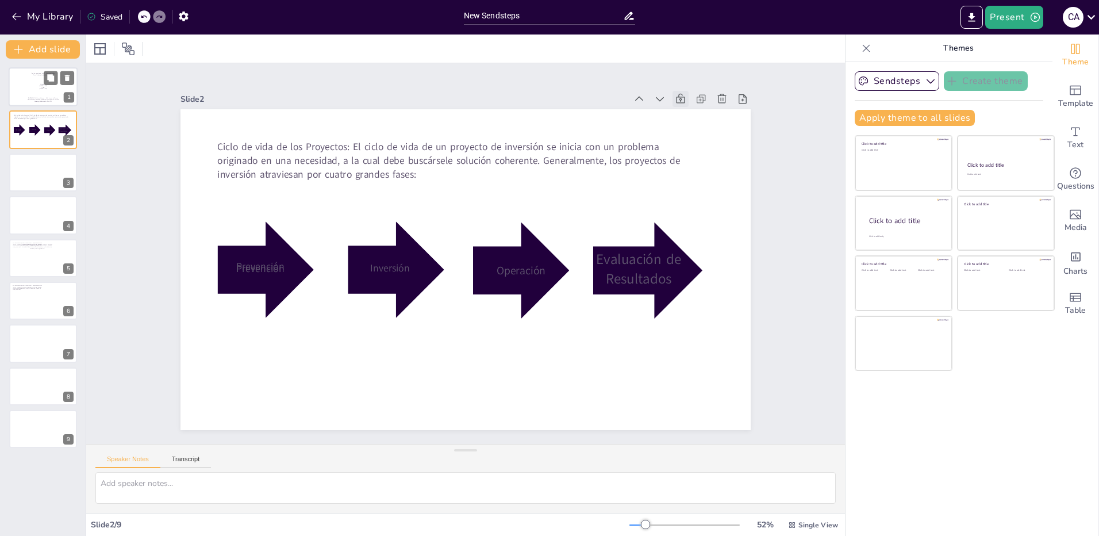
click at [28, 84] on p "Estudiante:" at bounding box center [43, 85] width 58 height 2
type textarea "etapas del ciclo de un proyecto"
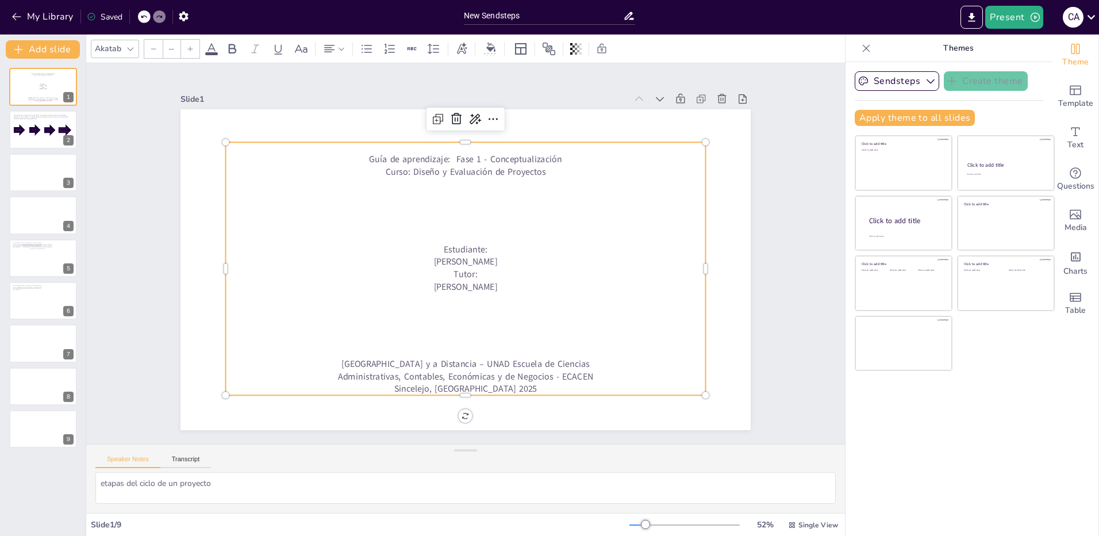
click at [427, 154] on span "Guía de aprendizaje: Fase 1 - Conceptualización" at bounding box center [513, 171] width 173 height 107
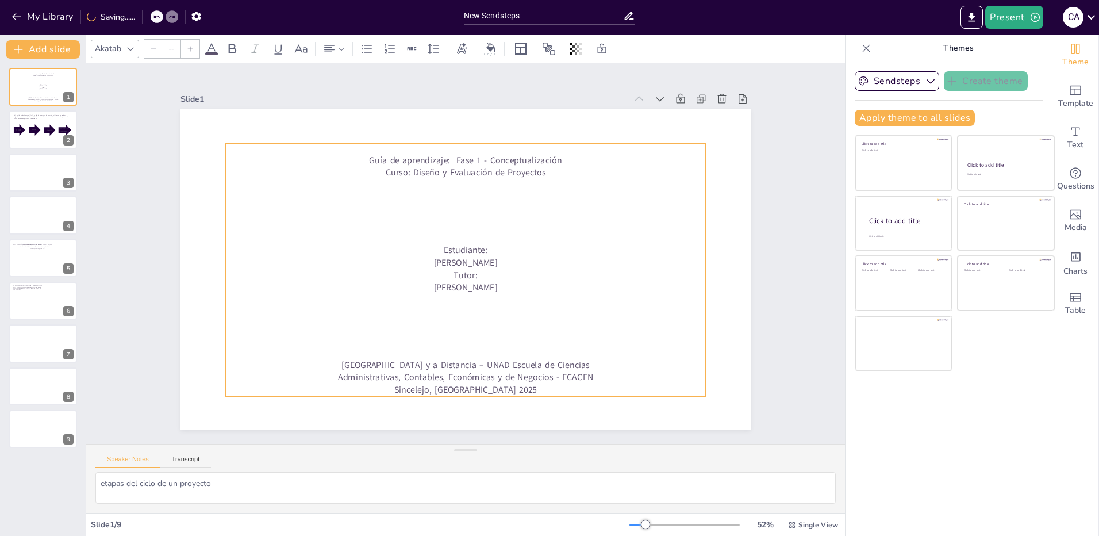
click at [362, 154] on p "Guía de aprendizaje: Fase 1 - Conceptualización" at bounding box center [494, 165] width 461 height 160
click at [426, 160] on span "Guía de aprendizaje: Fase 1 - Conceptualización" at bounding box center [512, 172] width 173 height 107
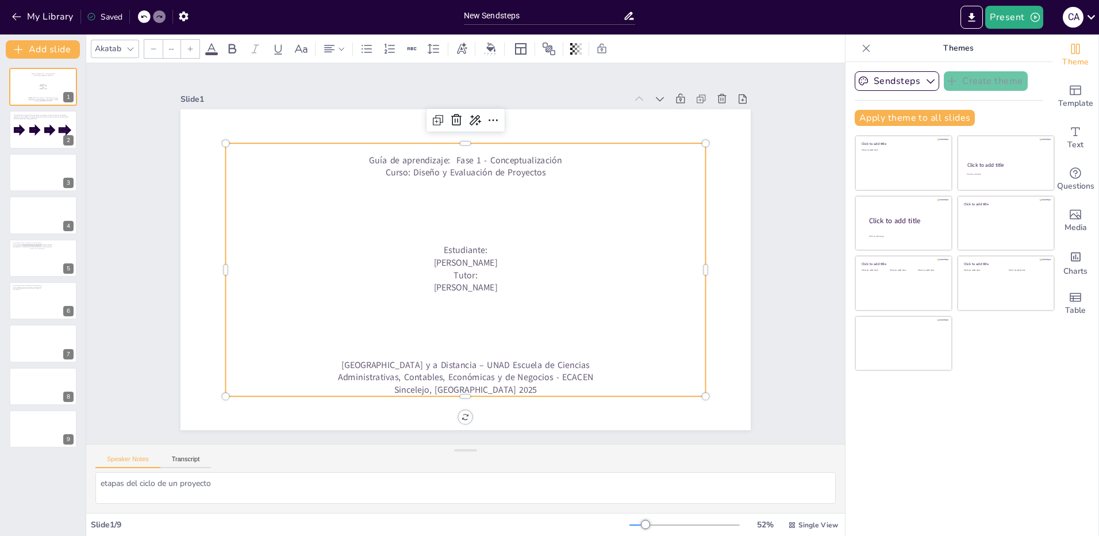
click at [366, 160] on span "Guía de aprendizaje: Fase 1 - Conceptualización" at bounding box center [372, 253] width 12 height 193
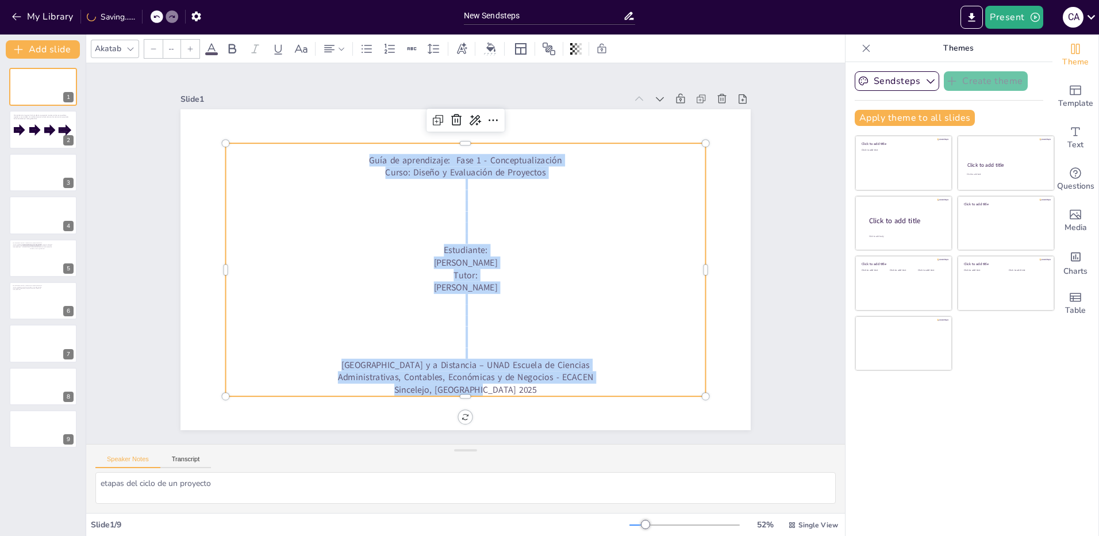
drag, startPoint x: 360, startPoint y: 155, endPoint x: 501, endPoint y: 390, distance: 274.1
click at [501, 390] on div "Guía de aprendizaje: Fase 1 - Conceptualización Curso: Diseño y Evaluación de P…" at bounding box center [452, 263] width 487 height 537
click at [192, 49] on icon at bounding box center [190, 48] width 7 height 7
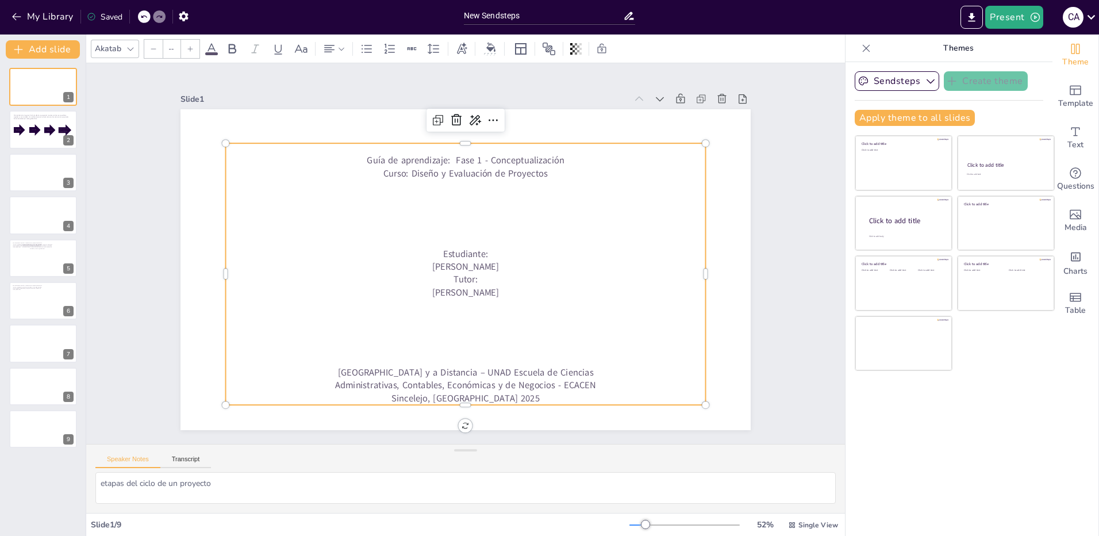
click at [177, 49] on input "--" at bounding box center [171, 49] width 16 height 18
click at [177, 182] on div "32" at bounding box center [198, 184] width 60 height 11
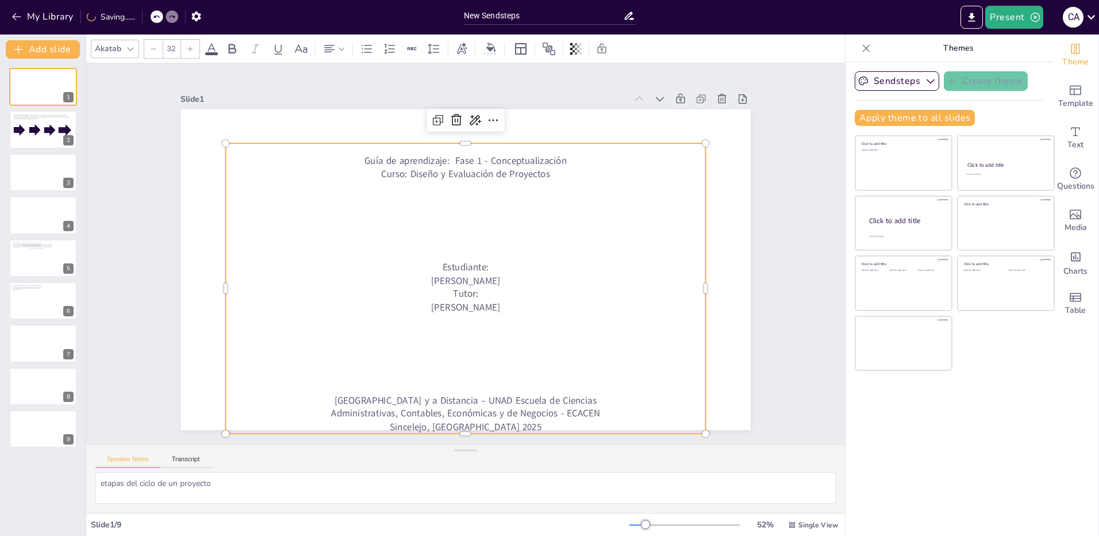
click at [191, 48] on icon at bounding box center [190, 48] width 5 height 5
type input "33"
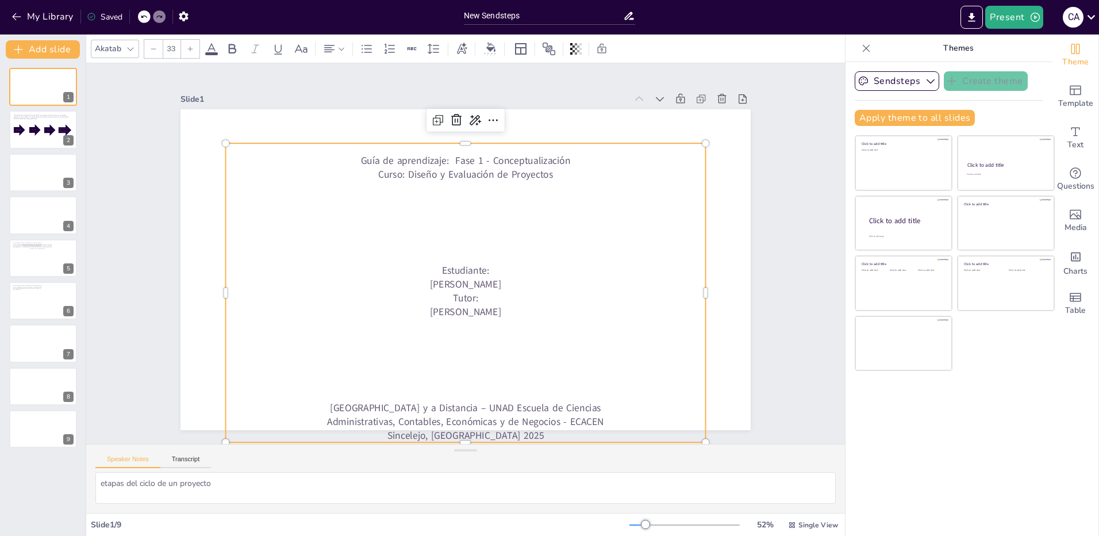
click at [133, 48] on icon at bounding box center [130, 48] width 9 height 9
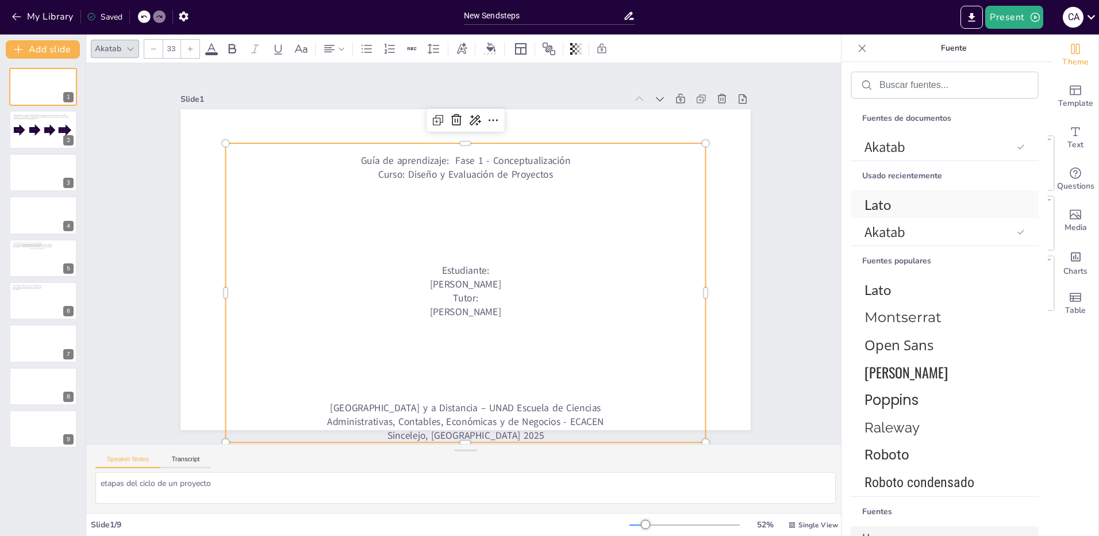
click at [886, 202] on span "Lato" at bounding box center [943, 204] width 156 height 17
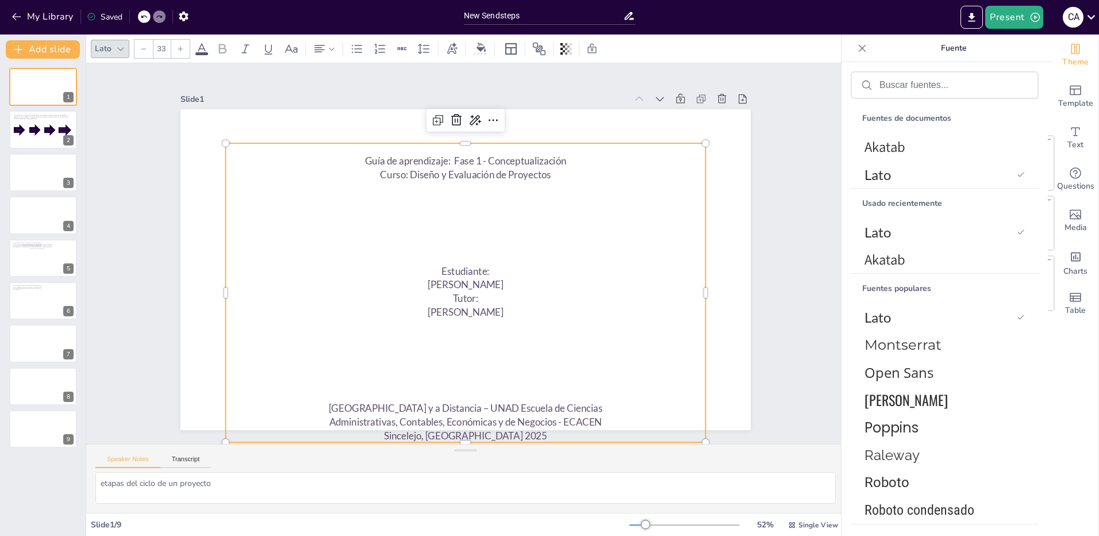
click at [603, 259] on p at bounding box center [464, 257] width 461 height 162
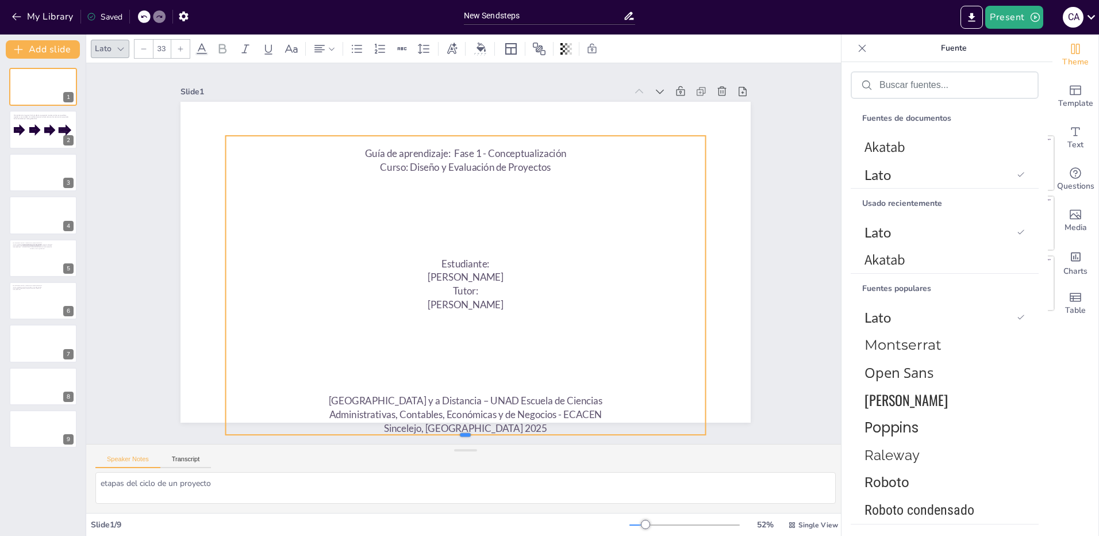
scroll to position [11, 0]
drag, startPoint x: 454, startPoint y: 408, endPoint x: 454, endPoint y: 389, distance: 19.0
click at [454, 389] on div "Guía de aprendizaje: Fase 1 - Conceptualización Curso: Diseño y Evaluación de P…" at bounding box center [458, 257] width 563 height 654
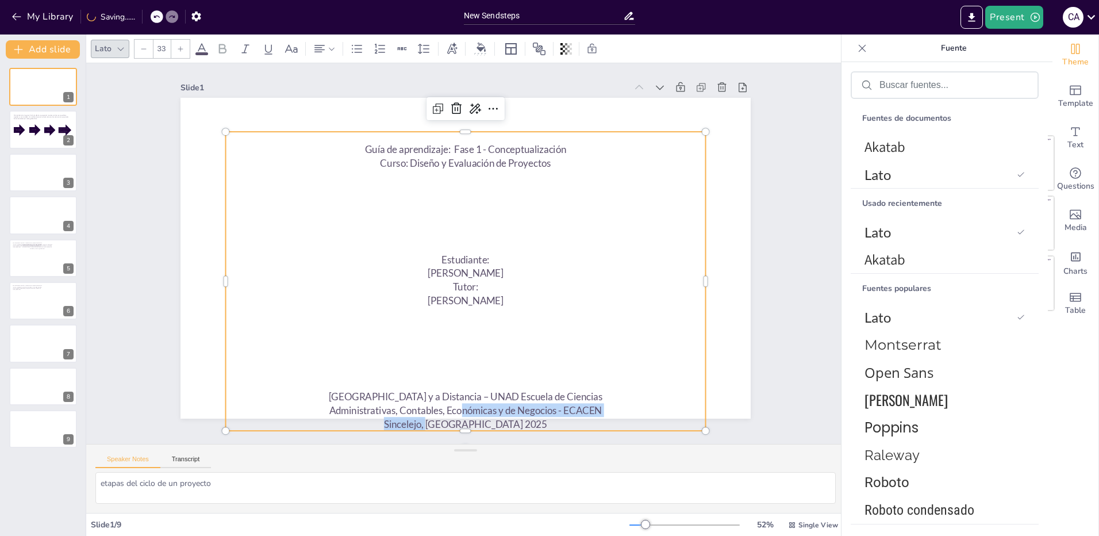
drag, startPoint x: 454, startPoint y: 423, endPoint x: 454, endPoint y: 399, distance: 24.1
click at [454, 399] on div "Guía de aprendizaje: Fase 1 - Conceptualización Curso: Diseño y Evaluación de P…" at bounding box center [442, 239] width 499 height 565
drag, startPoint x: 473, startPoint y: 336, endPoint x: 489, endPoint y: 264, distance: 73.6
click at [473, 335] on p at bounding box center [456, 341] width 479 height 64
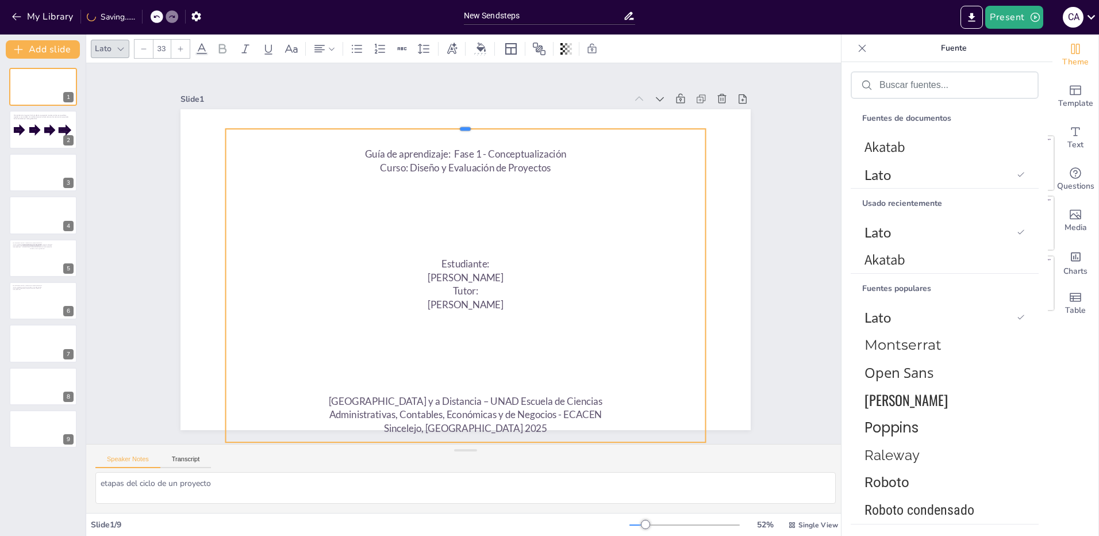
drag, startPoint x: 456, startPoint y: 127, endPoint x: 458, endPoint y: 113, distance: 14.5
click at [458, 113] on div "Guía de aprendizaje: Fase 1 - Conceptualización Curso: Diseño y Evaluación de P…" at bounding box center [451, 246] width 525 height 651
click at [423, 411] on span "Administrativas, Contables, Económicas y de Negocios - ECACEN" at bounding box center [338, 346] width 170 height 228
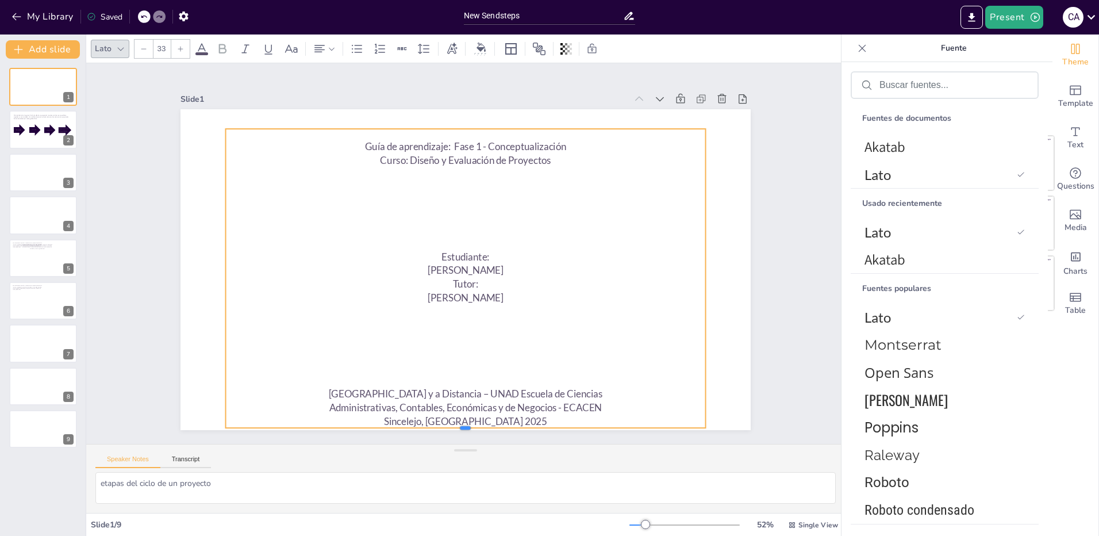
scroll to position [0, 0]
drag, startPoint x: 457, startPoint y: 435, endPoint x: 459, endPoint y: 405, distance: 30.0
click at [459, 405] on div "Guía de aprendizaje: Fase 1 - Conceptualización Curso: Diseño y Evaluación de P…" at bounding box center [461, 268] width 642 height 481
drag, startPoint x: 458, startPoint y: 424, endPoint x: 461, endPoint y: 394, distance: 29.5
click at [461, 394] on div "Guía de aprendizaje: Fase 1 - Conceptualización Curso: Diseño y Evaluación de P…" at bounding box center [462, 269] width 624 height 432
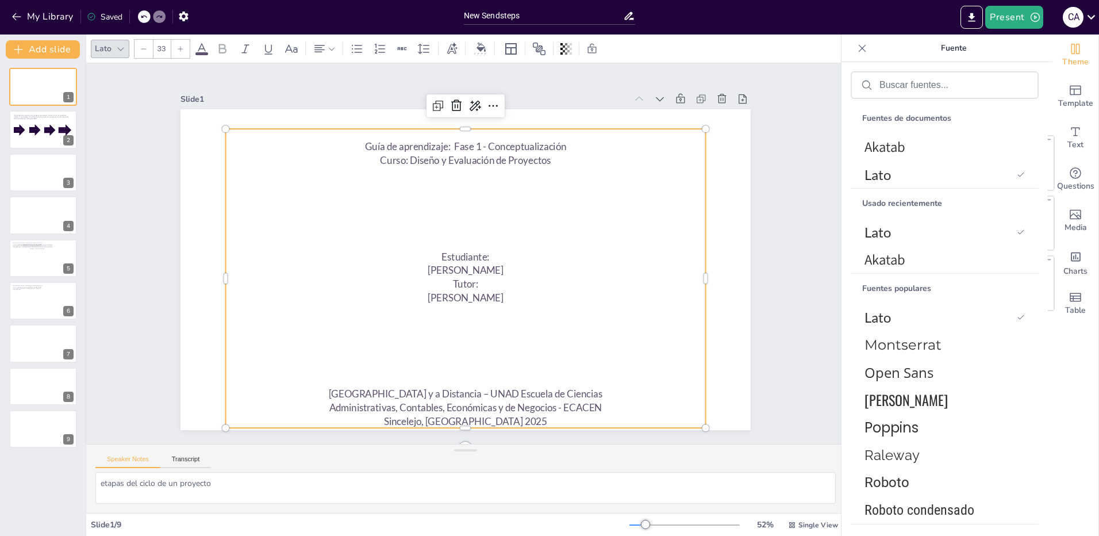
click at [464, 237] on p at bounding box center [470, 244] width 444 height 208
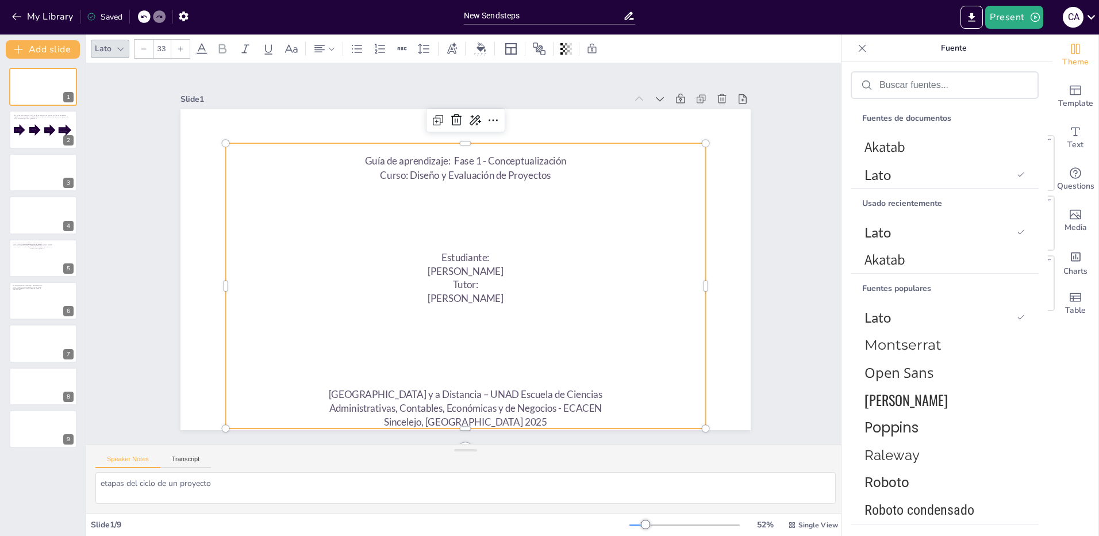
click at [454, 379] on p at bounding box center [439, 377] width 473 height 113
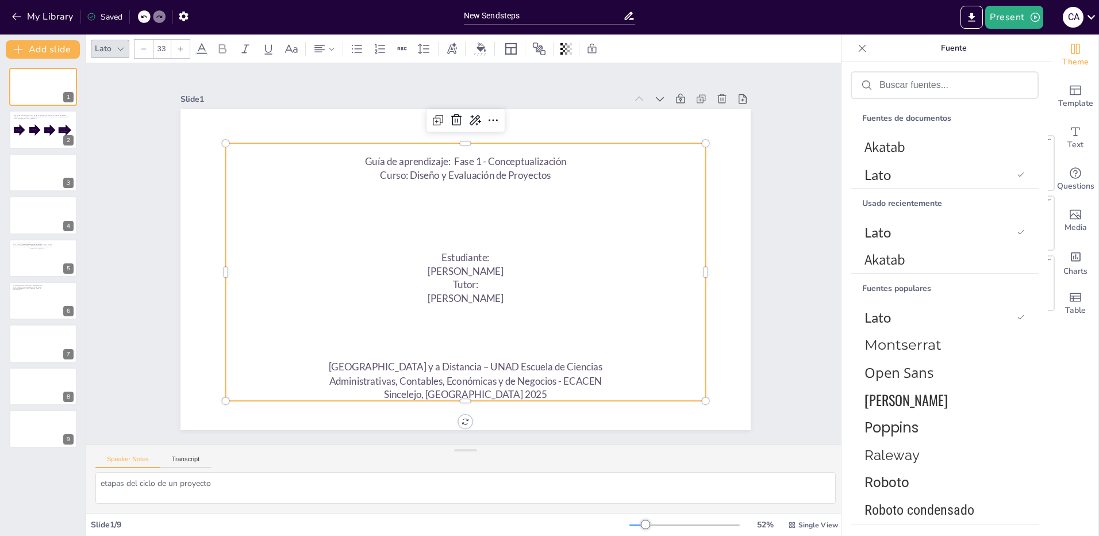
click at [464, 233] on p at bounding box center [468, 243] width 473 height 113
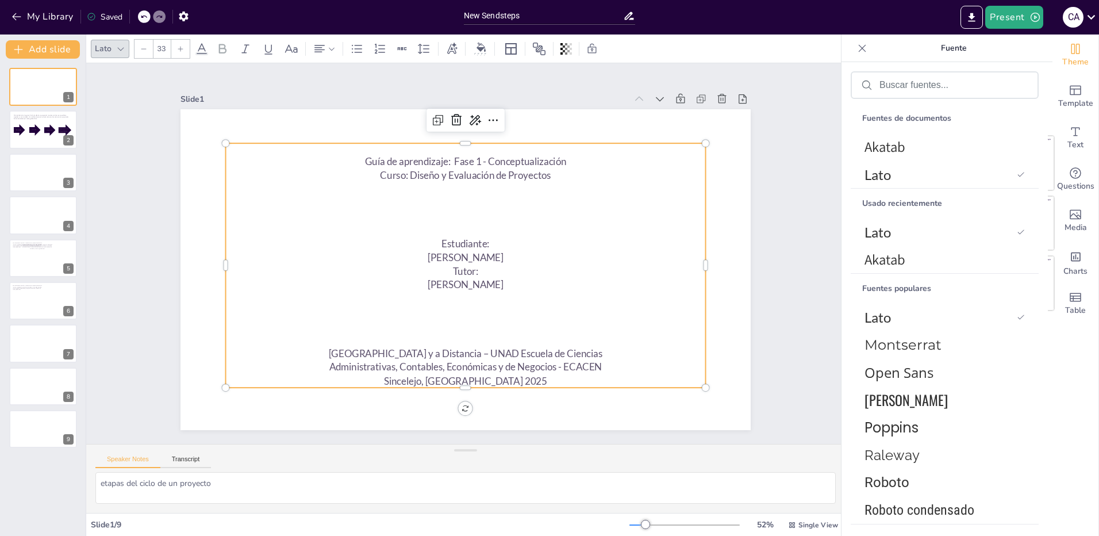
click at [460, 188] on p at bounding box center [485, 192] width 461 height 162
click at [460, 202] on p at bounding box center [515, 243] width 113 height 473
click at [463, 215] on p at bounding box center [477, 218] width 461 height 162
click at [459, 229] on p at bounding box center [477, 233] width 423 height 252
click at [461, 294] on p at bounding box center [460, 298] width 479 height 64
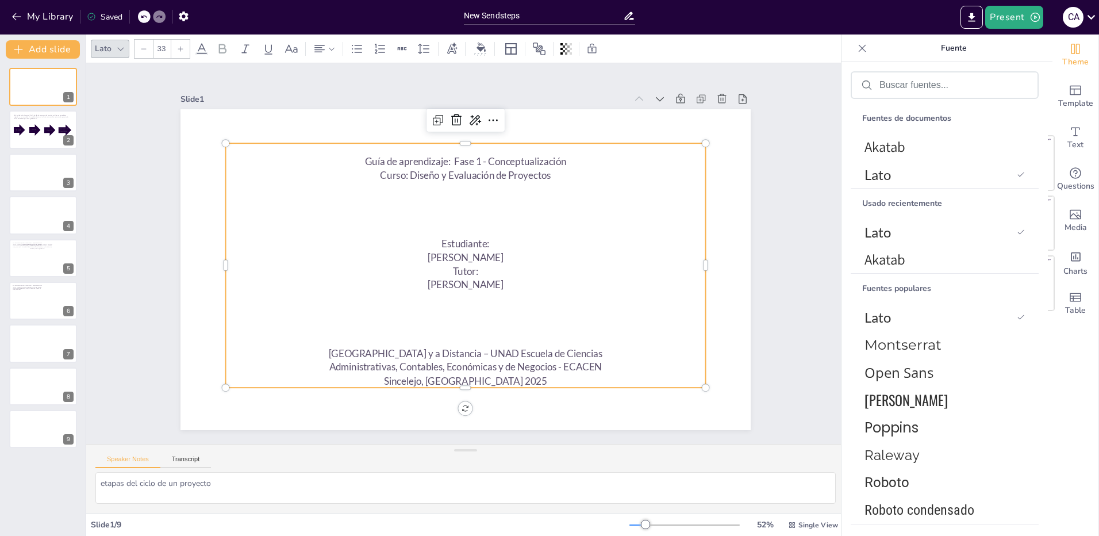
click at [458, 309] on p at bounding box center [427, 296] width 366 height 331
click at [457, 323] on p at bounding box center [429, 316] width 423 height 252
click at [457, 227] on p at bounding box center [483, 169] width 473 height 113
click at [29, 122] on div at bounding box center [43, 129] width 69 height 39
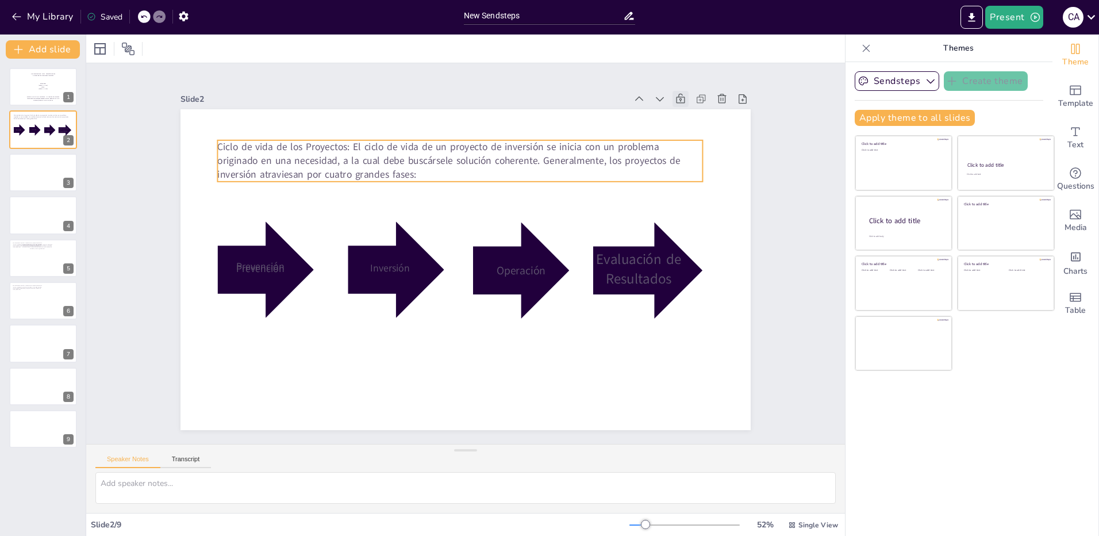
click at [385, 173] on p "Ciclo de vida de los Proyectos: El ciclo de vida de un proyecto de inversión se…" at bounding box center [544, 303] width 319 height 417
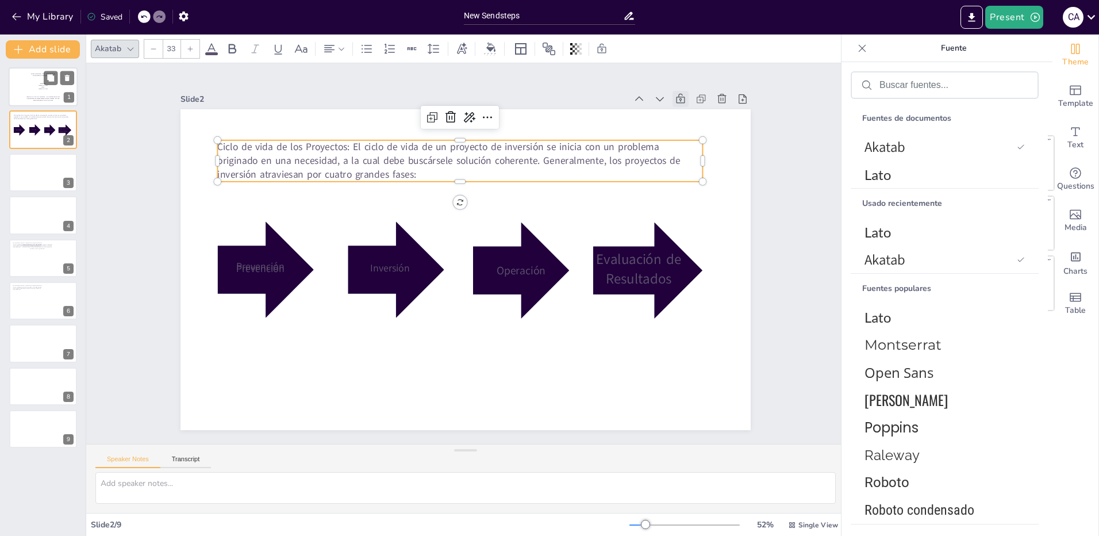
click at [30, 83] on p "Estudiante:" at bounding box center [43, 84] width 58 height 2
type textarea "etapas del ciclo de un proyecto"
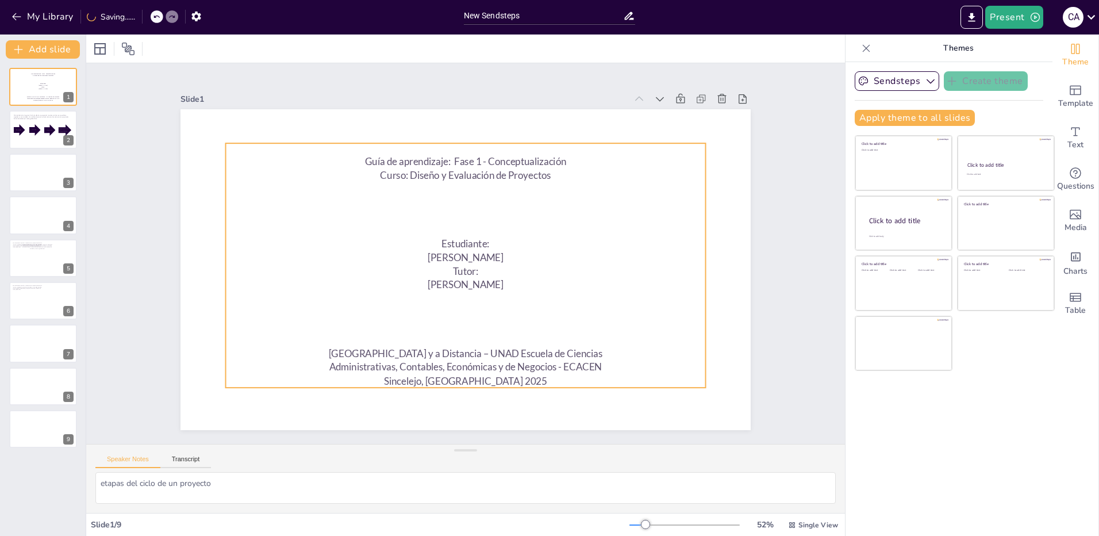
click at [379, 209] on p at bounding box center [493, 228] width 331 height 366
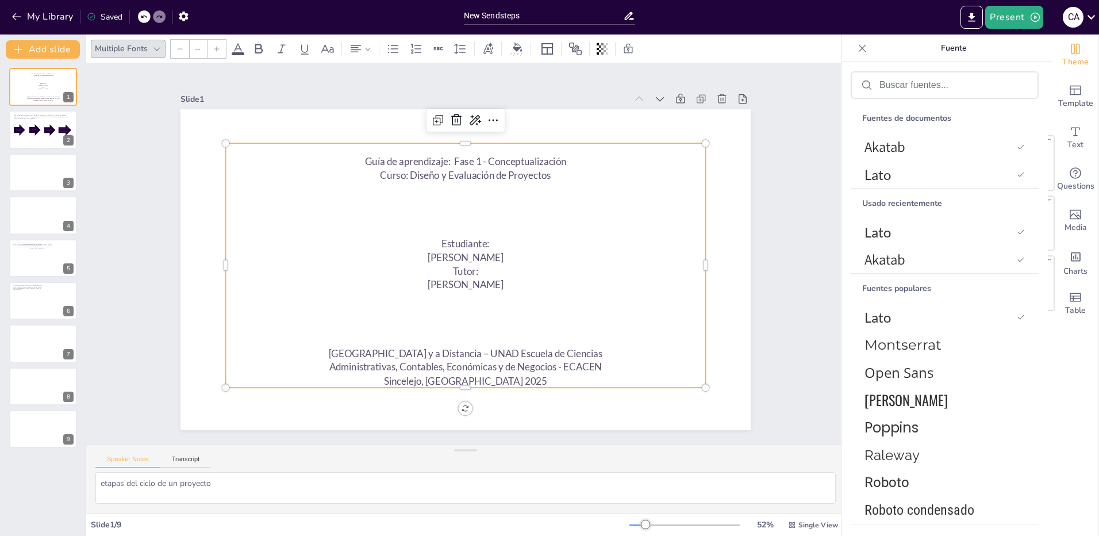
click at [435, 157] on span "Guía de aprendizaje: Fase 1 - Conceptualización" at bounding box center [520, 178] width 170 height 128
click at [397, 155] on span "Guía de aprendizaje: Fase 1 - Conceptualización" at bounding box center [494, 166] width 195 height 74
click at [422, 155] on span "Guía de aprendizaje: Fase 1 - Conceptualización" at bounding box center [512, 173] width 181 height 111
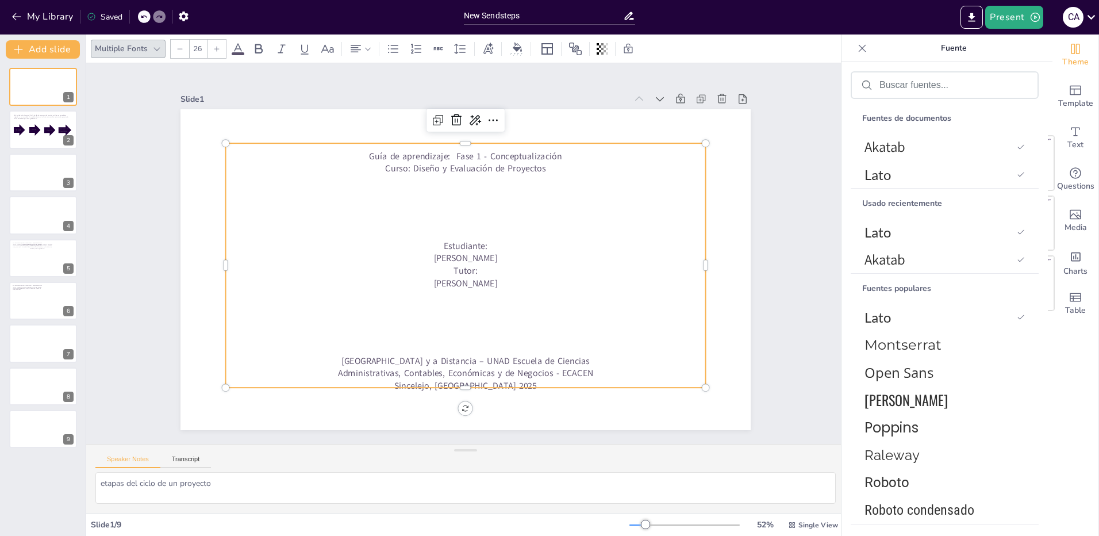
click at [562, 294] on p at bounding box center [453, 292] width 460 height 159
click at [501, 222] on p at bounding box center [495, 254] width 11 height 480
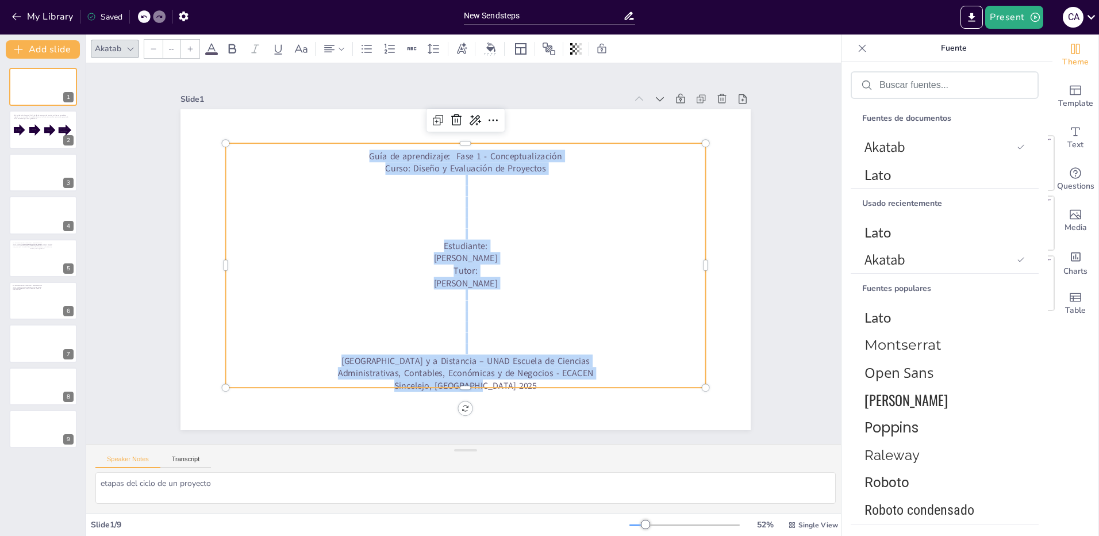
drag, startPoint x: 363, startPoint y: 154, endPoint x: 499, endPoint y: 382, distance: 266.3
click at [499, 382] on div "Guía de aprendizaje: Fase 1 - Conceptualización Curso: Diseño y Evaluación de P…" at bounding box center [463, 241] width 522 height 347
click at [213, 47] on icon at bounding box center [212, 49] width 14 height 14
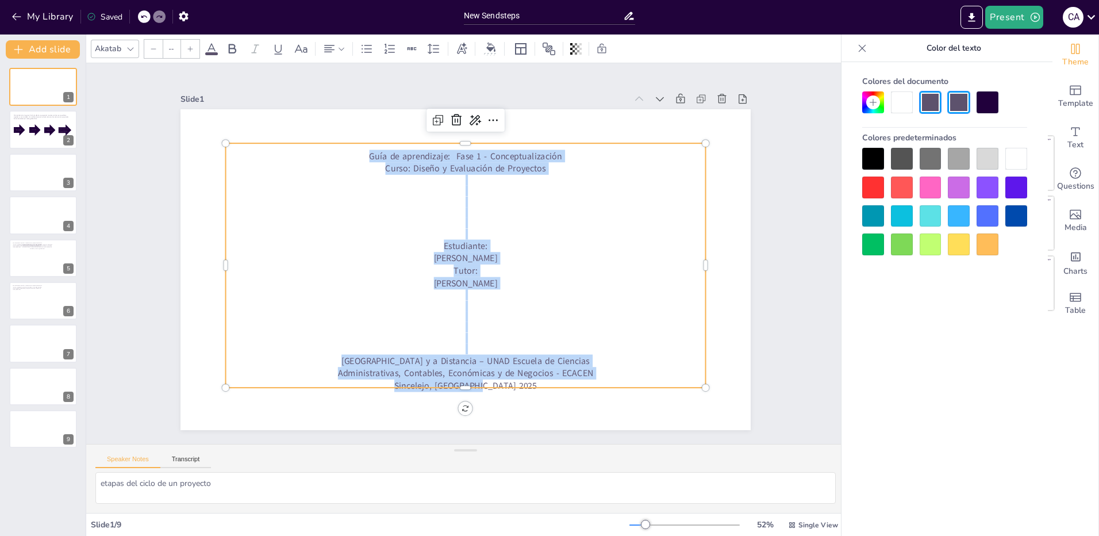
click at [987, 102] on div at bounding box center [988, 102] width 22 height 22
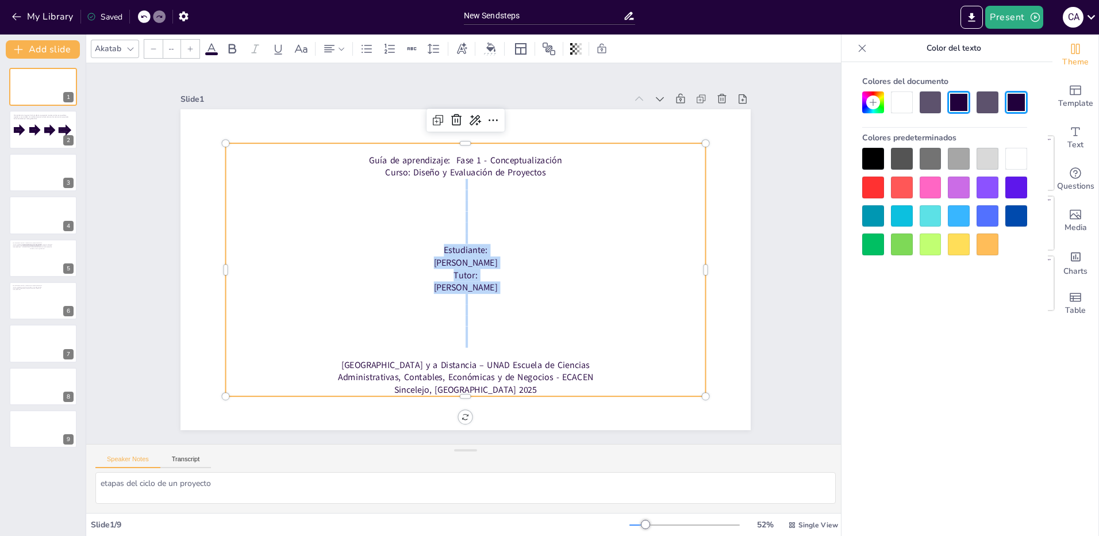
click at [873, 155] on div at bounding box center [873, 159] width 22 height 22
click at [435, 214] on p at bounding box center [477, 218] width 460 height 159
type input "26"
click at [459, 350] on p at bounding box center [425, 344] width 443 height 205
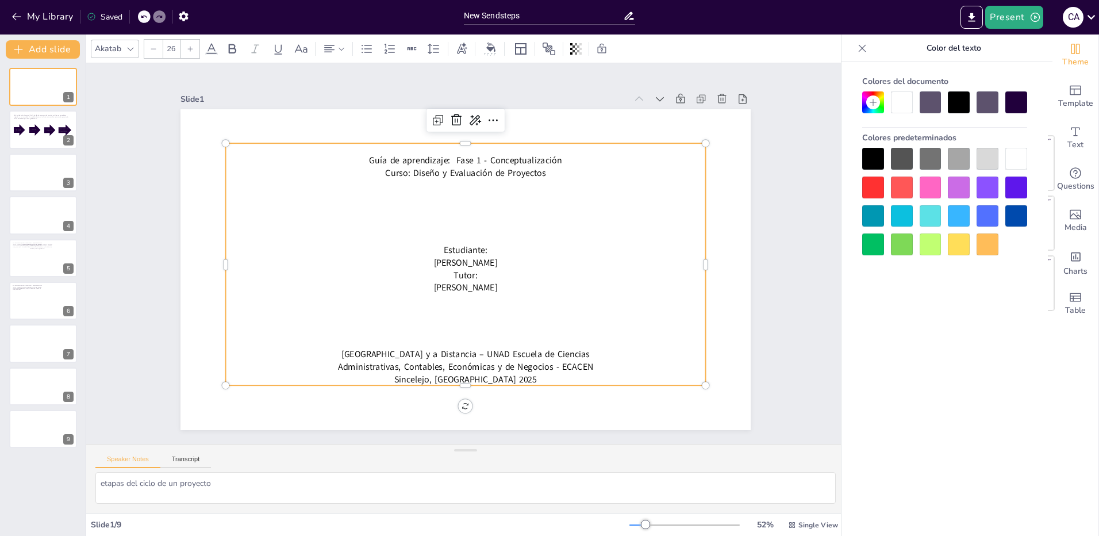
click at [459, 225] on p at bounding box center [484, 236] width 329 height 364
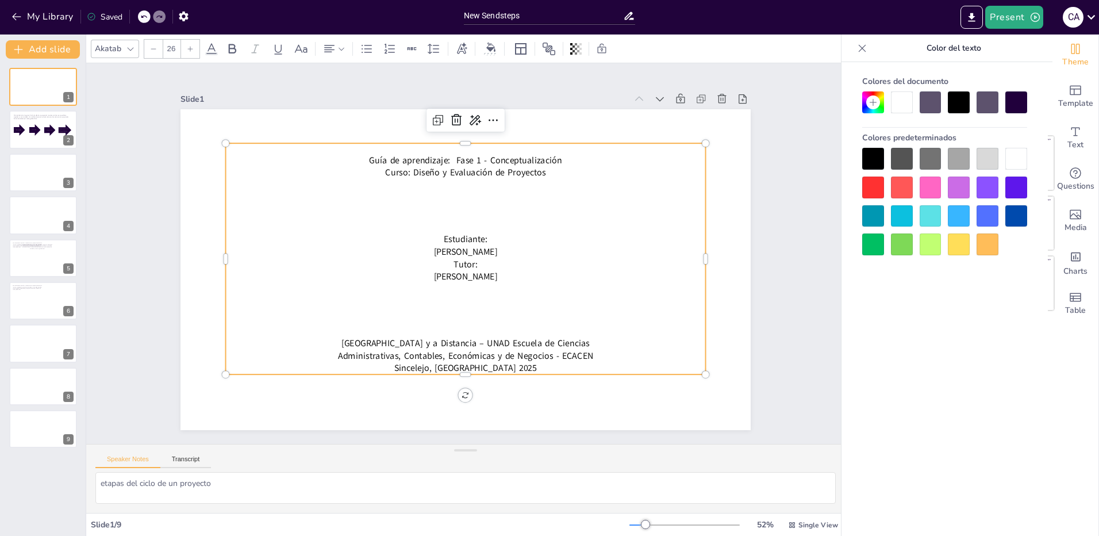
click at [457, 285] on p at bounding box center [442, 279] width 364 height 329
click at [458, 185] on p at bounding box center [512, 201] width 364 height 329
click at [30, 126] on div at bounding box center [34, 129] width 11 height 11
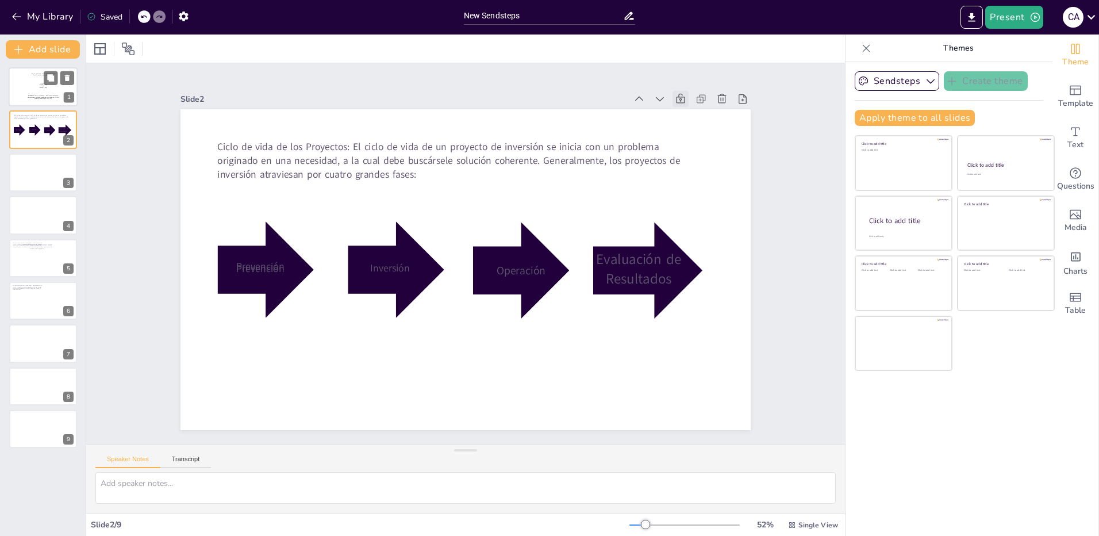
click at [29, 81] on p at bounding box center [43, 81] width 58 height 1
type textarea "etapas del ciclo de un proyecto"
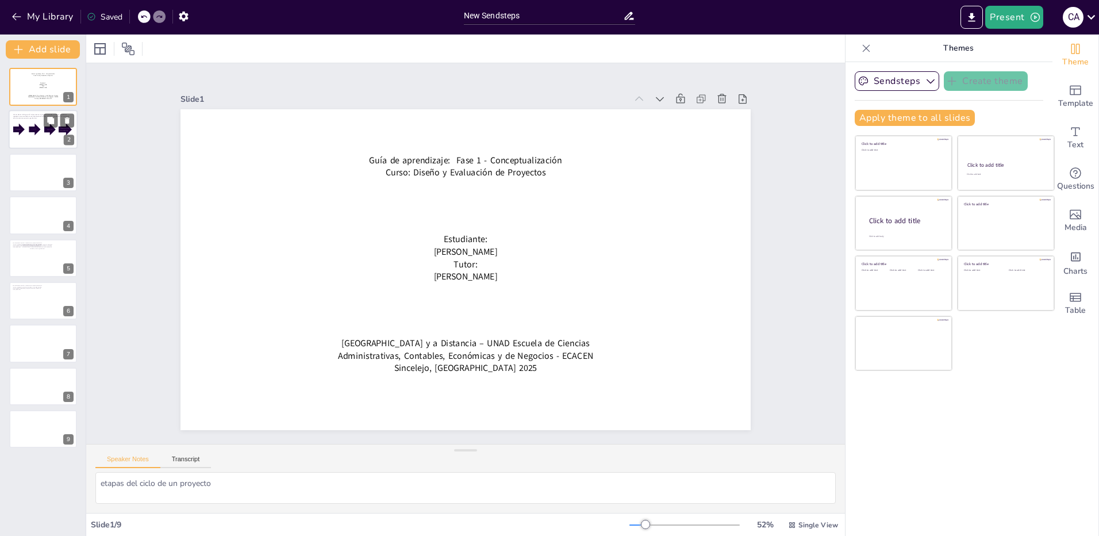
click at [30, 119] on div at bounding box center [43, 129] width 69 height 39
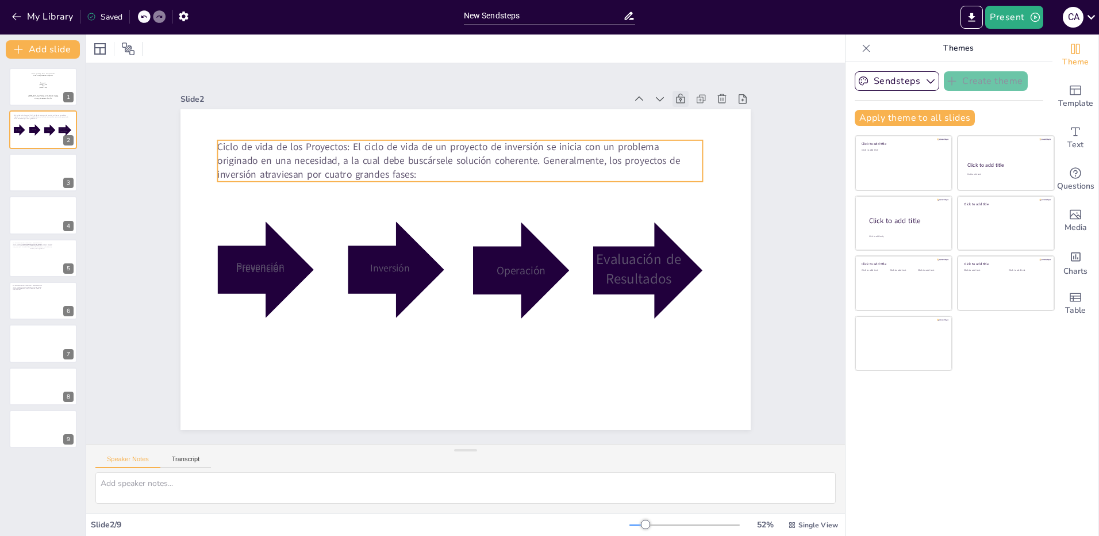
click at [308, 159] on span "Ciclo de vida de los Proyectos: El ciclo de vida de un proyecto de inversión se…" at bounding box center [503, 163] width 390 height 294
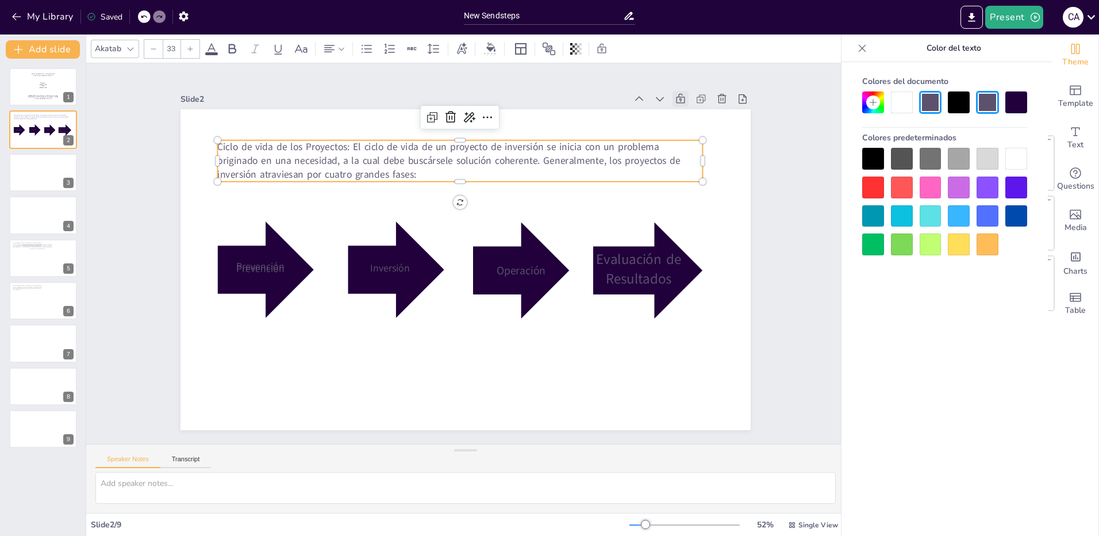
click at [512, 148] on span "Ciclo de vida de los Proyectos: El ciclo de vida de un proyecto de inversión se…" at bounding box center [555, 226] width 87 height 463
click at [458, 148] on span "Ciclo de vida de los Proyectos: El ciclo de vida de un proyecto de inversión se…" at bounding box center [545, 207] width 175 height 449
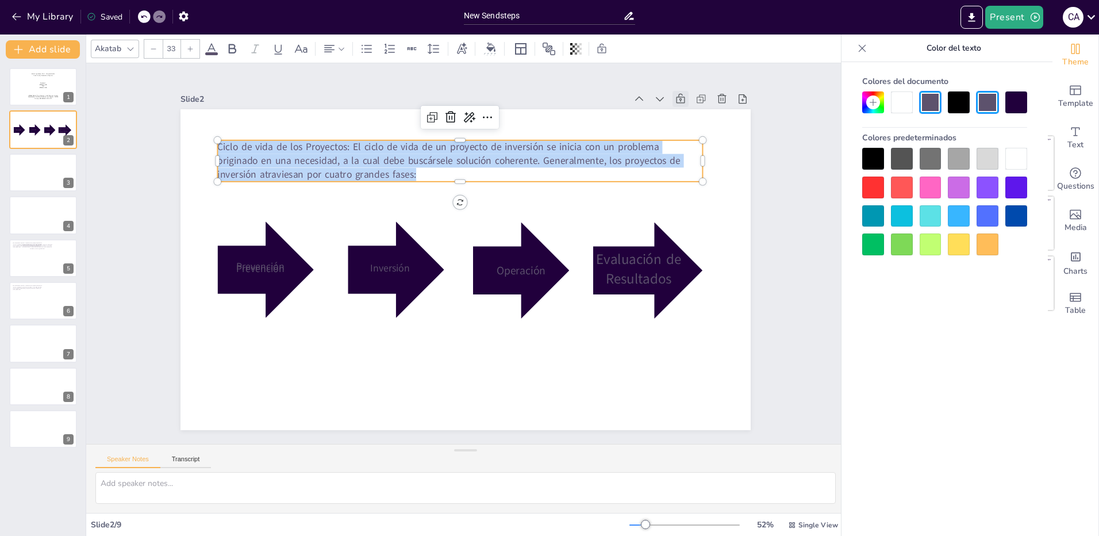
drag, startPoint x: 369, startPoint y: 171, endPoint x: 210, endPoint y: 145, distance: 160.8
click at [316, 166] on p "Ciclo de vida de los Proyectos: El ciclo de vida de un proyecto de inversión se…" at bounding box center [524, 325] width 417 height 319
click at [962, 98] on div at bounding box center [959, 102] width 22 height 22
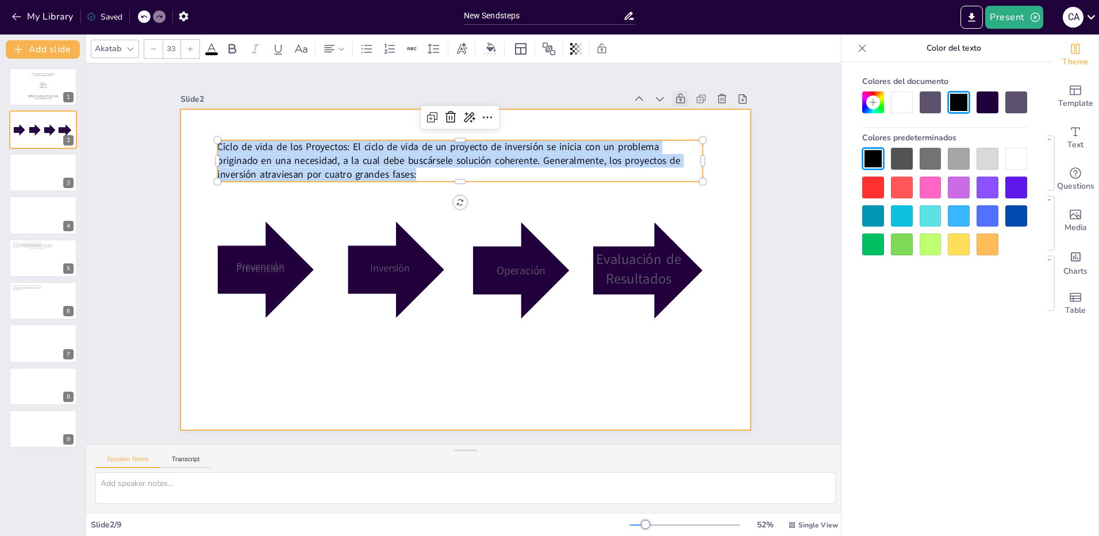
click at [313, 203] on div at bounding box center [462, 238] width 624 height 432
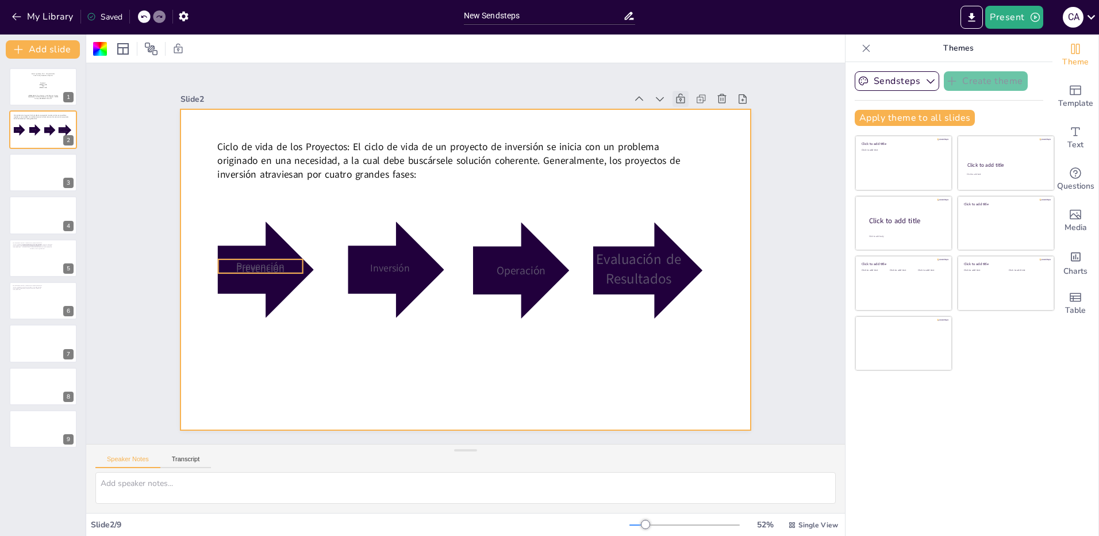
click at [446, 72] on span "Prevención" at bounding box center [453, 48] width 14 height 48
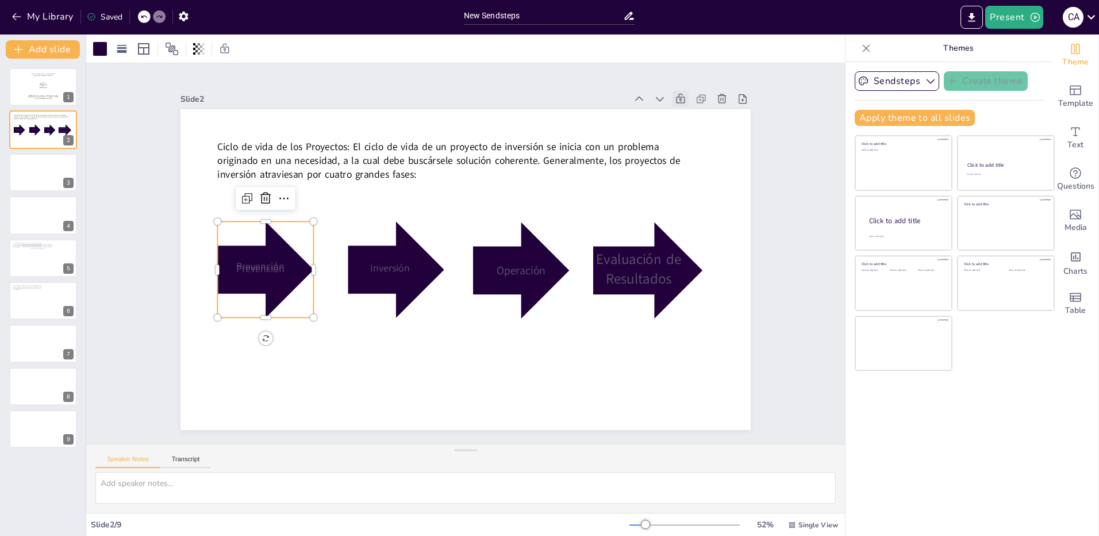
click at [261, 216] on div at bounding box center [294, 149] width 135 height 135
click at [270, 183] on div at bounding box center [320, 116] width 136 height 136
click at [1069, 105] on span "Template" at bounding box center [1075, 103] width 35 height 13
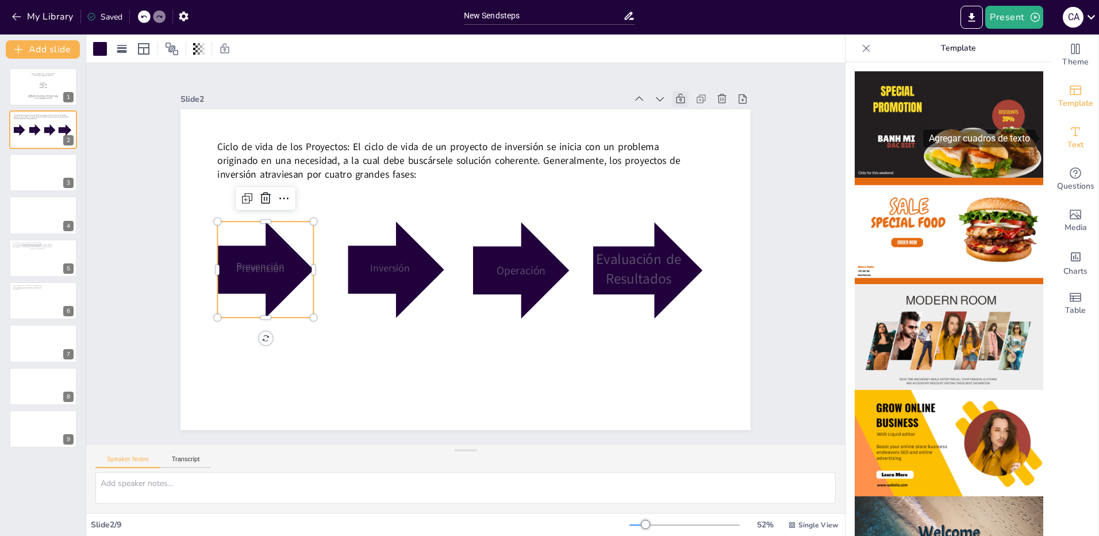
click at [1069, 133] on icon "Add text boxes" at bounding box center [1076, 132] width 14 height 14
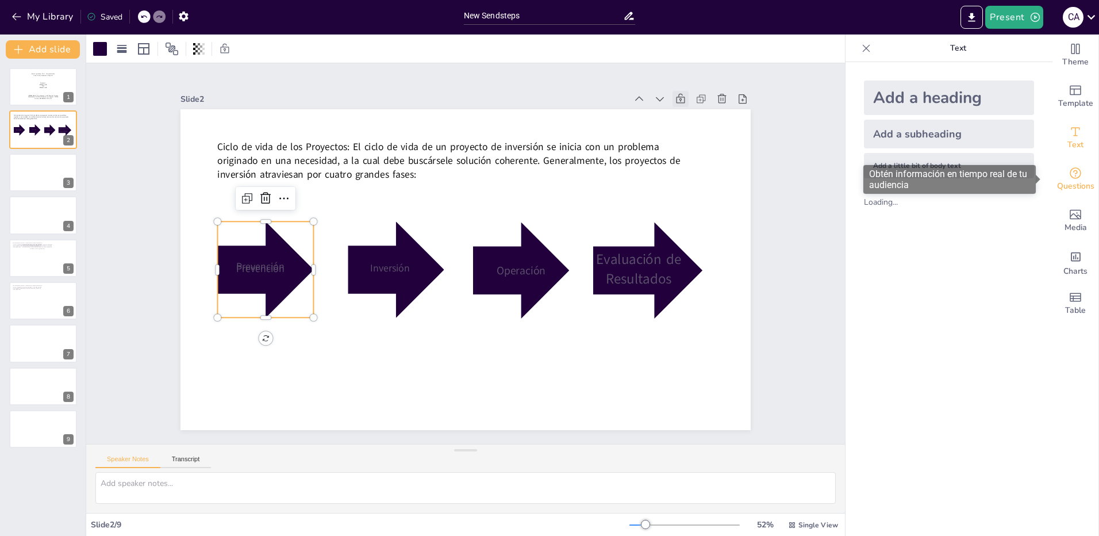
click at [1069, 172] on icon "Get real-time input from your audience" at bounding box center [1076, 173] width 14 height 14
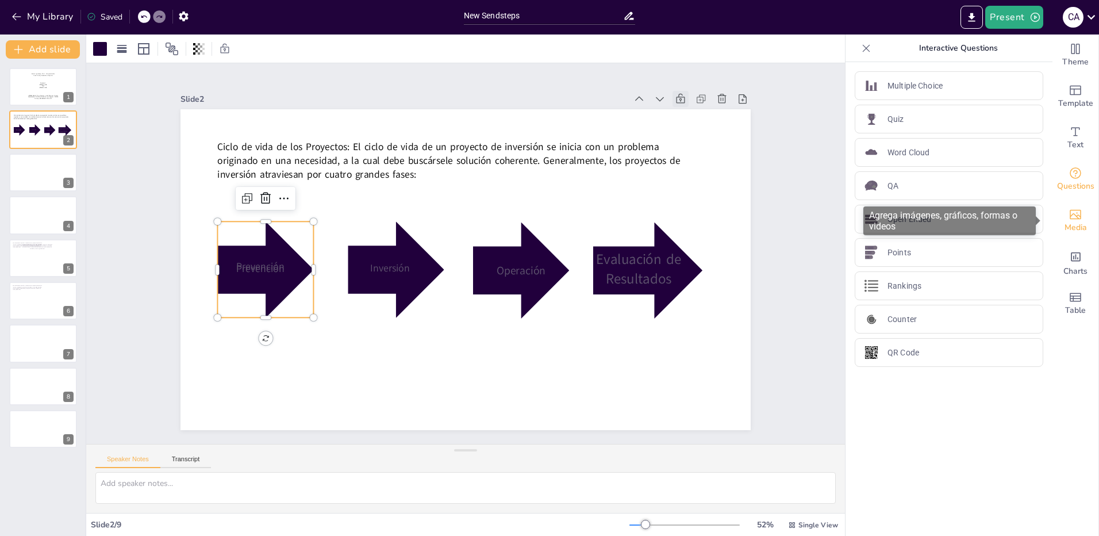
click at [1069, 218] on icon "Add images, graphics, shapes or video" at bounding box center [1076, 215] width 14 height 14
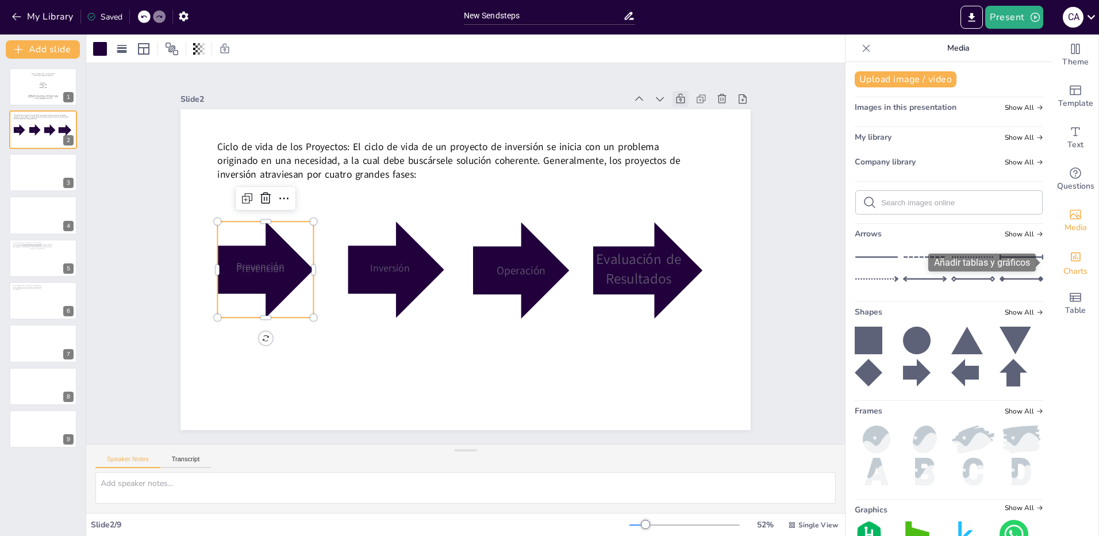
click at [1071, 263] on icon "Add charts and graphs" at bounding box center [1076, 257] width 12 height 12
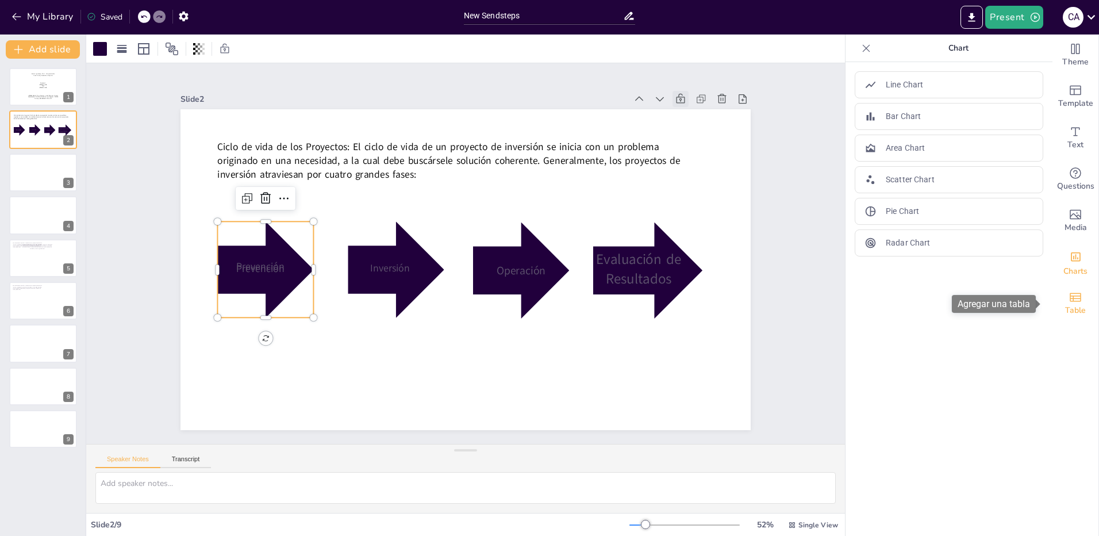
click at [1070, 301] on icon "Add a table" at bounding box center [1075, 297] width 11 height 9
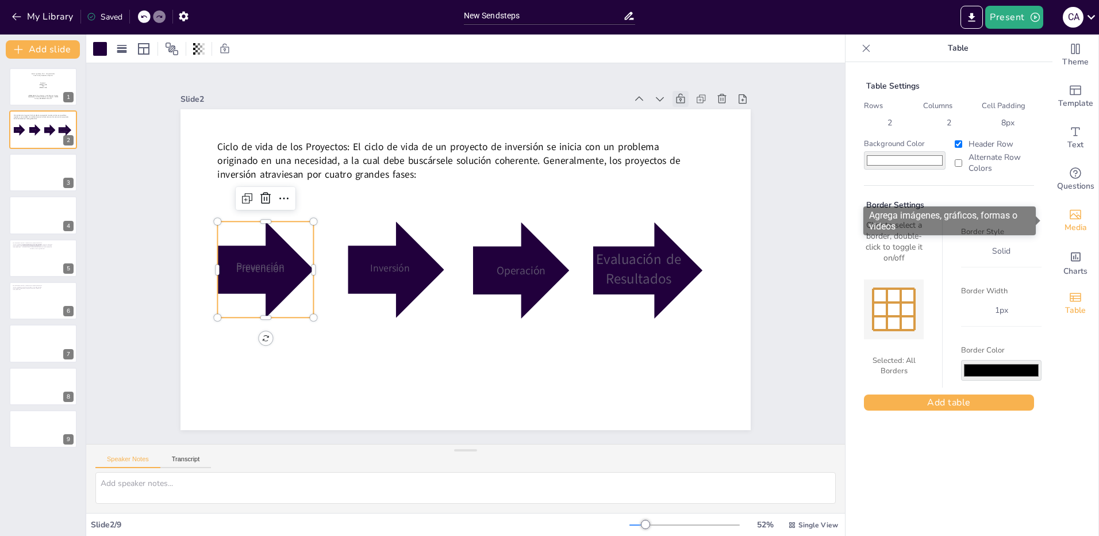
click at [1069, 219] on icon "Add images, graphics, shapes or video" at bounding box center [1076, 215] width 14 height 14
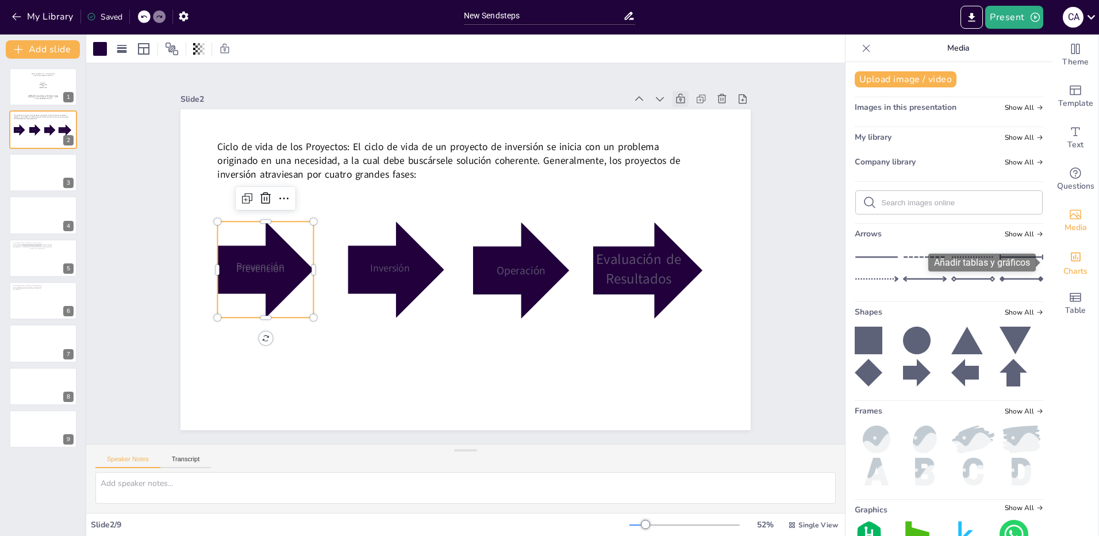
click at [1065, 265] on span "Charts" at bounding box center [1076, 271] width 24 height 13
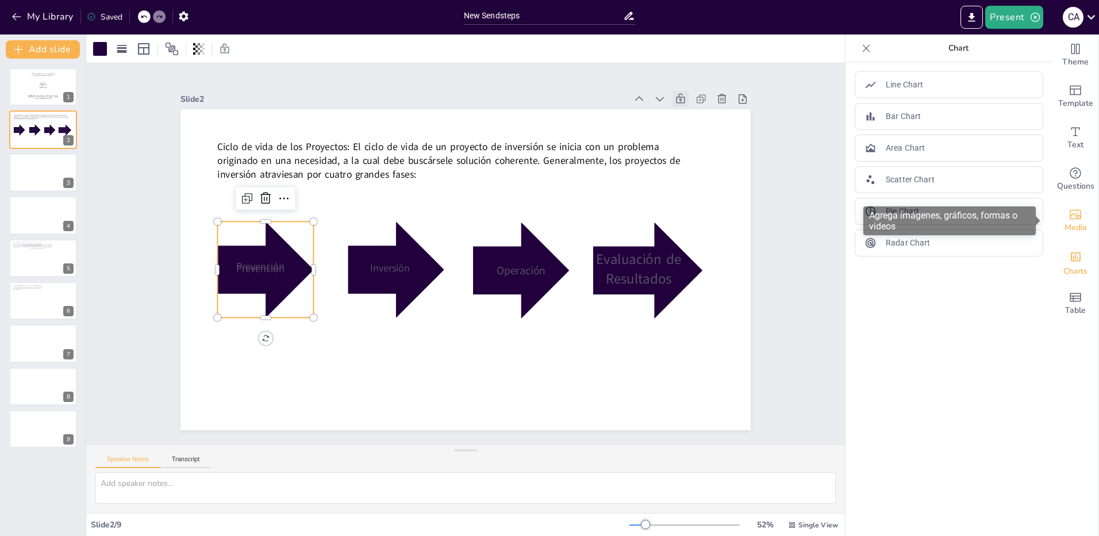
click at [1072, 220] on icon "Add images, graphics, shapes or video" at bounding box center [1076, 215] width 14 height 14
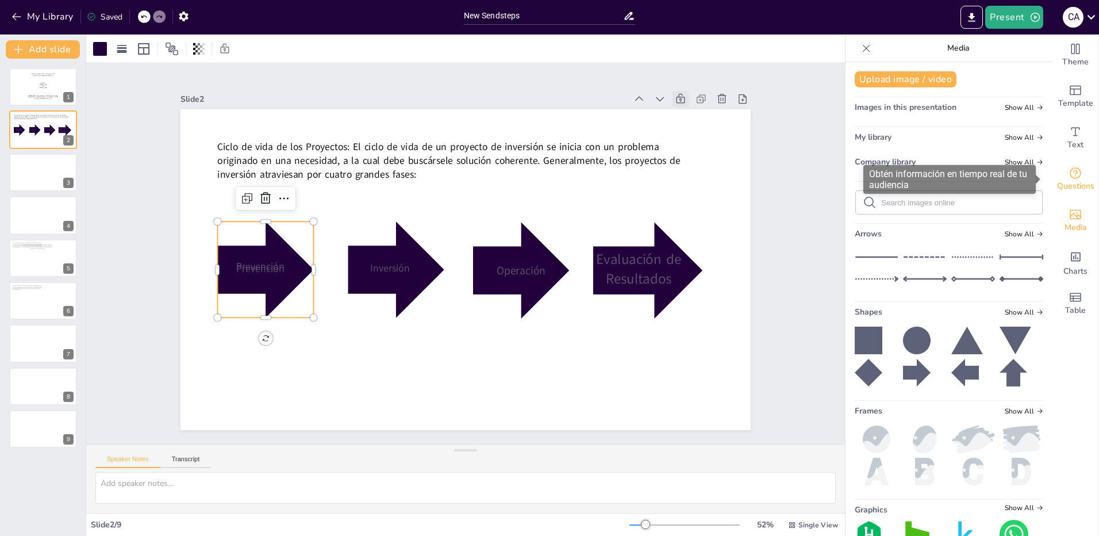
click at [1068, 187] on span "Questions" at bounding box center [1075, 186] width 37 height 13
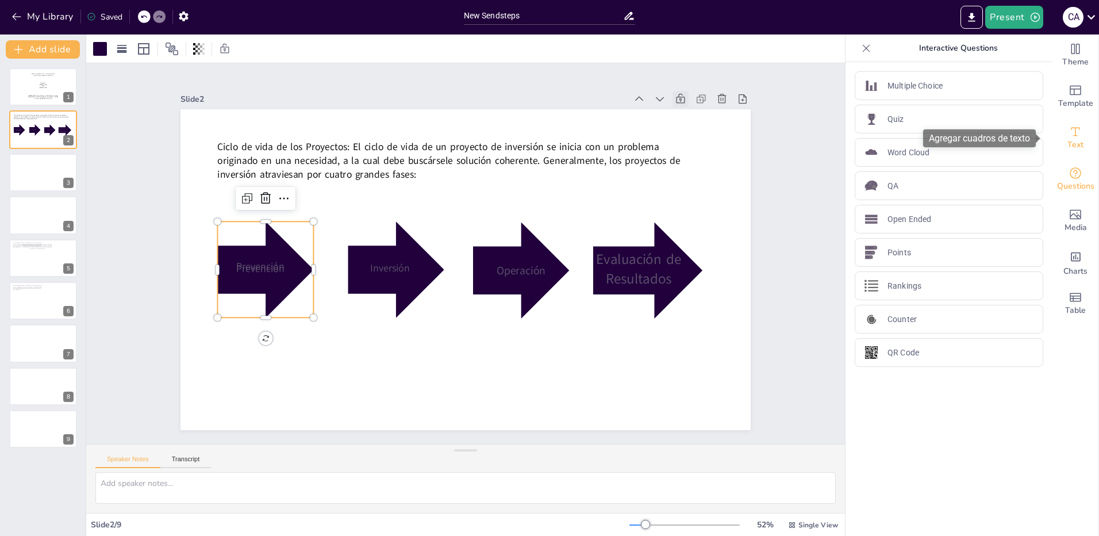
click at [1069, 127] on icon "Add text boxes" at bounding box center [1076, 132] width 14 height 14
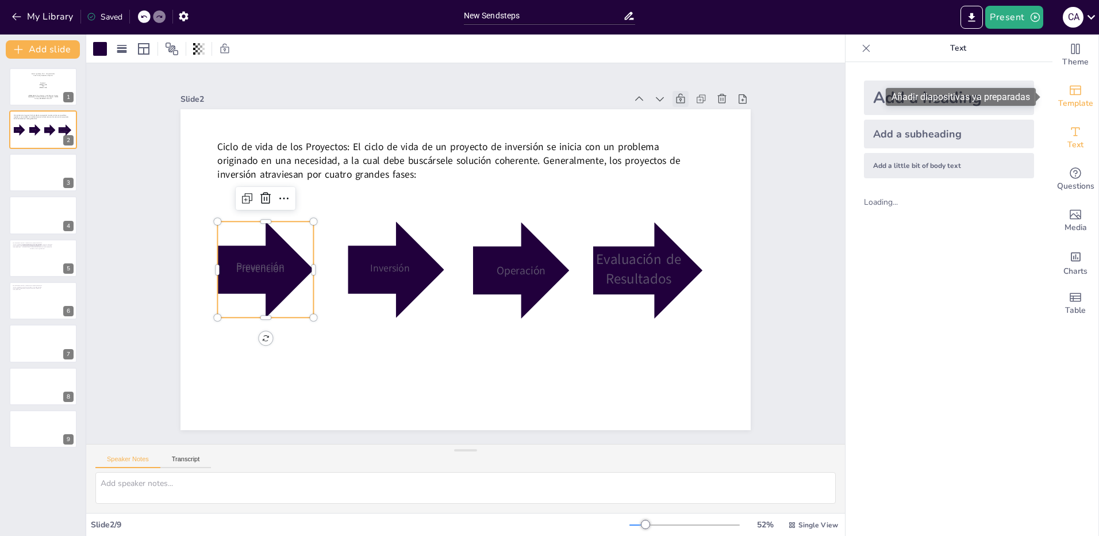
click at [1068, 105] on span "Template" at bounding box center [1075, 103] width 35 height 13
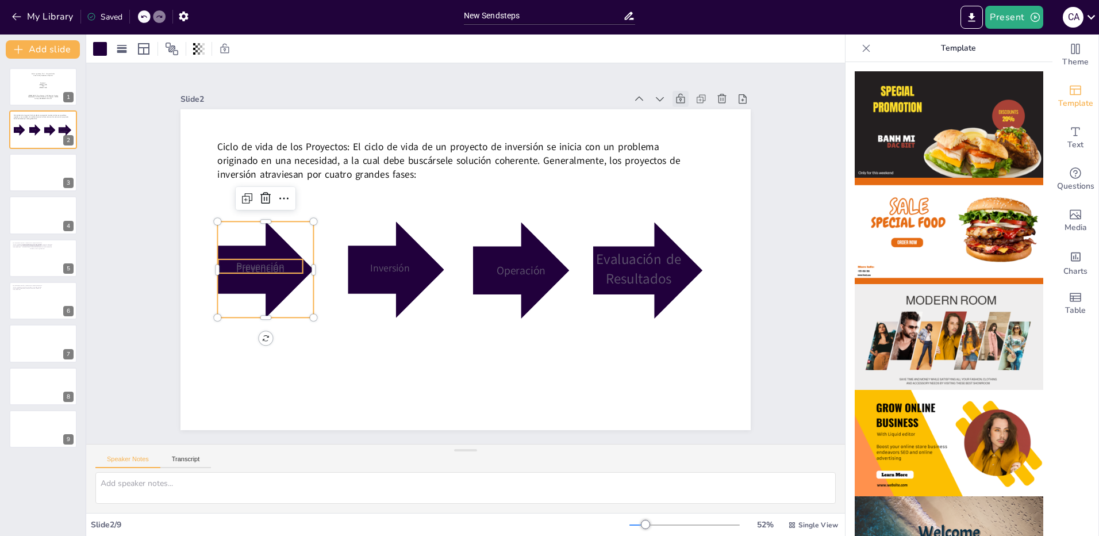
click at [298, 132] on span "Prevención" at bounding box center [319, 109] width 43 height 45
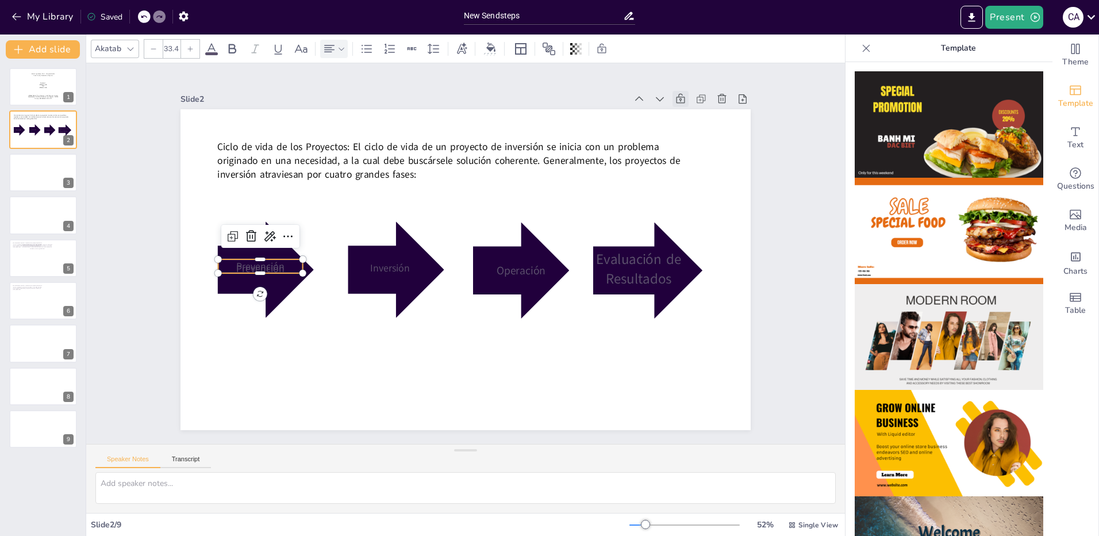
click at [340, 51] on icon at bounding box center [341, 49] width 8 height 8
click at [356, 85] on icon at bounding box center [357, 86] width 10 height 7
click at [355, 96] on span "Prevención" at bounding box center [371, 71] width 32 height 49
click at [655, 293] on div at bounding box center [615, 359] width 143 height 138
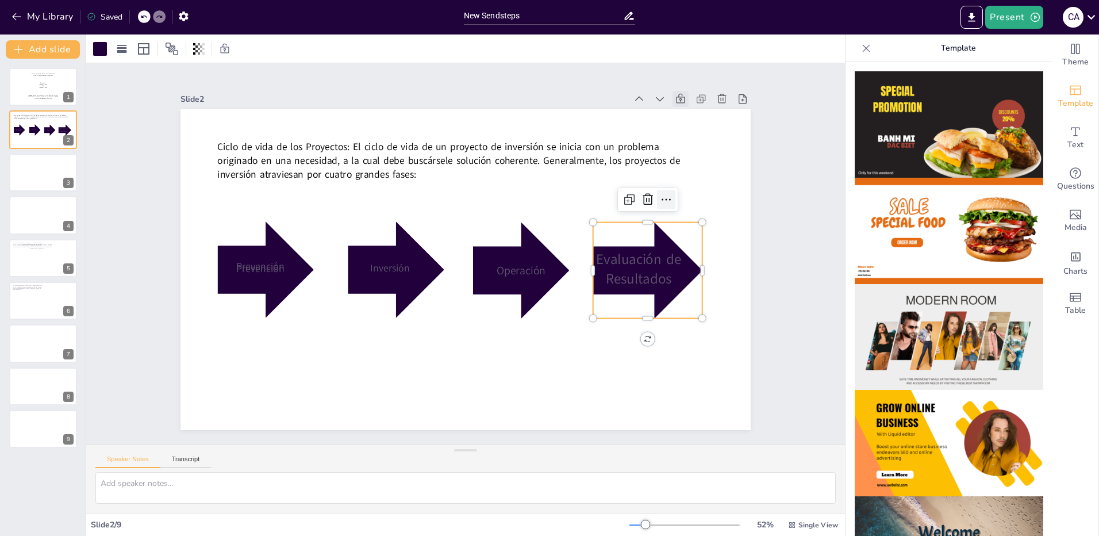
click at [443, 450] on icon at bounding box center [434, 459] width 18 height 18
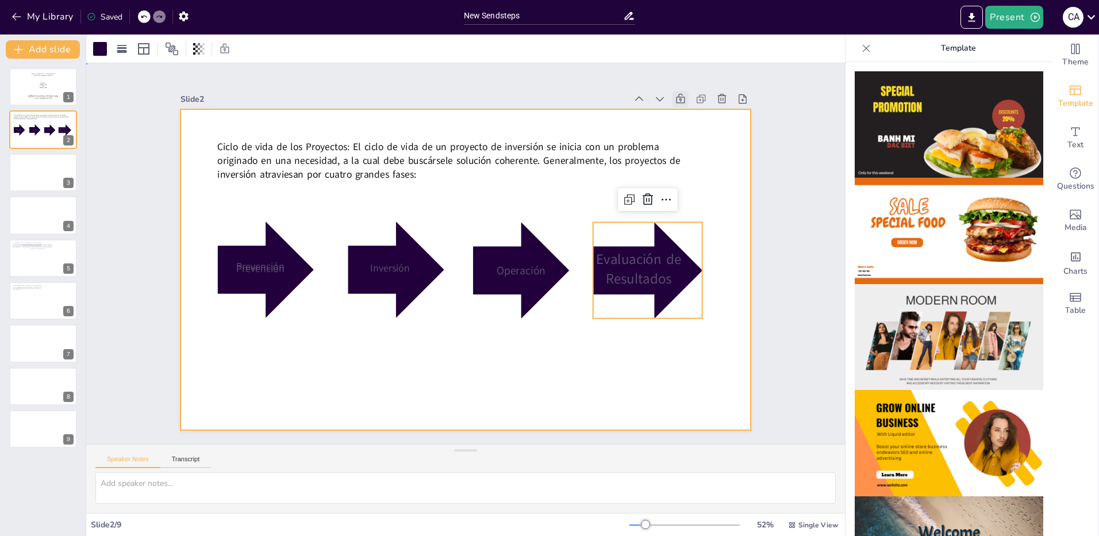
click at [578, 352] on div at bounding box center [451, 259] width 525 height 651
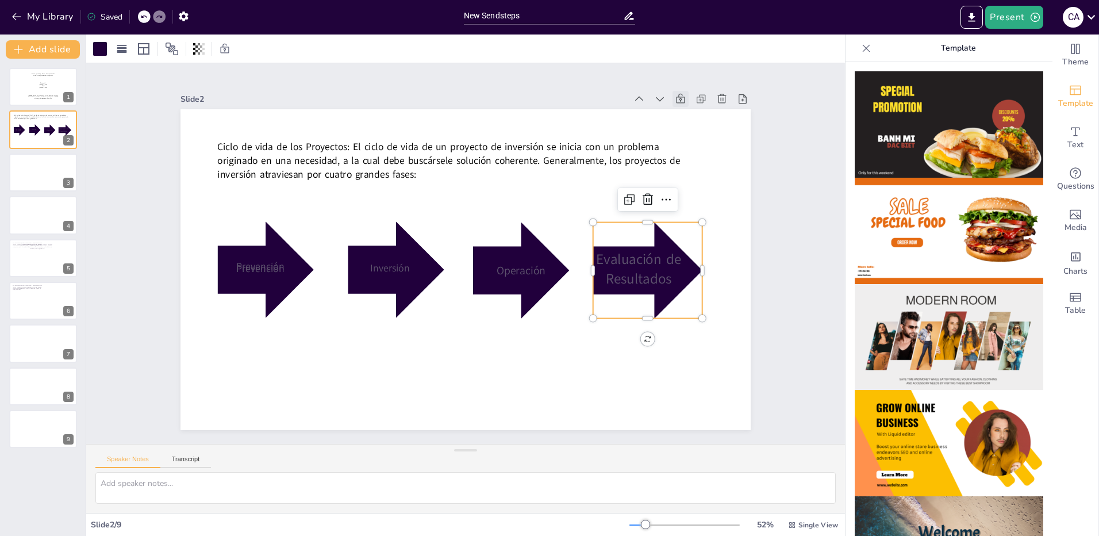
click at [656, 303] on div at bounding box center [603, 374] width 145 height 142
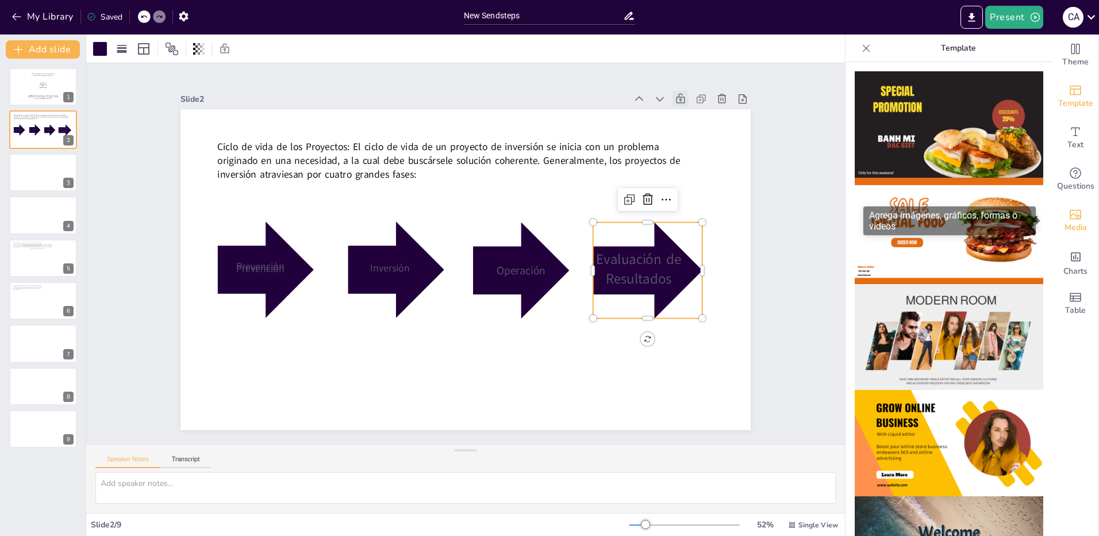
click at [1079, 224] on div "Media" at bounding box center [1076, 220] width 46 height 41
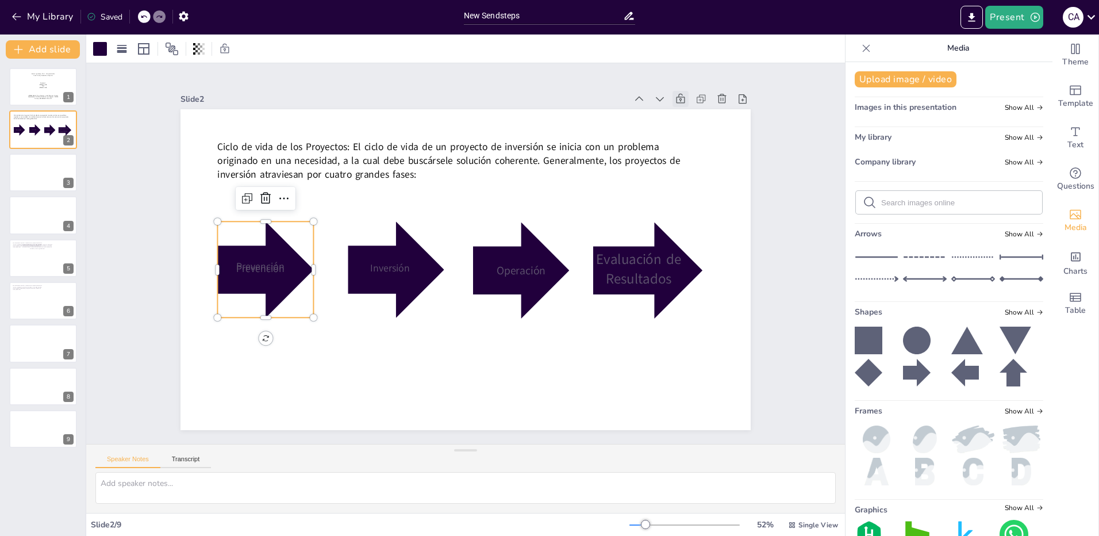
click at [263, 216] on div at bounding box center [294, 149] width 135 height 135
click at [244, 246] on div at bounding box center [267, 228] width 114 height 114
click at [259, 240] on div at bounding box center [276, 187] width 127 height 127
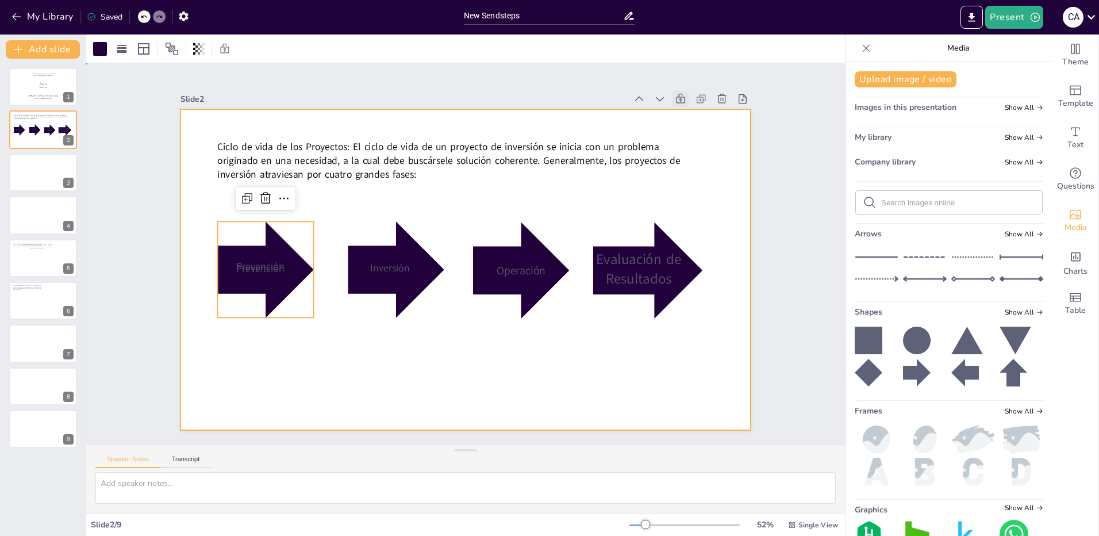
click at [440, 182] on div at bounding box center [456, 266] width 650 height 595
click at [376, 109] on div at bounding box center [429, 56] width 106 height 106
click at [413, 197] on div at bounding box center [458, 267] width 654 height 563
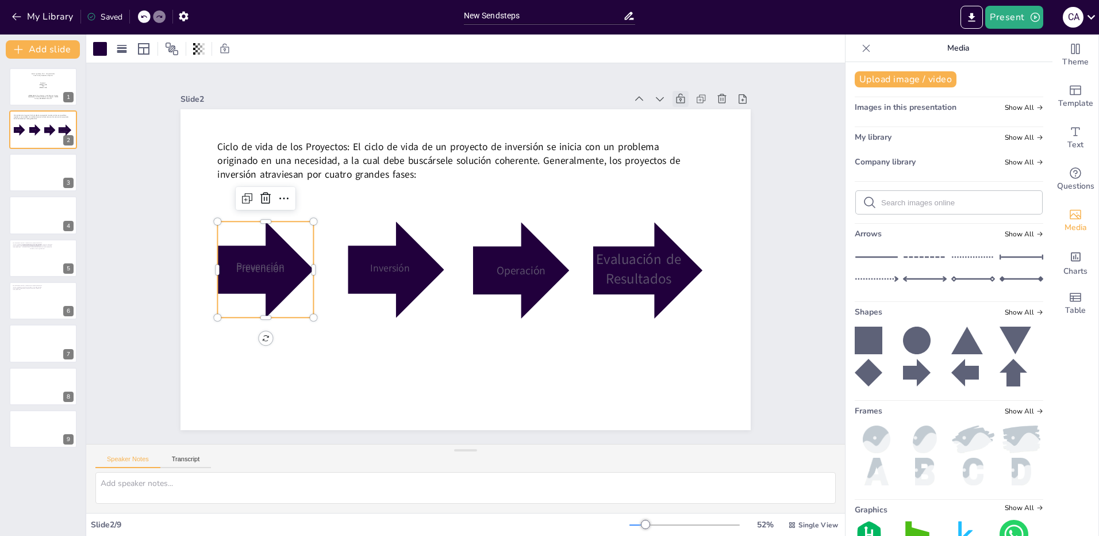
click at [263, 216] on div at bounding box center [294, 149] width 135 height 135
click at [265, 183] on div at bounding box center [320, 116] width 136 height 136
click at [26, 83] on p "Estudiante:" at bounding box center [43, 83] width 58 height 2
type textarea "etapas del ciclo de un proyecto"
